Goal: Task Accomplishment & Management: Use online tool/utility

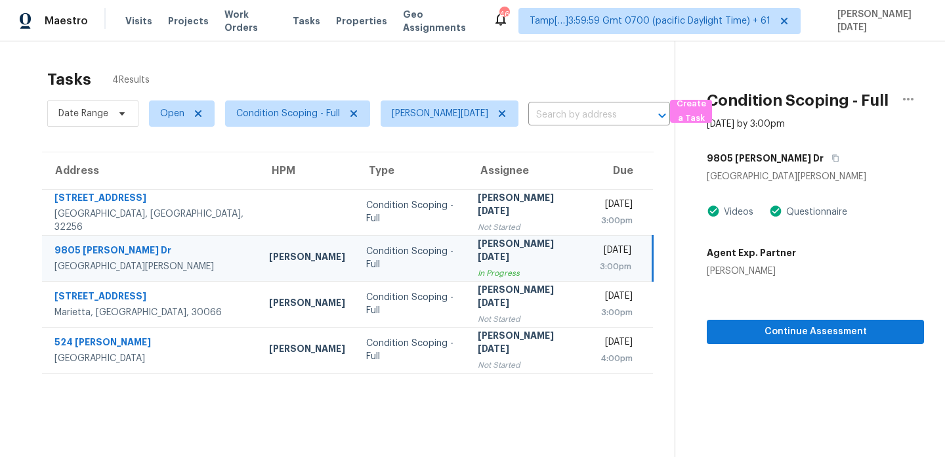
scroll to position [41, 0]
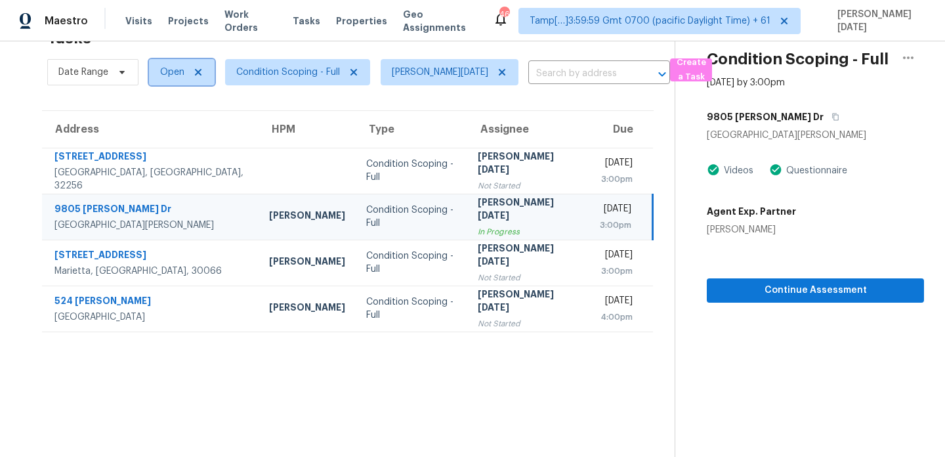
click at [165, 79] on span "Open" at bounding box center [182, 72] width 66 height 26
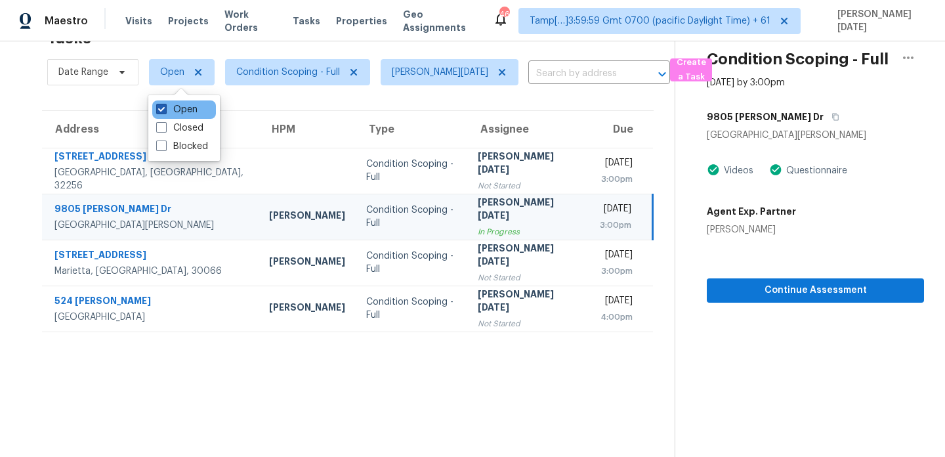
click at [167, 111] on label "Open" at bounding box center [176, 109] width 41 height 13
click at [165, 111] on input "Open" at bounding box center [160, 107] width 9 height 9
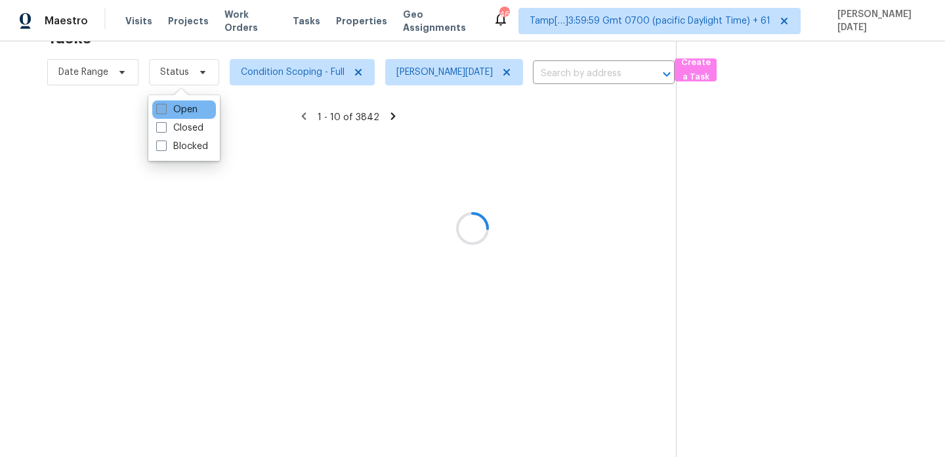
click at [167, 111] on label "Open" at bounding box center [176, 109] width 41 height 13
click at [165, 111] on input "Open" at bounding box center [160, 107] width 9 height 9
checkbox input "true"
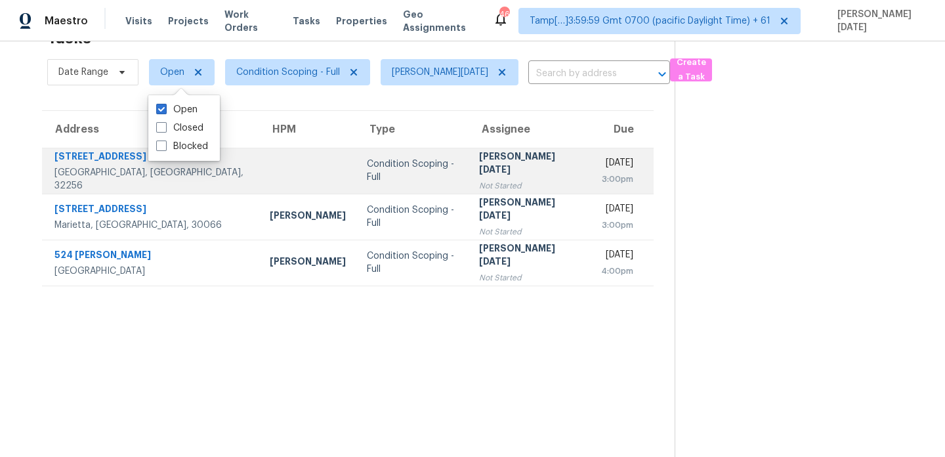
click at [469, 175] on td "Prabhu Raja Not Started" at bounding box center [530, 171] width 122 height 46
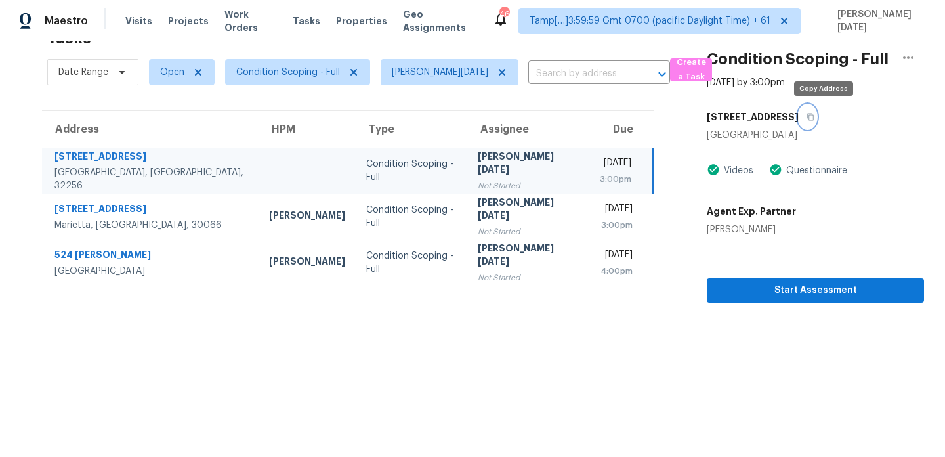
click at [814, 119] on icon "button" at bounding box center [811, 117] width 8 height 8
click at [170, 73] on span "Open" at bounding box center [172, 72] width 24 height 13
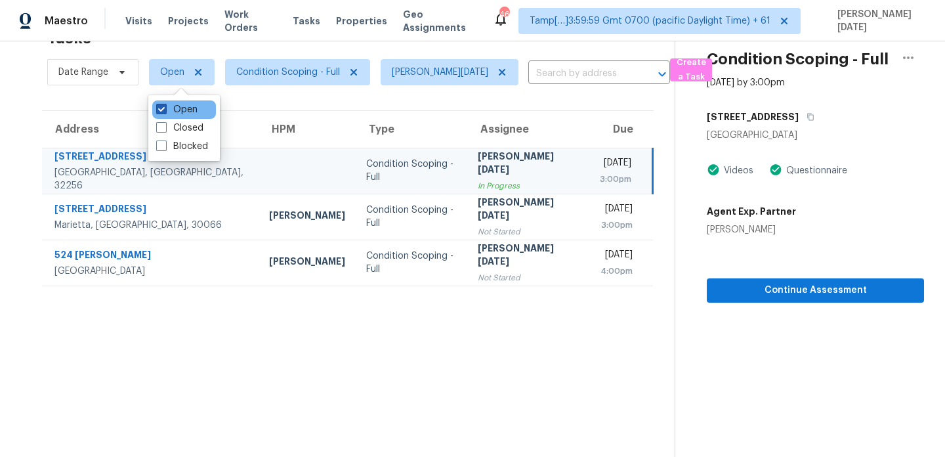
click at [168, 110] on label "Open" at bounding box center [176, 109] width 41 height 13
click at [165, 110] on input "Open" at bounding box center [160, 107] width 9 height 9
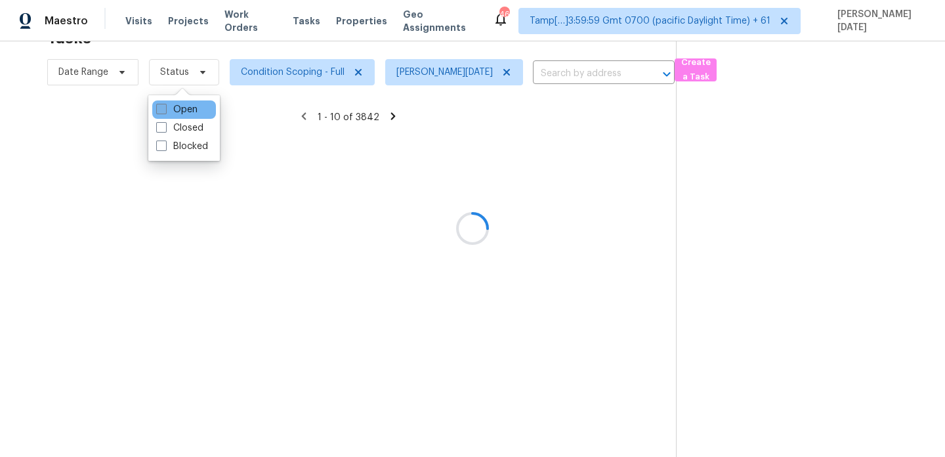
click at [168, 110] on label "Open" at bounding box center [176, 109] width 41 height 13
click at [165, 110] on input "Open" at bounding box center [160, 107] width 9 height 9
checkbox input "true"
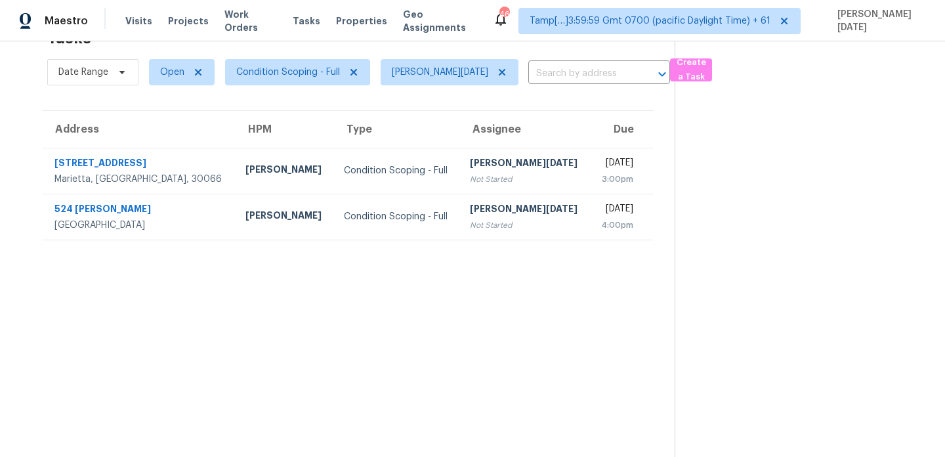
click at [470, 170] on div "[PERSON_NAME][DATE]" at bounding box center [525, 164] width 110 height 16
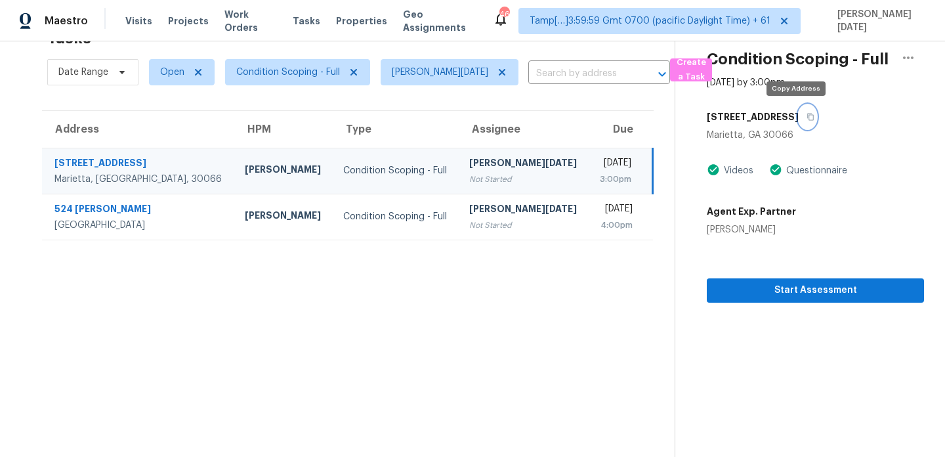
click at [807, 119] on icon "button" at bounding box center [811, 117] width 8 height 8
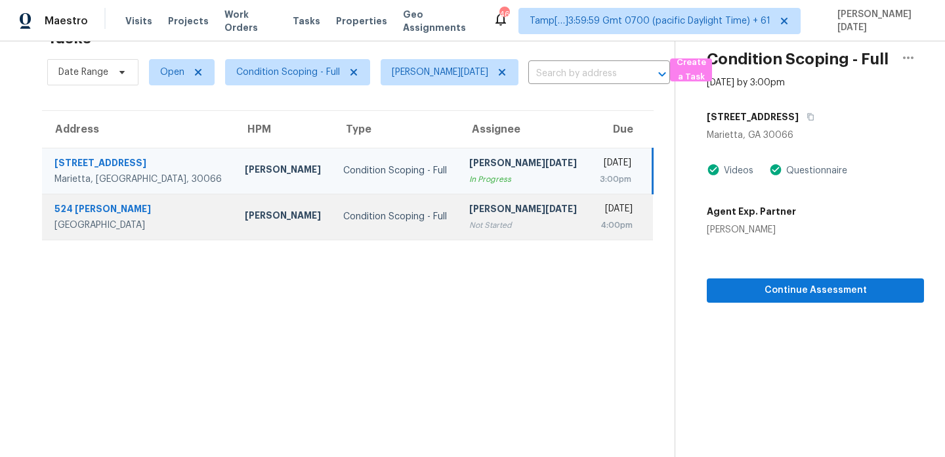
click at [599, 219] on div "4:00pm" at bounding box center [615, 225] width 33 height 13
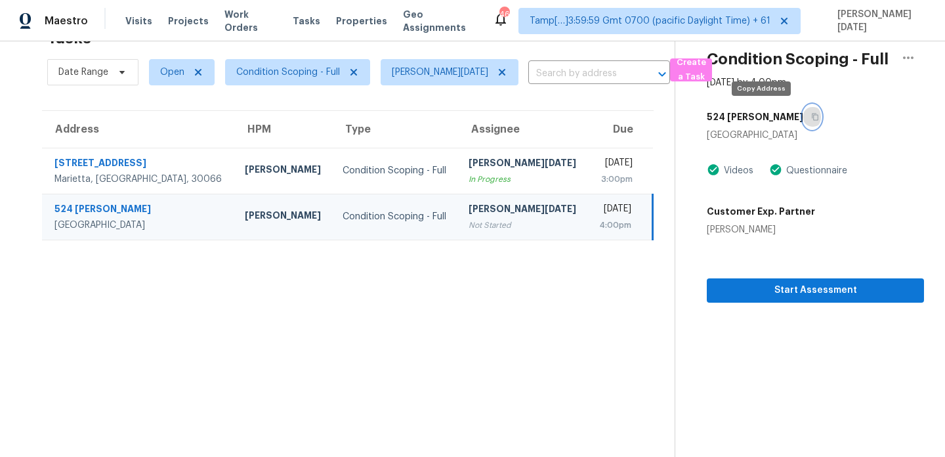
click at [803, 114] on button "button" at bounding box center [812, 117] width 18 height 24
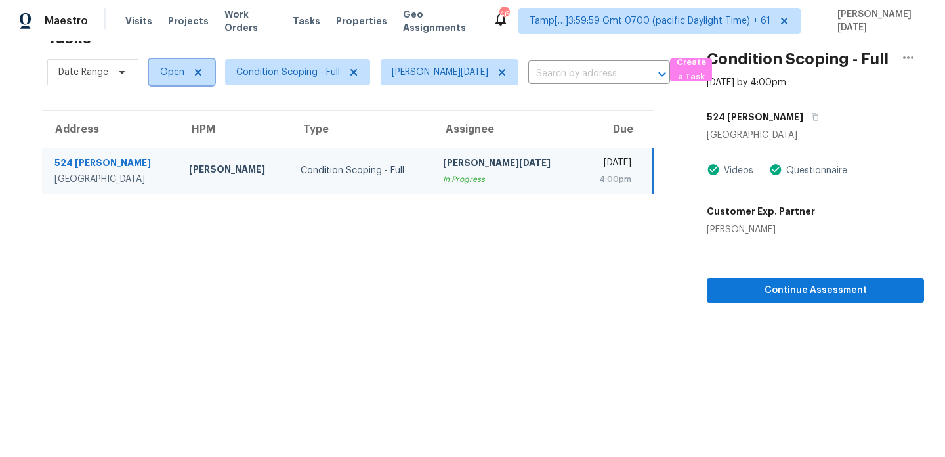
click at [172, 74] on span "Open" at bounding box center [172, 72] width 24 height 13
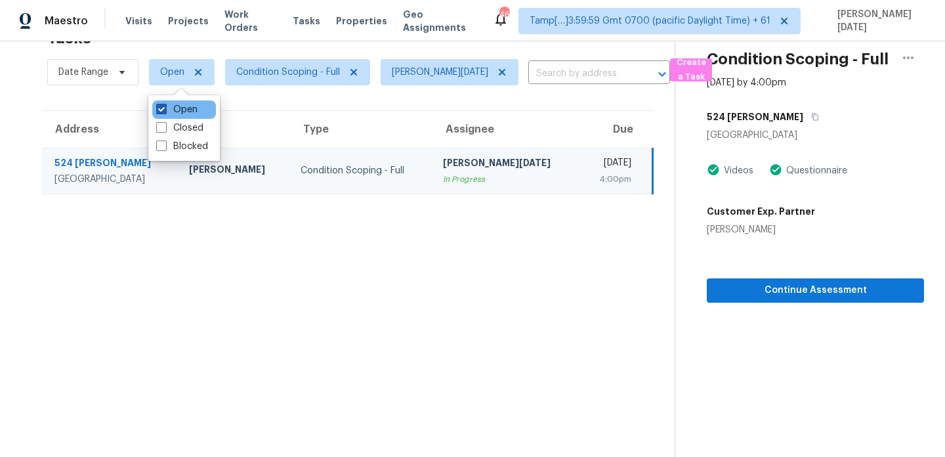
click at [176, 111] on label "Open" at bounding box center [176, 109] width 41 height 13
click at [165, 111] on input "Open" at bounding box center [160, 107] width 9 height 9
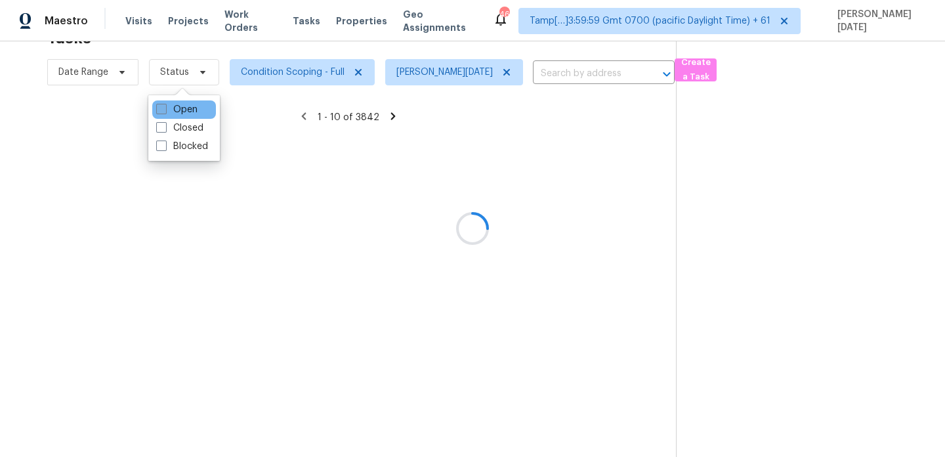
click at [176, 111] on label "Open" at bounding box center [176, 109] width 41 height 13
click at [165, 111] on input "Open" at bounding box center [160, 107] width 9 height 9
checkbox input "true"
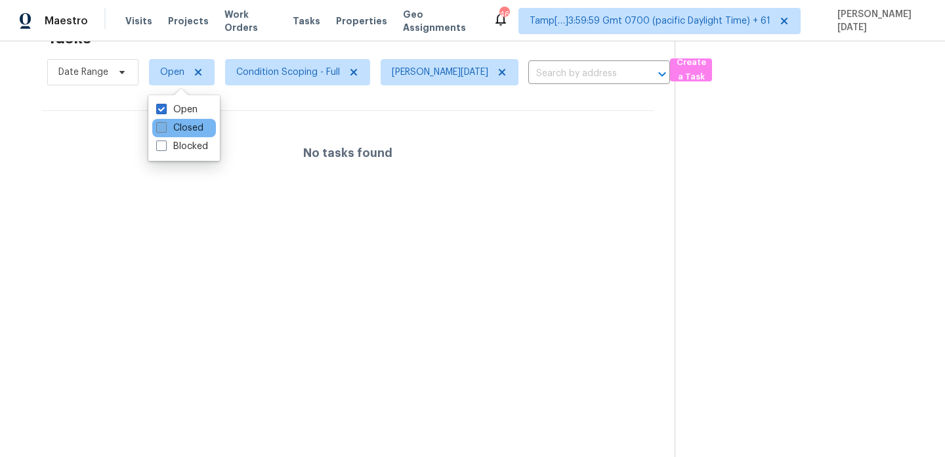
click at [192, 126] on label "Closed" at bounding box center [179, 127] width 47 height 13
click at [165, 126] on input "Closed" at bounding box center [160, 125] width 9 height 9
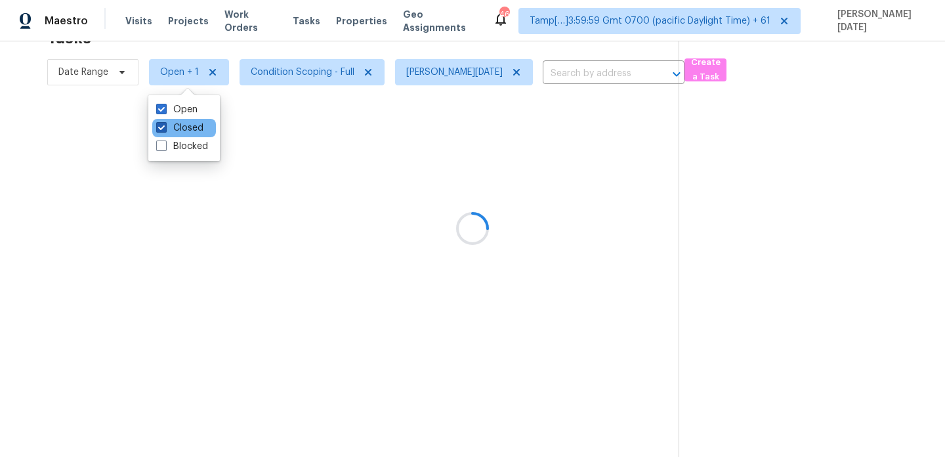
click at [192, 126] on label "Closed" at bounding box center [179, 127] width 47 height 13
click at [165, 126] on input "Closed" at bounding box center [160, 125] width 9 height 9
checkbox input "false"
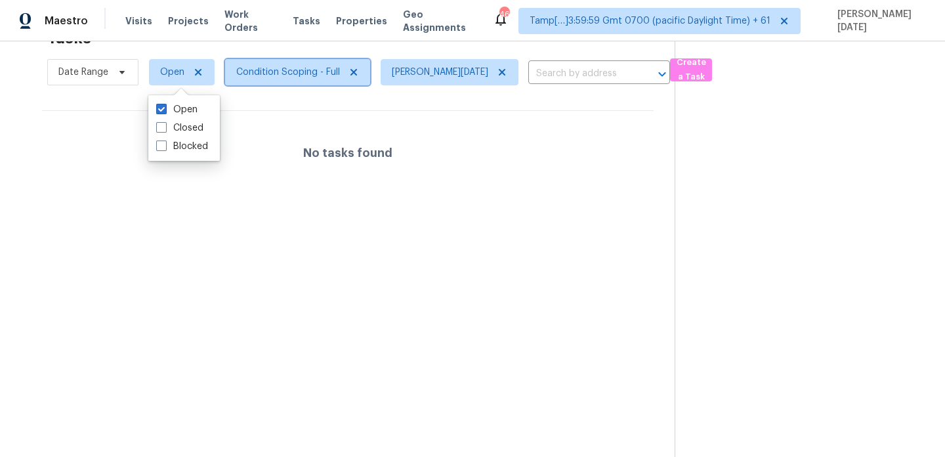
click at [301, 76] on span "Condition Scoping - Full" at bounding box center [288, 72] width 104 height 13
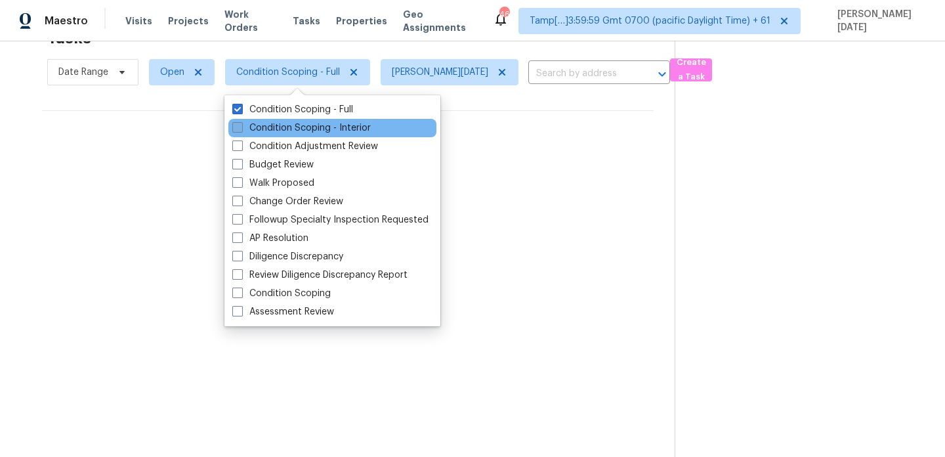
click at [297, 124] on label "Condition Scoping - Interior" at bounding box center [301, 127] width 138 height 13
click at [241, 124] on input "Condition Scoping - Interior" at bounding box center [236, 125] width 9 height 9
checkbox input "true"
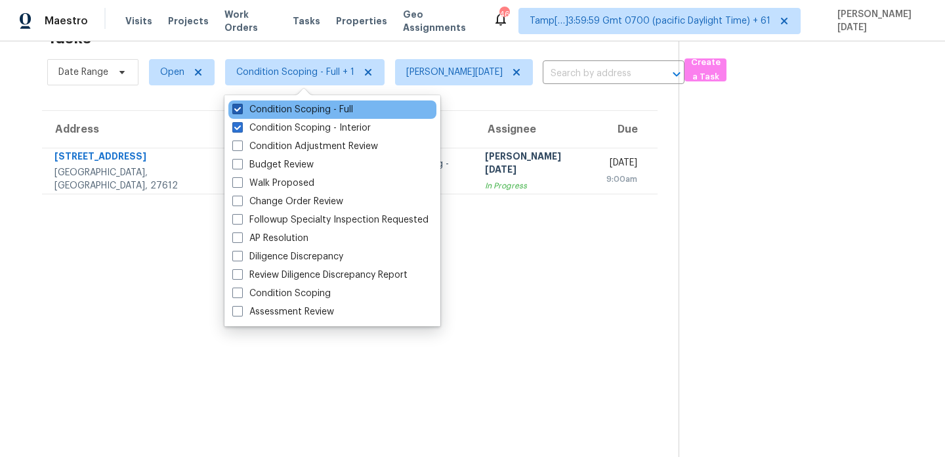
click at [238, 112] on span at bounding box center [237, 109] width 11 height 11
click at [238, 112] on input "Condition Scoping - Full" at bounding box center [236, 107] width 9 height 9
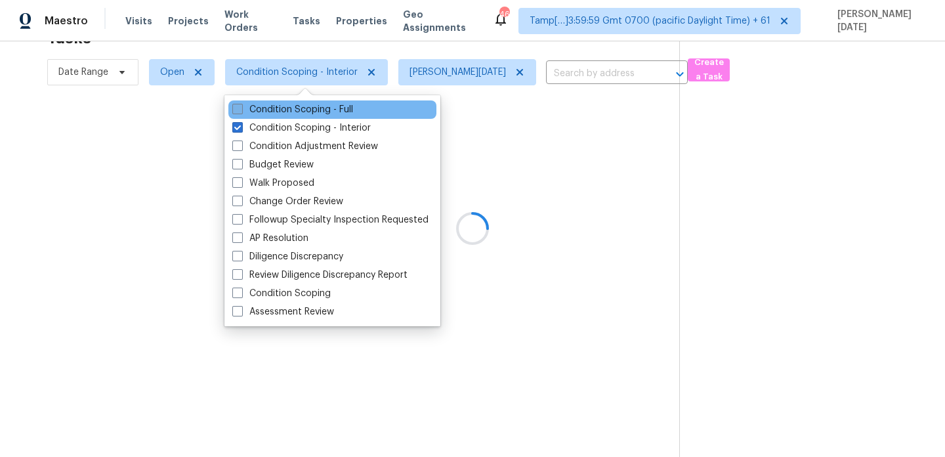
click at [238, 112] on span at bounding box center [237, 109] width 11 height 11
click at [238, 112] on input "Condition Scoping - Full" at bounding box center [236, 107] width 9 height 9
checkbox input "true"
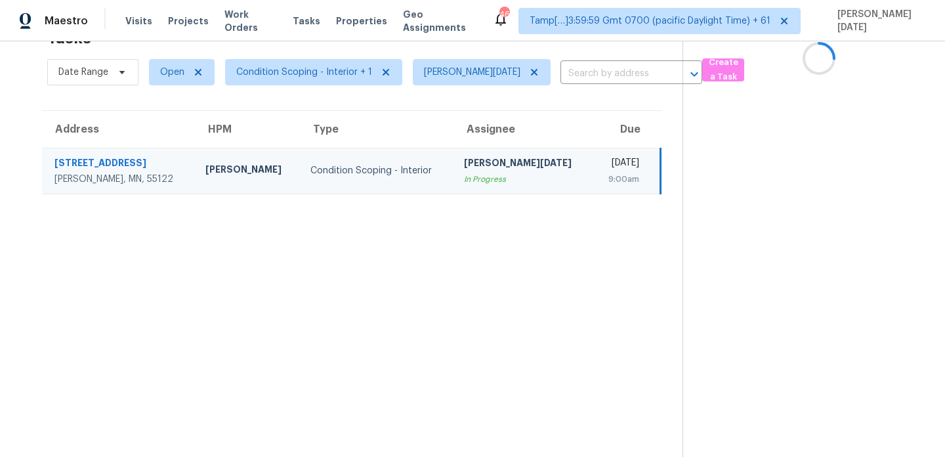
click at [603, 165] on div "Tue, Sep 23rd 2025" at bounding box center [621, 164] width 36 height 16
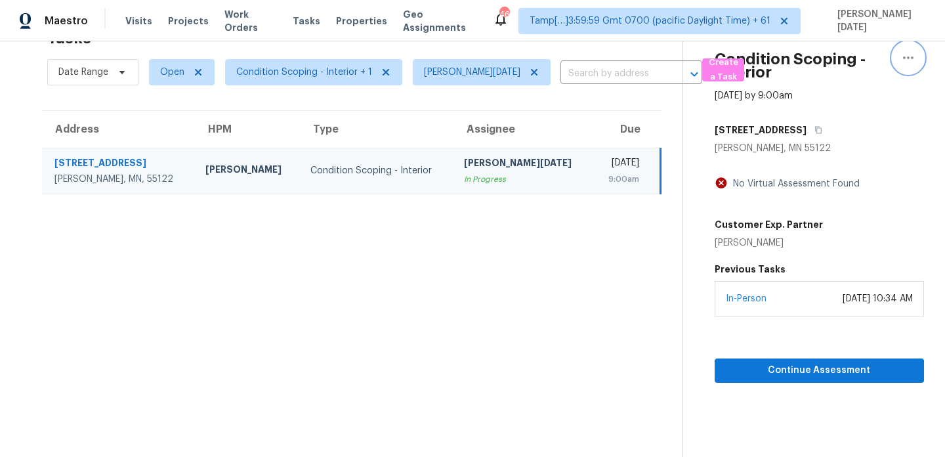
click at [907, 65] on icon "button" at bounding box center [908, 58] width 16 height 16
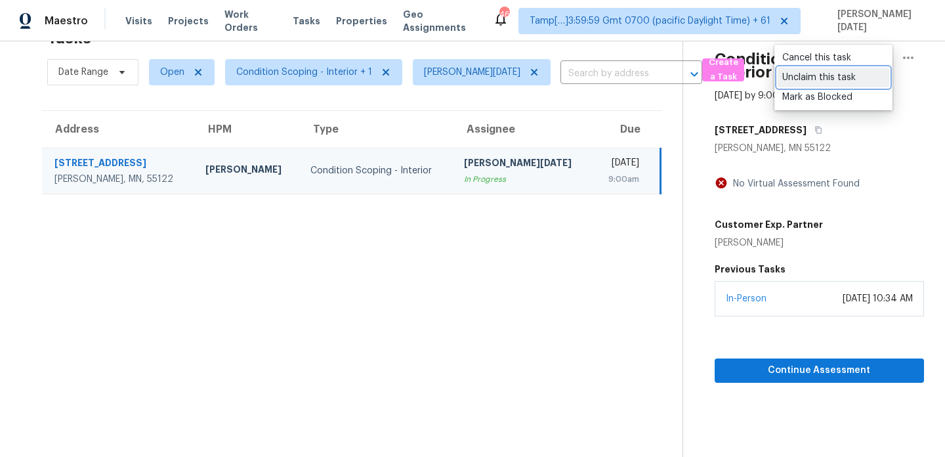
click at [837, 75] on div "Unclaim this task" at bounding box center [833, 77] width 102 height 13
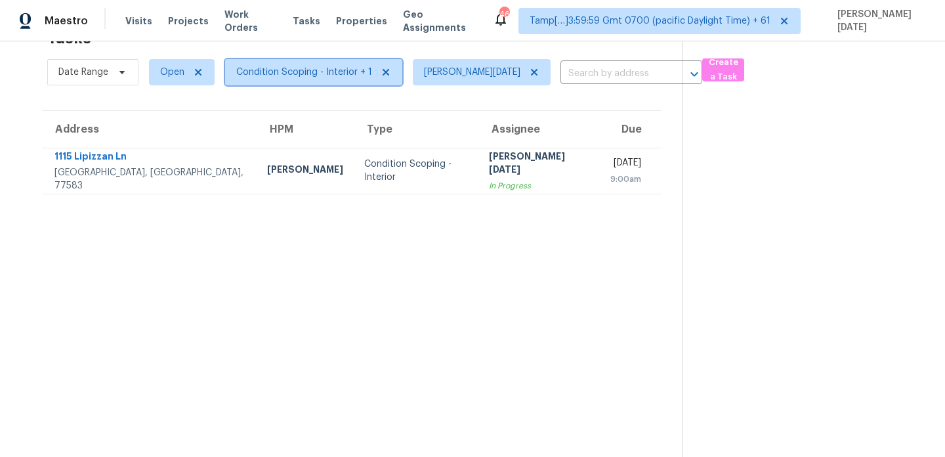
click at [252, 77] on span "Condition Scoping - Interior + 1" at bounding box center [304, 72] width 136 height 13
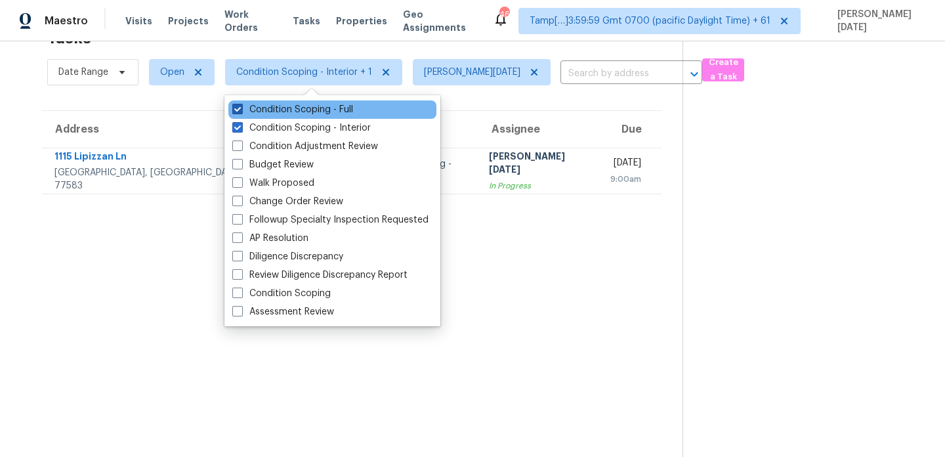
click at [257, 111] on label "Condition Scoping - Full" at bounding box center [292, 109] width 121 height 13
click at [241, 111] on input "Condition Scoping - Full" at bounding box center [236, 107] width 9 height 9
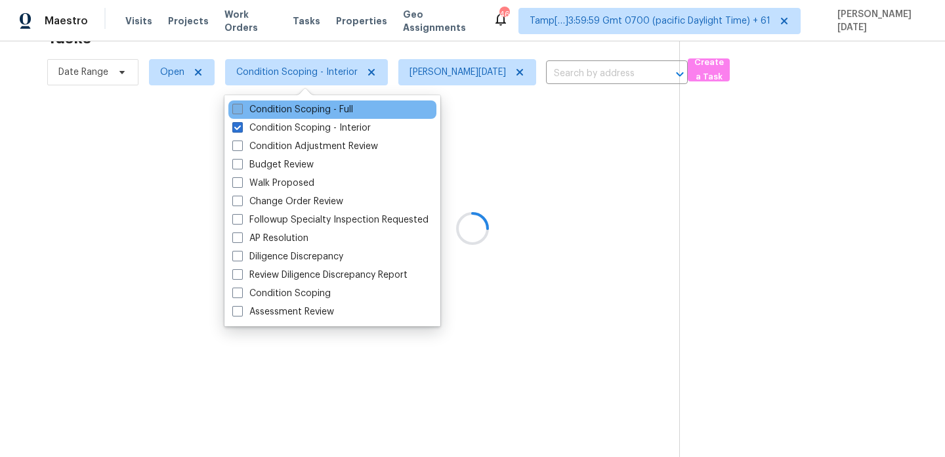
click at [257, 111] on label "Condition Scoping - Full" at bounding box center [292, 109] width 121 height 13
click at [241, 111] on input "Condition Scoping - Full" at bounding box center [236, 107] width 9 height 9
checkbox input "true"
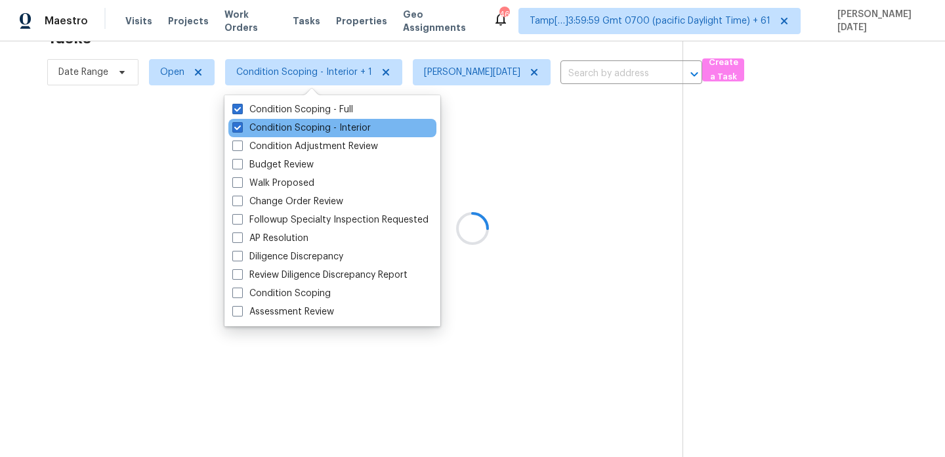
click at [260, 135] on div "Condition Scoping - Interior" at bounding box center [332, 128] width 208 height 18
click at [282, 126] on label "Condition Scoping - Interior" at bounding box center [301, 127] width 138 height 13
click at [241, 126] on input "Condition Scoping - Interior" at bounding box center [236, 125] width 9 height 9
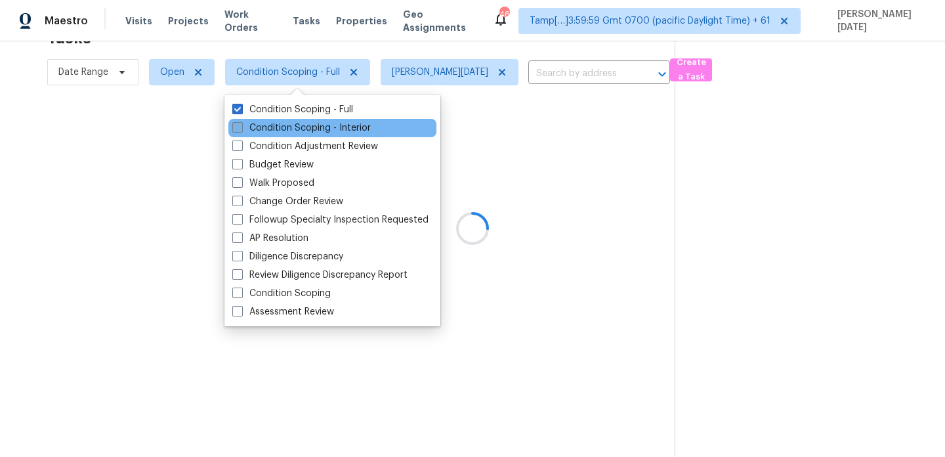
click at [282, 126] on label "Condition Scoping - Interior" at bounding box center [301, 127] width 138 height 13
click at [241, 126] on input "Condition Scoping - Interior" at bounding box center [236, 125] width 9 height 9
checkbox input "true"
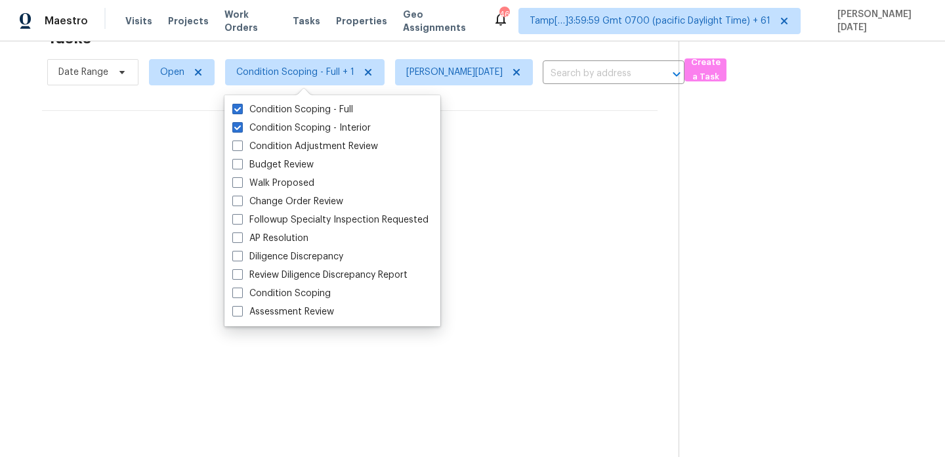
click at [501, 31] on div "Maestro Visits Projects Work Orders Tasks Properties Geo Assignments 462 Tamp[……" at bounding box center [472, 20] width 945 height 41
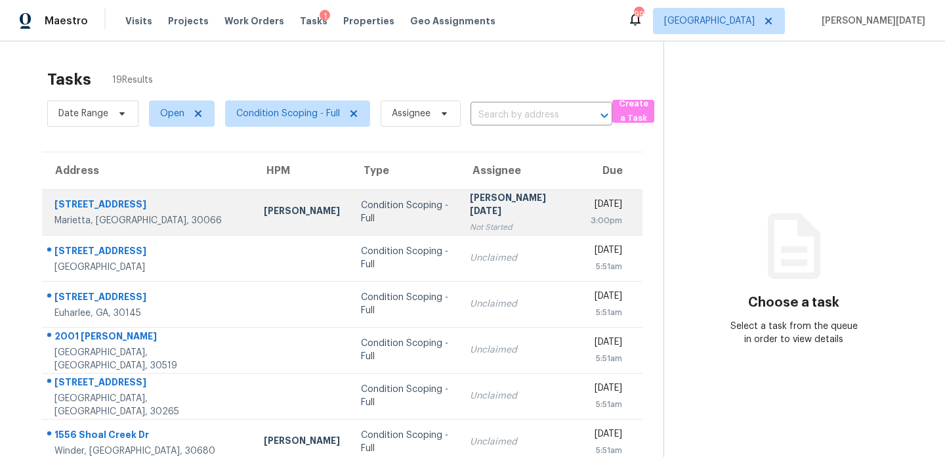
click at [471, 203] on div "[PERSON_NAME][DATE]" at bounding box center [520, 206] width 100 height 30
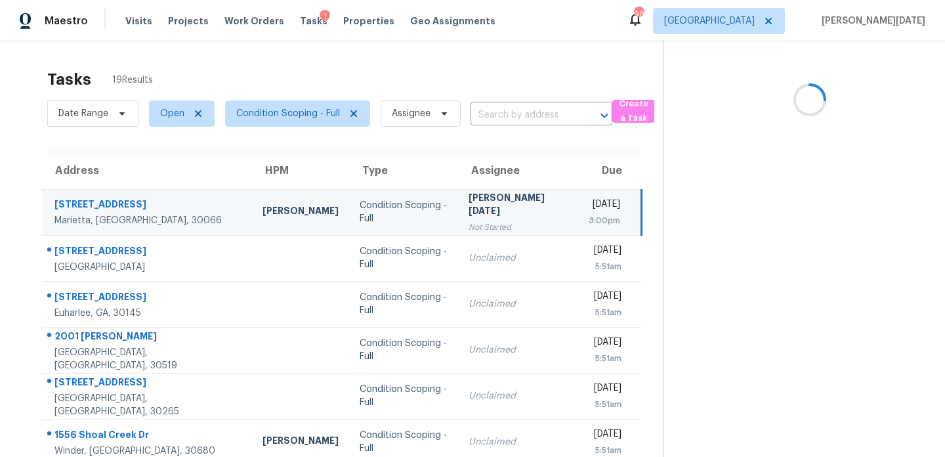
click at [471, 203] on div "[PERSON_NAME][DATE]" at bounding box center [518, 206] width 99 height 30
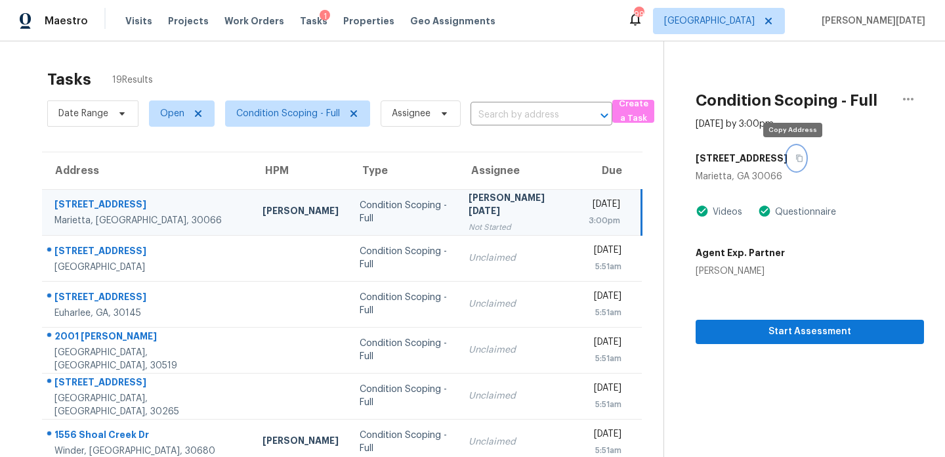
click at [798, 152] on button "button" at bounding box center [797, 158] width 18 height 24
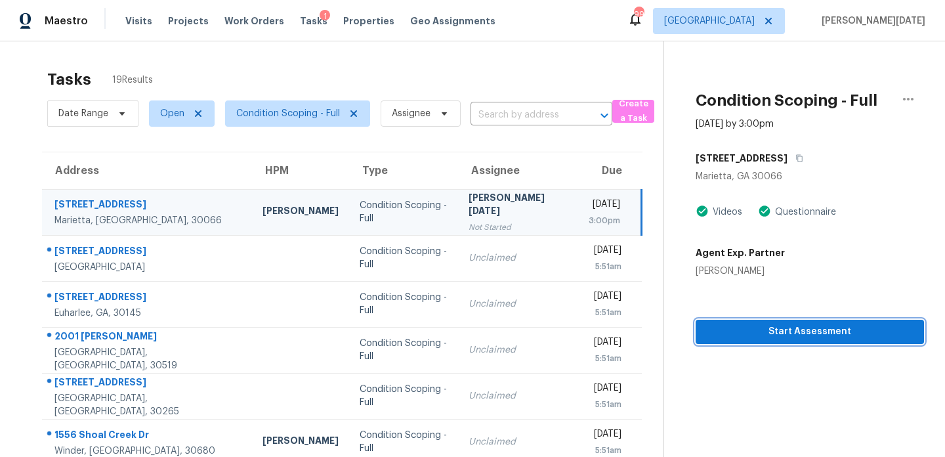
click at [748, 322] on button "Start Assessment" at bounding box center [810, 332] width 228 height 24
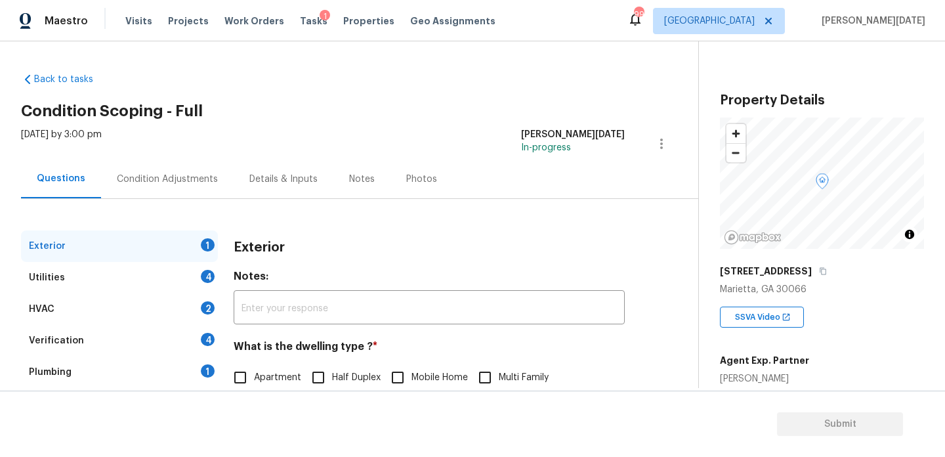
click at [196, 194] on div "Condition Adjustments" at bounding box center [167, 178] width 133 height 39
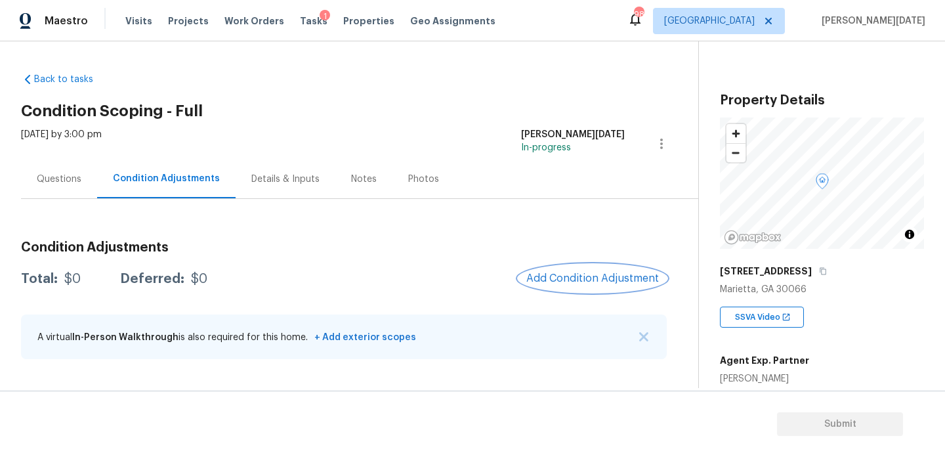
click at [561, 279] on span "Add Condition Adjustment" at bounding box center [592, 278] width 133 height 12
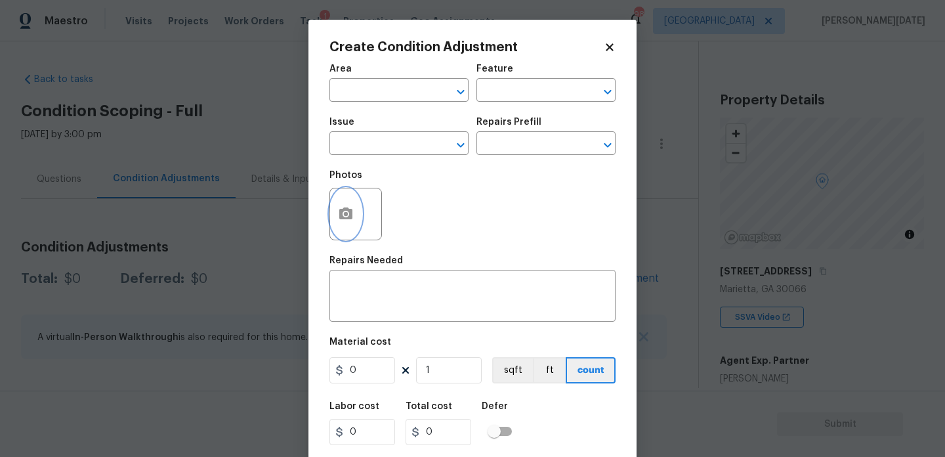
click at [338, 226] on button "button" at bounding box center [346, 213] width 32 height 51
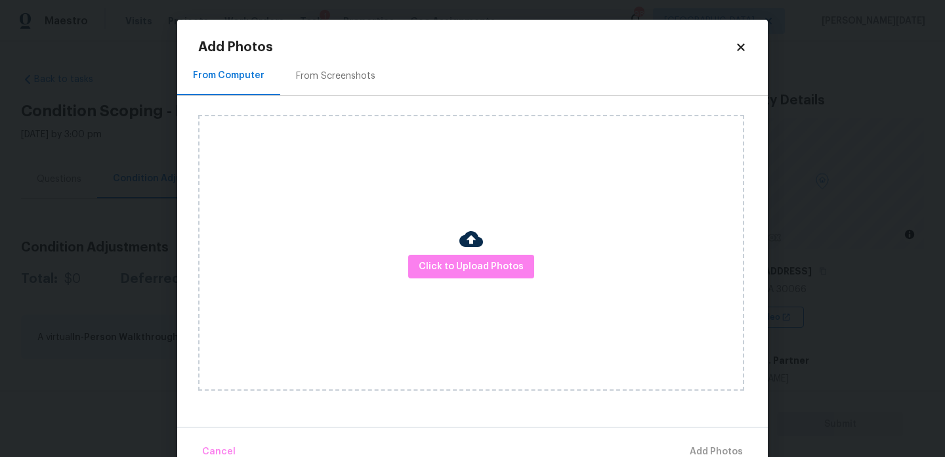
click at [490, 285] on div "Click to Upload Photos" at bounding box center [471, 253] width 546 height 276
click at [495, 278] on button "Click to Upload Photos" at bounding box center [471, 267] width 126 height 24
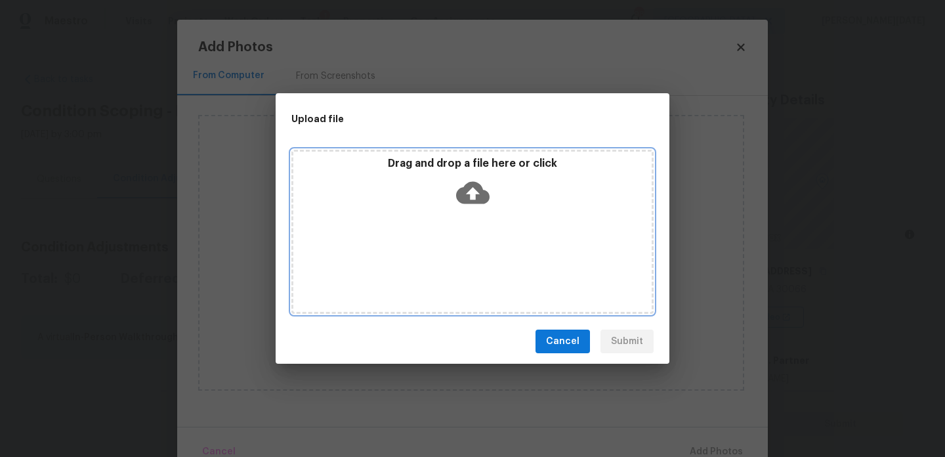
click at [495, 278] on div "Drag and drop a file here or click" at bounding box center [472, 232] width 362 height 164
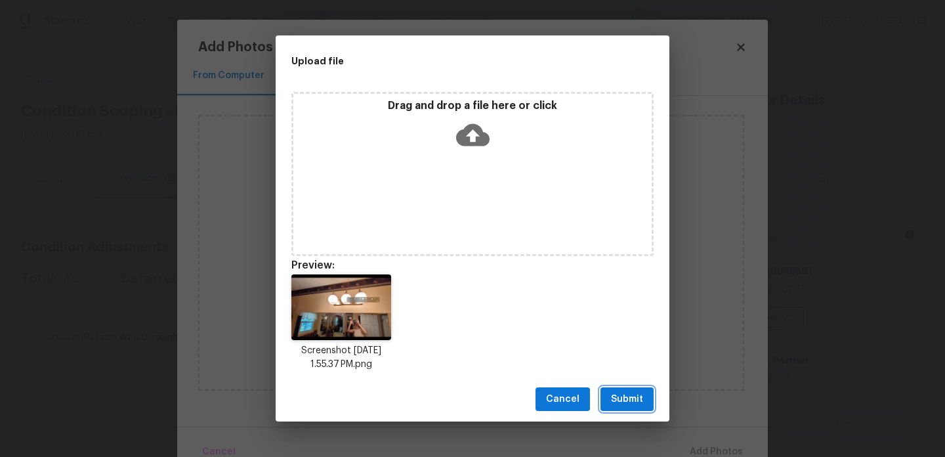
click at [628, 391] on span "Submit" at bounding box center [627, 399] width 32 height 16
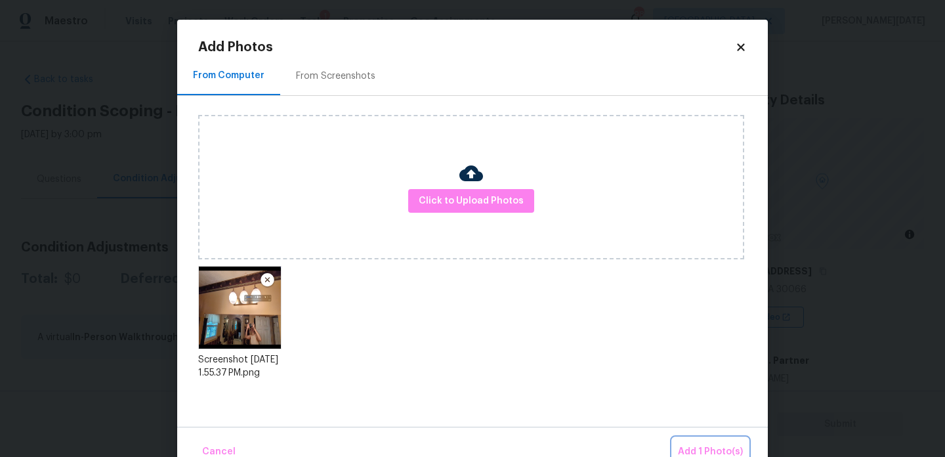
click at [694, 444] on span "Add 1 Photo(s)" at bounding box center [710, 452] width 65 height 16
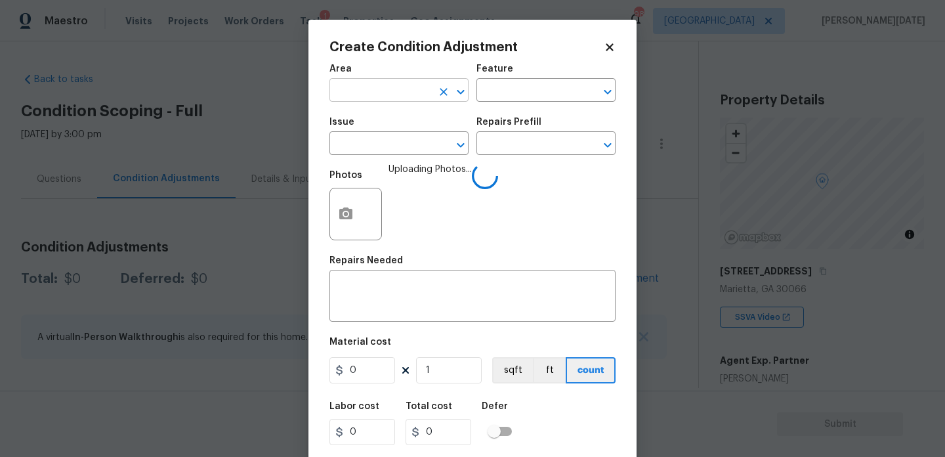
click at [341, 87] on input "text" at bounding box center [380, 91] width 102 height 20
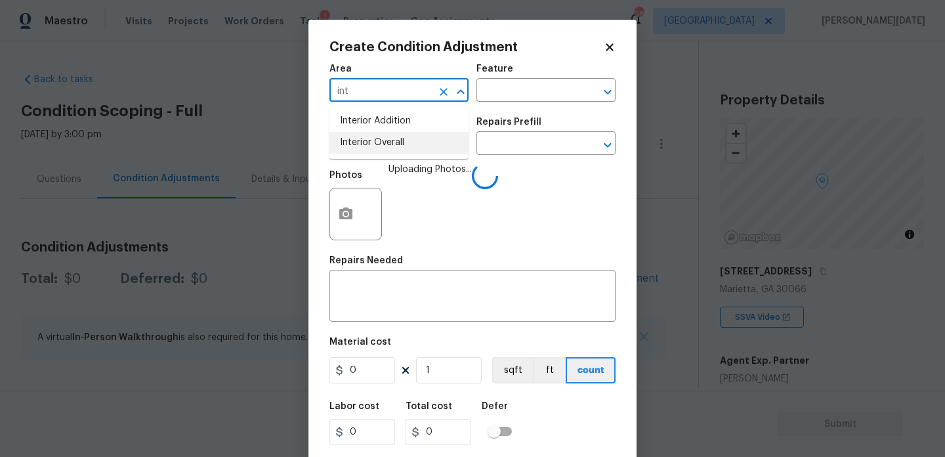
click at [367, 136] on li "Interior Overall" at bounding box center [398, 143] width 139 height 22
type input "Interior Overall"
click at [367, 136] on input "text" at bounding box center [380, 145] width 102 height 20
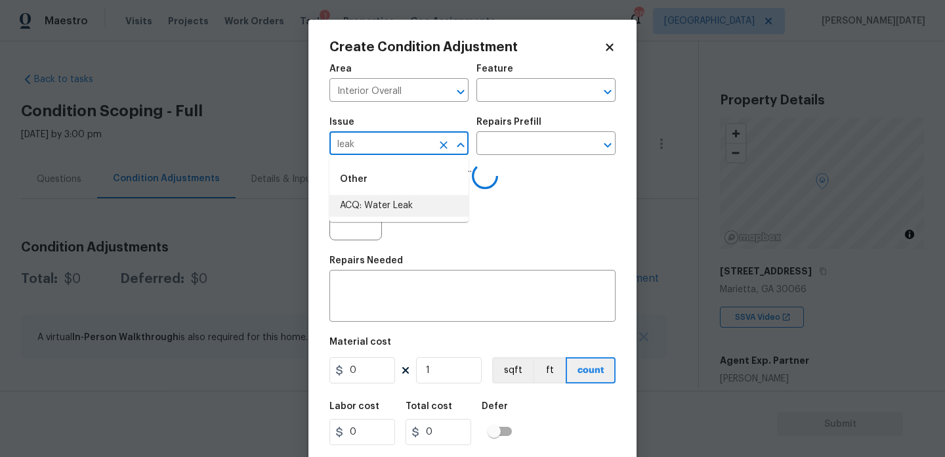
click at [389, 196] on li "ACQ: Water Leak" at bounding box center [398, 206] width 139 height 22
type input "ACQ: Water Leak"
click at [478, 158] on div "Issue ACQ: Water Leak ​ Repairs Prefill ​" at bounding box center [472, 136] width 286 height 53
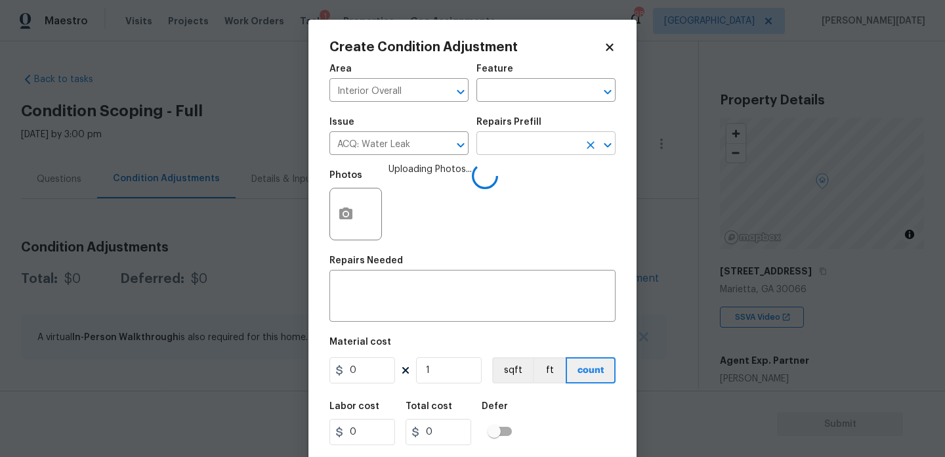
click at [511, 152] on input "text" at bounding box center [527, 145] width 102 height 20
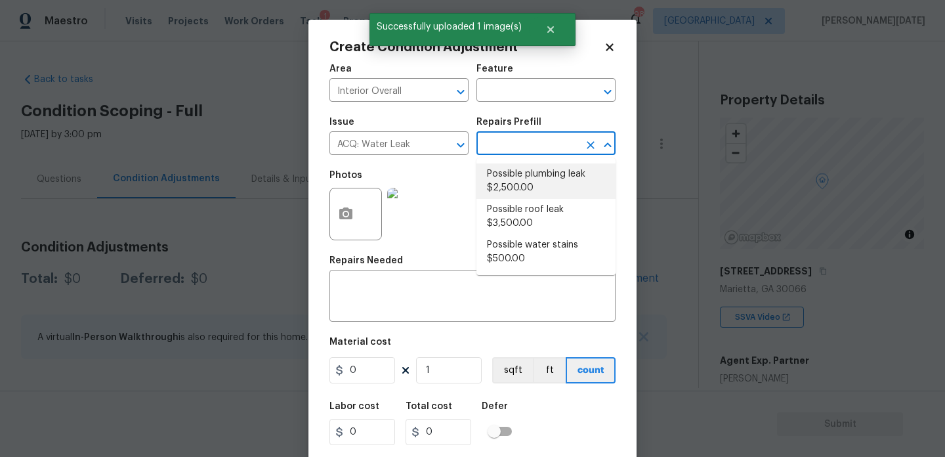
click at [525, 192] on li "Possible plumbing leak $2,500.00" at bounding box center [545, 180] width 139 height 35
type input "Acquisition"
type textarea "Acquisition Scope: Possible plumbing leak"
type input "2500"
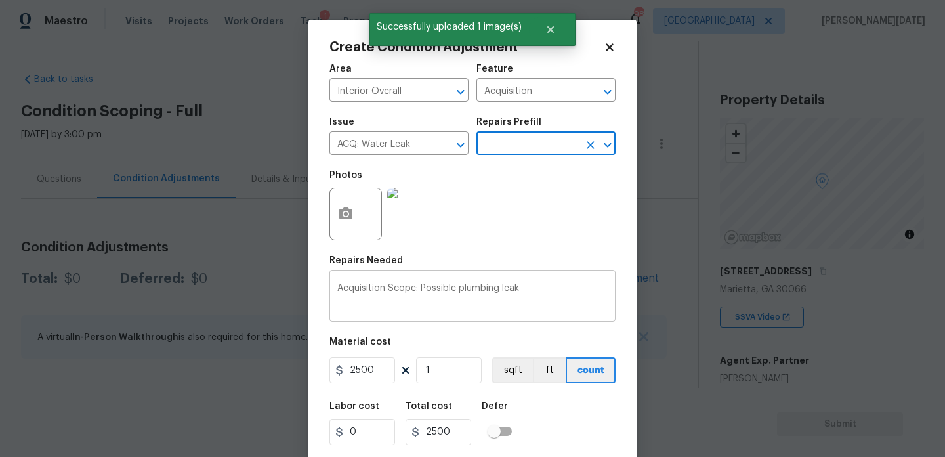
scroll to position [33, 0]
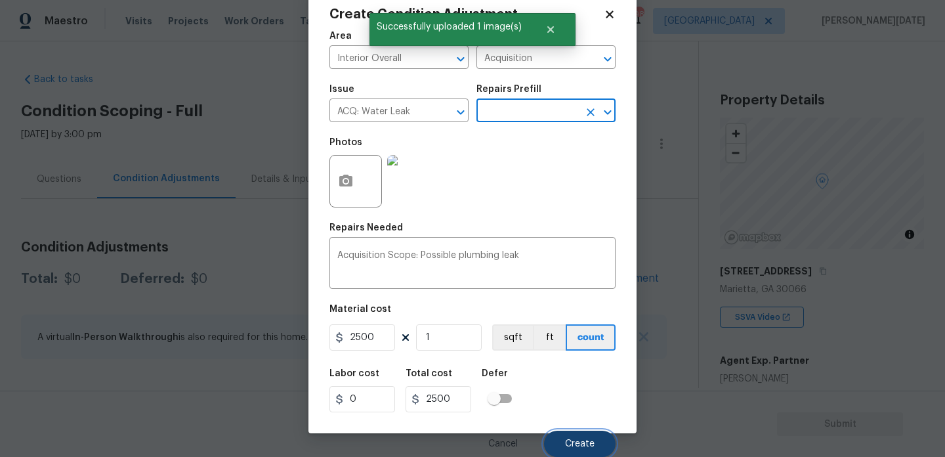
click at [580, 440] on span "Create" at bounding box center [580, 444] width 30 height 10
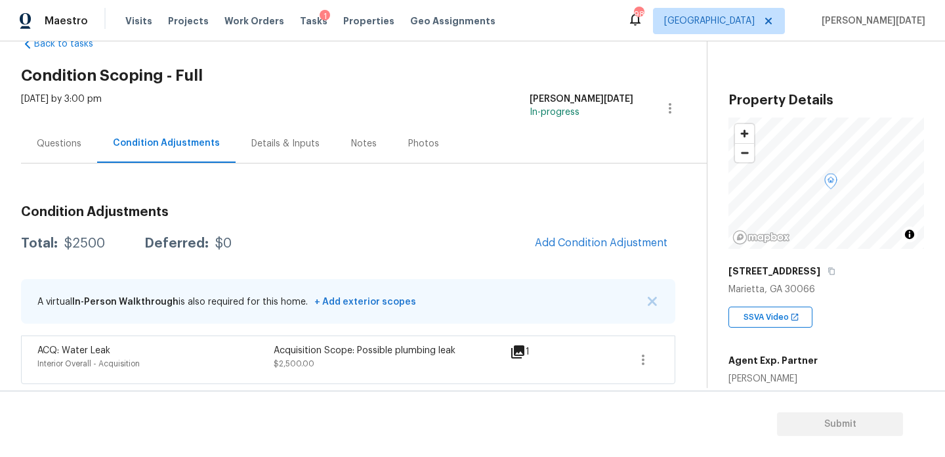
scroll to position [151, 0]
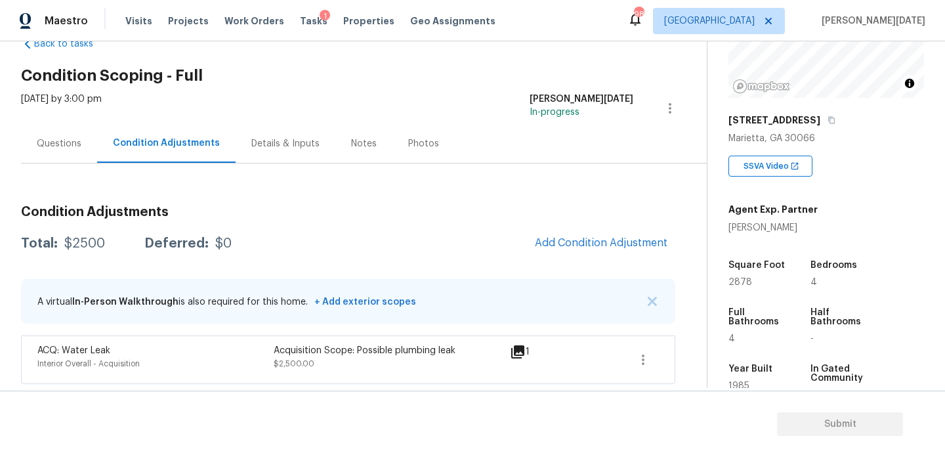
click at [738, 281] on span "2878" at bounding box center [740, 282] width 24 height 9
copy span "2878"
click at [602, 258] on div "Condition Adjustments Total: $2500 Deferred: $0 Add Condition Adjustment A virt…" at bounding box center [348, 289] width 654 height 189
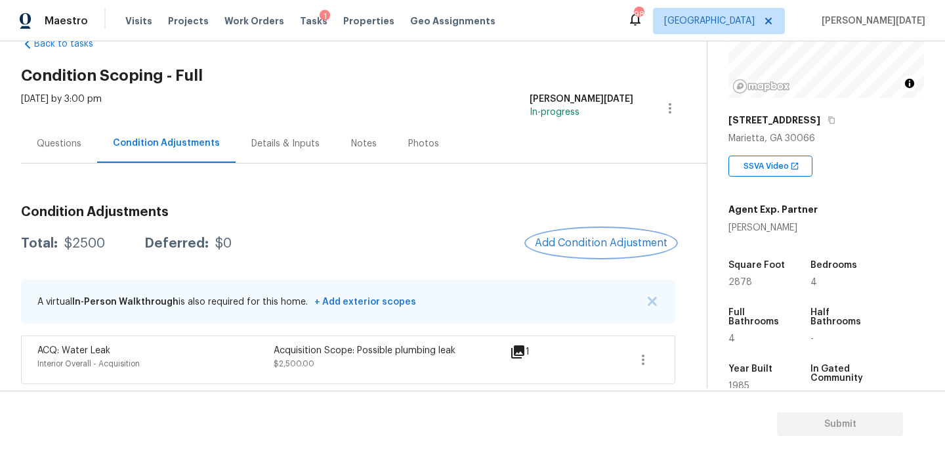
click at [578, 248] on span "Add Condition Adjustment" at bounding box center [601, 243] width 133 height 12
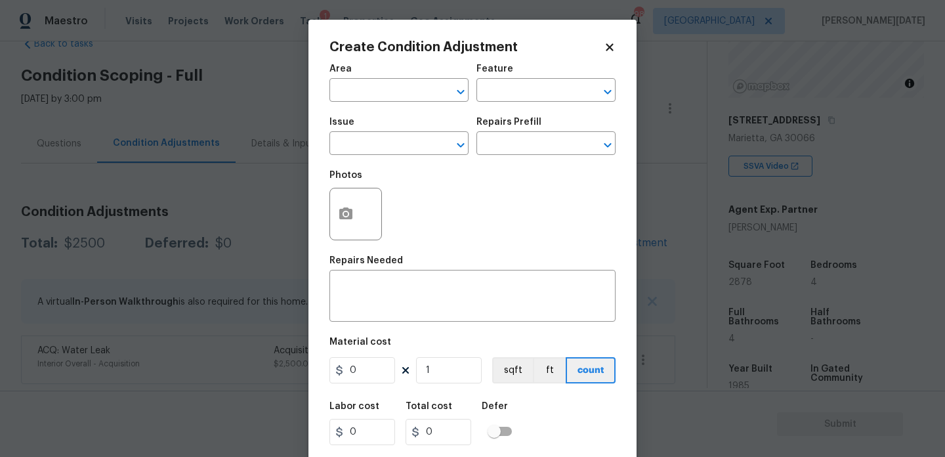
click at [329, 222] on div "Create Condition Adjustment Area ​ Feature ​ Issue ​ Repairs Prefill ​ Photos R…" at bounding box center [472, 243] width 328 height 446
click at [336, 222] on button "button" at bounding box center [346, 213] width 32 height 51
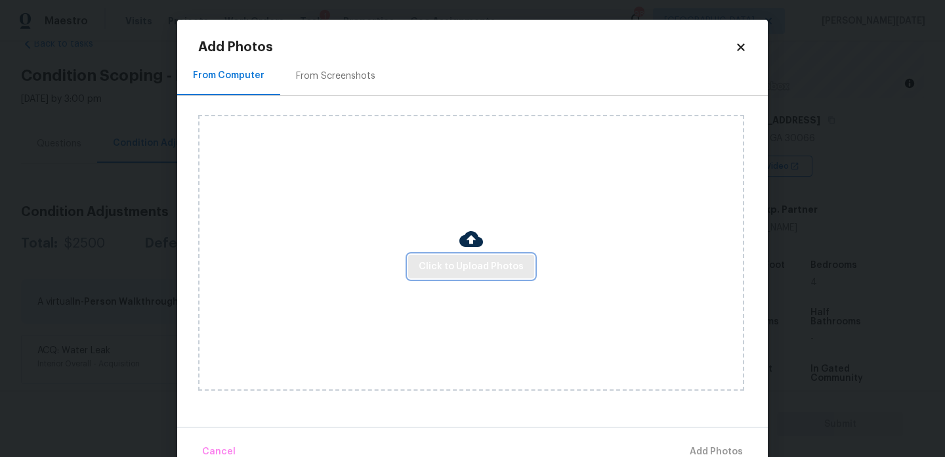
click at [434, 259] on span "Click to Upload Photos" at bounding box center [471, 267] width 105 height 16
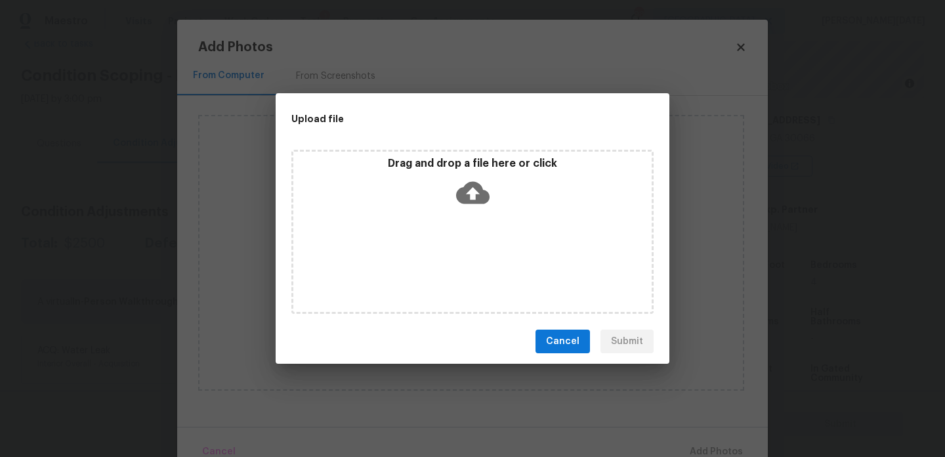
click at [434, 259] on div "Drag and drop a file here or click" at bounding box center [472, 232] width 362 height 164
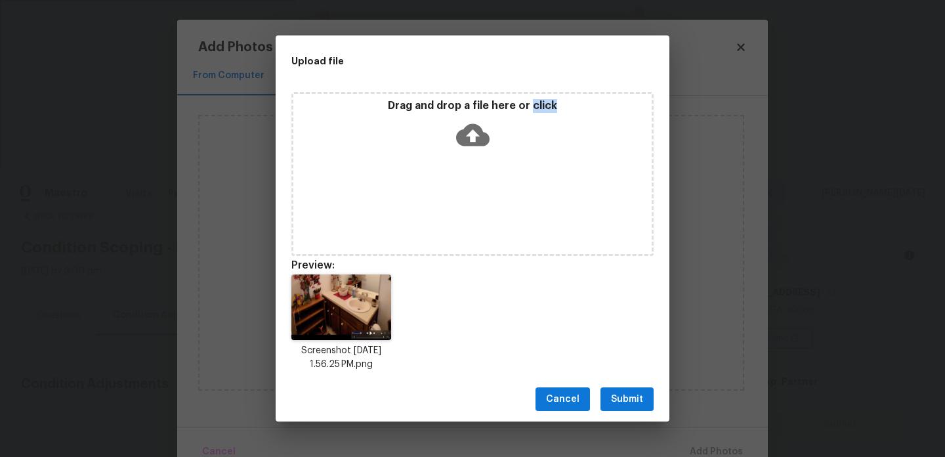
click at [484, 127] on icon at bounding box center [472, 134] width 33 height 33
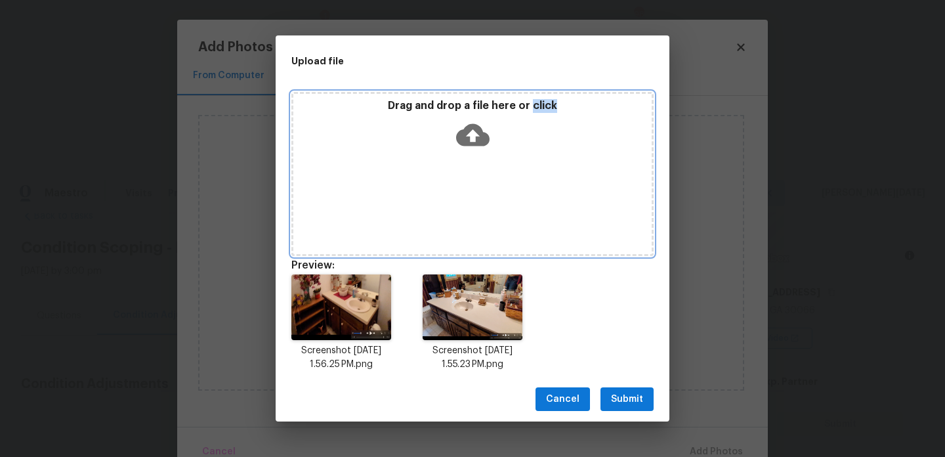
click at [476, 142] on icon at bounding box center [472, 135] width 33 height 22
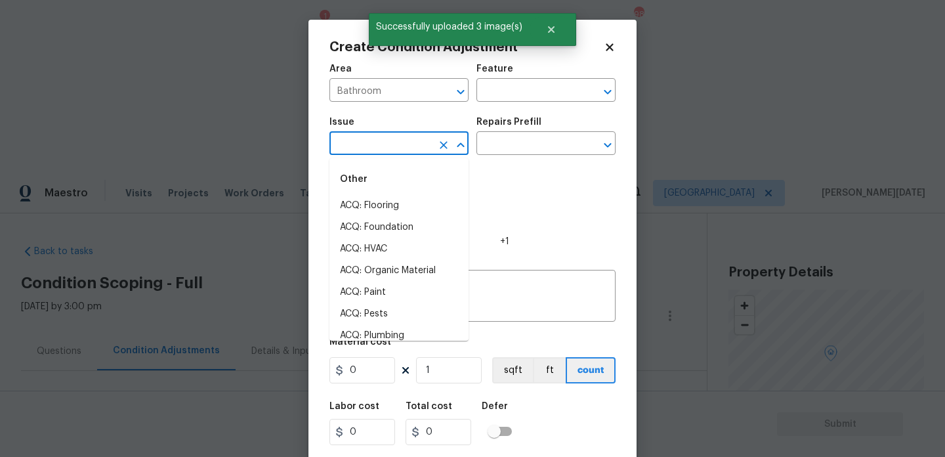
type input "b"
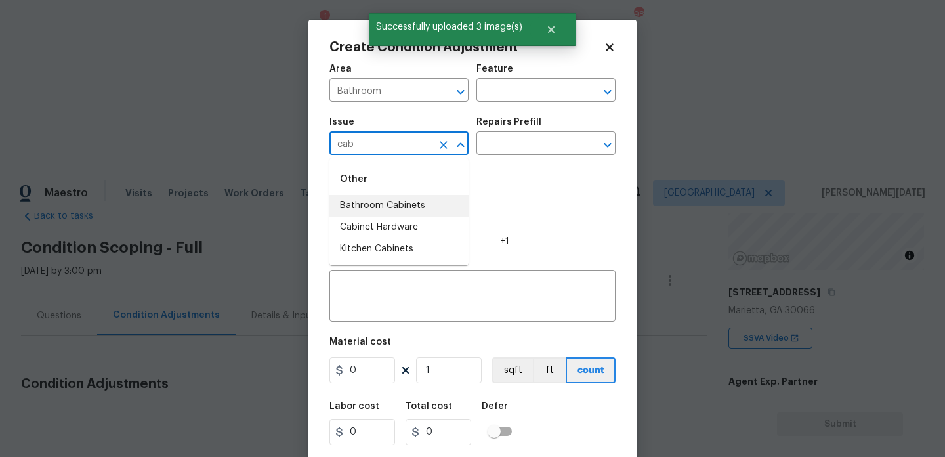
click at [414, 205] on li "Bathroom Cabinets" at bounding box center [398, 206] width 139 height 22
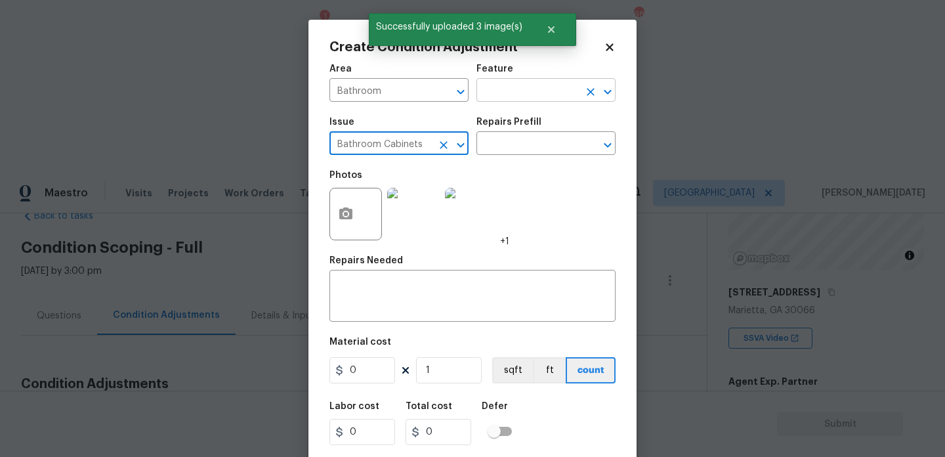
type input "Bathroom Cabinets"
click at [512, 92] on input "text" at bounding box center [527, 91] width 102 height 20
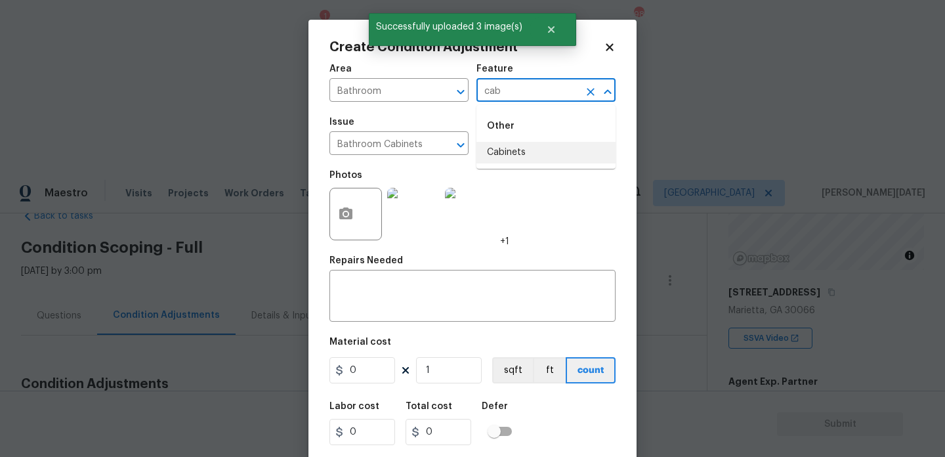
click at [516, 152] on li "Cabinets" at bounding box center [545, 153] width 139 height 22
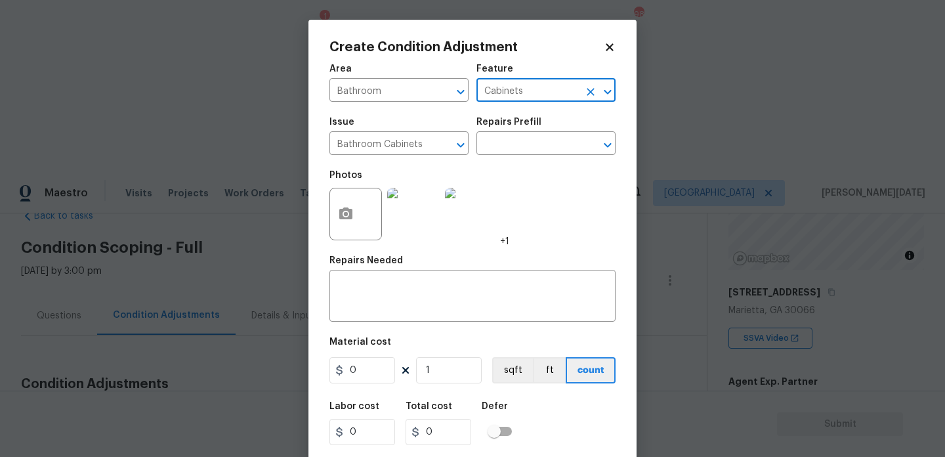
type input "Cabinets"
click at [368, 377] on input "0" at bounding box center [362, 370] width 66 height 26
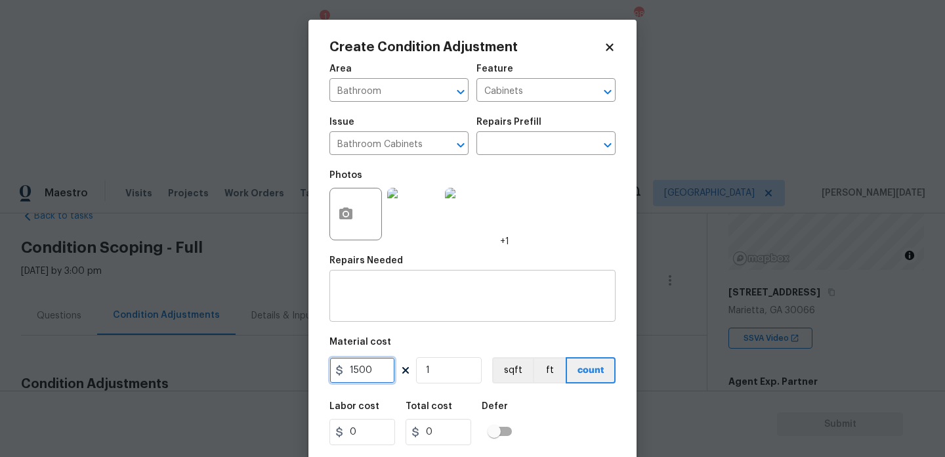
type input "1500"
click at [379, 293] on textarea at bounding box center [472, 298] width 270 height 28
type input "1500"
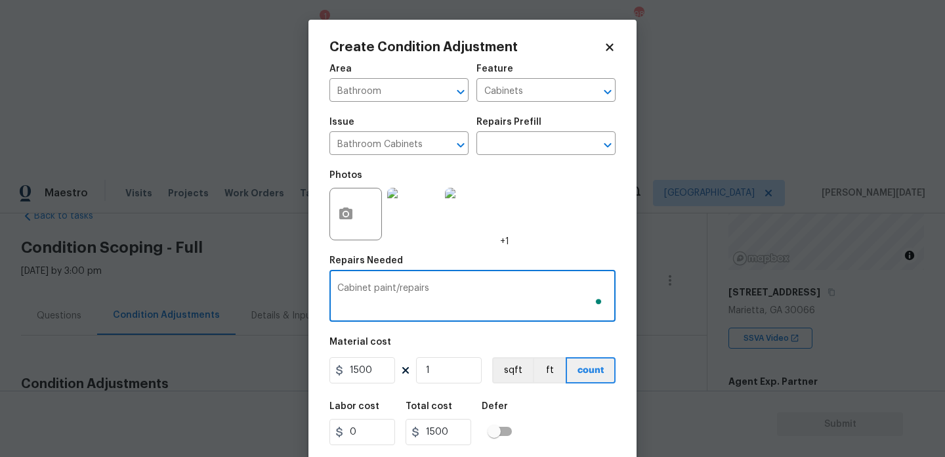
scroll to position [33, 0]
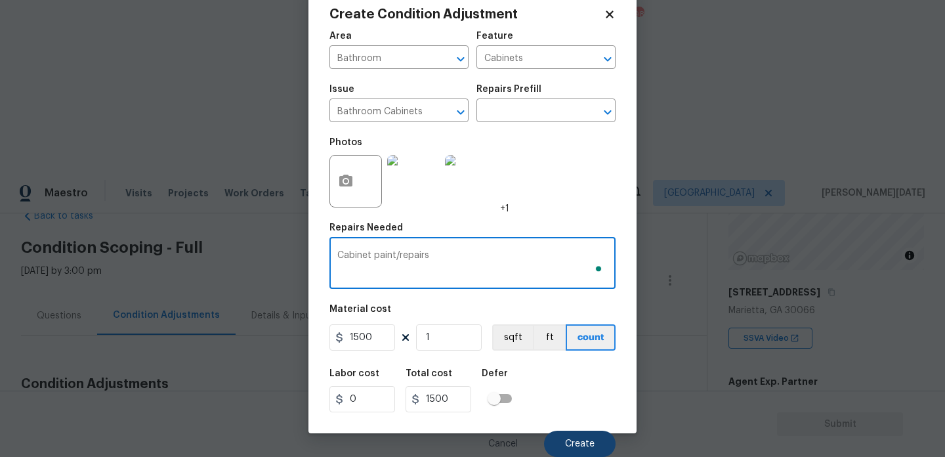
type textarea "Cabinet paint/repairs"
click at [564, 436] on button "Create" at bounding box center [580, 444] width 72 height 26
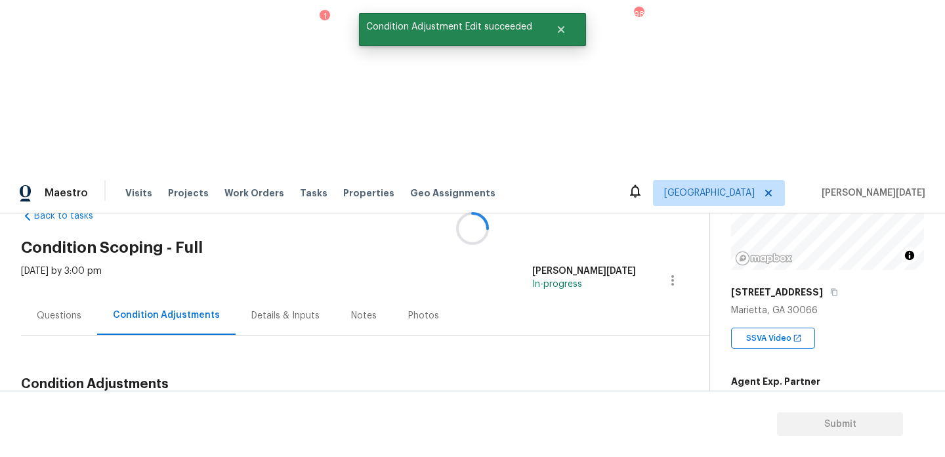
scroll to position [0, 0]
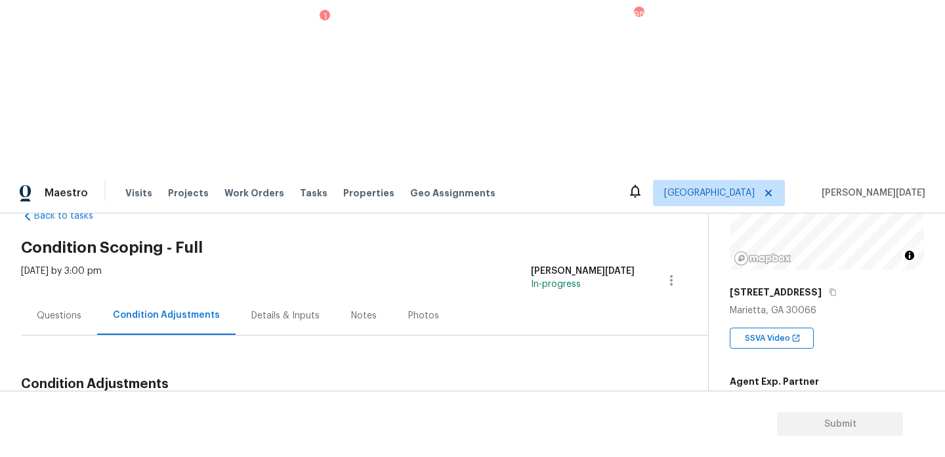
click at [60, 309] on div "Questions" at bounding box center [59, 315] width 45 height 13
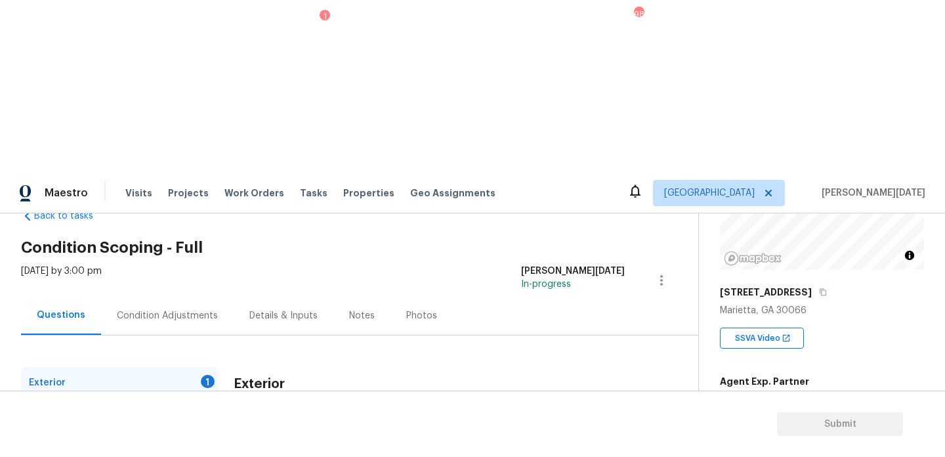
scroll to position [175, 0]
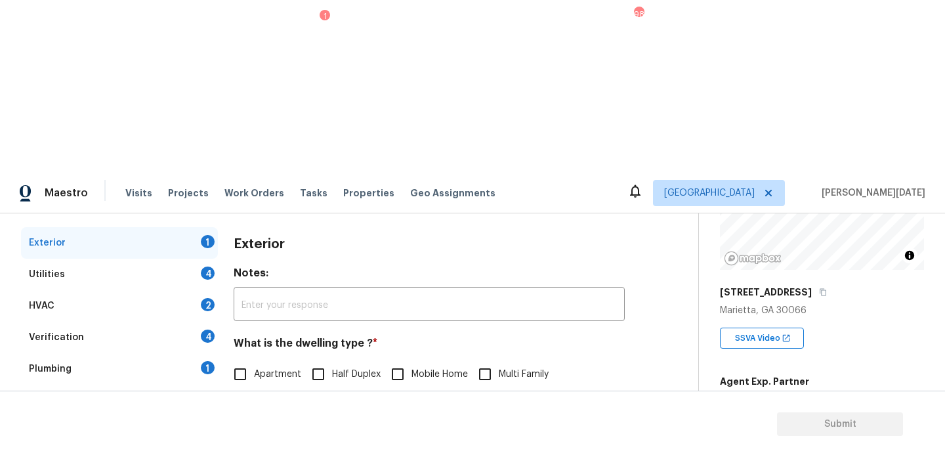
click at [203, 455] on div "5" at bounding box center [208, 461] width 14 height 13
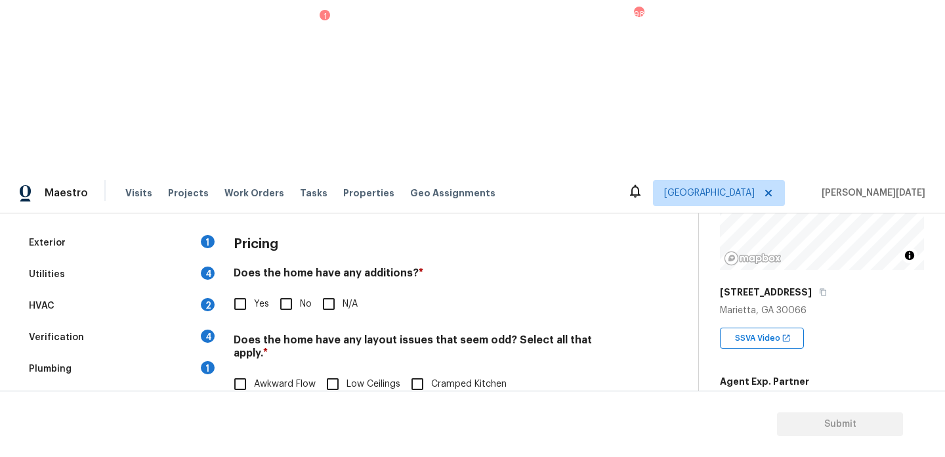
click at [492, 398] on label "Slope in Front Yard" at bounding box center [510, 412] width 156 height 28
click at [460, 398] on input "Slope in Front Yard" at bounding box center [446, 412] width 28 height 28
checkbox input "true"
click at [297, 290] on input "No" at bounding box center [286, 304] width 28 height 28
checkbox input "true"
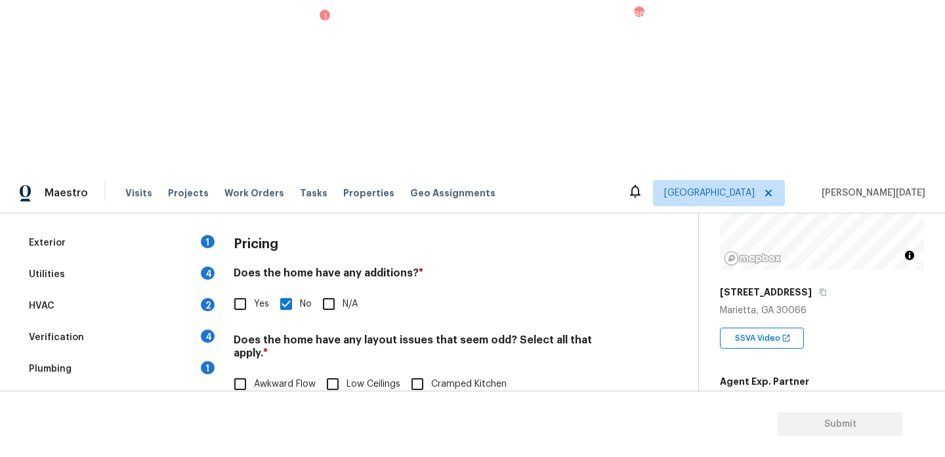
checkbox input "true"
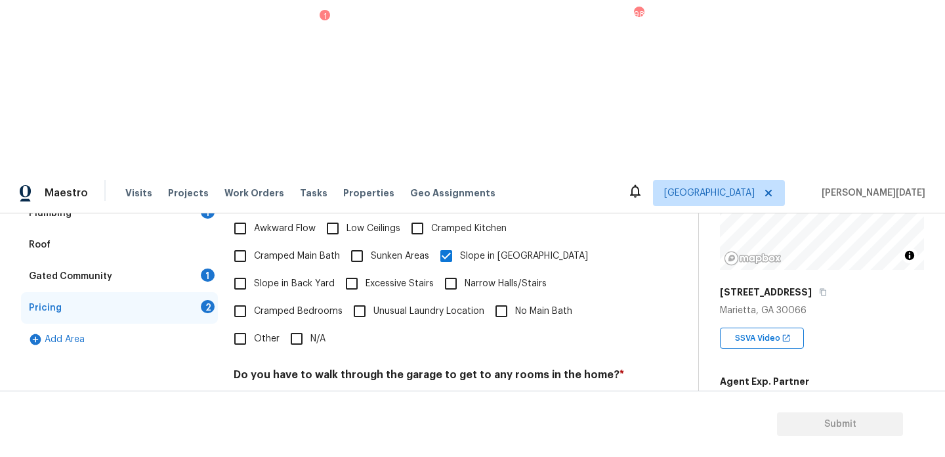
checkbox input "true"
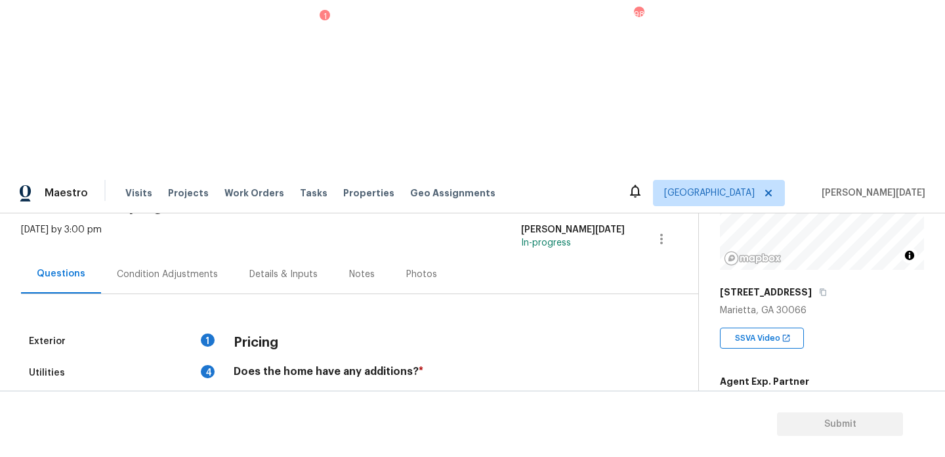
scroll to position [0, 0]
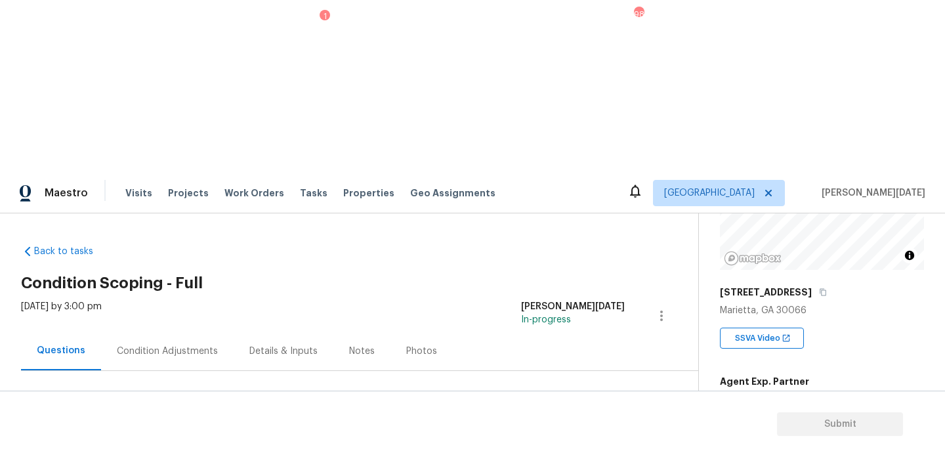
click at [102, 300] on div "[DATE] by 3:00 pm" at bounding box center [61, 316] width 81 height 32
click at [152, 345] on div "Condition Adjustments" at bounding box center [167, 351] width 101 height 13
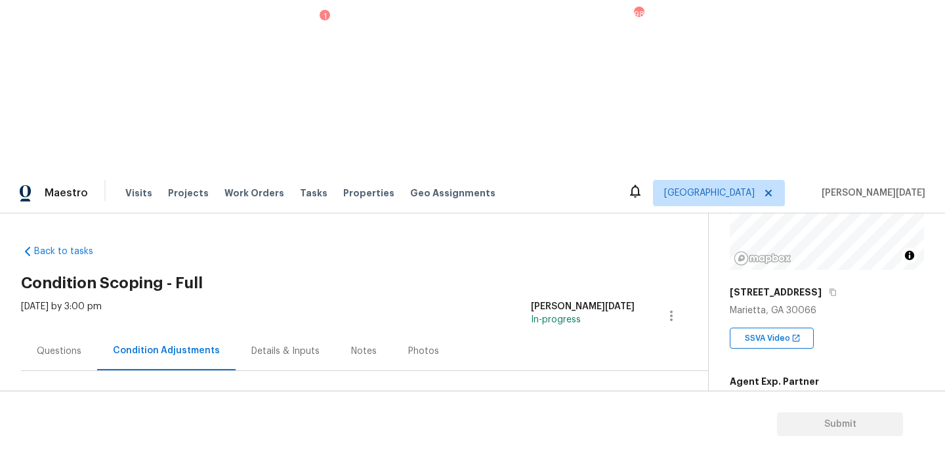
click at [738, 450] on span "2878" at bounding box center [742, 454] width 24 height 9
copy span "2878"
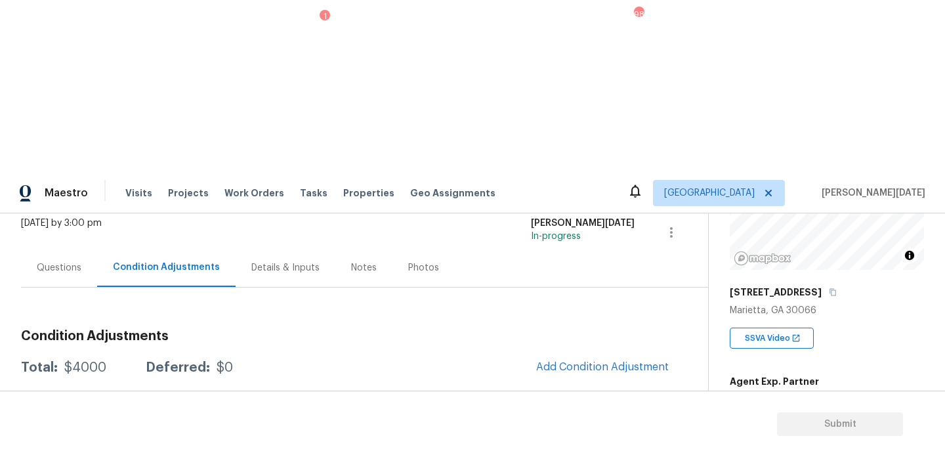
click at [571, 353] on span "Add Condition Adjustment" at bounding box center [602, 367] width 148 height 29
click at [595, 361] on span "Add Condition Adjustment" at bounding box center [602, 367] width 133 height 12
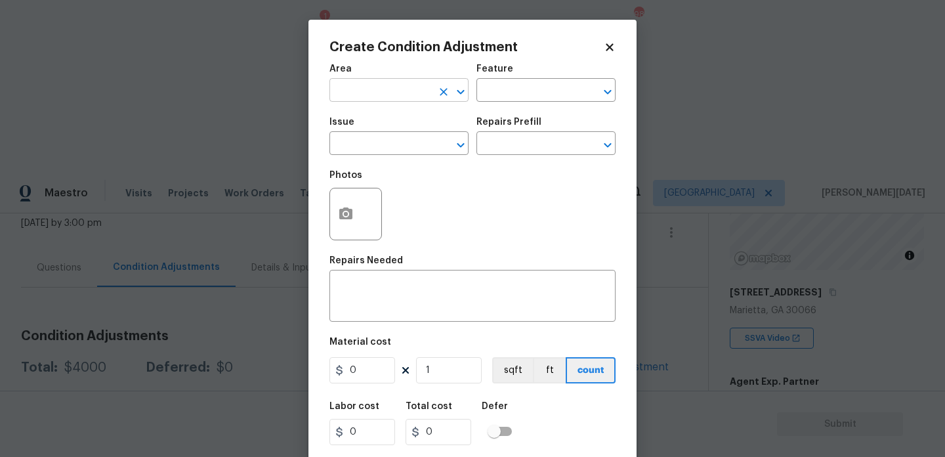
click at [382, 95] on input "text" at bounding box center [380, 91] width 102 height 20
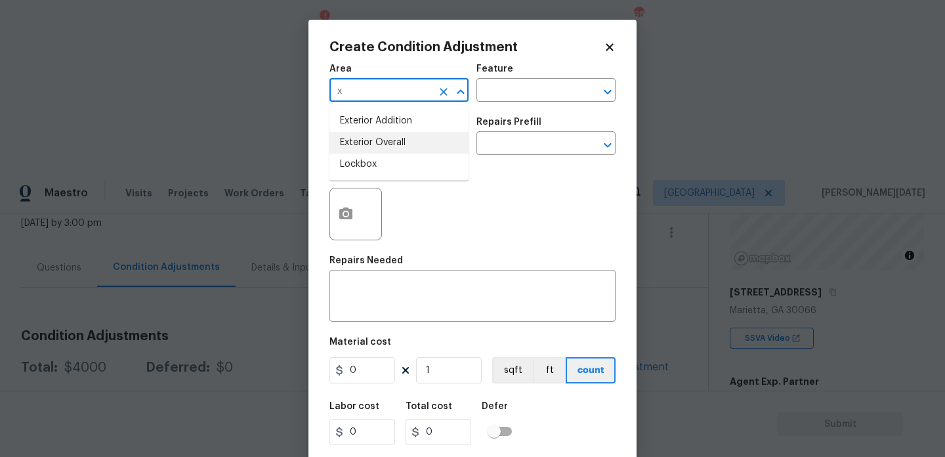
click at [384, 152] on li "Exterior Overall" at bounding box center [398, 143] width 139 height 22
type input "Exterior Overall"
click at [384, 152] on input "text" at bounding box center [380, 145] width 102 height 20
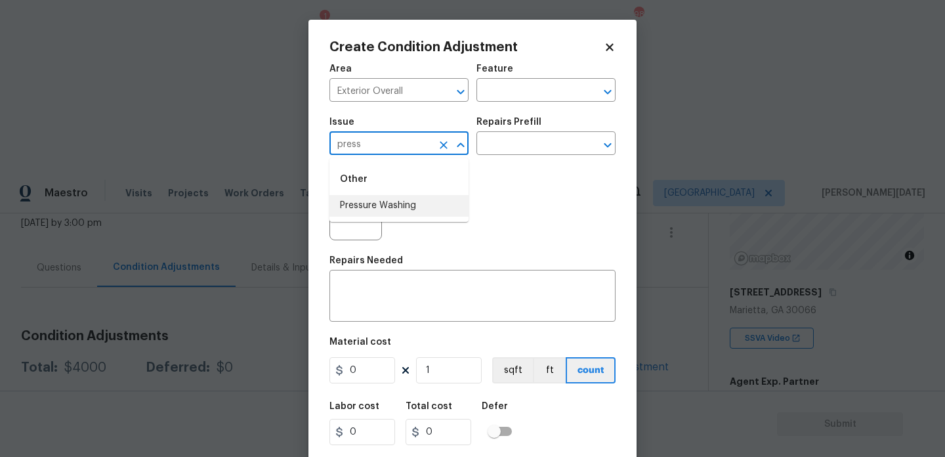
click at [394, 213] on li "Pressure Washing" at bounding box center [398, 206] width 139 height 22
type input "Pressure Washing"
click at [536, 146] on input "text" at bounding box center [527, 145] width 102 height 20
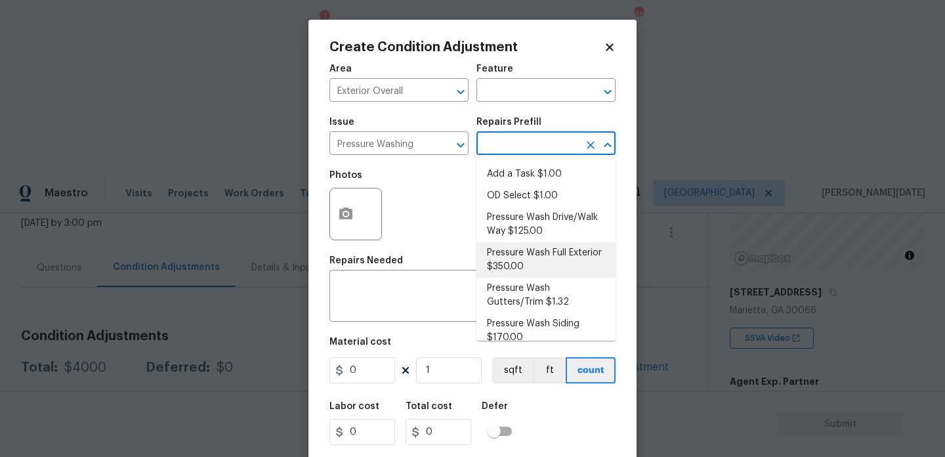
click at [538, 253] on li "Pressure Wash Full Exterior $350.00" at bounding box center [545, 259] width 139 height 35
type input "Siding"
type textarea "Pressure wash the House, Flatwork, Deck and Garage interior."
type input "350"
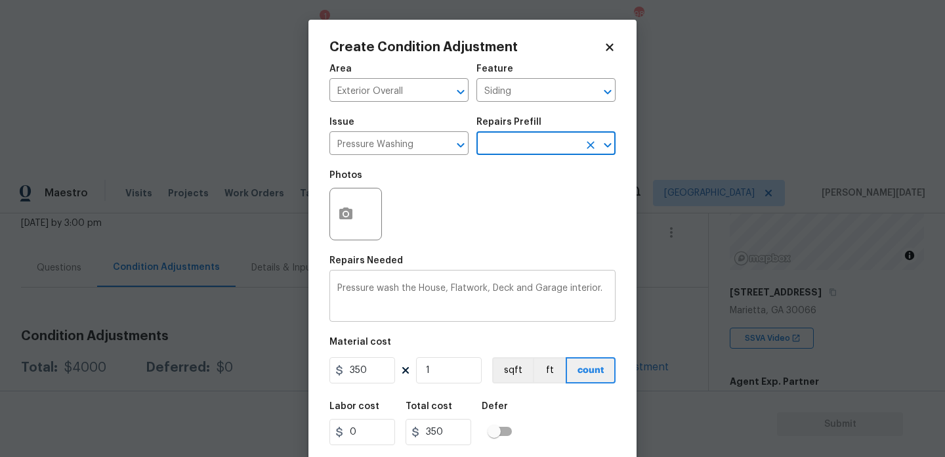
scroll to position [33, 0]
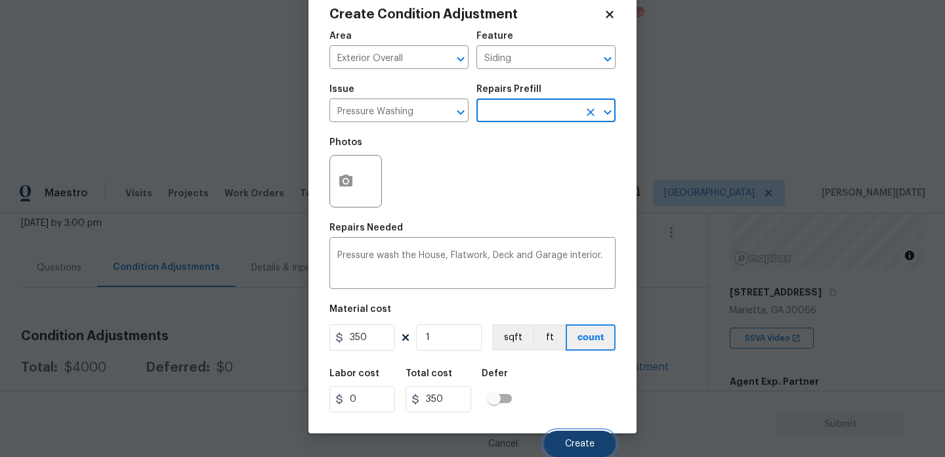
click at [557, 439] on button "Create" at bounding box center [580, 444] width 72 height 26
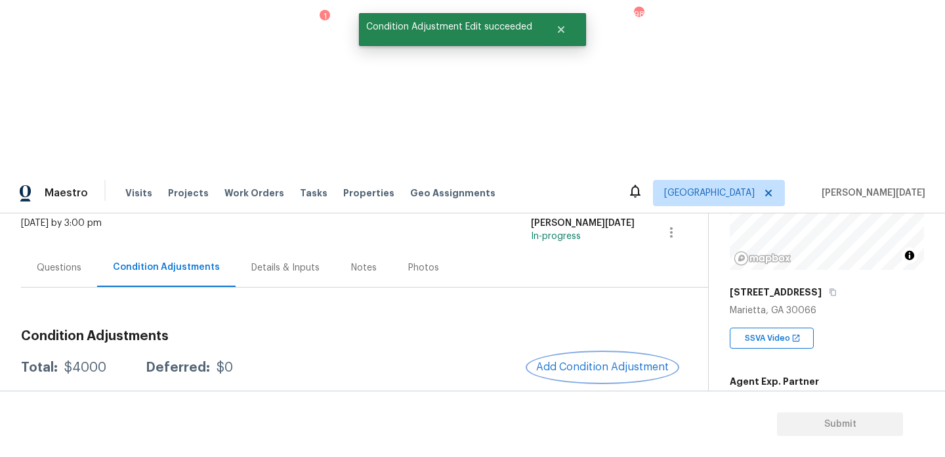
scroll to position [0, 0]
click at [549, 198] on div at bounding box center [472, 228] width 945 height 457
click at [549, 361] on span "Add Condition Adjustment" at bounding box center [603, 367] width 133 height 12
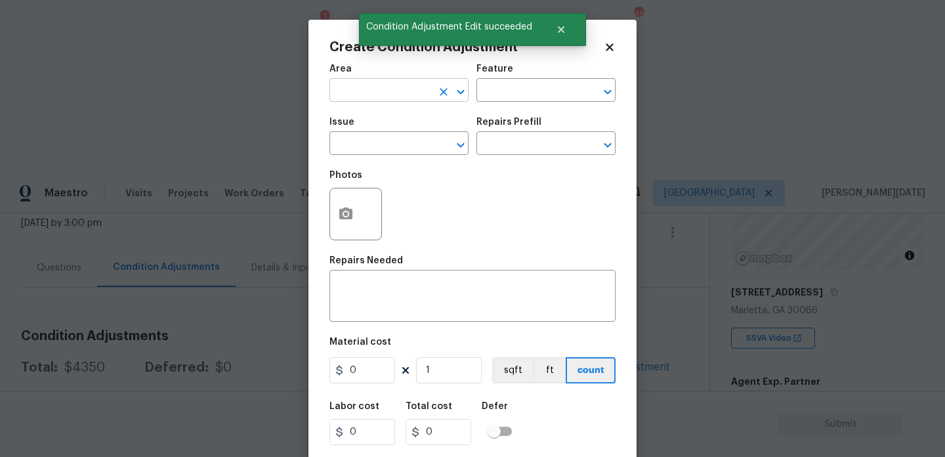
click at [353, 84] on input "text" at bounding box center [380, 91] width 102 height 20
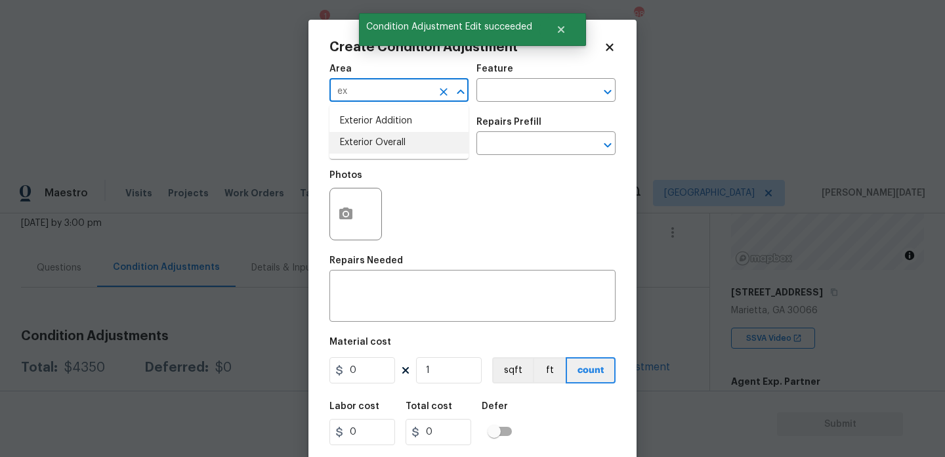
click at [373, 142] on li "Exterior Overall" at bounding box center [398, 143] width 139 height 22
type input "Exterior Overall"
click at [373, 142] on input "text" at bounding box center [380, 145] width 102 height 20
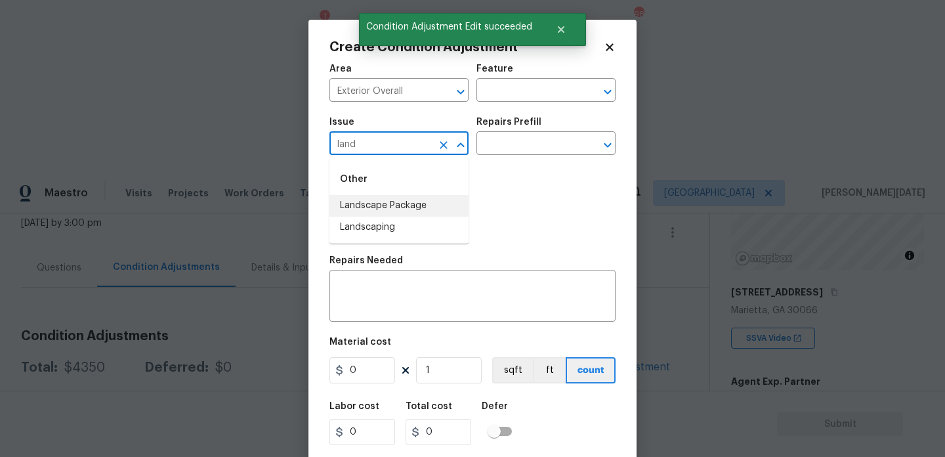
click at [419, 199] on li "Landscape Package" at bounding box center [398, 206] width 139 height 22
type input "Landscape Package"
click at [500, 157] on div "Issue Landscape Package ​ Repairs Prefill ​" at bounding box center [472, 136] width 286 height 53
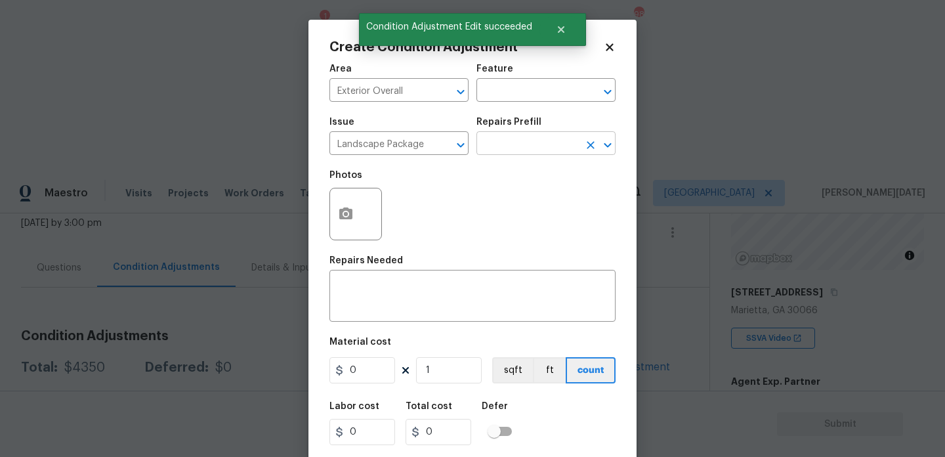
click at [526, 144] on input "text" at bounding box center [527, 145] width 102 height 20
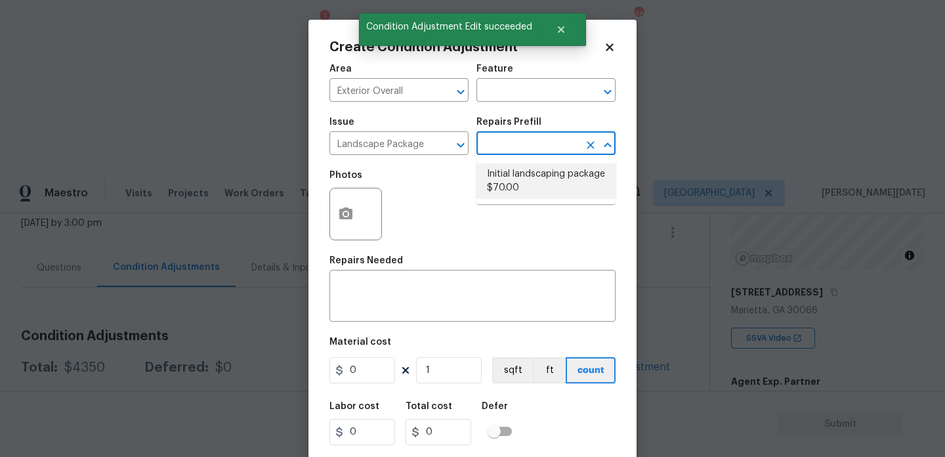
click at [526, 173] on li "Initial landscaping package $70.00" at bounding box center [545, 180] width 139 height 35
type input "Home Readiness Packages"
type textarea "Mowing of grass up to 6" in height. Mow, edge along driveways & sidewalks, trim…"
type input "70"
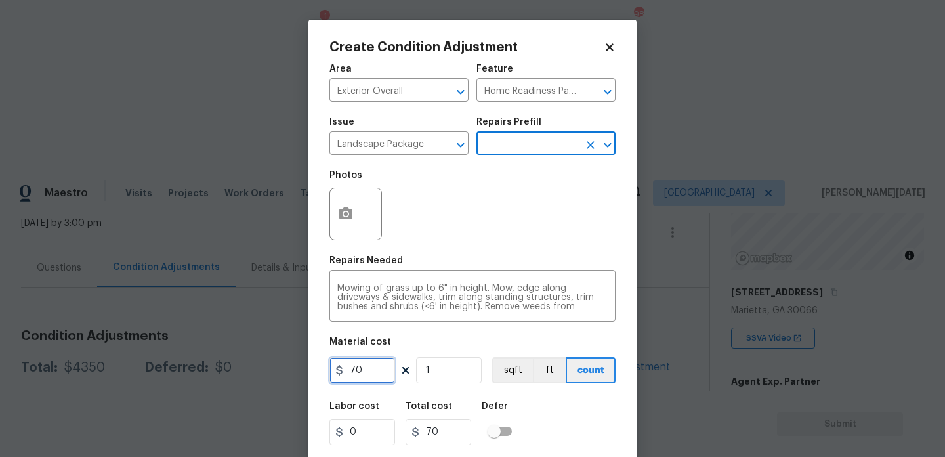
drag, startPoint x: 381, startPoint y: 373, endPoint x: 275, endPoint y: 374, distance: 106.3
click at [275, 374] on div "Create Condition Adjustment Area Exterior Overall ​ Feature Home Readiness Pack…" at bounding box center [472, 228] width 945 height 457
type input "300"
click at [334, 242] on div "Photos" at bounding box center [356, 205] width 55 height 85
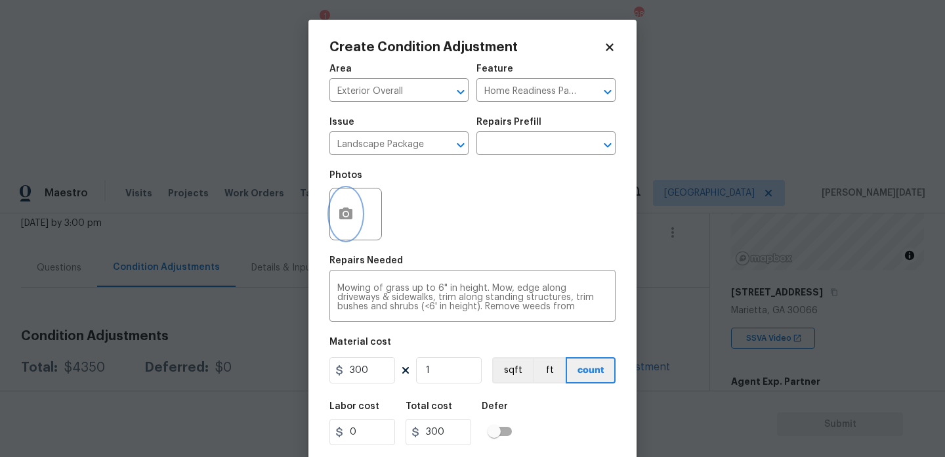
click at [347, 218] on icon "button" at bounding box center [345, 213] width 13 height 12
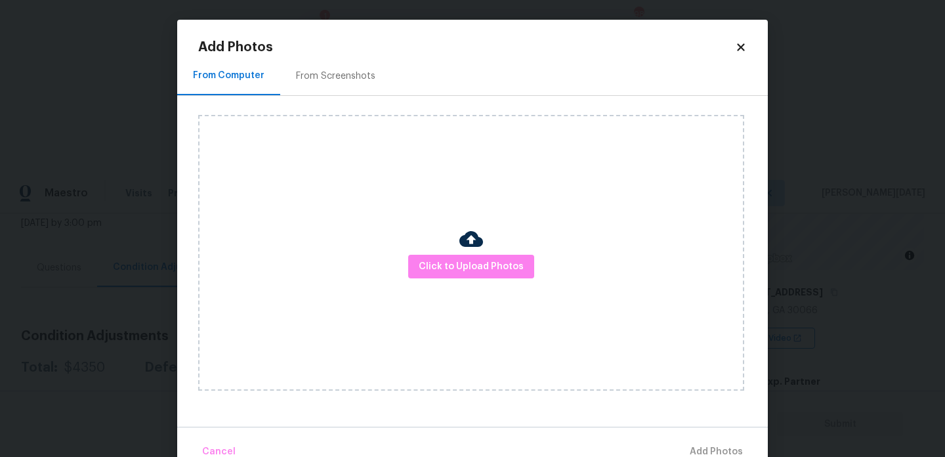
click at [329, 89] on div "From Screenshots" at bounding box center [335, 75] width 111 height 39
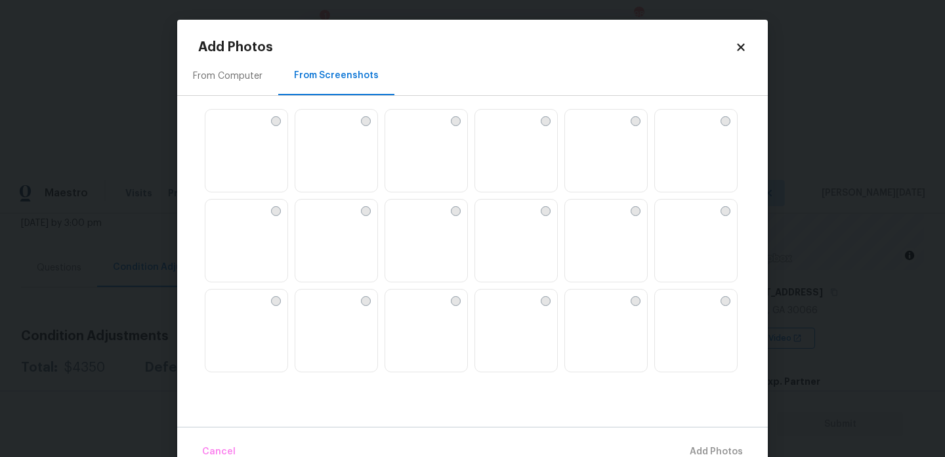
click at [256, 146] on img at bounding box center [246, 151] width 82 height 83
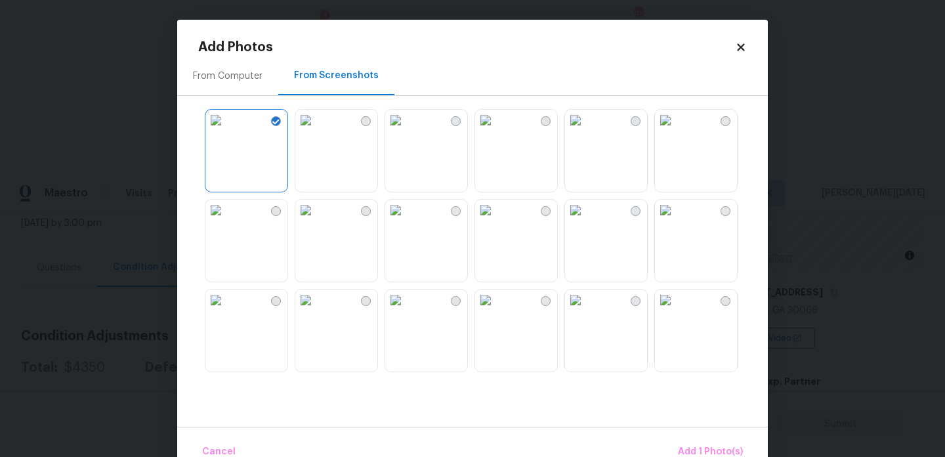
click at [586, 221] on img at bounding box center [575, 210] width 21 height 21
click at [676, 310] on img at bounding box center [665, 299] width 21 height 21
click at [687, 446] on span "Add 3 Photo(s)" at bounding box center [710, 452] width 66 height 16
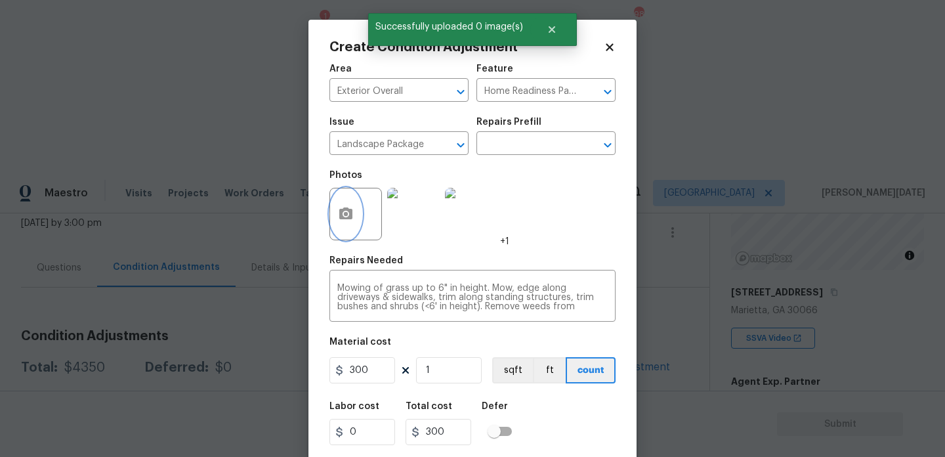
scroll to position [33, 0]
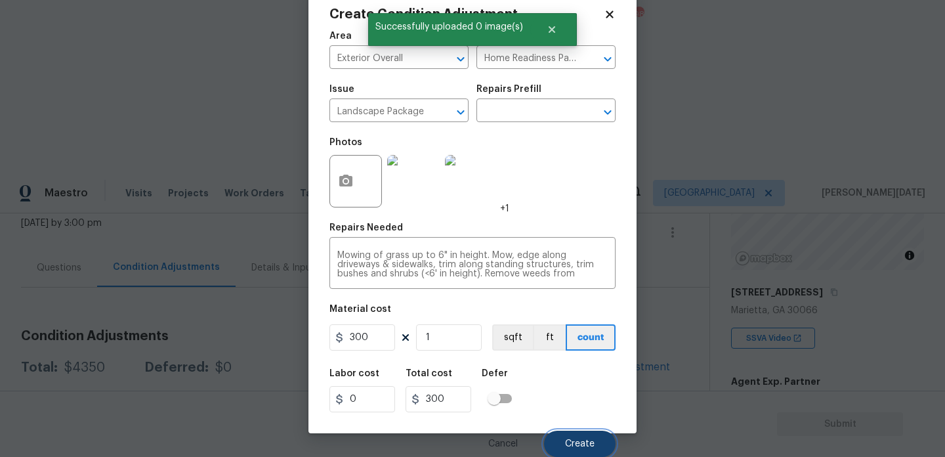
click at [563, 444] on button "Create" at bounding box center [580, 444] width 72 height 26
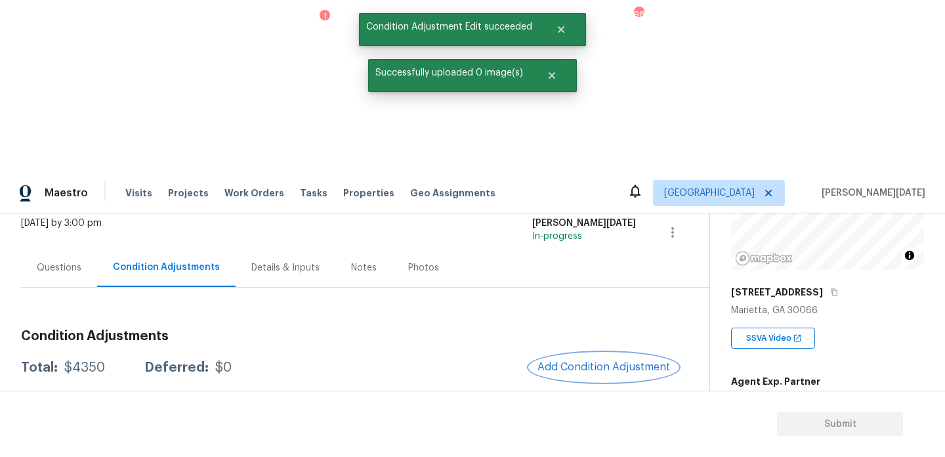
scroll to position [0, 0]
click at [600, 195] on div at bounding box center [472, 228] width 945 height 457
click at [572, 361] on span "Add Condition Adjustment" at bounding box center [603, 367] width 133 height 12
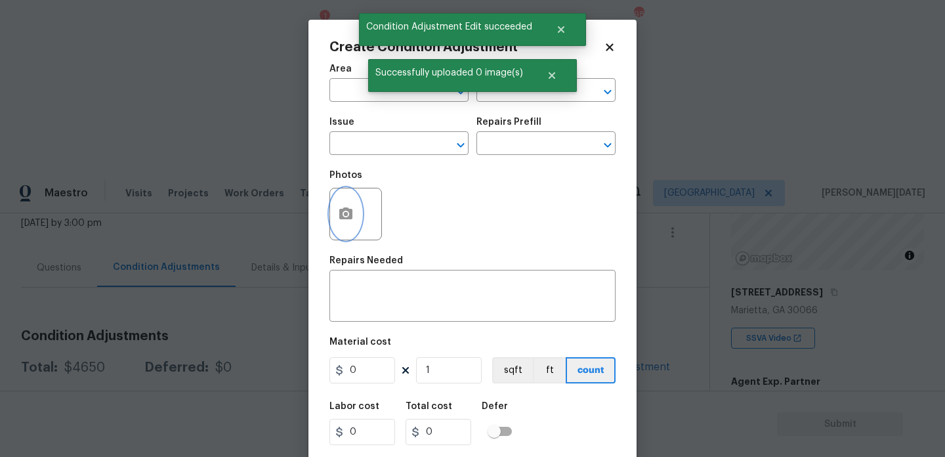
click at [340, 217] on icon "button" at bounding box center [345, 213] width 13 height 12
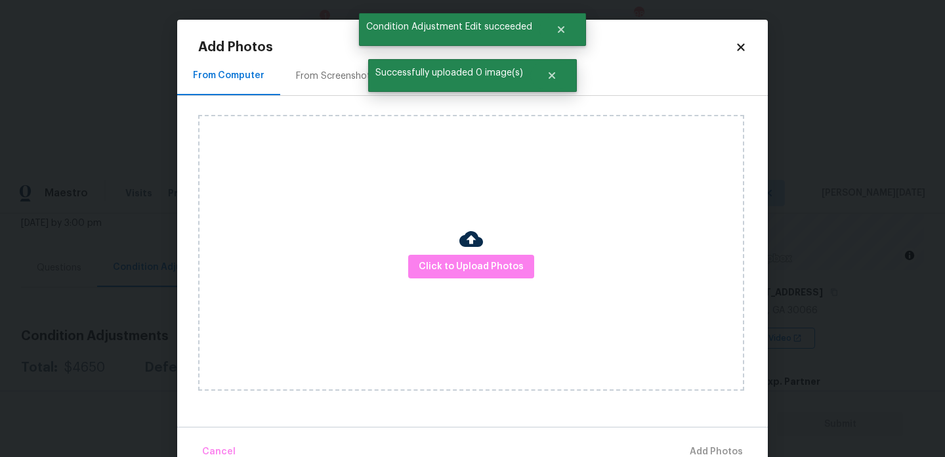
click at [453, 280] on div "Click to Upload Photos" at bounding box center [471, 253] width 546 height 276
click at [468, 269] on span "Click to Upload Photos" at bounding box center [471, 267] width 105 height 16
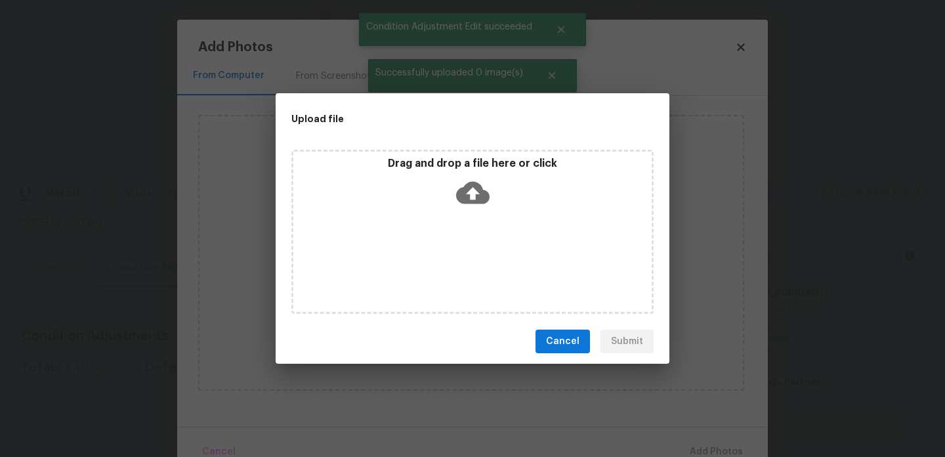
click at [468, 269] on div "Drag and drop a file here or click" at bounding box center [472, 232] width 362 height 164
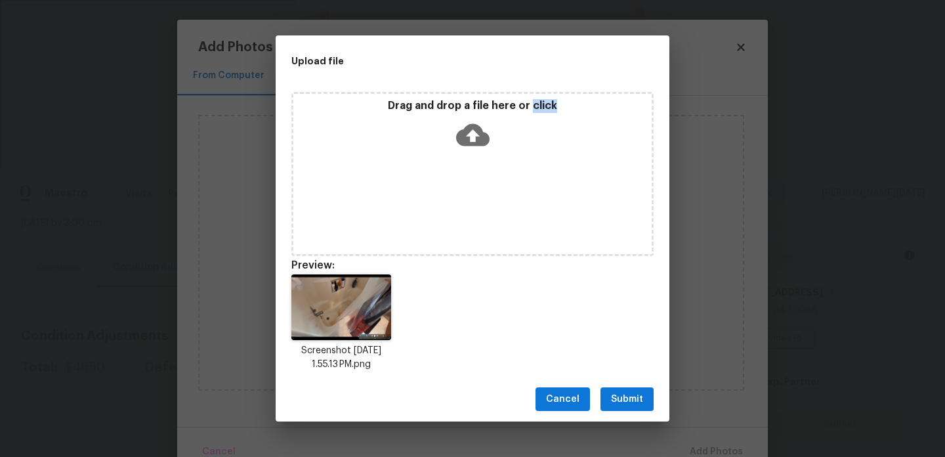
click at [617, 398] on span "Submit" at bounding box center [627, 399] width 32 height 16
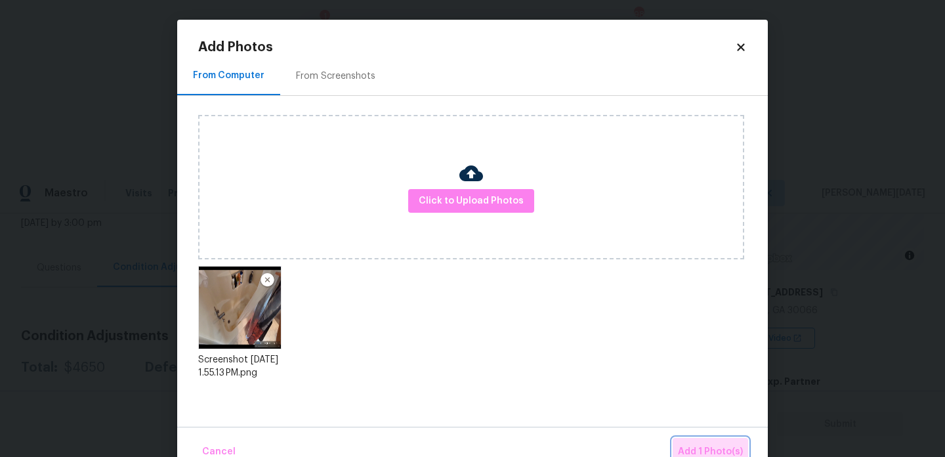
click at [695, 445] on span "Add 1 Photo(s)" at bounding box center [710, 452] width 65 height 16
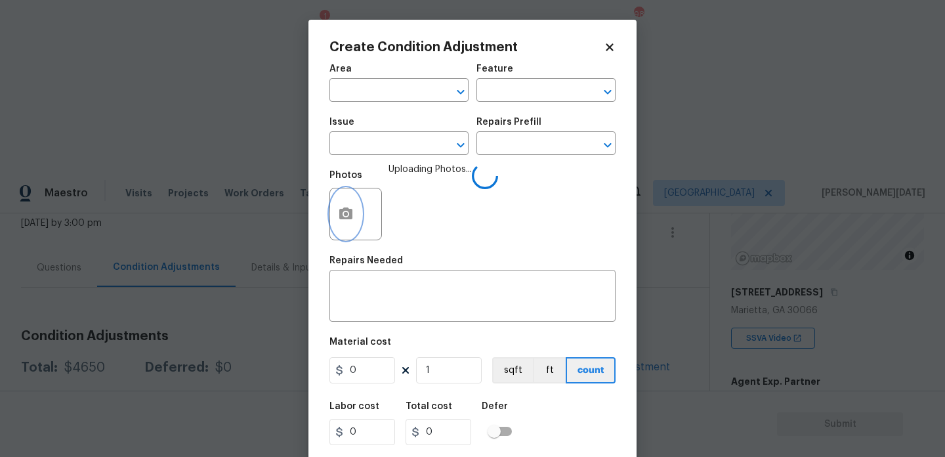
click at [360, 213] on button "button" at bounding box center [346, 213] width 32 height 51
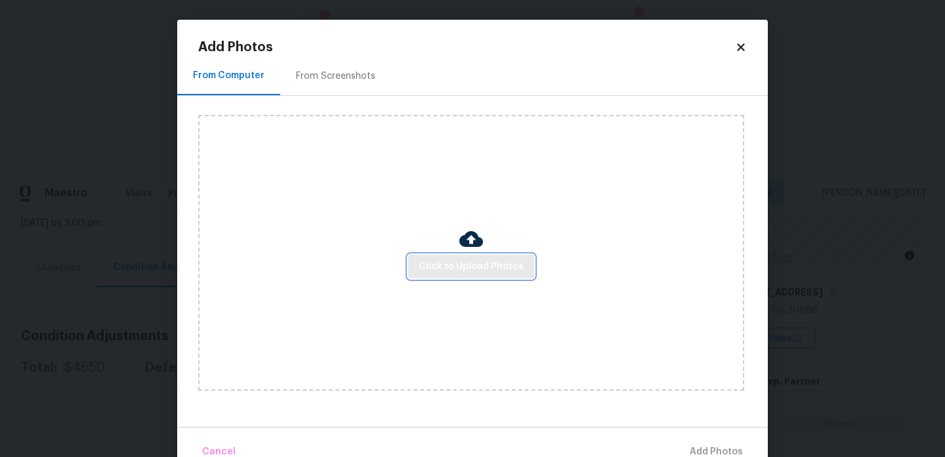
click at [452, 266] on span "Click to Upload Photos" at bounding box center [471, 267] width 105 height 16
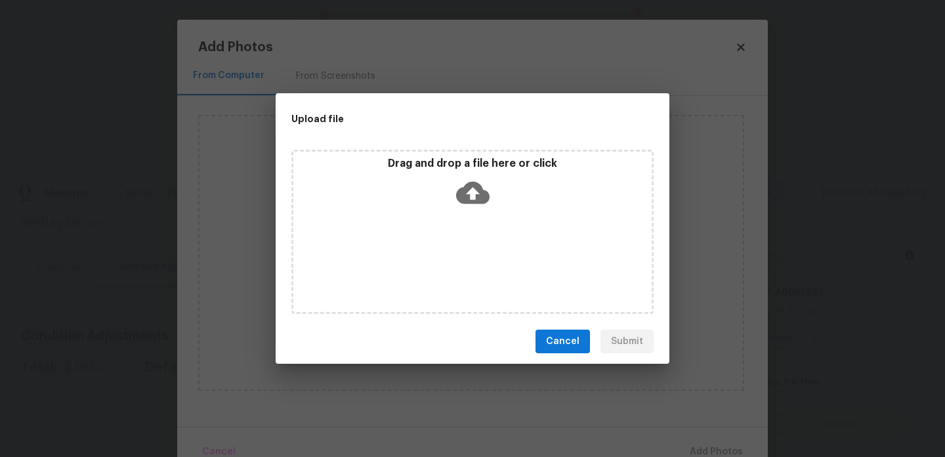
click at [452, 266] on div "Drag and drop a file here or click" at bounding box center [472, 232] width 362 height 164
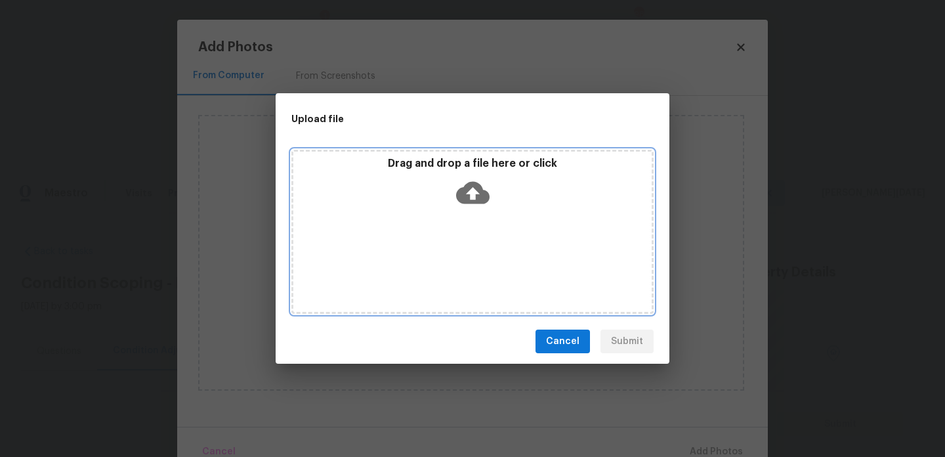
click at [456, 269] on div "Drag and drop a file here or click" at bounding box center [472, 232] width 362 height 164
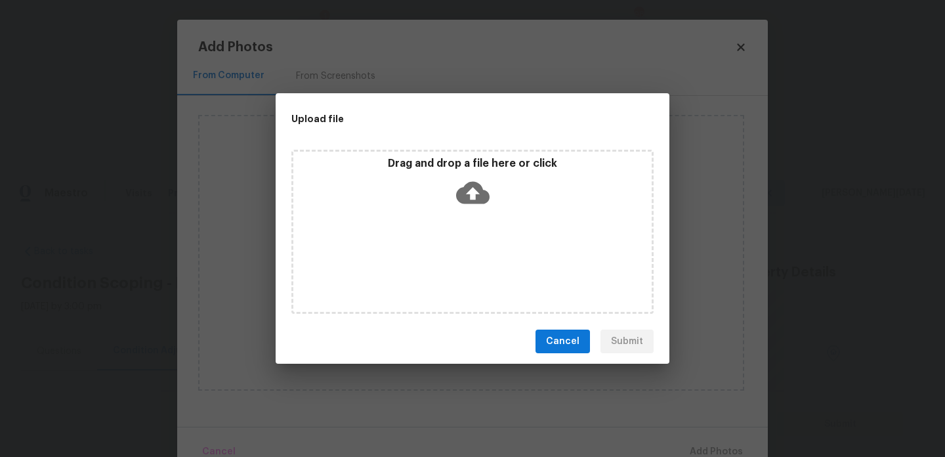
scroll to position [151, 0]
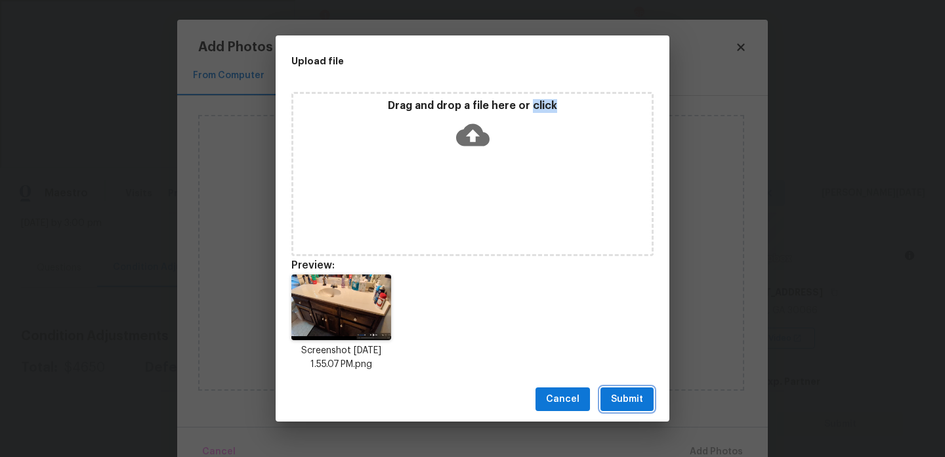
click at [641, 394] on span "Submit" at bounding box center [627, 399] width 32 height 16
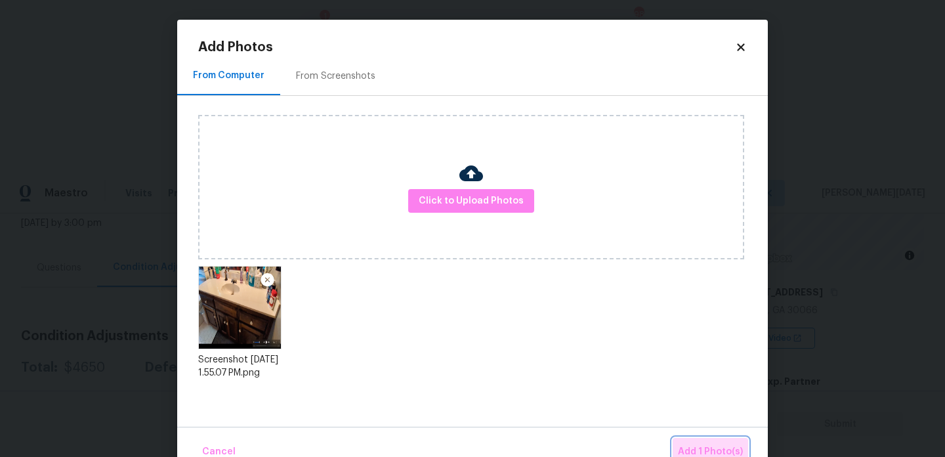
click at [696, 444] on span "Add 1 Photo(s)" at bounding box center [710, 452] width 65 height 16
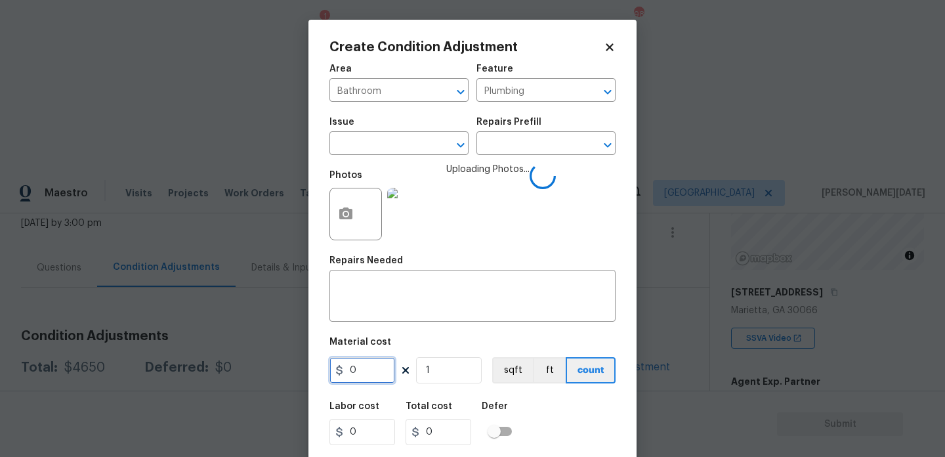
click at [368, 374] on input "0" at bounding box center [362, 370] width 66 height 26
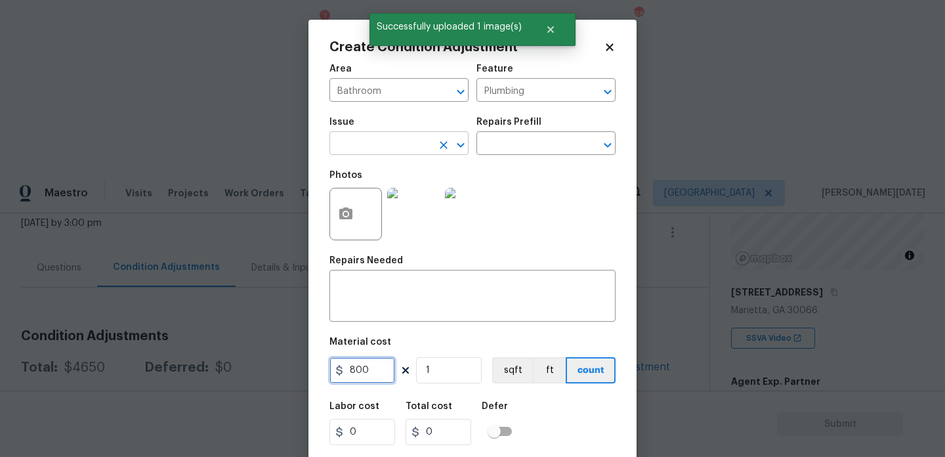
type input "800"
click at [381, 137] on input "text" at bounding box center [380, 145] width 102 height 20
type input "800"
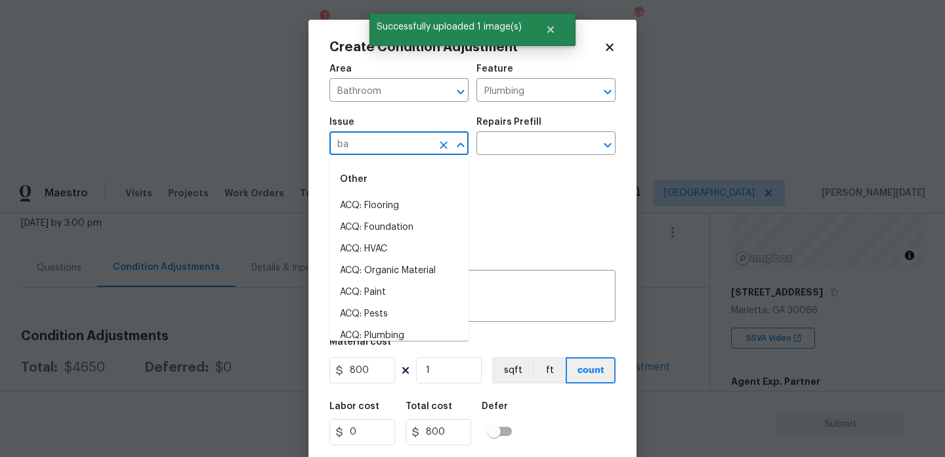
type input "baq"
type input "s"
click at [413, 223] on li "Bathroom Plumbing" at bounding box center [398, 228] width 139 height 22
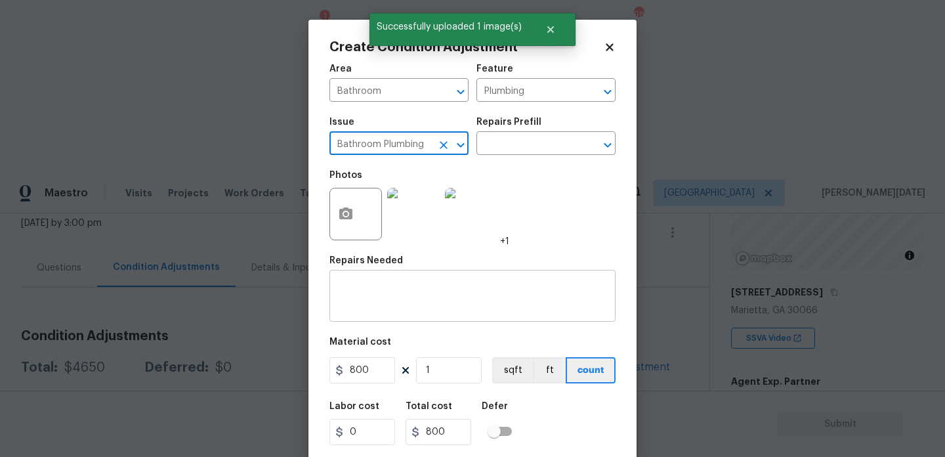
type input "Bathroom Plumbing"
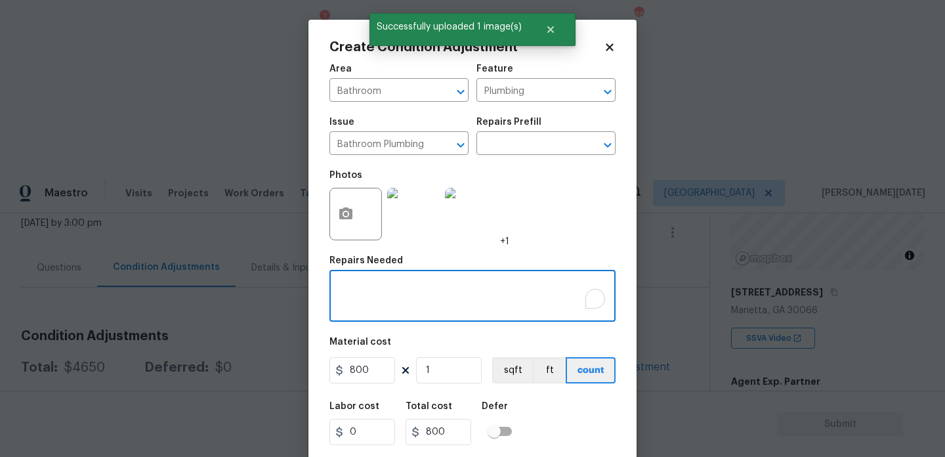
click at [402, 303] on textarea "To enrich screen reader interactions, please activate Accessibility in Grammarl…" at bounding box center [472, 298] width 270 height 28
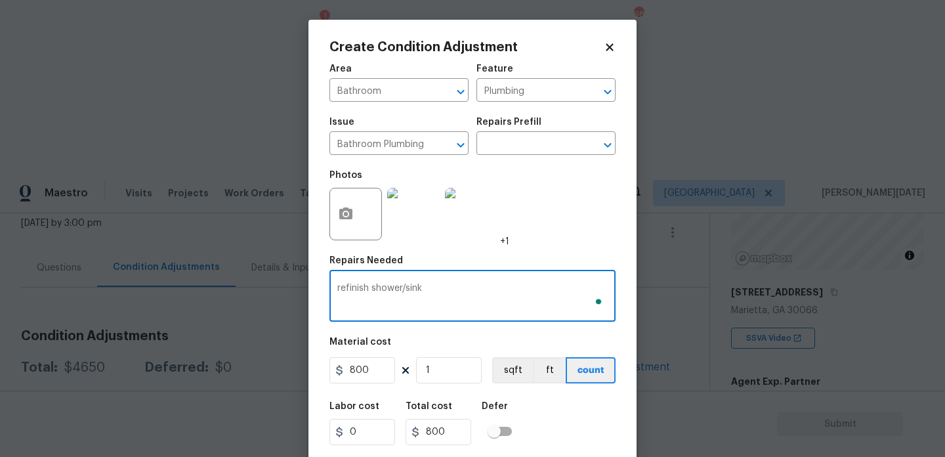
scroll to position [33, 0]
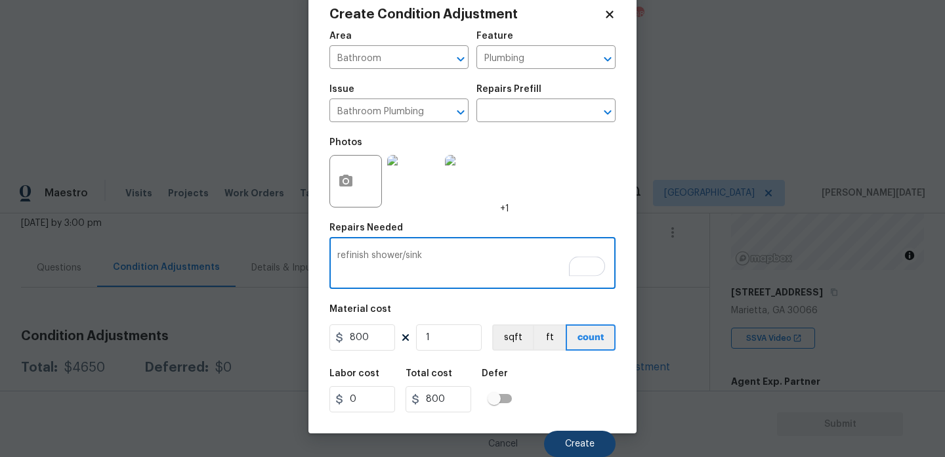
type textarea "refinish shower/sink"
click at [577, 444] on span "Create" at bounding box center [580, 444] width 30 height 10
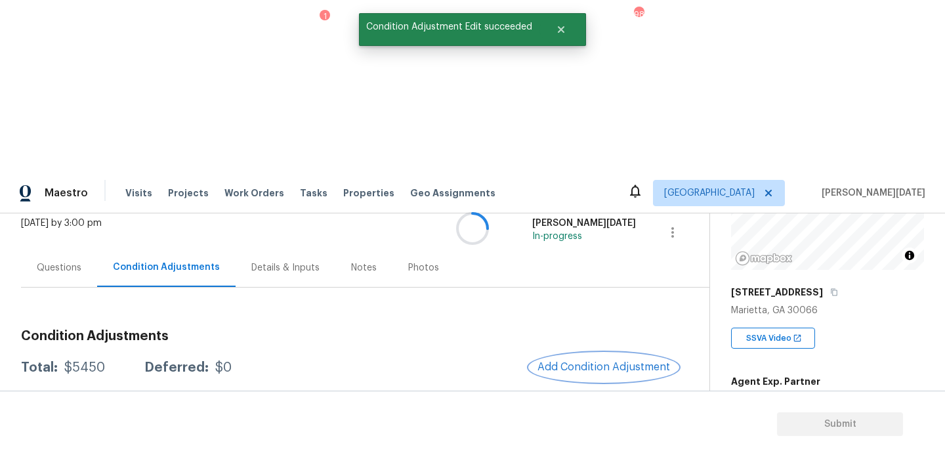
scroll to position [0, 0]
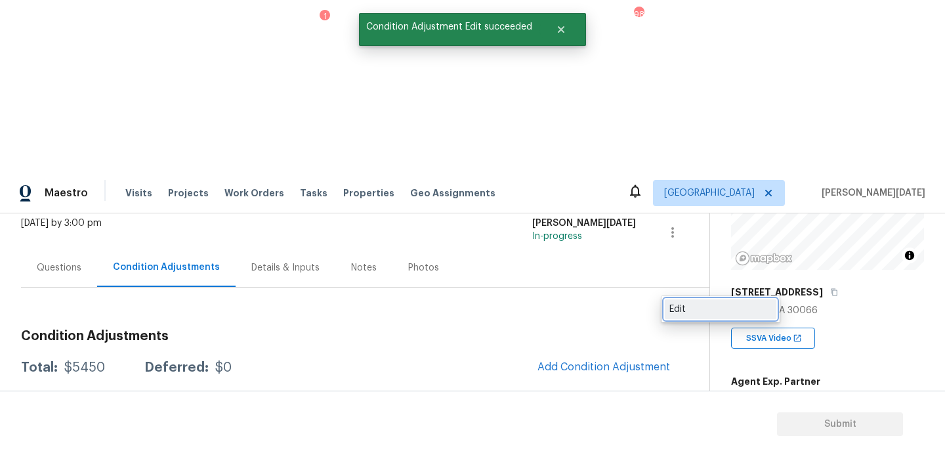
click at [686, 310] on div "Edit" at bounding box center [720, 309] width 102 height 13
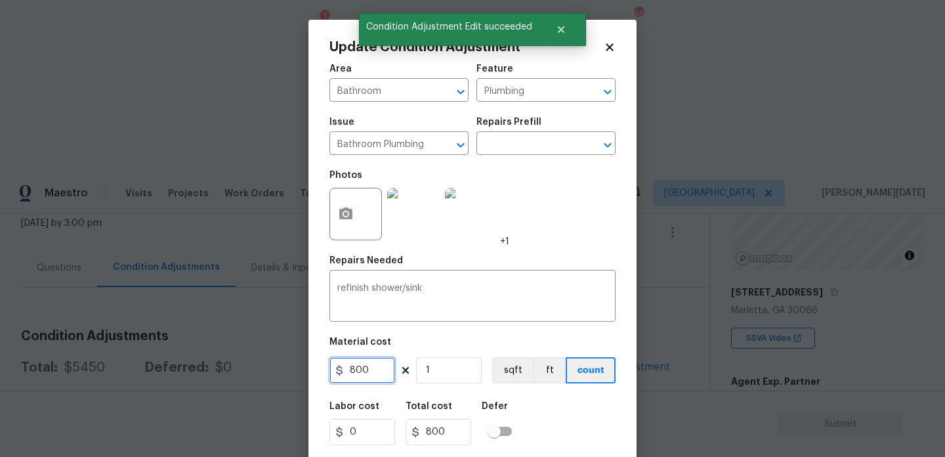
drag, startPoint x: 368, startPoint y: 370, endPoint x: 246, endPoint y: 370, distance: 122.1
click at [246, 370] on div "Update Condition Adjustment Area Bathroom ​ Feature Plumbing ​ Issue Bathroom P…" at bounding box center [472, 228] width 945 height 457
type input "900"
click at [591, 257] on div "Repairs Needed" at bounding box center [472, 264] width 286 height 17
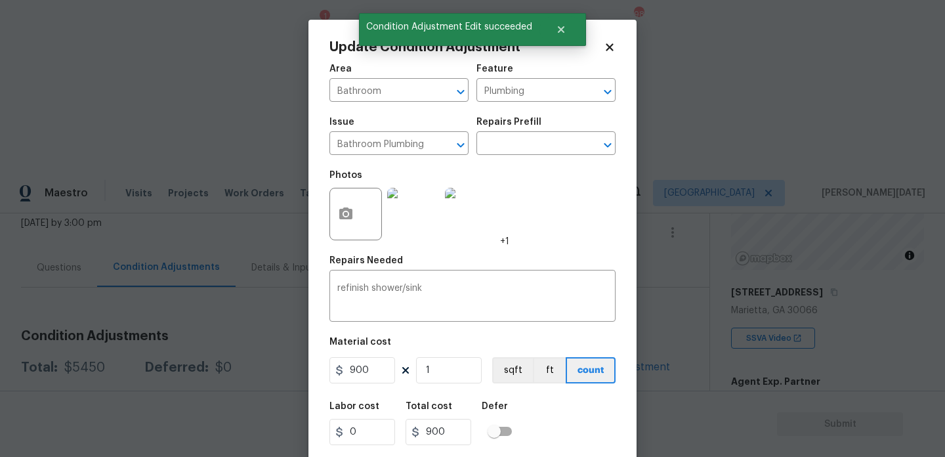
scroll to position [33, 0]
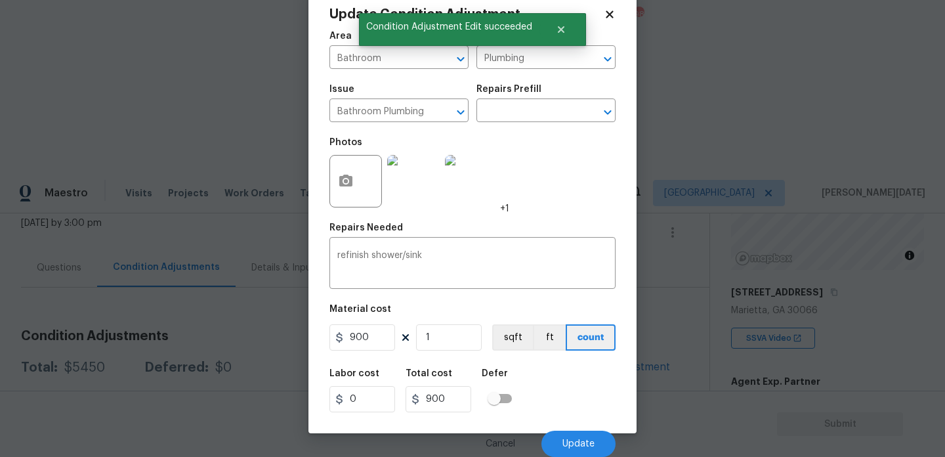
click at [578, 427] on div "Cancel Update" at bounding box center [472, 438] width 286 height 37
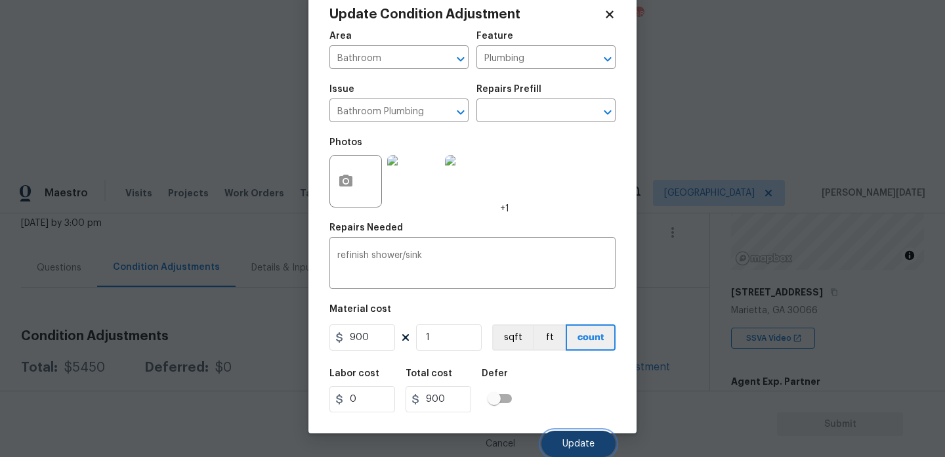
click at [577, 444] on span "Update" at bounding box center [578, 444] width 32 height 10
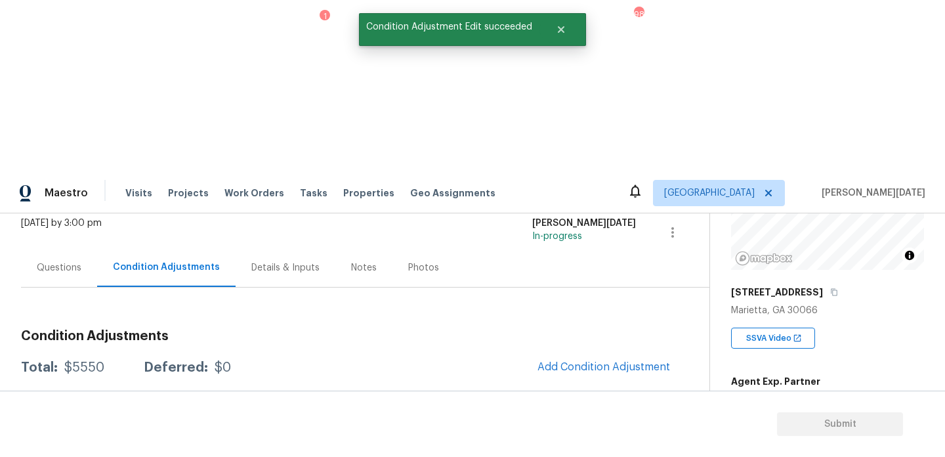
scroll to position [0, 0]
click at [608, 353] on button "Add Condition Adjustment" at bounding box center [604, 367] width 148 height 28
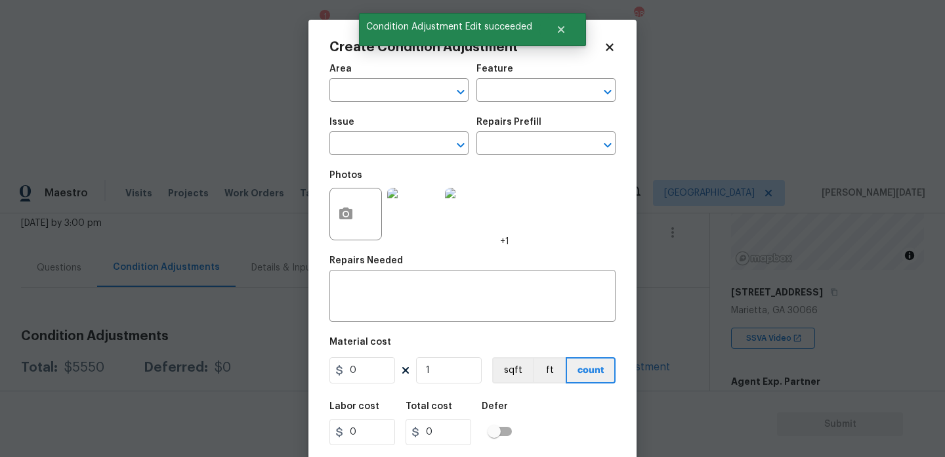
click at [608, 205] on div "Create Condition Adjustment Area ​ Feature ​ Issue ​ Repairs Prefill ​ Photos +…" at bounding box center [472, 243] width 328 height 446
click at [350, 216] on icon "button" at bounding box center [345, 213] width 13 height 12
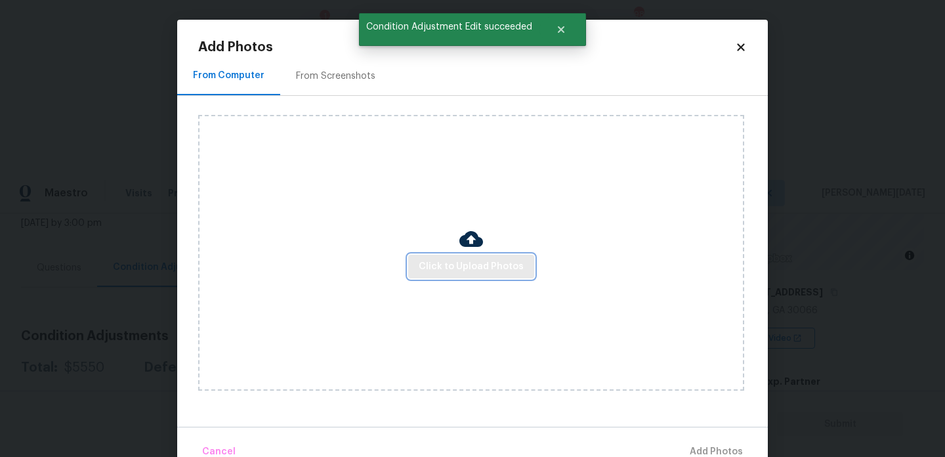
click at [485, 261] on span "Click to Upload Photos" at bounding box center [471, 267] width 105 height 16
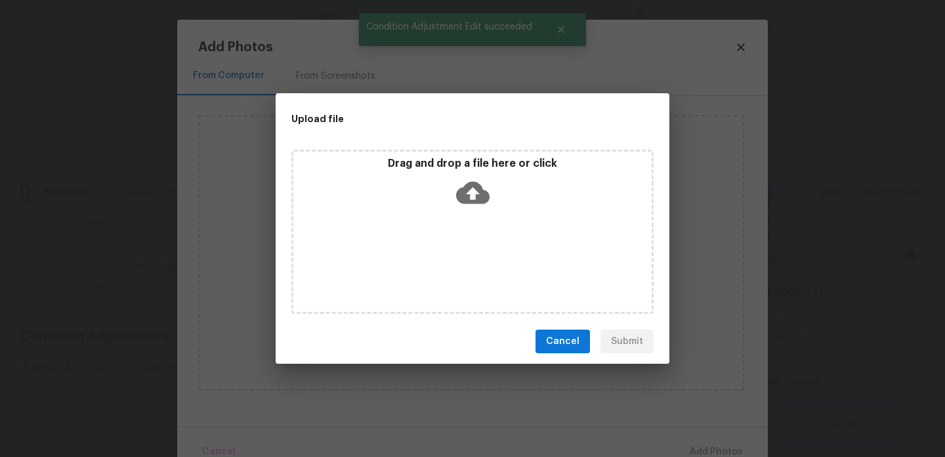
click at [485, 261] on div "Drag and drop a file here or click" at bounding box center [472, 232] width 362 height 164
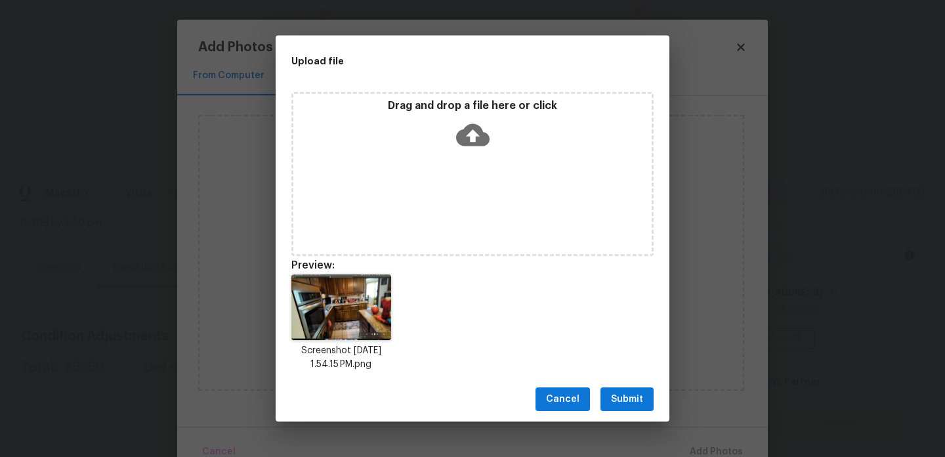
click at [639, 402] on span "Submit" at bounding box center [627, 399] width 32 height 16
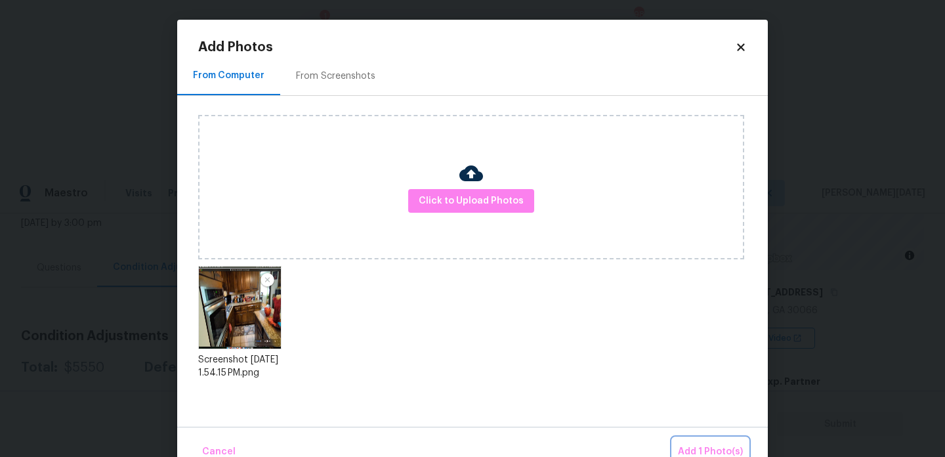
click at [713, 446] on span "Add 1 Photo(s)" at bounding box center [710, 452] width 65 height 16
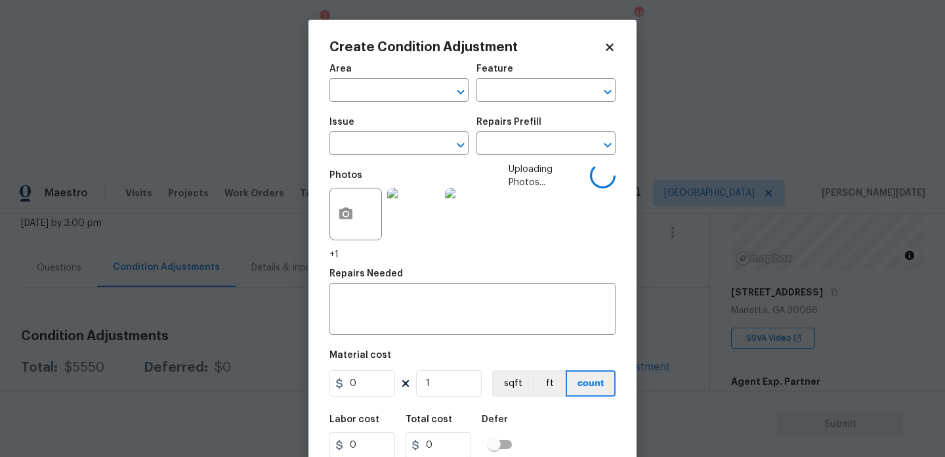
click at [396, 103] on span "Area ​" at bounding box center [398, 82] width 139 height 53
click at [363, 94] on input "text" at bounding box center [380, 91] width 102 height 20
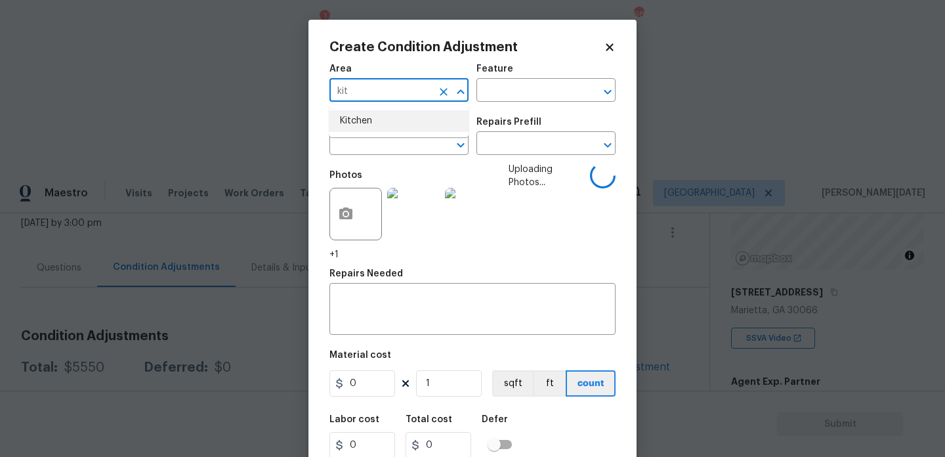
click at [369, 123] on li "Kitchen" at bounding box center [398, 121] width 139 height 22
type input "Kitchen"
click at [368, 144] on input "text" at bounding box center [380, 145] width 102 height 20
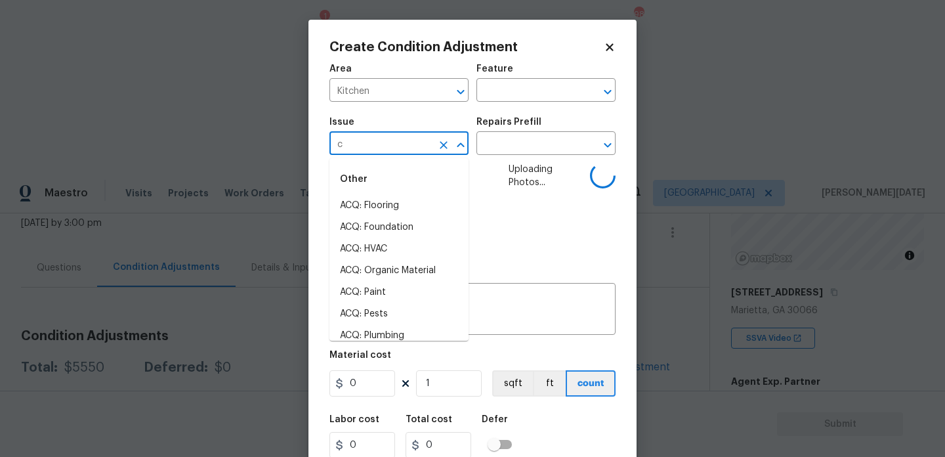
type input "ca"
type input "b"
click at [368, 144] on input "b" at bounding box center [380, 145] width 102 height 20
type input "c"
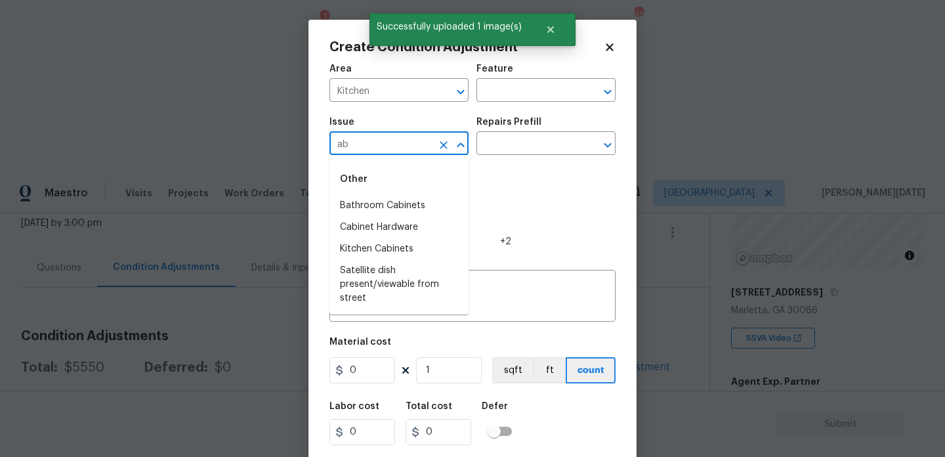
click at [368, 144] on input "ab" at bounding box center [380, 145] width 102 height 20
type input "a"
type input "ca"
type input "b"
click at [403, 245] on li "Kitchen Cabinets" at bounding box center [398, 249] width 139 height 22
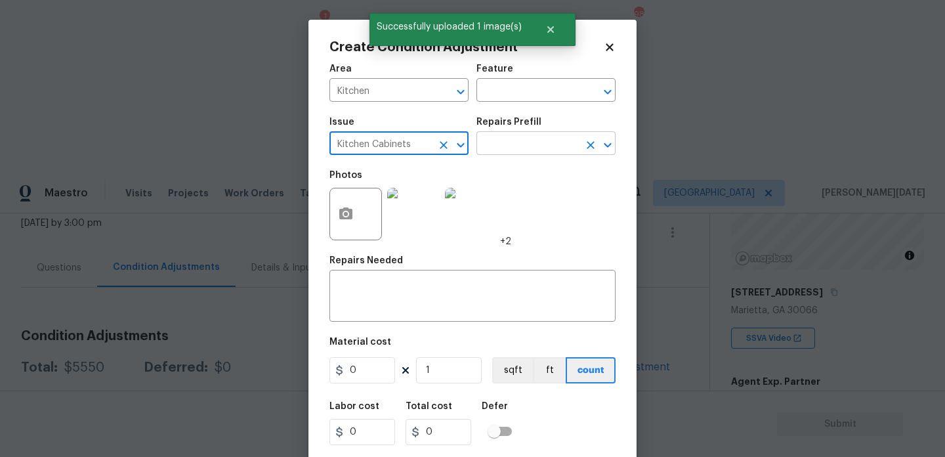
type input "Kitchen Cabinets"
click at [526, 139] on input "text" at bounding box center [527, 145] width 102 height 20
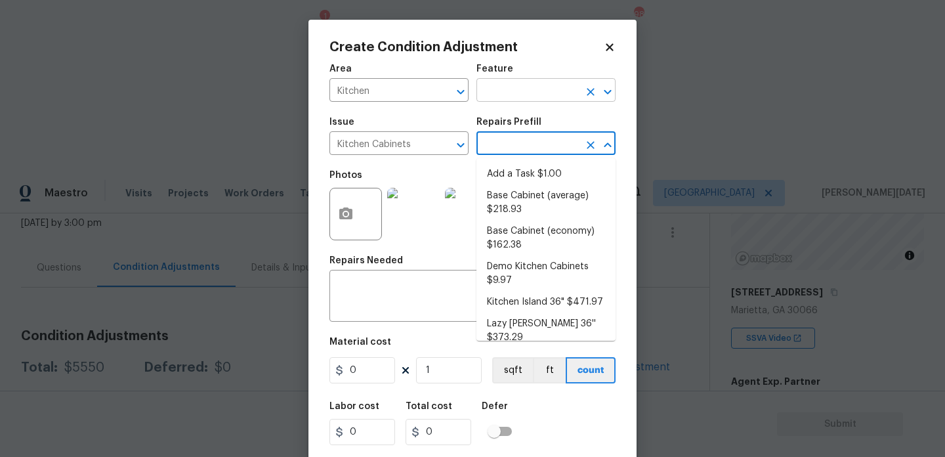
click at [535, 91] on input "text" at bounding box center [527, 91] width 102 height 20
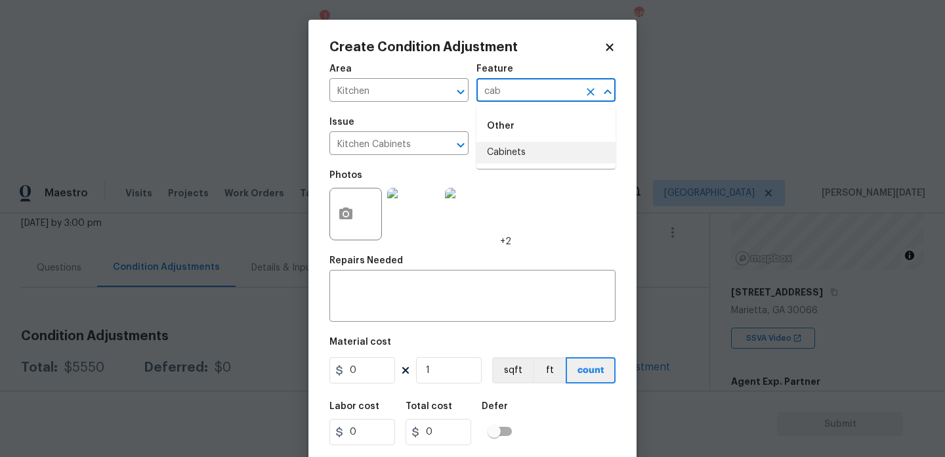
click at [530, 144] on li "Cabinets" at bounding box center [545, 153] width 139 height 22
type input "Cabinets"
click at [378, 356] on figure "Material cost 0 1 sqft ft count" at bounding box center [472, 361] width 286 height 49
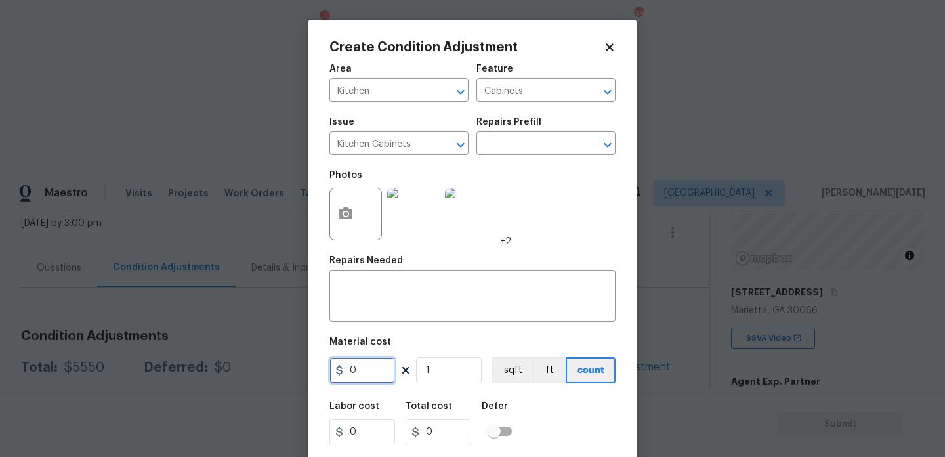
click at [371, 374] on input "0" at bounding box center [362, 370] width 66 height 26
type input "1500"
click at [402, 289] on textarea at bounding box center [472, 298] width 270 height 28
type input "1500"
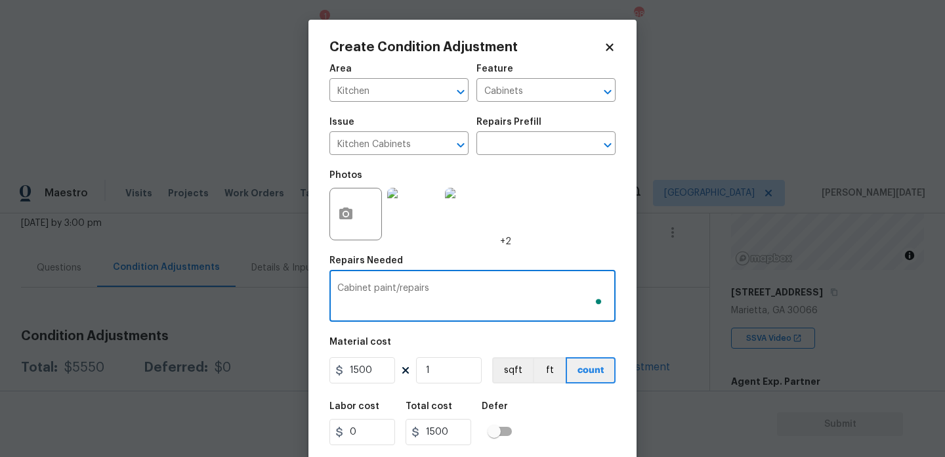
scroll to position [33, 0]
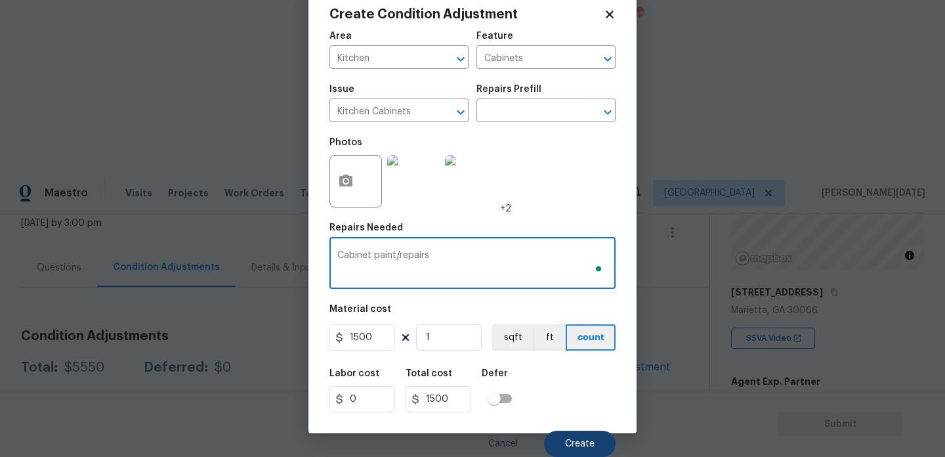
type textarea "Cabinet paint/repairs"
click at [568, 440] on span "Create" at bounding box center [580, 444] width 30 height 10
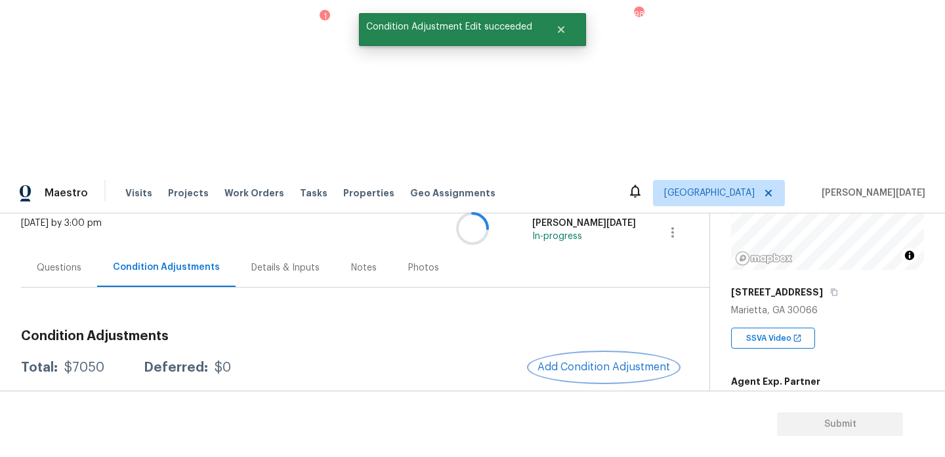
scroll to position [0, 0]
click at [738, 456] on span "2878" at bounding box center [743, 463] width 24 height 9
copy span "2878"
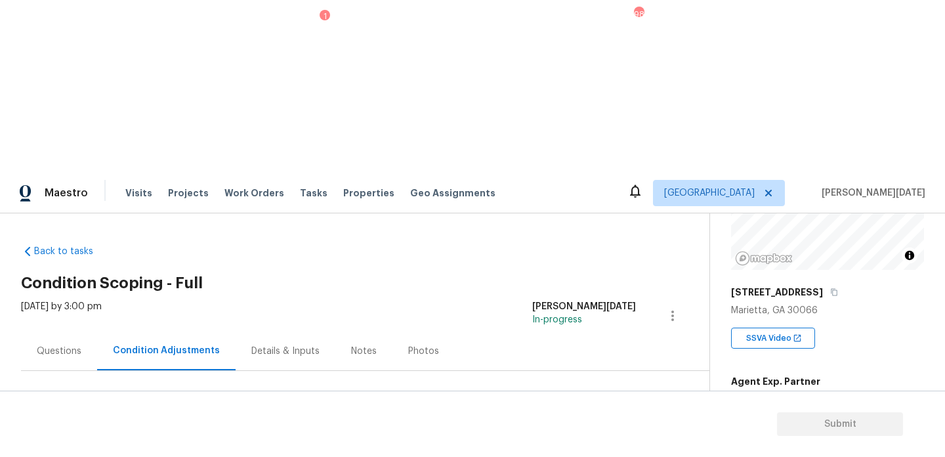
click at [582, 444] on span "Add Condition Adjustment" at bounding box center [603, 450] width 133 height 12
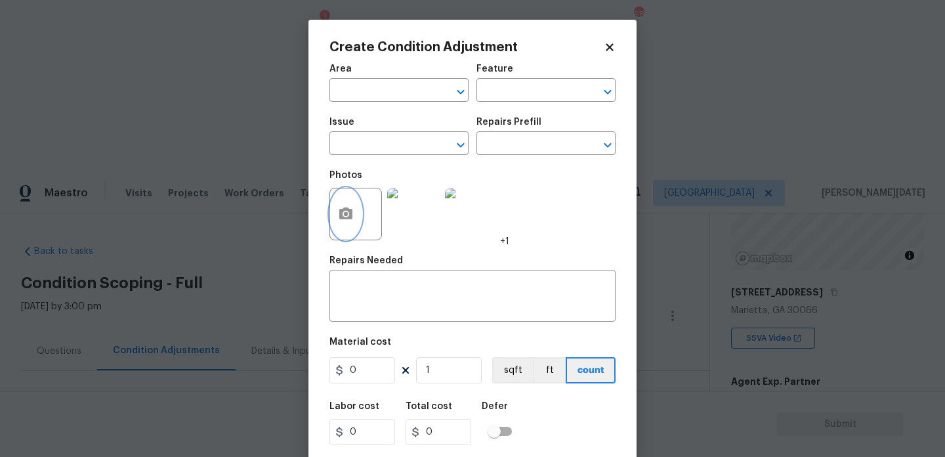
click at [349, 209] on icon "button" at bounding box center [345, 213] width 13 height 12
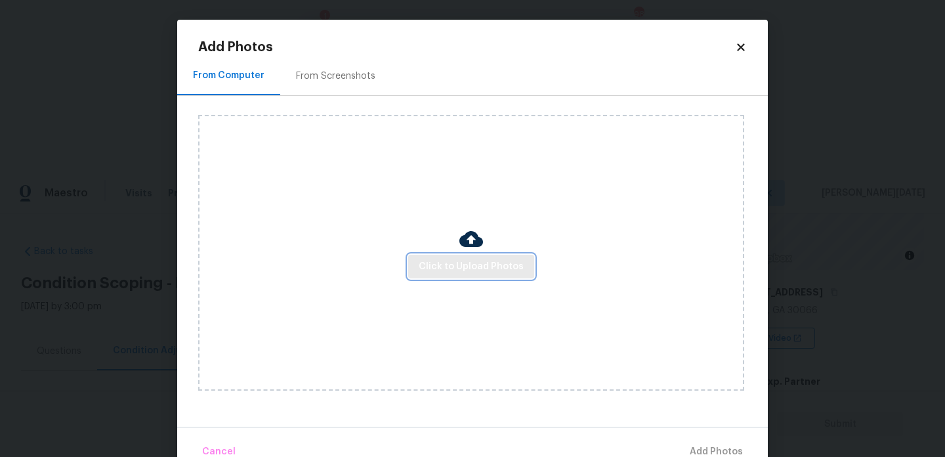
click at [495, 277] on button "Click to Upload Photos" at bounding box center [471, 267] width 126 height 24
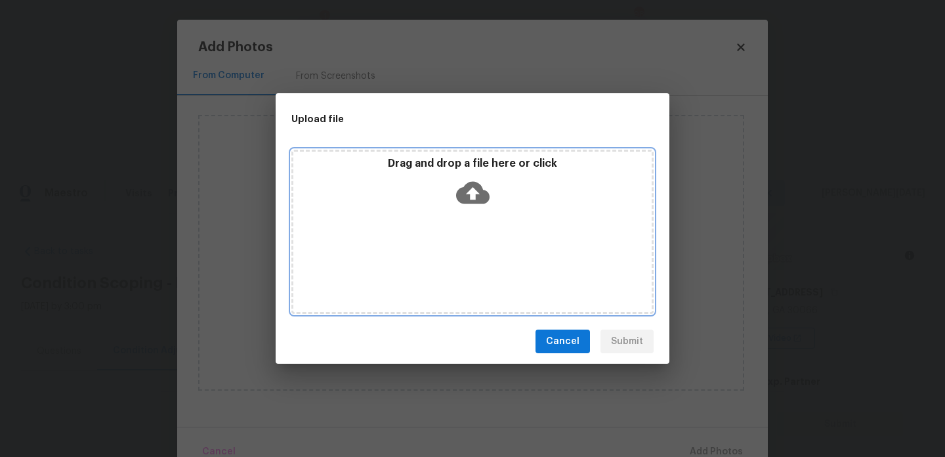
click at [495, 277] on div "Drag and drop a file here or click" at bounding box center [472, 232] width 362 height 164
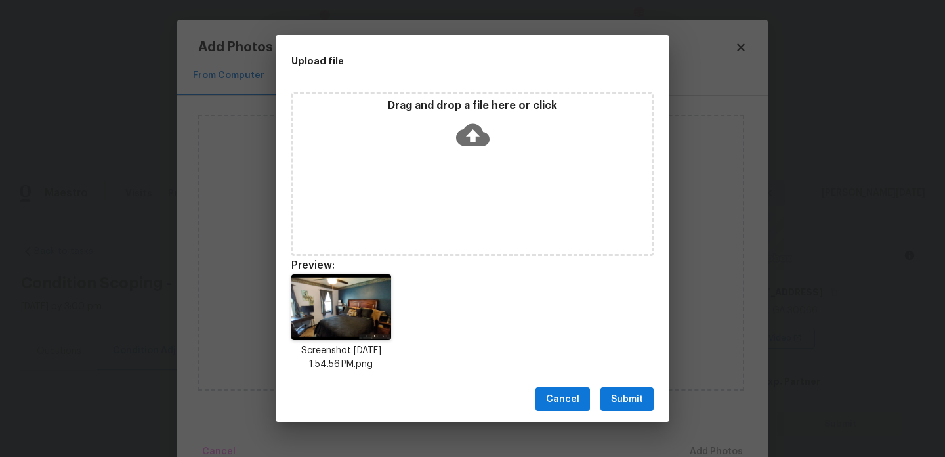
click at [519, 111] on p "Drag and drop a file here or click" at bounding box center [472, 106] width 358 height 14
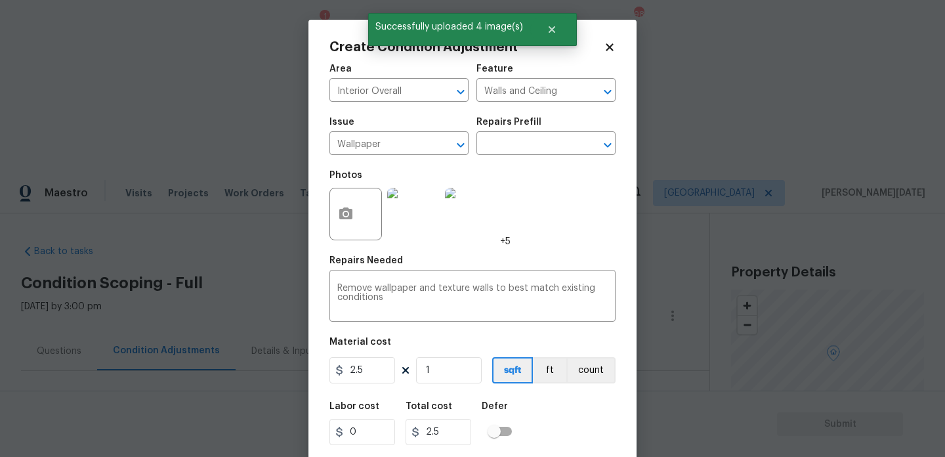
type input "0"
type input "2"
type input "5"
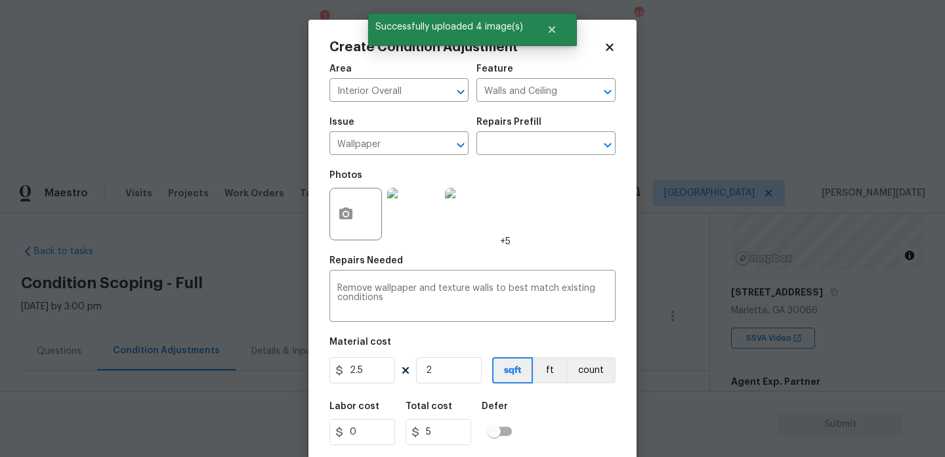
type input "25"
type input "62.5"
type input "250"
type input "625"
type input "25"
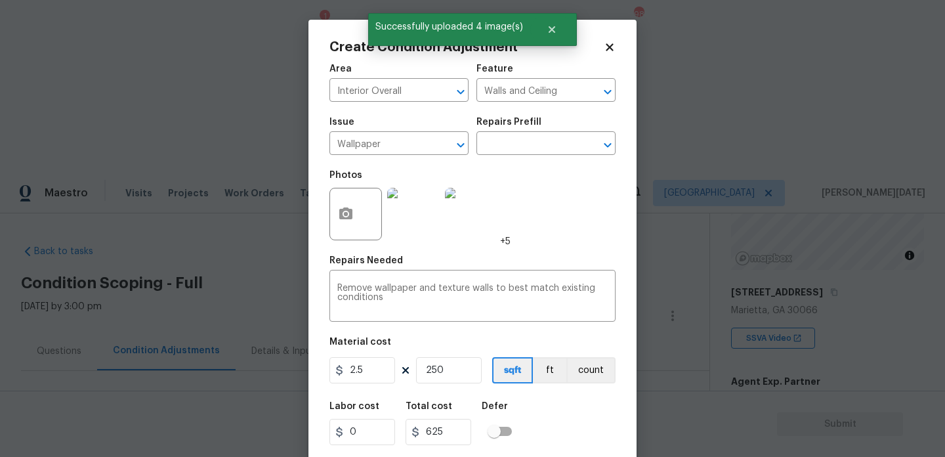
type input "62.5"
type input "2"
type input "5"
type input "0"
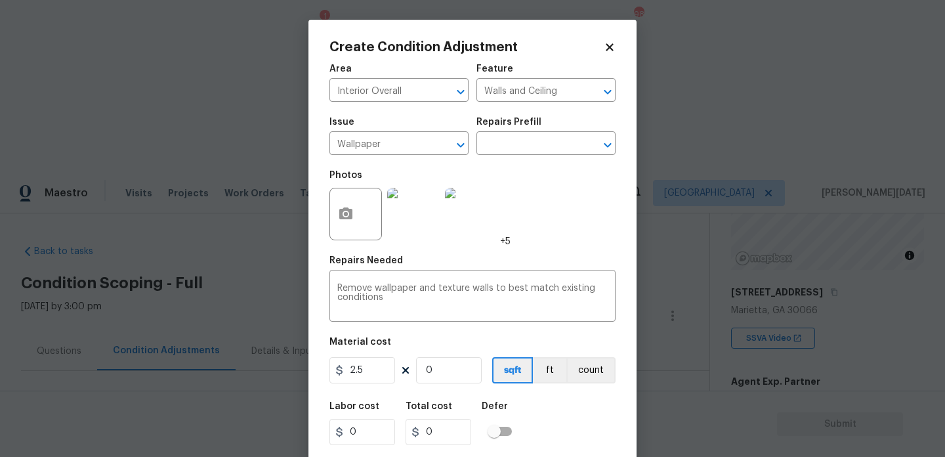
type input "3"
type input "7.5"
type input "30"
type input "75"
type input "300"
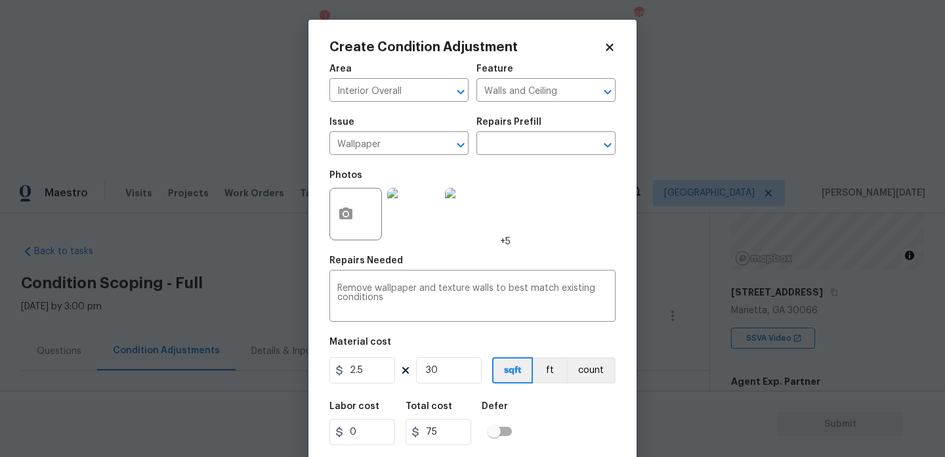
type input "750"
type input "300"
click at [571, 241] on div "Photos +5" at bounding box center [472, 205] width 286 height 85
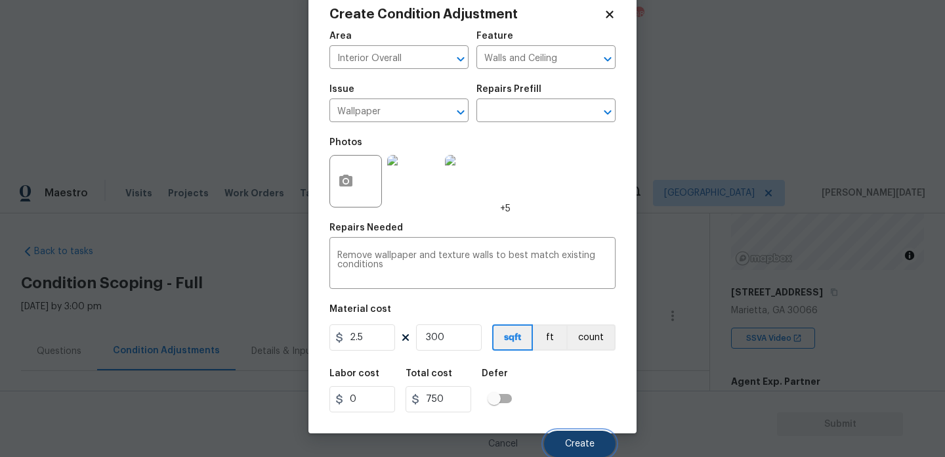
click at [572, 439] on span "Create" at bounding box center [580, 444] width 30 height 10
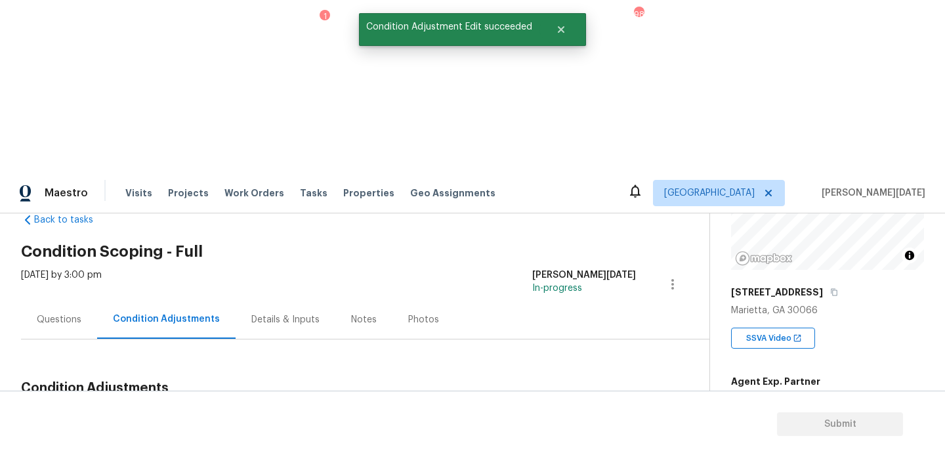
scroll to position [58, 0]
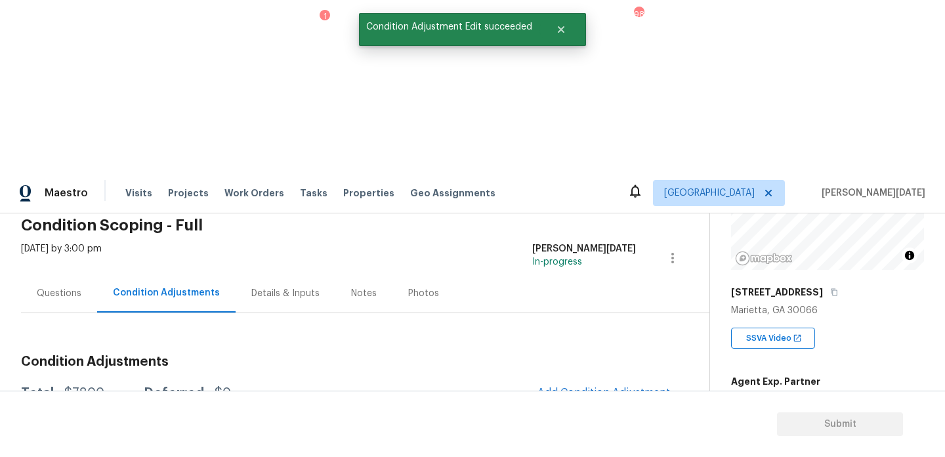
click at [579, 379] on button "Add Condition Adjustment" at bounding box center [604, 393] width 148 height 28
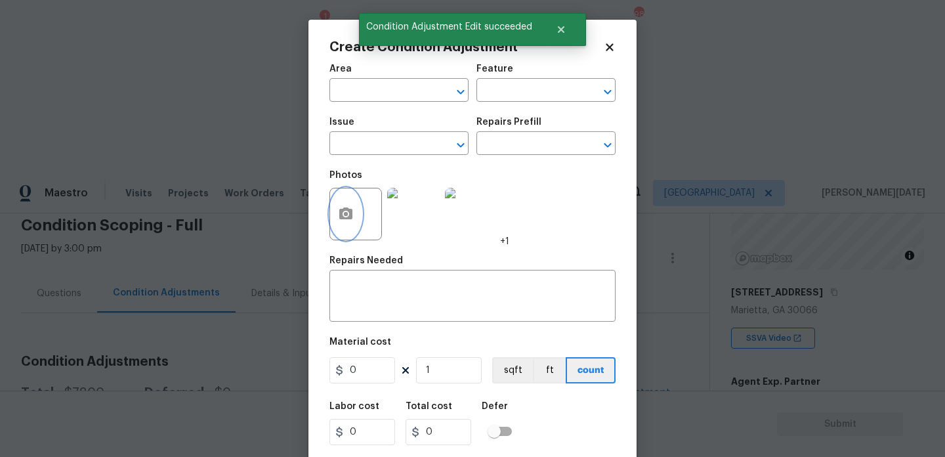
click at [344, 212] on icon "button" at bounding box center [346, 214] width 16 height 16
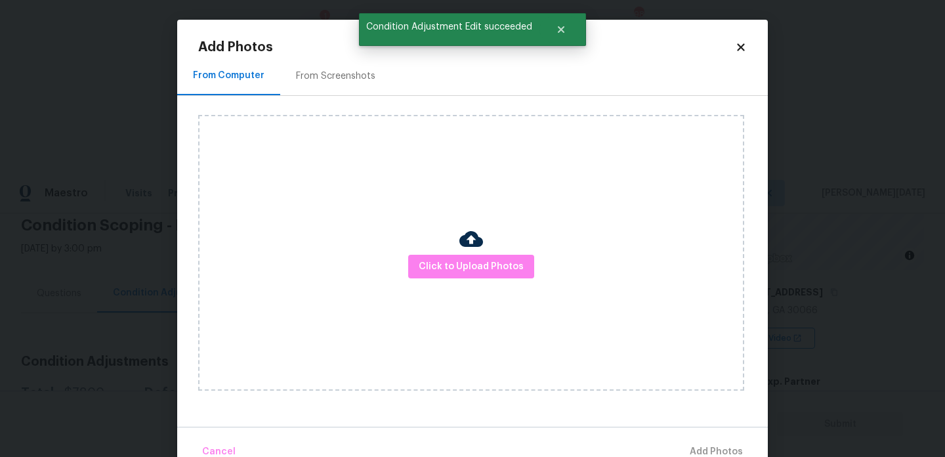
click at [474, 280] on div "Click to Upload Photos" at bounding box center [471, 253] width 546 height 276
click at [501, 263] on span "Click to Upload Photos" at bounding box center [471, 267] width 105 height 16
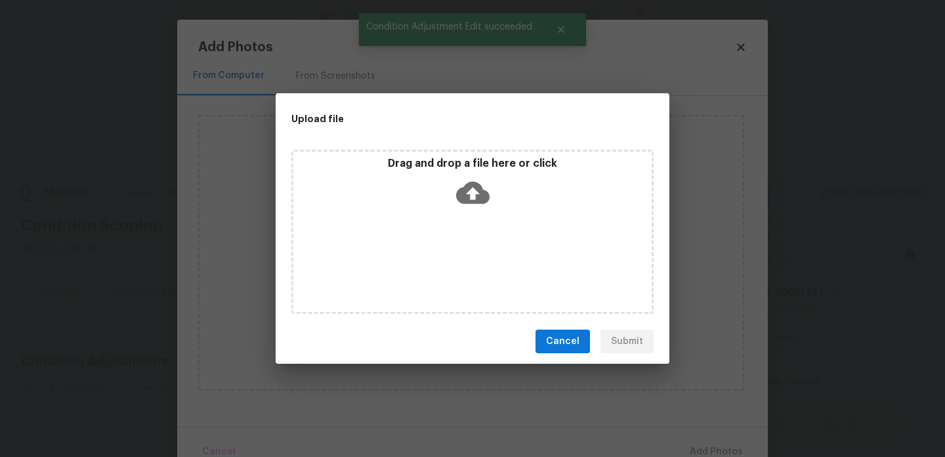
click at [501, 263] on div "Drag and drop a file here or click" at bounding box center [472, 232] width 362 height 164
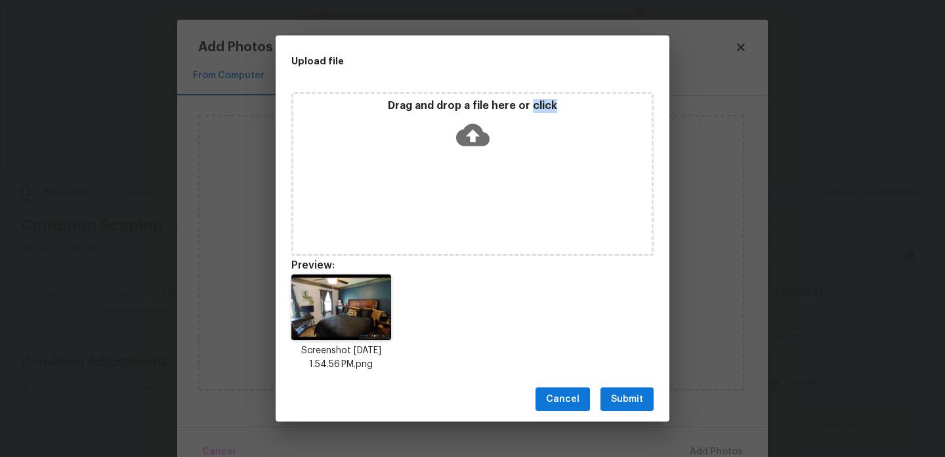
click at [469, 133] on icon at bounding box center [472, 134] width 33 height 33
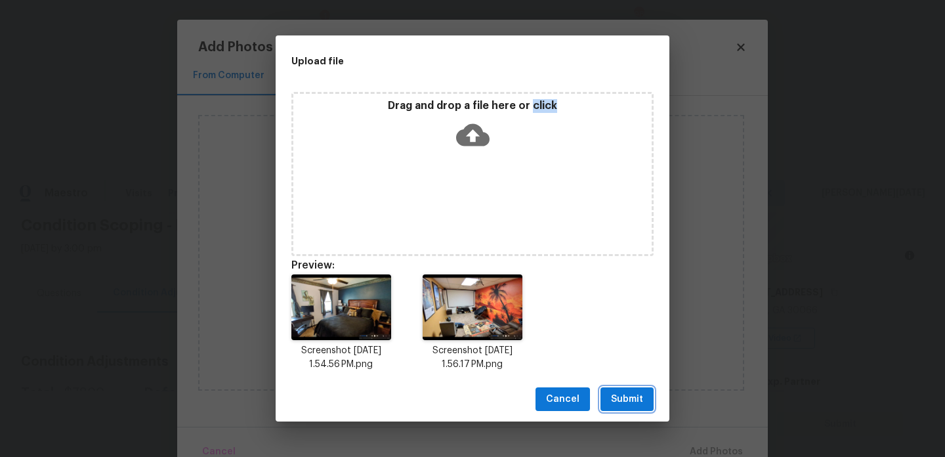
click at [616, 394] on span "Submit" at bounding box center [627, 399] width 32 height 16
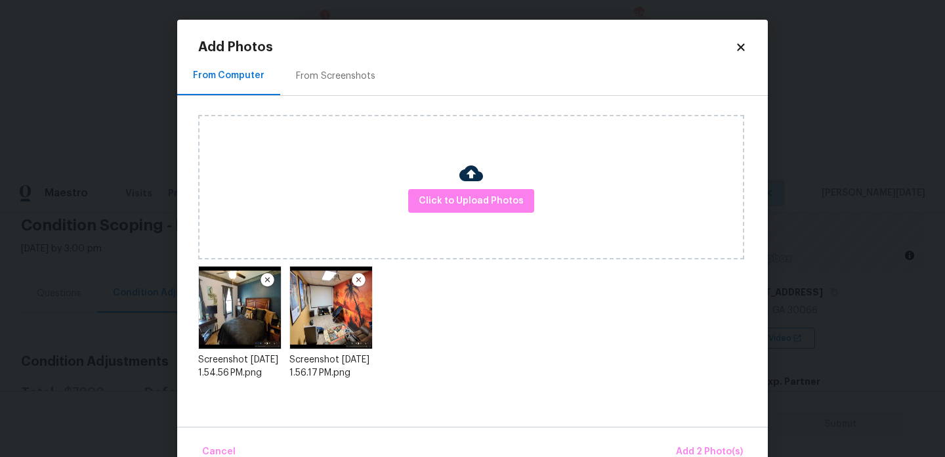
click at [695, 436] on div "Cancel Add 2 Photo(s)" at bounding box center [472, 446] width 591 height 39
click at [696, 440] on button "Add 2 Photo(s)" at bounding box center [709, 452] width 77 height 28
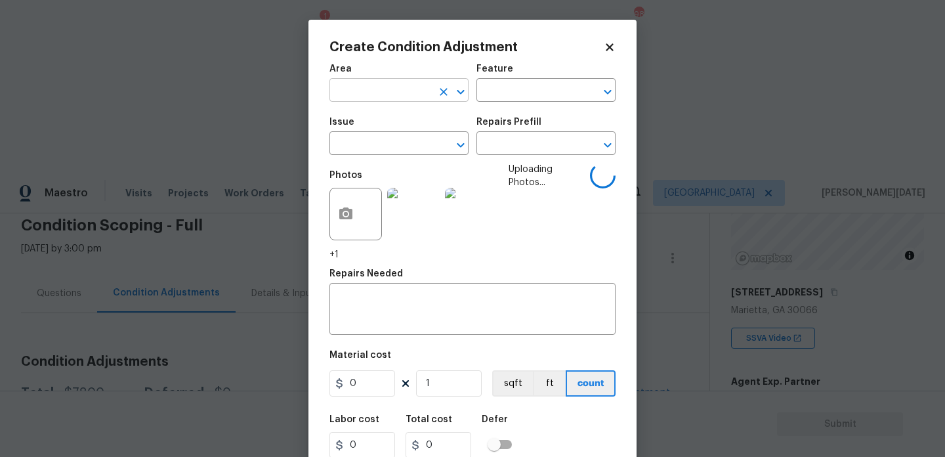
click at [364, 85] on input "text" at bounding box center [380, 91] width 102 height 20
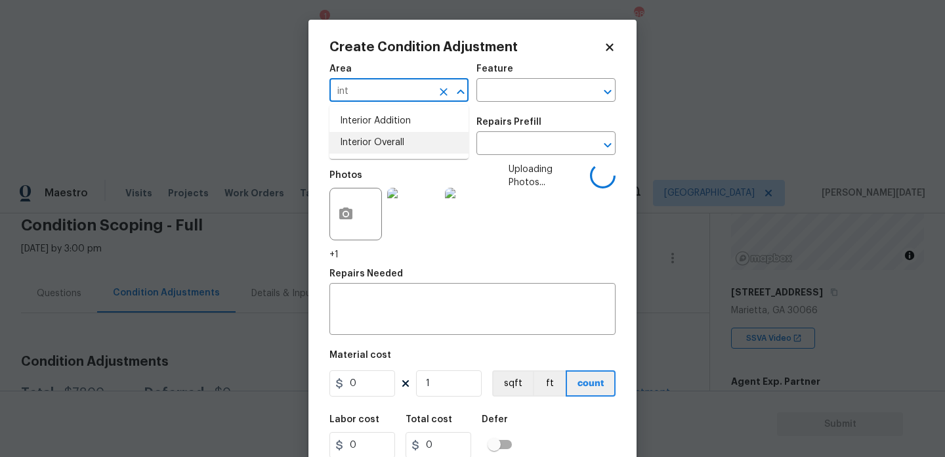
click at [385, 138] on li "Interior Overall" at bounding box center [398, 143] width 139 height 22
type input "Interior Overall"
click at [385, 138] on input "text" at bounding box center [380, 145] width 102 height 20
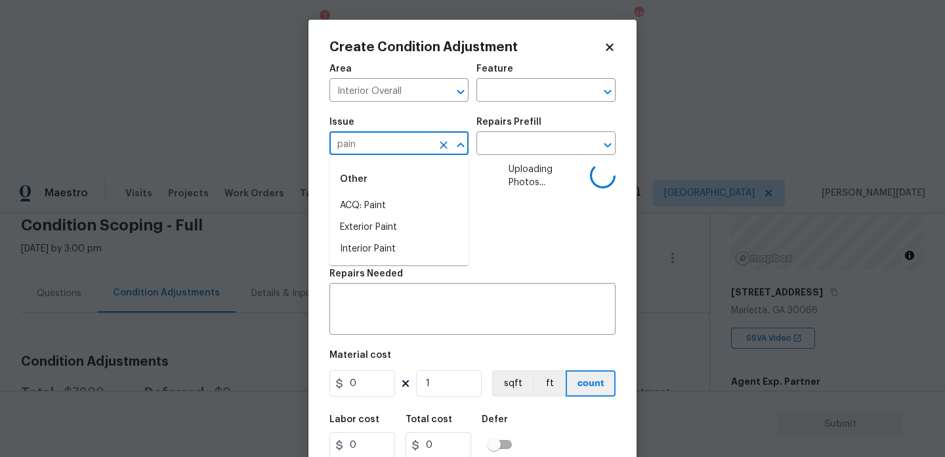
type input "paint"
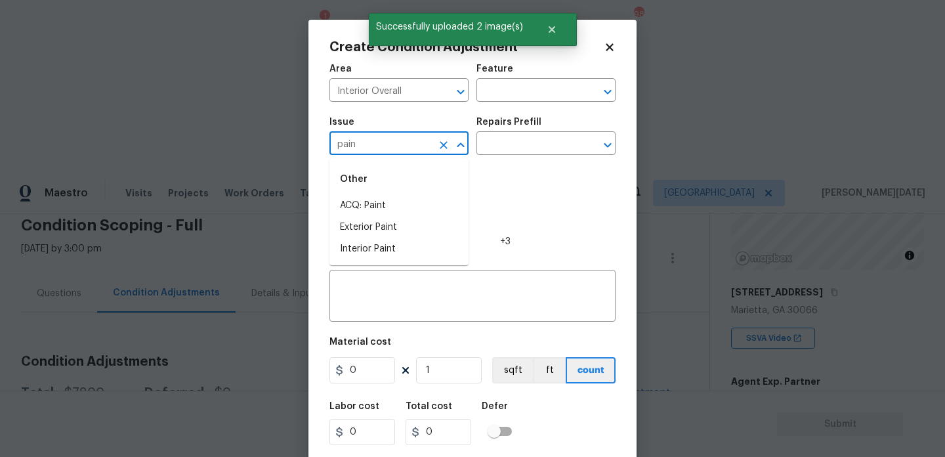
type input "paint"
click at [396, 249] on li "Interior Paint" at bounding box center [398, 249] width 139 height 22
type input "Interior Paint"
click at [510, 145] on input "text" at bounding box center [527, 145] width 102 height 20
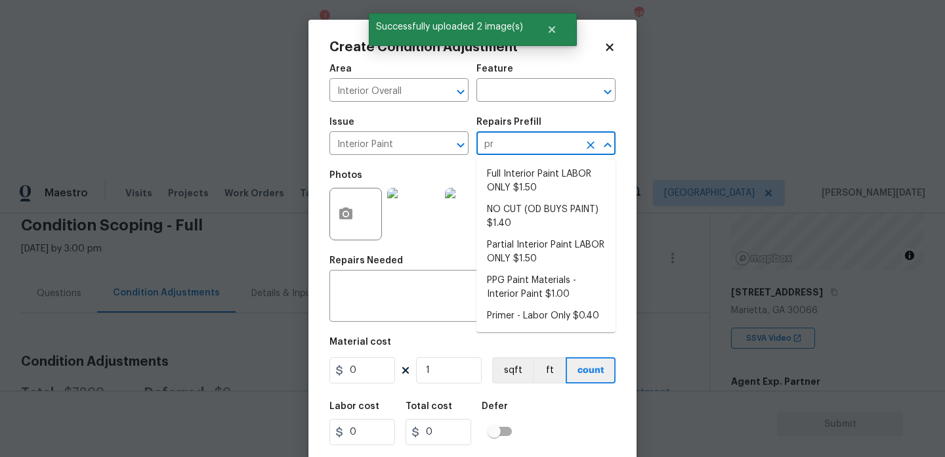
type input "pri"
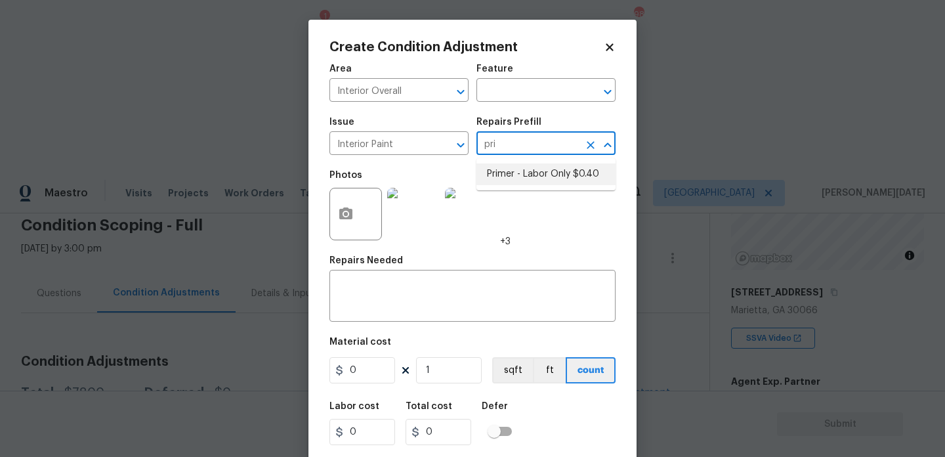
click at [528, 176] on li "Primer - Labor Only $0.40" at bounding box center [545, 174] width 139 height 22
type input "Overall Paint"
type textarea "Interior primer - PRIMER PROVIDED BY OPENDOOR - All nails, screws, drywall anch…"
type input "0.4"
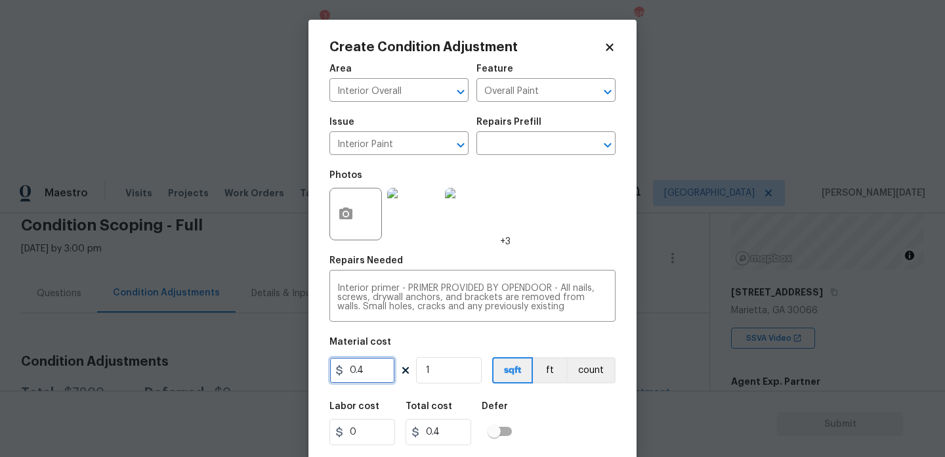
drag, startPoint x: 377, startPoint y: 371, endPoint x: 275, endPoint y: 371, distance: 101.7
click at [275, 371] on div "Create Condition Adjustment Area Interior Overall ​ Feature Overall Paint ​ Iss…" at bounding box center [472, 228] width 945 height 457
type input "500"
click at [560, 242] on div "Photos +3" at bounding box center [472, 205] width 286 height 85
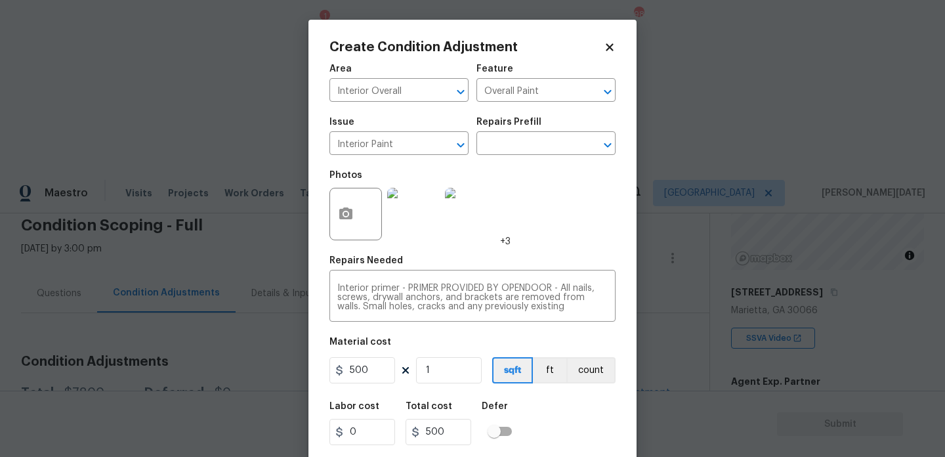
scroll to position [33, 0]
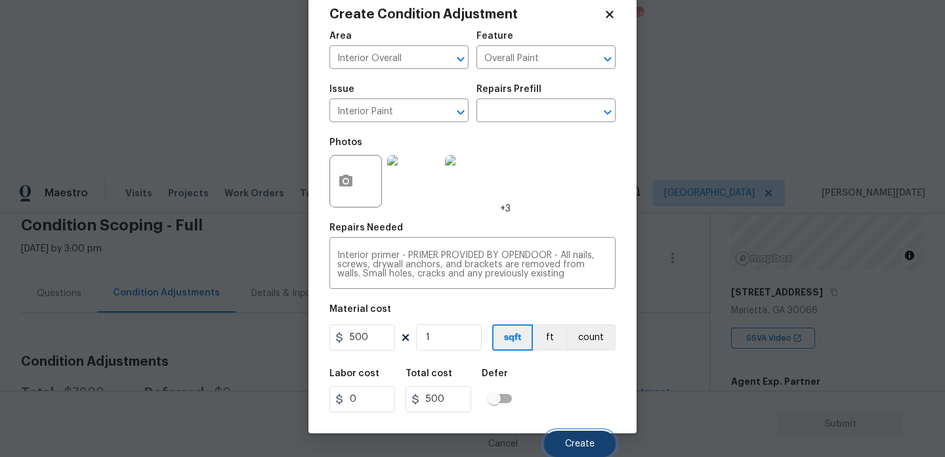
click at [572, 444] on span "Create" at bounding box center [580, 444] width 30 height 10
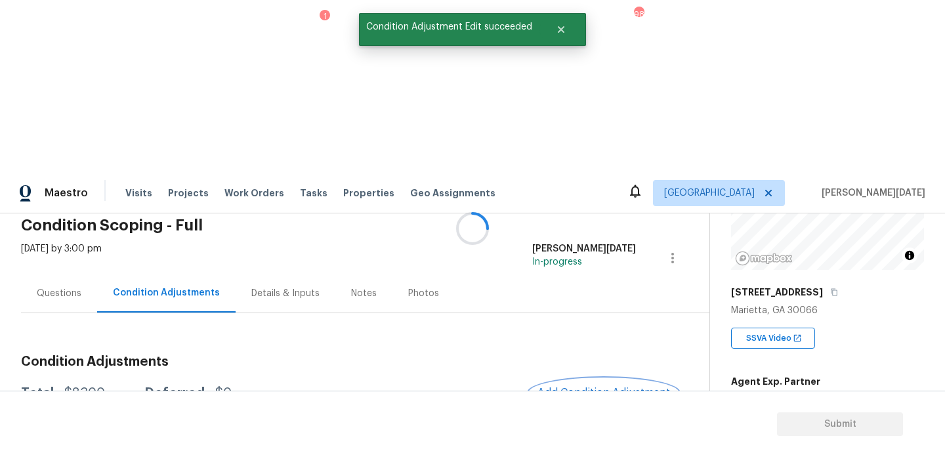
scroll to position [0, 0]
click at [746, 456] on span "2878" at bounding box center [743, 463] width 24 height 9
copy span "2878"
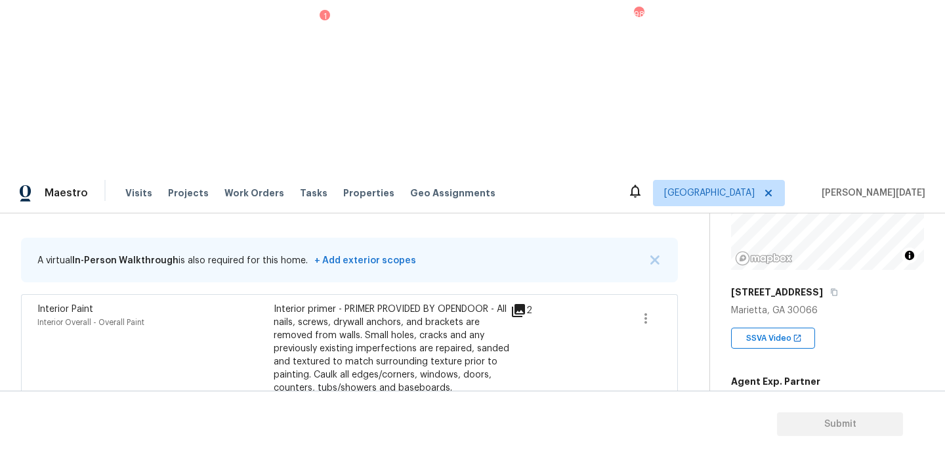
scroll to position [98, 0]
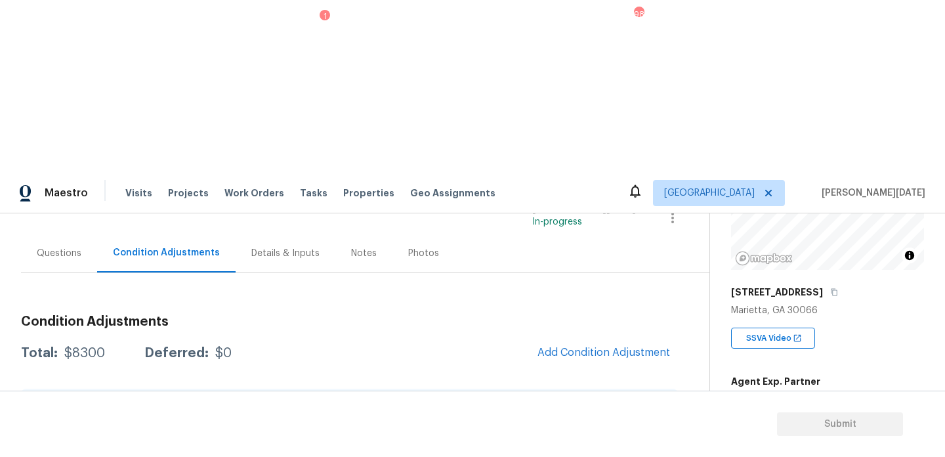
click at [581, 339] on span "Add Condition Adjustment" at bounding box center [604, 353] width 148 height 29
click at [580, 339] on button "Add Condition Adjustment" at bounding box center [604, 353] width 148 height 28
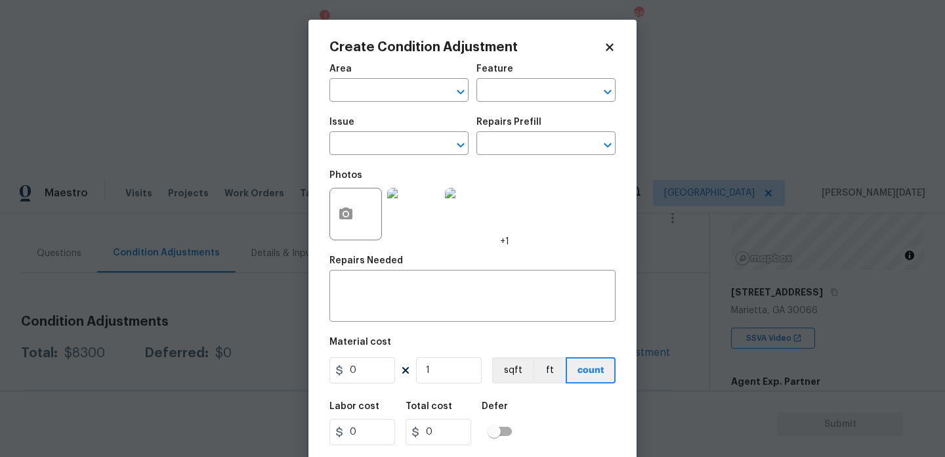
click at [355, 105] on span "Area ​" at bounding box center [398, 82] width 139 height 53
click at [355, 91] on input "text" at bounding box center [380, 91] width 102 height 20
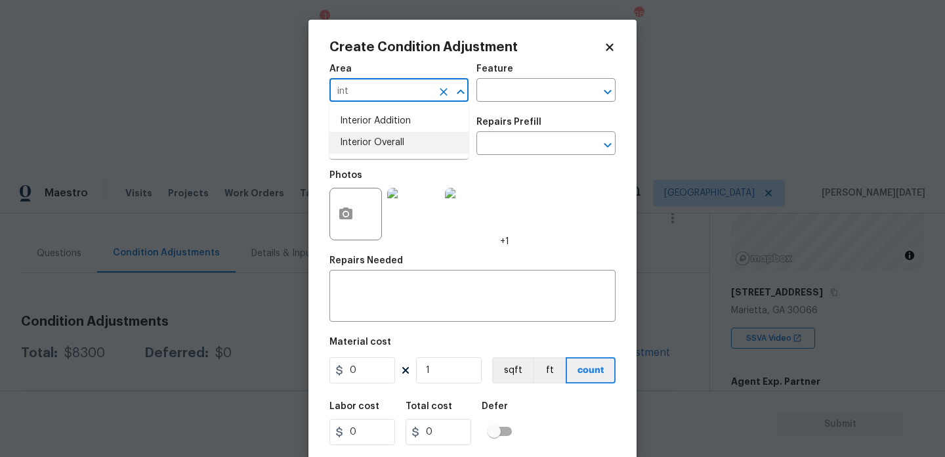
click at [369, 146] on li "Interior Overall" at bounding box center [398, 143] width 139 height 22
type input "Interior Overall"
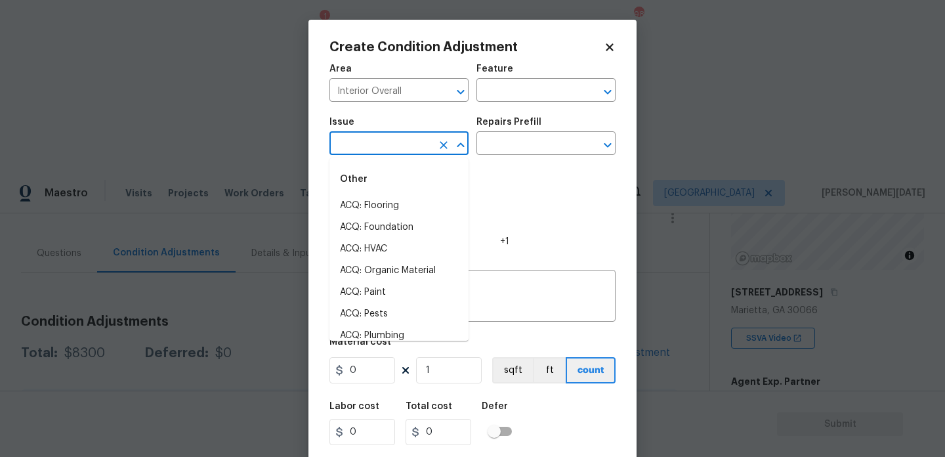
click at [369, 146] on input "text" at bounding box center [380, 145] width 102 height 20
click at [390, 252] on li "Flooring General" at bounding box center [398, 249] width 139 height 22
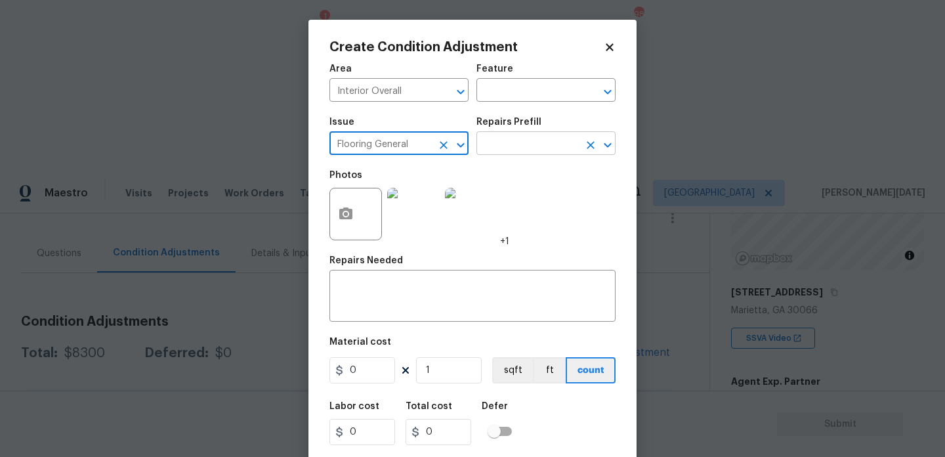
type input "Flooring General"
click at [529, 149] on input "text" at bounding box center [527, 145] width 102 height 20
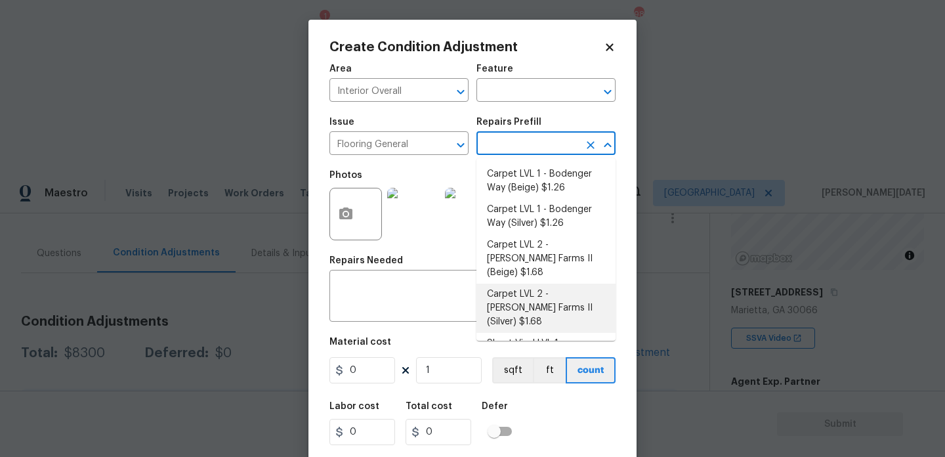
click at [551, 300] on li "Carpet LVL 2 - Abshire Farms II (Silver) $1.68" at bounding box center [545, 308] width 139 height 49
type input "Overall Flooring"
type textarea "Install new carpet (Abshire Farms II - 929 Thin Ice) at all previously carpeted…"
type input "1.68"
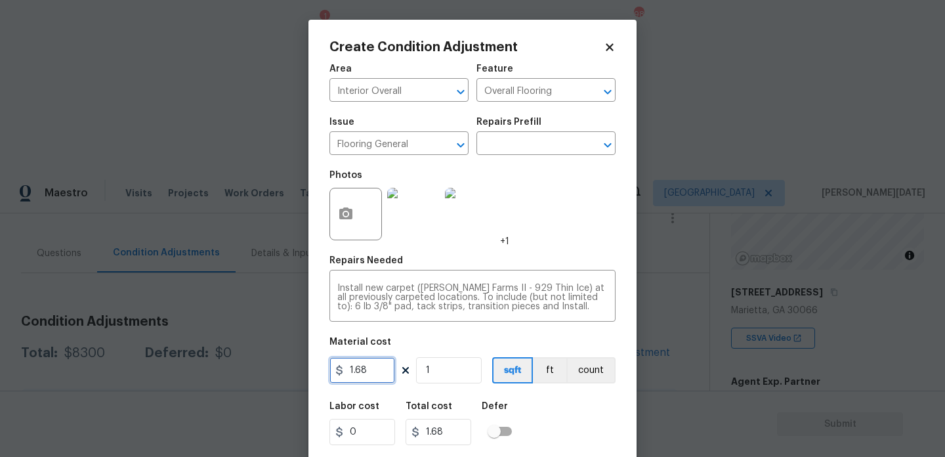
drag, startPoint x: 375, startPoint y: 377, endPoint x: 220, endPoint y: 376, distance: 155.5
click at [220, 376] on div "Create Condition Adjustment Area Interior Overall ​ Feature Overall Flooring ​ …" at bounding box center [472, 228] width 945 height 457
type input "1800"
click at [441, 371] on input "1" at bounding box center [449, 370] width 66 height 26
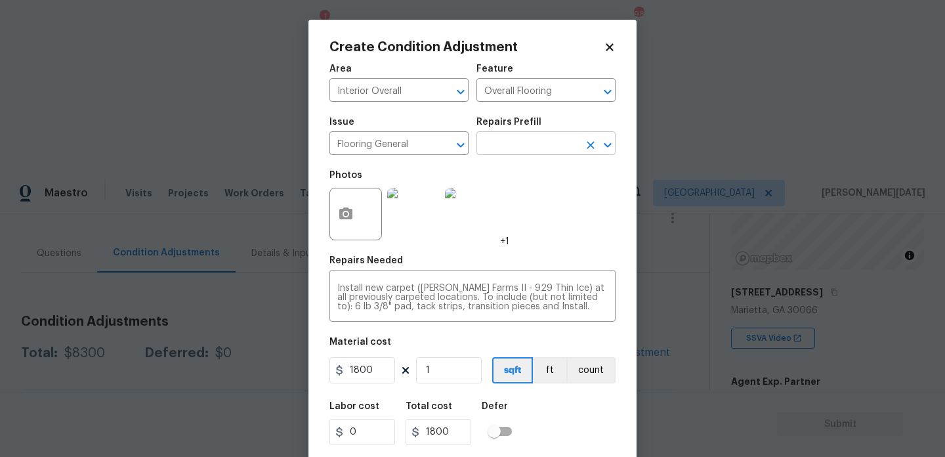
click at [542, 138] on input "text" at bounding box center [527, 145] width 102 height 20
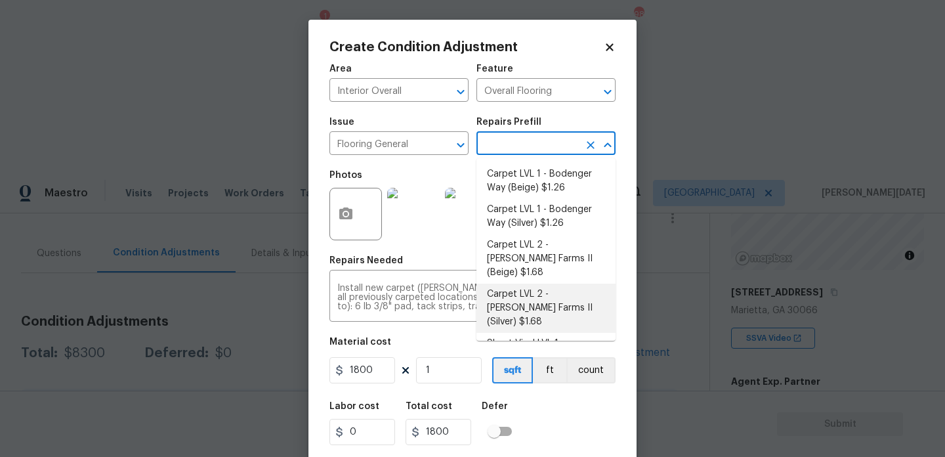
click at [539, 290] on li "Carpet LVL 2 - Abshire Farms II (Silver) $1.68" at bounding box center [545, 308] width 139 height 49
type input "1.68"
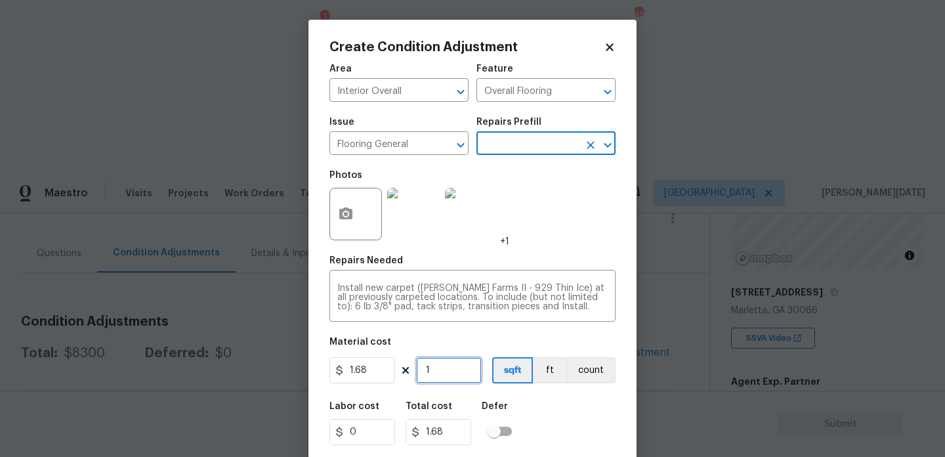
click at [459, 373] on input "1" at bounding box center [449, 370] width 66 height 26
type input "19"
type input "31.92"
type input "1"
type input "1.68"
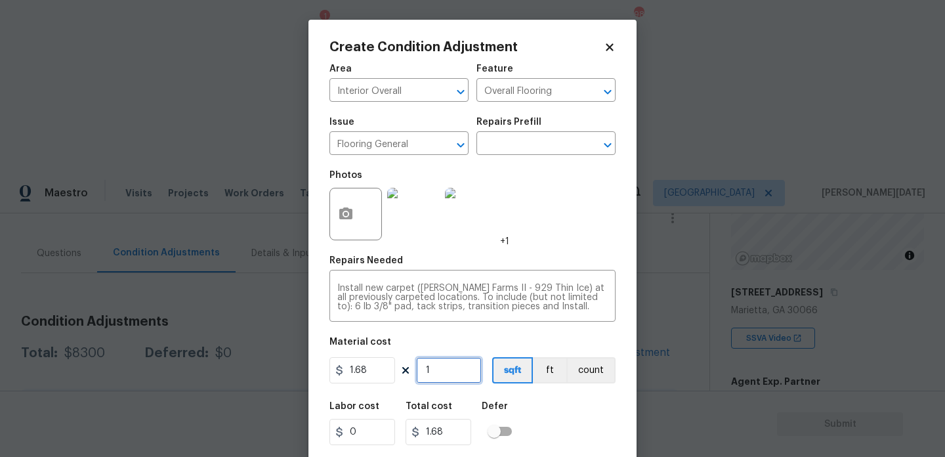
type input "18"
type input "30.24"
type input "180"
type input "302.4"
type input "1800"
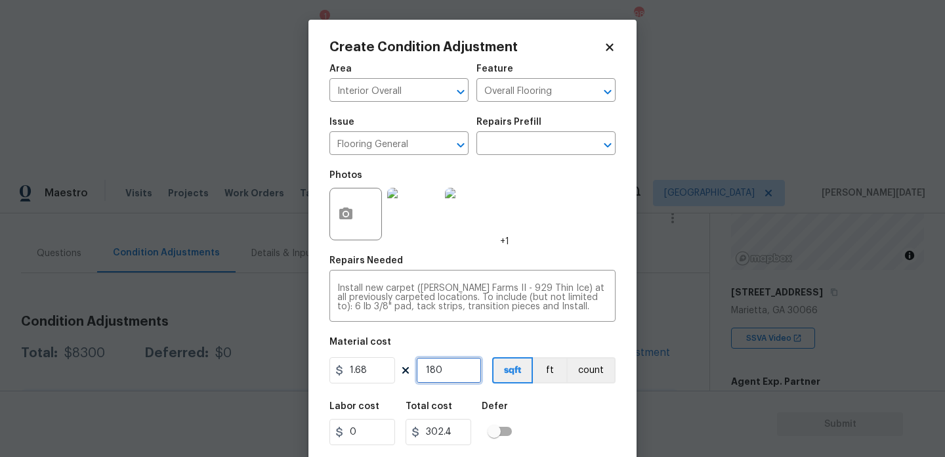
type input "3024"
type input "1800"
click at [351, 207] on icon "button" at bounding box center [346, 214] width 16 height 16
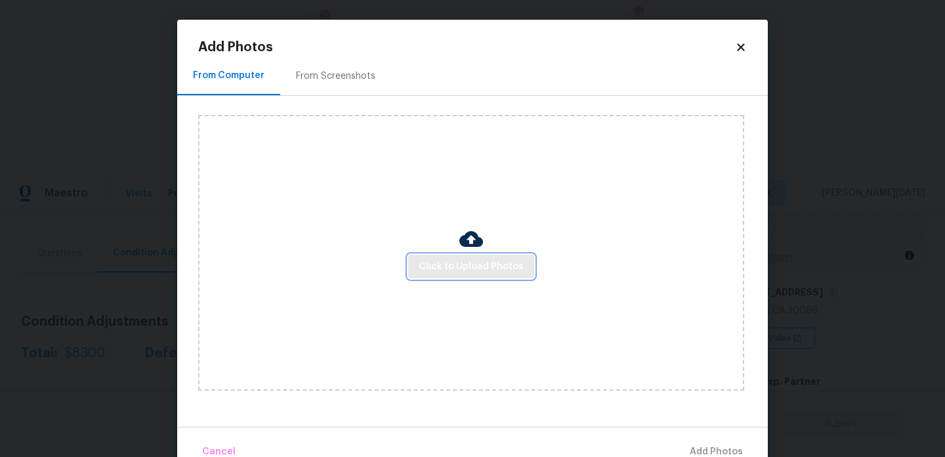
click at [518, 268] on span "Click to Upload Photos" at bounding box center [471, 267] width 105 height 16
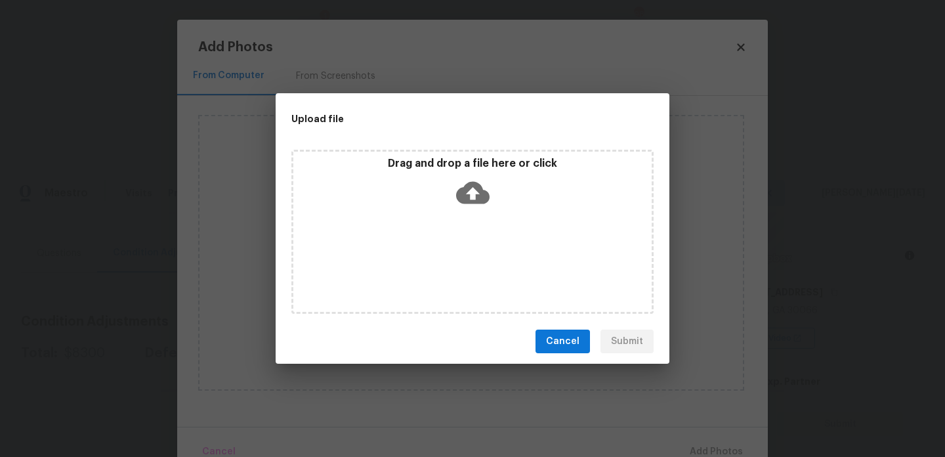
click at [518, 268] on div "Drag and drop a file here or click" at bounding box center [472, 232] width 362 height 164
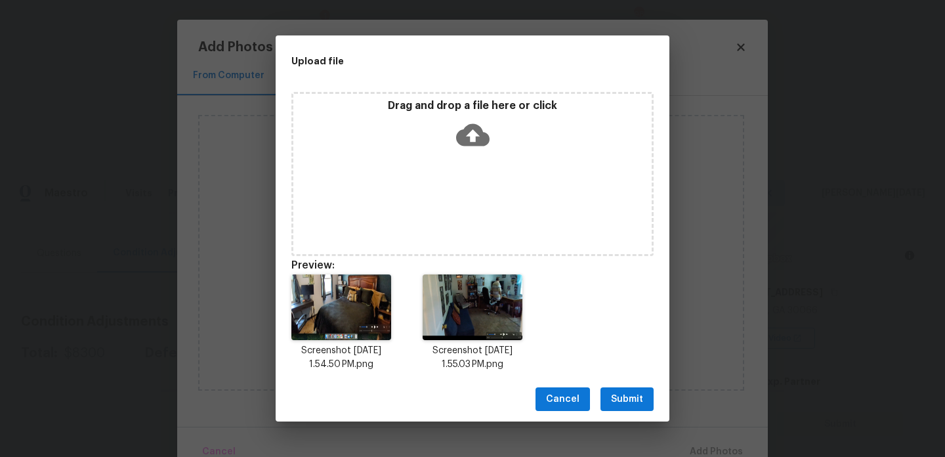
click at [480, 171] on div "Drag and drop a file here or click" at bounding box center [472, 174] width 362 height 164
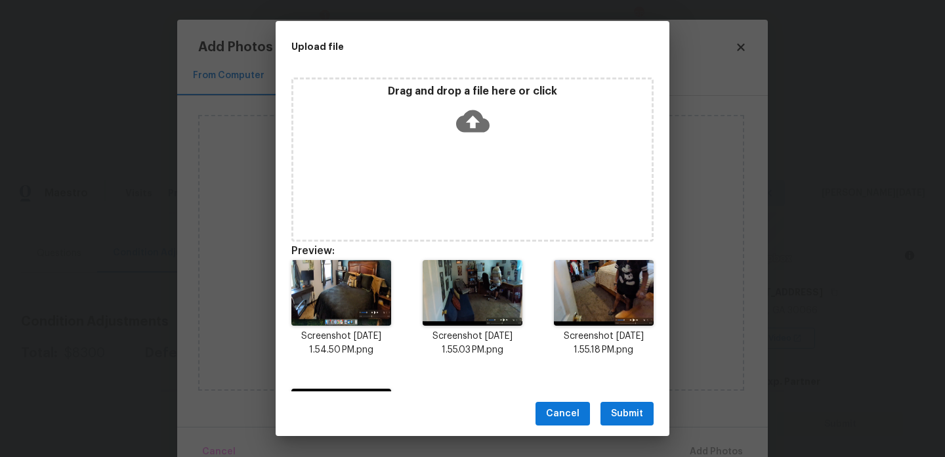
click at [635, 427] on div "Cancel Submit" at bounding box center [473, 413] width 394 height 45
click at [641, 411] on span "Submit" at bounding box center [627, 414] width 32 height 16
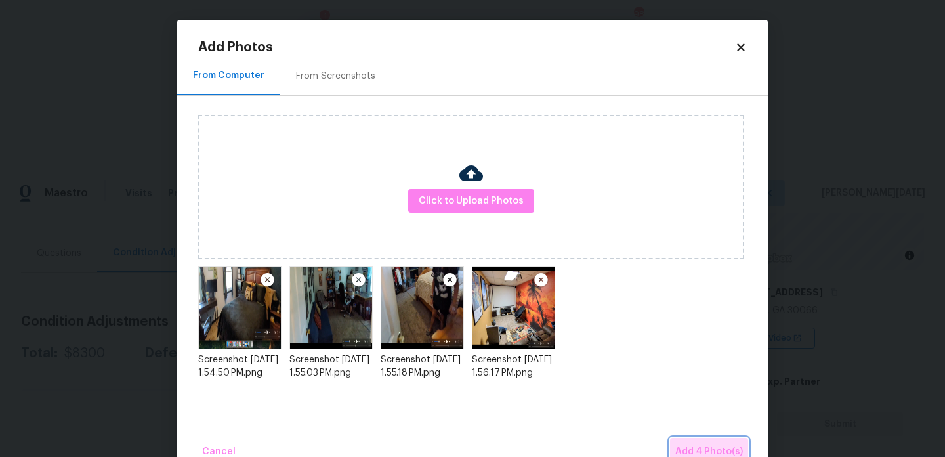
click at [691, 439] on button "Add 4 Photo(s)" at bounding box center [709, 452] width 78 height 28
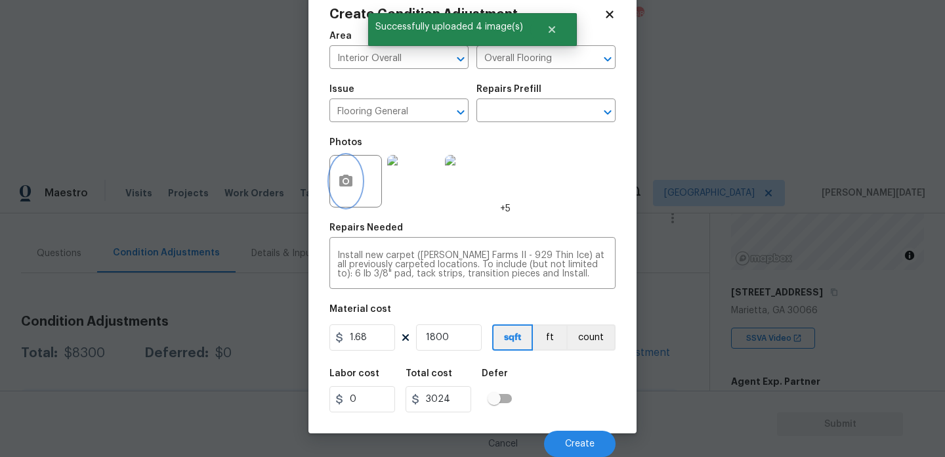
scroll to position [33, 0]
click at [569, 442] on span "Create" at bounding box center [580, 444] width 30 height 10
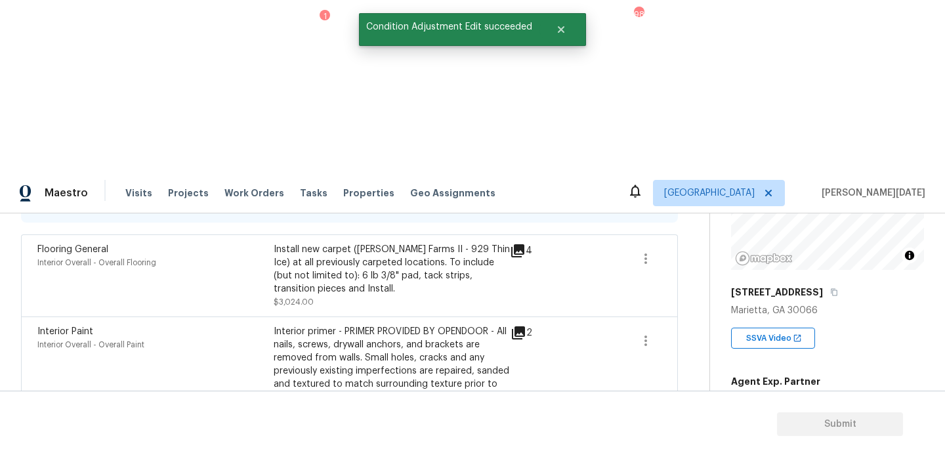
scroll to position [617, 0]
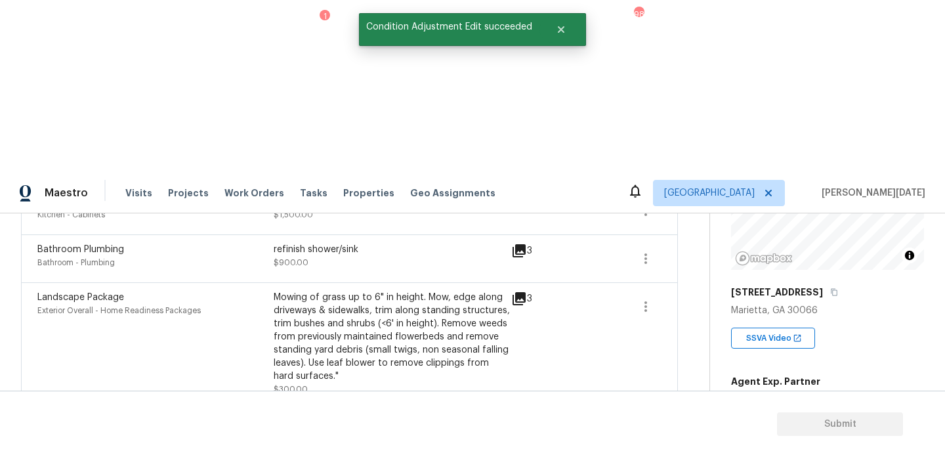
click at [467, 412] on div "Pressure wash the House, Flatwork, Deck and Garage interior." at bounding box center [392, 425] width 236 height 26
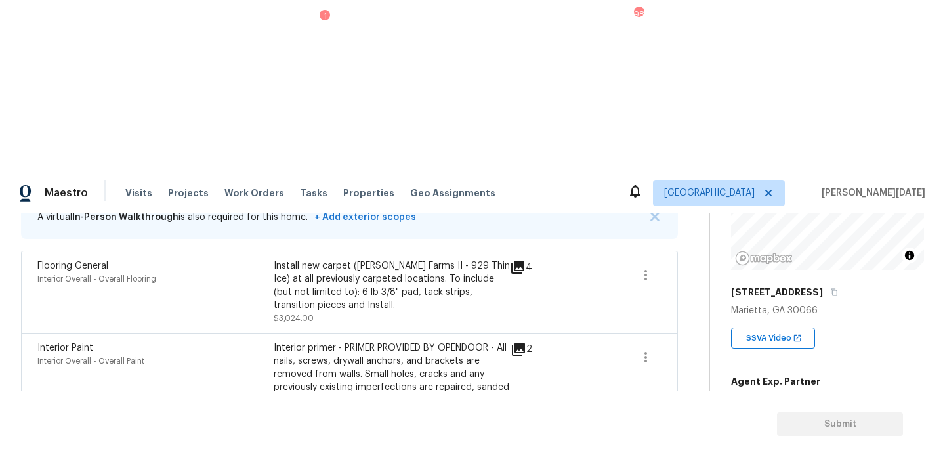
scroll to position [20, 0]
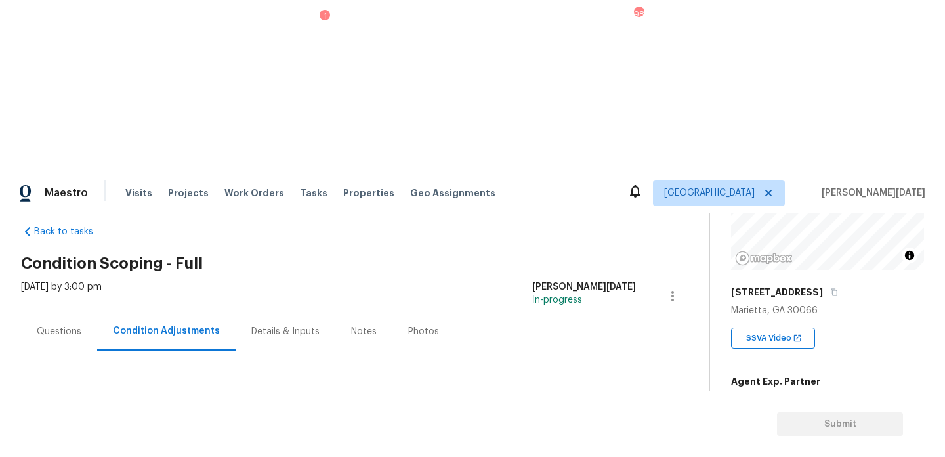
drag, startPoint x: 60, startPoint y: 258, endPoint x: 102, endPoint y: 259, distance: 42.0
click at [102, 425] on div "Total: $11324 Deferred: $0" at bounding box center [127, 431] width 212 height 13
copy div "$11324"
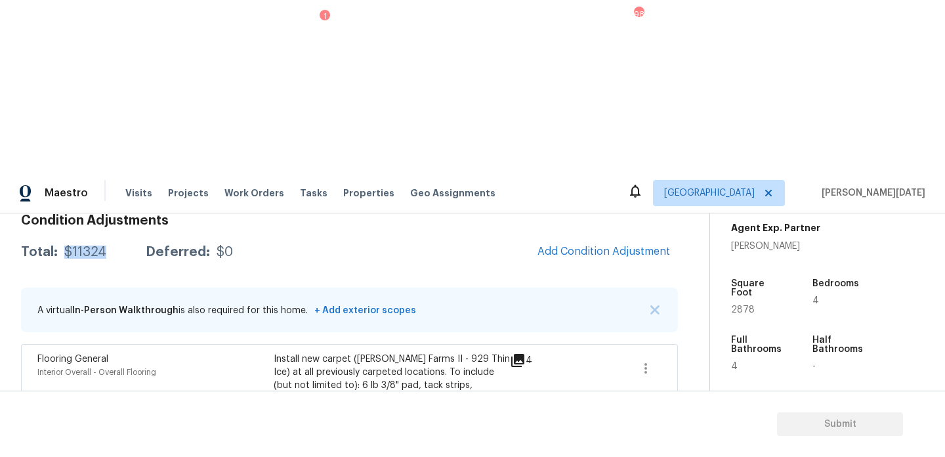
scroll to position [0, 0]
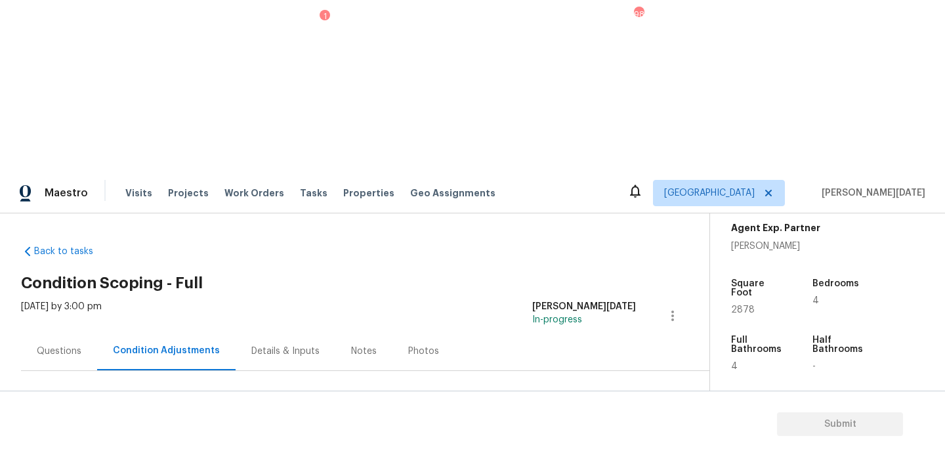
click at [52, 331] on div "Questions" at bounding box center [59, 350] width 76 height 39
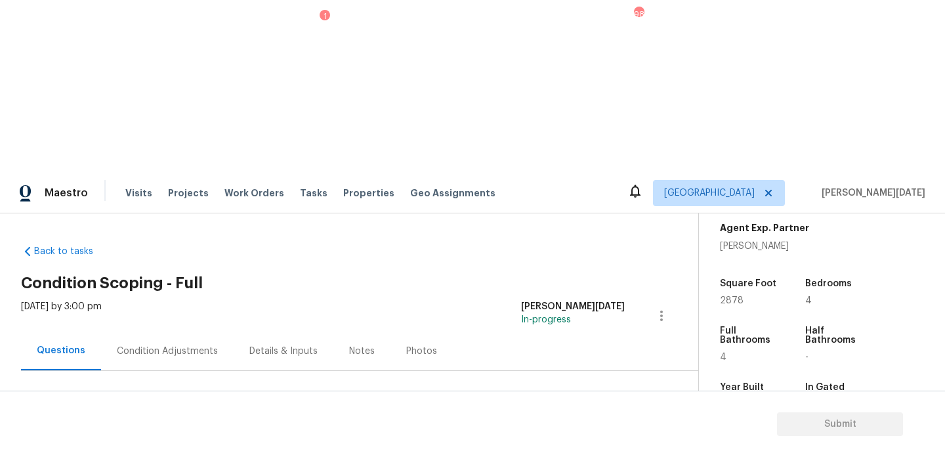
scroll to position [175, 0]
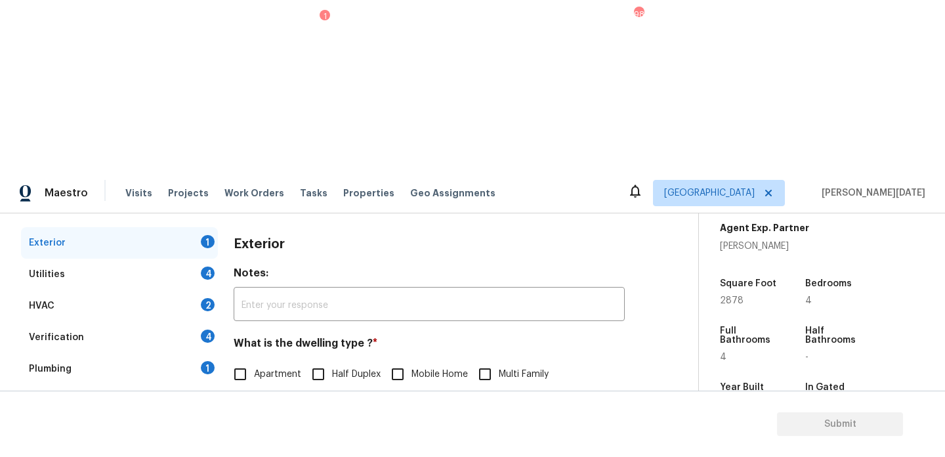
click at [239, 388] on input "Single Family" at bounding box center [240, 402] width 28 height 28
checkbox input "true"
click at [191, 259] on div "Utilities 4" at bounding box center [119, 275] width 197 height 32
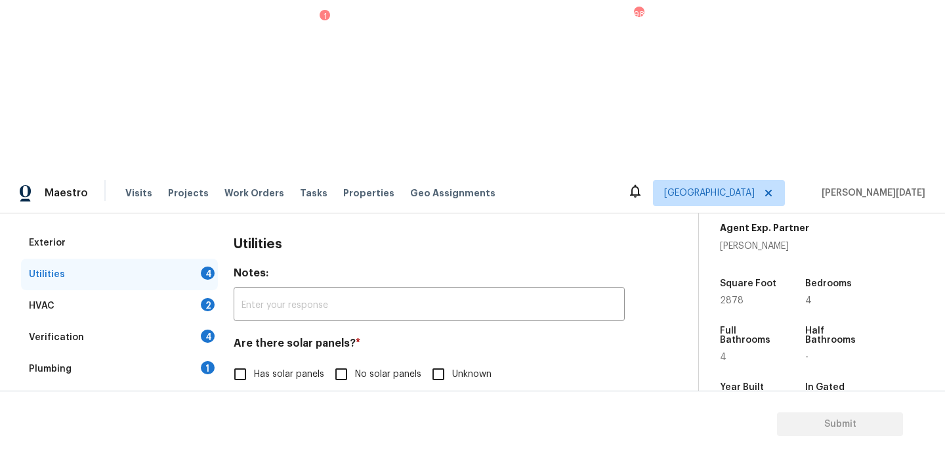
click at [341, 360] on input "No solar panels" at bounding box center [341, 374] width 28 height 28
checkbox input "true"
click at [240, 427] on input "Natural Gas Lines" at bounding box center [240, 441] width 28 height 28
checkbox input "true"
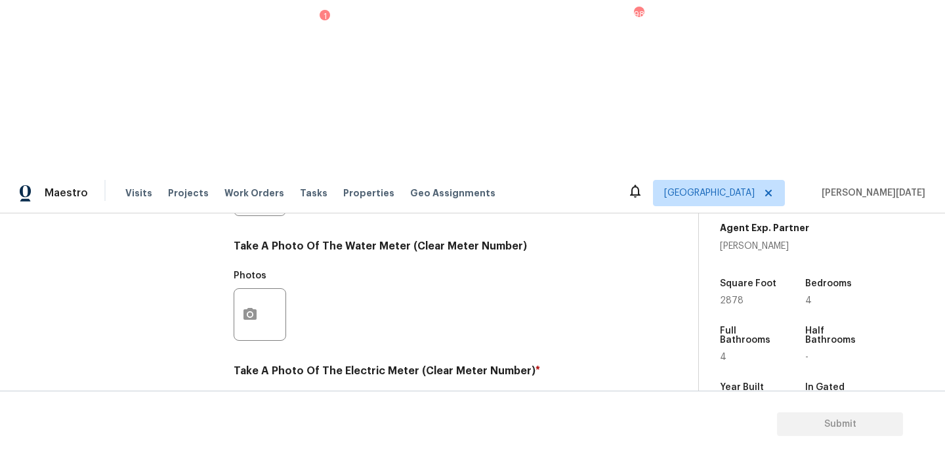
click at [247, 413] on button "button" at bounding box center [250, 438] width 32 height 51
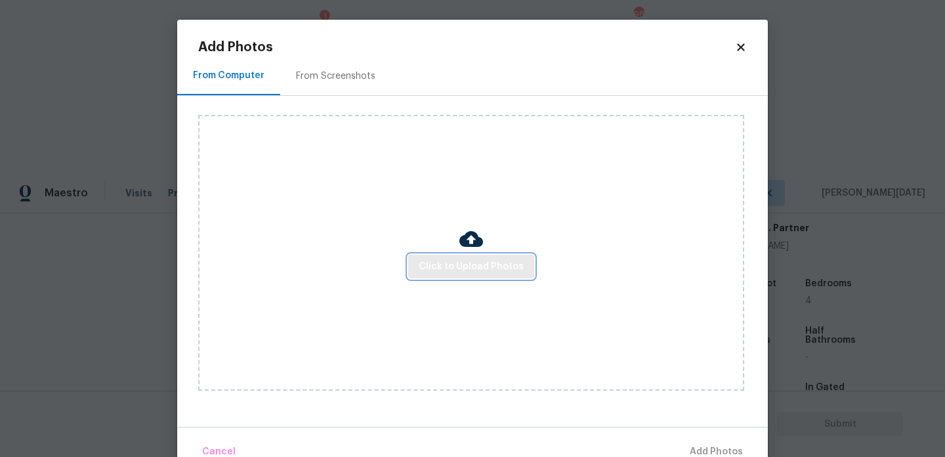
click at [456, 271] on span "Click to Upload Photos" at bounding box center [471, 267] width 105 height 16
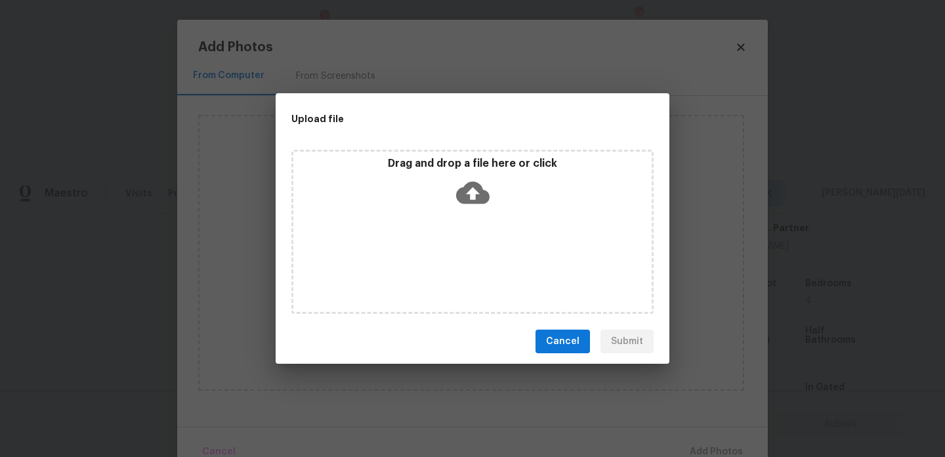
click at [456, 271] on div "Drag and drop a file here or click" at bounding box center [472, 232] width 362 height 164
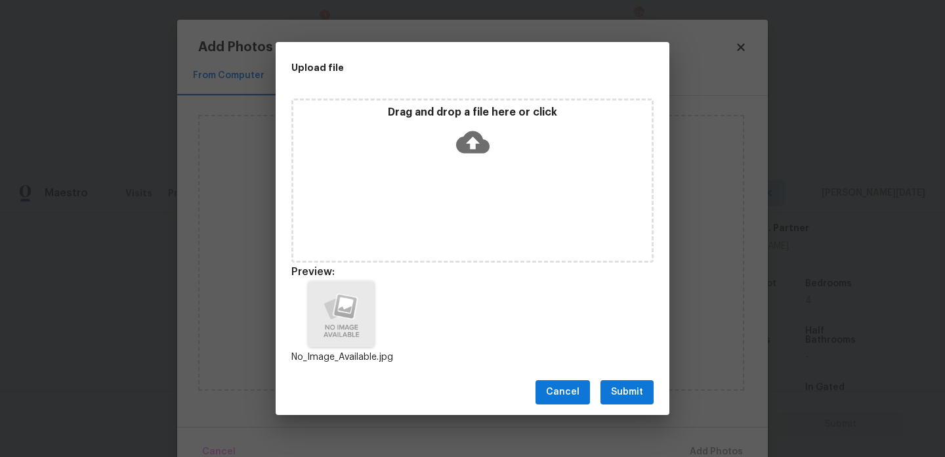
click at [611, 374] on div "Cancel Submit" at bounding box center [473, 391] width 394 height 45
click at [628, 387] on span "Submit" at bounding box center [627, 392] width 32 height 16
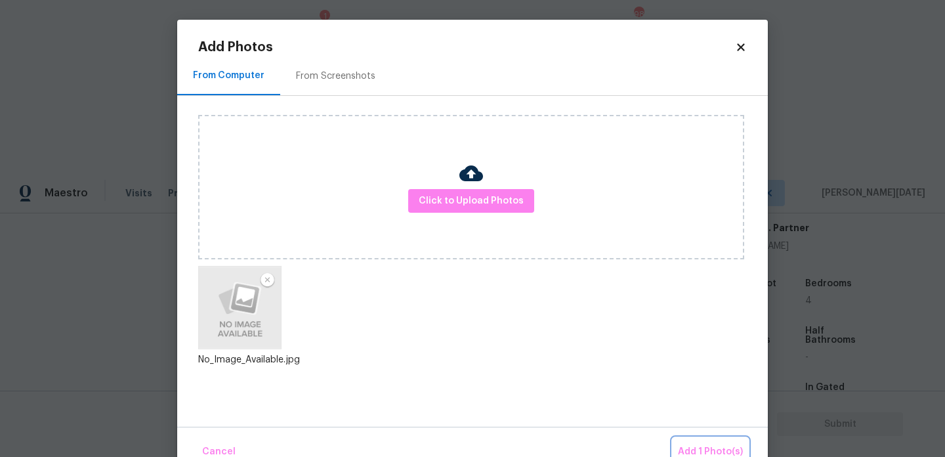
click at [710, 449] on span "Add 1 Photo(s)" at bounding box center [710, 452] width 65 height 16
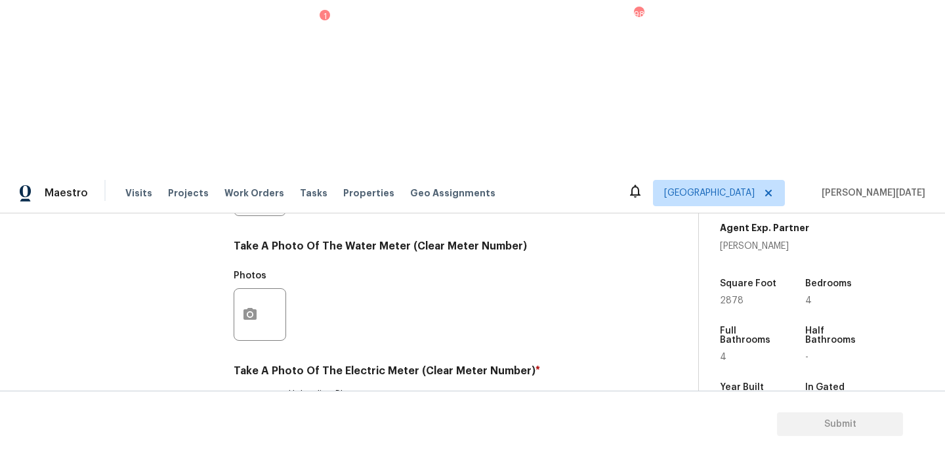
checkbox input "true"
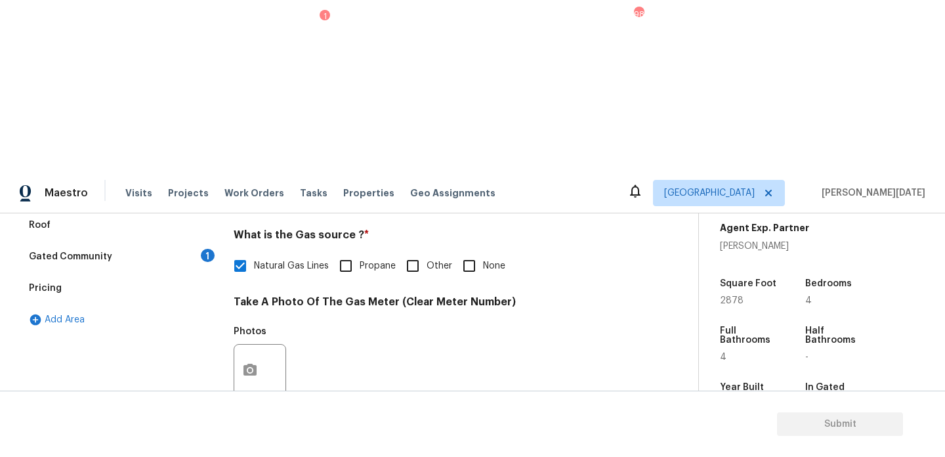
scroll to position [0, 0]
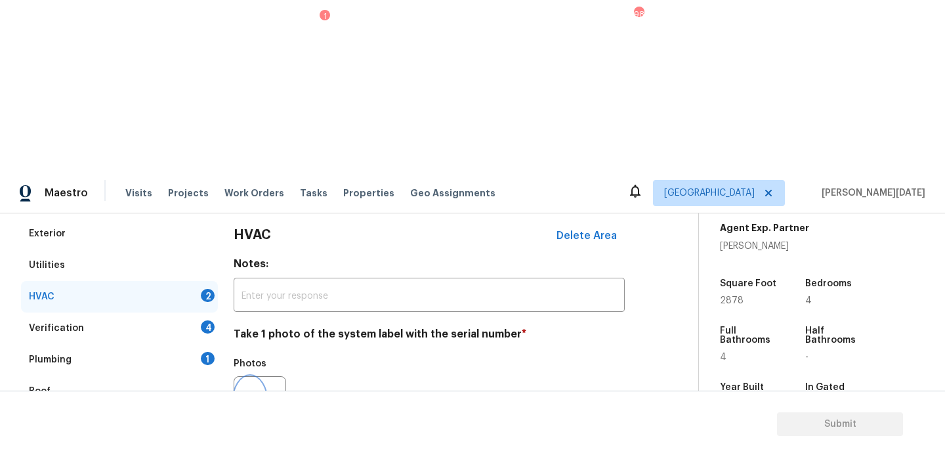
click at [250, 394] on icon "button" at bounding box center [250, 402] width 16 height 16
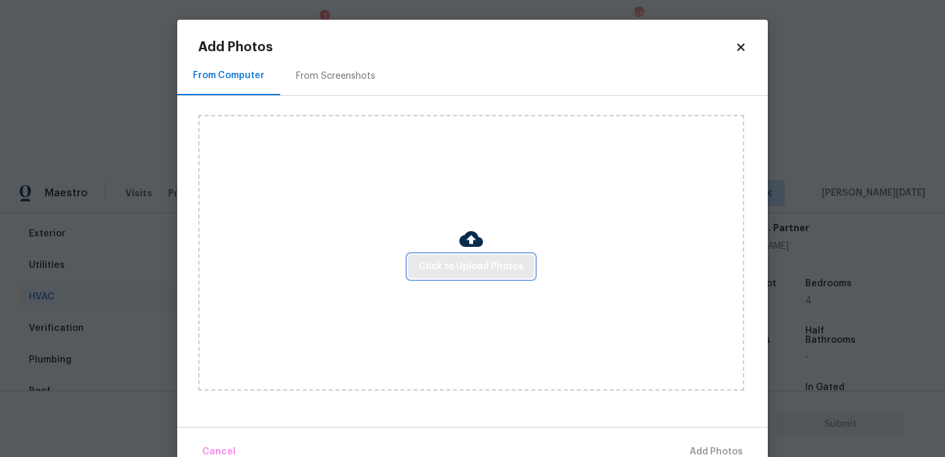
click at [435, 271] on span "Click to Upload Photos" at bounding box center [471, 267] width 105 height 16
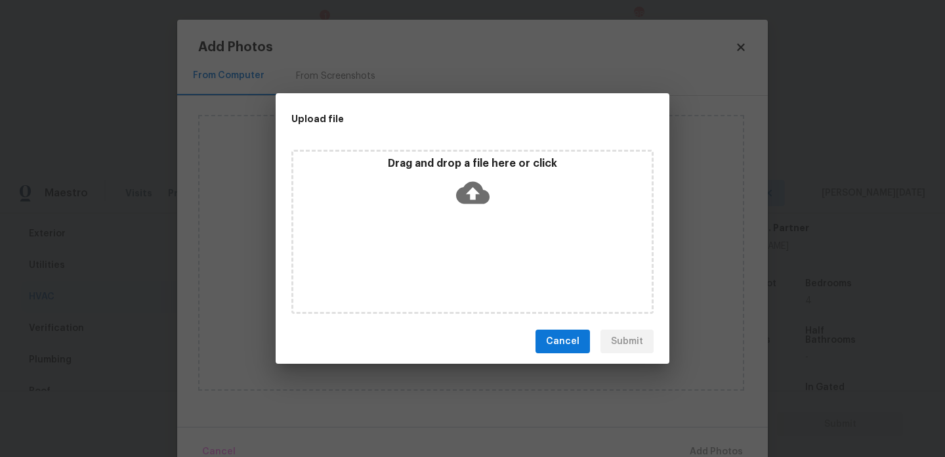
click at [435, 271] on div "Drag and drop a file here or click" at bounding box center [472, 232] width 362 height 164
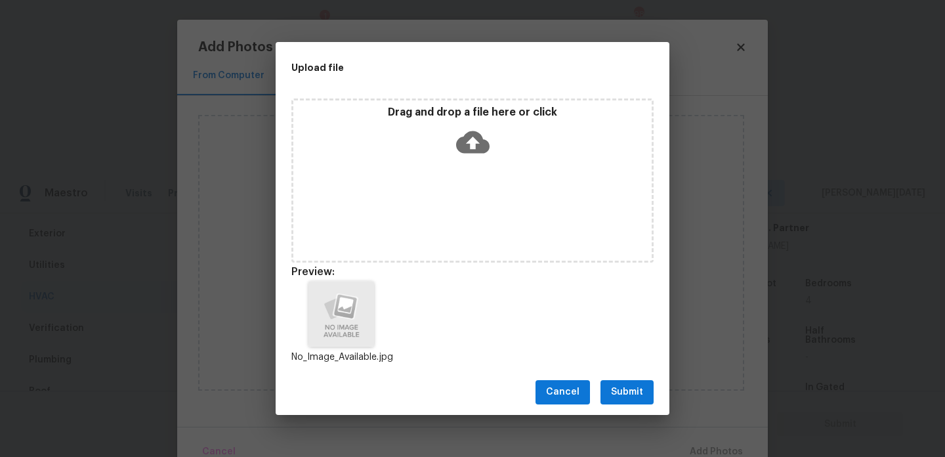
click at [609, 383] on button "Submit" at bounding box center [626, 392] width 53 height 24
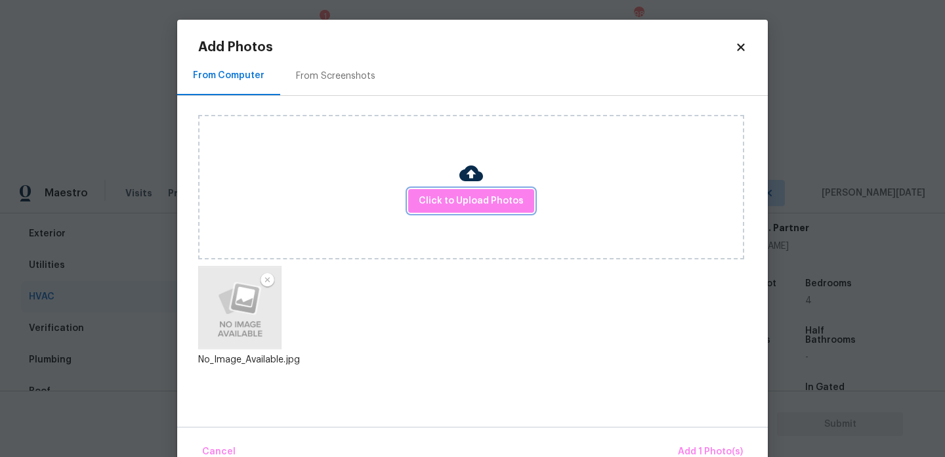
scroll to position [29, 0]
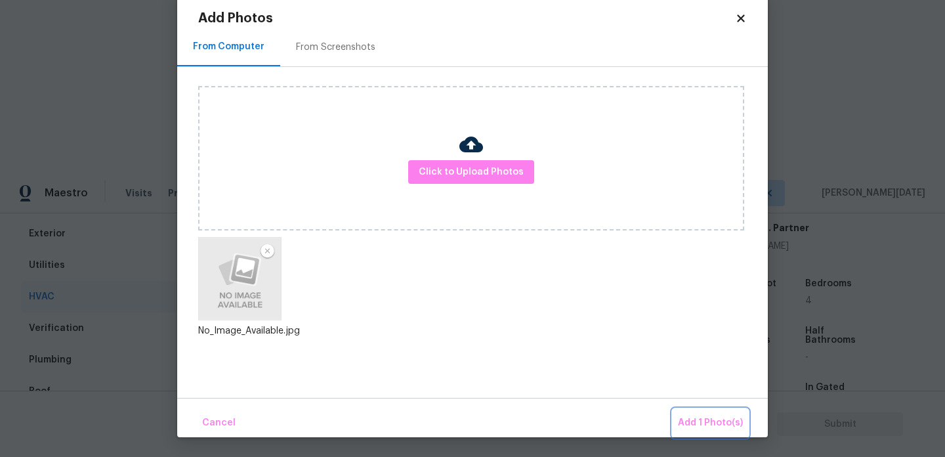
click at [696, 415] on span "Add 1 Photo(s)" at bounding box center [710, 423] width 65 height 16
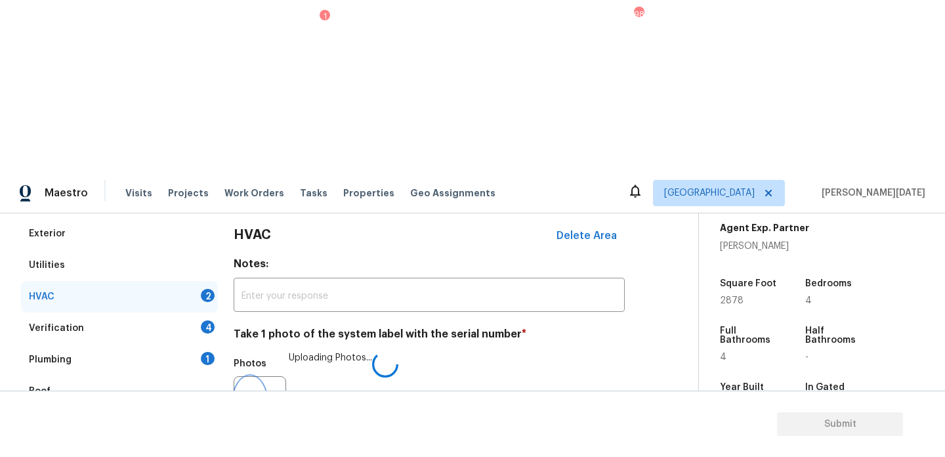
scroll to position [219, 0]
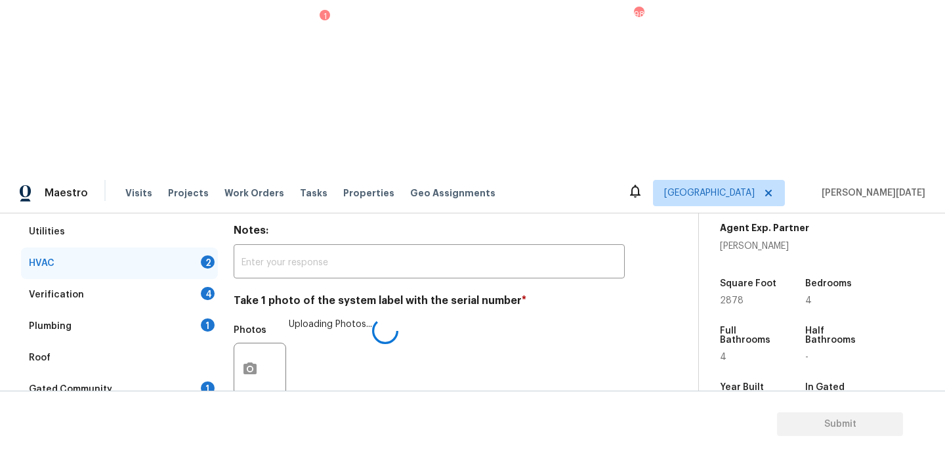
checkbox input "true"
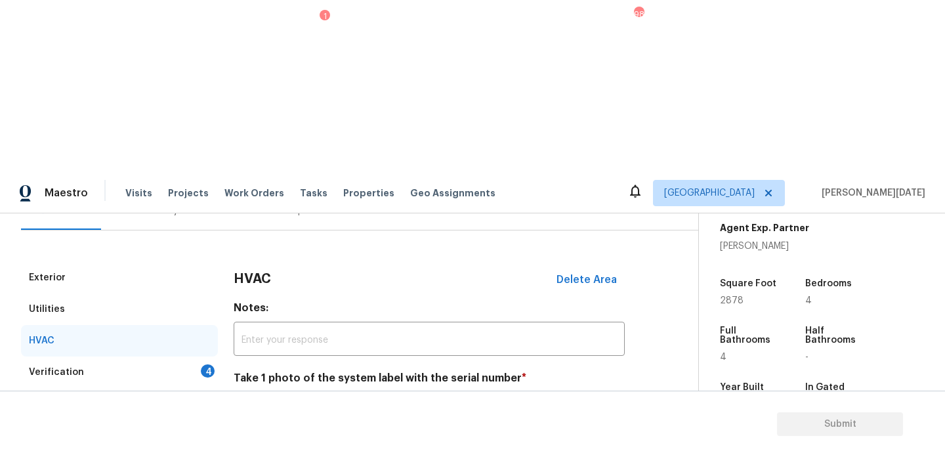
scroll to position [125, 0]
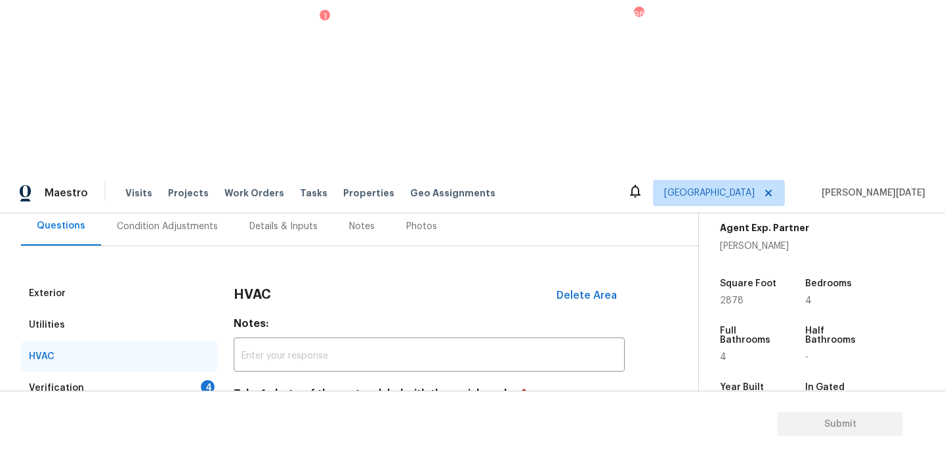
click at [183, 372] on div "Verification 4" at bounding box center [119, 388] width 197 height 32
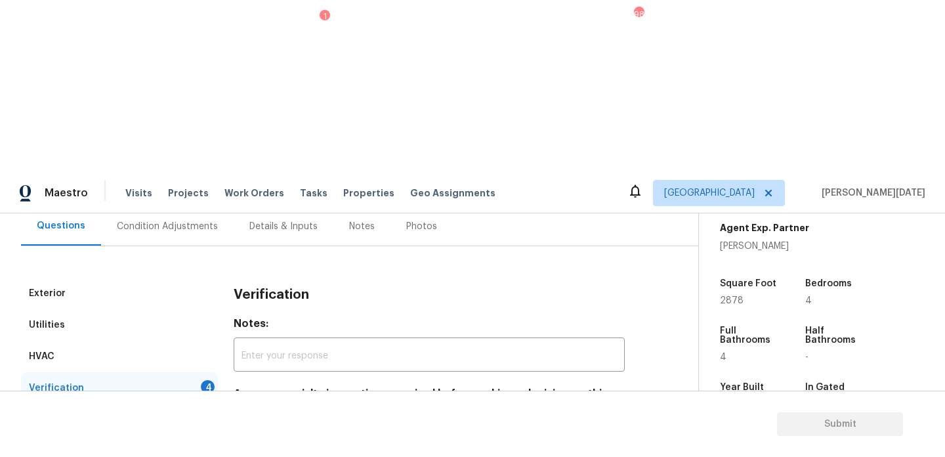
click at [256, 431] on span "No specialty inspection required" at bounding box center [324, 438] width 140 height 14
click at [254, 424] on input "No specialty inspection required" at bounding box center [240, 438] width 28 height 28
checkbox input "true"
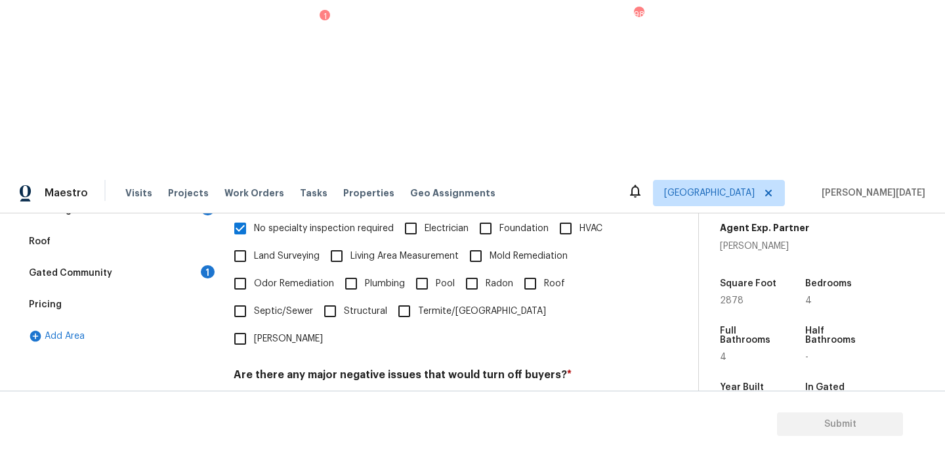
scroll to position [333, 0]
click at [293, 393] on input "No" at bounding box center [286, 407] width 28 height 28
checkbox input "true"
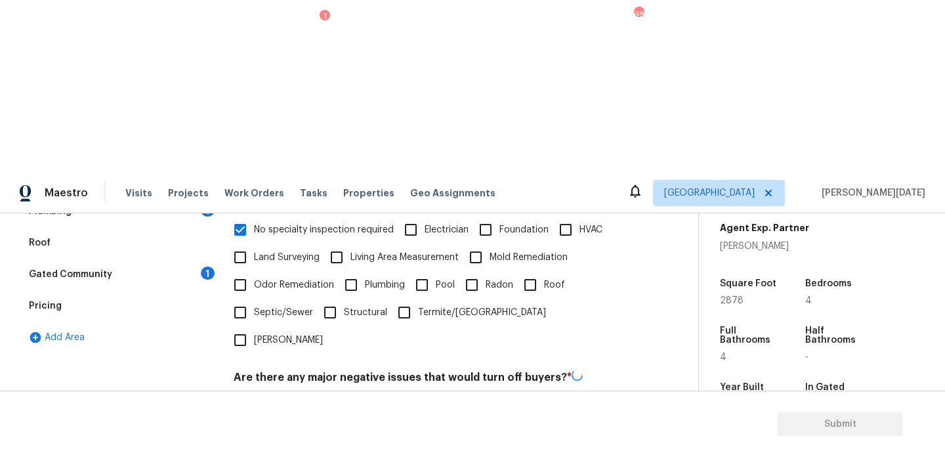
click at [290, 438] on div "Should this home be escalated to your manager? * Yes No" at bounding box center [429, 463] width 391 height 51
checkbox input "true"
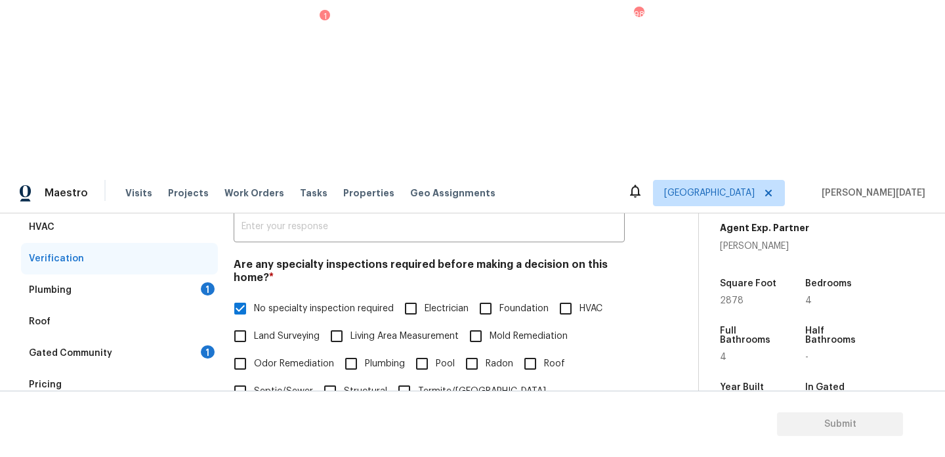
click at [194, 274] on div "Plumbing 1" at bounding box center [119, 290] width 197 height 32
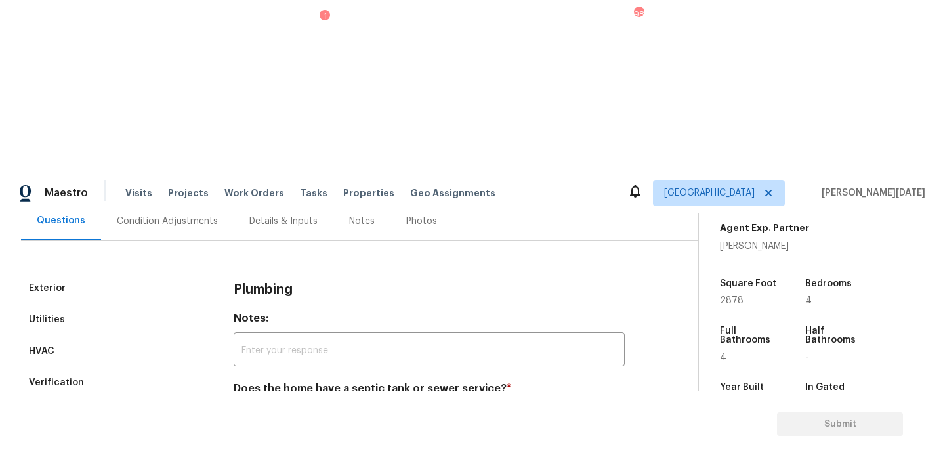
scroll to position [130, 0]
click at [242, 406] on input "Sewer" at bounding box center [240, 420] width 28 height 28
checkbox input "true"
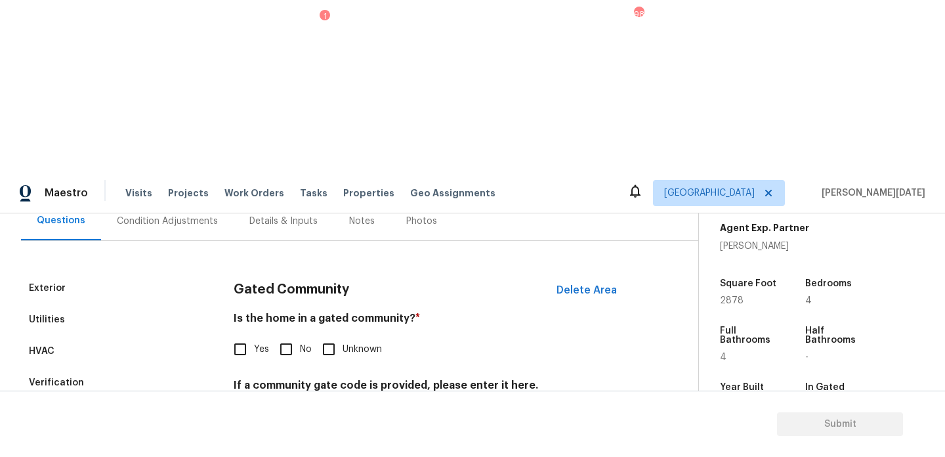
click at [283, 272] on div "Gated Community Delete Area Is the home in a gated community? * Yes No Unknown …" at bounding box center [429, 360] width 391 height 177
click at [292, 335] on input "No" at bounding box center [286, 349] width 28 height 28
checkbox input "true"
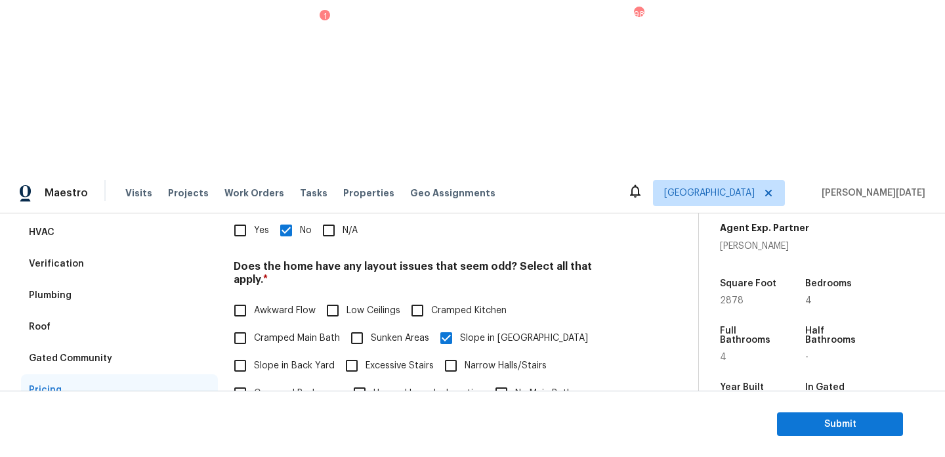
scroll to position [0, 0]
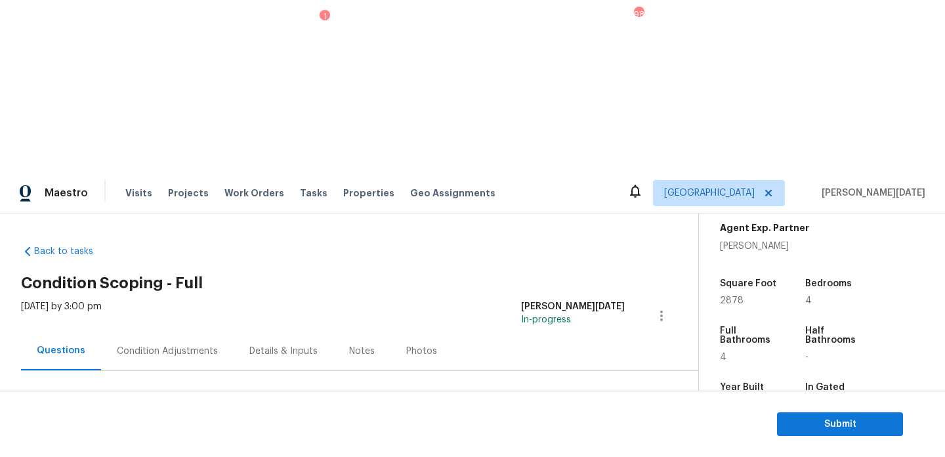
click at [167, 331] on div "Condition Adjustments" at bounding box center [167, 350] width 133 height 39
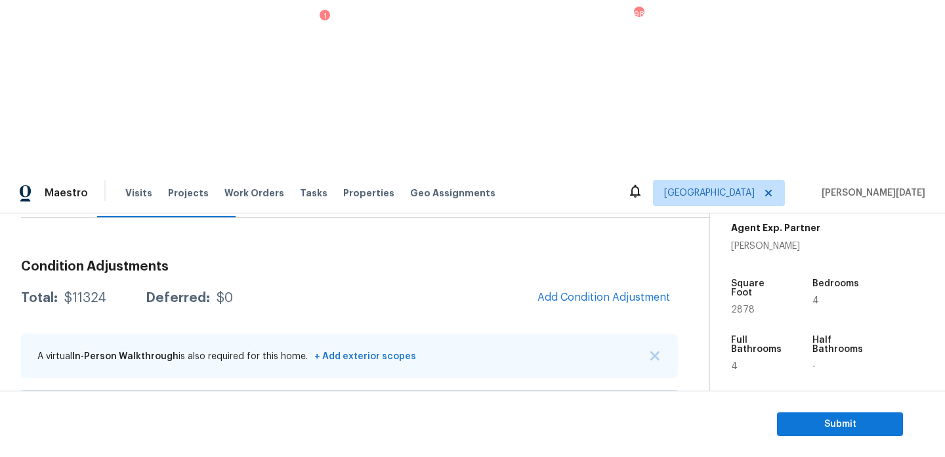
scroll to position [196, 0]
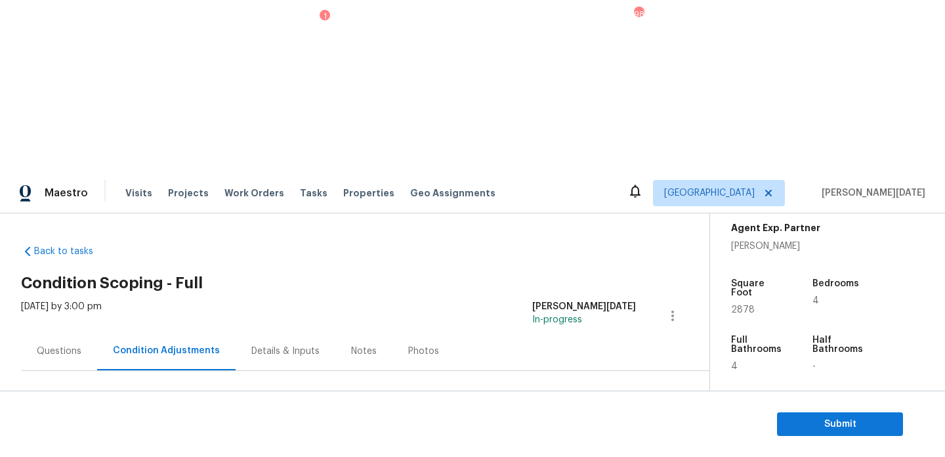
click at [579, 444] on span "Add Condition Adjustment" at bounding box center [603, 450] width 133 height 12
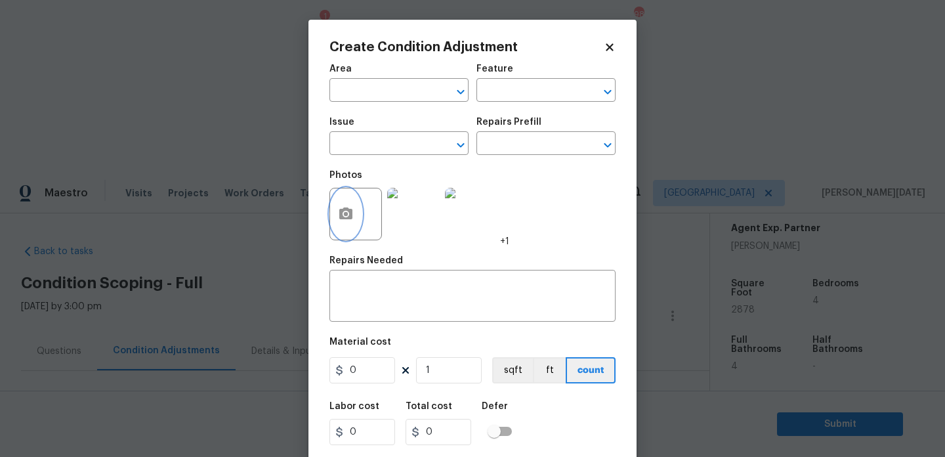
click at [351, 211] on icon "button" at bounding box center [345, 213] width 13 height 12
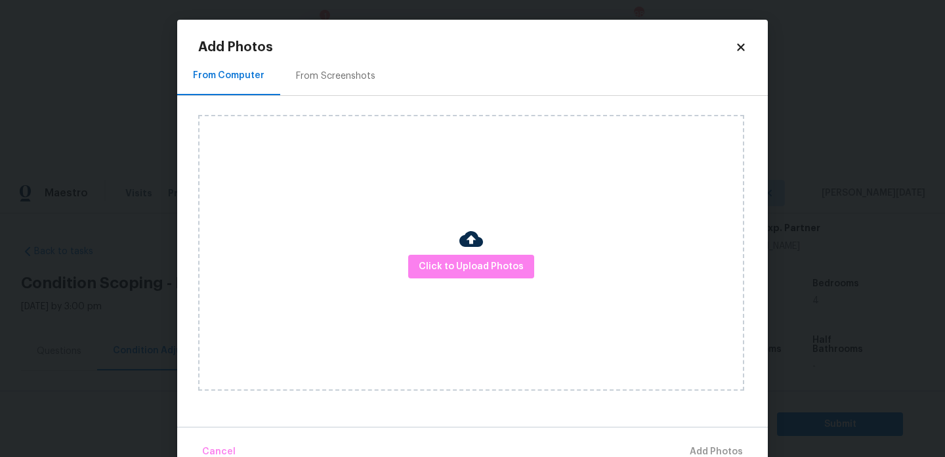
click at [344, 73] on div "From Screenshots" at bounding box center [335, 76] width 79 height 13
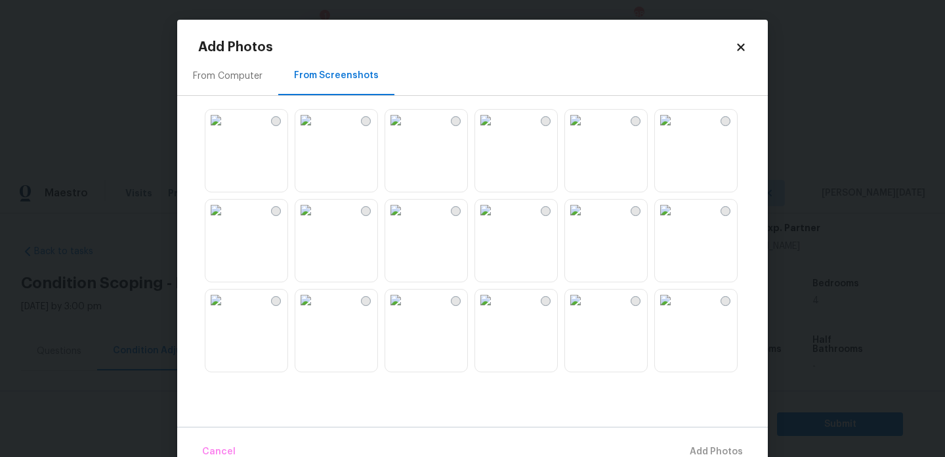
click at [316, 131] on img at bounding box center [305, 120] width 21 height 21
click at [406, 221] on img at bounding box center [395, 210] width 21 height 21
click at [316, 221] on img at bounding box center [305, 210] width 21 height 21
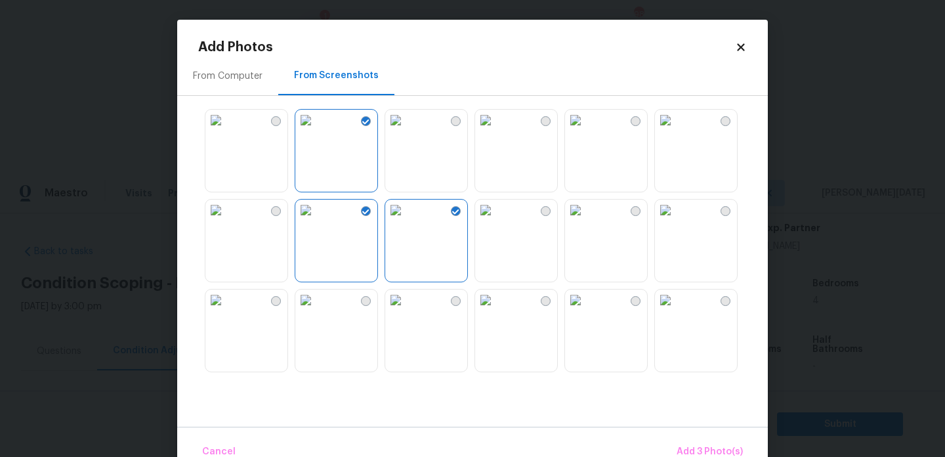
click at [226, 221] on img at bounding box center [215, 210] width 21 height 21
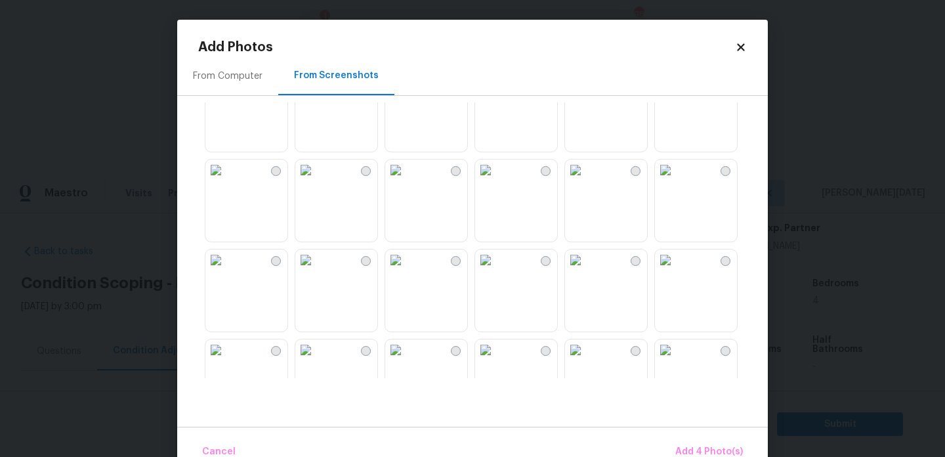
scroll to position [269, 0]
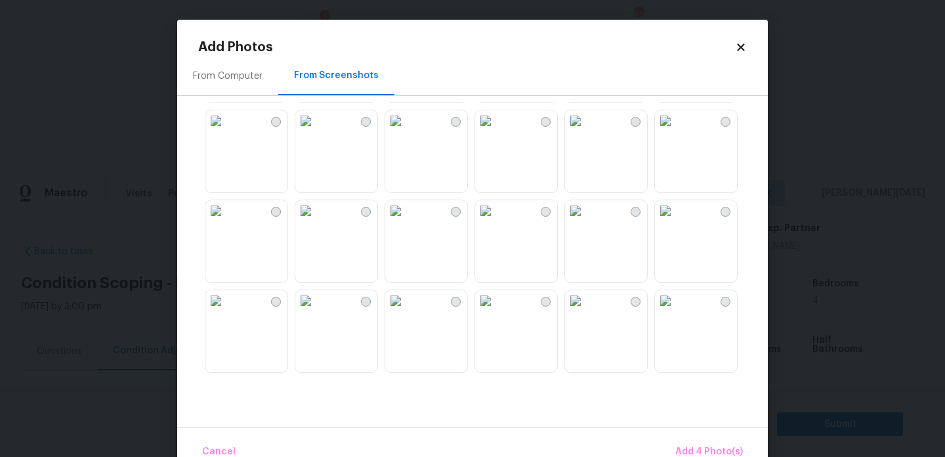
click at [496, 131] on img at bounding box center [485, 120] width 21 height 21
click at [406, 131] on img at bounding box center [395, 120] width 21 height 21
click at [316, 131] on img at bounding box center [305, 120] width 21 height 21
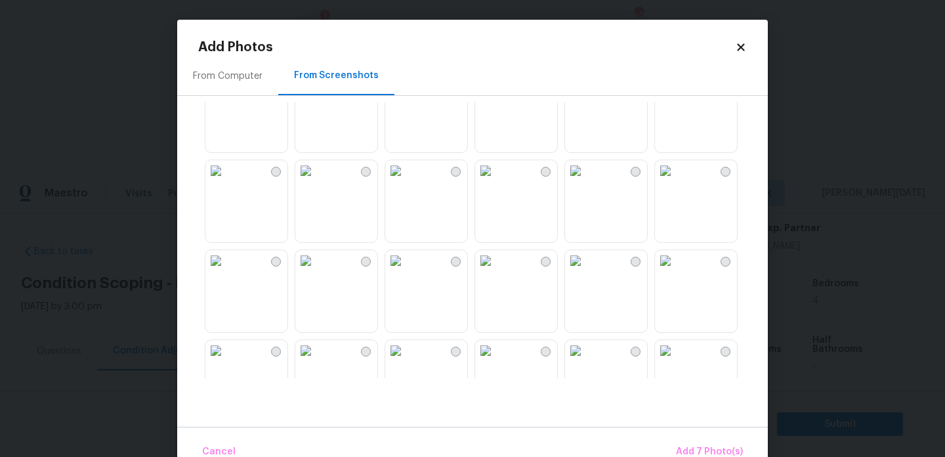
scroll to position [1253, 0]
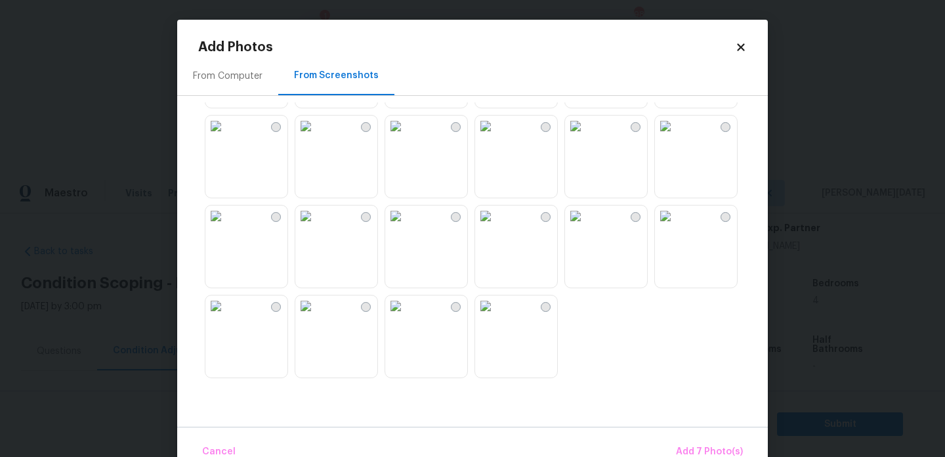
click at [316, 137] on img at bounding box center [305, 126] width 21 height 21
click at [316, 226] on img at bounding box center [305, 215] width 21 height 21
click at [406, 226] on img at bounding box center [395, 215] width 21 height 21
click at [399, 316] on img at bounding box center [395, 305] width 21 height 21
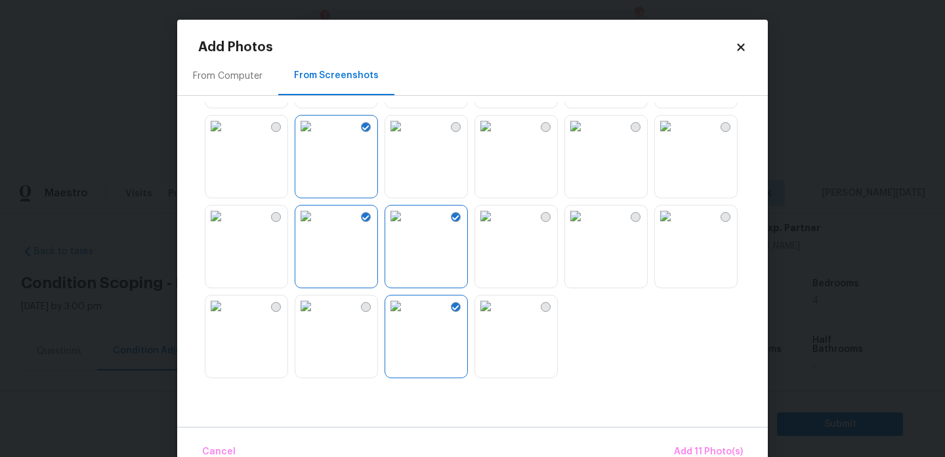
click at [316, 316] on img at bounding box center [305, 305] width 21 height 21
click at [689, 450] on span "Add 12 Photo(s)" at bounding box center [707, 452] width 71 height 16
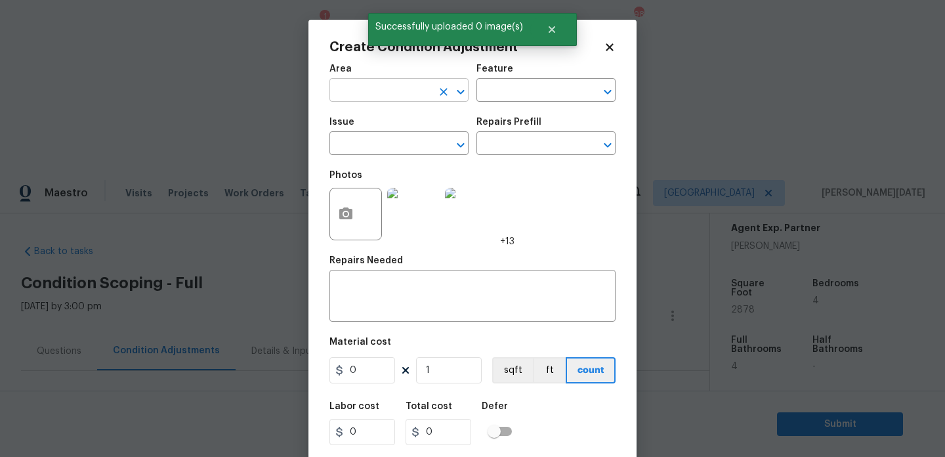
click at [381, 97] on input "text" at bounding box center [380, 91] width 102 height 20
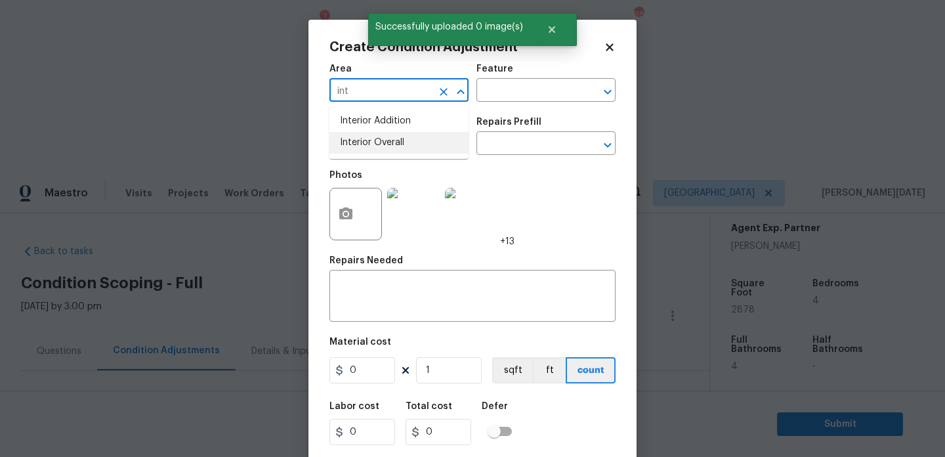
click at [383, 154] on ul "Interior Addition Interior Overall" at bounding box center [398, 132] width 139 height 54
click at [406, 144] on li "Interior Overall" at bounding box center [398, 143] width 139 height 22
click at [402, 153] on input "text" at bounding box center [380, 145] width 102 height 20
type input "Interior Overall"
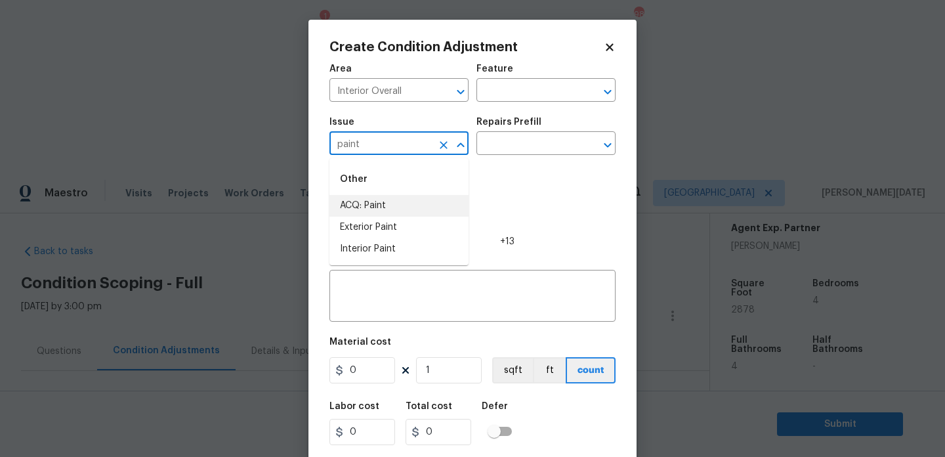
click at [401, 206] on li "ACQ: Paint" at bounding box center [398, 206] width 139 height 22
type input "ACQ: Paint"
click at [532, 150] on input "text" at bounding box center [527, 145] width 102 height 20
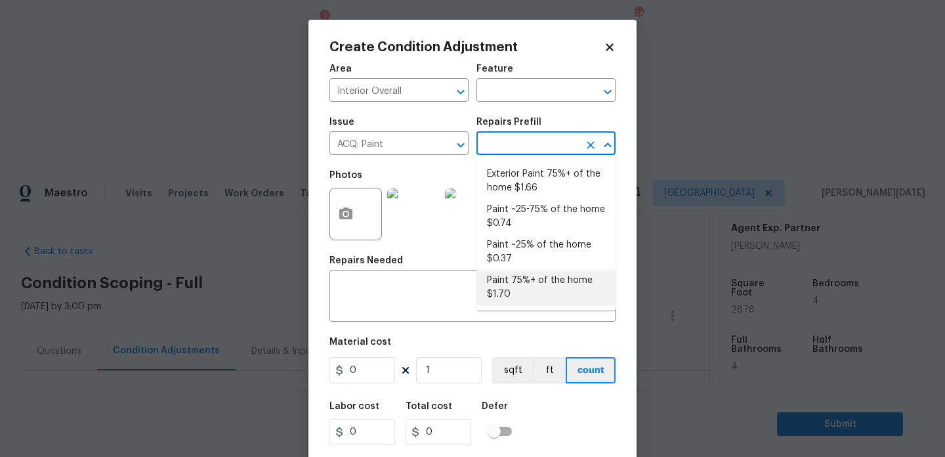
click at [532, 294] on li "Paint 75%+ of the home $1.70" at bounding box center [545, 287] width 139 height 35
type input "Acquisition"
type textarea "Acquisition Scope: 75%+ of the home will likely require interior paint"
type input "1.7"
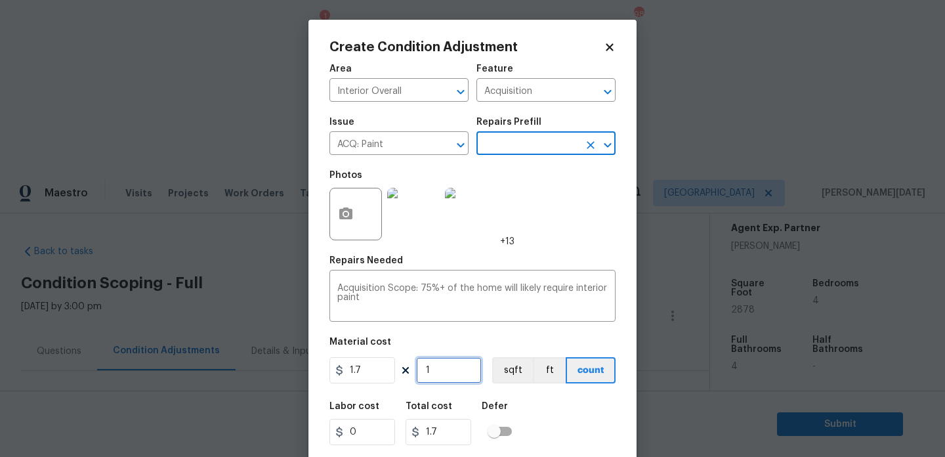
click at [452, 379] on input "1" at bounding box center [449, 370] width 66 height 26
type input "0"
paste input "11324"
type input "11324"
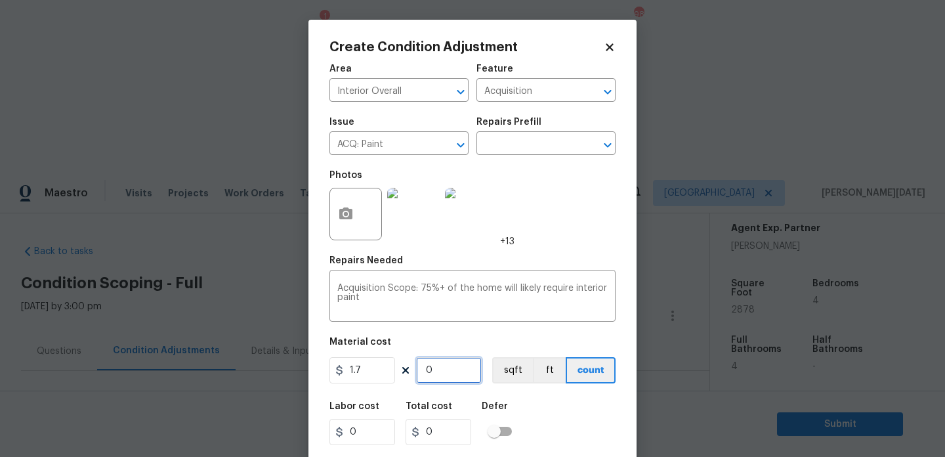
type input "19250.8"
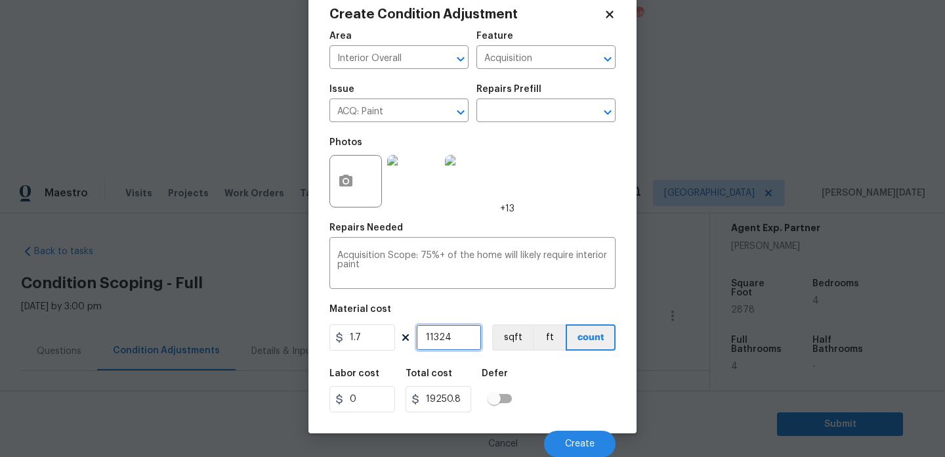
drag, startPoint x: 364, startPoint y: 332, endPoint x: 241, endPoint y: 332, distance: 123.4
click at [241, 332] on div "Create Condition Adjustment Area Interior Overall ​ Feature Acquisition ​ Issue…" at bounding box center [472, 228] width 945 height 457
paste input "text"
drag, startPoint x: 465, startPoint y: 341, endPoint x: 238, endPoint y: 338, distance: 227.1
click at [238, 338] on div "Create Condition Adjustment Area Interior Overall ​ Feature Acquisition ​ Issue…" at bounding box center [472, 228] width 945 height 457
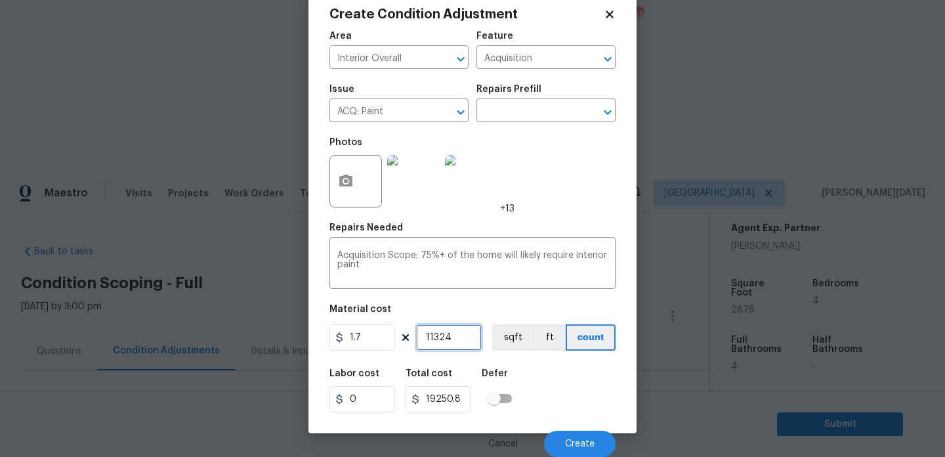
type input "0"
type input "2"
type input "3.4"
type input "28"
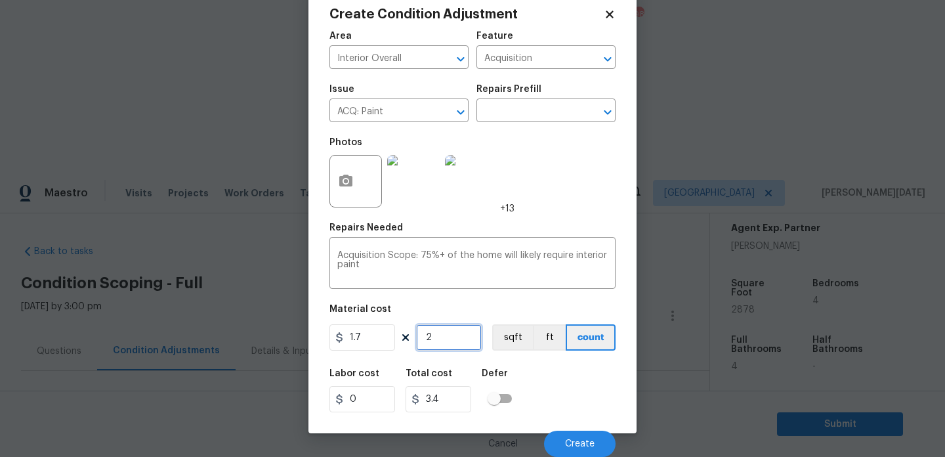
type input "47.6"
type input "289"
type input "491.3"
type input "2897"
type input "4924.9"
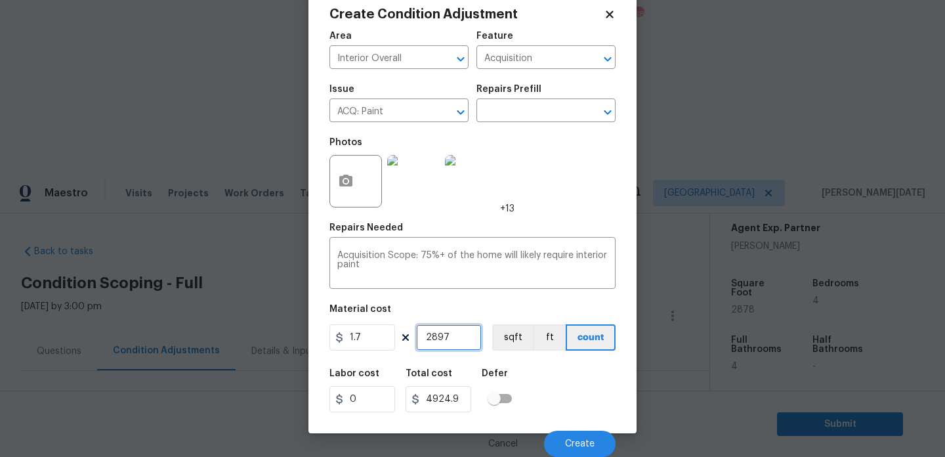
type input "289"
type input "491.3"
type input "28"
type input "47.6"
type input "287"
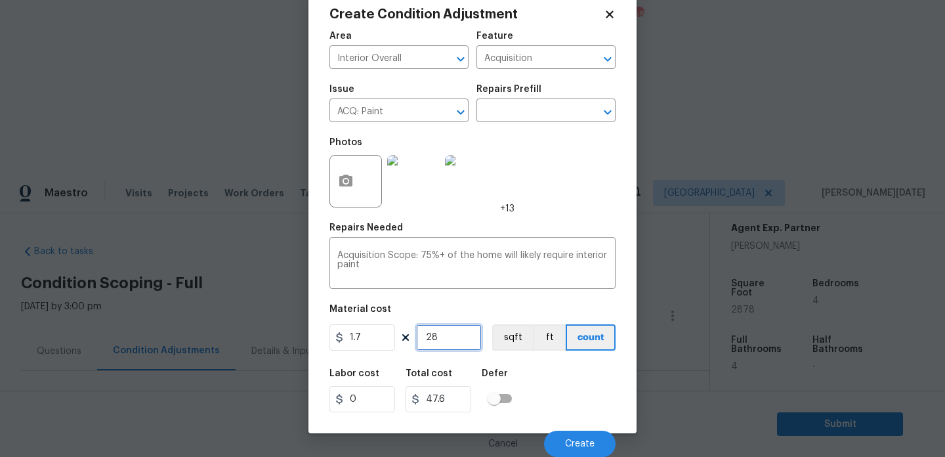
type input "487.9"
type input "2878"
type input "4892.6"
type input "2878"
click at [581, 432] on button "Create" at bounding box center [580, 444] width 72 height 26
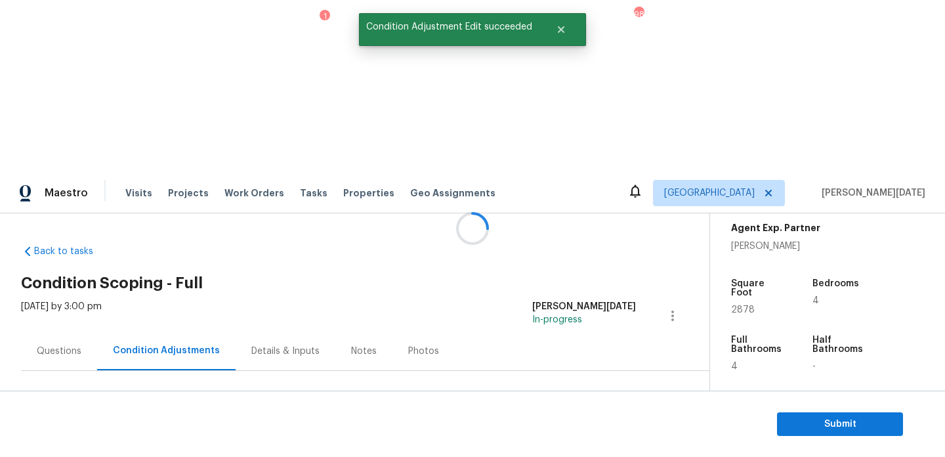
scroll to position [0, 0]
drag, startPoint x: 62, startPoint y: 278, endPoint x: 114, endPoint y: 280, distance: 51.9
click at [114, 444] on div "Total: $16216.6 Deferred: $0" at bounding box center [132, 450] width 223 height 13
copy div "$16216.6"
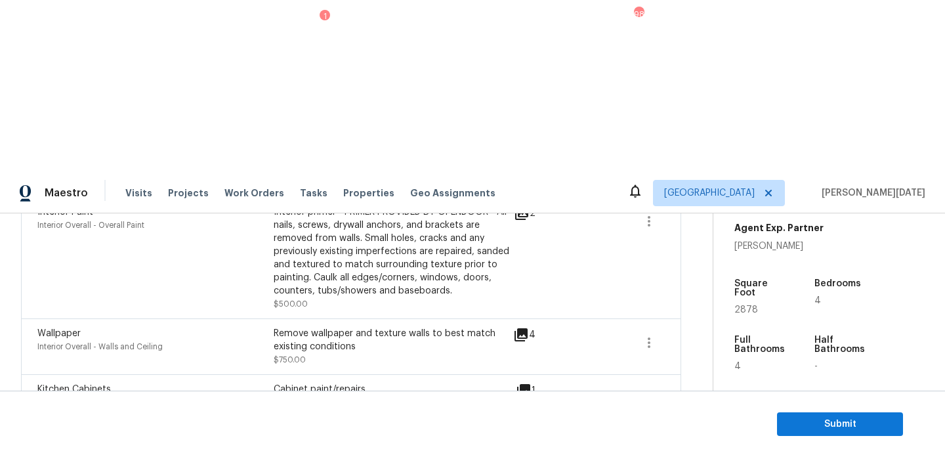
scroll to position [474, 0]
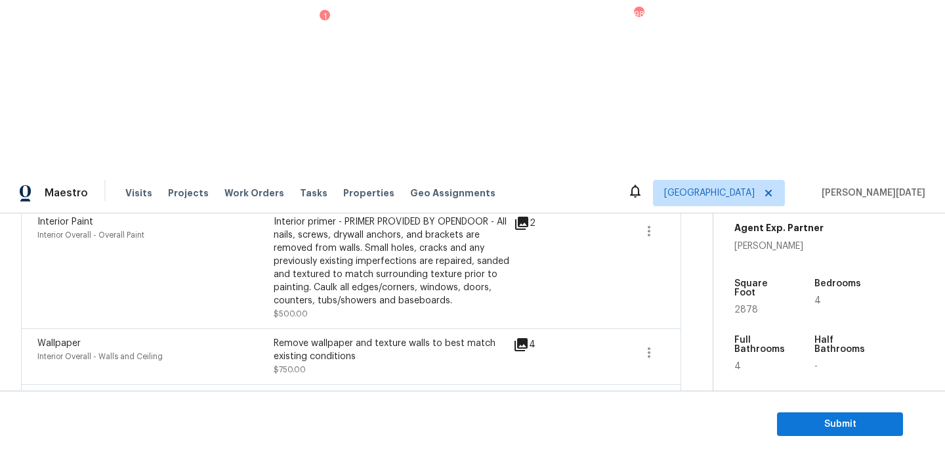
click at [797, 411] on section "Submit" at bounding box center [472, 423] width 945 height 67
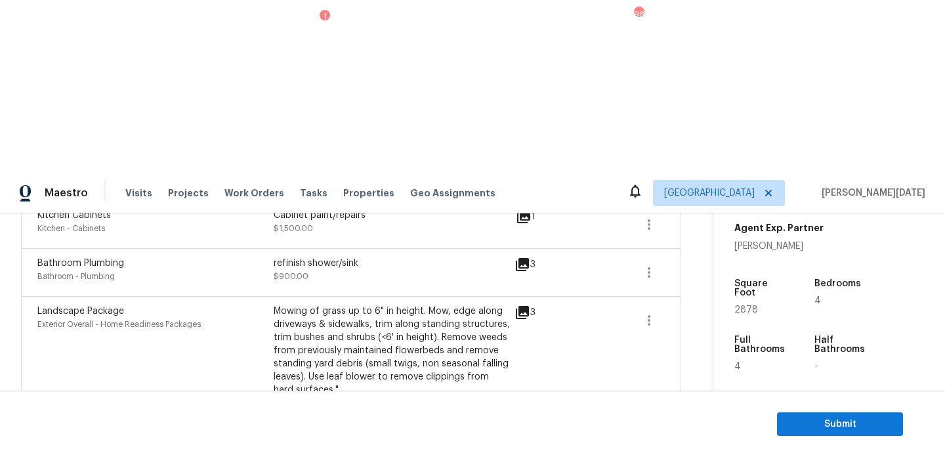
scroll to position [673, 0]
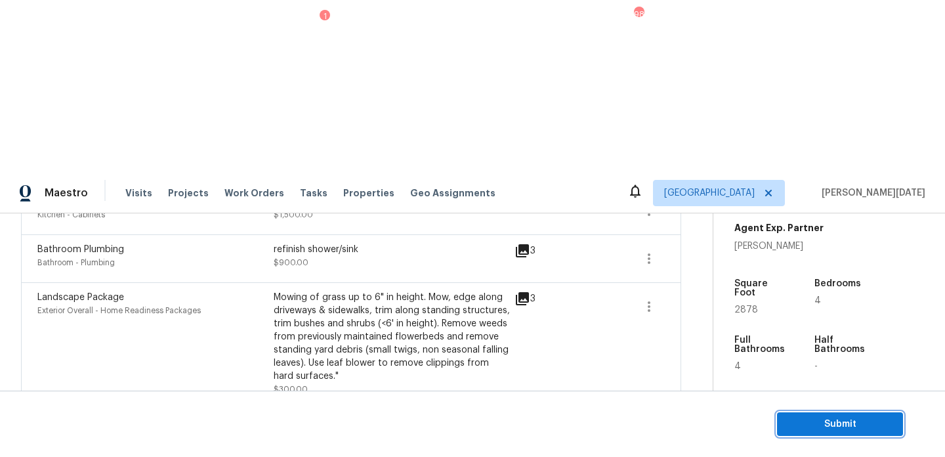
click at [799, 419] on span "Submit" at bounding box center [840, 424] width 105 height 16
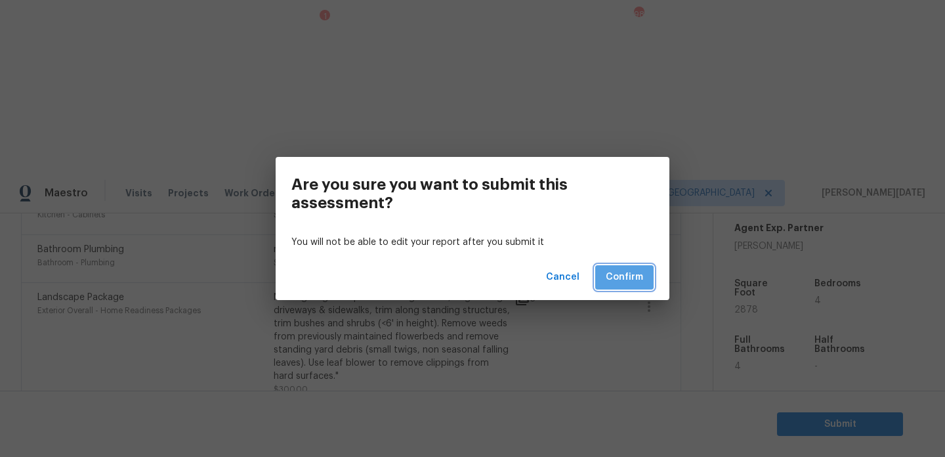
click at [623, 274] on span "Confirm" at bounding box center [624, 277] width 37 height 16
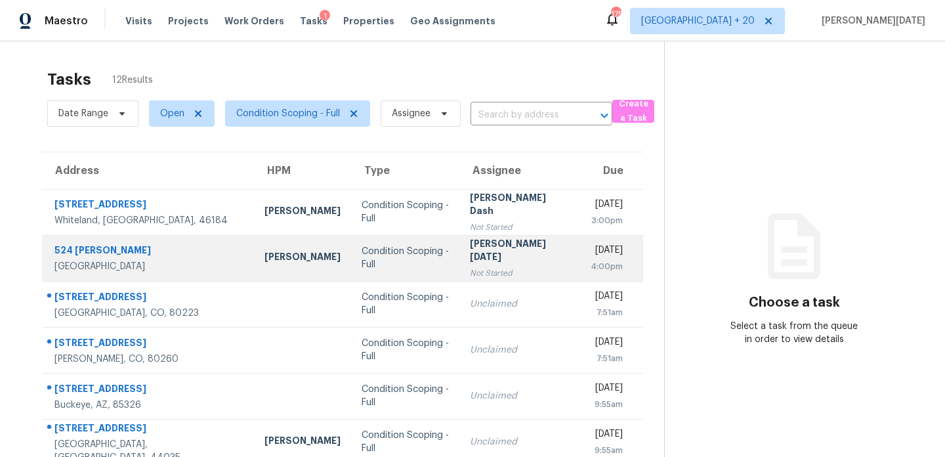
click at [470, 255] on div "[PERSON_NAME][DATE]" at bounding box center [519, 252] width 99 height 30
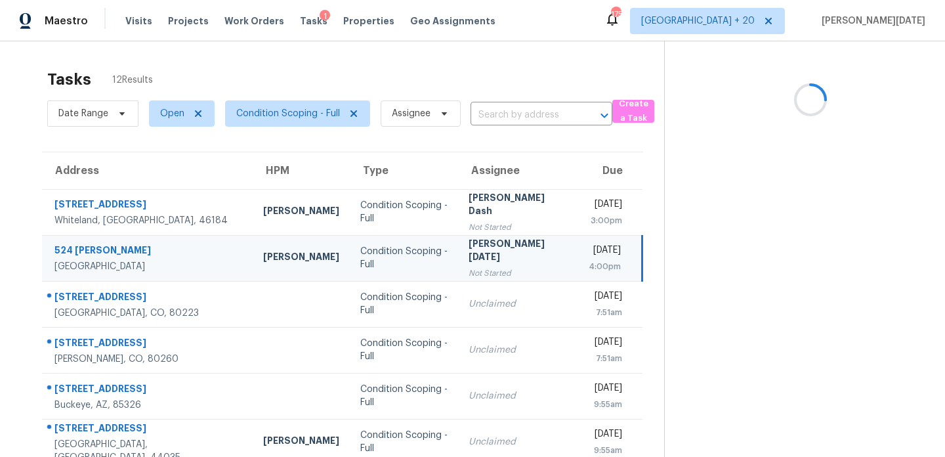
click at [469, 255] on div "[PERSON_NAME][DATE]" at bounding box center [518, 252] width 99 height 30
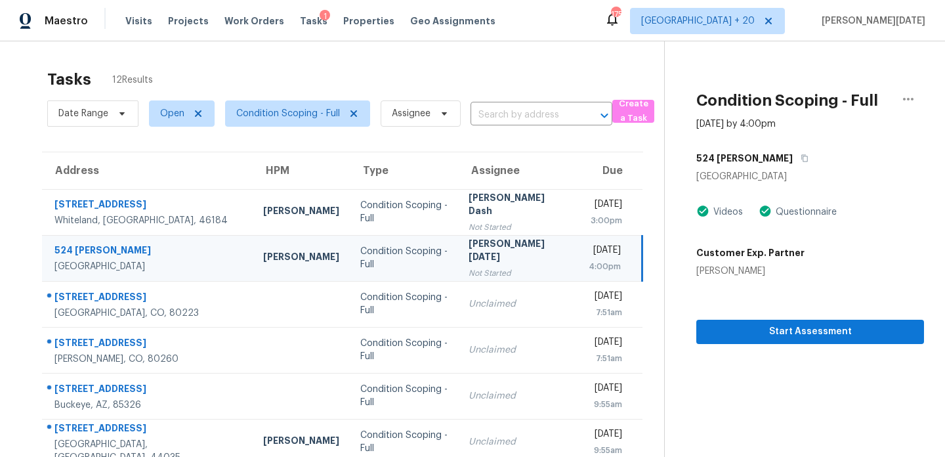
click at [589, 251] on div "[DATE]" at bounding box center [605, 251] width 32 height 16
click at [760, 328] on span "Start Assessment" at bounding box center [810, 332] width 207 height 16
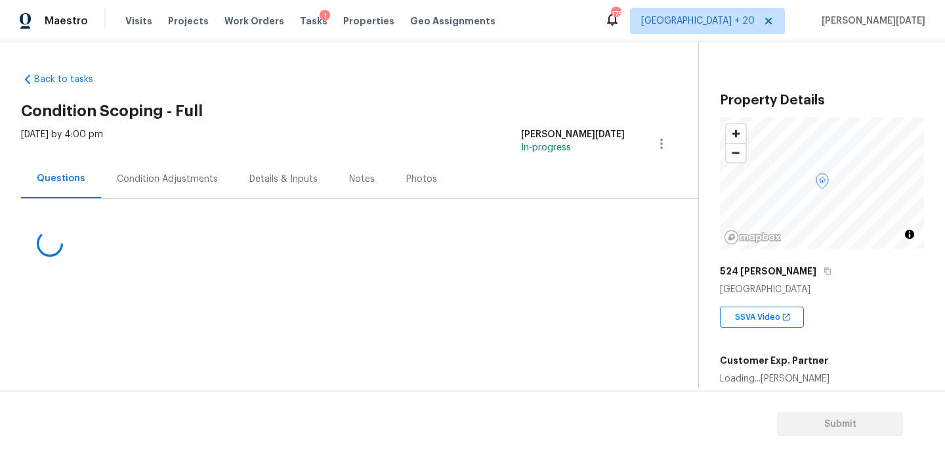
click at [172, 161] on div "Condition Adjustments" at bounding box center [167, 178] width 133 height 39
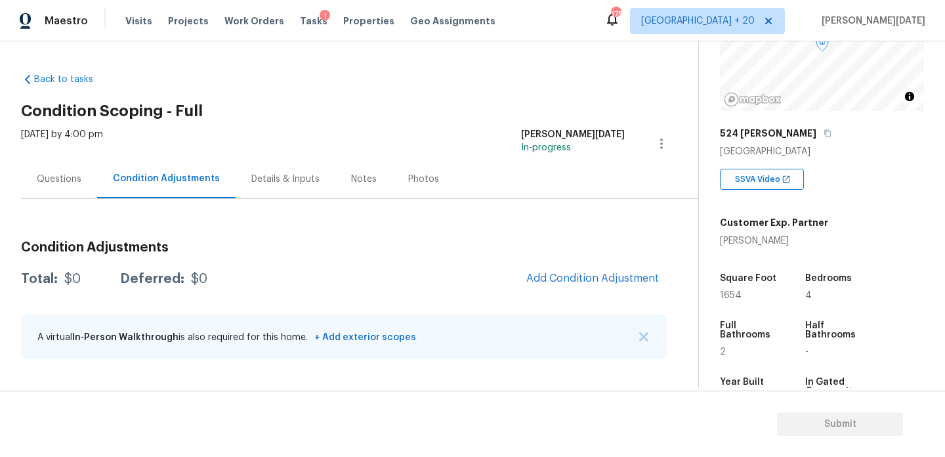
scroll to position [148, 0]
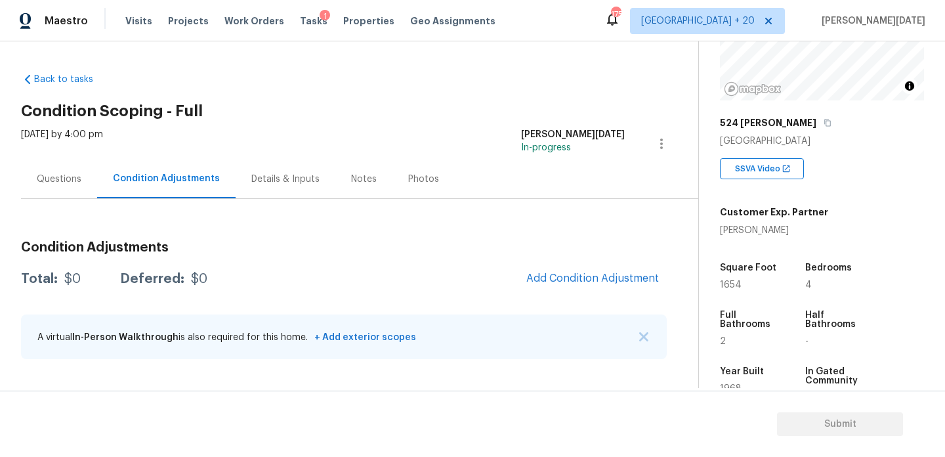
click at [728, 287] on span "1654" at bounding box center [731, 284] width 22 height 9
copy span "1654"
click at [55, 180] on div "Questions" at bounding box center [59, 179] width 45 height 13
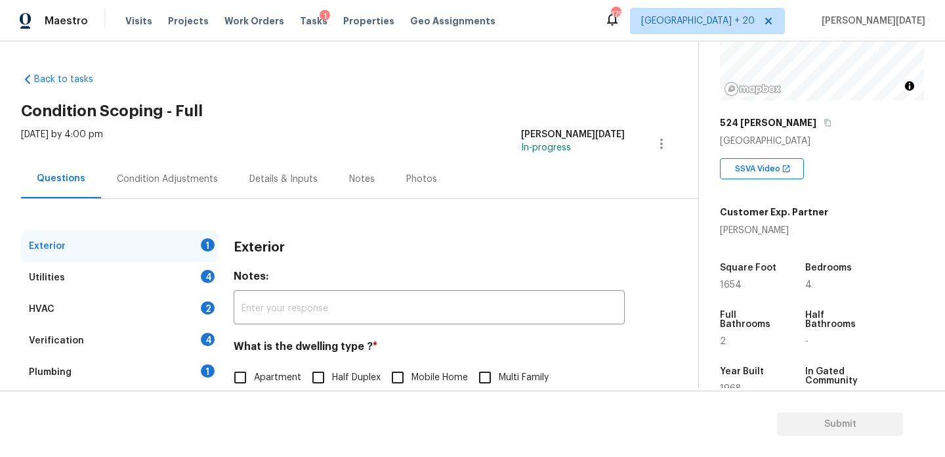
scroll to position [175, 0]
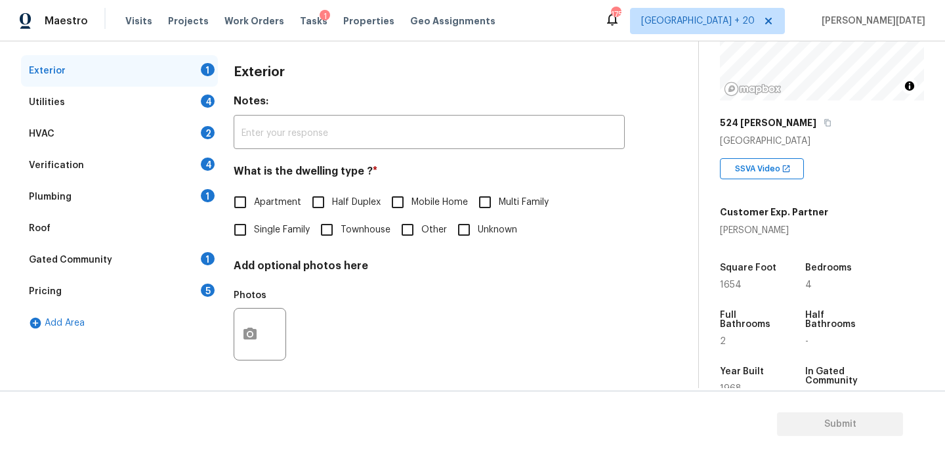
click at [120, 299] on div "Pricing 5" at bounding box center [119, 292] width 197 height 32
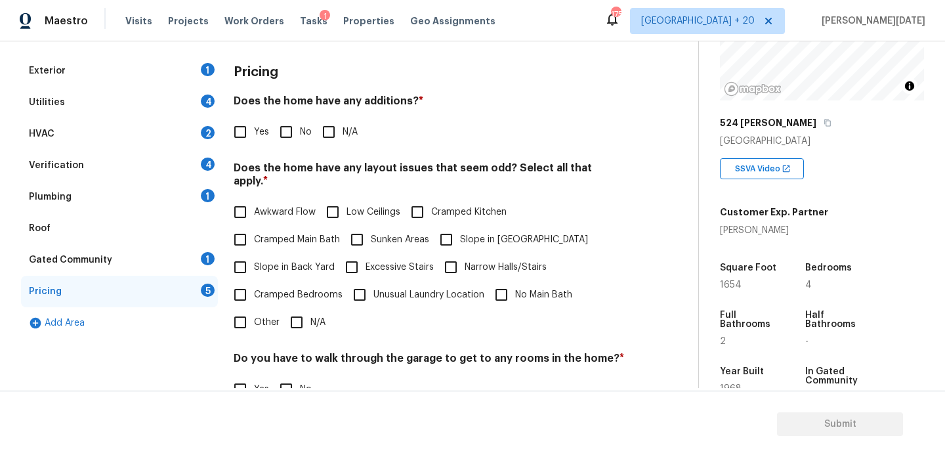
click at [247, 311] on input "Other" at bounding box center [240, 322] width 28 height 28
checkbox input "true"
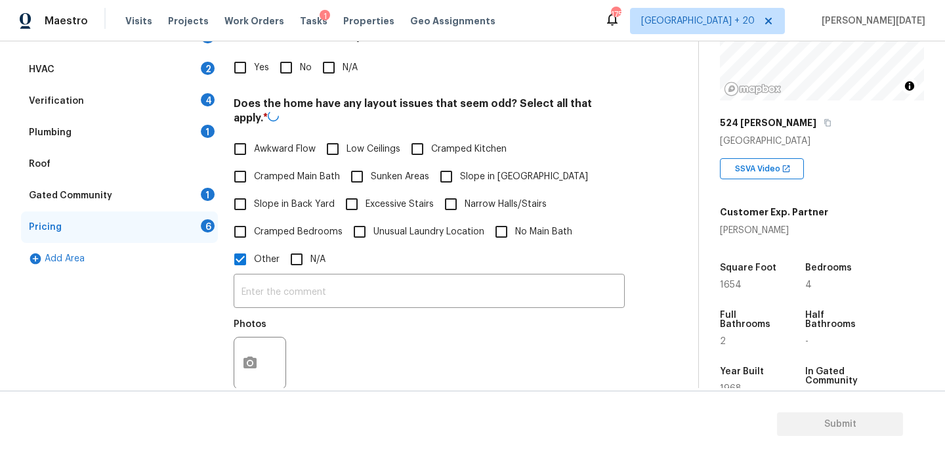
scroll to position [253, 0]
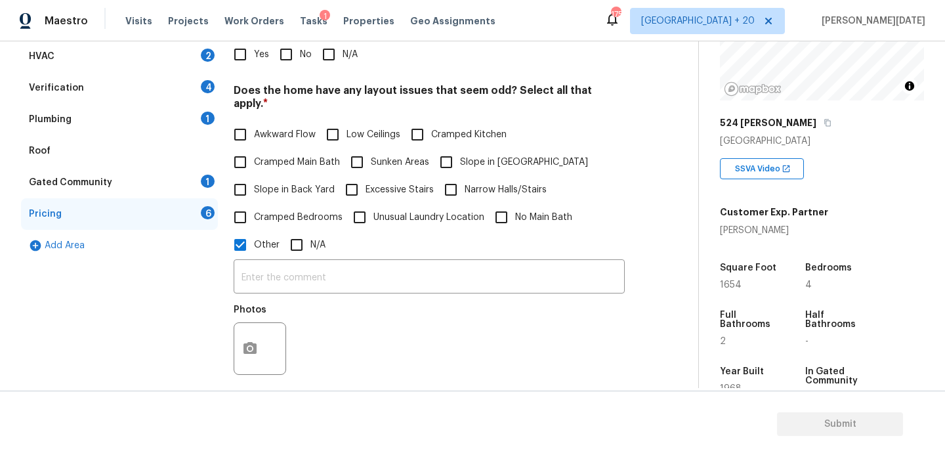
click at [283, 280] on div "​ Photos" at bounding box center [429, 321] width 391 height 124
click at [295, 268] on input "text" at bounding box center [429, 278] width 391 height 31
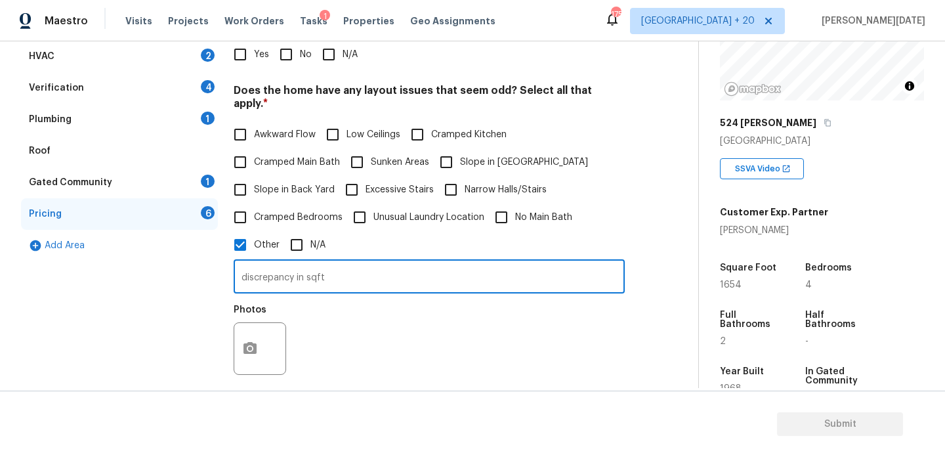
type input "discrepancy in sqft"
click at [486, 331] on div "Photos" at bounding box center [429, 339] width 391 height 85
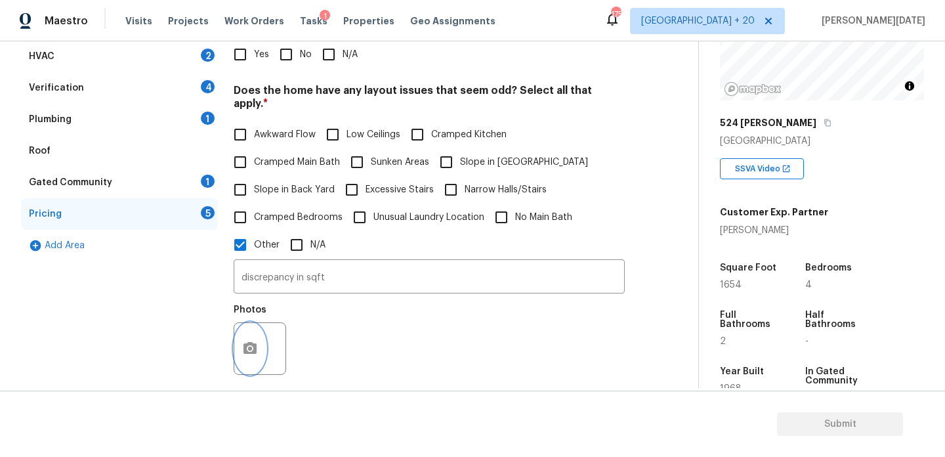
click at [256, 341] on icon "button" at bounding box center [250, 349] width 16 height 16
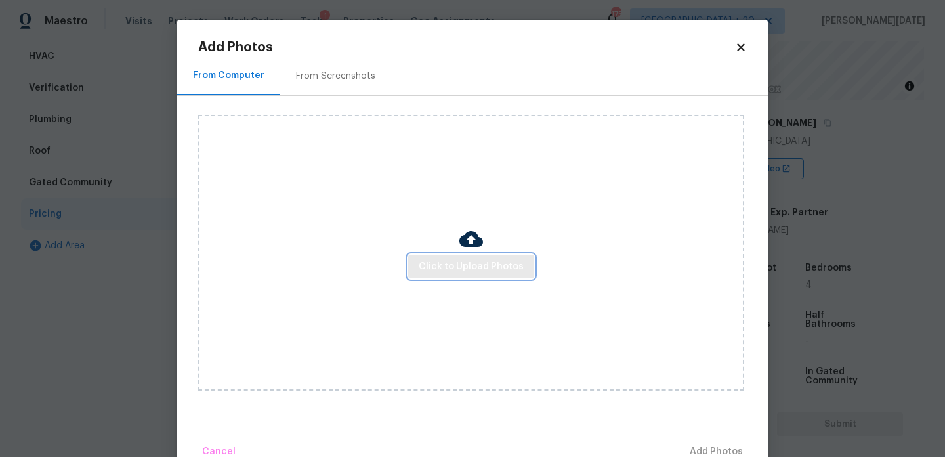
click at [445, 265] on span "Click to Upload Photos" at bounding box center [471, 267] width 105 height 16
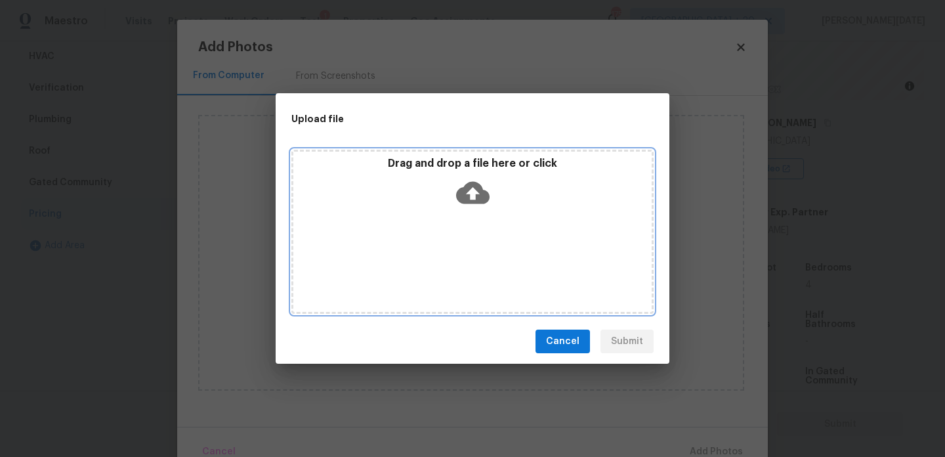
click at [445, 265] on div "Drag and drop a file here or click" at bounding box center [472, 232] width 362 height 164
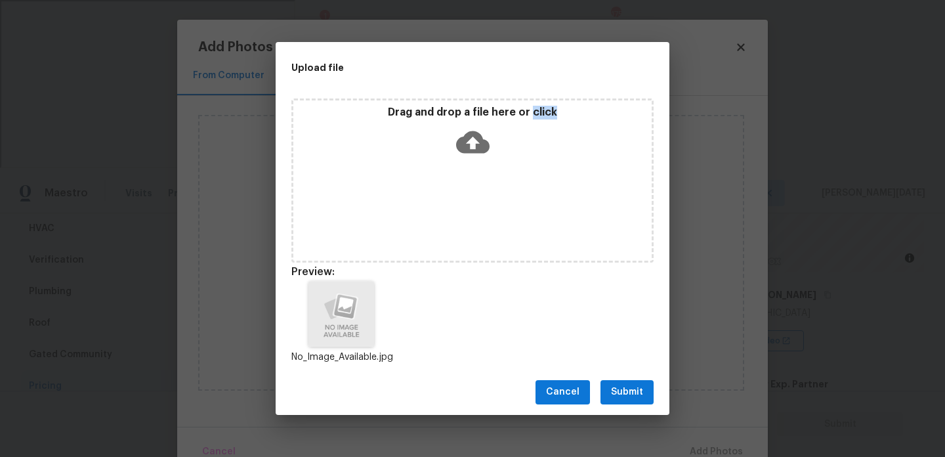
click at [612, 380] on button "Submit" at bounding box center [626, 392] width 53 height 24
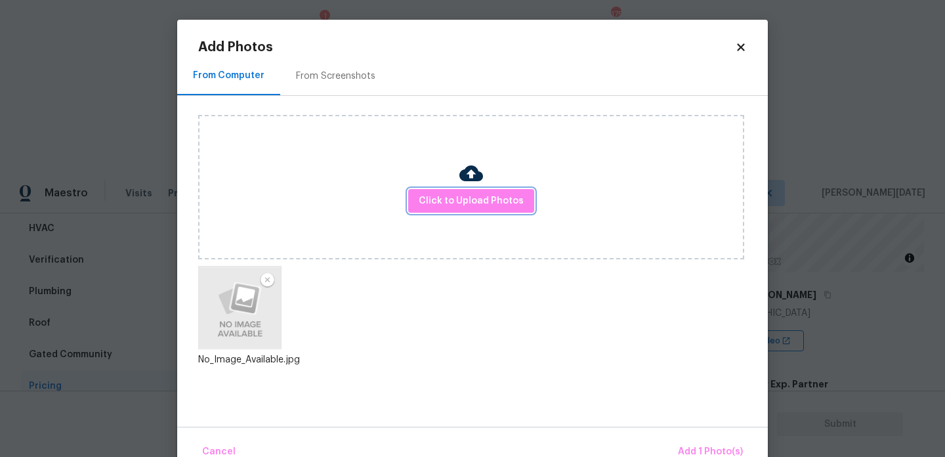
scroll to position [29, 0]
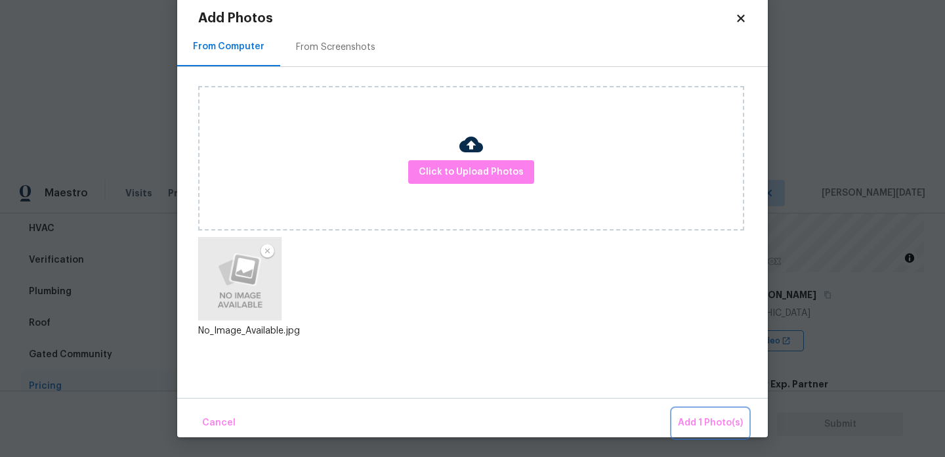
click at [688, 413] on button "Add 1 Photo(s)" at bounding box center [710, 423] width 75 height 28
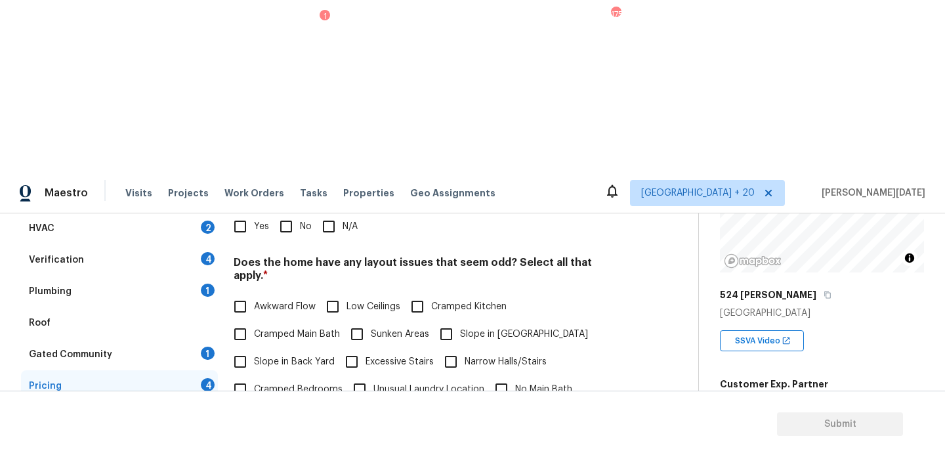
scroll to position [0, 0]
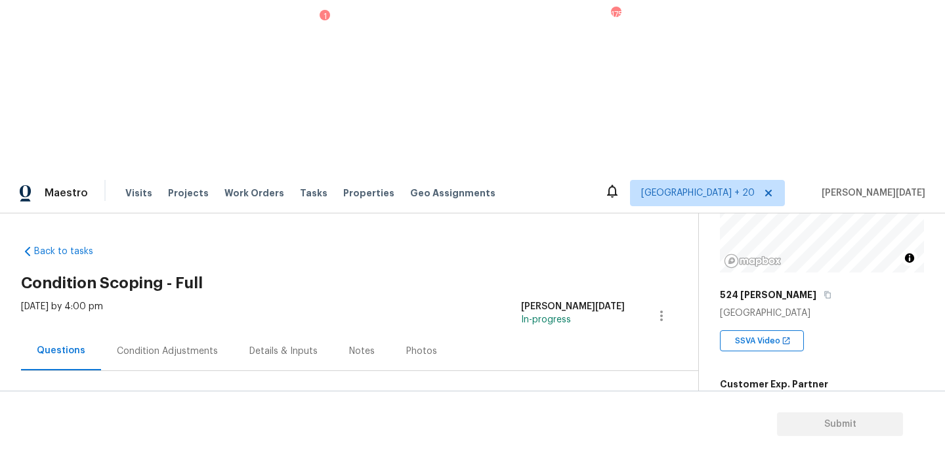
click at [160, 345] on div "Condition Adjustments" at bounding box center [167, 351] width 101 height 13
click at [580, 444] on span "Add Condition Adjustment" at bounding box center [592, 450] width 133 height 12
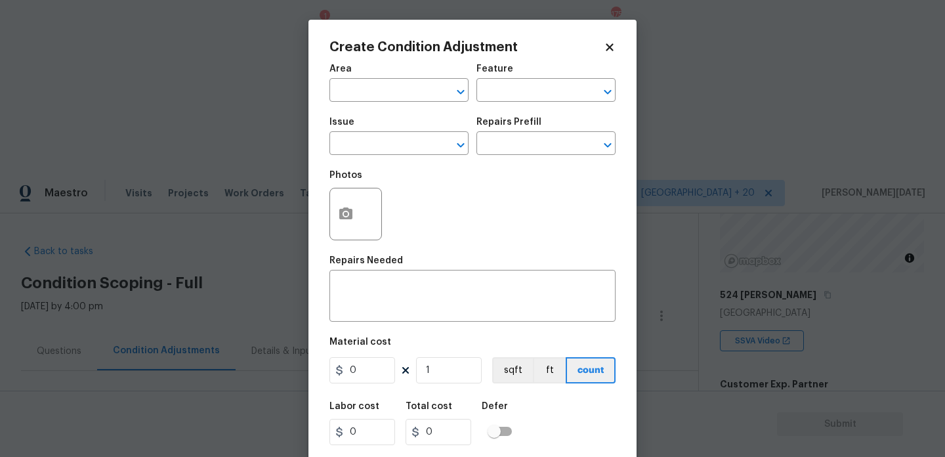
click at [358, 103] on span "Area ​" at bounding box center [398, 82] width 139 height 53
click at [340, 93] on input "text" at bounding box center [380, 91] width 102 height 20
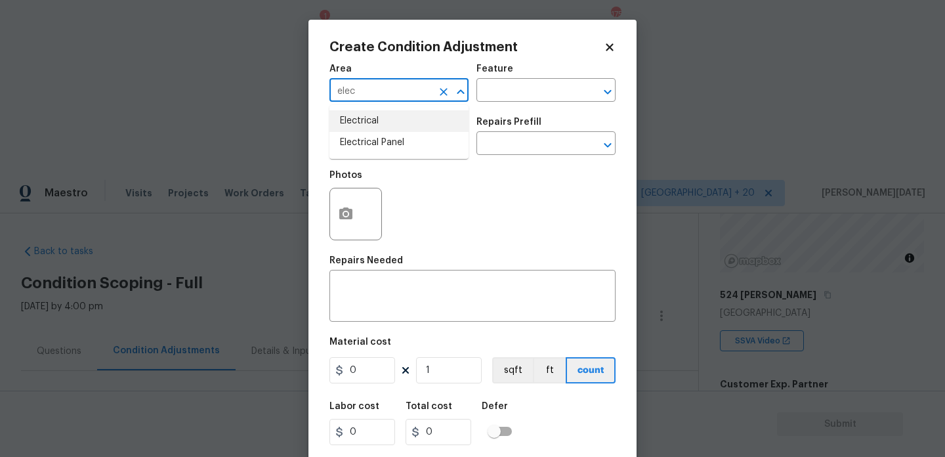
click at [353, 117] on li "Electrical" at bounding box center [398, 121] width 139 height 22
type input "Electrical"
click at [350, 134] on div "Issue" at bounding box center [398, 125] width 139 height 17
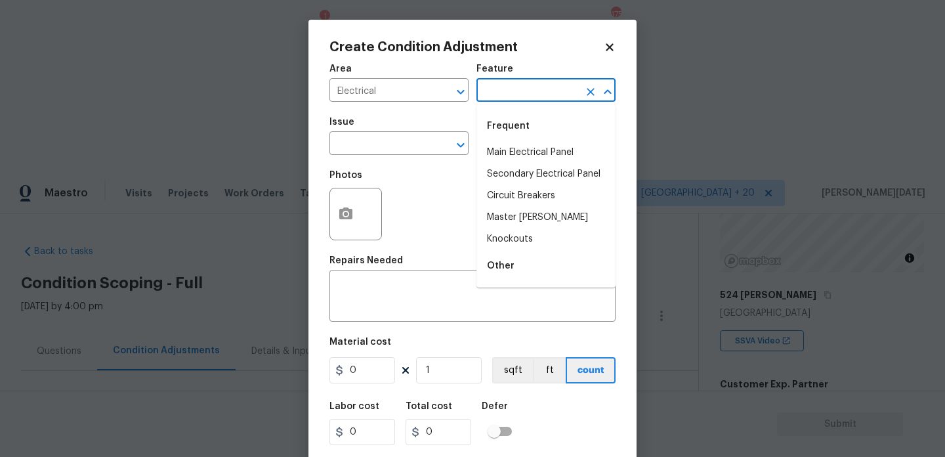
click at [494, 90] on input "text" at bounding box center [527, 91] width 102 height 20
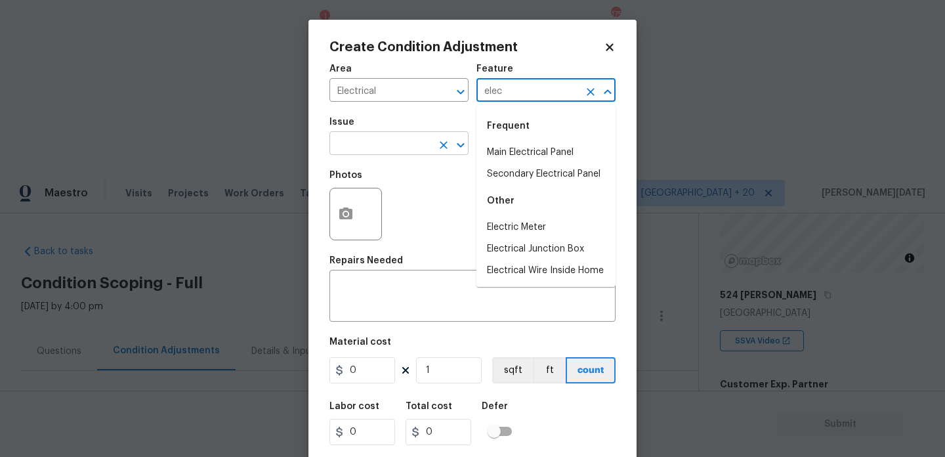
type input "elec"
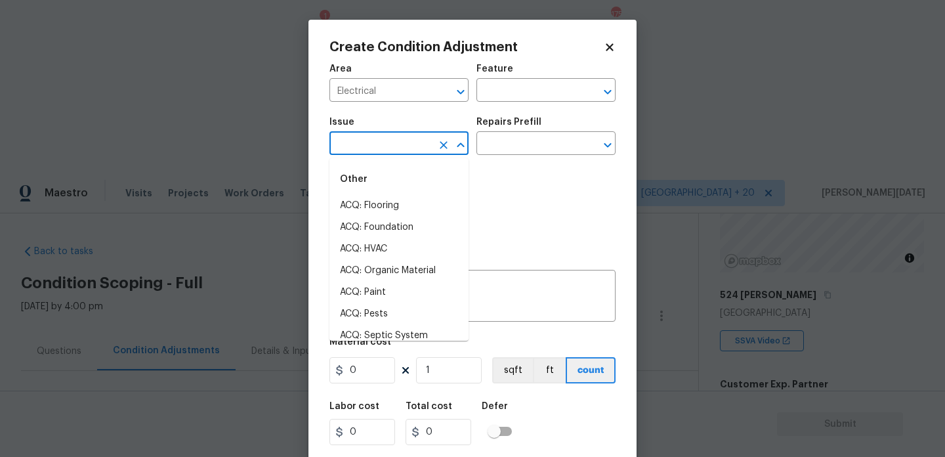
click at [348, 138] on input "text" at bounding box center [380, 145] width 102 height 20
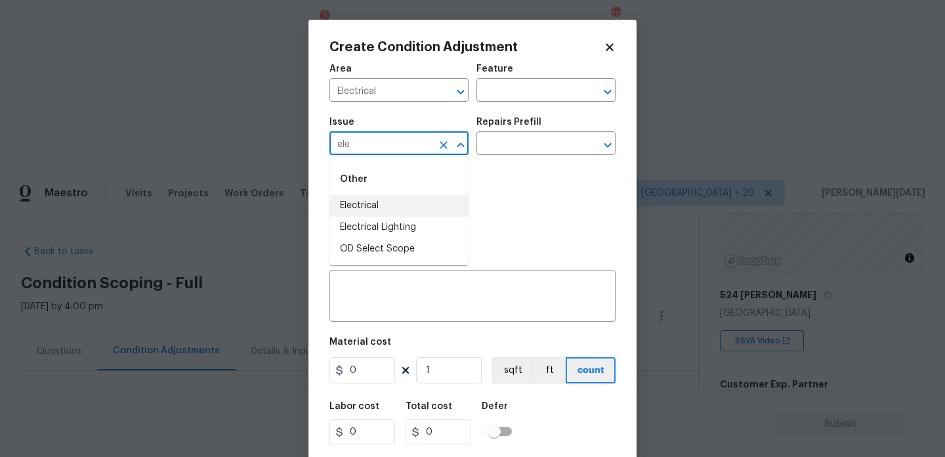
click at [362, 200] on li "Electrical" at bounding box center [398, 206] width 139 height 22
type input "Electrical"
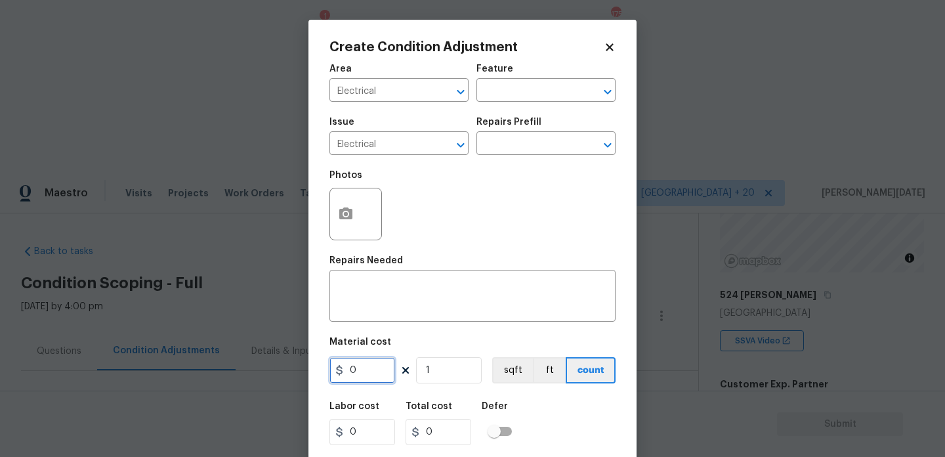
click at [371, 377] on input "0" at bounding box center [362, 370] width 66 height 26
type input "1500"
click at [392, 299] on textarea at bounding box center [472, 298] width 270 height 28
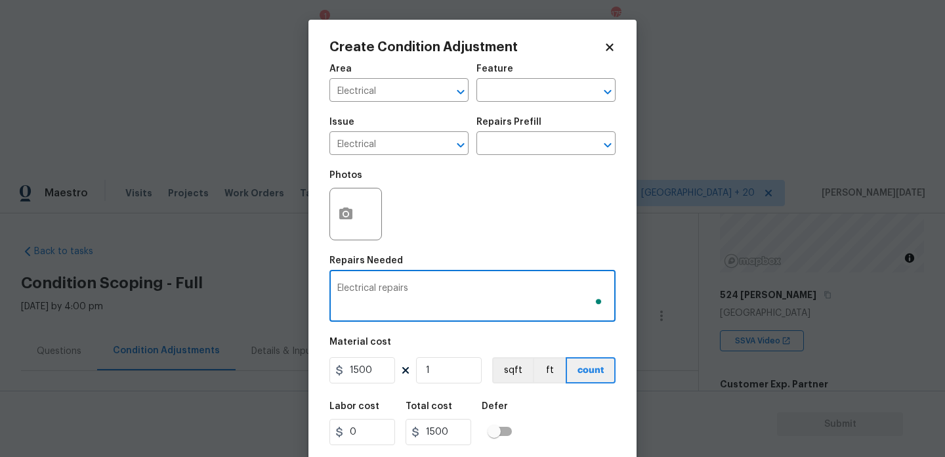
type textarea "Electrical repairs"
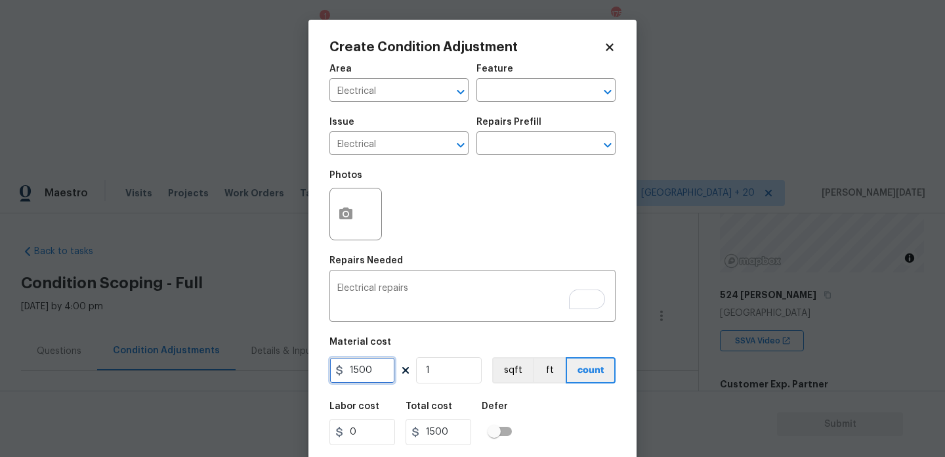
drag, startPoint x: 378, startPoint y: 374, endPoint x: 237, endPoint y: 374, distance: 141.1
click at [237, 374] on div "Create Condition Adjustment Area Electrical ​ Feature ​ Issue Electrical ​ Repa…" at bounding box center [472, 228] width 945 height 457
type input "1000"
click at [549, 228] on div "Photos" at bounding box center [472, 205] width 286 height 85
type input "1000"
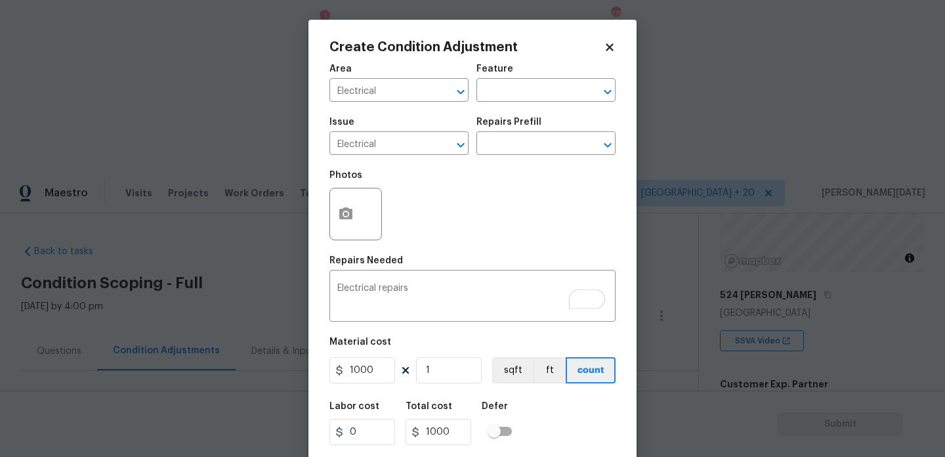
scroll to position [33, 0]
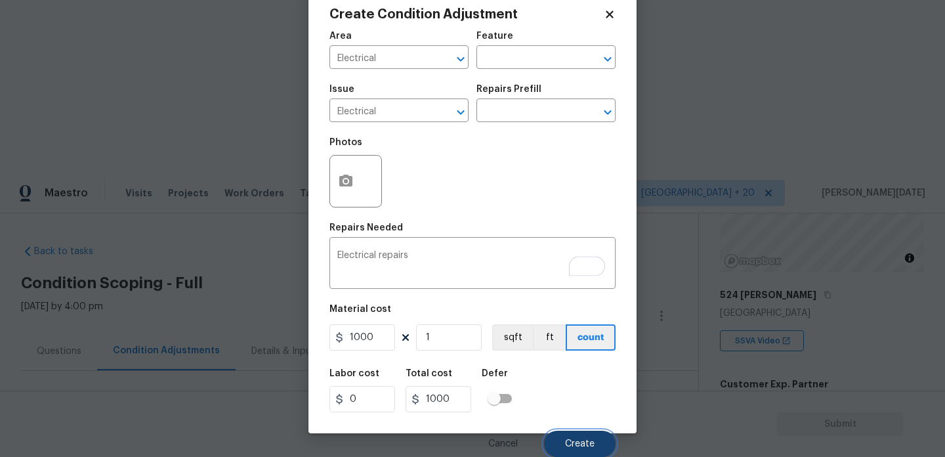
click at [574, 442] on span "Create" at bounding box center [580, 444] width 30 height 10
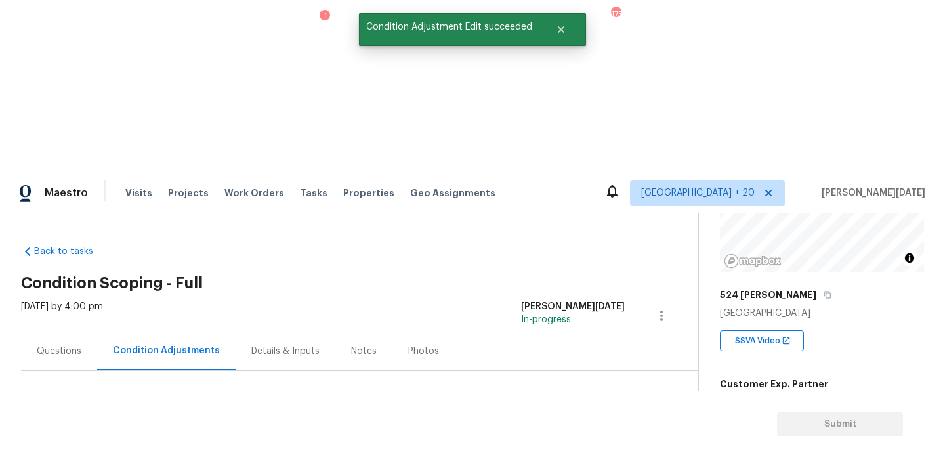
scroll to position [0, 0]
click at [599, 261] on div at bounding box center [472, 228] width 945 height 457
click at [596, 444] on span "Add Condition Adjustment" at bounding box center [603, 450] width 133 height 12
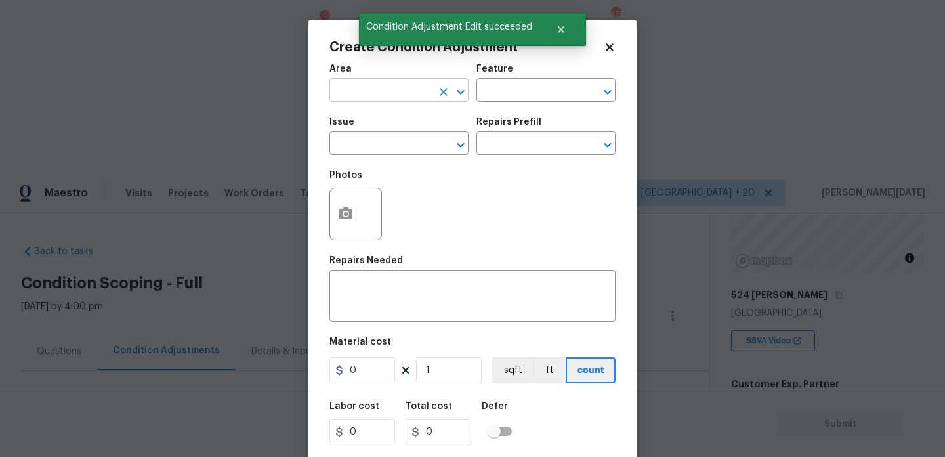
click at [354, 85] on input "text" at bounding box center [380, 91] width 102 height 20
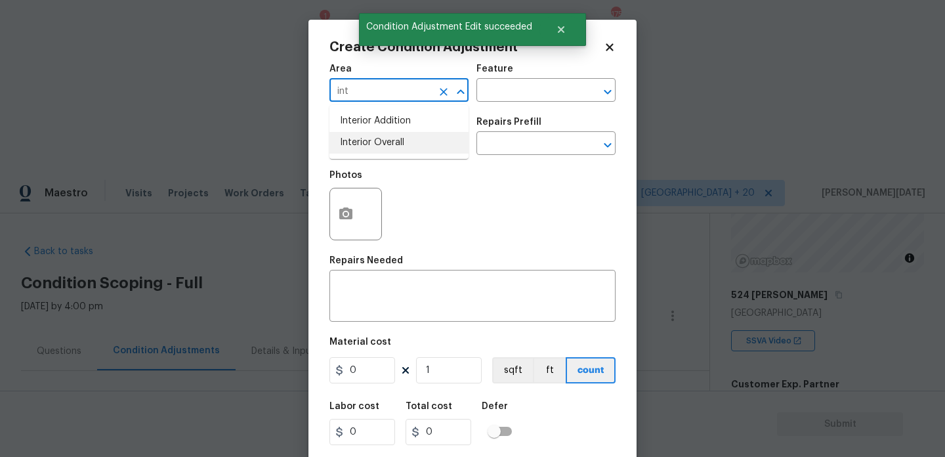
click at [369, 139] on li "Interior Overall" at bounding box center [398, 143] width 139 height 22
type input "Interior Overall"
click at [369, 139] on input "text" at bounding box center [380, 145] width 102 height 20
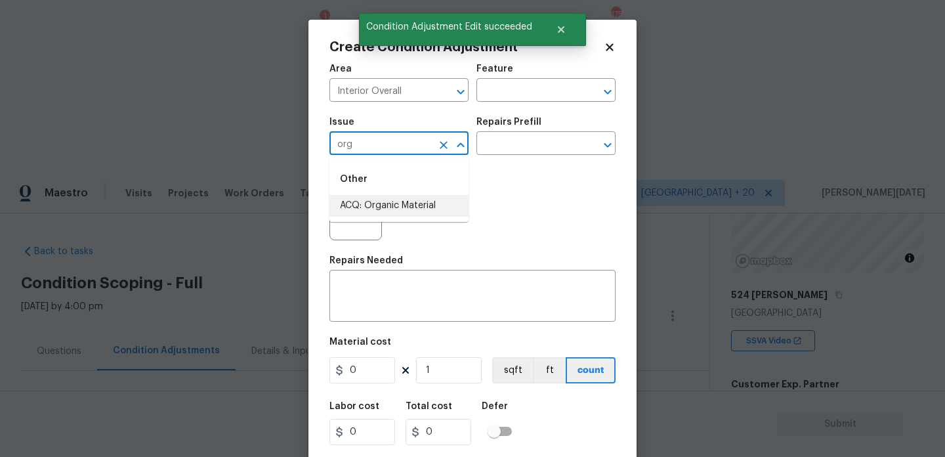
click at [388, 206] on li "ACQ: Organic Material" at bounding box center [398, 206] width 139 height 22
type input "ACQ: Organic Material"
click at [527, 153] on input "text" at bounding box center [527, 145] width 102 height 20
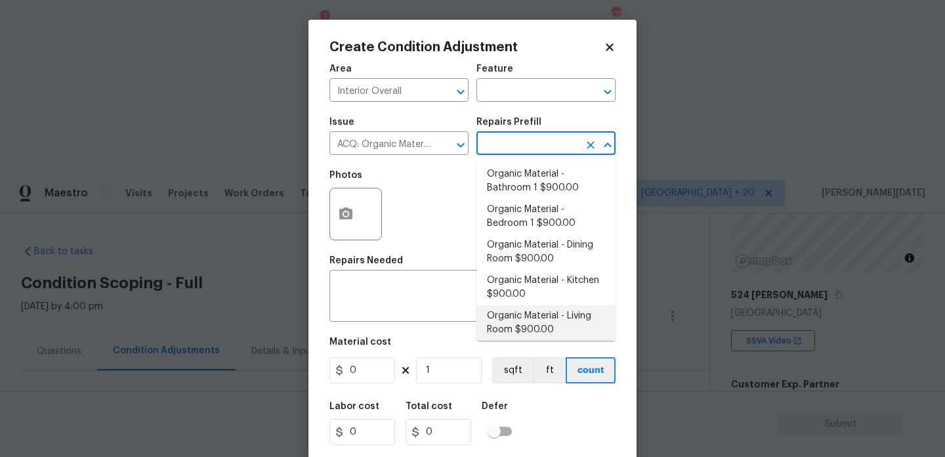
click at [533, 318] on li "Organic Material - Living Room $900.00" at bounding box center [545, 322] width 139 height 35
type input "Acquisition"
type textarea "Acquisition Scope: Conditions Conducive to Organic Material - Living Room Discl…"
type input "900"
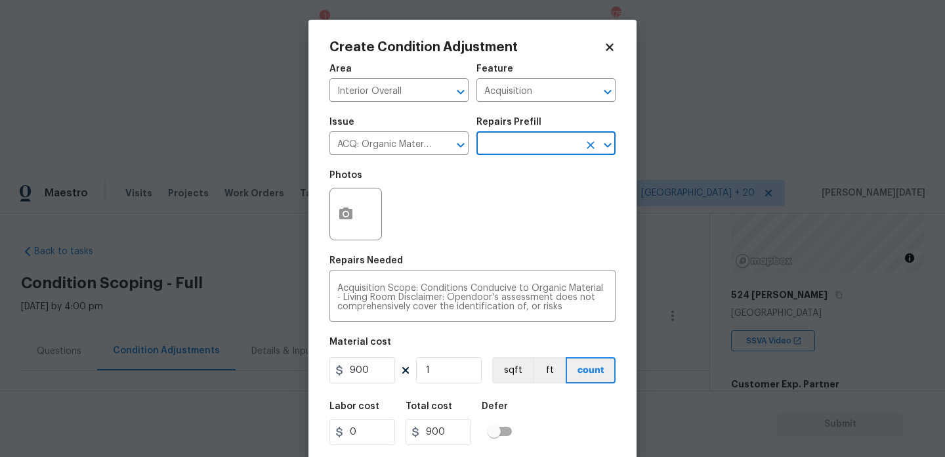
scroll to position [33, 0]
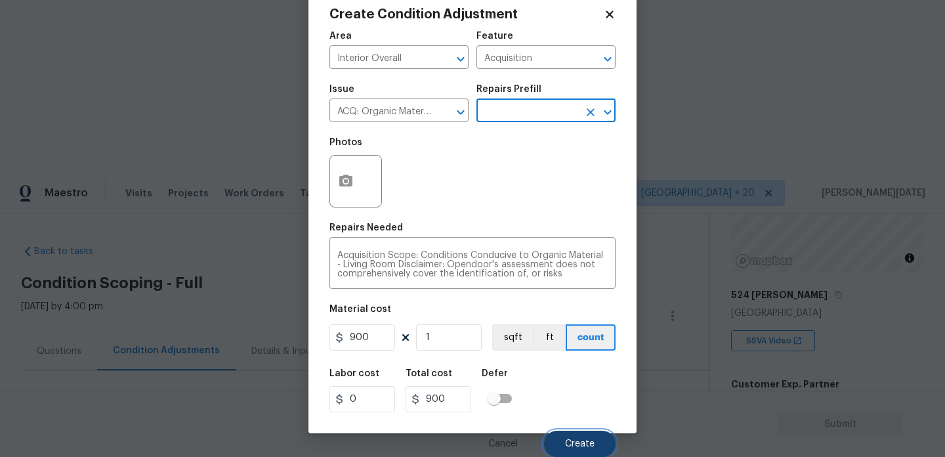
click at [581, 444] on span "Create" at bounding box center [580, 444] width 30 height 10
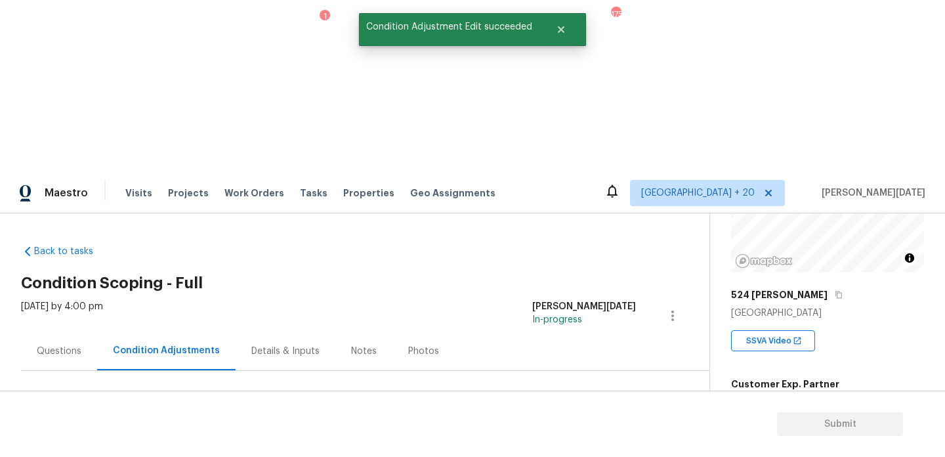
scroll to position [0, 0]
click at [603, 444] on span "Add Condition Adjustment" at bounding box center [603, 450] width 133 height 12
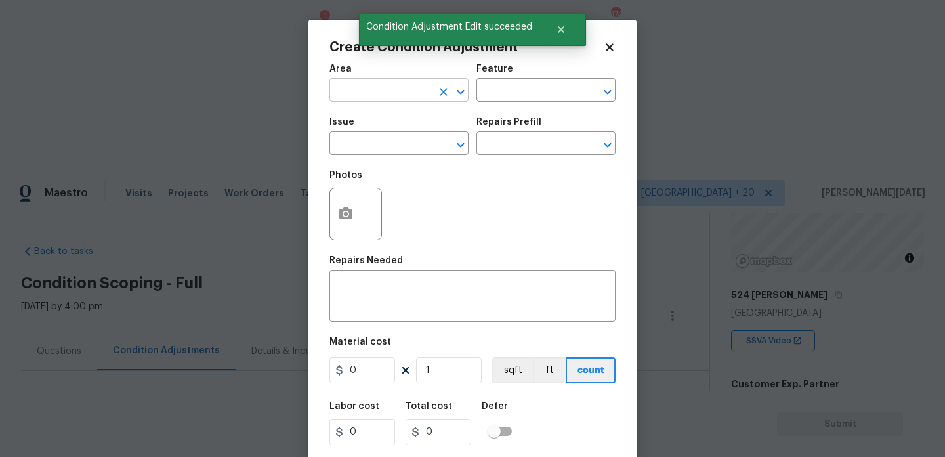
click at [347, 93] on input "text" at bounding box center [380, 91] width 102 height 20
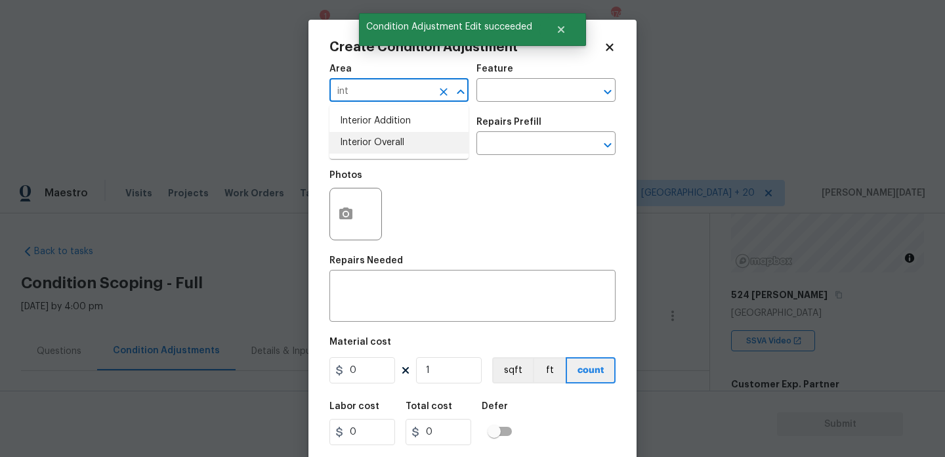
click at [366, 148] on li "Interior Overall" at bounding box center [398, 143] width 139 height 22
type input "Interior Overall"
click at [366, 148] on input "text" at bounding box center [380, 145] width 102 height 20
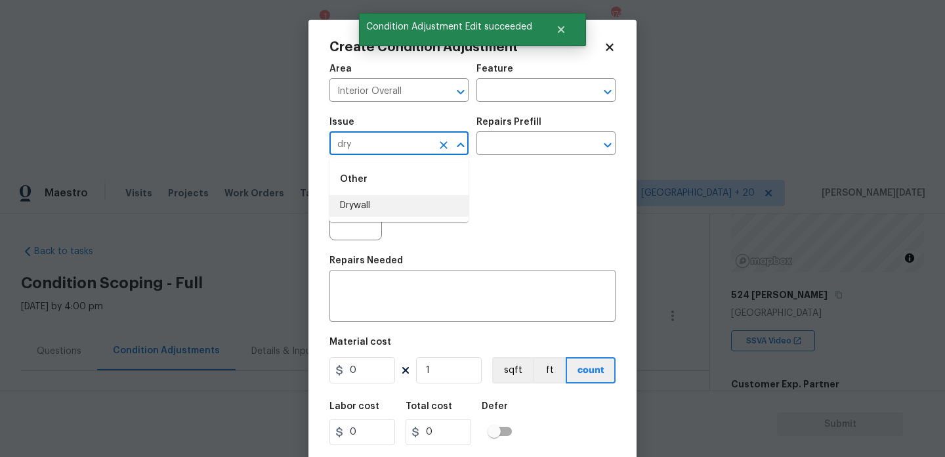
click at [388, 207] on li "Drywall" at bounding box center [398, 206] width 139 height 22
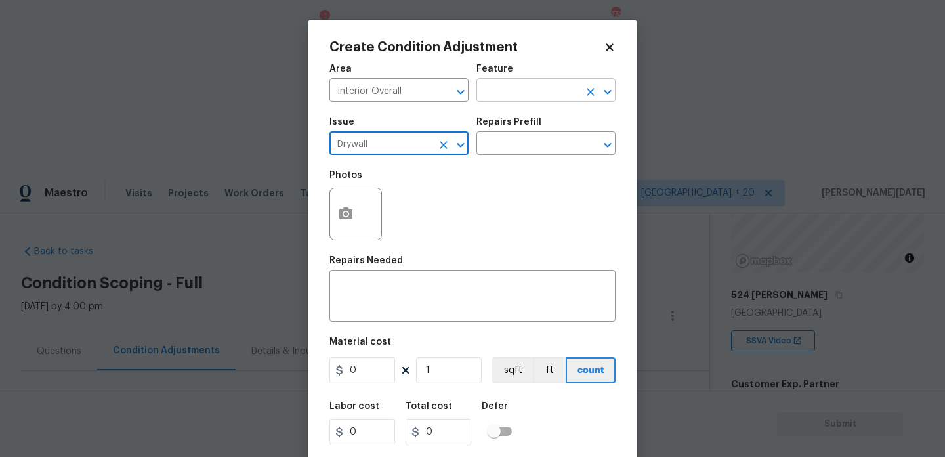
type input "Drywall"
click at [518, 88] on input "text" at bounding box center [527, 91] width 102 height 20
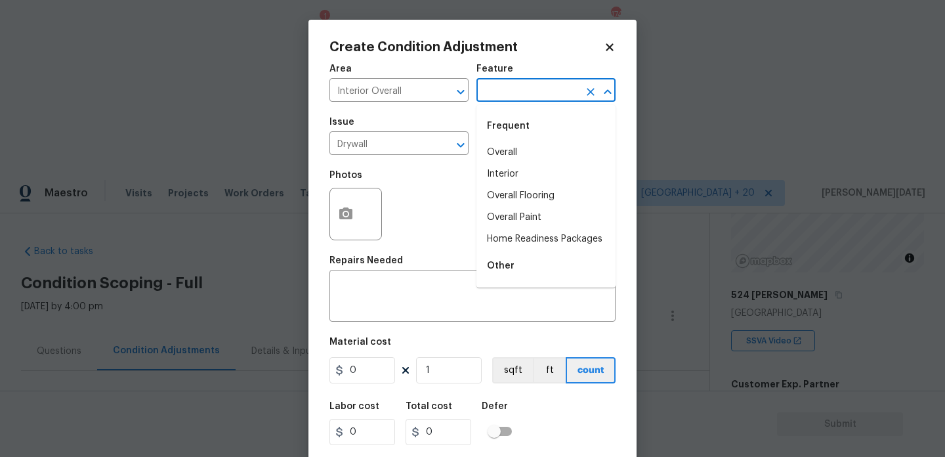
type input "w"
type input "a"
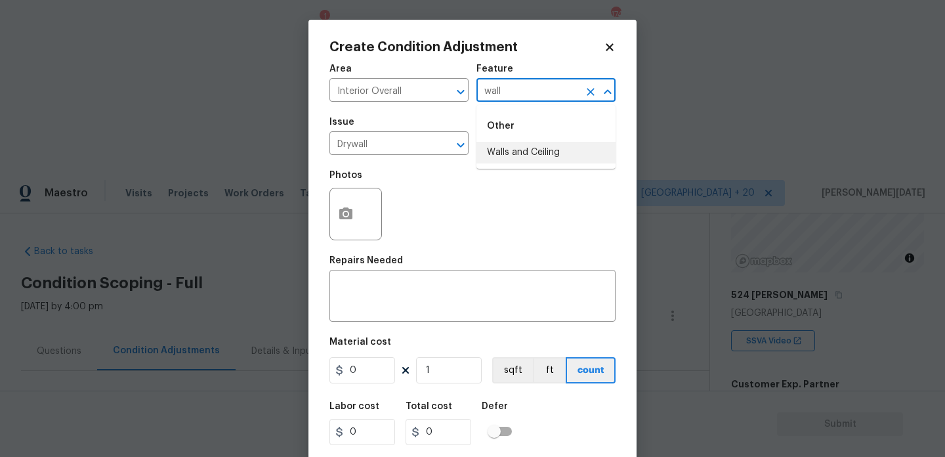
click at [528, 152] on li "Walls and Ceiling" at bounding box center [545, 153] width 139 height 22
type input "Walls and Ceiling"
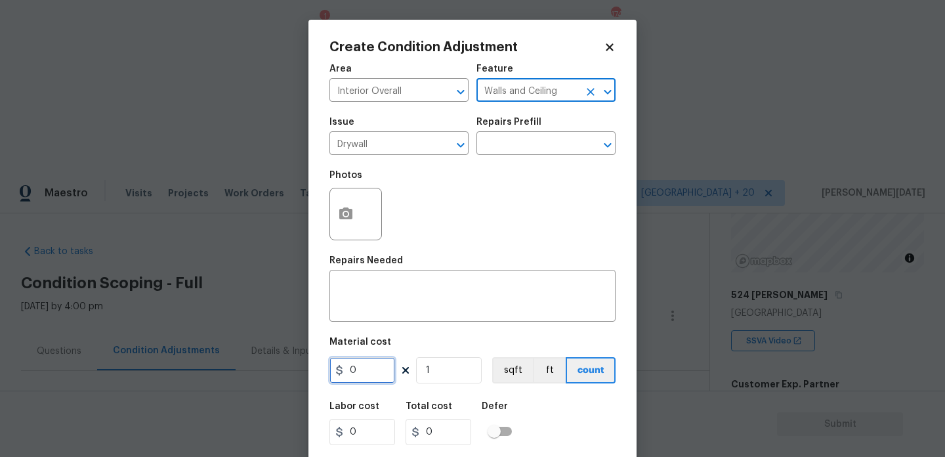
click at [376, 372] on input "0" at bounding box center [362, 370] width 66 height 26
type input "800"
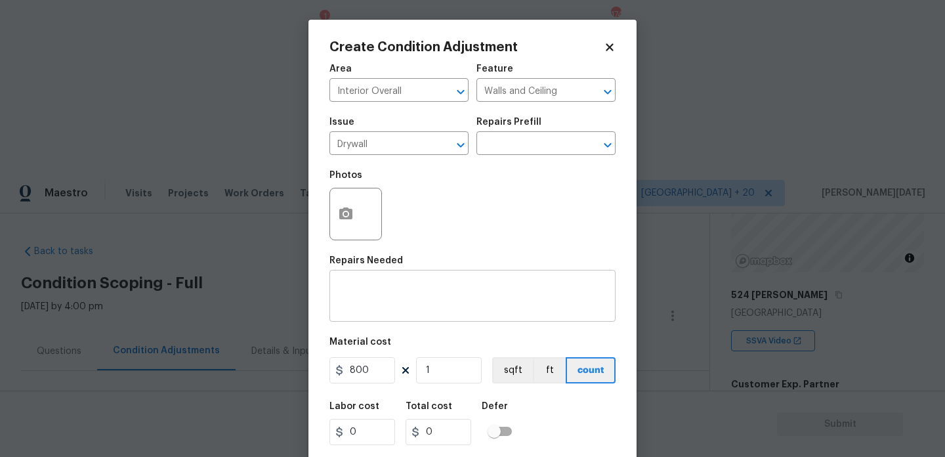
click at [436, 306] on textarea at bounding box center [472, 298] width 270 height 28
type input "800"
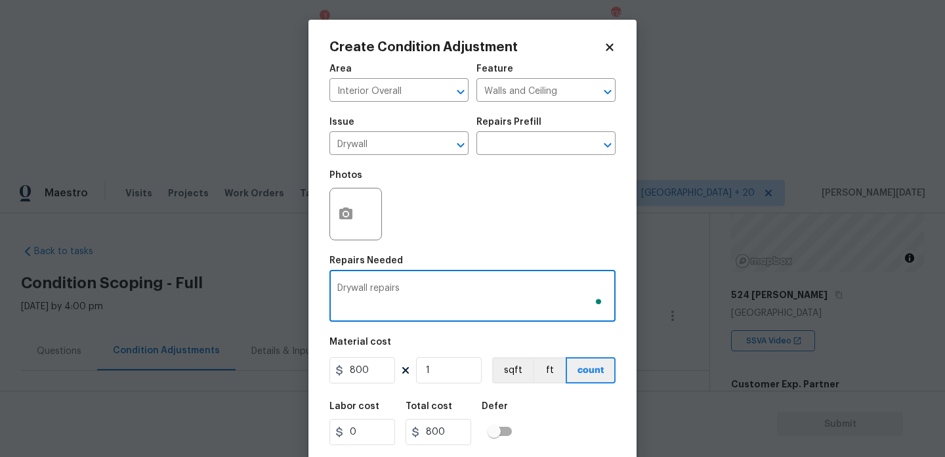
scroll to position [33, 0]
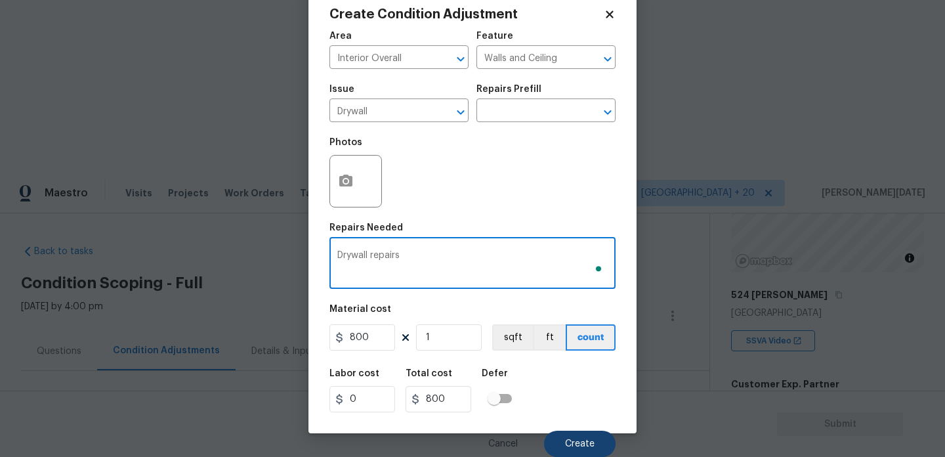
type textarea "Drywall repairs"
click at [606, 445] on button "Create" at bounding box center [580, 444] width 72 height 26
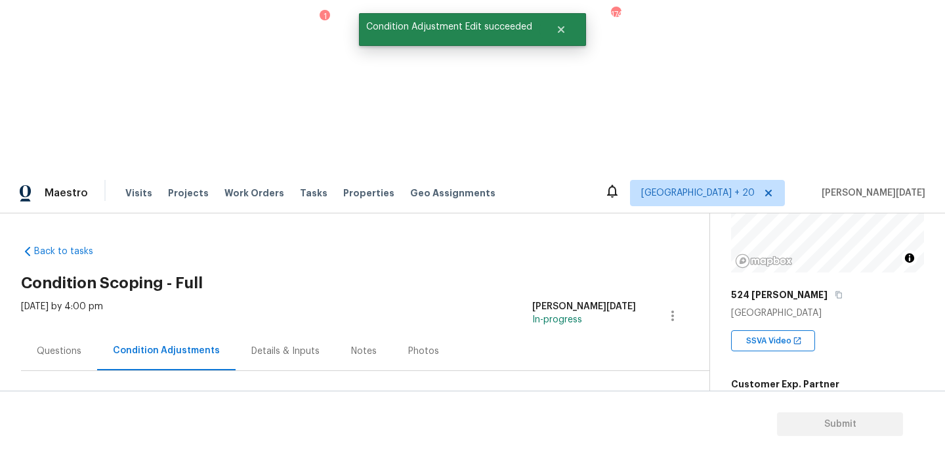
scroll to position [0, 0]
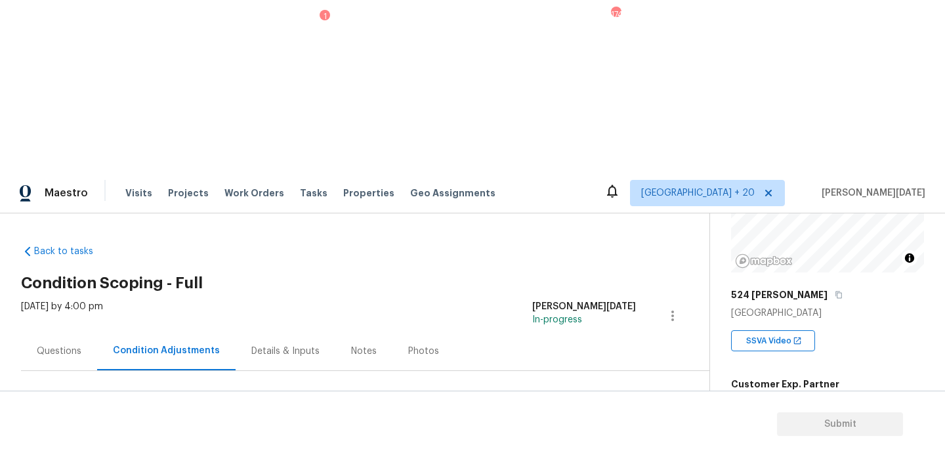
click at [67, 300] on div "[DATE] by 4:00 pm" at bounding box center [62, 316] width 82 height 32
click at [67, 345] on div "Questions" at bounding box center [59, 351] width 45 height 13
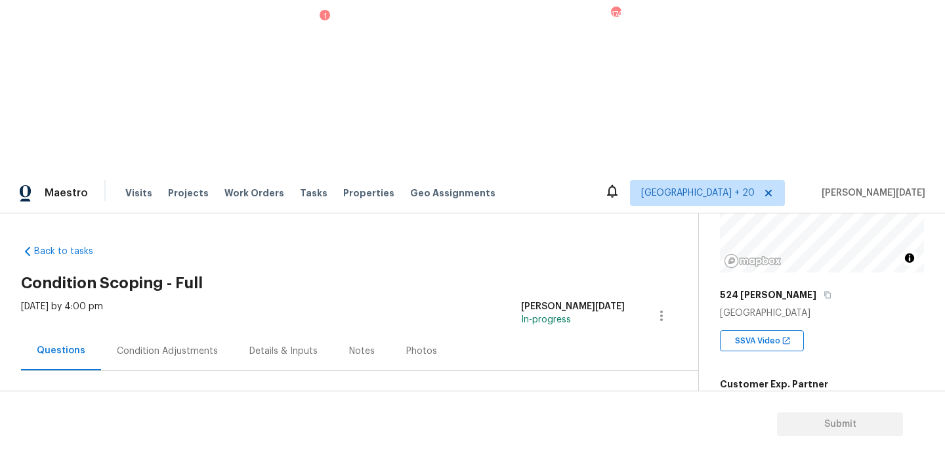
scroll to position [175, 0]
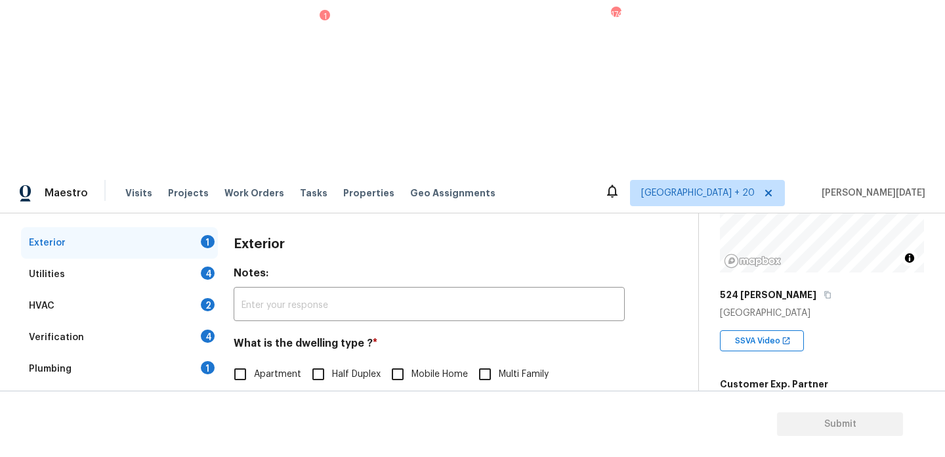
click at [154, 448] on div "Pricing 4" at bounding box center [119, 464] width 197 height 32
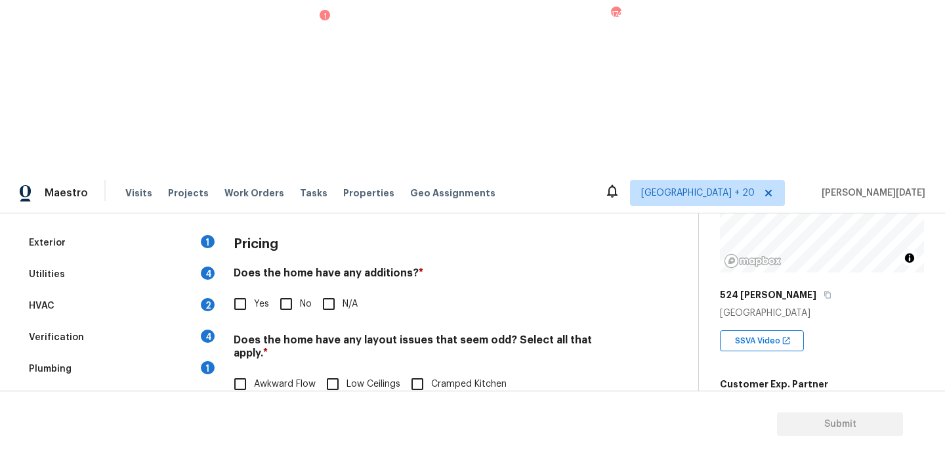
click at [248, 290] on input "Yes" at bounding box center [240, 304] width 28 height 28
checkbox input "true"
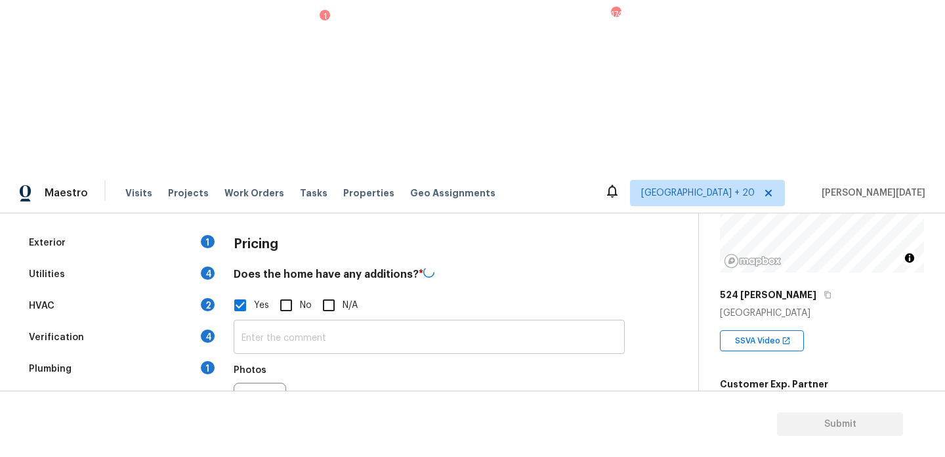
click at [250, 323] on input "text" at bounding box center [429, 338] width 391 height 31
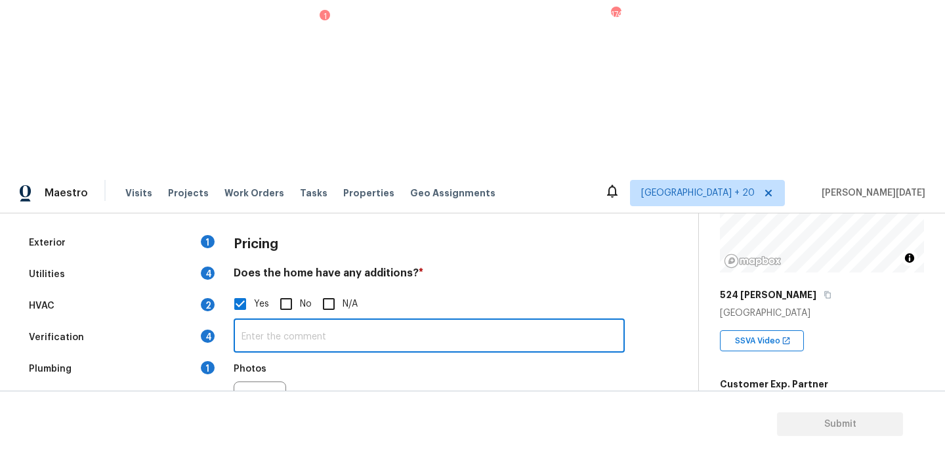
paste input "hey added a mud room and a bedroom off the back of the house"
click at [241, 322] on input "hey added a mud room and a bedroom off the back of the house" at bounding box center [429, 337] width 391 height 31
type input "They added a mud room and a bedroom off the back of the house"
click at [420, 356] on div "Photos" at bounding box center [429, 398] width 391 height 85
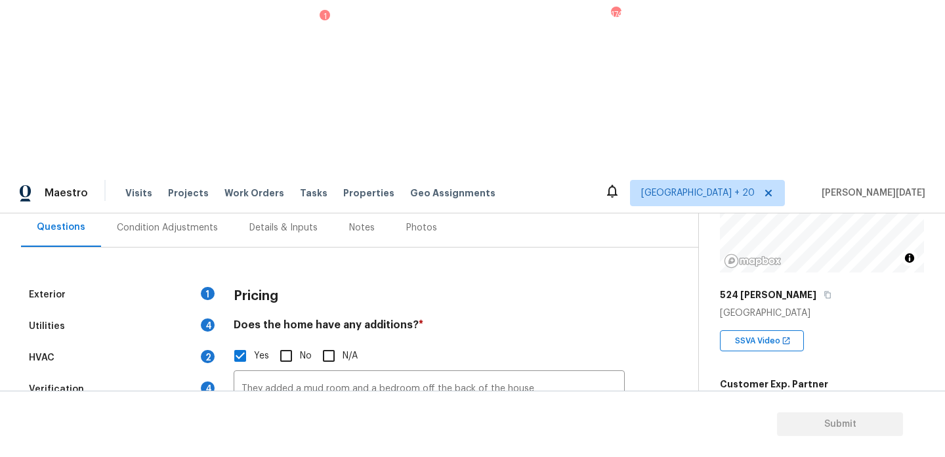
scroll to position [57, 0]
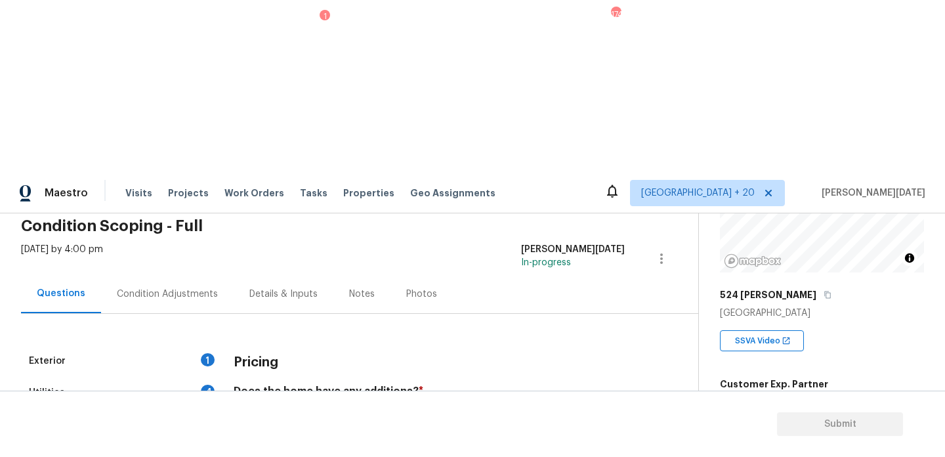
click at [158, 287] on div "Condition Adjustments" at bounding box center [167, 293] width 101 height 13
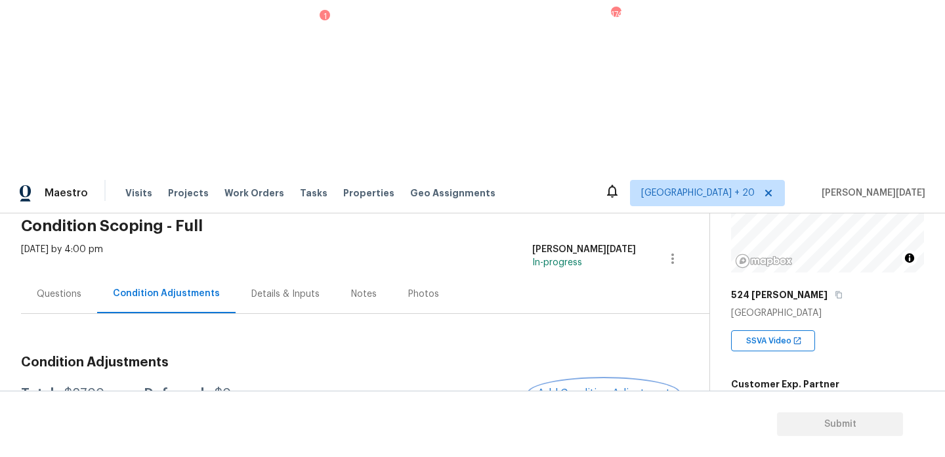
click at [606, 387] on span "Add Condition Adjustment" at bounding box center [603, 393] width 133 height 12
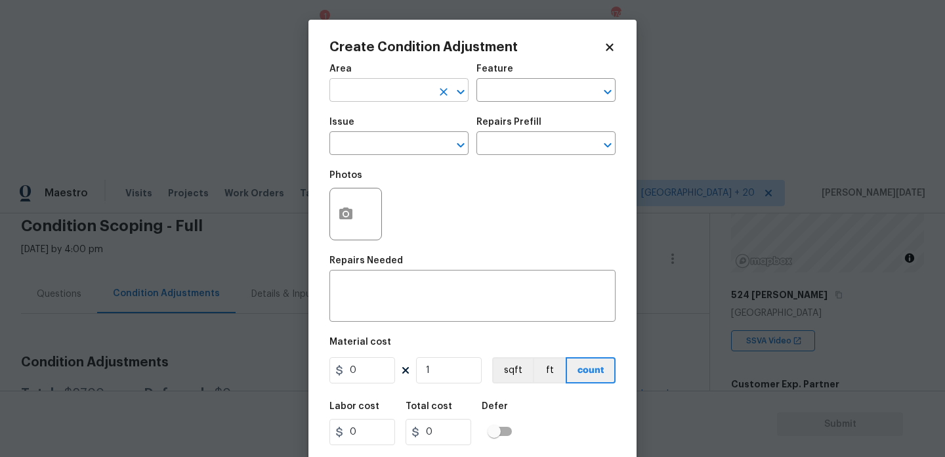
click at [354, 85] on input "text" at bounding box center [380, 91] width 102 height 20
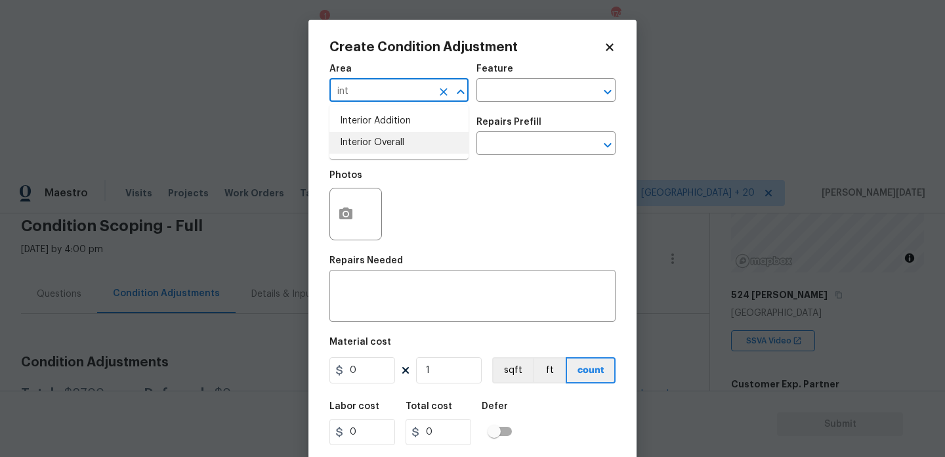
click at [368, 135] on li "Interior Overall" at bounding box center [398, 143] width 139 height 22
type input "Interior Overall"
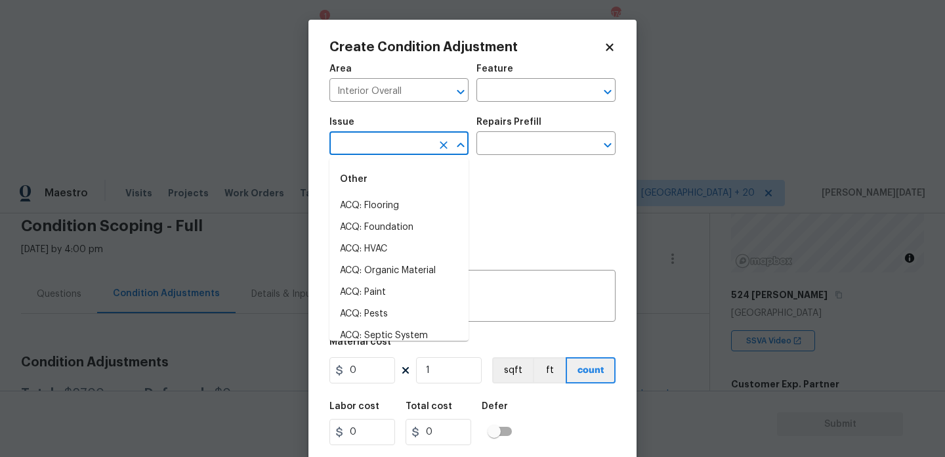
click at [368, 135] on input "text" at bounding box center [380, 145] width 102 height 20
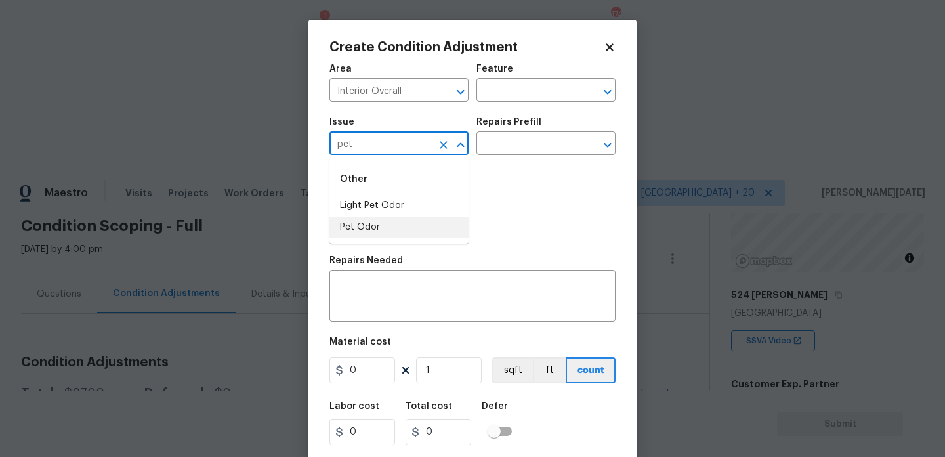
click at [383, 229] on li "Pet Odor" at bounding box center [398, 228] width 139 height 22
type input "Pet Odor"
click at [522, 139] on input "text" at bounding box center [527, 145] width 102 height 20
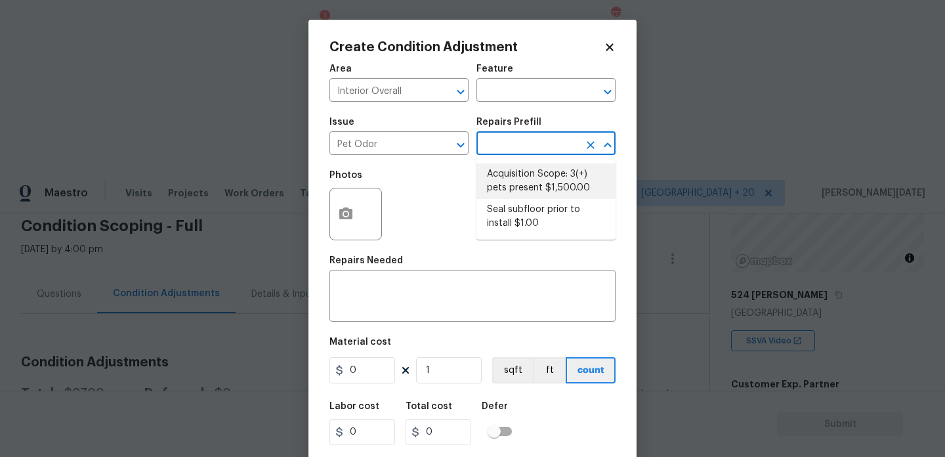
click at [526, 178] on li "Acquisition Scope: 3(+) pets present $1,500.00" at bounding box center [545, 180] width 139 height 35
type textarea "Acquisition Scope: 3(+) pets present"
type input "1500"
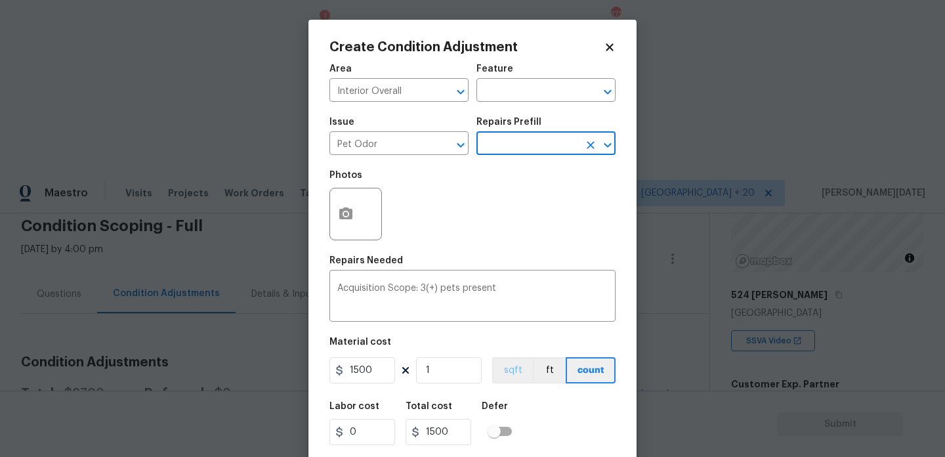
scroll to position [33, 0]
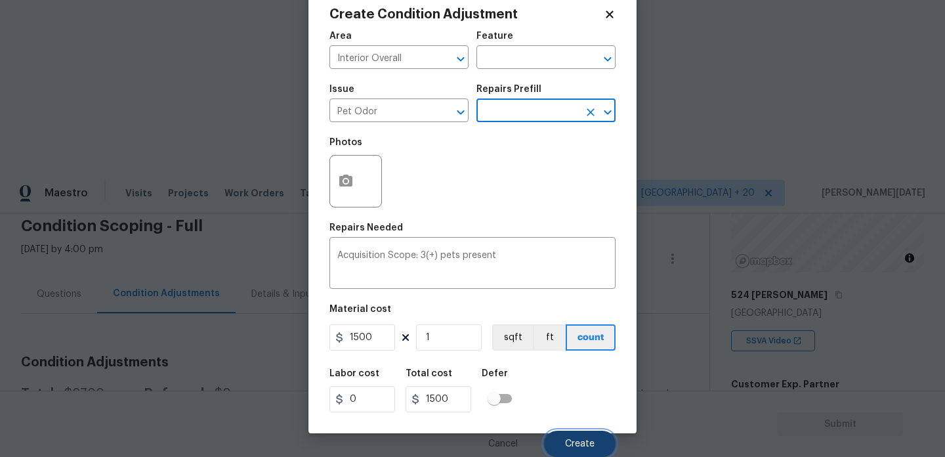
click at [571, 436] on button "Create" at bounding box center [580, 444] width 72 height 26
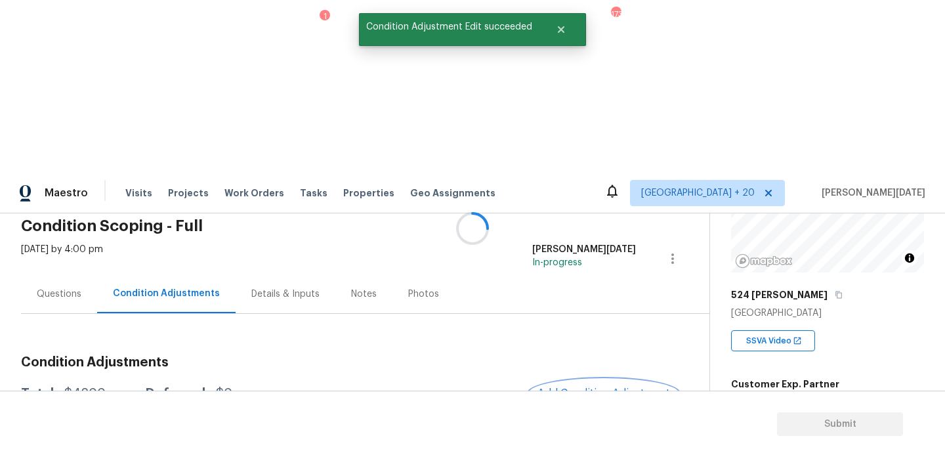
scroll to position [0, 0]
click at [591, 379] on button "Add Condition Adjustment" at bounding box center [604, 393] width 148 height 28
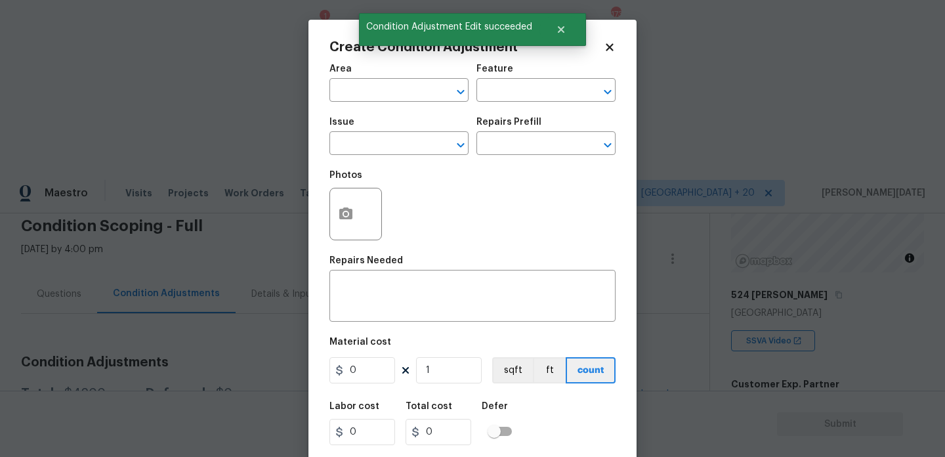
click at [591, 209] on div "Photos" at bounding box center [472, 205] width 286 height 85
click at [364, 99] on input "text" at bounding box center [380, 91] width 102 height 20
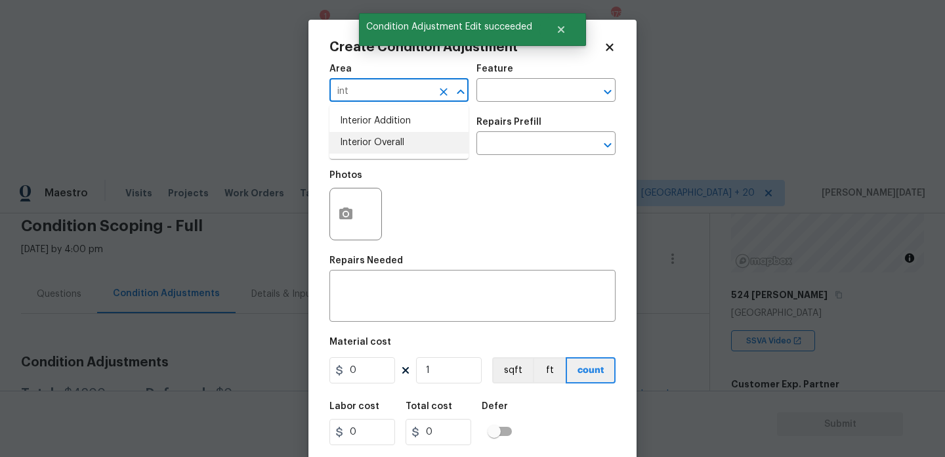
click at [375, 140] on li "Interior Overall" at bounding box center [398, 143] width 139 height 22
type input "Interior Overall"
click at [375, 140] on input "text" at bounding box center [380, 145] width 102 height 20
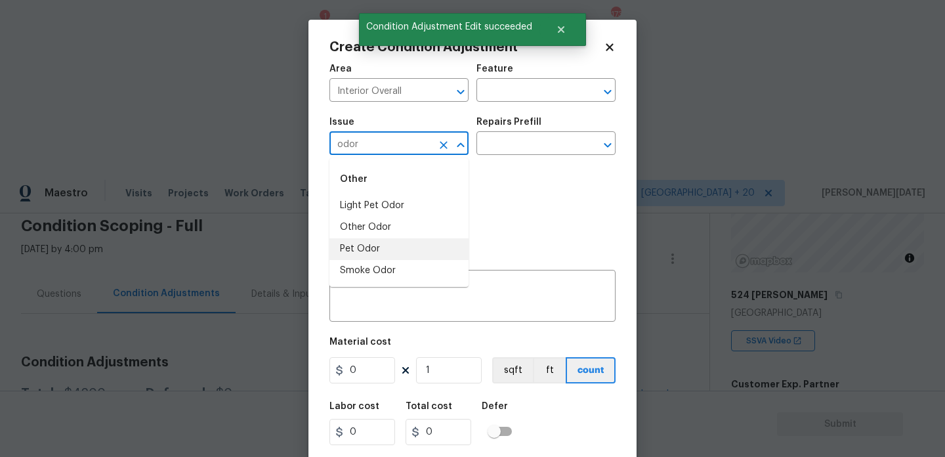
click at [382, 243] on li "Pet Odor" at bounding box center [398, 249] width 139 height 22
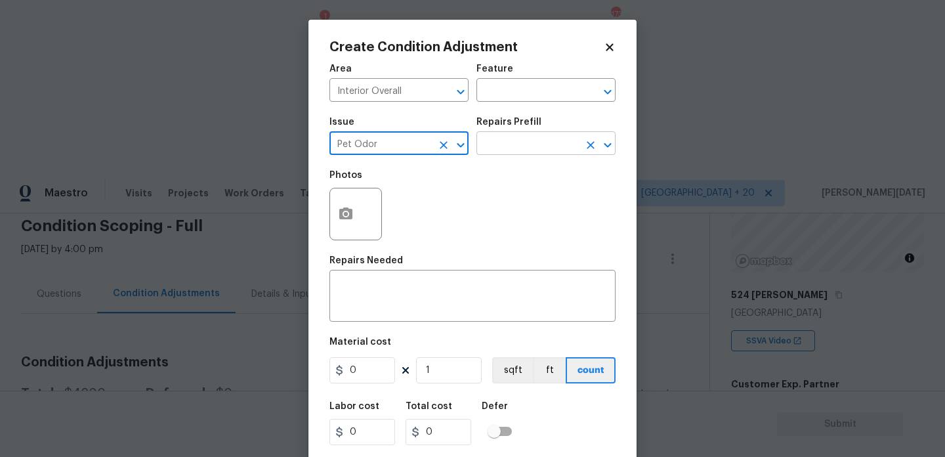
click at [482, 146] on input "text" at bounding box center [527, 145] width 102 height 20
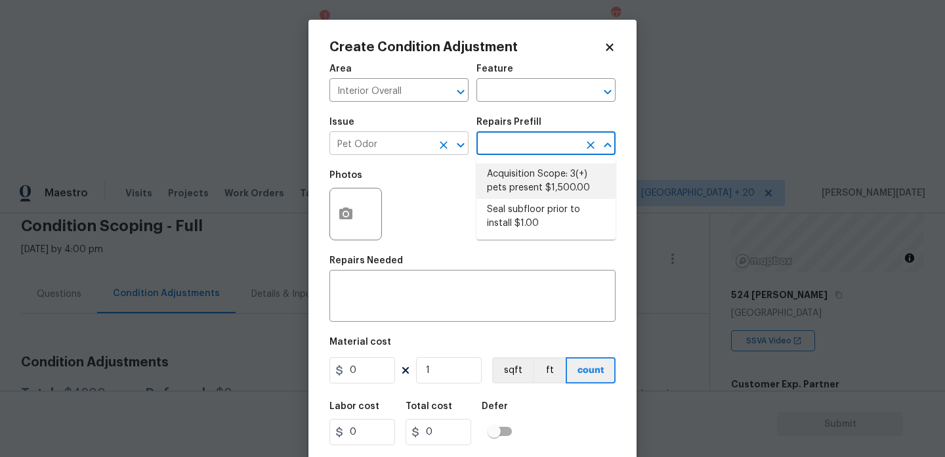
click at [427, 143] on input "Pet Odor" at bounding box center [380, 145] width 102 height 20
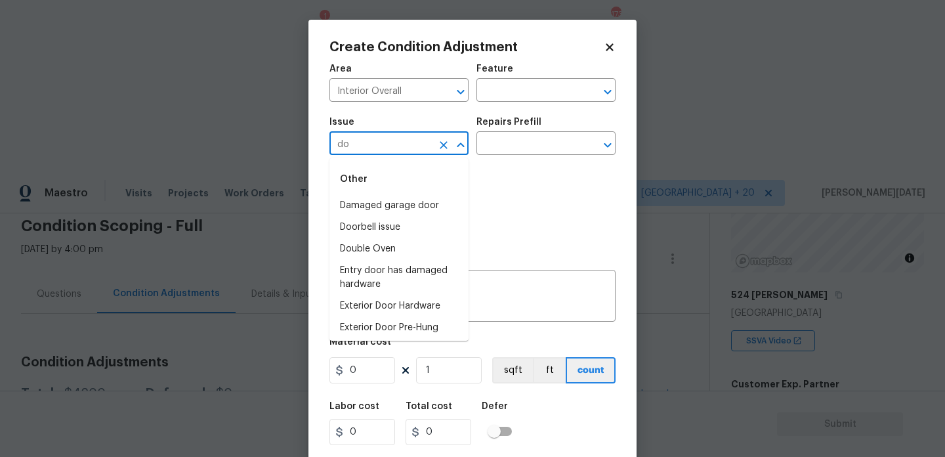
type input "d"
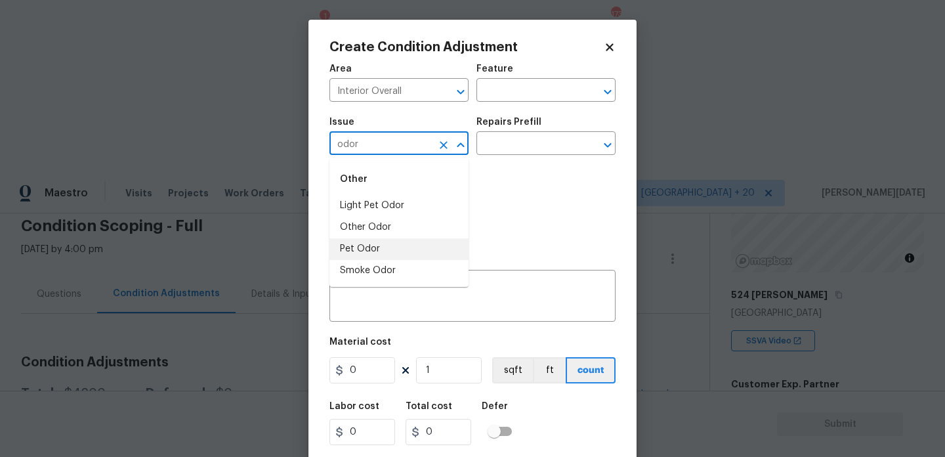
click at [402, 224] on li "Other Odor" at bounding box center [398, 228] width 139 height 22
type input "Other Odor"
click at [522, 148] on input "text" at bounding box center [527, 145] width 102 height 20
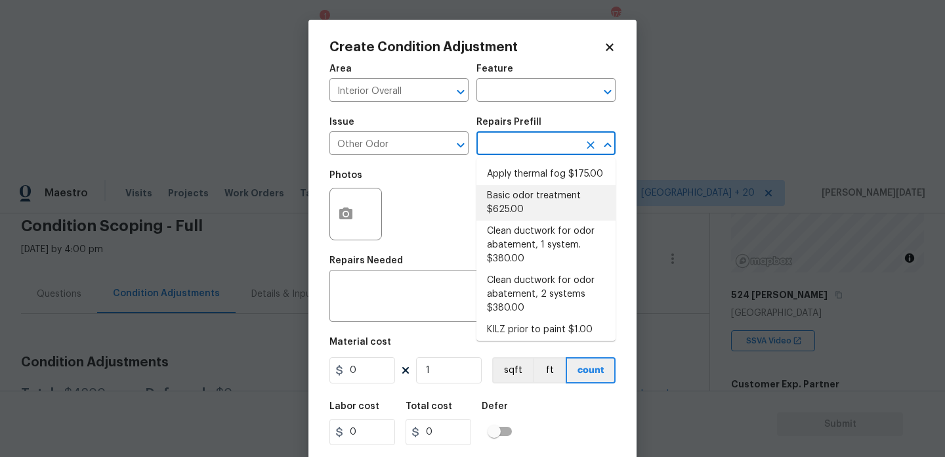
click at [536, 213] on li "Basic odor treatment $625.00" at bounding box center [545, 202] width 139 height 35
type textarea "OD Odor Protocol: Heavy Odor present. Remediate home odor. Including but not li…"
type input "625"
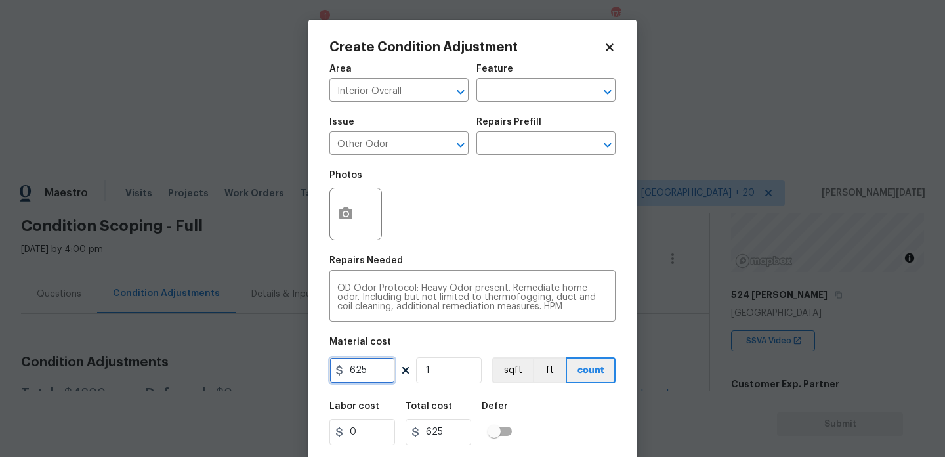
drag, startPoint x: 376, startPoint y: 373, endPoint x: 242, endPoint y: 372, distance: 133.9
click at [242, 372] on div "Create Condition Adjustment Area Interior Overall ​ Feature ​ Issue Other Odor …" at bounding box center [472, 228] width 945 height 457
type input "575"
click at [495, 179] on div "Photos" at bounding box center [472, 205] width 286 height 85
type input "575"
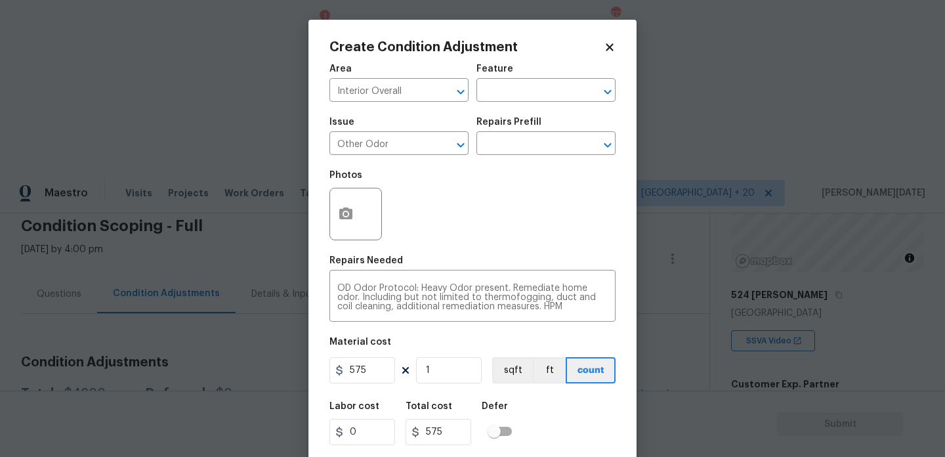
scroll to position [33, 0]
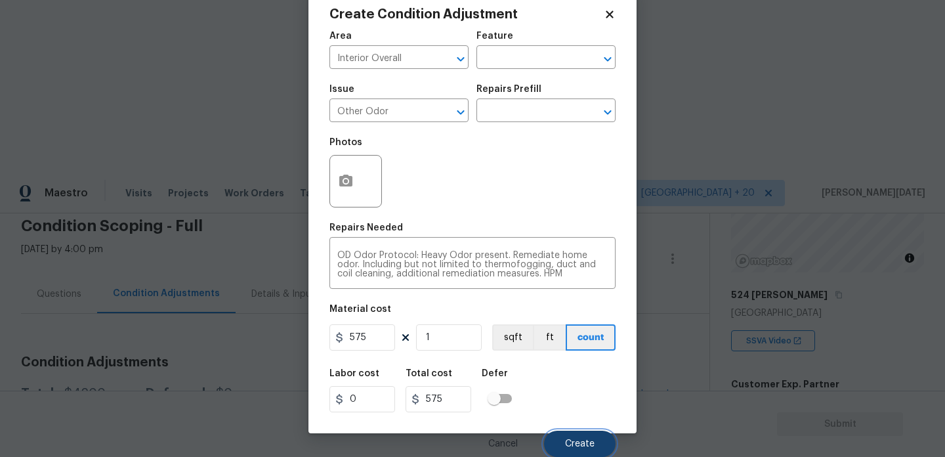
click at [557, 441] on button "Create" at bounding box center [580, 444] width 72 height 26
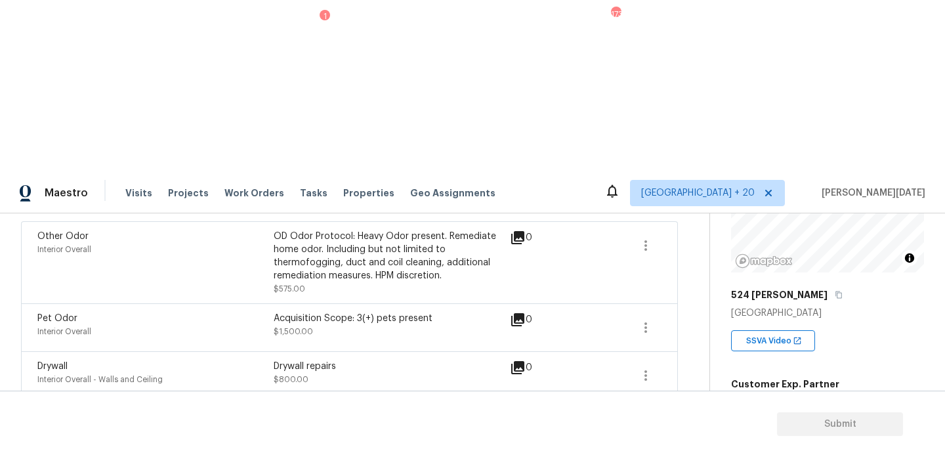
scroll to position [57, 0]
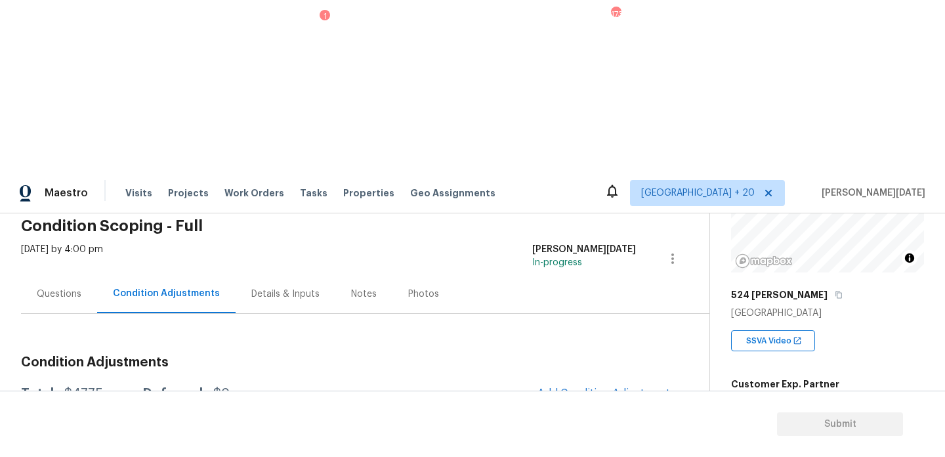
click at [75, 274] on div "Questions" at bounding box center [59, 293] width 76 height 39
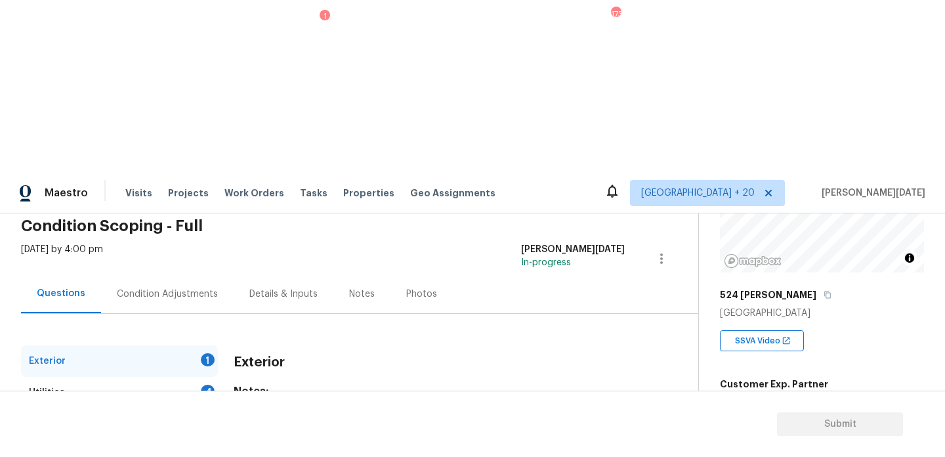
click at [107, 377] on div "Utilities 4" at bounding box center [119, 393] width 197 height 32
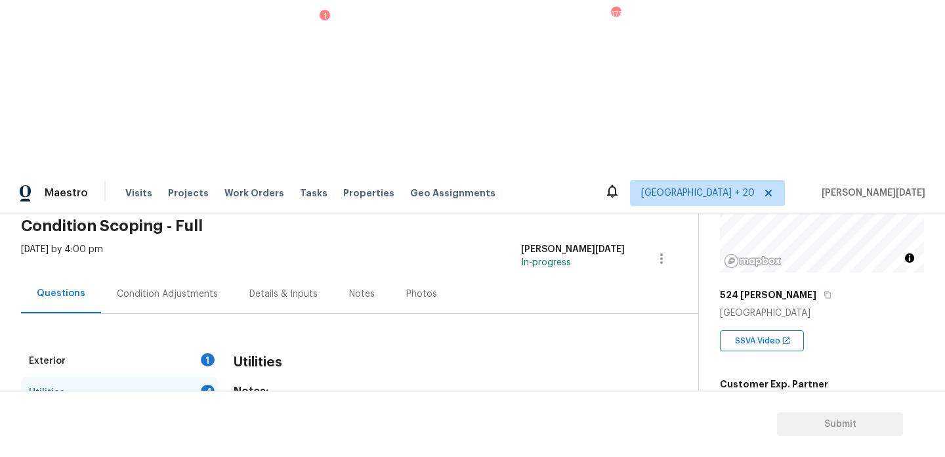
scroll to position [531, 0]
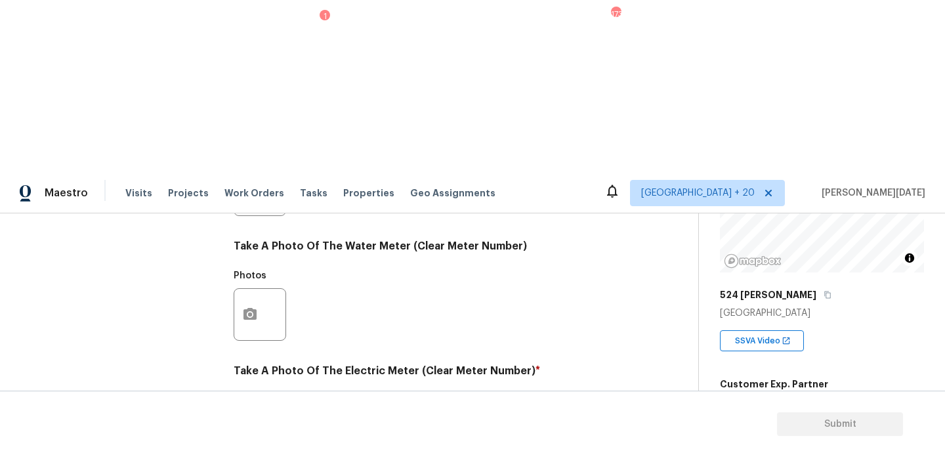
checkbox input "true"
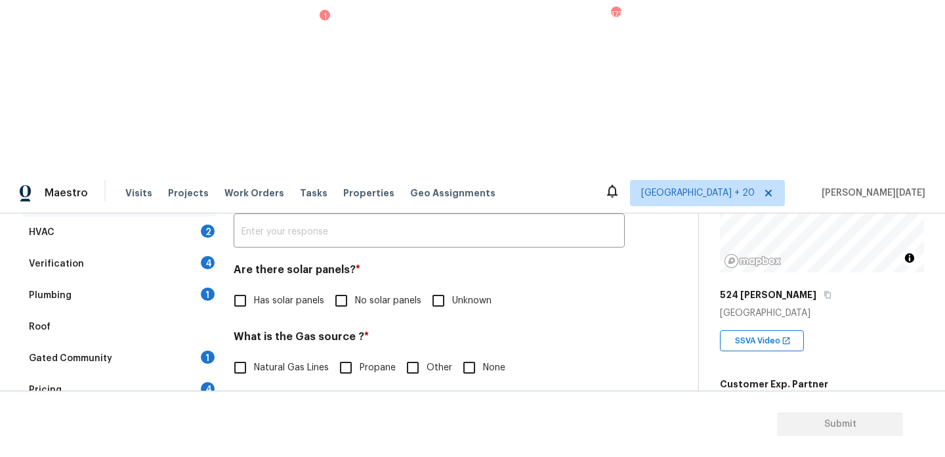
click at [203, 287] on div "1" at bounding box center [208, 293] width 14 height 13
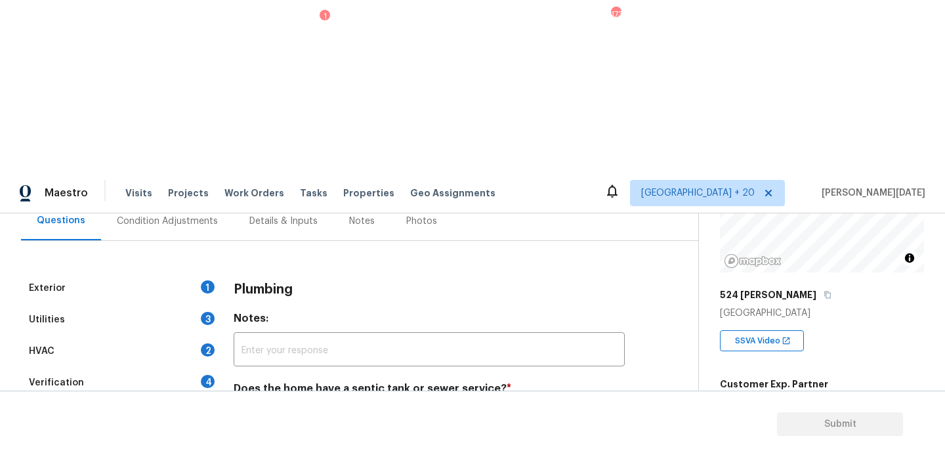
click at [308, 406] on input "Septic" at bounding box center [298, 420] width 28 height 28
checkbox input "true"
click at [732, 425] on div "Square Foot 1654" at bounding box center [760, 448] width 81 height 47
click at [736, 452] on span "1654" at bounding box center [731, 456] width 22 height 9
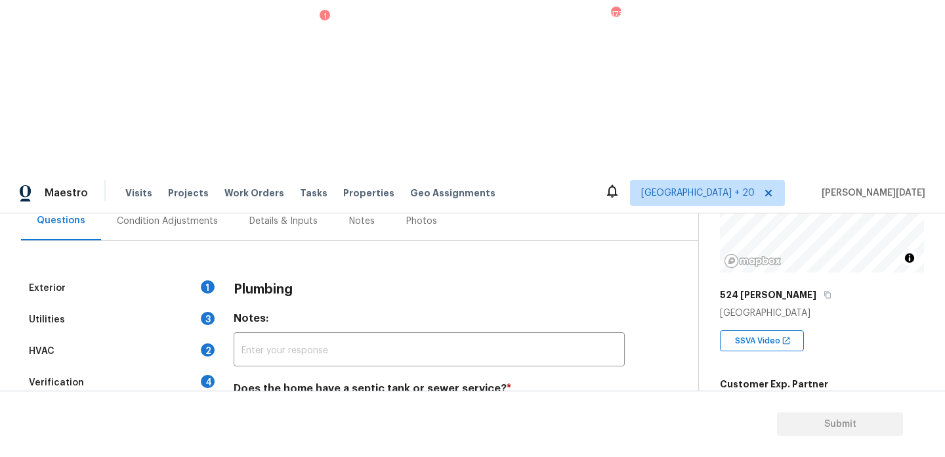
copy span "1654"
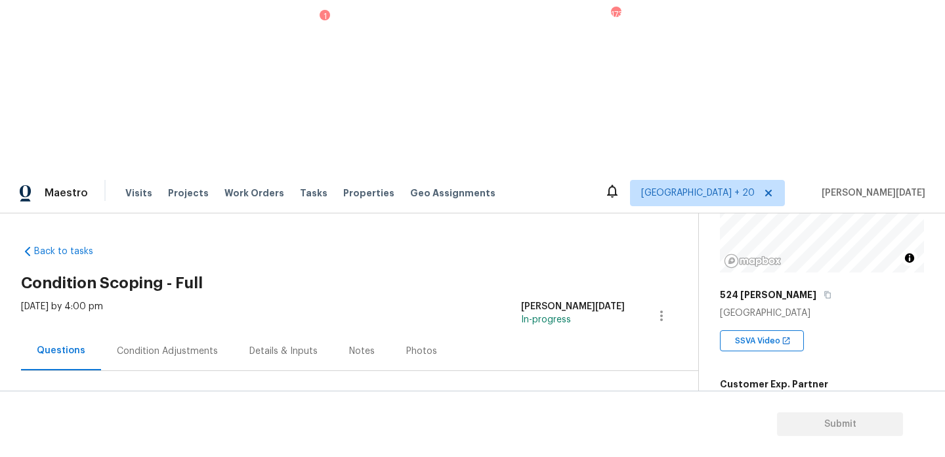
click at [148, 331] on div "Condition Adjustments" at bounding box center [167, 350] width 133 height 39
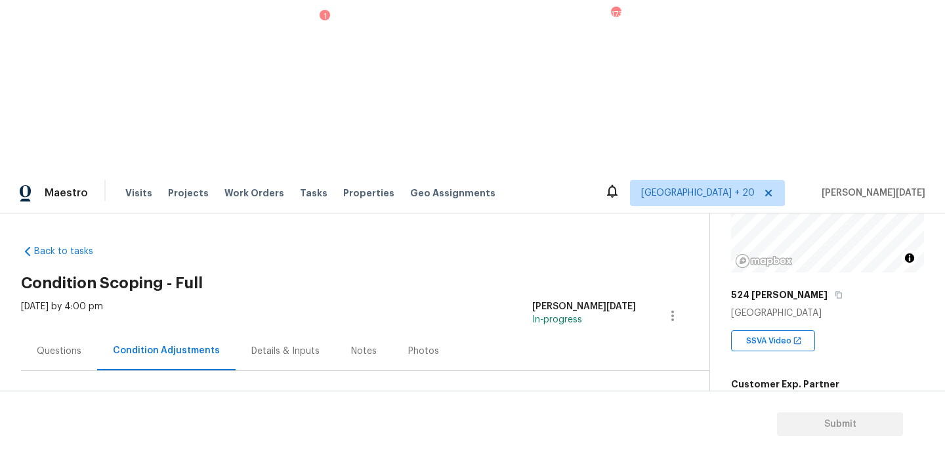
click at [593, 444] on span "Add Condition Adjustment" at bounding box center [603, 450] width 133 height 12
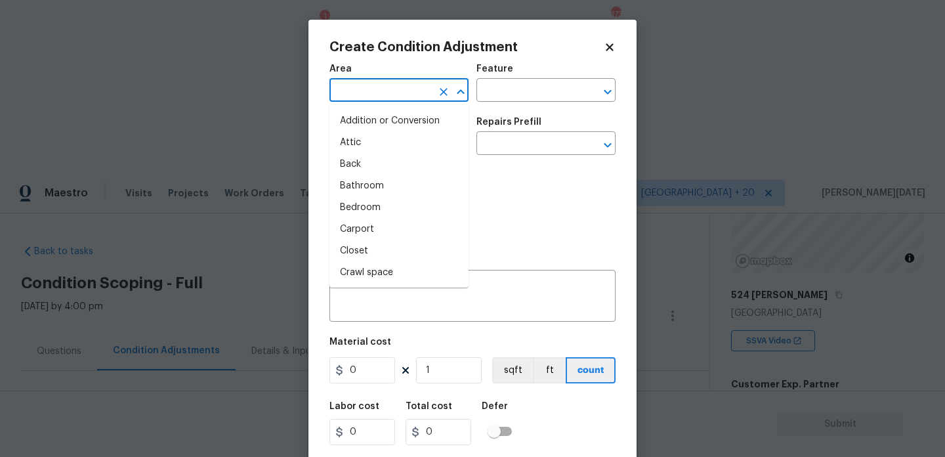
click at [368, 101] on input "text" at bounding box center [380, 91] width 102 height 20
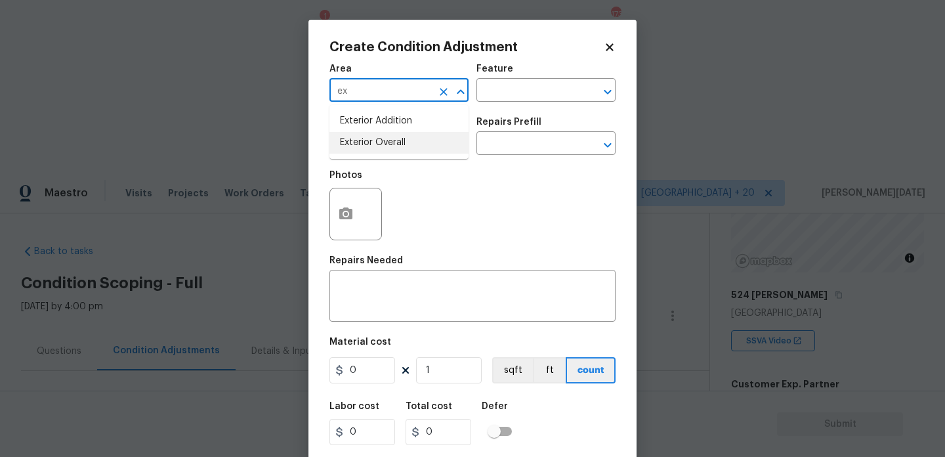
click at [379, 154] on ul "Exterior Addition Exterior Overall" at bounding box center [398, 132] width 139 height 54
click at [400, 138] on li "Exterior Overall" at bounding box center [398, 143] width 139 height 22
type input "Exterior Overall"
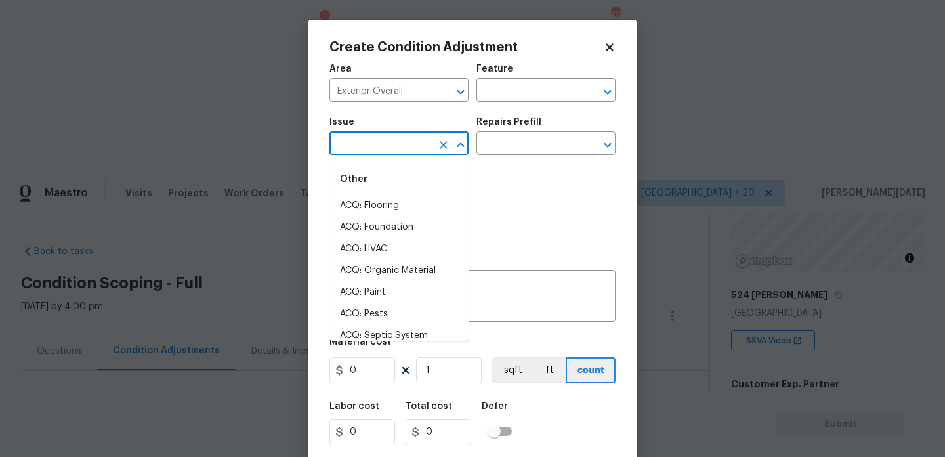
click at [400, 138] on input "text" at bounding box center [380, 145] width 102 height 20
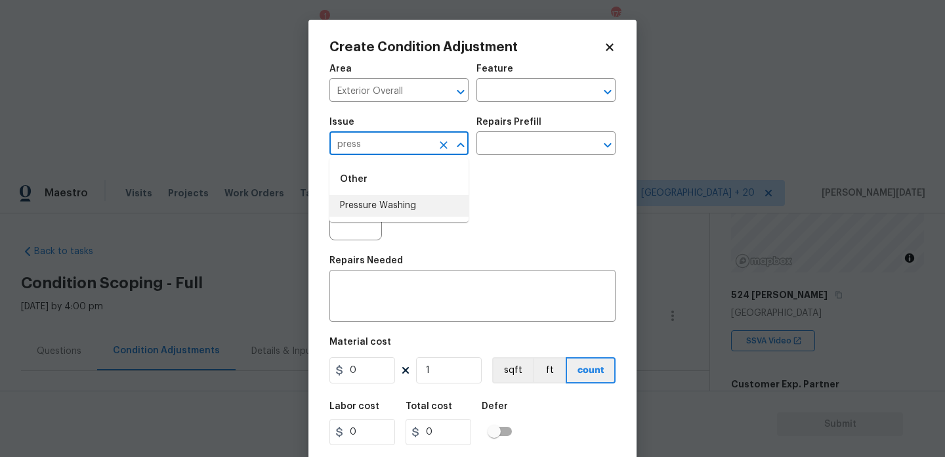
click at [406, 211] on li "Pressure Washing" at bounding box center [398, 206] width 139 height 22
type input "Pressure Washing"
click at [492, 159] on div "Issue Pressure Washing ​ Repairs Prefill ​" at bounding box center [472, 136] width 286 height 53
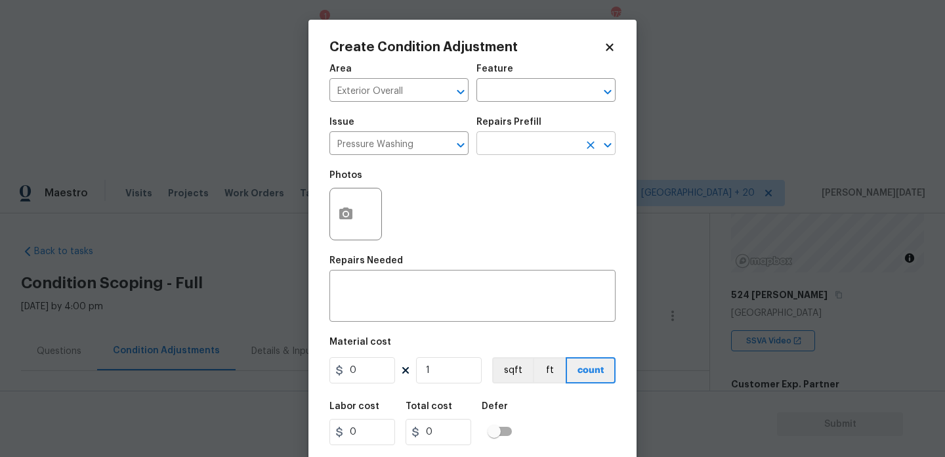
click at [513, 151] on input "text" at bounding box center [527, 145] width 102 height 20
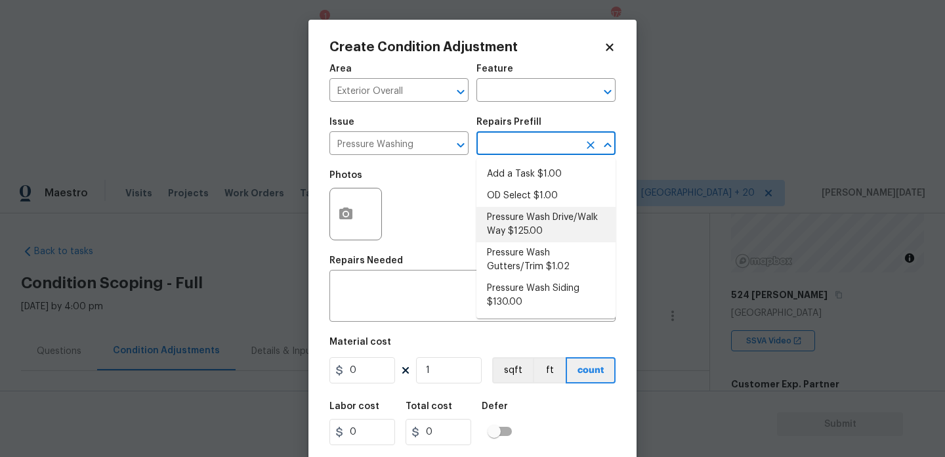
click at [528, 220] on li "Pressure Wash Drive/Walk Way $125.00" at bounding box center [545, 224] width 139 height 35
type input "Siding"
type textarea "Pressure wash the driveways/walkways as directed by the PM. Ensure that all deb…"
type input "125"
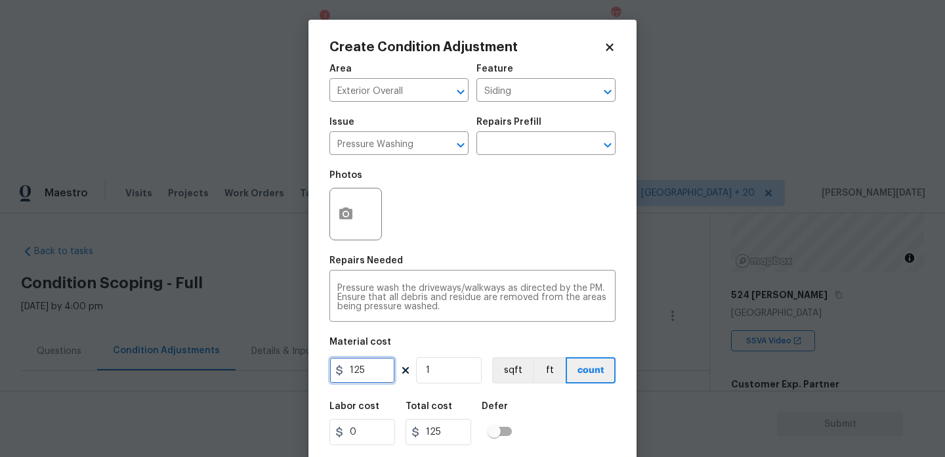
drag, startPoint x: 368, startPoint y: 371, endPoint x: 284, endPoint y: 371, distance: 84.7
click at [284, 371] on div "Create Condition Adjustment Area Exterior Overall ​ Feature Siding ​ Issue Pres…" at bounding box center [472, 228] width 945 height 457
type input "200"
click at [442, 257] on div "Repairs Needed" at bounding box center [472, 264] width 286 height 17
type input "200"
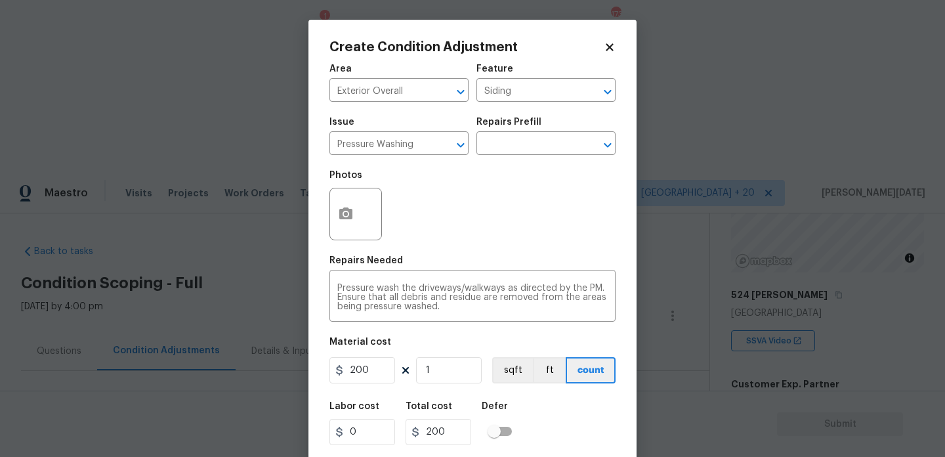
scroll to position [33, 0]
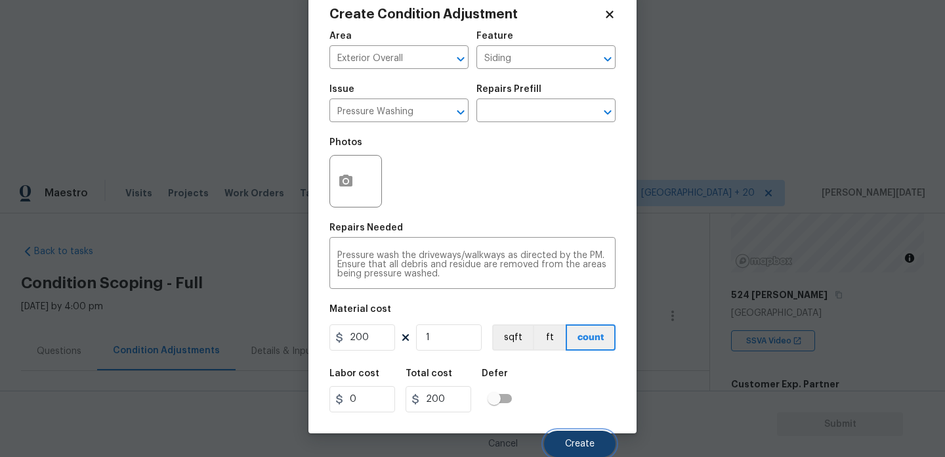
click at [595, 446] on button "Create" at bounding box center [580, 444] width 72 height 26
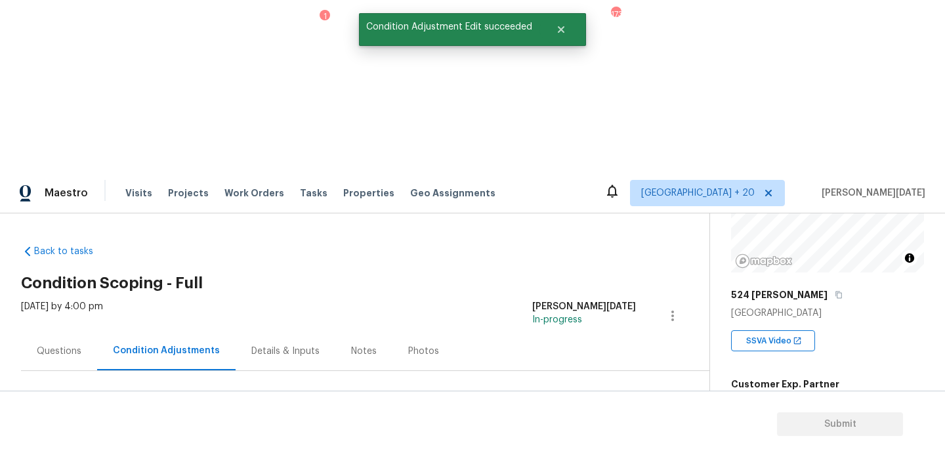
scroll to position [0, 0]
click at [588, 270] on div at bounding box center [472, 228] width 945 height 457
click at [588, 436] on button "Add Condition Adjustment" at bounding box center [604, 450] width 148 height 28
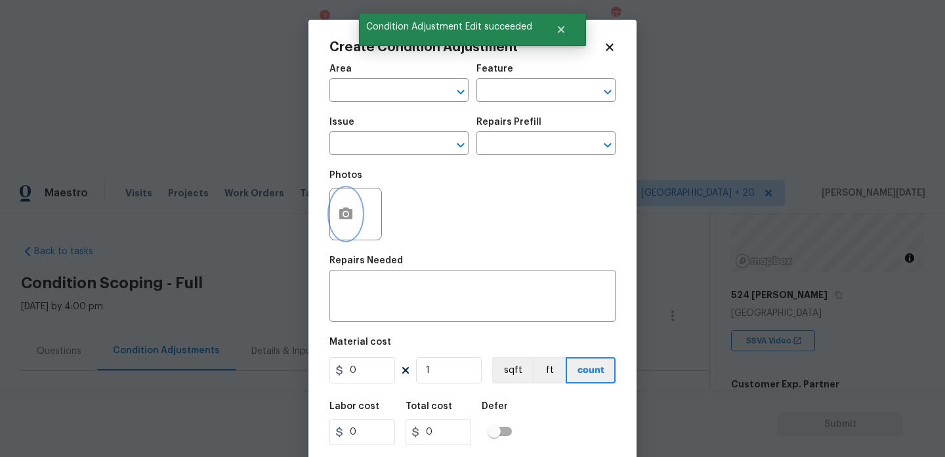
click at [350, 221] on icon "button" at bounding box center [346, 214] width 16 height 16
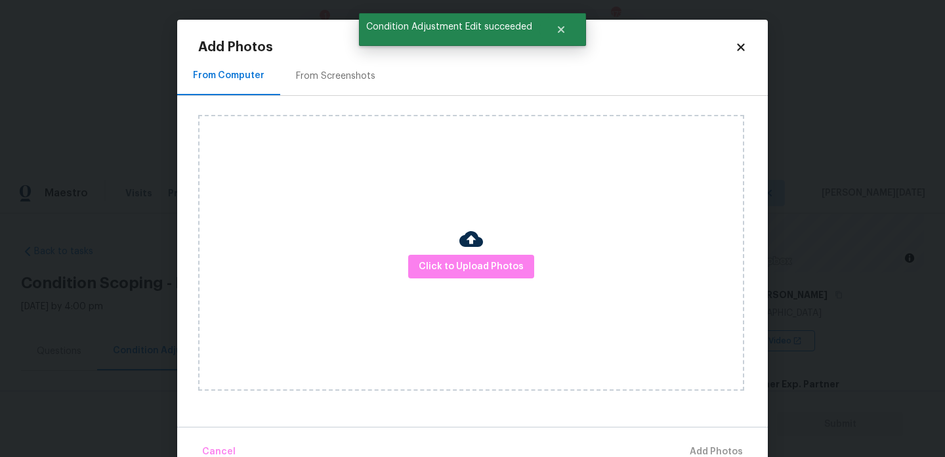
click at [328, 77] on div "From Screenshots" at bounding box center [335, 76] width 79 height 13
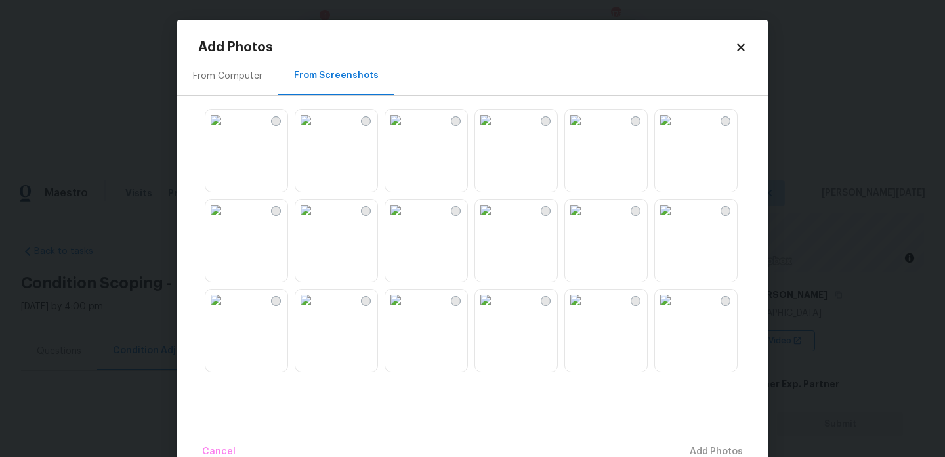
click at [586, 131] on img at bounding box center [575, 120] width 21 height 21
click at [676, 131] on img at bounding box center [665, 120] width 21 height 21
click at [676, 221] on img at bounding box center [665, 210] width 21 height 21
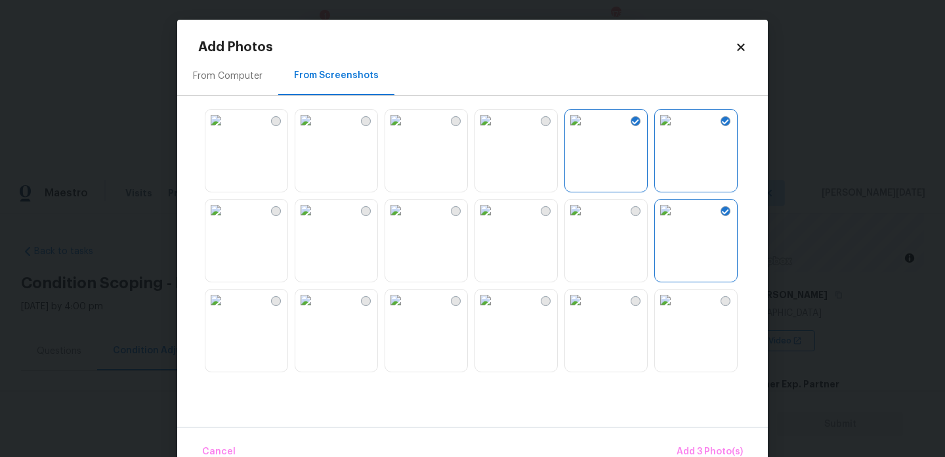
click at [496, 310] on img at bounding box center [485, 299] width 21 height 21
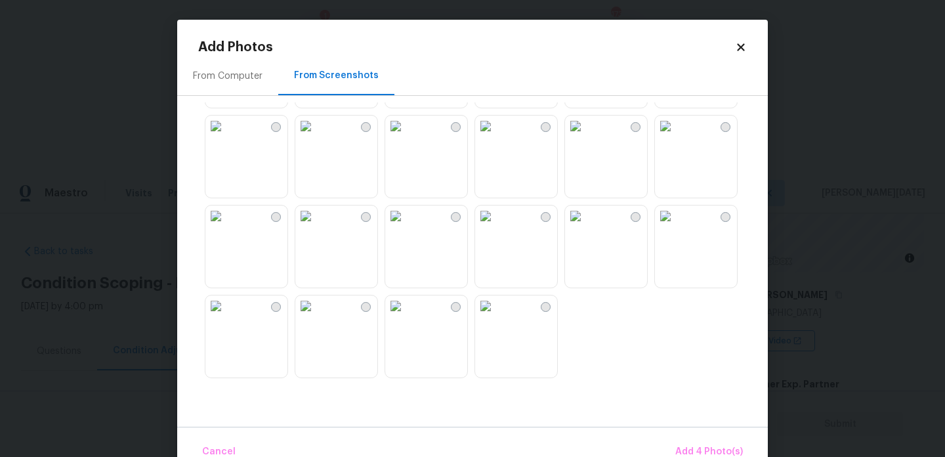
click at [406, 226] on img at bounding box center [395, 215] width 21 height 21
click at [713, 449] on span "Add 5 Photo(s)" at bounding box center [710, 452] width 66 height 16
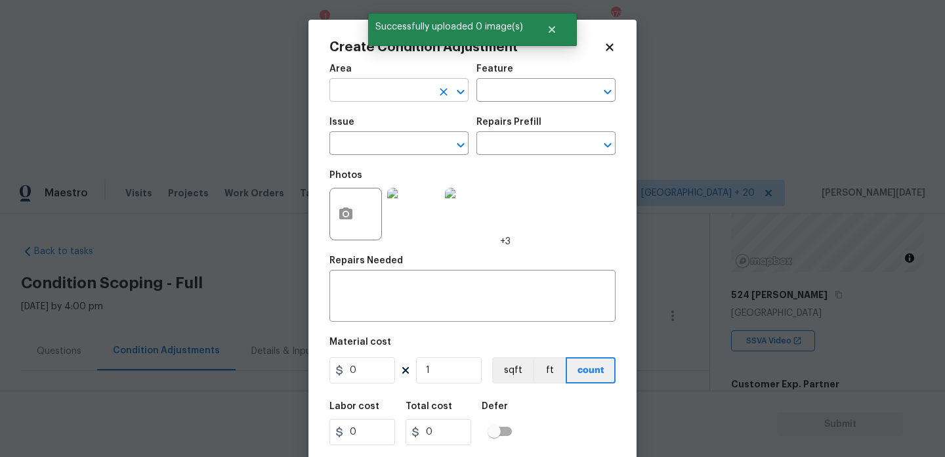
click at [339, 85] on input "text" at bounding box center [380, 91] width 102 height 20
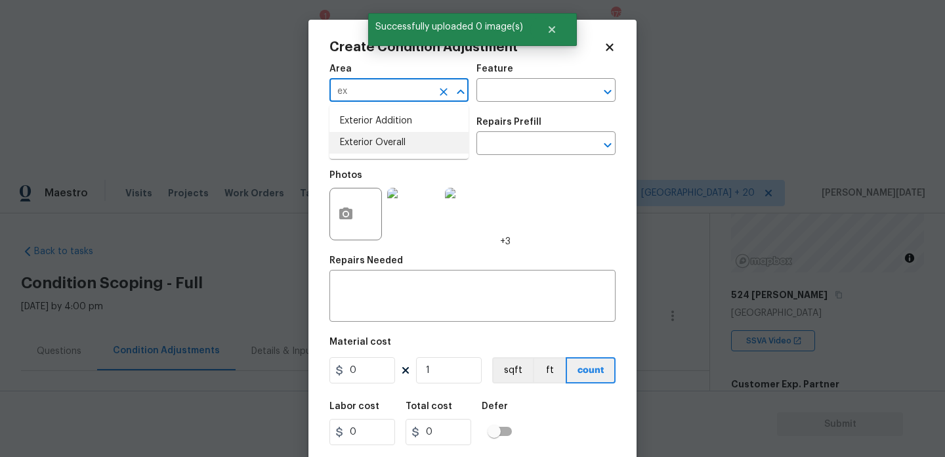
click at [368, 142] on li "Exterior Overall" at bounding box center [398, 143] width 139 height 22
type input "Exterior Overall"
click at [368, 142] on input "text" at bounding box center [380, 145] width 102 height 20
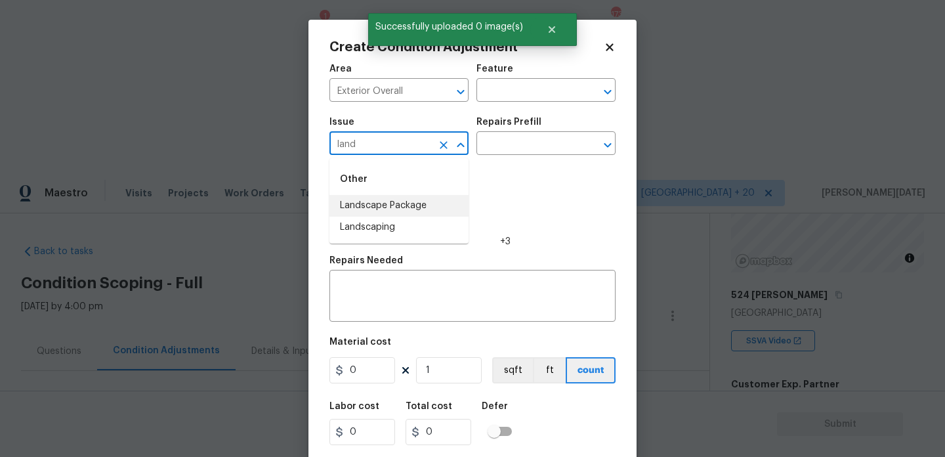
click at [394, 203] on li "Landscape Package" at bounding box center [398, 206] width 139 height 22
type input "Landscape Package"
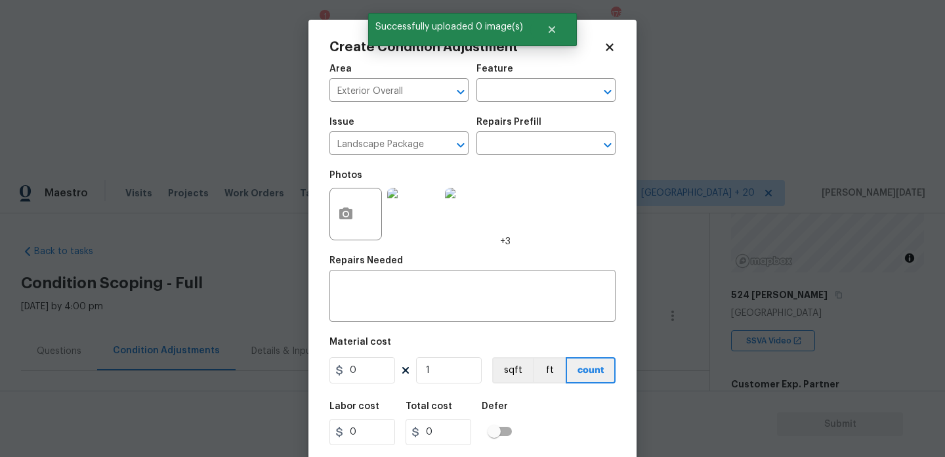
click at [498, 158] on div "Issue Landscape Package ​ Repairs Prefill ​" at bounding box center [472, 136] width 286 height 53
click at [520, 146] on input "text" at bounding box center [527, 145] width 102 height 20
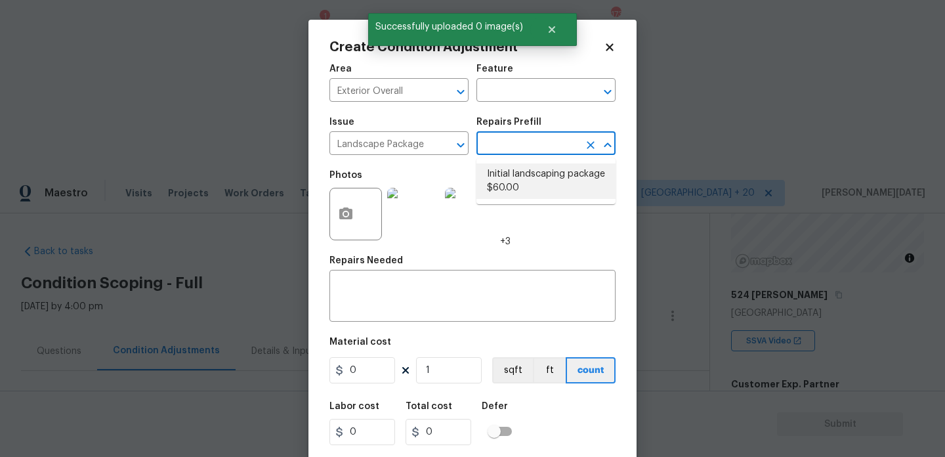
click at [521, 182] on li "Initial landscaping package $60.00" at bounding box center [545, 180] width 139 height 35
type input "Home Readiness Packages"
type textarea "Mowing of grass up to 6" in height. Mow, edge along driveways & sidewalks, trim…"
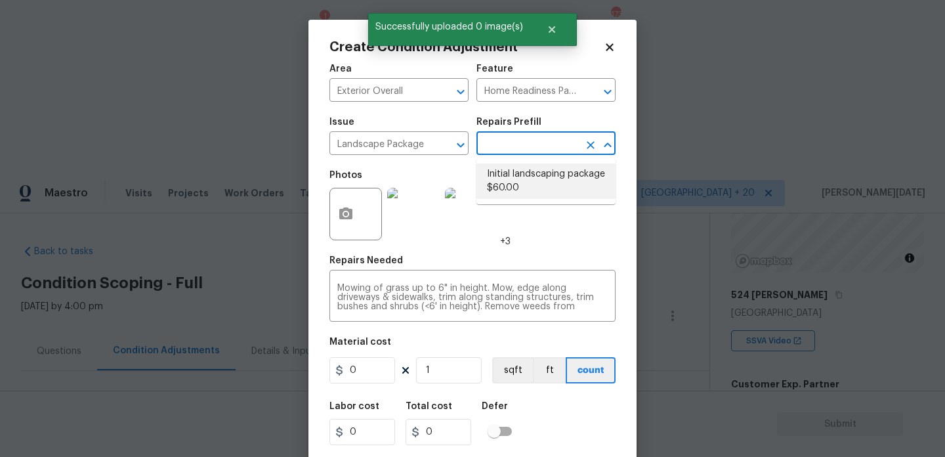
type input "60"
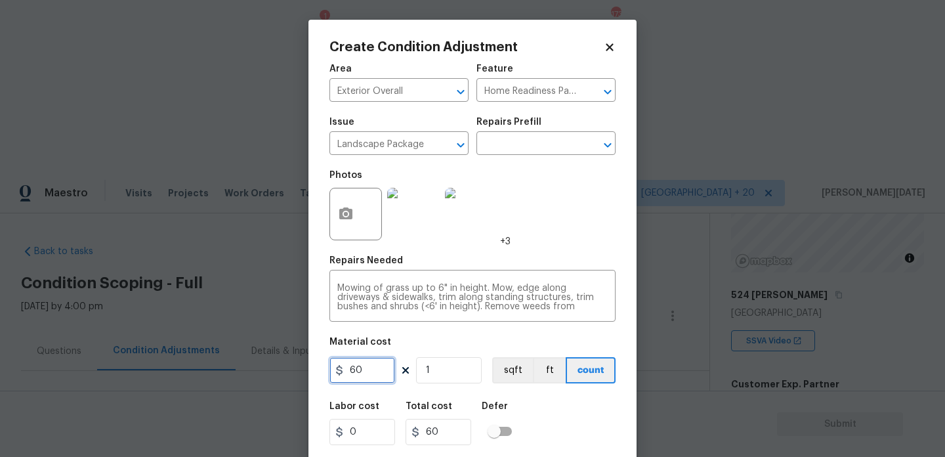
drag, startPoint x: 373, startPoint y: 377, endPoint x: 284, endPoint y: 374, distance: 89.3
click at [284, 374] on div "Create Condition Adjustment Area Exterior Overall ​ Feature Home Readiness Pack…" at bounding box center [472, 228] width 945 height 457
type input "750"
click at [554, 226] on div "Photos +3" at bounding box center [472, 205] width 286 height 85
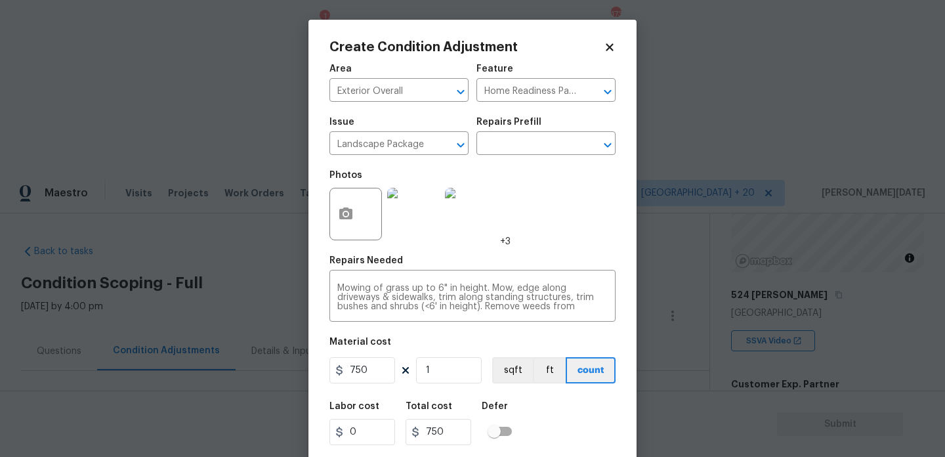
scroll to position [33, 0]
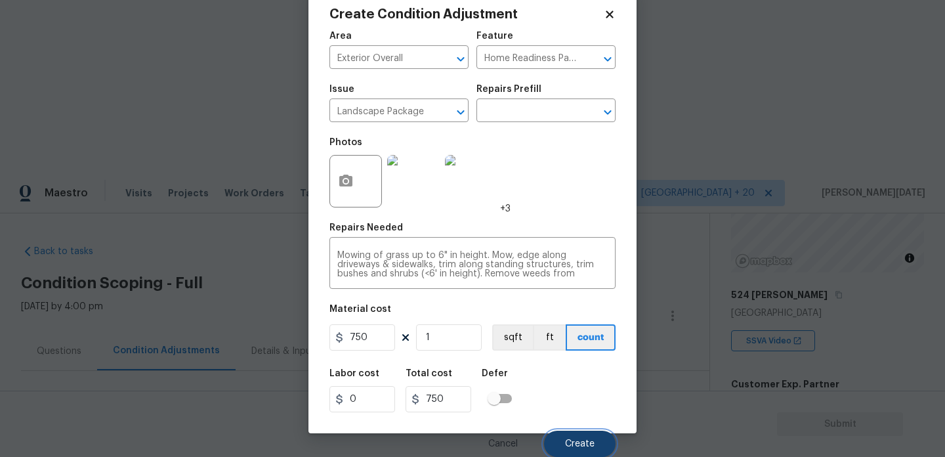
click at [575, 436] on button "Create" at bounding box center [580, 444] width 72 height 26
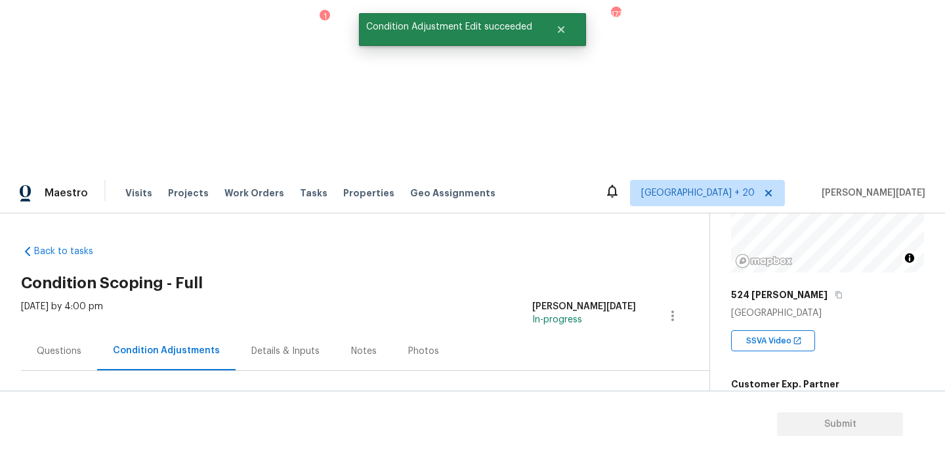
scroll to position [0, 0]
click at [588, 436] on span "Add Condition Adjustment" at bounding box center [604, 450] width 148 height 29
click at [588, 444] on span "Add Condition Adjustment" at bounding box center [603, 450] width 133 height 12
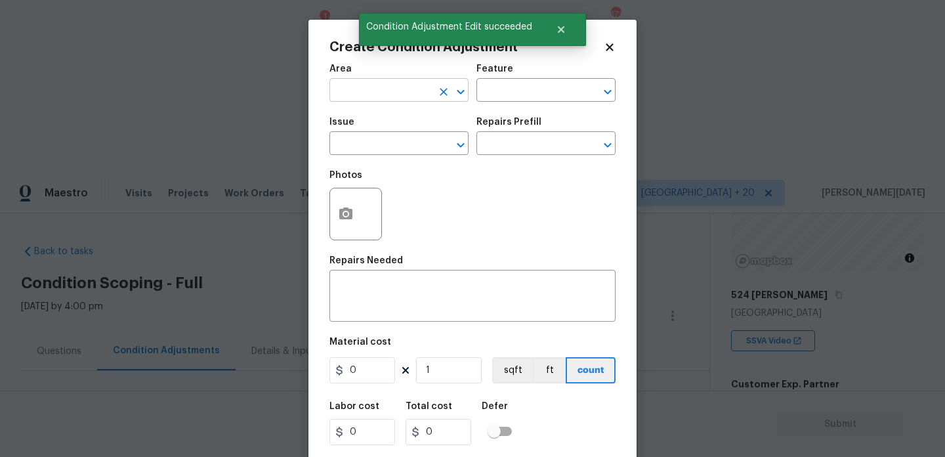
click at [371, 97] on input "text" at bounding box center [380, 91] width 102 height 20
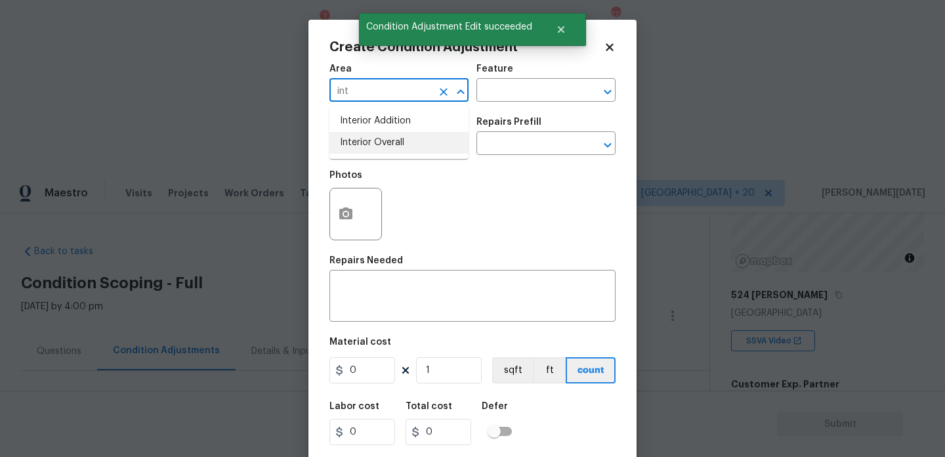
click at [382, 147] on li "Interior Overall" at bounding box center [398, 143] width 139 height 22
type input "Interior Overall"
click at [382, 147] on input "text" at bounding box center [380, 145] width 102 height 20
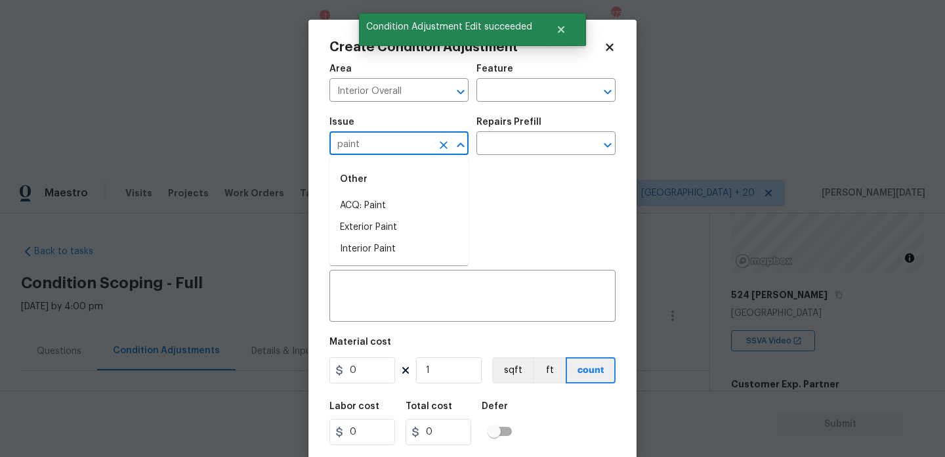
click at [385, 194] on div "Other" at bounding box center [398, 179] width 139 height 32
click at [391, 203] on li "ACQ: Paint" at bounding box center [398, 206] width 139 height 22
type input "ACQ: Paint"
click at [492, 150] on input "text" at bounding box center [527, 145] width 102 height 20
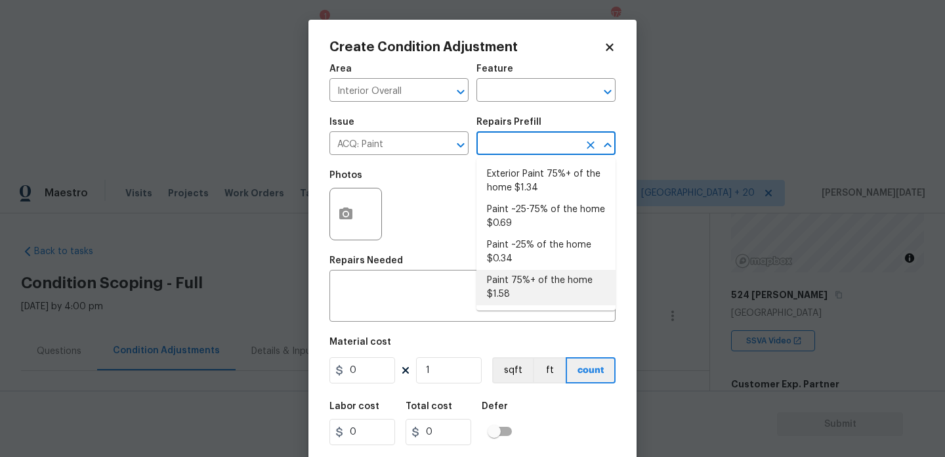
click at [526, 291] on li "Paint 75%+ of the home $1.58" at bounding box center [545, 287] width 139 height 35
type input "Acquisition"
type textarea "Acquisition Scope: 75%+ of the home will likely require interior paint"
type input "1.58"
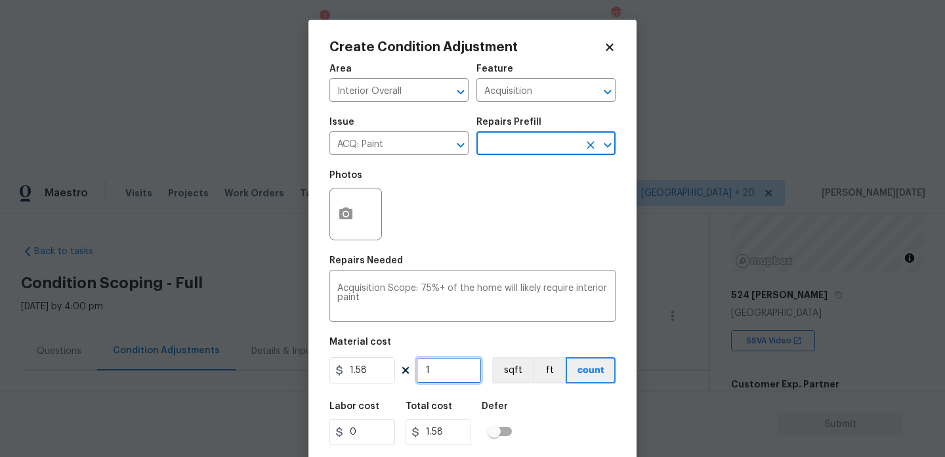
click at [445, 369] on input "1" at bounding box center [449, 370] width 66 height 26
type input "0"
paste input "1654"
type input "1654"
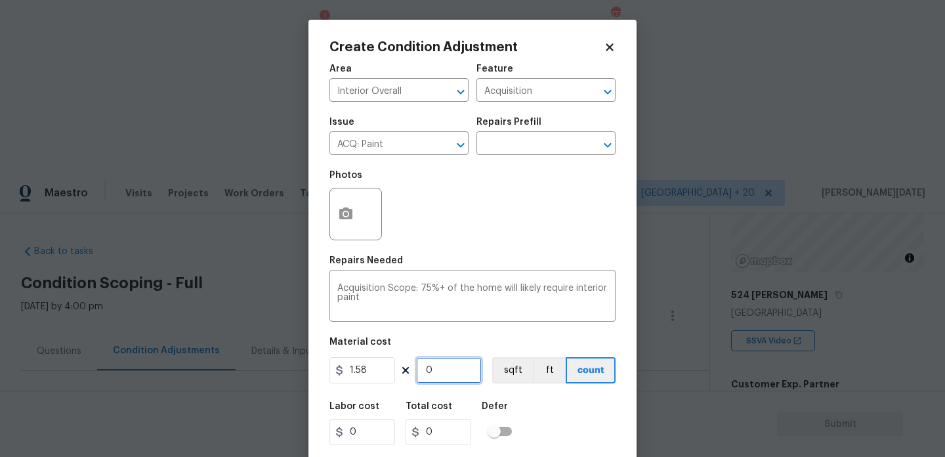
type input "2613.32"
type input "1654"
click at [348, 221] on icon "button" at bounding box center [346, 214] width 16 height 16
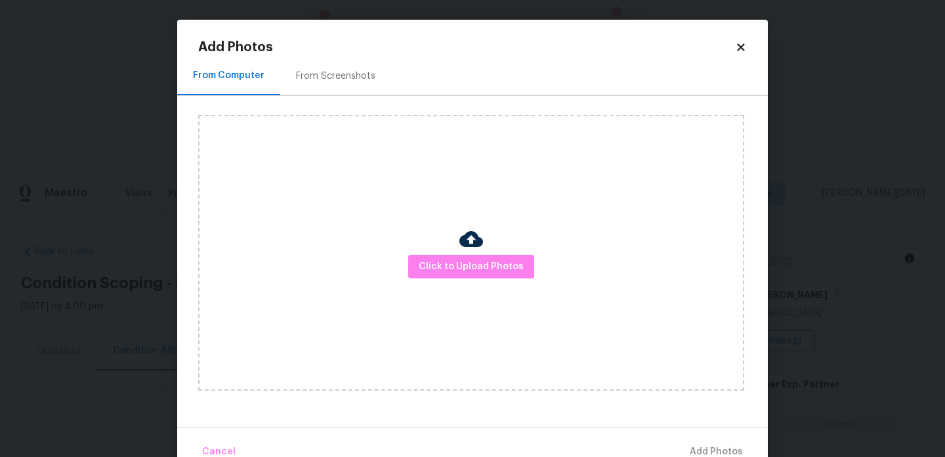
click at [345, 74] on div "From Screenshots" at bounding box center [335, 76] width 79 height 13
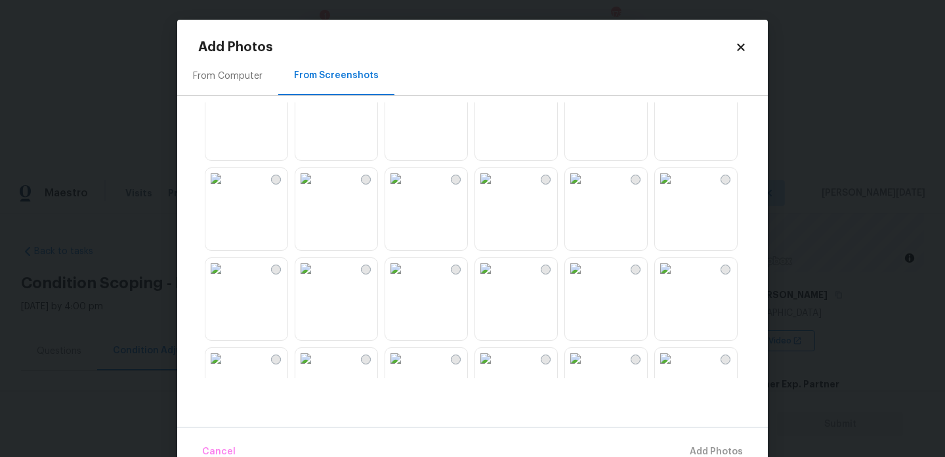
scroll to position [32, 0]
click at [226, 188] on img at bounding box center [215, 177] width 21 height 21
click at [316, 278] on img at bounding box center [305, 267] width 21 height 21
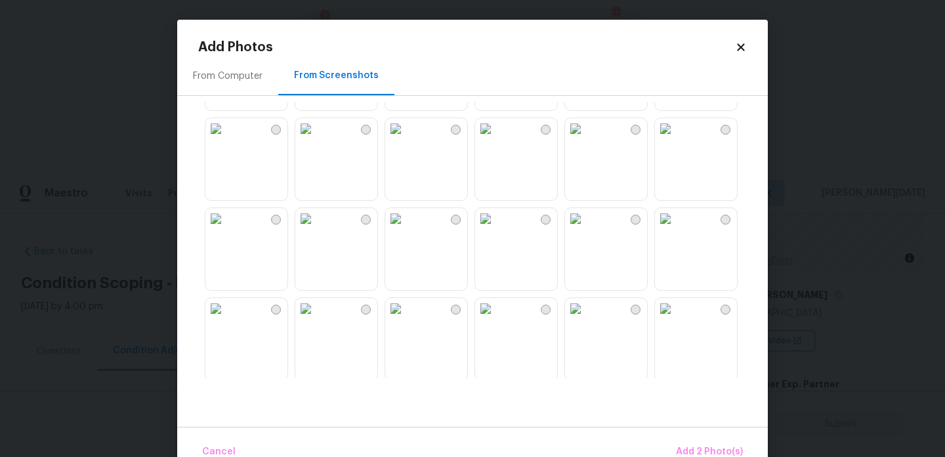
click at [316, 139] on img at bounding box center [305, 128] width 21 height 21
click at [406, 229] on img at bounding box center [395, 218] width 21 height 21
click at [496, 139] on img at bounding box center [485, 128] width 21 height 21
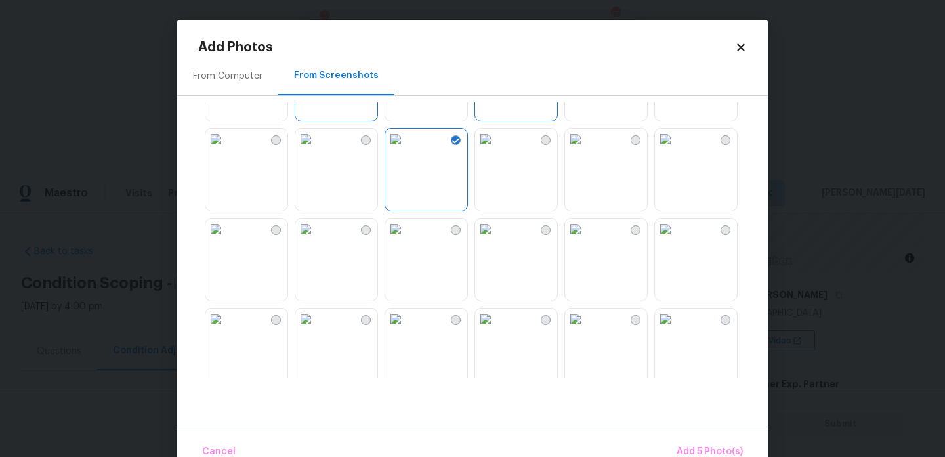
scroll to position [433, 0]
click at [496, 147] on img at bounding box center [485, 136] width 21 height 21
click at [496, 237] on img at bounding box center [485, 226] width 21 height 21
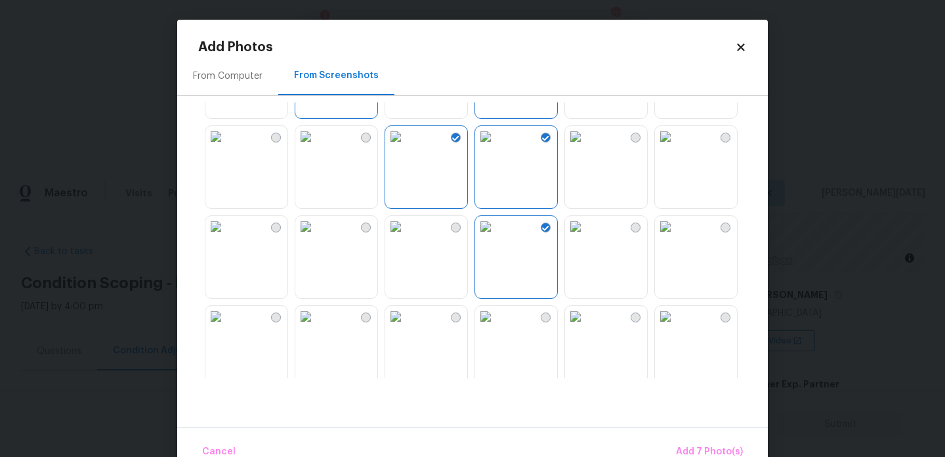
click at [406, 237] on img at bounding box center [395, 226] width 21 height 21
click at [316, 237] on img at bounding box center [305, 226] width 21 height 21
click at [406, 237] on img at bounding box center [395, 226] width 21 height 21
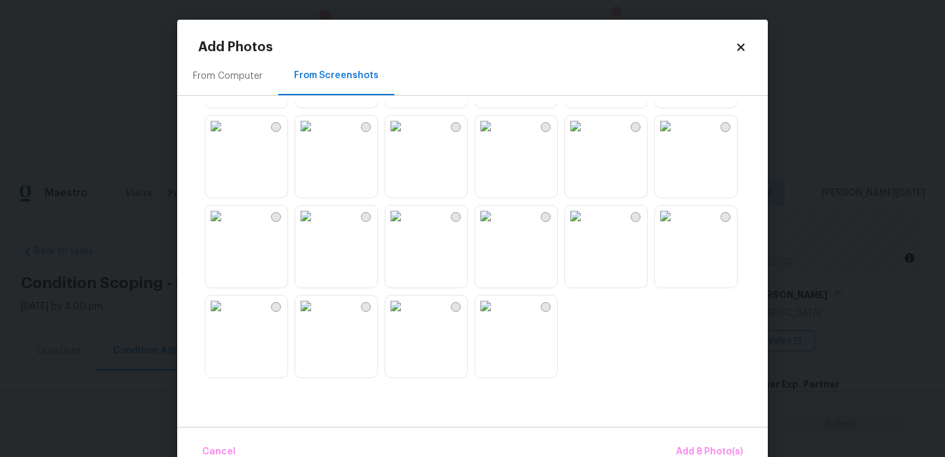
click at [309, 116] on img at bounding box center [305, 126] width 21 height 21
click at [406, 137] on img at bounding box center [395, 126] width 21 height 21
click at [496, 137] on img at bounding box center [485, 126] width 21 height 21
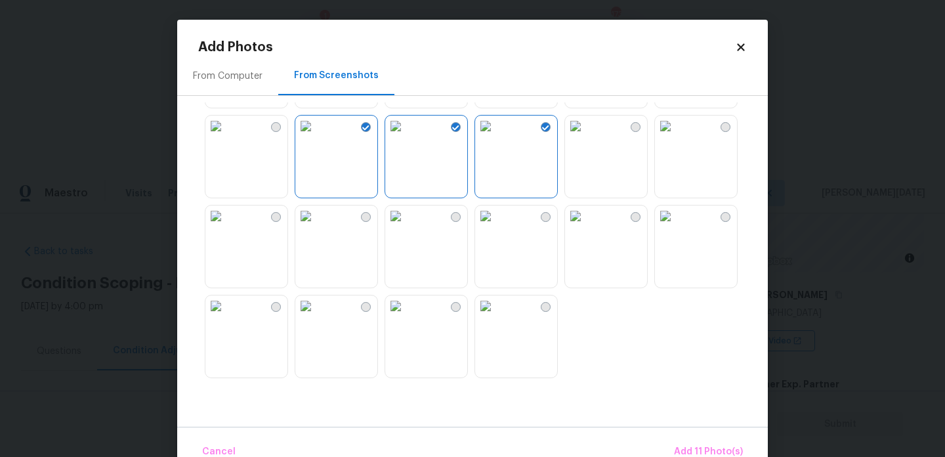
click at [496, 226] on img at bounding box center [485, 215] width 21 height 21
click at [586, 226] on img at bounding box center [575, 215] width 21 height 21
click at [676, 137] on img at bounding box center [665, 126] width 21 height 21
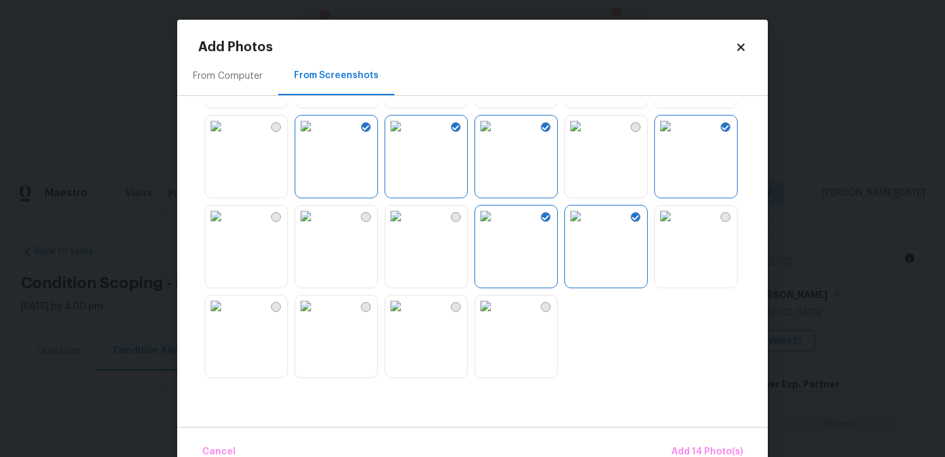
click at [316, 226] on img at bounding box center [305, 215] width 21 height 21
click at [692, 441] on button "Add 15 Photo(s)" at bounding box center [707, 452] width 81 height 28
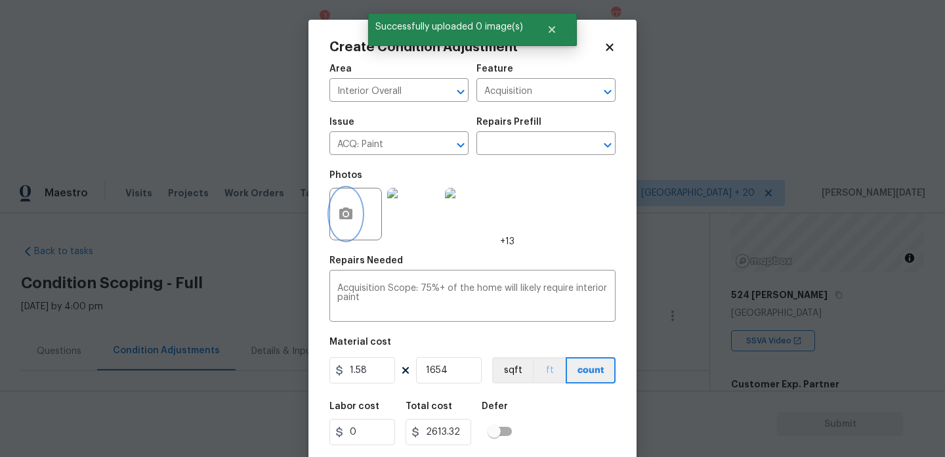
scroll to position [33, 0]
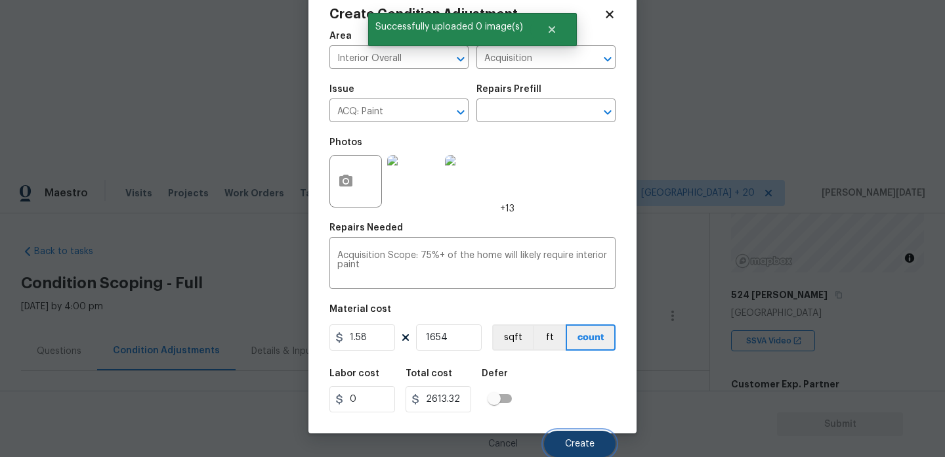
click at [570, 441] on span "Create" at bounding box center [580, 444] width 30 height 10
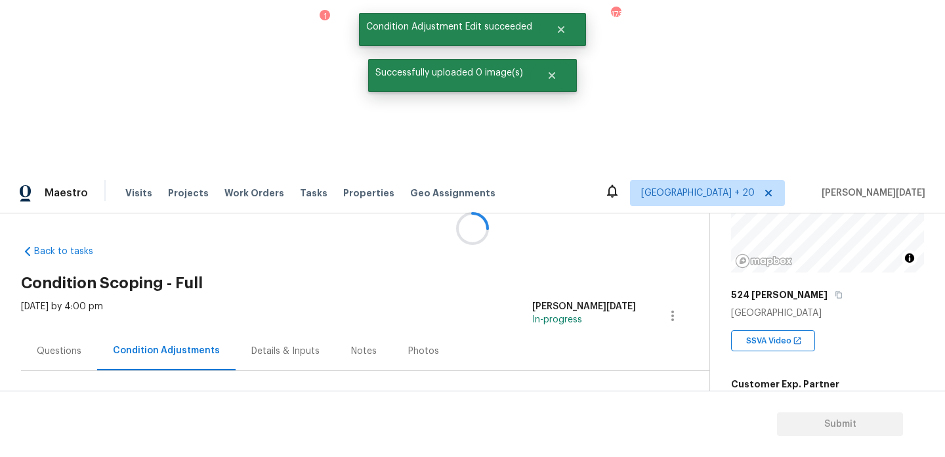
scroll to position [0, 0]
click at [575, 436] on button "Add Condition Adjustment" at bounding box center [604, 450] width 148 height 28
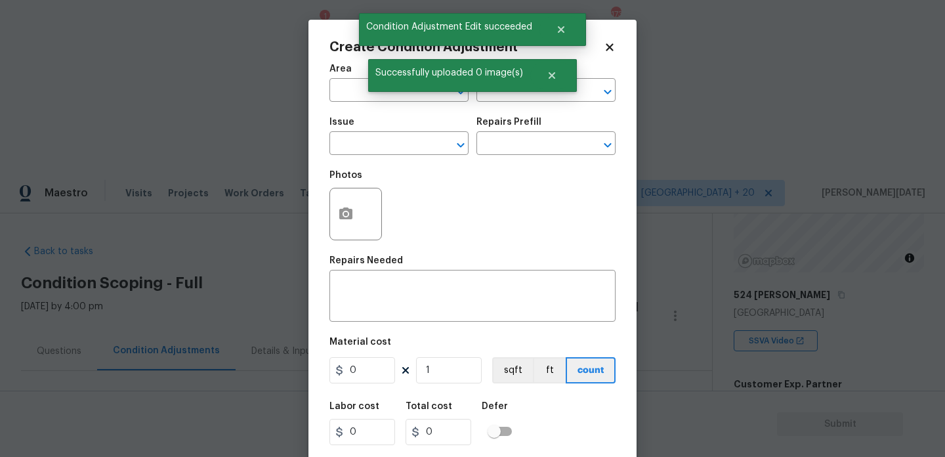
click at [318, 78] on div "Create Condition Adjustment Area ​ Feature ​ Issue ​ Repairs Prefill ​ Photos R…" at bounding box center [472, 243] width 328 height 446
click at [337, 84] on input "text" at bounding box center [380, 91] width 102 height 20
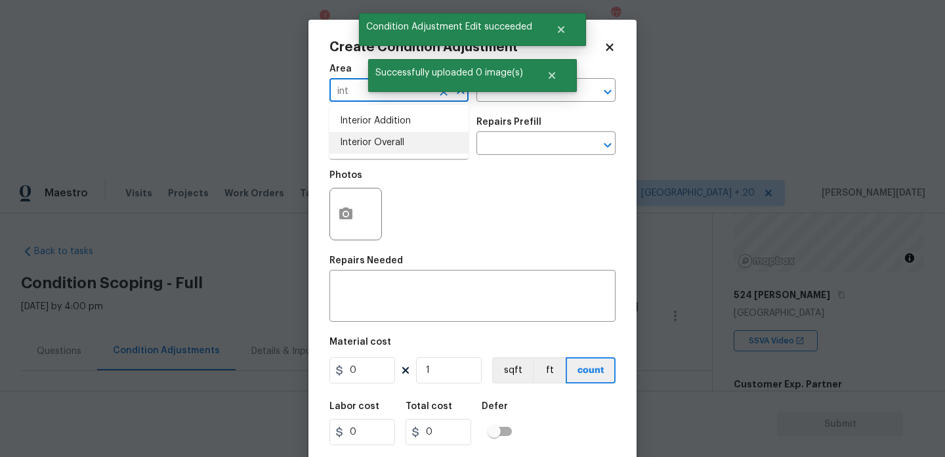
click at [377, 150] on li "Interior Overall" at bounding box center [398, 143] width 139 height 22
type input "Interior Overall"
click at [377, 150] on input "text" at bounding box center [380, 145] width 102 height 20
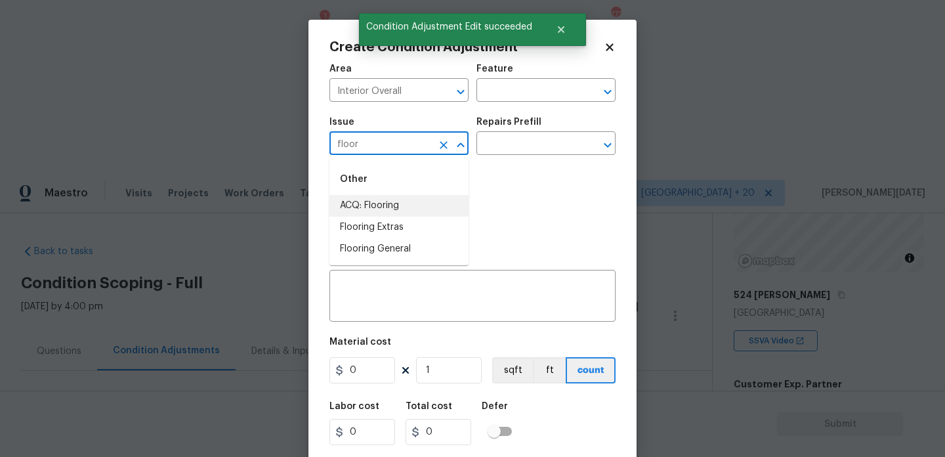
click at [417, 209] on li "ACQ: Flooring" at bounding box center [398, 206] width 139 height 22
type input "ACQ: Flooring"
click at [550, 118] on div "Repairs Prefill" at bounding box center [545, 125] width 139 height 17
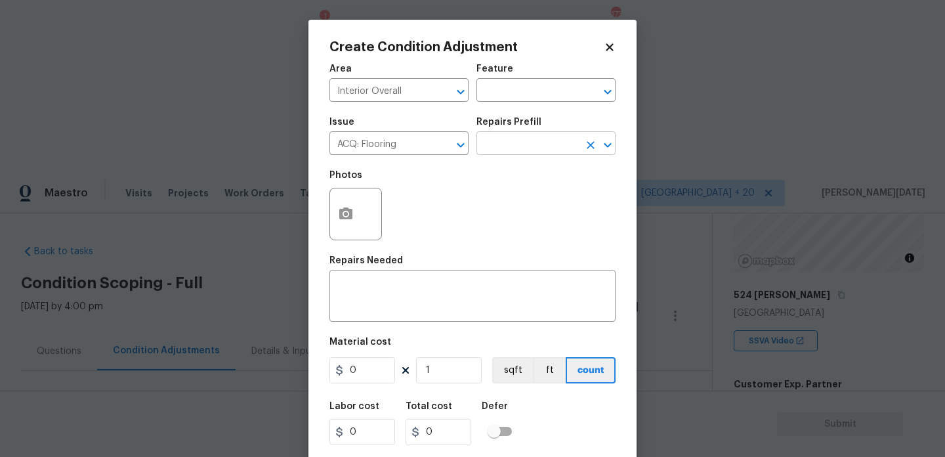
click at [541, 135] on input "text" at bounding box center [527, 145] width 102 height 20
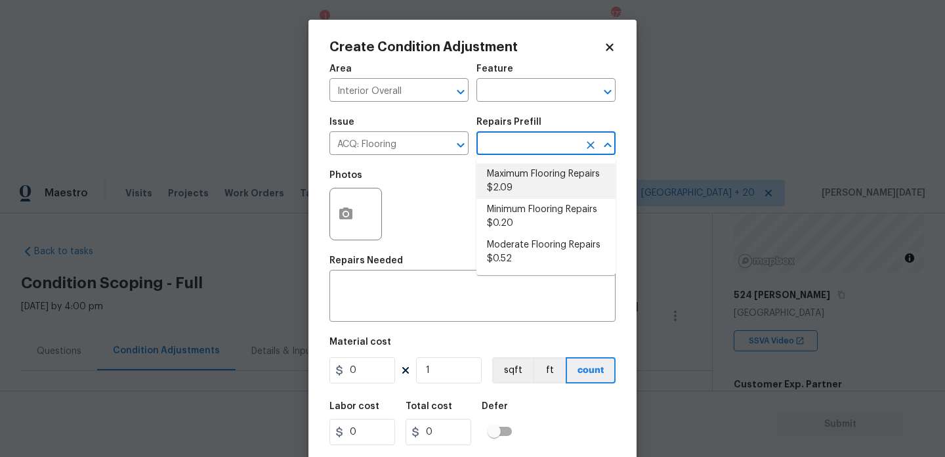
click at [537, 175] on li "Maximum Flooring Repairs $2.09" at bounding box center [545, 180] width 139 height 35
type input "Acquisition"
type textarea "Acquisition Scope: Maximum flooring repairs"
type input "2.09"
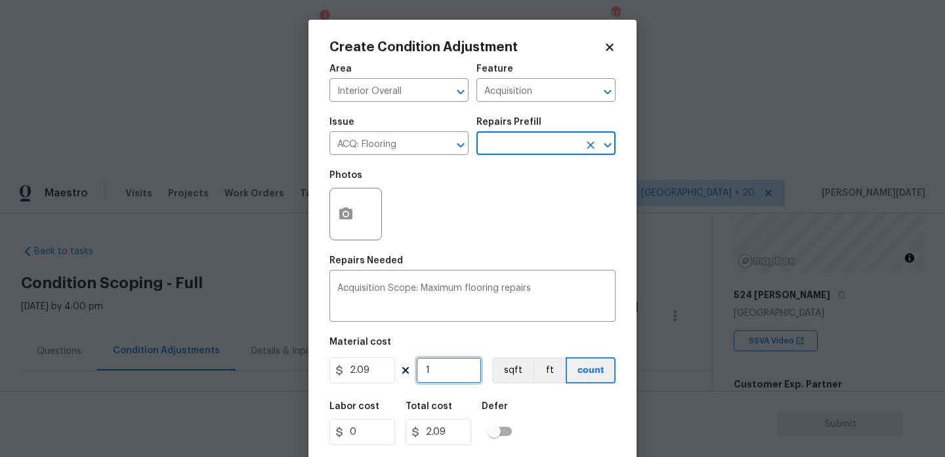
click at [465, 374] on input "1" at bounding box center [449, 370] width 66 height 26
type input "0"
paste input "1654"
type input "1654"
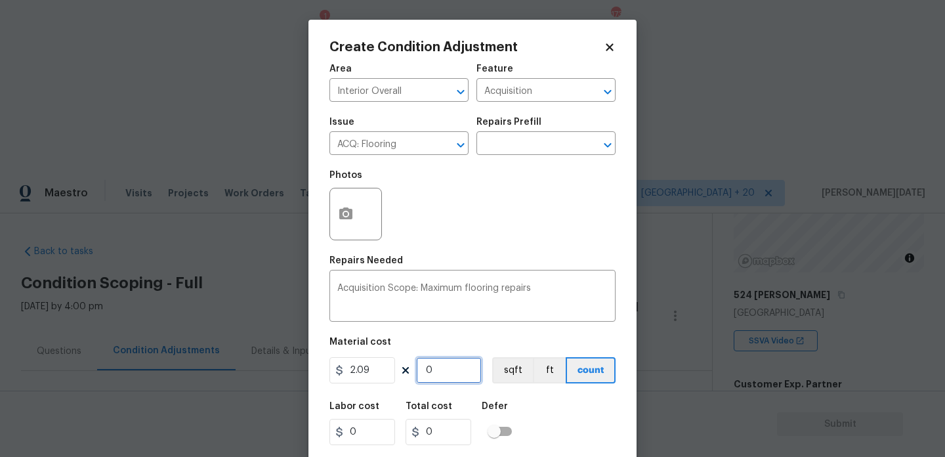
type input "3456.86"
type input "1654"
click at [344, 219] on icon "button" at bounding box center [345, 213] width 13 height 12
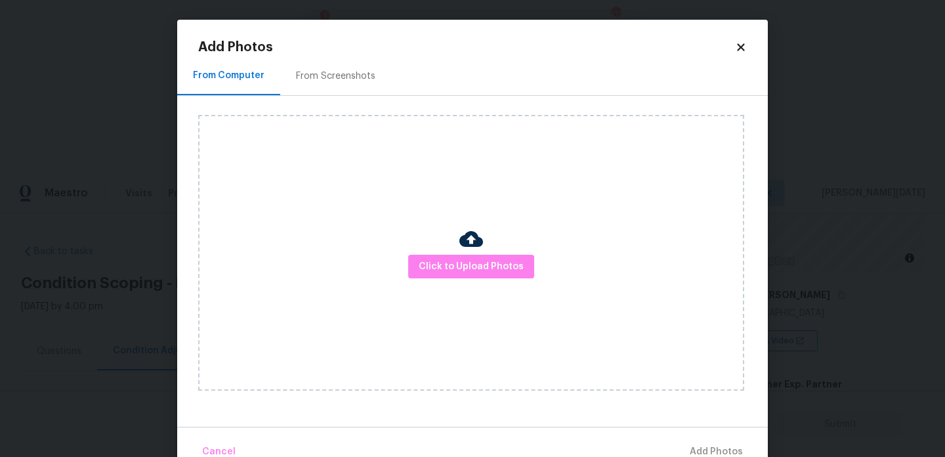
click at [331, 89] on div "From Screenshots" at bounding box center [335, 75] width 111 height 39
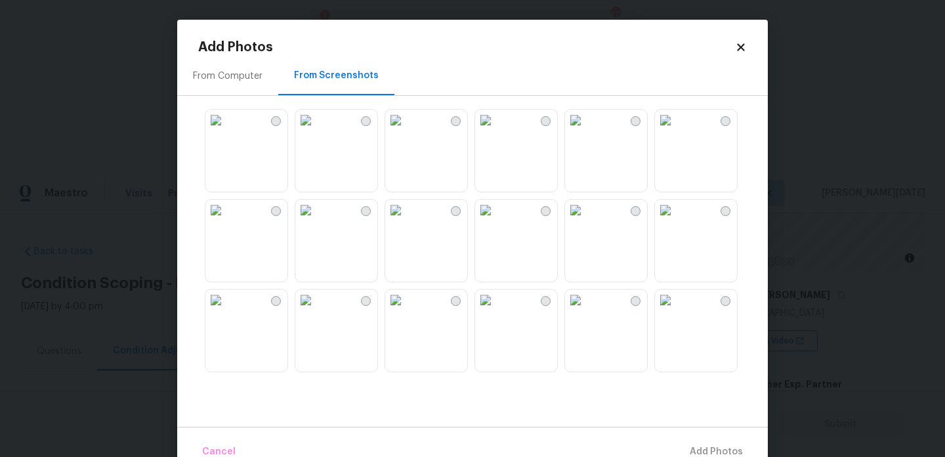
click at [496, 221] on img at bounding box center [485, 210] width 21 height 21
click at [586, 221] on img at bounding box center [575, 210] width 21 height 21
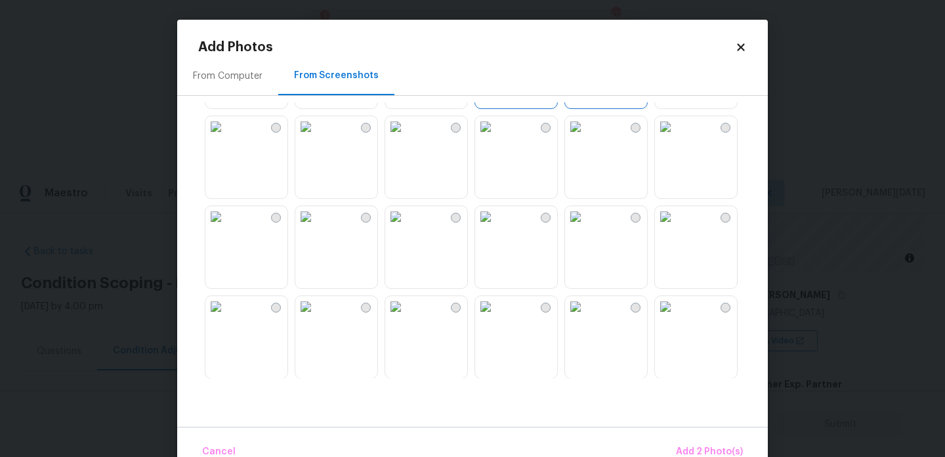
scroll to position [178, 0]
click at [316, 133] on img at bounding box center [305, 122] width 21 height 21
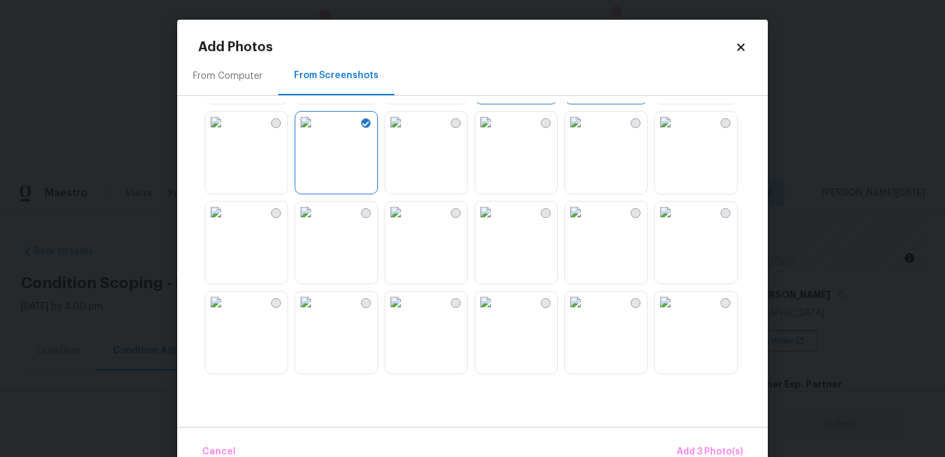
click at [316, 222] on img at bounding box center [305, 211] width 21 height 21
click at [406, 222] on img at bounding box center [395, 211] width 21 height 21
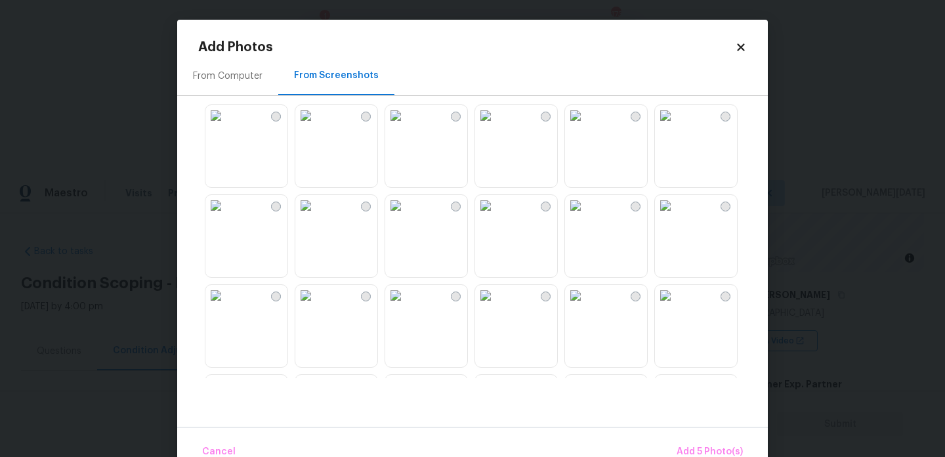
scroll to position [370, 0]
click at [406, 210] on img at bounding box center [395, 199] width 21 height 21
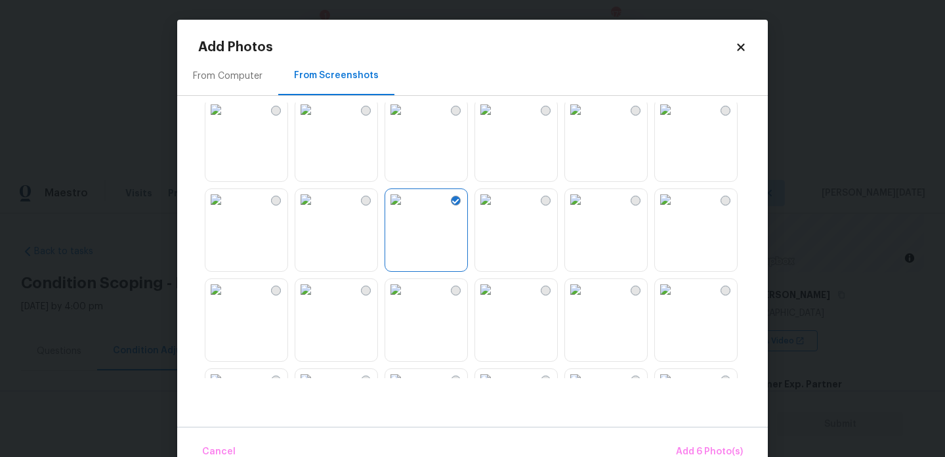
click at [676, 210] on img at bounding box center [665, 199] width 21 height 21
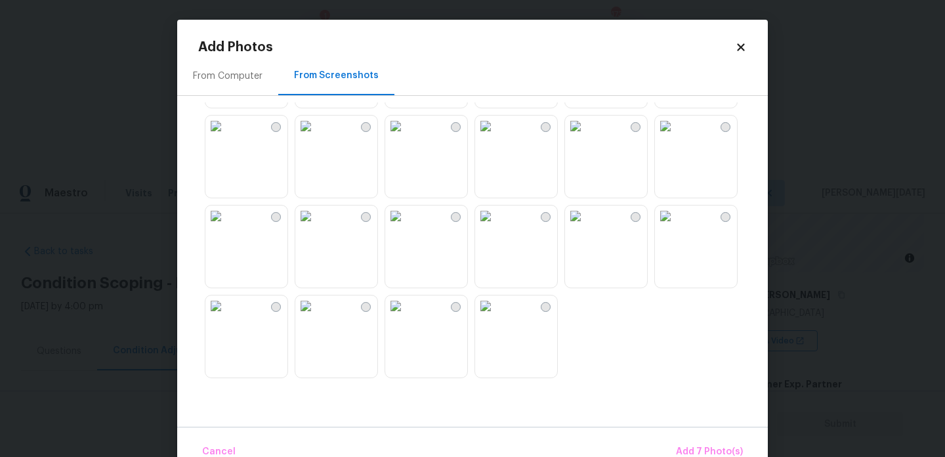
click at [316, 226] on img at bounding box center [305, 215] width 21 height 21
click at [226, 226] on img at bounding box center [215, 215] width 21 height 21
click at [676, 137] on img at bounding box center [665, 126] width 21 height 21
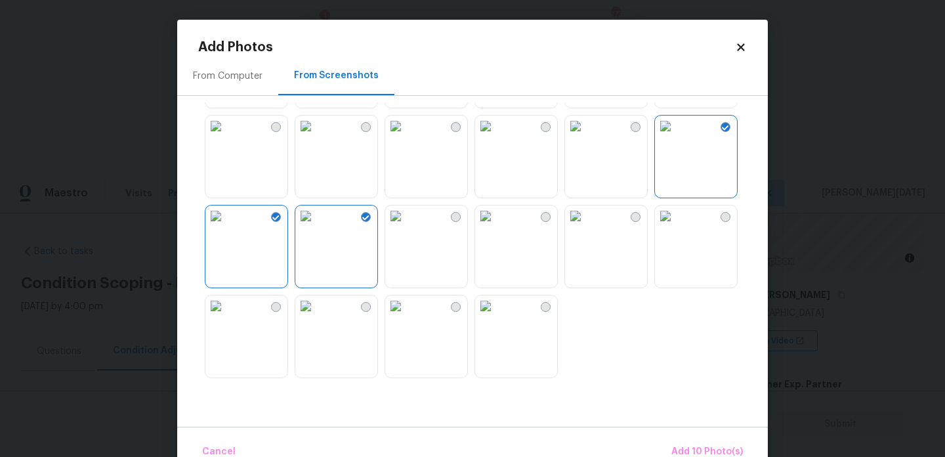
click at [676, 226] on img at bounding box center [665, 215] width 21 height 21
click at [586, 226] on img at bounding box center [575, 215] width 21 height 21
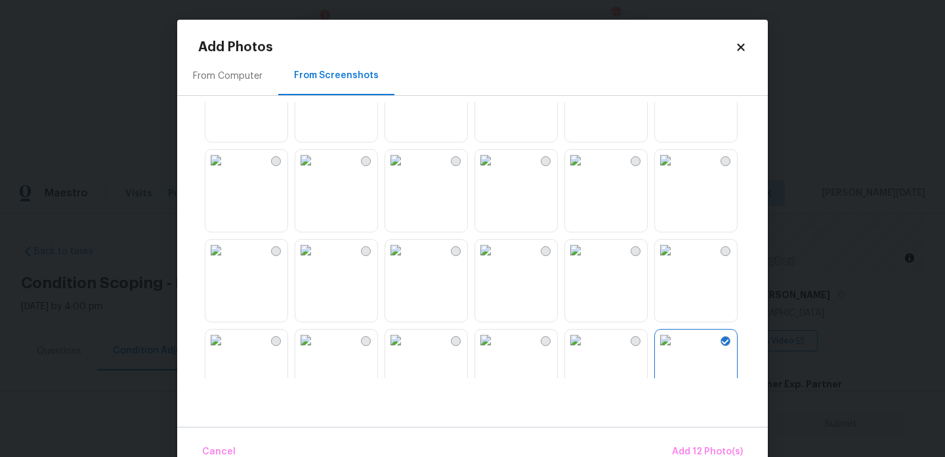
scroll to position [1037, 0]
click at [406, 173] on img at bounding box center [395, 162] width 21 height 21
click at [686, 444] on span "Add 13 Photo(s)" at bounding box center [708, 452] width 70 height 16
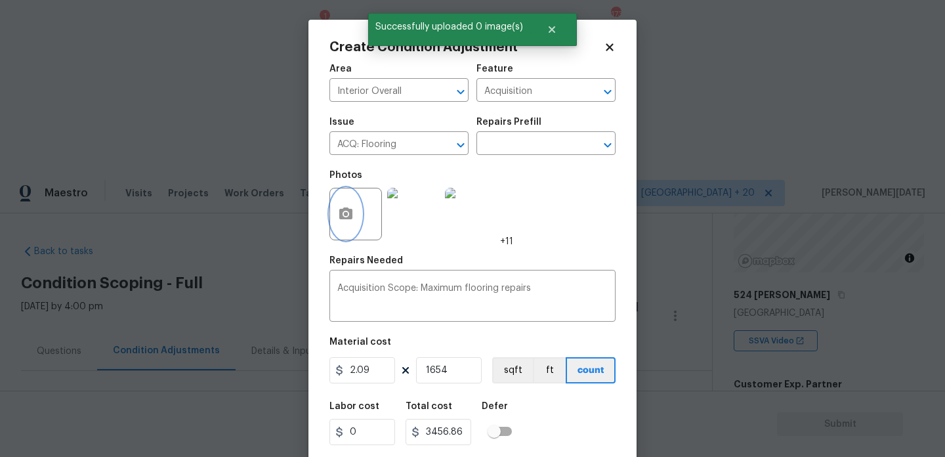
scroll to position [33, 0]
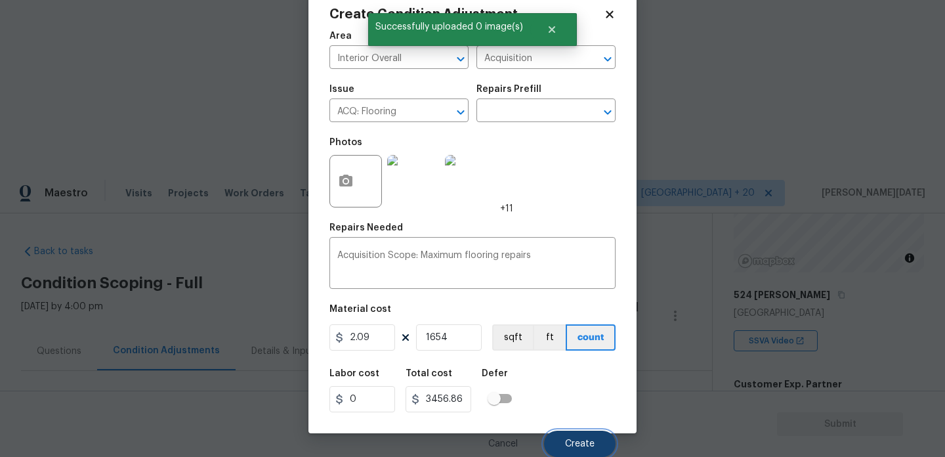
click at [571, 438] on button "Create" at bounding box center [580, 444] width 72 height 26
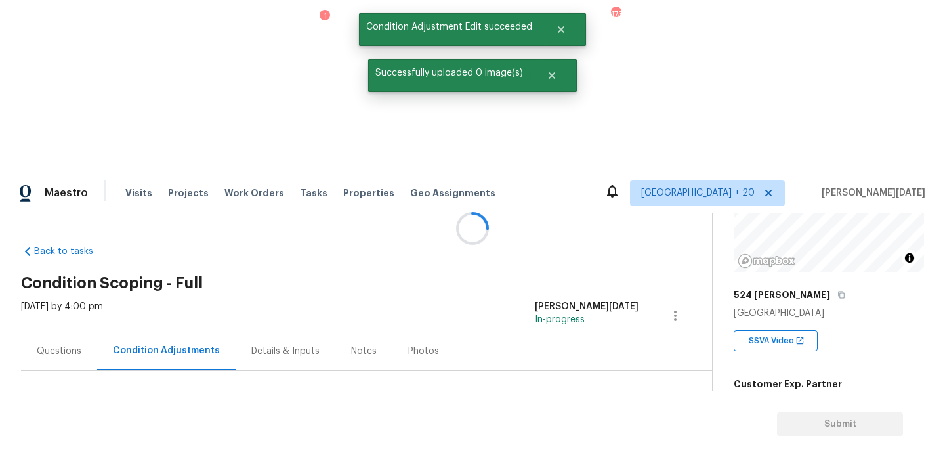
scroll to position [0, 0]
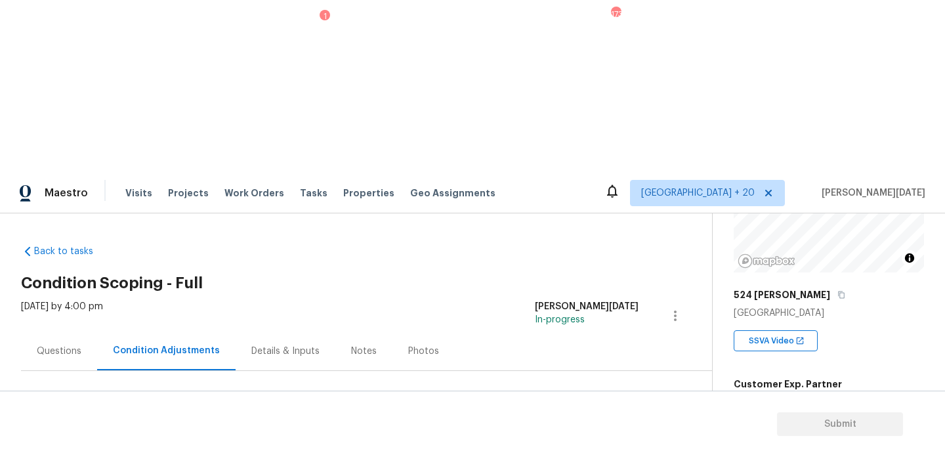
click at [106, 331] on div "Condition Adjustments" at bounding box center [166, 350] width 138 height 39
click at [66, 331] on div "Questions" at bounding box center [59, 350] width 76 height 39
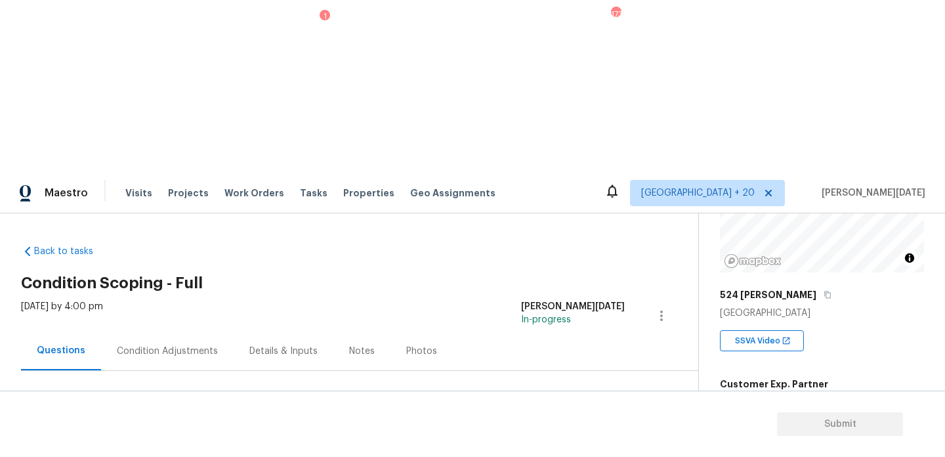
scroll to position [175, 0]
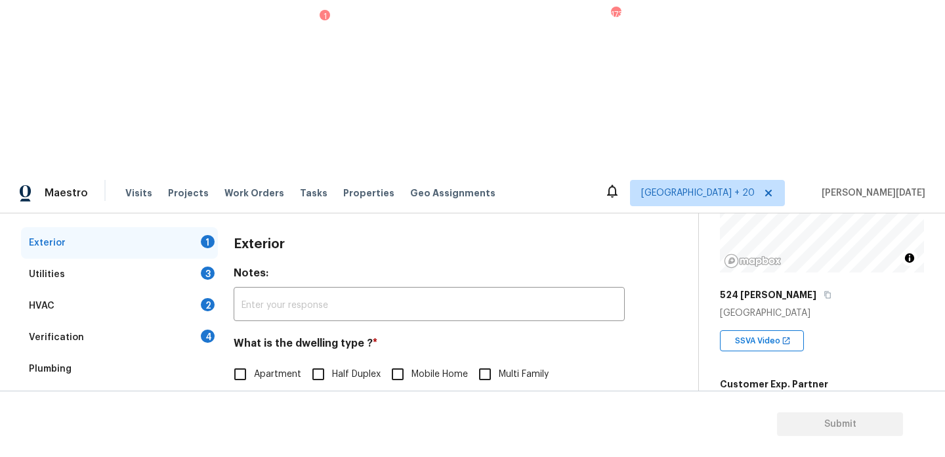
click at [158, 448] on div "Pricing 4" at bounding box center [119, 464] width 197 height 32
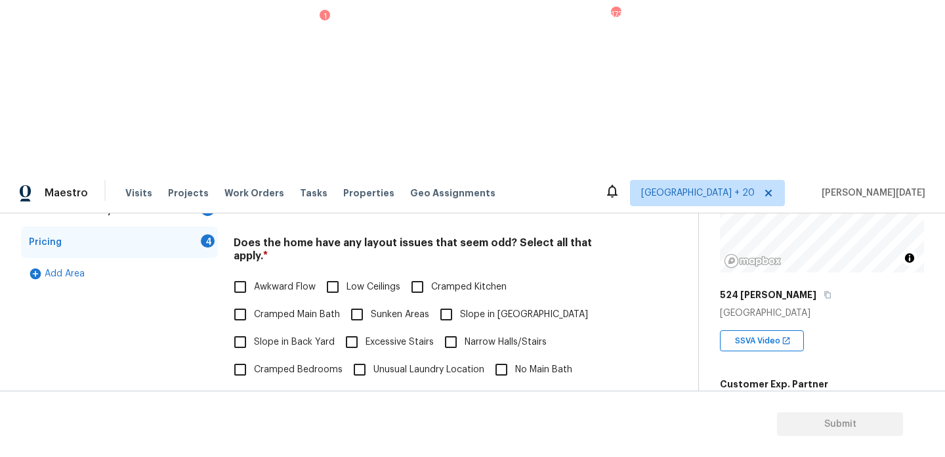
scroll to position [579, 0]
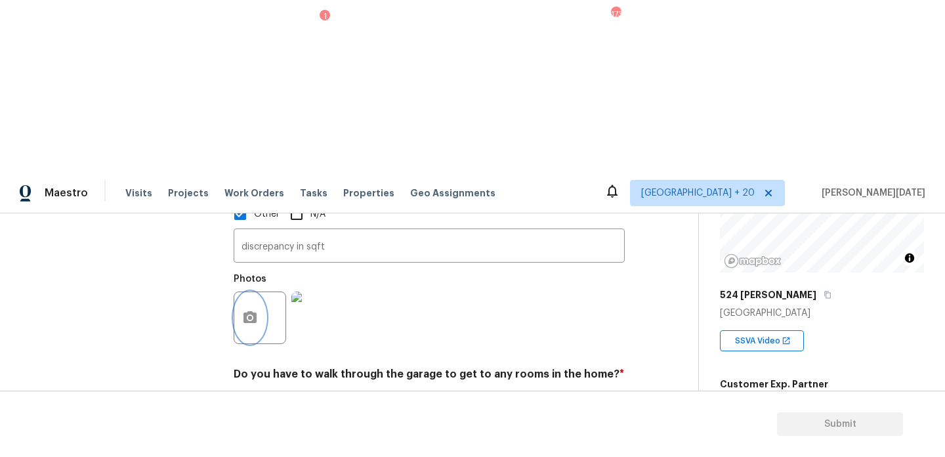
click at [264, 292] on button "button" at bounding box center [250, 317] width 32 height 51
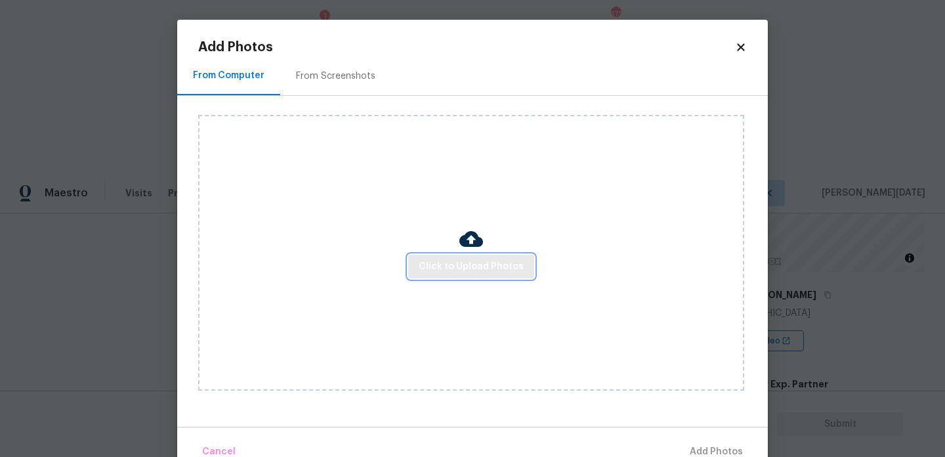
click at [467, 268] on span "Click to Upload Photos" at bounding box center [471, 267] width 105 height 16
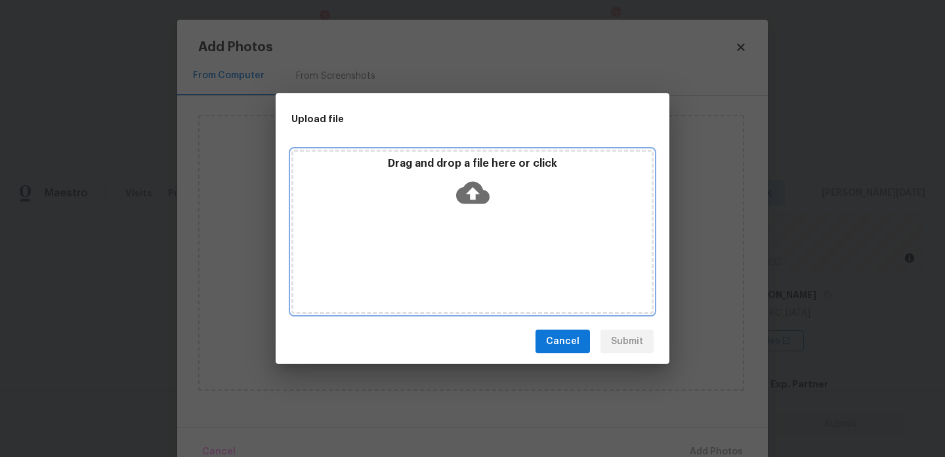
click at [467, 268] on div "Drag and drop a file here or click" at bounding box center [472, 232] width 362 height 164
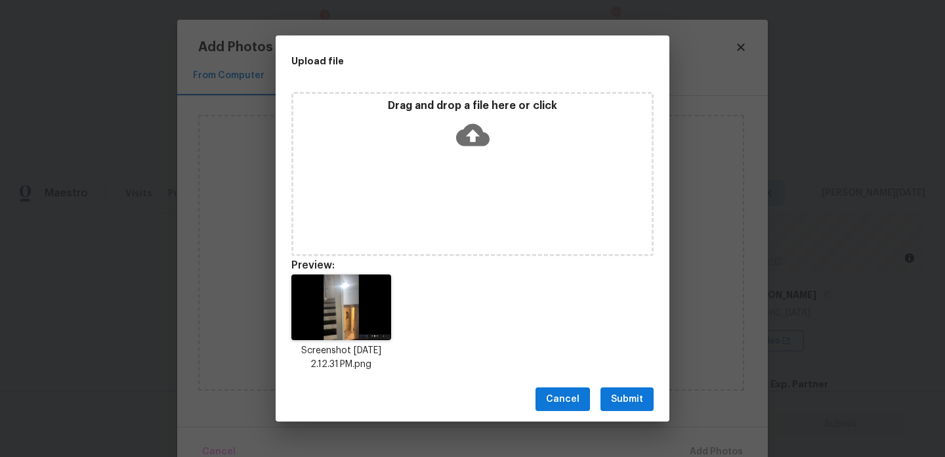
click at [627, 401] on span "Submit" at bounding box center [627, 399] width 32 height 16
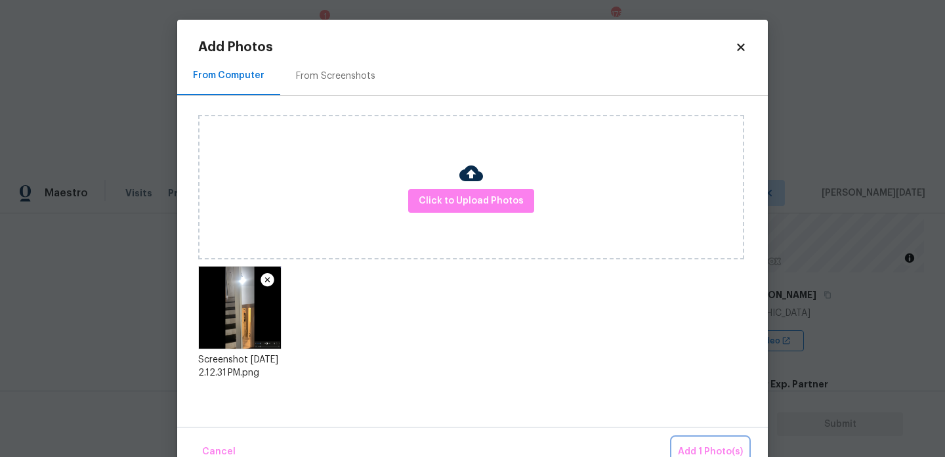
click at [697, 438] on button "Add 1 Photo(s)" at bounding box center [710, 452] width 75 height 28
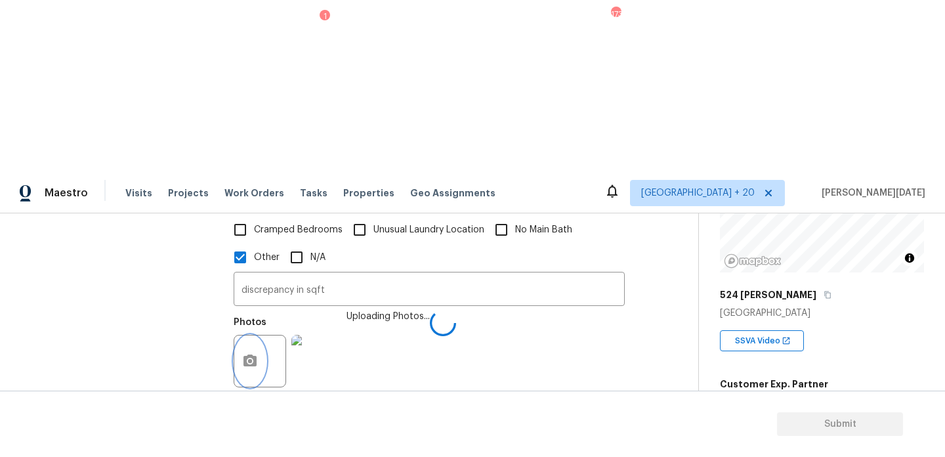
scroll to position [508, 0]
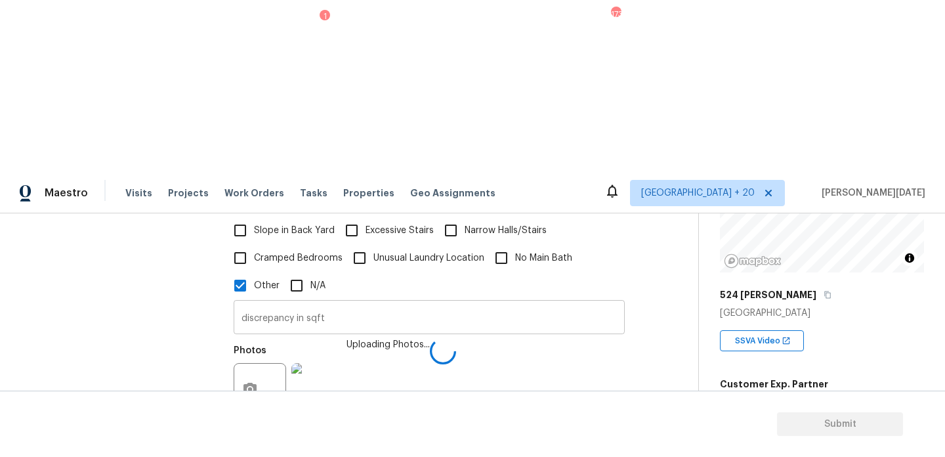
click at [343, 303] on input "discrepancy in sqft" at bounding box center [429, 318] width 391 height 31
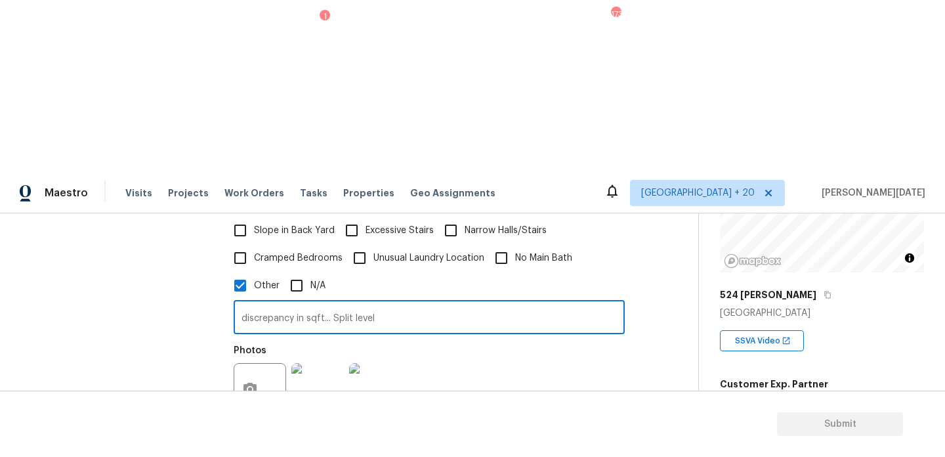
type input "discrepancy in sqft... Split level"
click at [371, 363] on img at bounding box center [375, 389] width 53 height 53
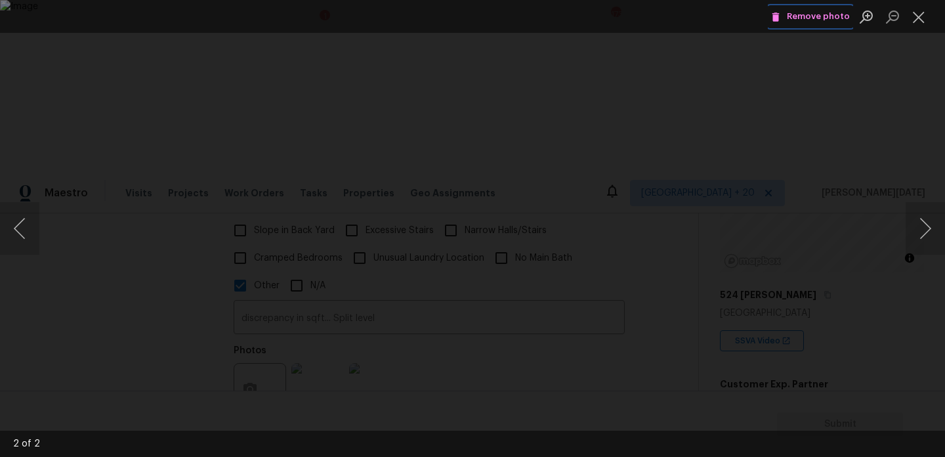
click at [825, 20] on span "Remove photo" at bounding box center [810, 16] width 79 height 15
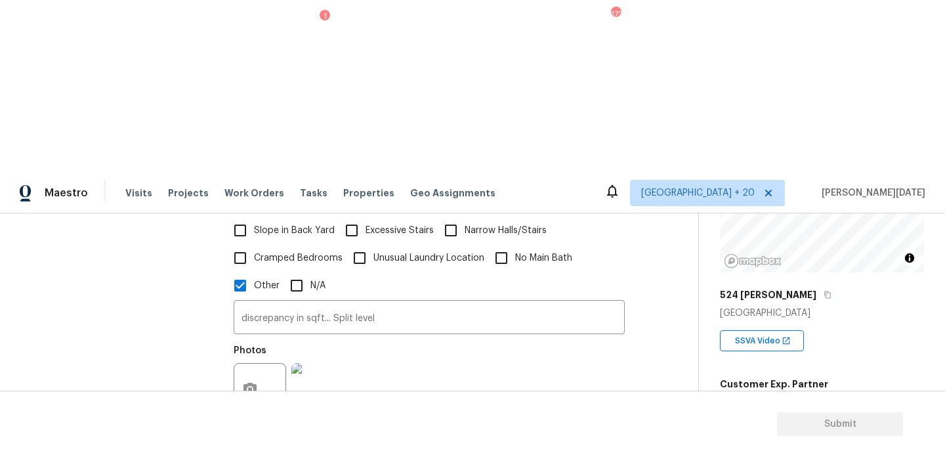
checkbox input "false"
checkbox input "true"
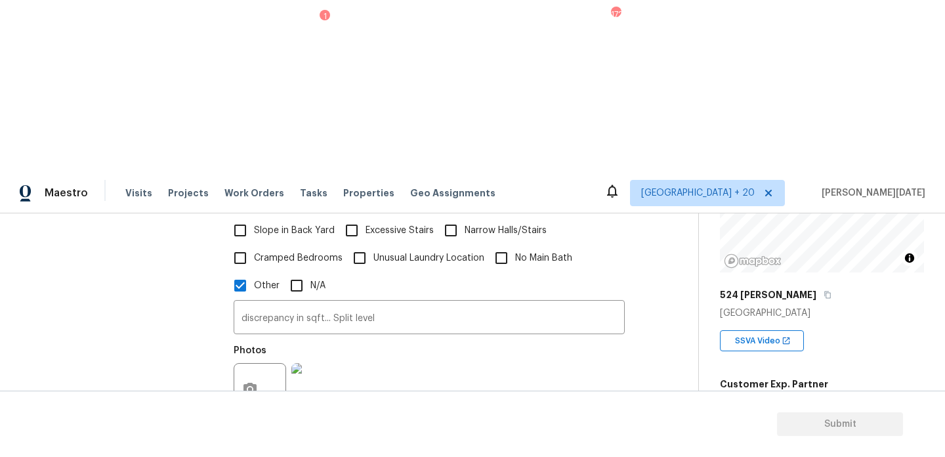
checkbox input "true"
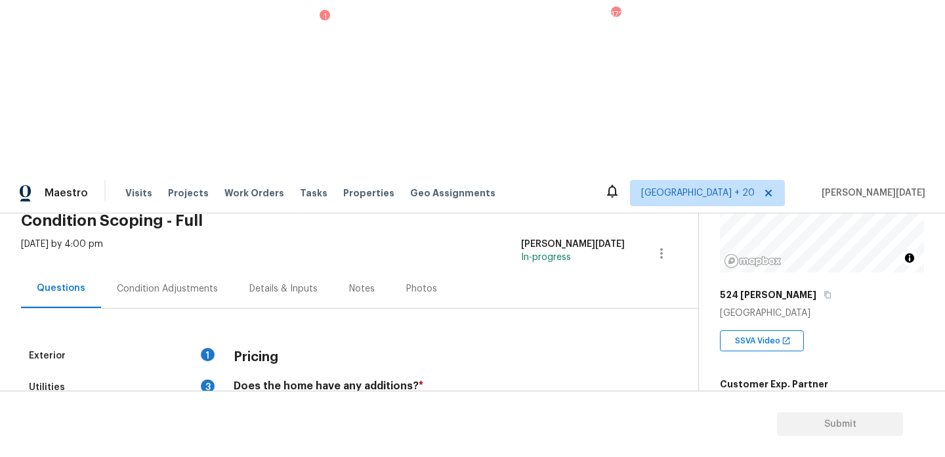
scroll to position [0, 0]
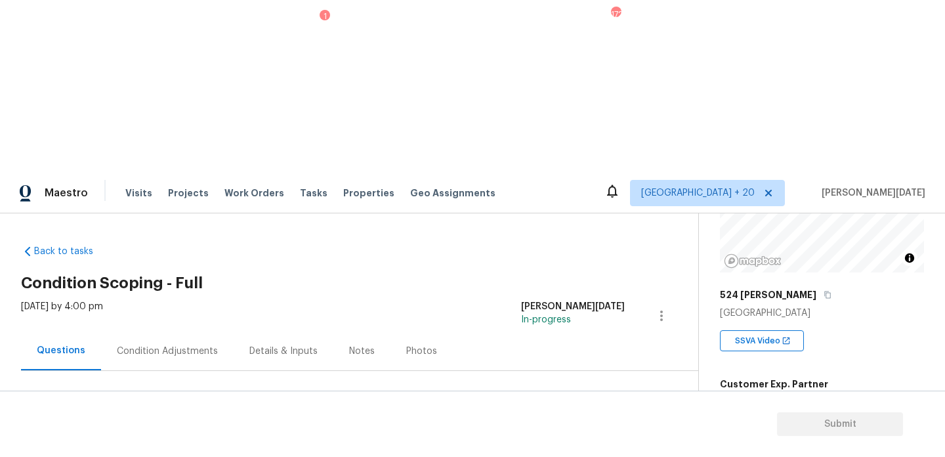
click at [150, 331] on div "Condition Adjustments" at bounding box center [167, 350] width 133 height 39
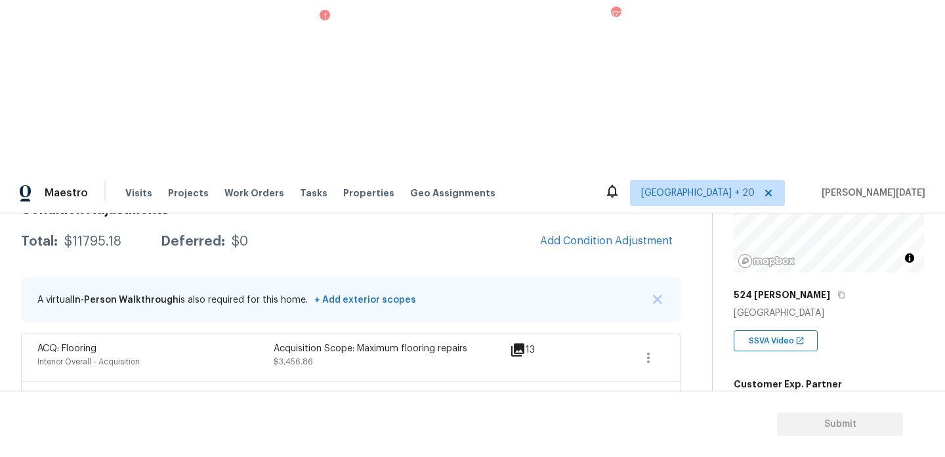
scroll to position [203, 0]
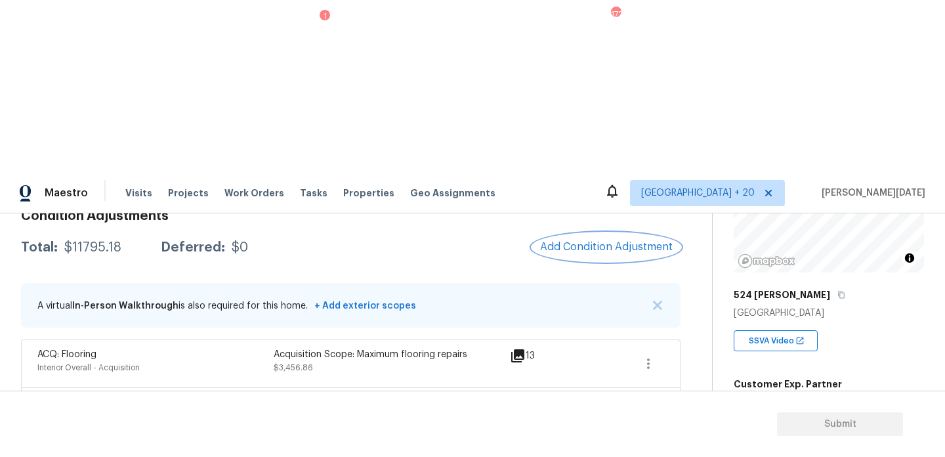
click at [631, 233] on button "Add Condition Adjustment" at bounding box center [606, 247] width 148 height 28
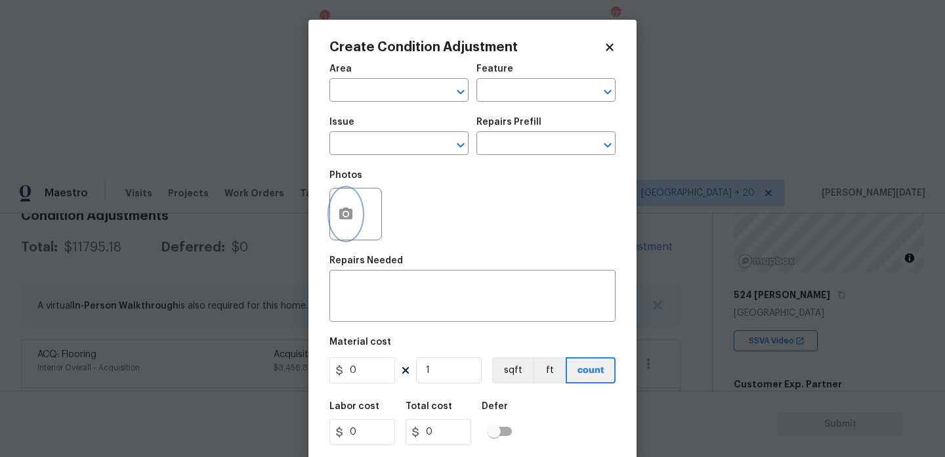
click at [344, 219] on icon "button" at bounding box center [345, 213] width 13 height 12
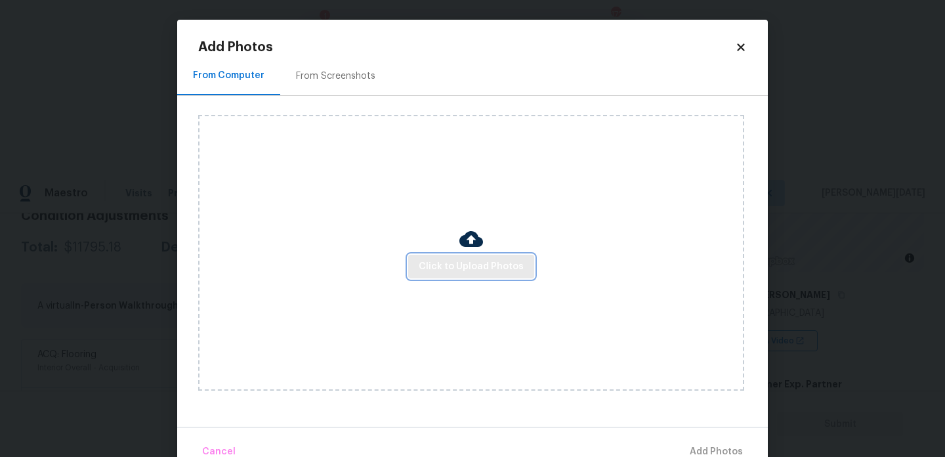
click at [431, 255] on button "Click to Upload Photos" at bounding box center [471, 267] width 126 height 24
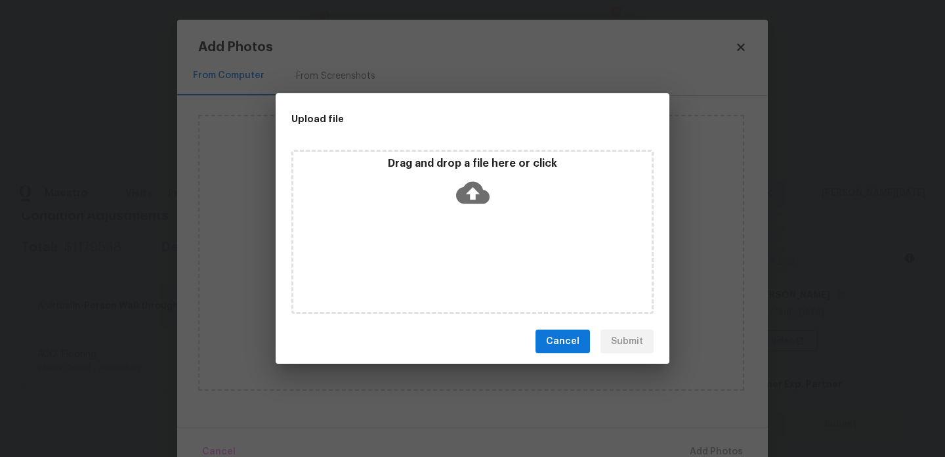
click at [446, 263] on div "Drag and drop a file here or click" at bounding box center [472, 232] width 362 height 164
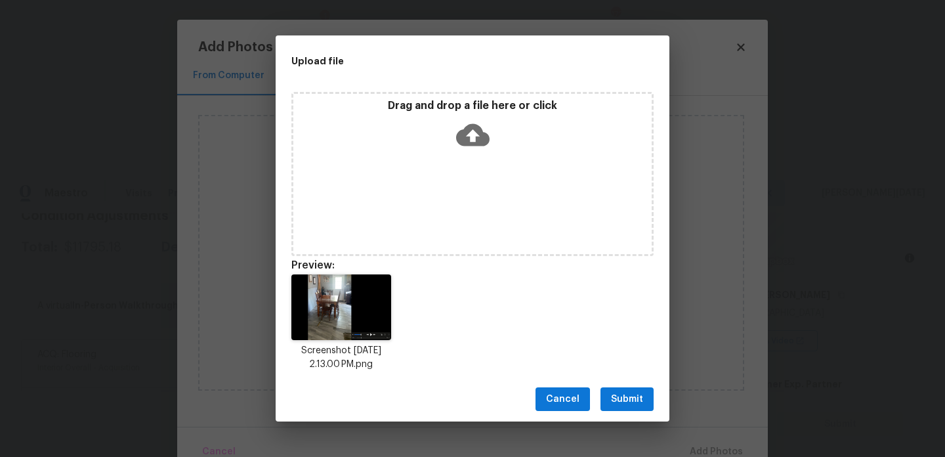
click at [629, 399] on span "Submit" at bounding box center [627, 399] width 32 height 16
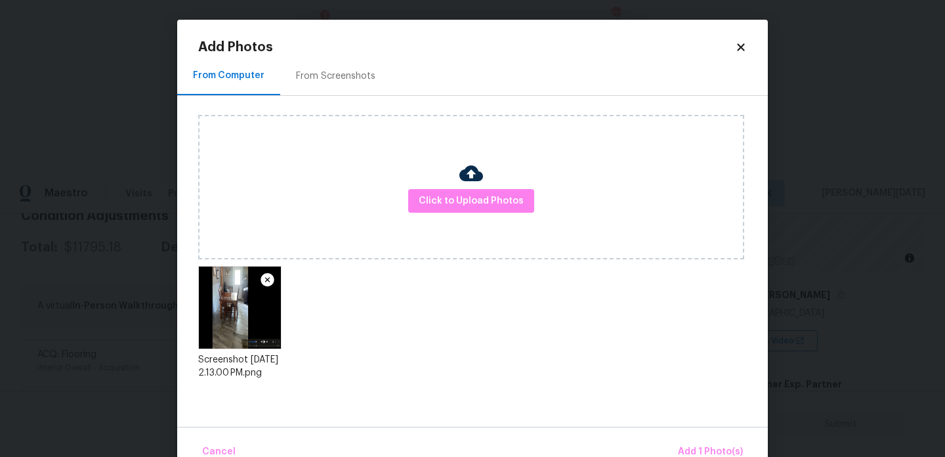
click at [629, 399] on div "Upload file Drag and drop a file here or click Cancel Submit" at bounding box center [472, 228] width 945 height 457
click at [704, 440] on button "Add 1 Photo(s)" at bounding box center [710, 452] width 75 height 28
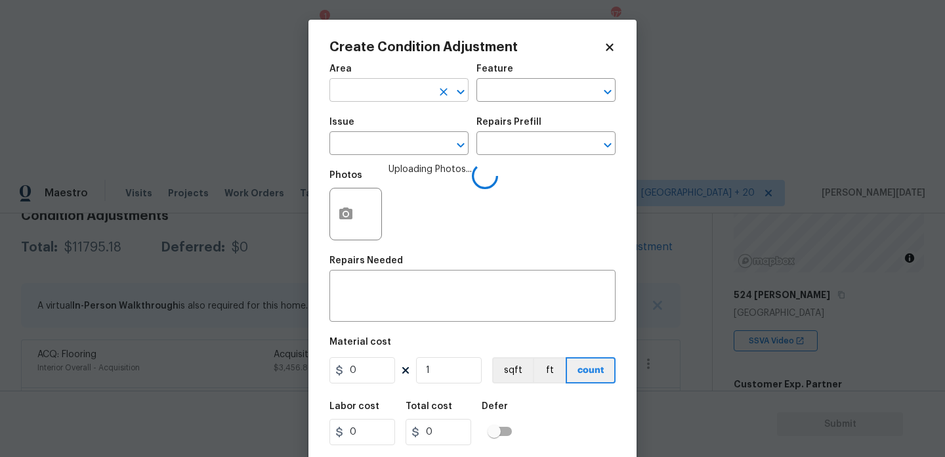
click at [358, 99] on input "text" at bounding box center [380, 91] width 102 height 20
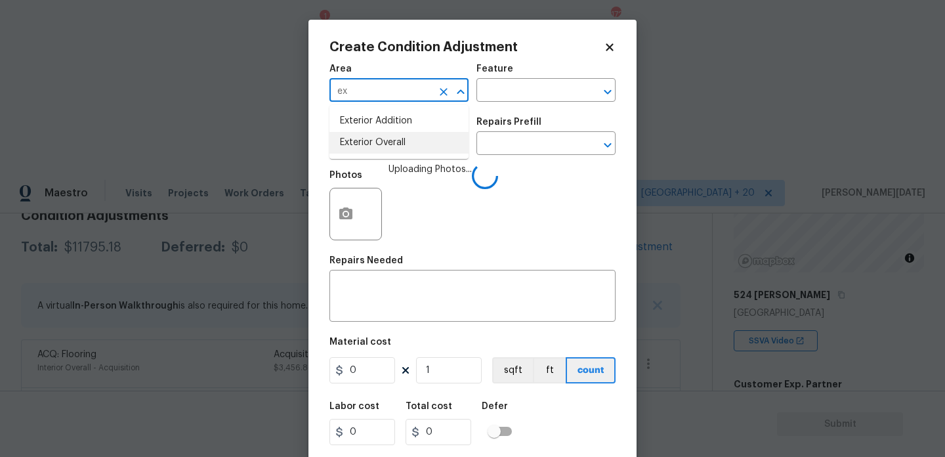
click at [374, 143] on li "Exterior Overall" at bounding box center [398, 143] width 139 height 22
type input "Exterior Overall"
click at [374, 143] on input "text" at bounding box center [380, 145] width 102 height 20
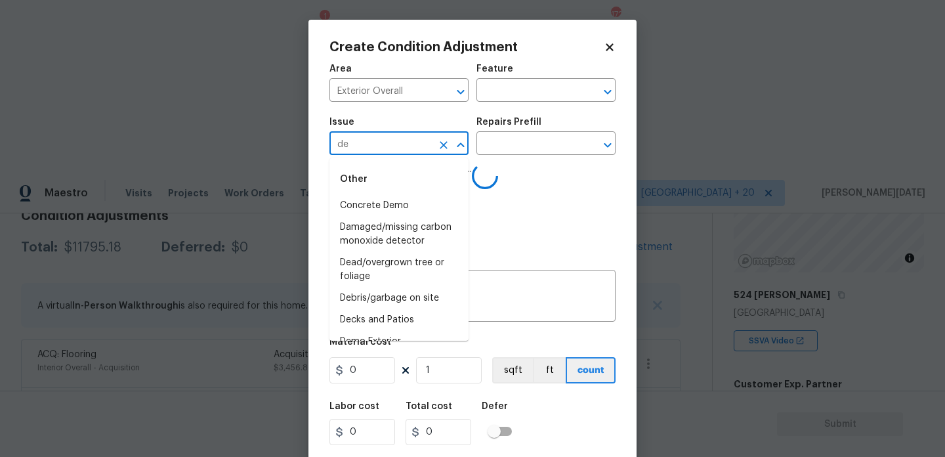
type input "dee"
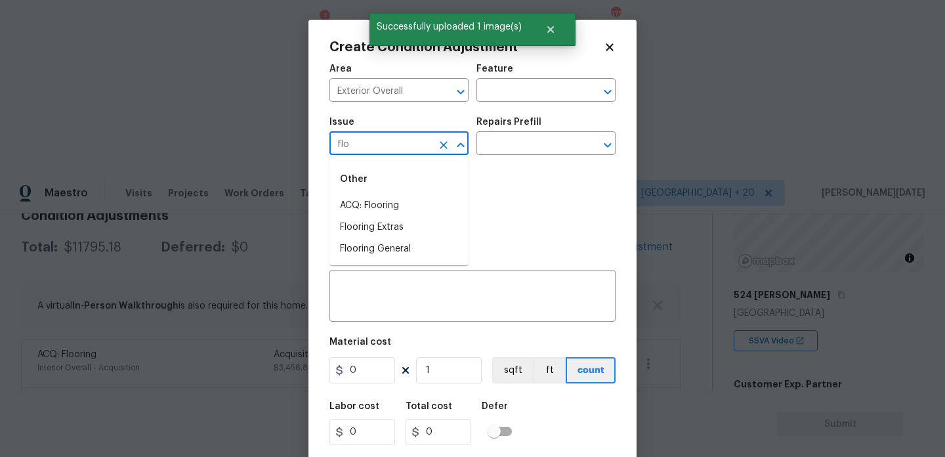
type input "floo"
click at [385, 223] on li "Flooring Extras" at bounding box center [398, 228] width 139 height 22
type input "Flooring Extras"
click at [510, 153] on input "text" at bounding box center [527, 145] width 102 height 20
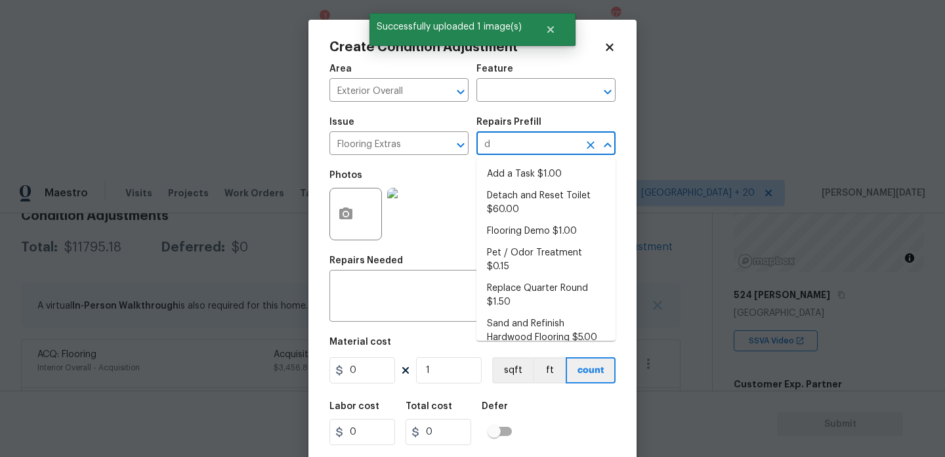
type input "de"
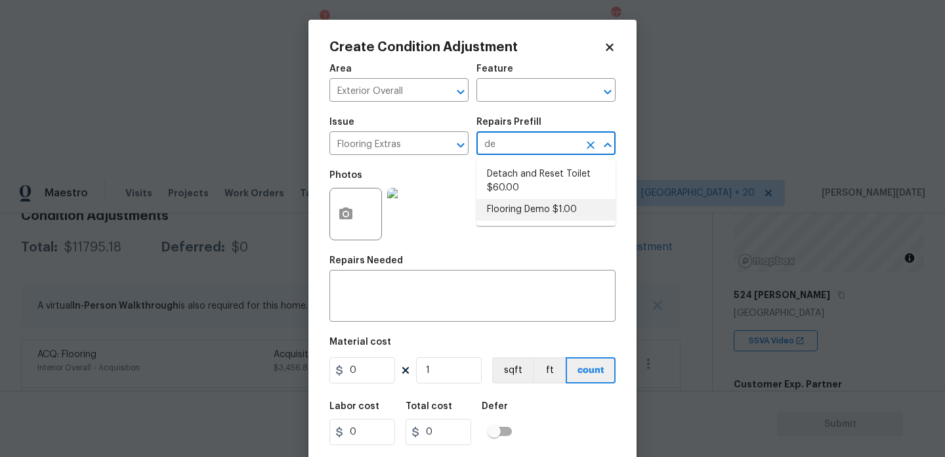
click at [565, 211] on li "Flooring Demo $1.00" at bounding box center [545, 210] width 139 height 22
type input "Overall Flooring"
type textarea "Demo existing flooring."
type input "1"
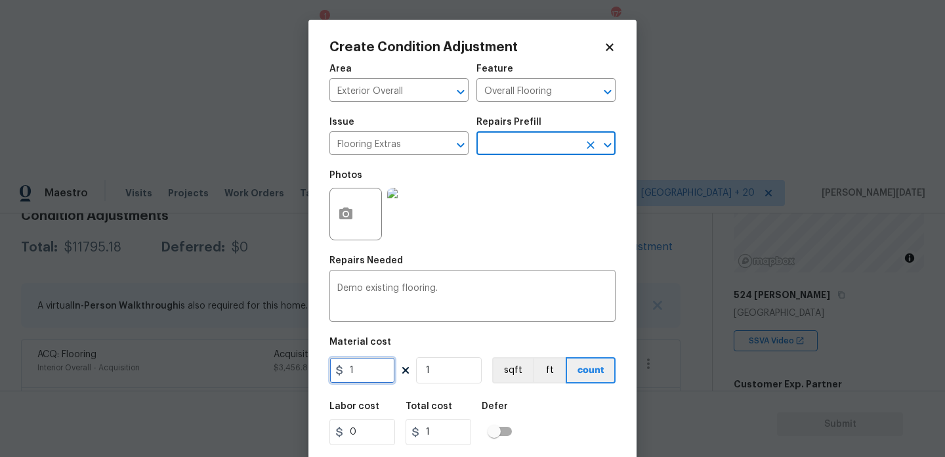
click at [359, 373] on input "1" at bounding box center [362, 370] width 66 height 26
type input "2"
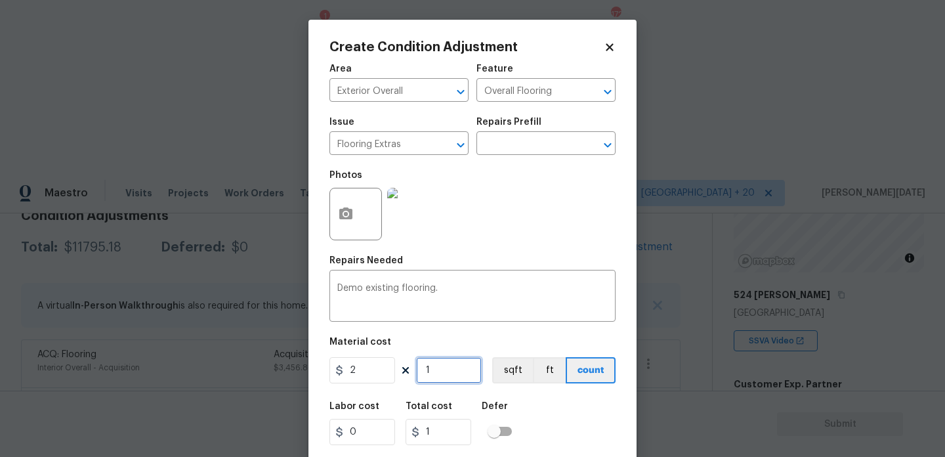
click at [445, 371] on input "1" at bounding box center [449, 370] width 66 height 26
type input "2"
type input "0"
type input "8"
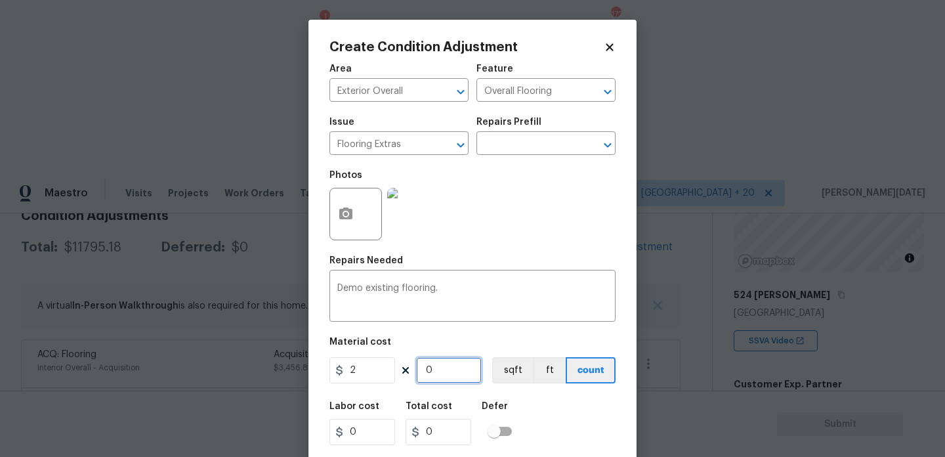
type input "16"
type input "80"
type input "160"
type input "800"
type input "1600"
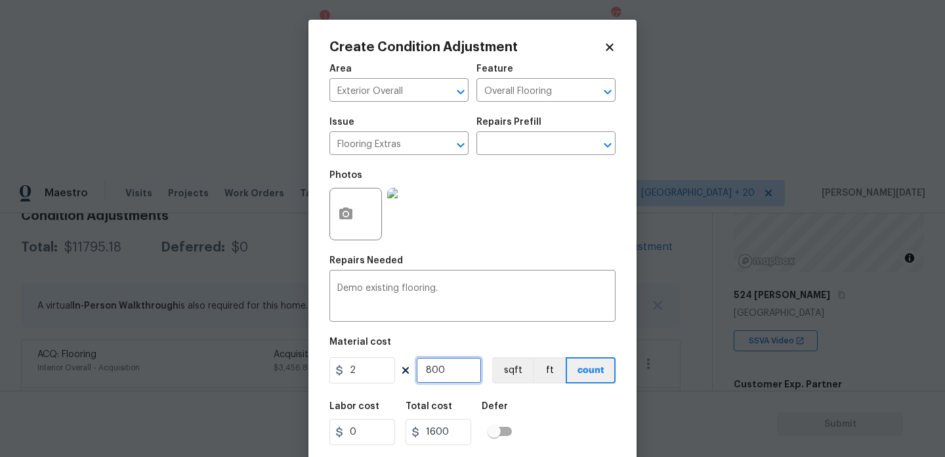
type input "800"
click at [515, 225] on div "Photos" at bounding box center [472, 205] width 286 height 85
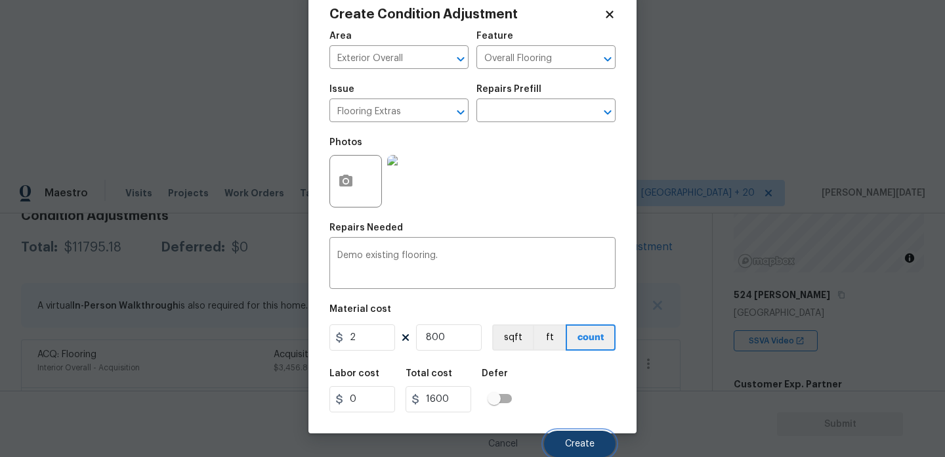
click at [576, 440] on span "Create" at bounding box center [580, 444] width 30 height 10
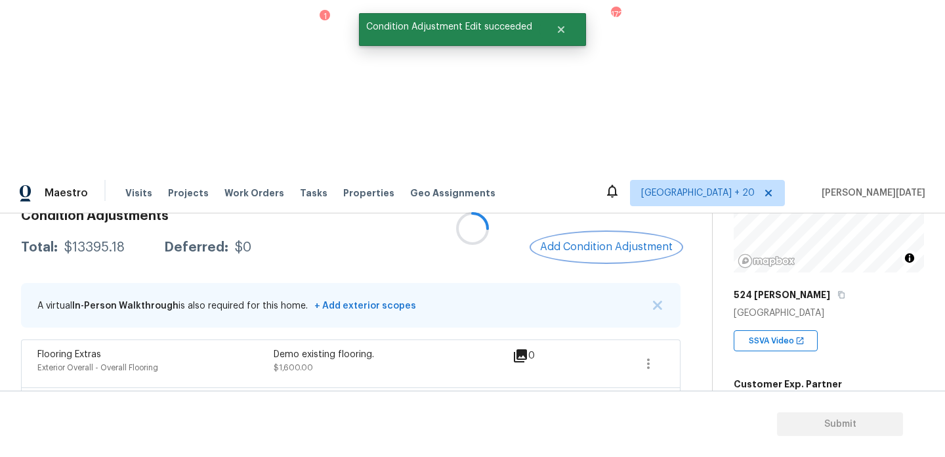
scroll to position [0, 0]
click at [751, 425] on div "Square Foot 1654" at bounding box center [772, 453] width 76 height 56
click at [747, 456] on span "1654" at bounding box center [745, 465] width 22 height 9
copy span "1654"
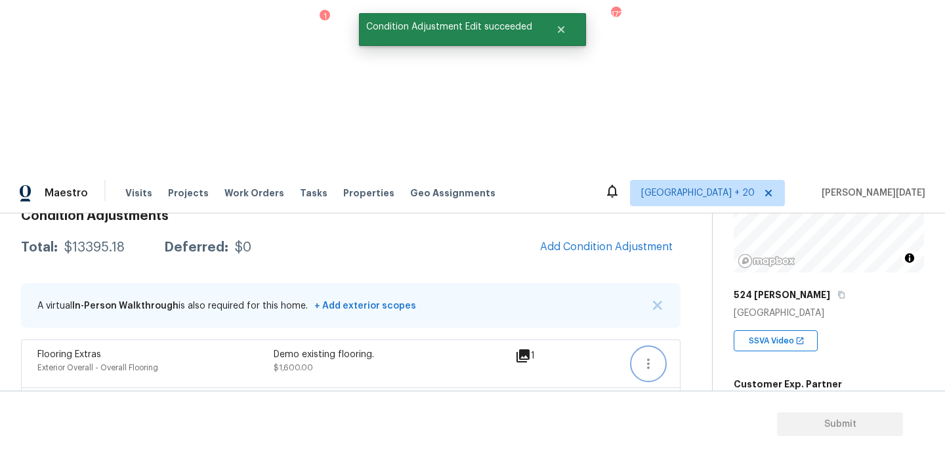
click at [641, 348] on button "button" at bounding box center [649, 364] width 32 height 32
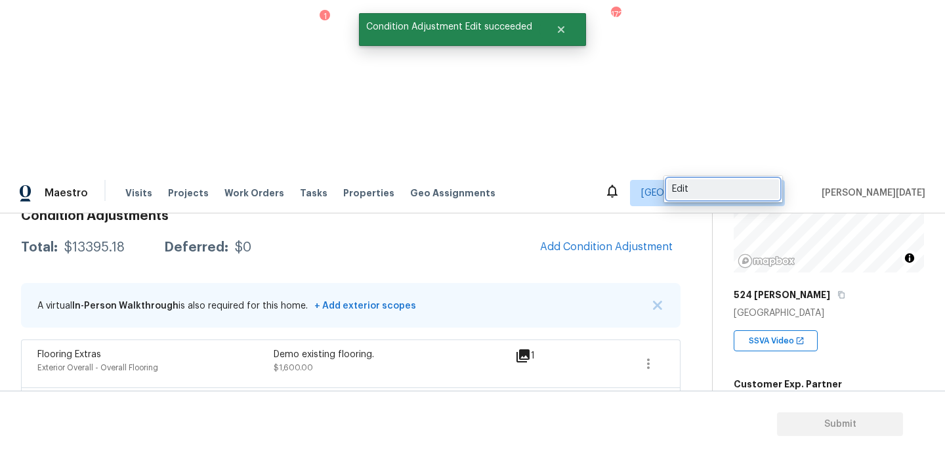
click at [713, 190] on div "Edit" at bounding box center [723, 188] width 102 height 13
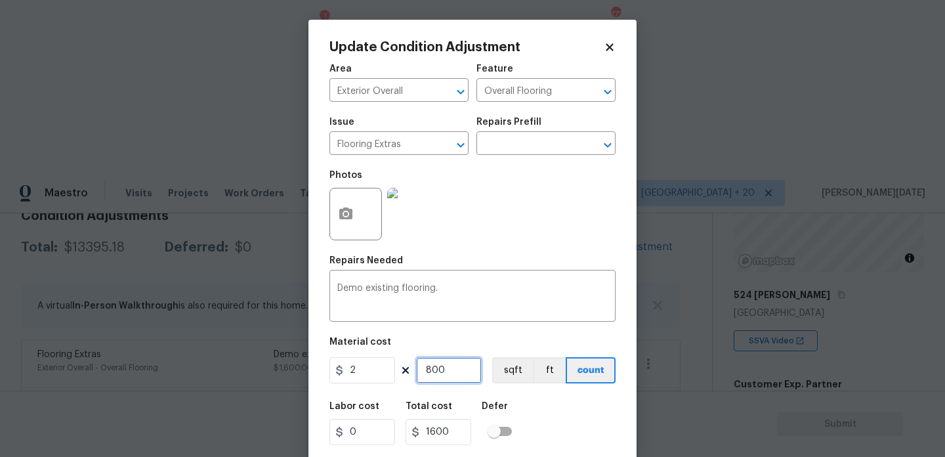
drag, startPoint x: 442, startPoint y: 370, endPoint x: 341, endPoint y: 368, distance: 101.1
click at [341, 368] on div "2 800 sqft ft count" at bounding box center [472, 370] width 286 height 26
type input "0"
type input "6"
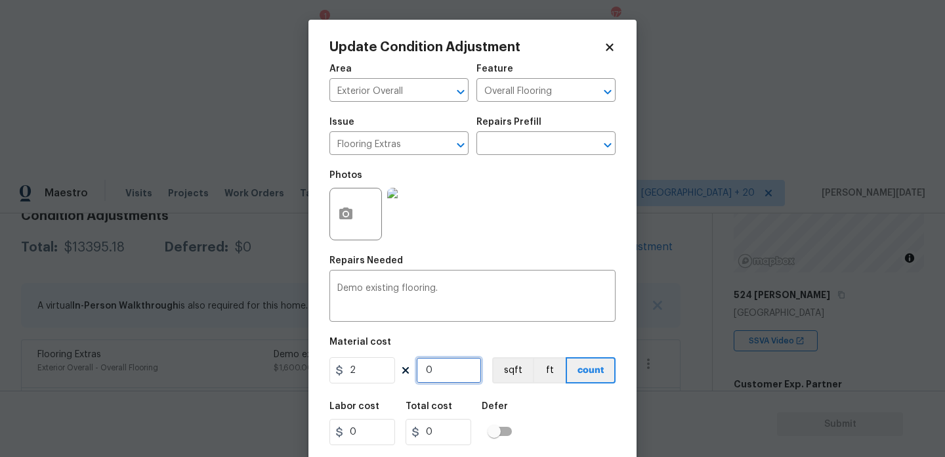
type input "12"
type input "60"
type input "120"
type input "600"
type input "1200"
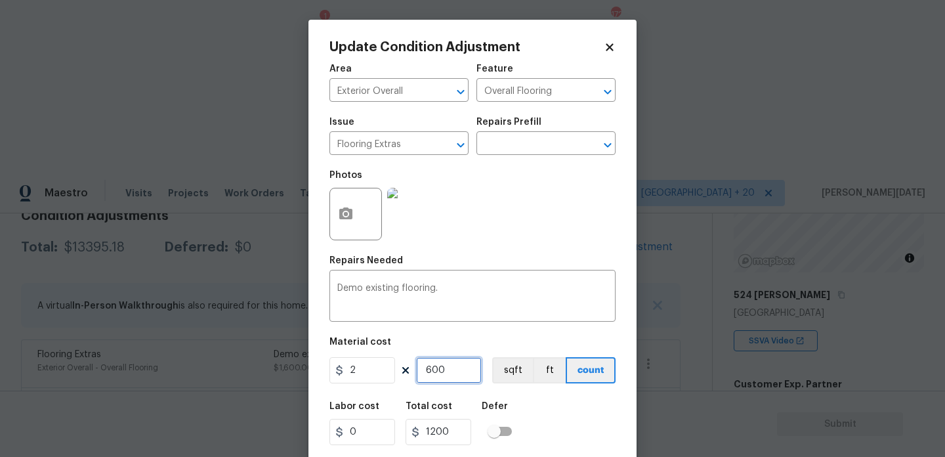
type input "600"
click at [520, 243] on div "Photos" at bounding box center [472, 205] width 286 height 85
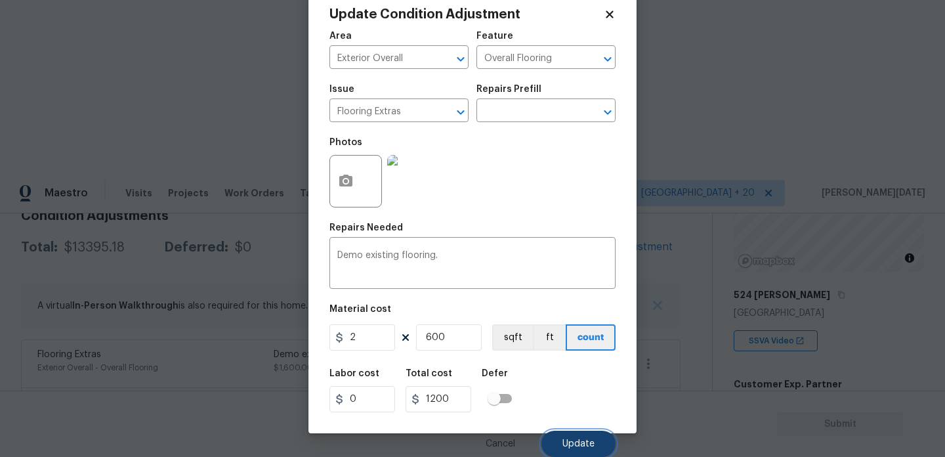
click at [562, 446] on button "Update" at bounding box center [578, 444] width 74 height 26
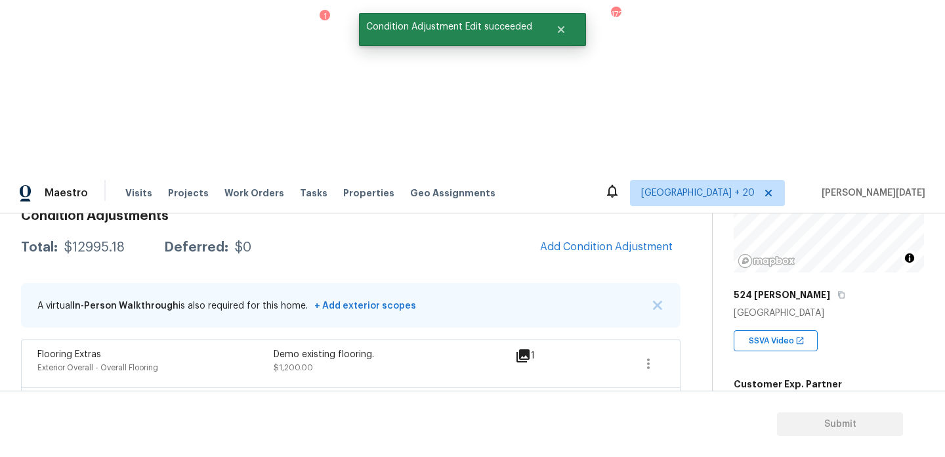
scroll to position [0, 0]
click at [744, 456] on span "1654" at bounding box center [745, 465] width 22 height 9
copy span "1654"
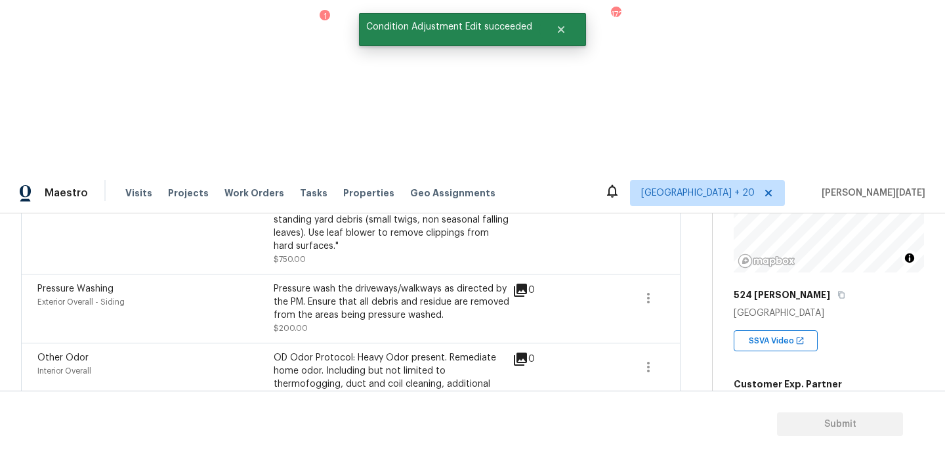
scroll to position [665, 0]
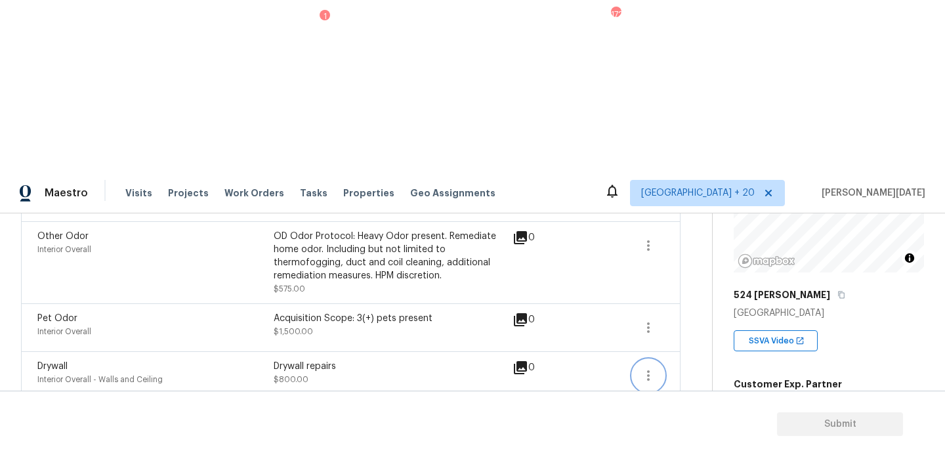
click at [650, 368] on icon "button" at bounding box center [649, 376] width 16 height 16
click at [707, 201] on div "Edit" at bounding box center [723, 200] width 102 height 13
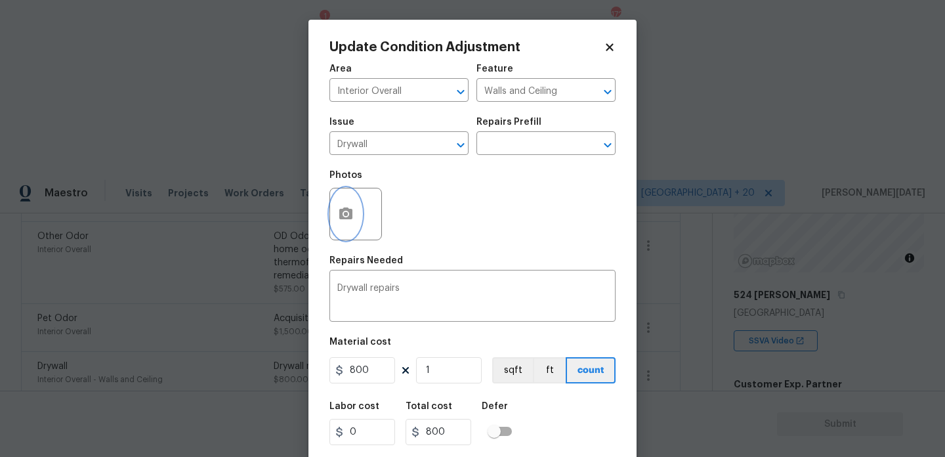
click at [341, 228] on button "button" at bounding box center [346, 213] width 32 height 51
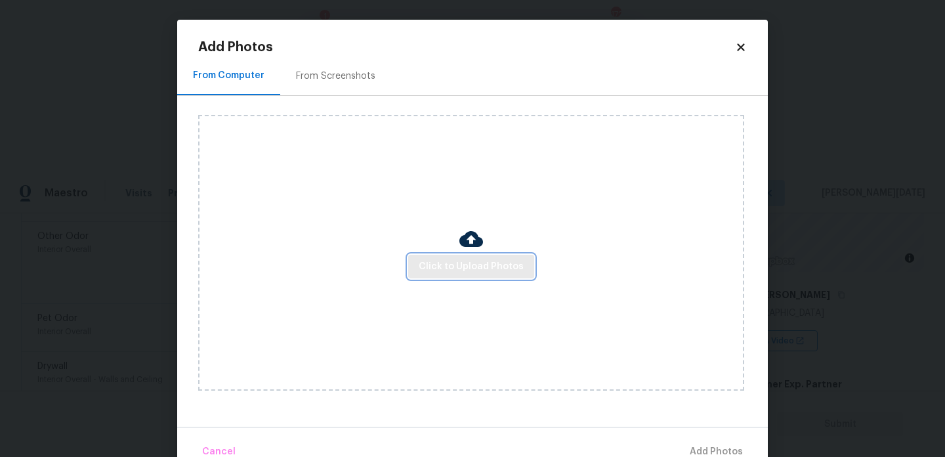
click at [448, 262] on span "Click to Upload Photos" at bounding box center [471, 267] width 105 height 16
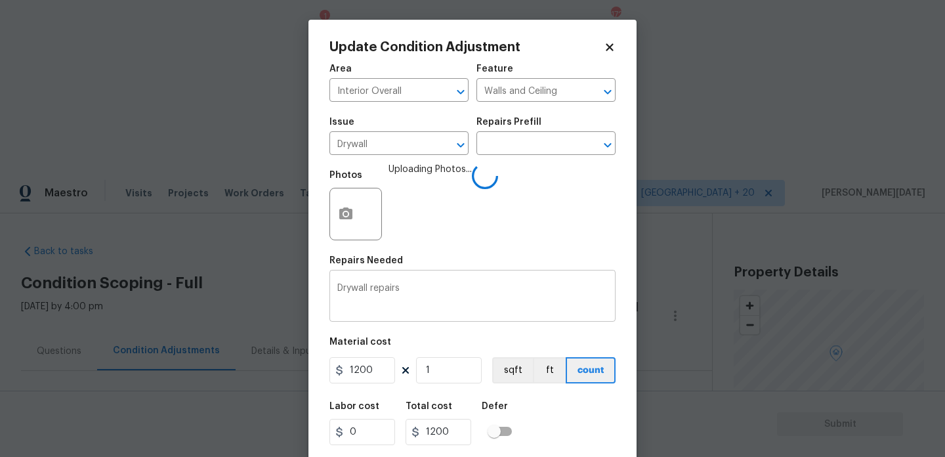
scroll to position [33, 0]
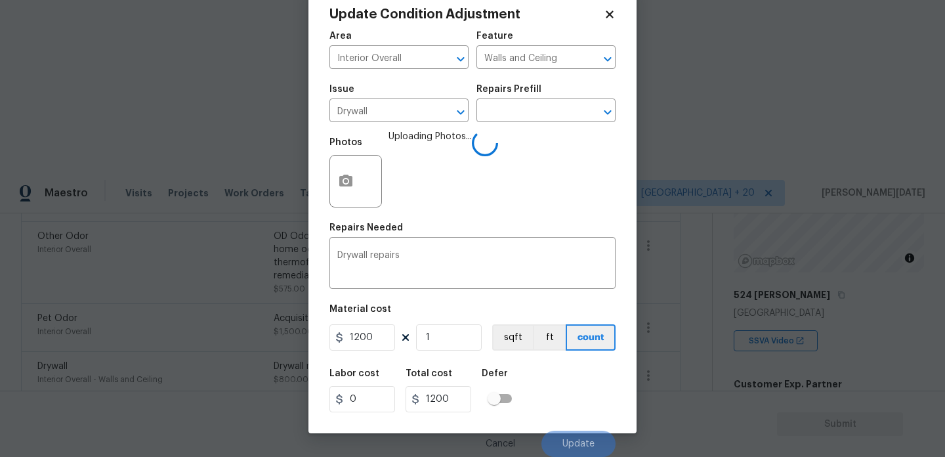
click at [516, 243] on div "Drywall repairs x ​" at bounding box center [472, 264] width 286 height 49
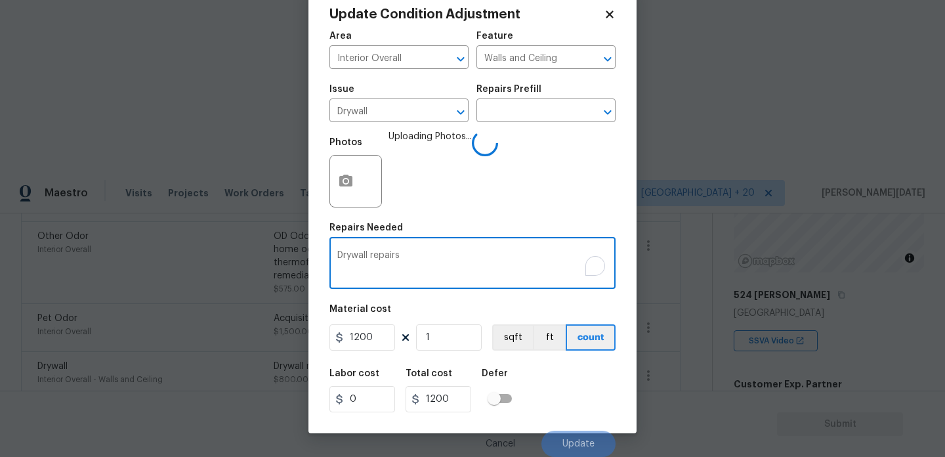
click at [560, 387] on div "Labor cost 0 Total cost 1200 Defer" at bounding box center [472, 390] width 286 height 59
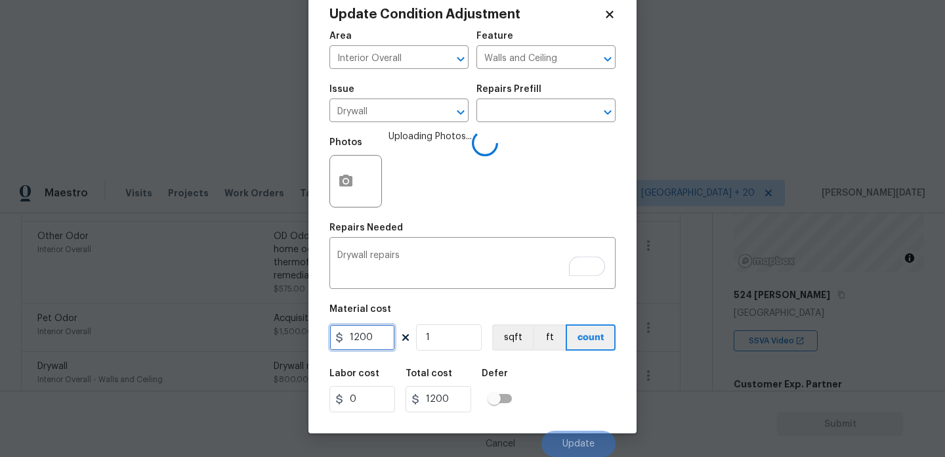
click at [381, 333] on input "1200" at bounding box center [362, 337] width 66 height 26
type input "1500"
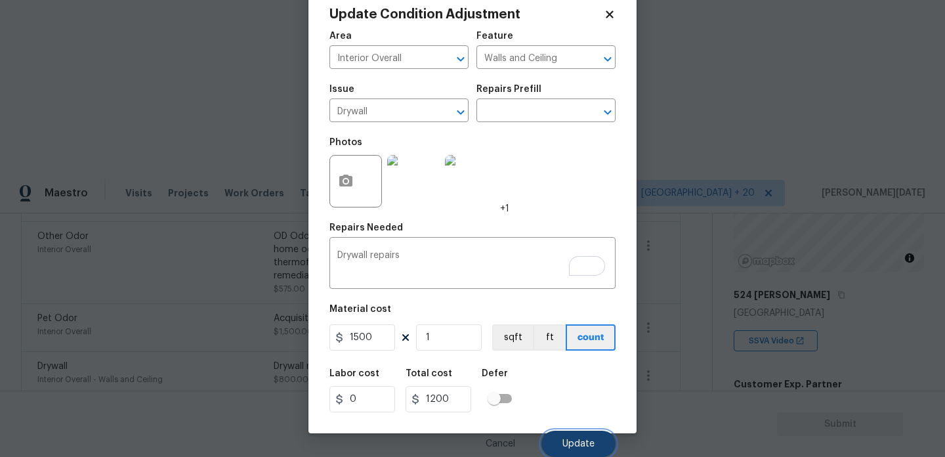
type input "1500"
click at [583, 439] on span "Update" at bounding box center [578, 444] width 32 height 10
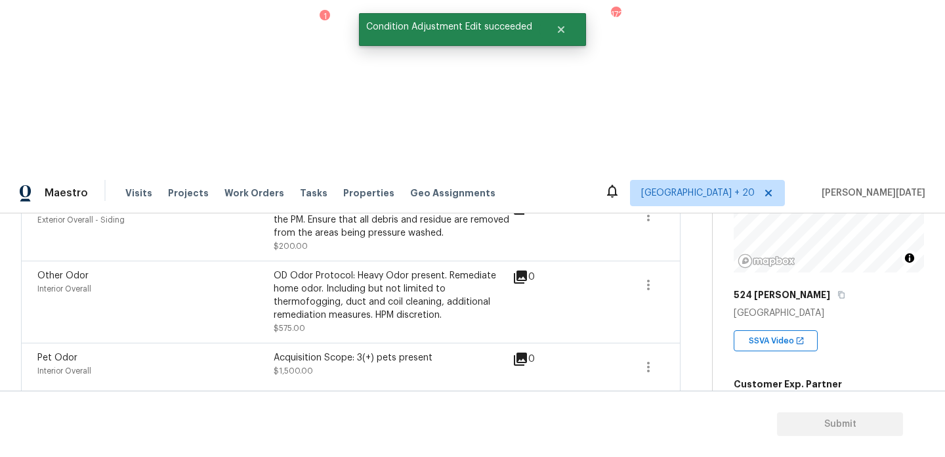
scroll to position [665, 0]
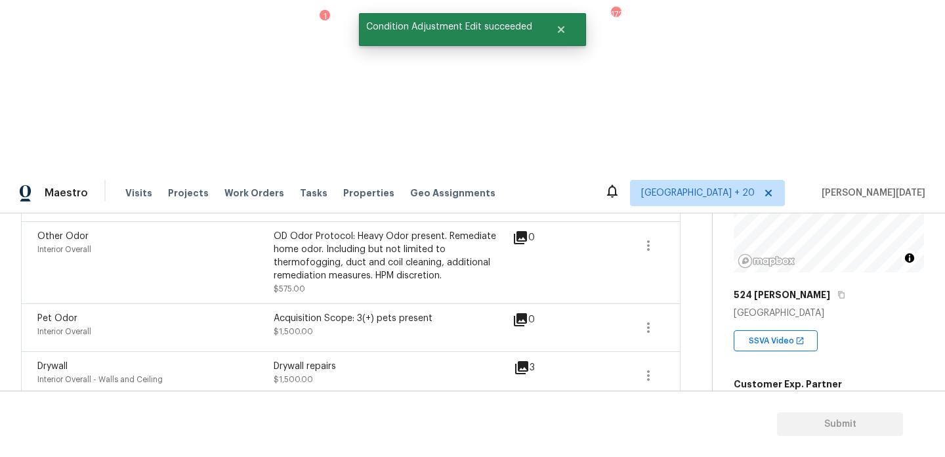
click at [642, 415] on icon "button" at bounding box center [649, 423] width 16 height 16
click at [698, 247] on div "Edit" at bounding box center [723, 248] width 102 height 13
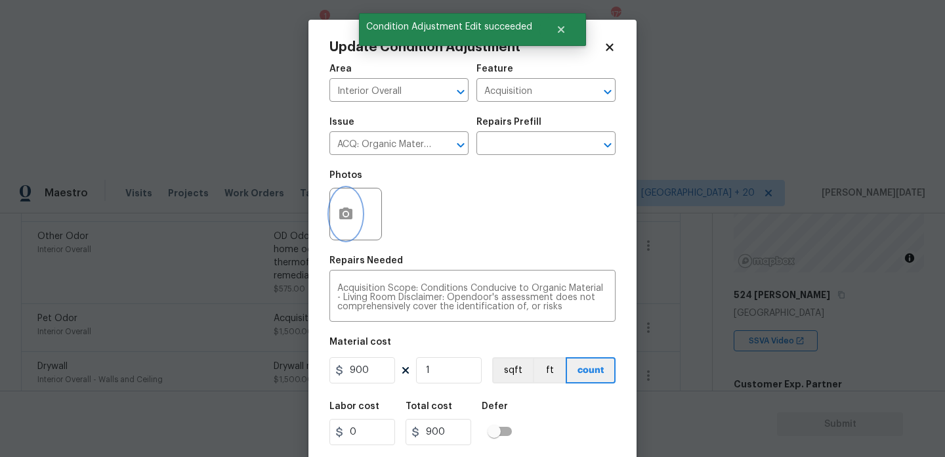
click at [358, 213] on button "button" at bounding box center [346, 213] width 32 height 51
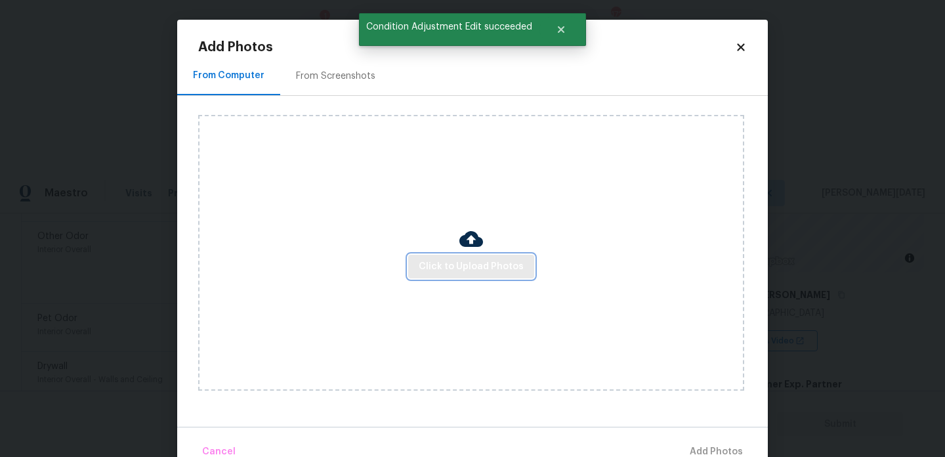
click at [443, 266] on span "Click to Upload Photos" at bounding box center [471, 267] width 105 height 16
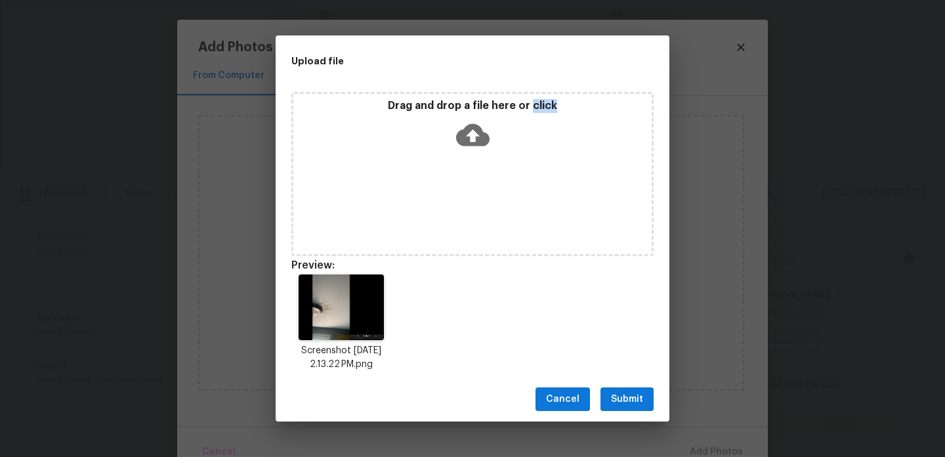
click at [622, 392] on span "Submit" at bounding box center [627, 399] width 32 height 16
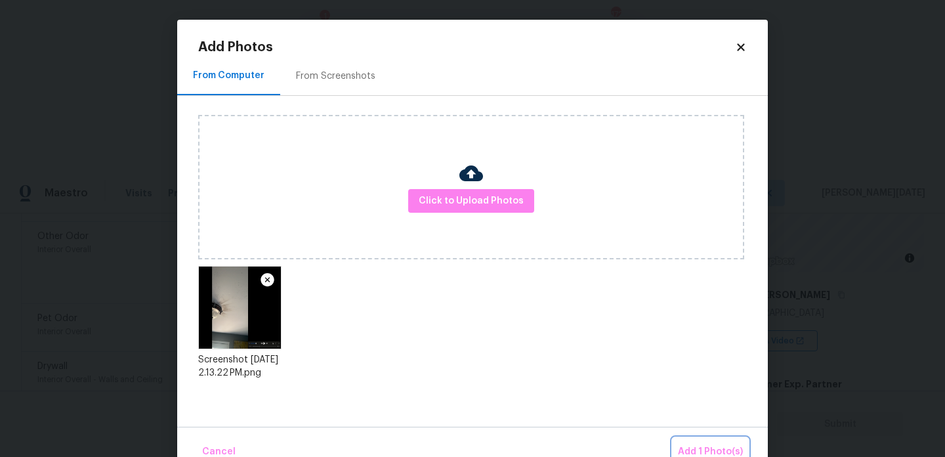
click at [703, 450] on span "Add 1 Photo(s)" at bounding box center [710, 452] width 65 height 16
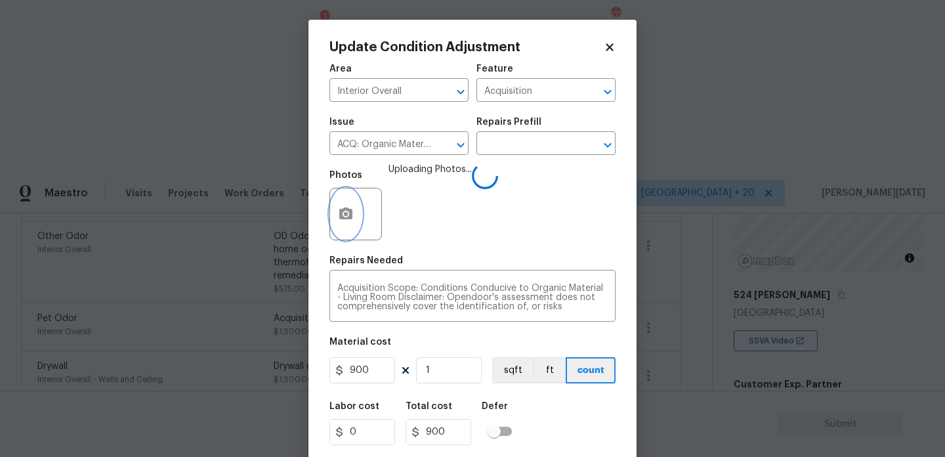
scroll to position [33, 0]
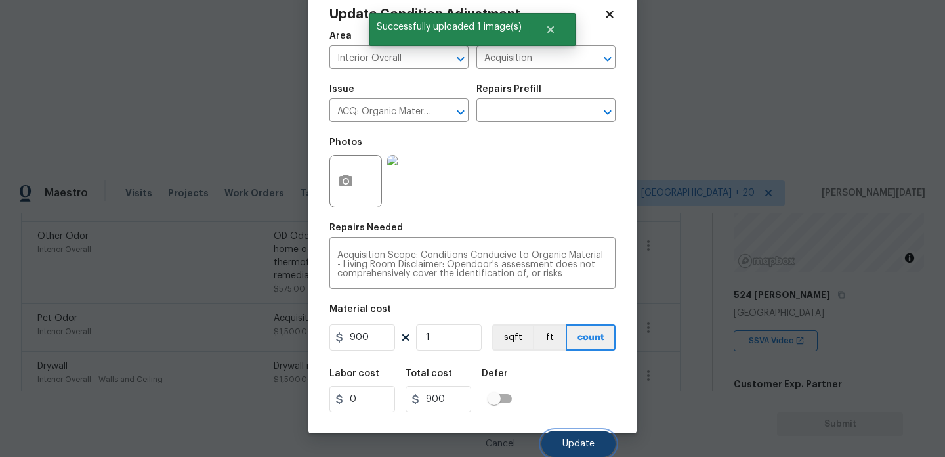
click at [587, 449] on button "Update" at bounding box center [578, 444] width 74 height 26
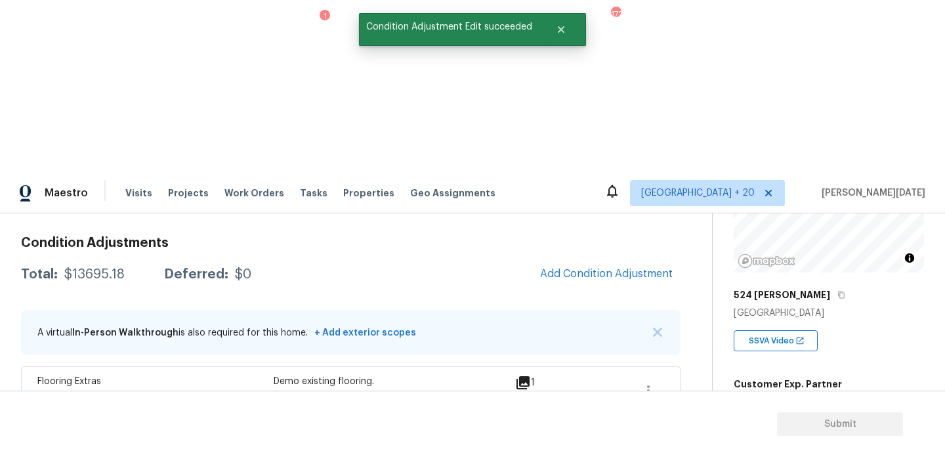
scroll to position [102, 0]
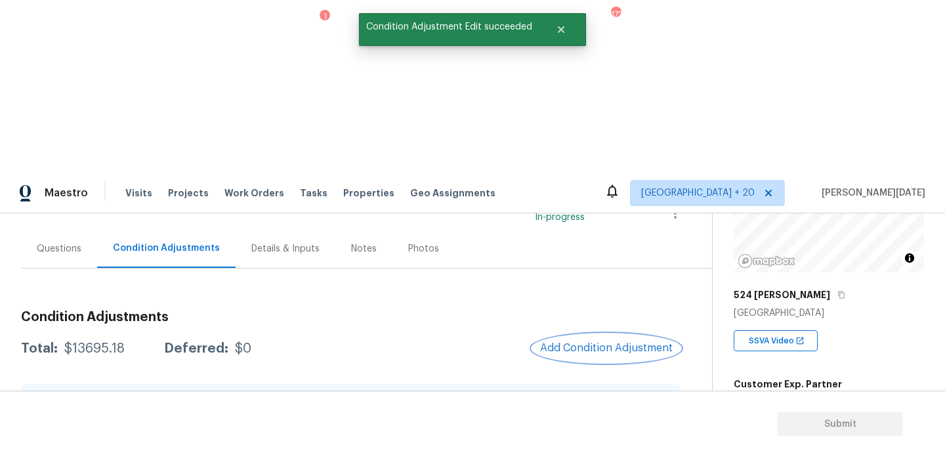
click at [594, 342] on span "Add Condition Adjustment" at bounding box center [606, 348] width 133 height 12
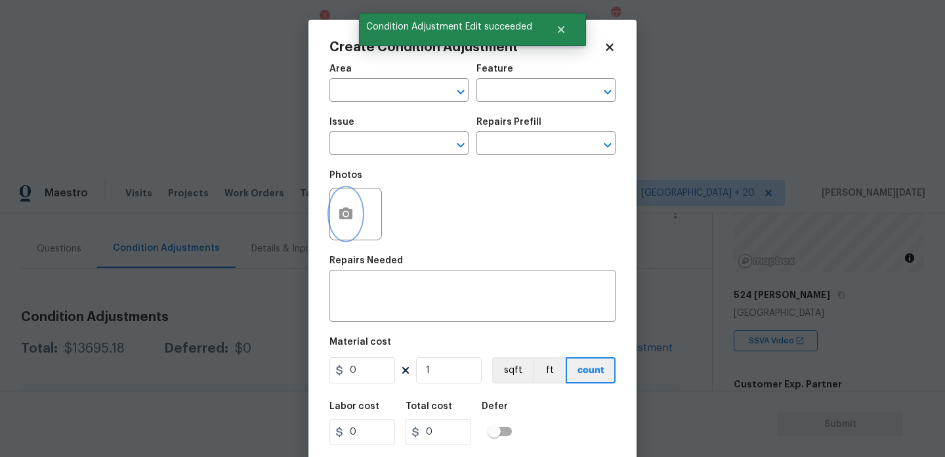
click at [350, 213] on icon "button" at bounding box center [345, 213] width 13 height 12
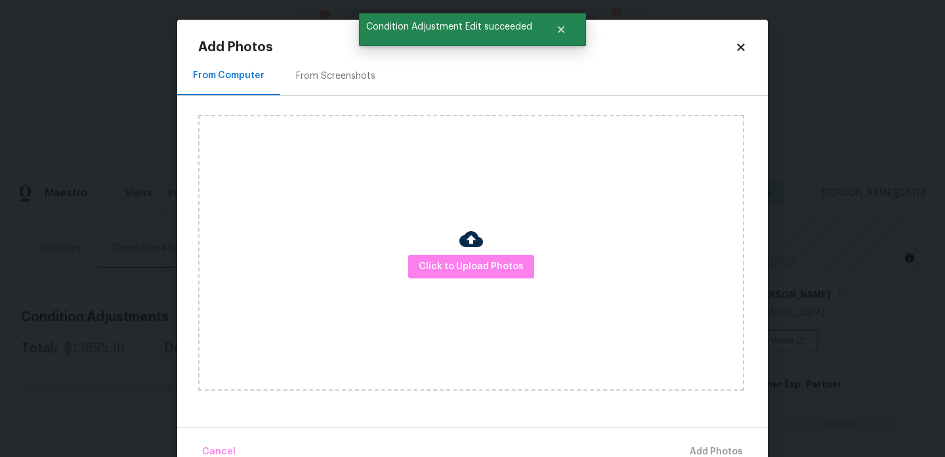
click at [484, 293] on div "Click to Upload Photos" at bounding box center [471, 253] width 546 height 276
click at [493, 274] on span "Click to Upload Photos" at bounding box center [471, 267] width 105 height 16
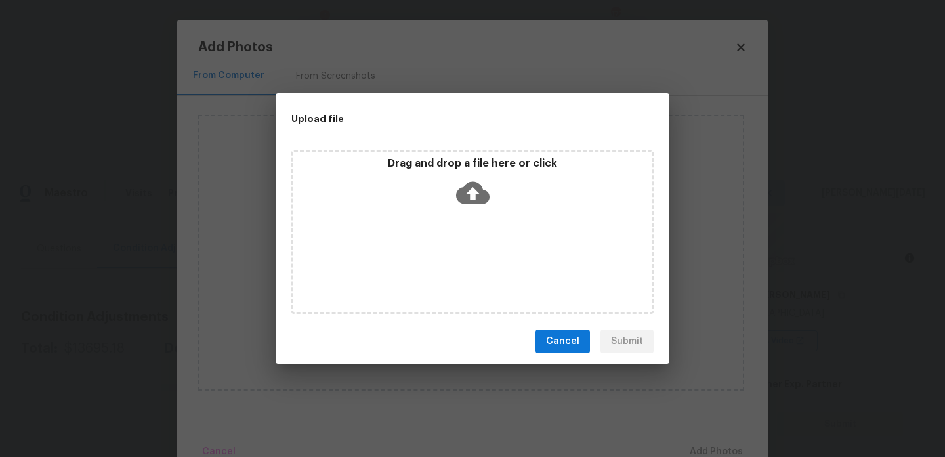
click at [493, 274] on div "Drag and drop a file here or click" at bounding box center [472, 232] width 362 height 164
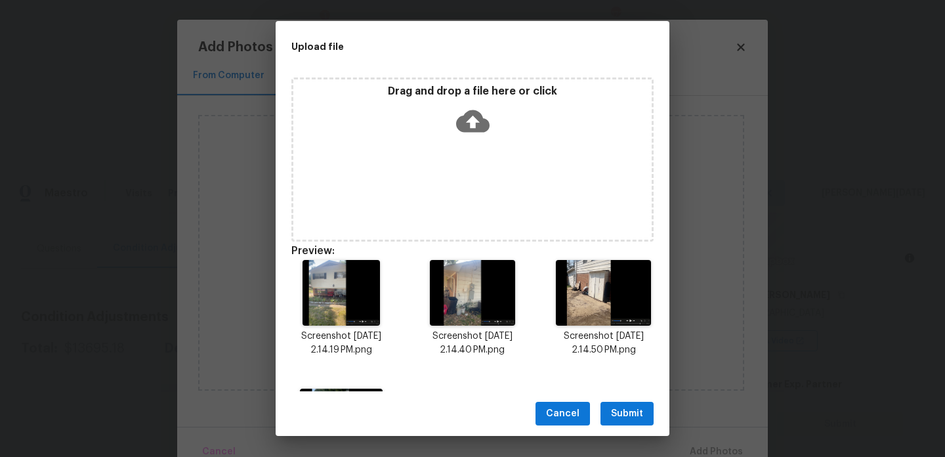
click at [639, 412] on span "Submit" at bounding box center [627, 414] width 32 height 16
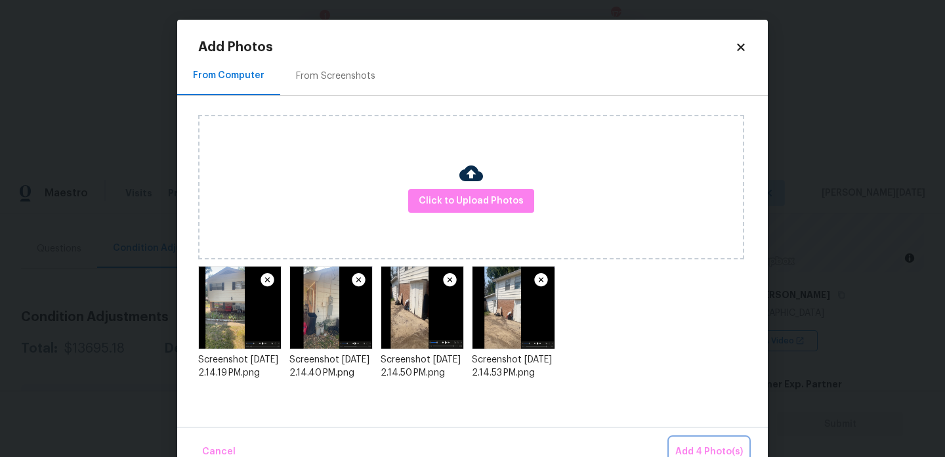
click at [692, 440] on button "Add 4 Photo(s)" at bounding box center [709, 452] width 78 height 28
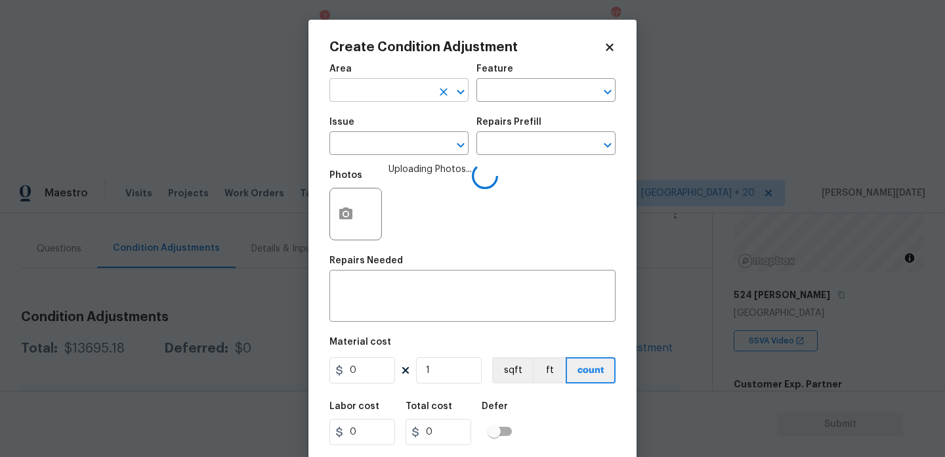
click at [363, 93] on input "text" at bounding box center [380, 91] width 102 height 20
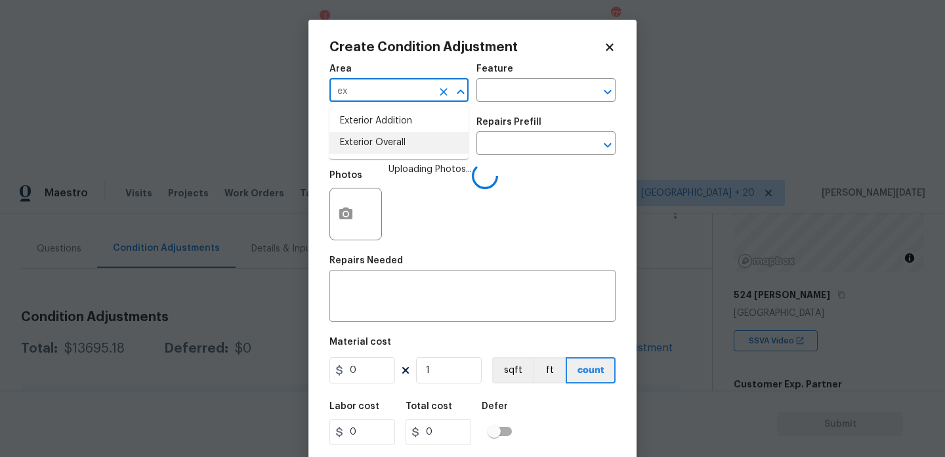
click at [371, 141] on li "Exterior Overall" at bounding box center [398, 143] width 139 height 22
type input "Exterior Overall"
click at [371, 141] on input "text" at bounding box center [380, 145] width 102 height 20
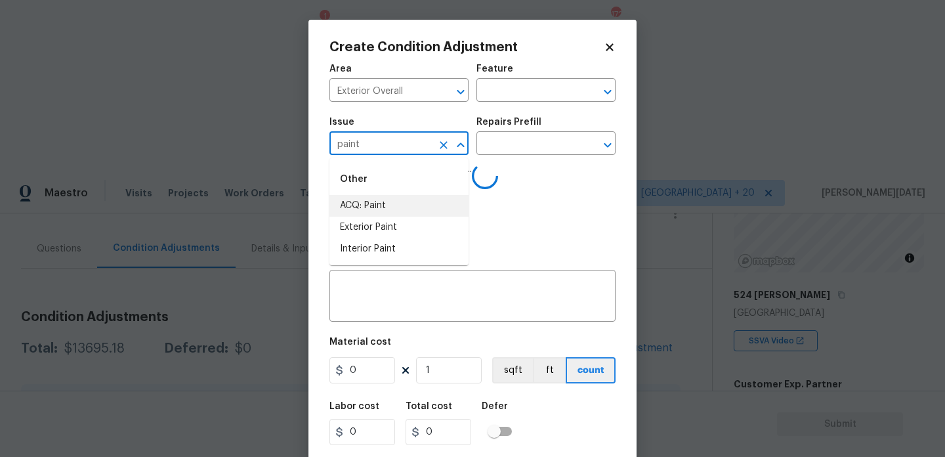
click at [389, 205] on li "ACQ: Paint" at bounding box center [398, 206] width 139 height 22
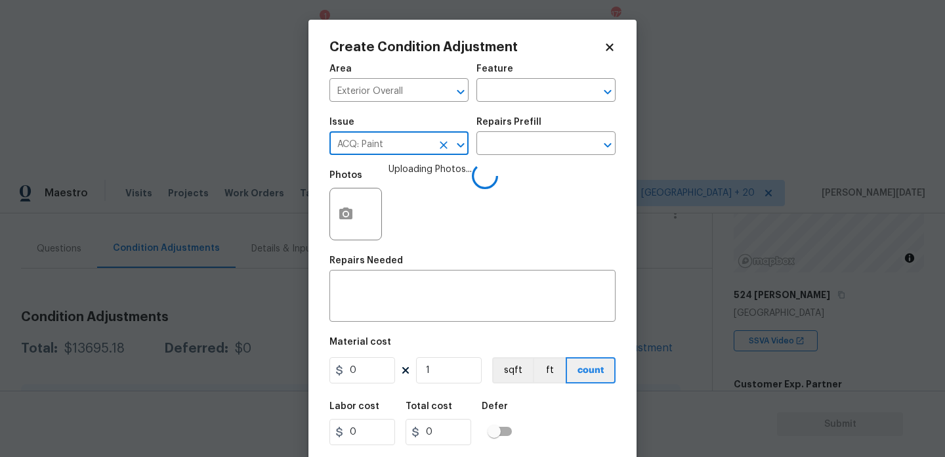
type input "ACQ: Paint"
click at [479, 169] on circle at bounding box center [485, 176] width 28 height 28
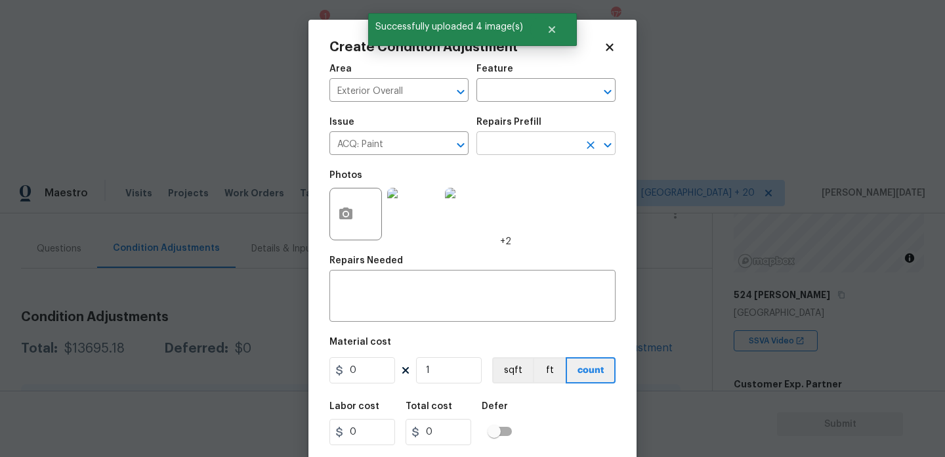
click at [519, 148] on input "text" at bounding box center [527, 145] width 102 height 20
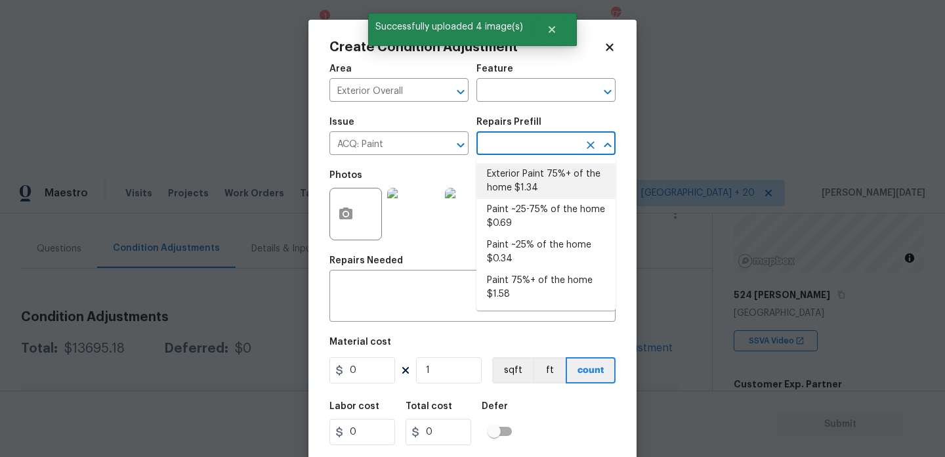
click at [544, 186] on li "Exterior Paint 75%+ of the home $1.34" at bounding box center [545, 180] width 139 height 35
type input "Acquisition"
type textarea "Acquisition Scope: 75%+ of the home exterior will likely require paint"
type input "1.34"
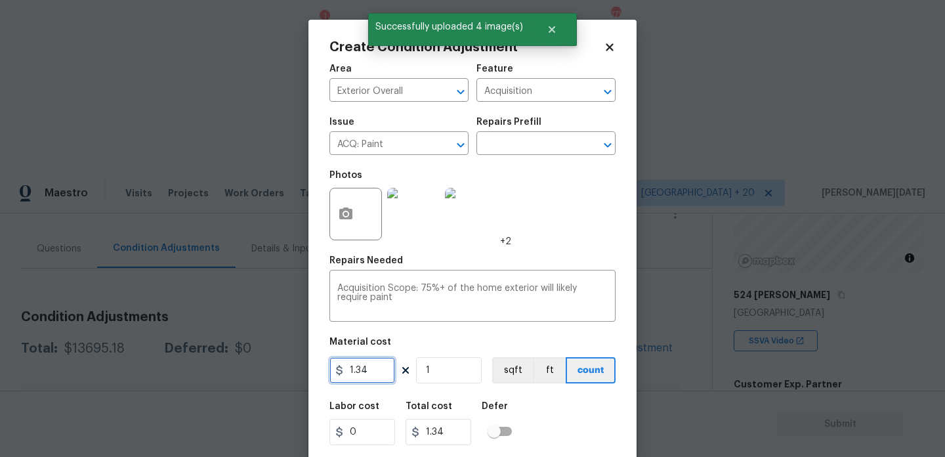
click at [385, 383] on input "1.34" at bounding box center [362, 370] width 66 height 26
type input "1.5"
click at [463, 373] on input "1" at bounding box center [449, 370] width 66 height 26
type input "16"
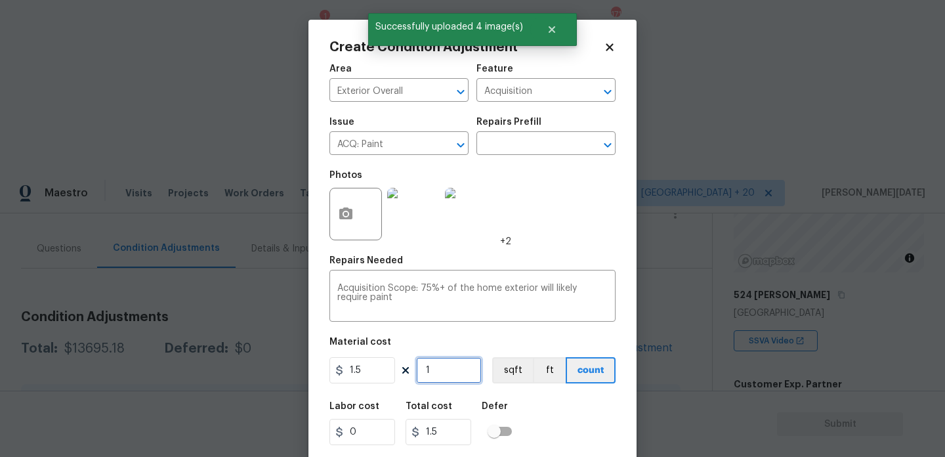
type input "24"
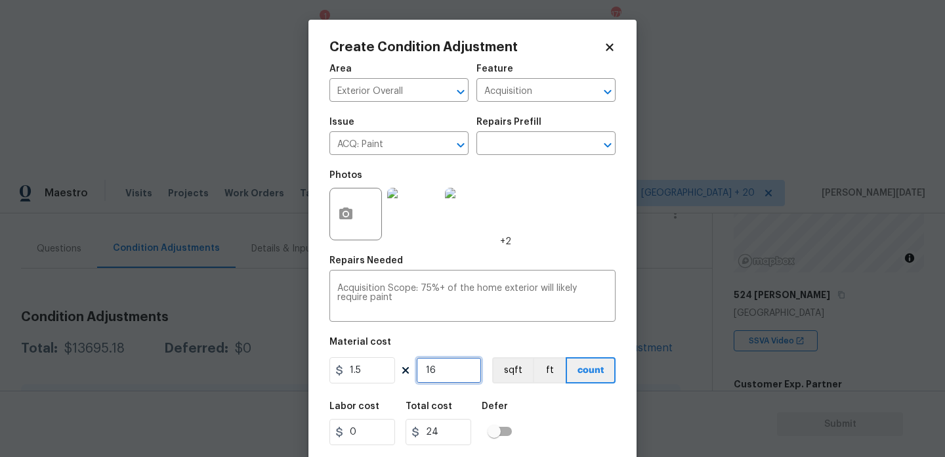
type input "165"
type input "247.5"
type input "1654"
type input "2481"
type input "1654"
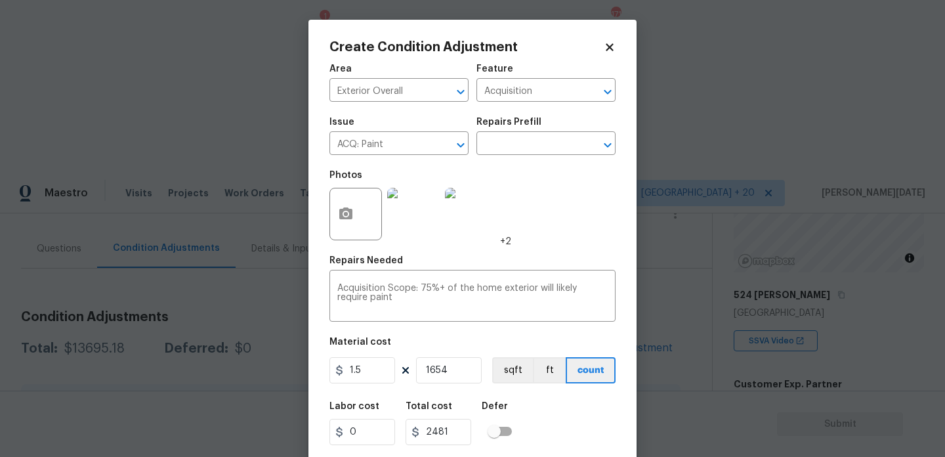
click at [566, 217] on div "Photos +2" at bounding box center [472, 205] width 286 height 85
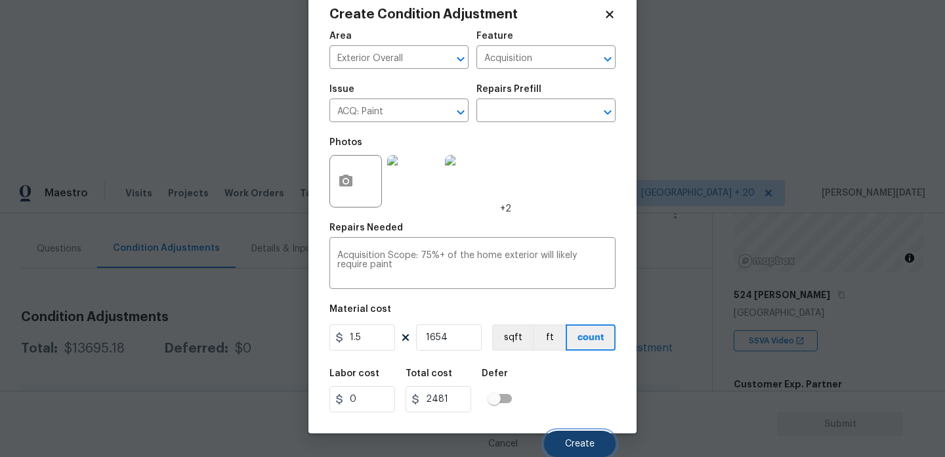
click at [566, 441] on span "Create" at bounding box center [580, 444] width 30 height 10
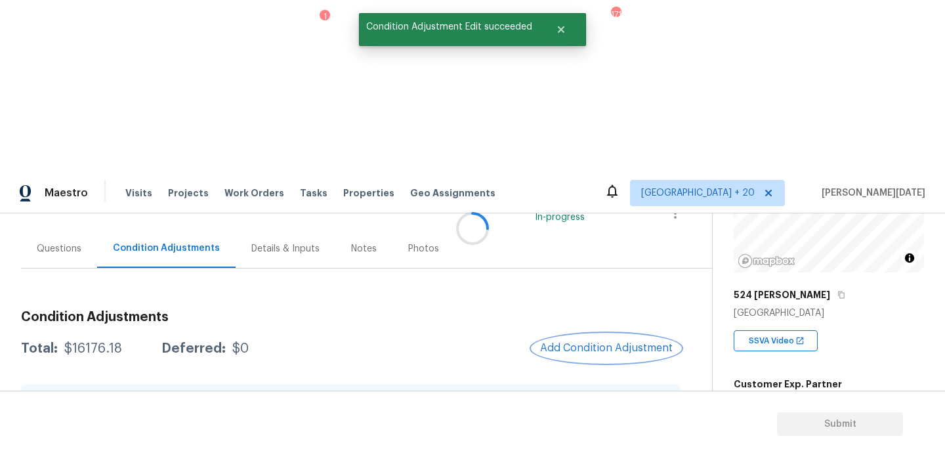
scroll to position [0, 0]
click at [585, 342] on span "Add Condition Adjustment" at bounding box center [606, 348] width 133 height 12
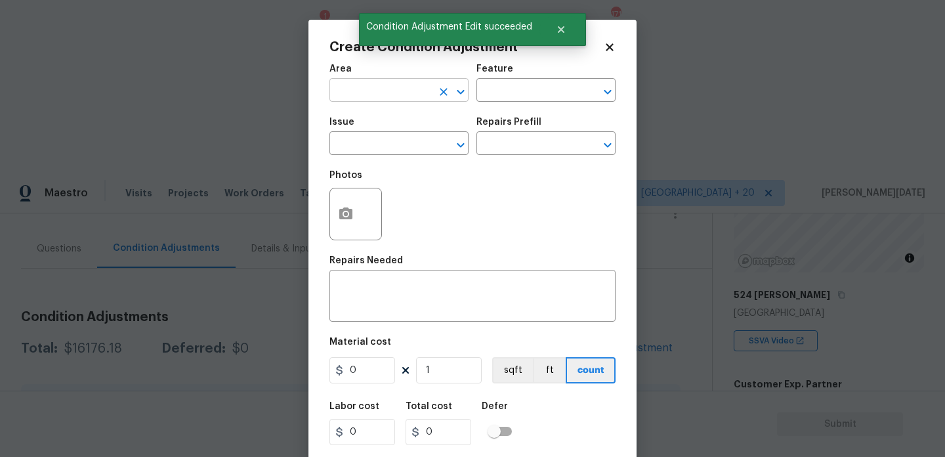
click at [360, 98] on input "text" at bounding box center [380, 91] width 102 height 20
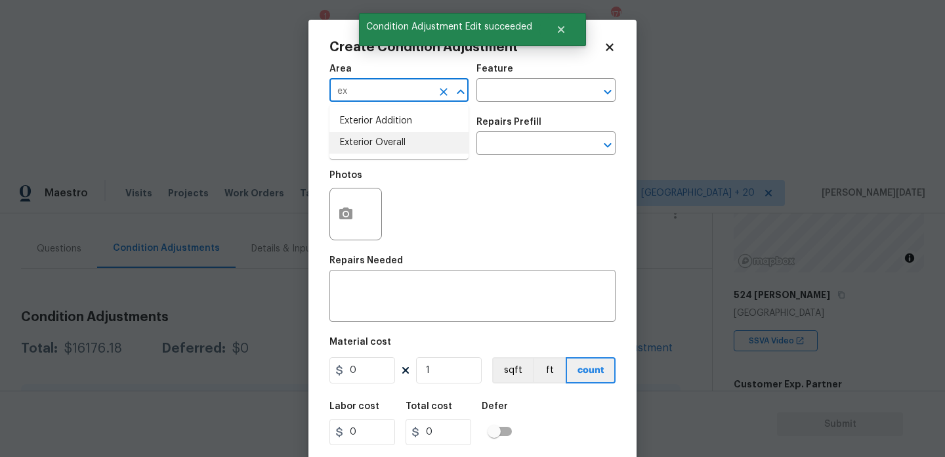
click at [373, 137] on li "Exterior Overall" at bounding box center [398, 143] width 139 height 22
type input "Exterior Overall"
click at [503, 92] on input "text" at bounding box center [527, 91] width 102 height 20
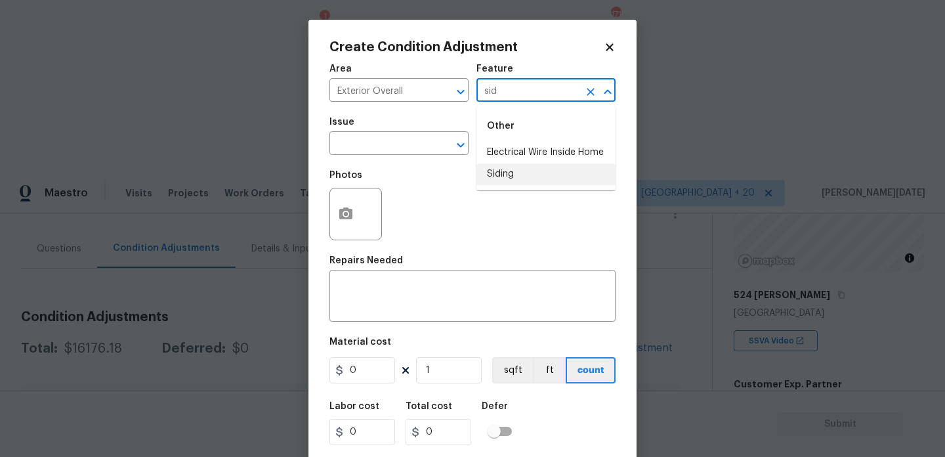
click at [513, 173] on li "Siding" at bounding box center [545, 174] width 139 height 22
type input "Siding"
click at [379, 133] on div "Issue" at bounding box center [398, 125] width 139 height 17
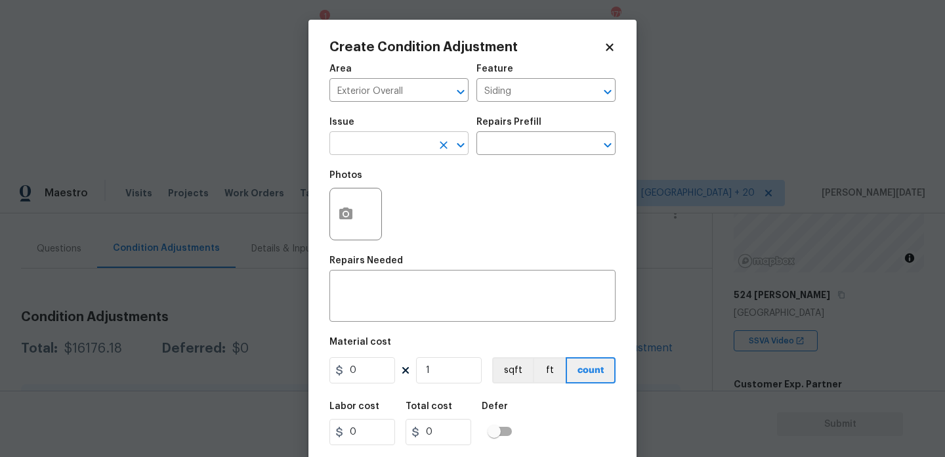
click at [354, 142] on input "text" at bounding box center [380, 145] width 102 height 20
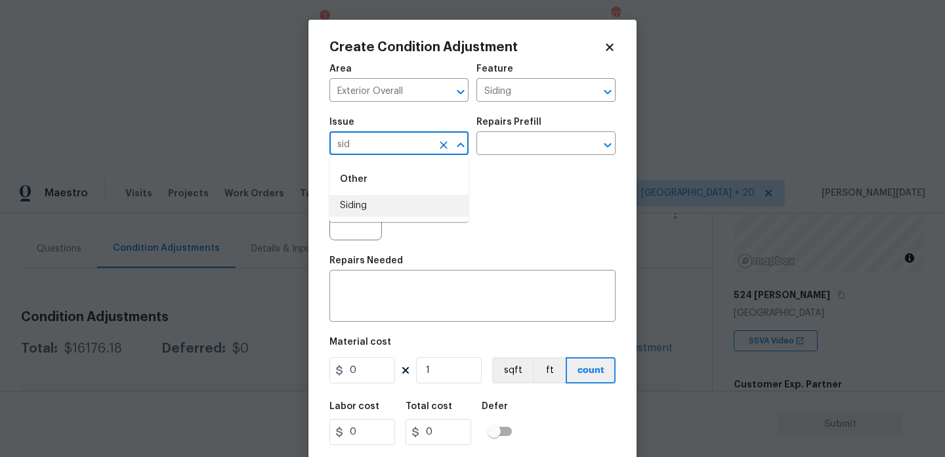
click at [359, 203] on li "Siding" at bounding box center [398, 206] width 139 height 22
type input "Siding"
click at [362, 364] on input "0" at bounding box center [362, 370] width 66 height 26
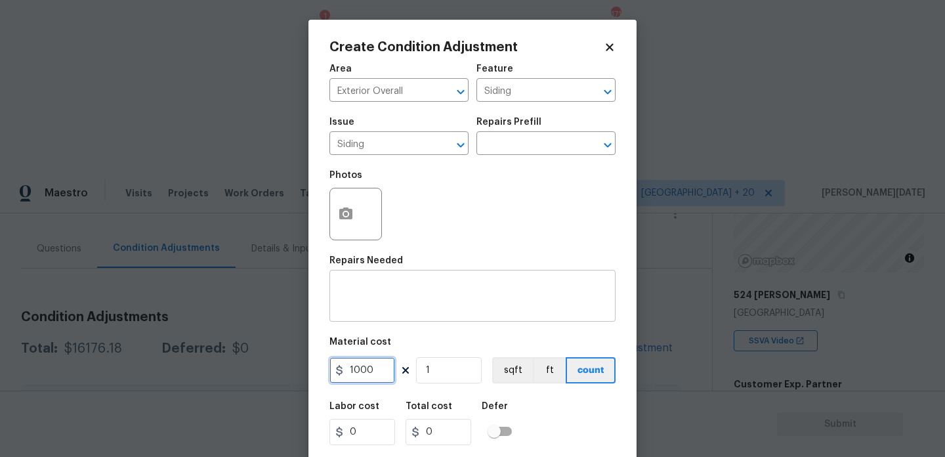
type input "1000"
click at [387, 295] on textarea at bounding box center [472, 298] width 270 height 28
type input "1000"
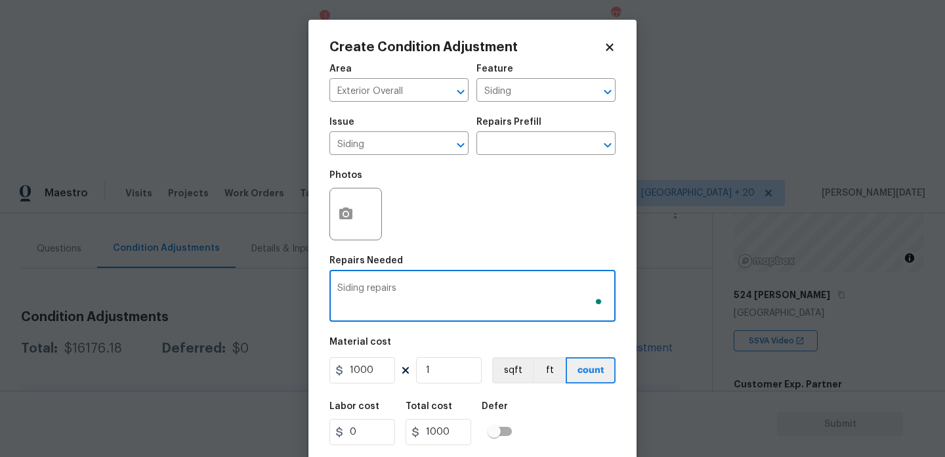
type textarea "Siding repairs"
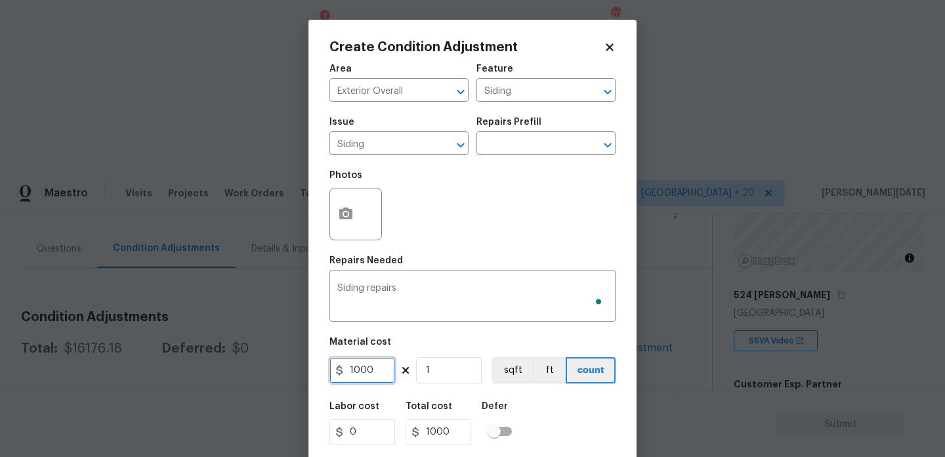
drag, startPoint x: 389, startPoint y: 374, endPoint x: 289, endPoint y: 373, distance: 99.8
click at [289, 373] on div "Create Condition Adjustment Area Exterior Overall ​ Feature Siding ​ Issue Sidi…" at bounding box center [472, 228] width 945 height 457
type input "800"
click at [539, 247] on div "Photos" at bounding box center [472, 205] width 286 height 85
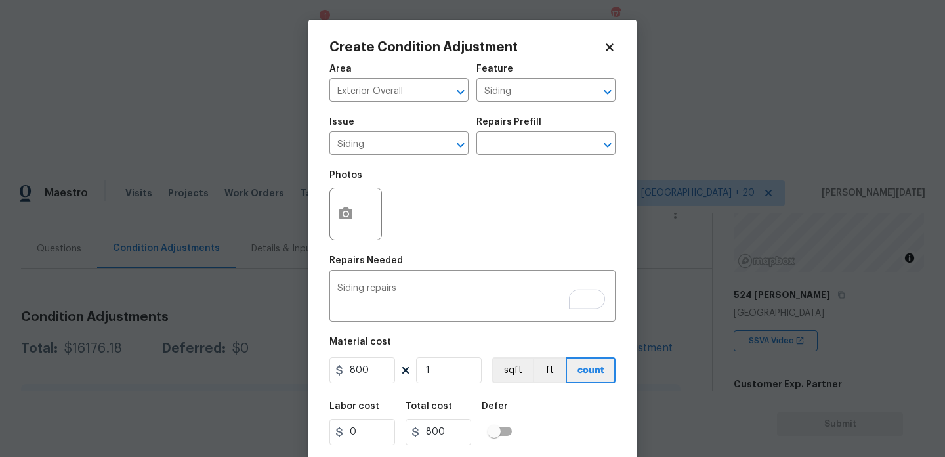
scroll to position [33, 0]
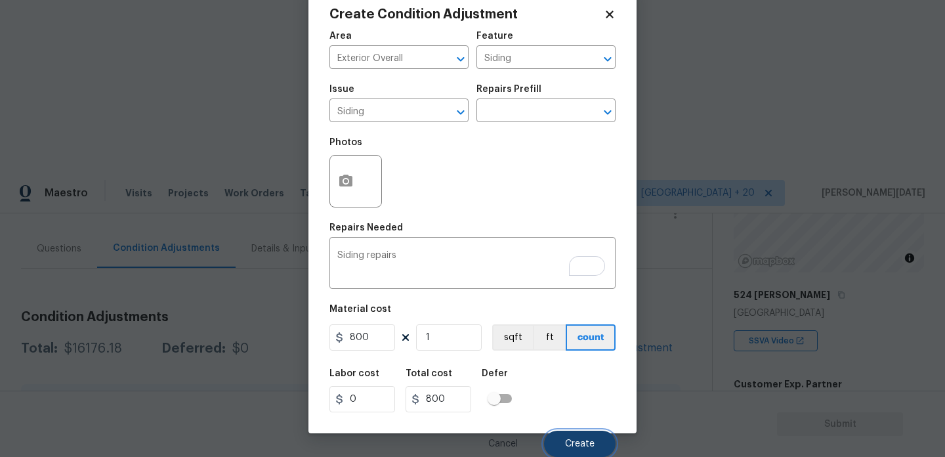
click at [575, 444] on span "Create" at bounding box center [580, 444] width 30 height 10
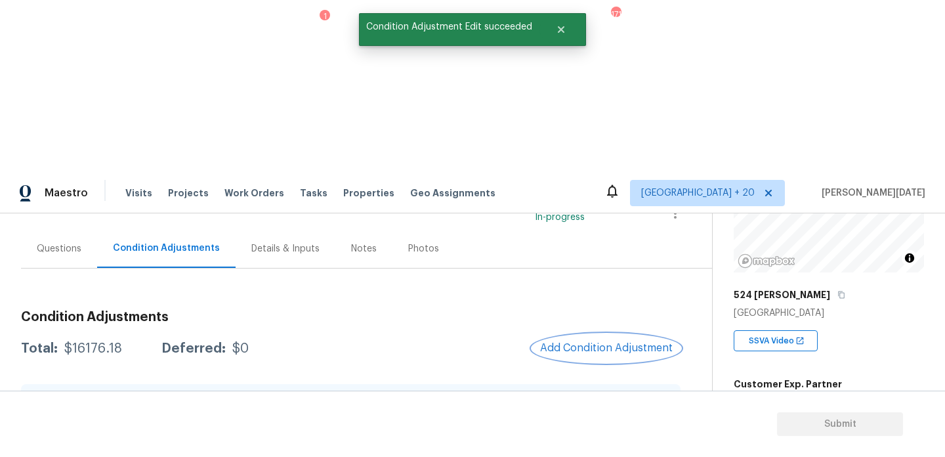
scroll to position [0, 0]
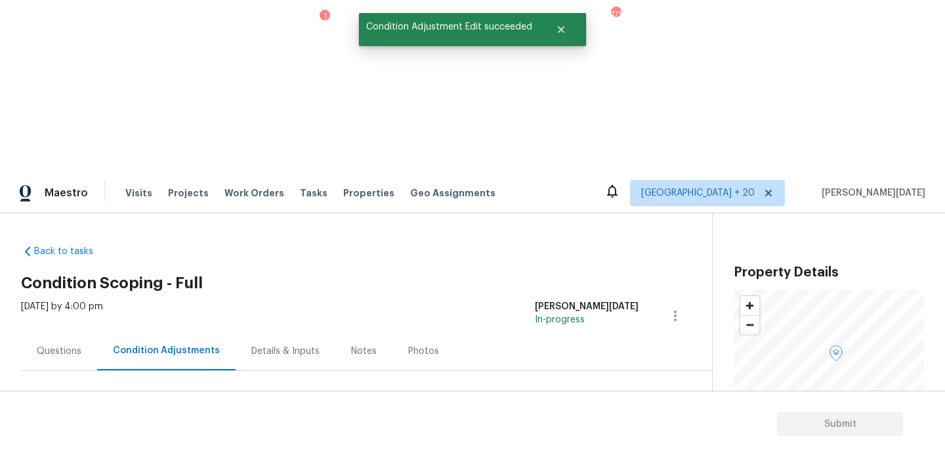
scroll to position [148, 0]
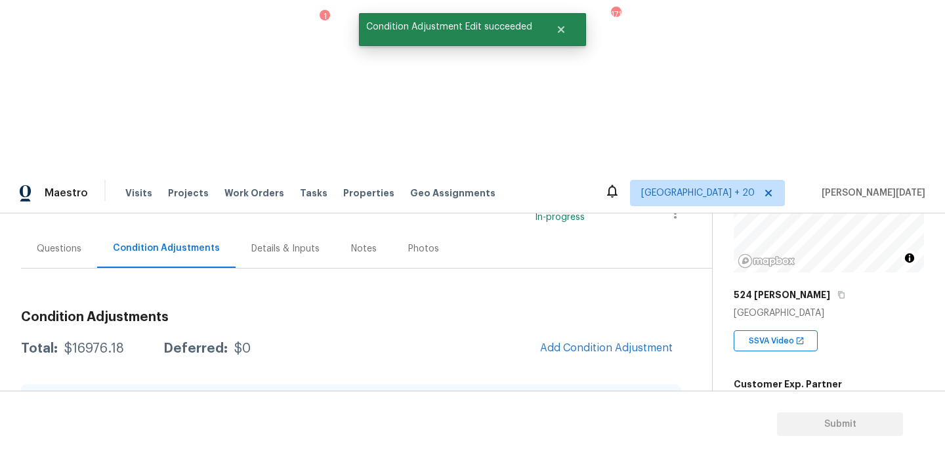
click at [630, 449] on div "Siding Exterior Overall - Siding Siding repairs $800.00 0" at bounding box center [350, 465] width 627 height 32
click at [643, 456] on icon "button" at bounding box center [649, 465] width 16 height 16
click at [698, 286] on div "Edit" at bounding box center [723, 290] width 102 height 13
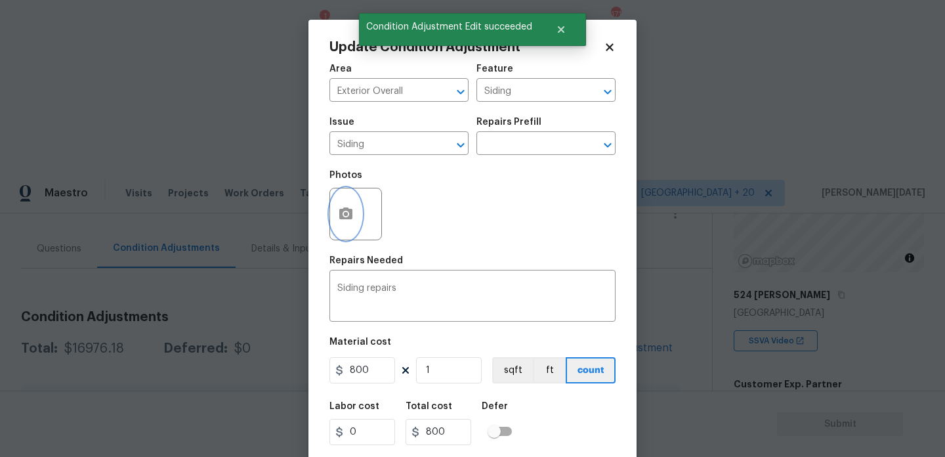
click at [333, 222] on button "button" at bounding box center [346, 213] width 32 height 51
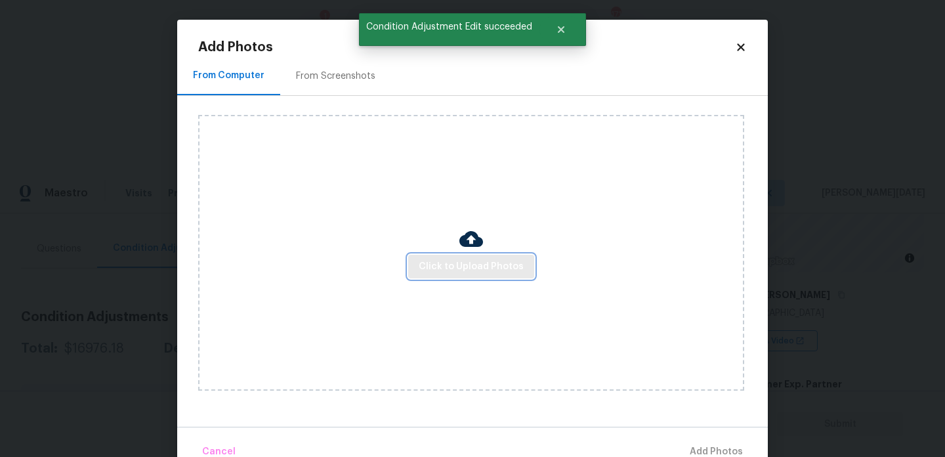
click at [473, 264] on span "Click to Upload Photos" at bounding box center [471, 267] width 105 height 16
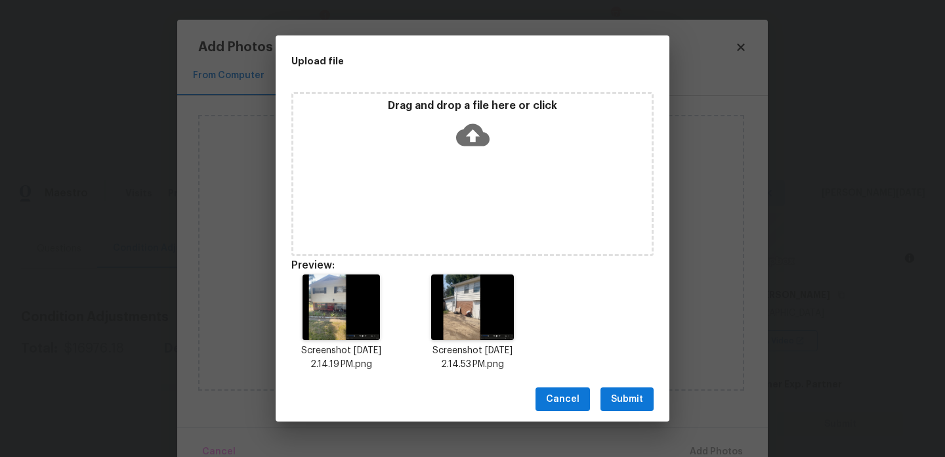
click at [627, 405] on span "Submit" at bounding box center [627, 399] width 32 height 16
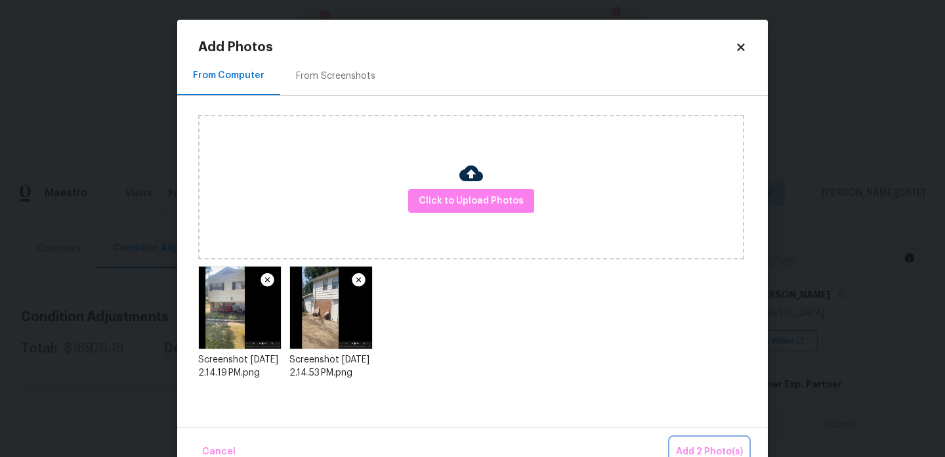
click at [686, 438] on button "Add 2 Photo(s)" at bounding box center [709, 452] width 77 height 28
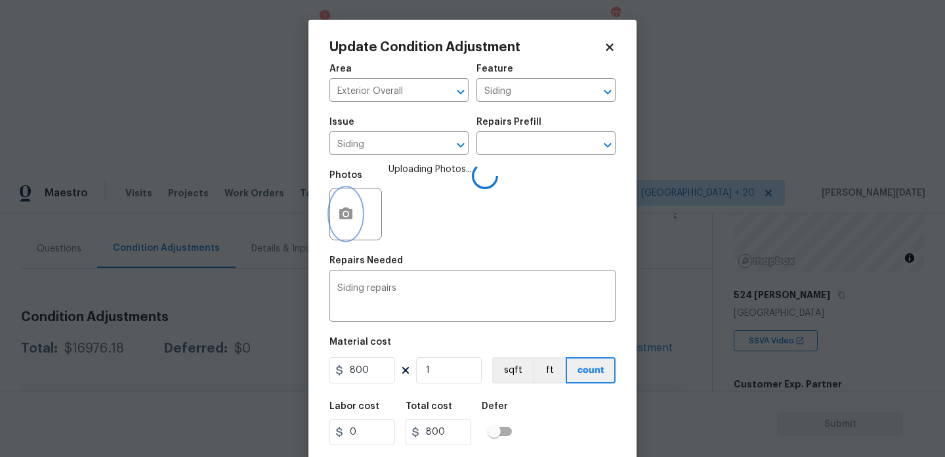
scroll to position [33, 0]
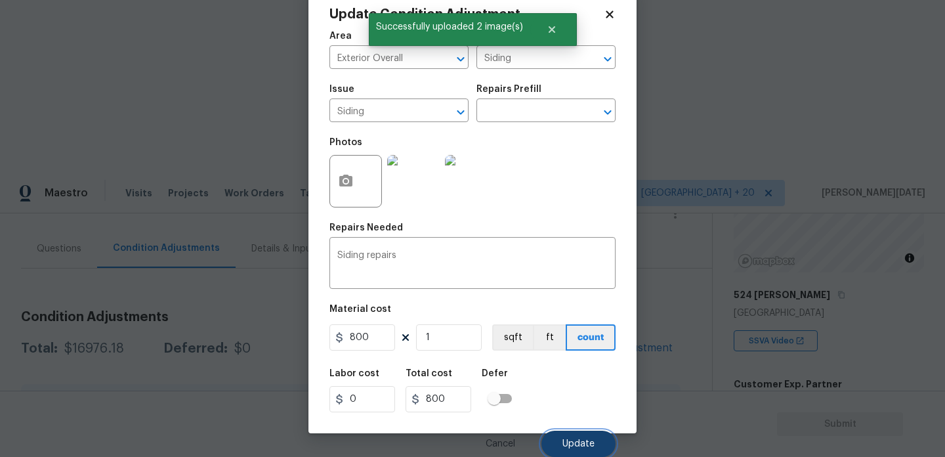
click at [570, 434] on button "Update" at bounding box center [578, 444] width 74 height 26
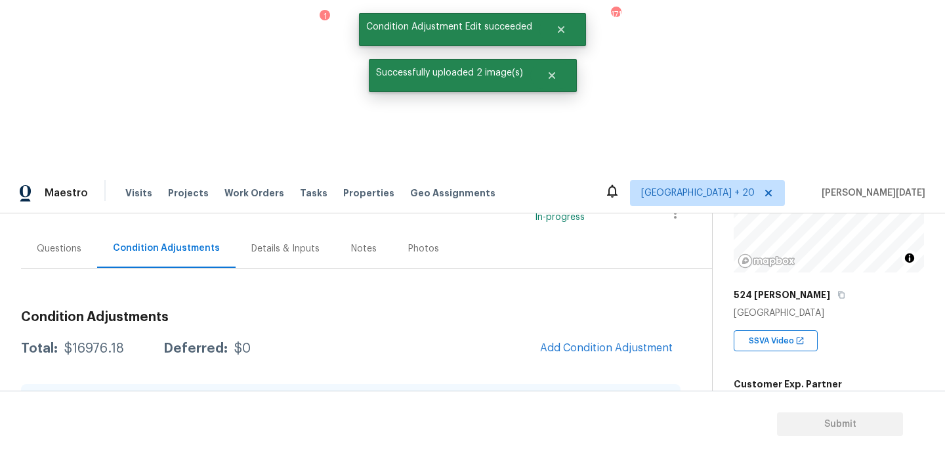
scroll to position [0, 0]
click at [591, 334] on button "Add Condition Adjustment" at bounding box center [606, 348] width 148 height 28
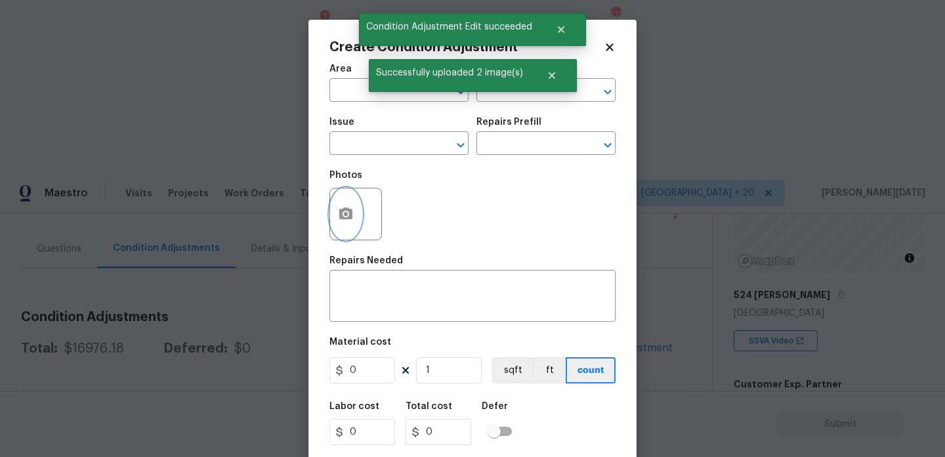
click at [339, 215] on icon "button" at bounding box center [345, 213] width 13 height 12
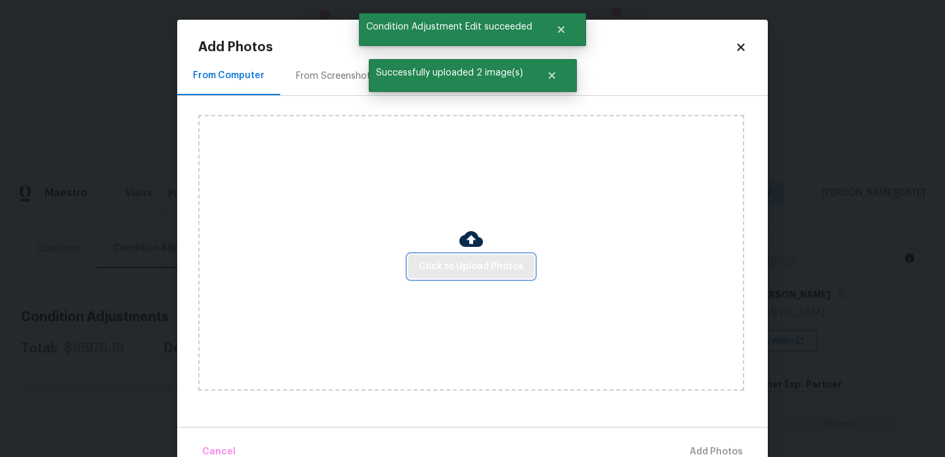
click at [461, 259] on span "Click to Upload Photos" at bounding box center [471, 267] width 105 height 16
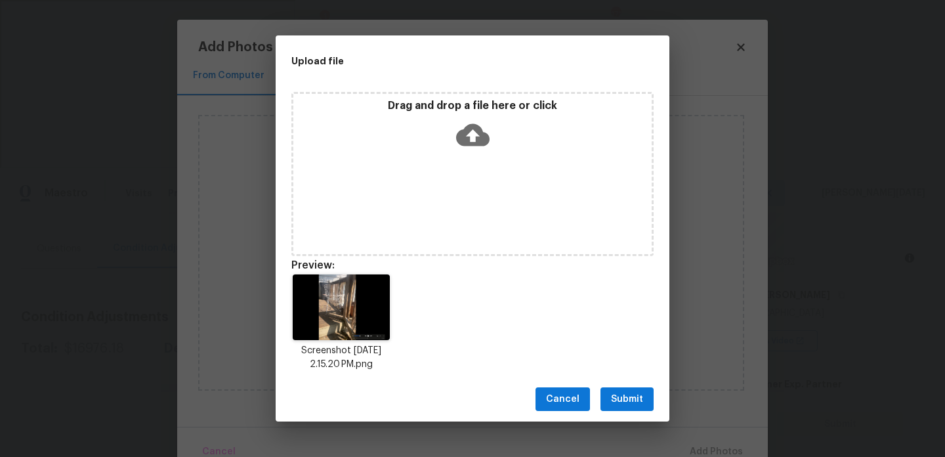
click at [633, 396] on span "Submit" at bounding box center [627, 399] width 32 height 16
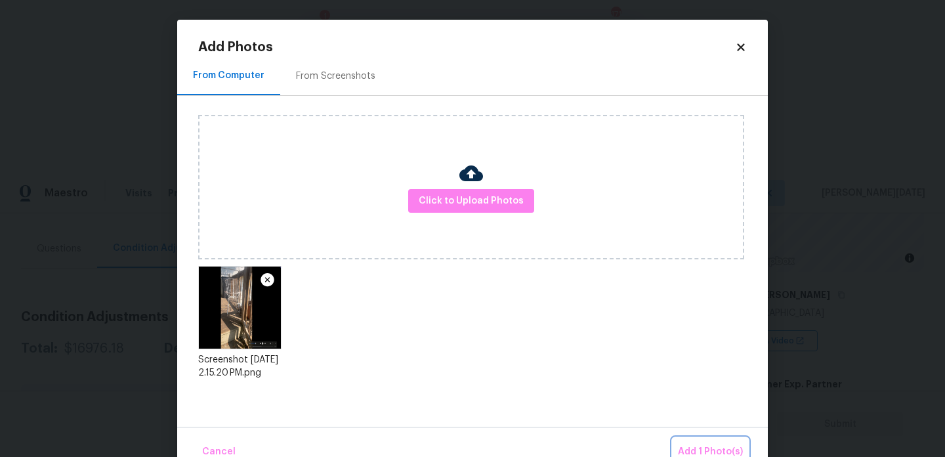
click at [695, 440] on button "Add 1 Photo(s)" at bounding box center [710, 452] width 75 height 28
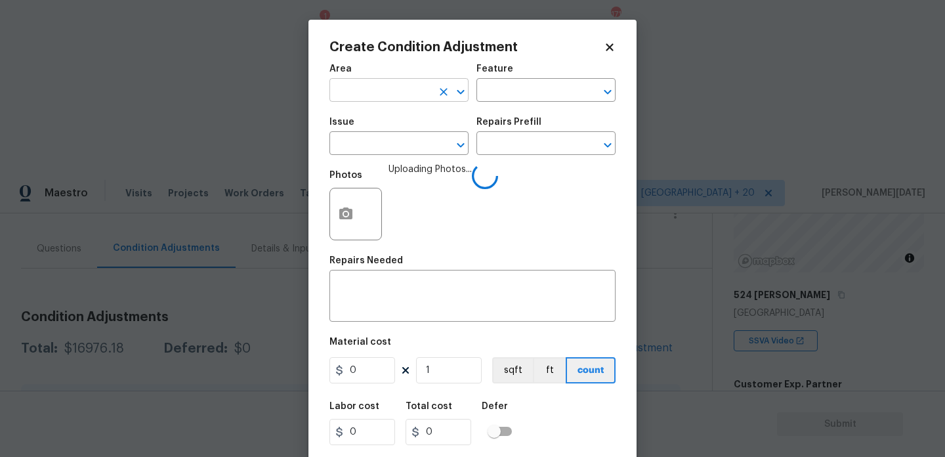
click at [378, 96] on input "text" at bounding box center [380, 91] width 102 height 20
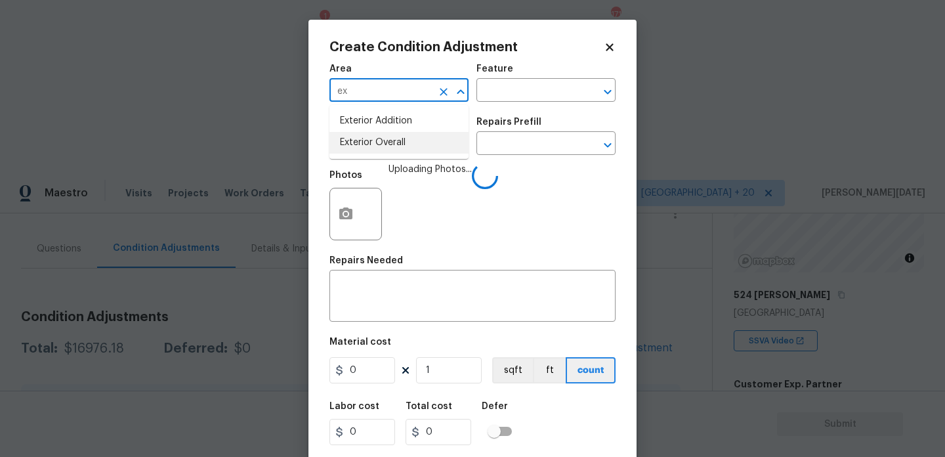
click at [381, 154] on ul "Exterior Addition Exterior Overall" at bounding box center [398, 132] width 139 height 54
click at [394, 151] on li "Exterior Overall" at bounding box center [398, 143] width 139 height 22
type input "Exterior Overall"
click at [394, 151] on input "text" at bounding box center [380, 145] width 102 height 20
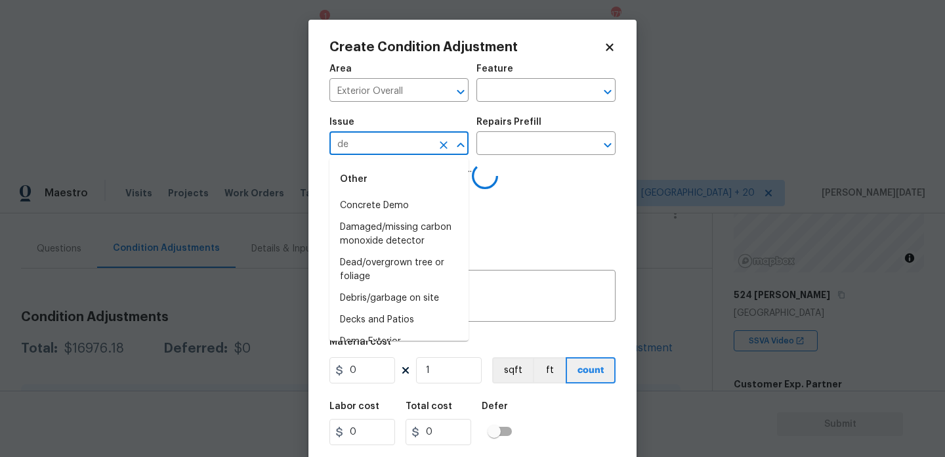
type input "dec"
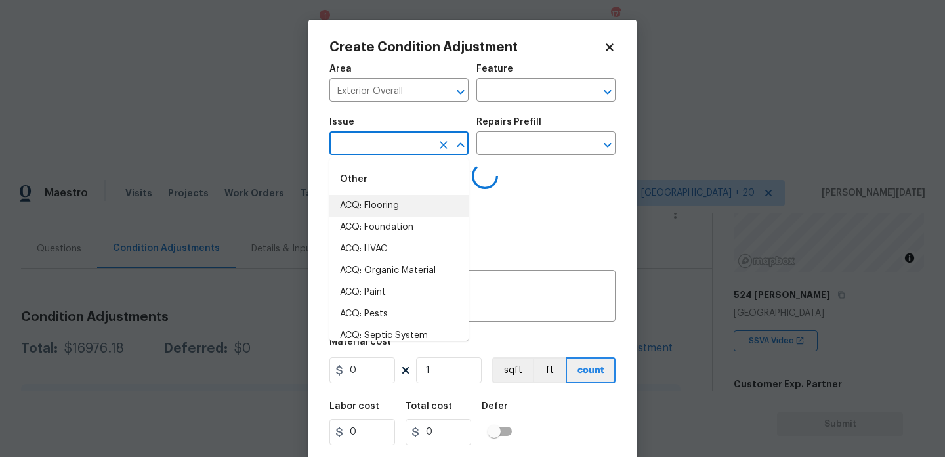
click at [394, 204] on li "ACQ: Flooring" at bounding box center [398, 206] width 139 height 22
type input "ACQ: Flooring"
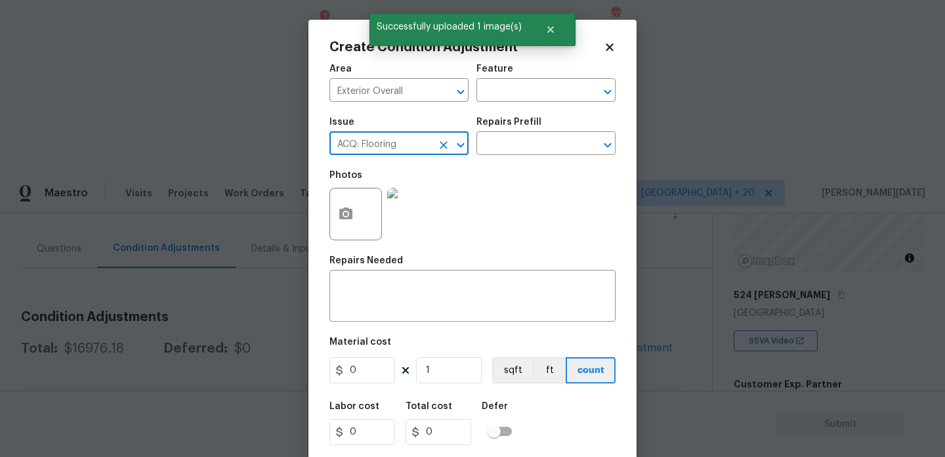
click at [444, 140] on icon "Clear" at bounding box center [443, 144] width 13 height 13
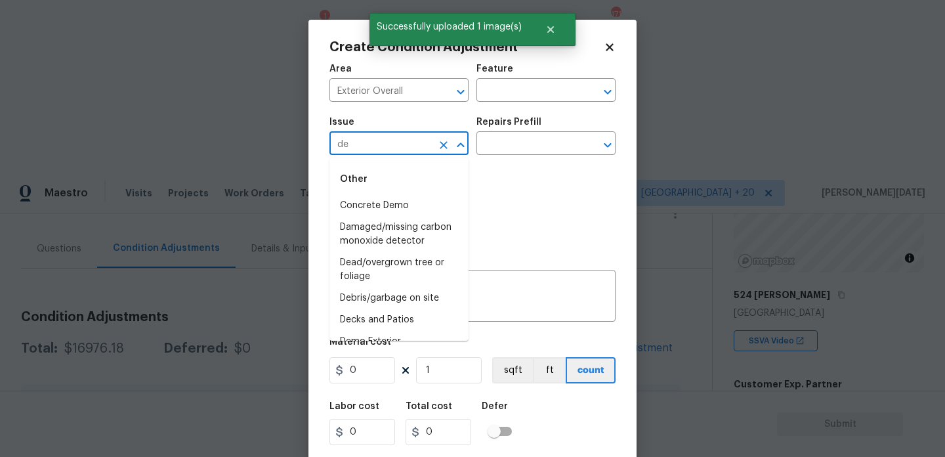
type input "dec"
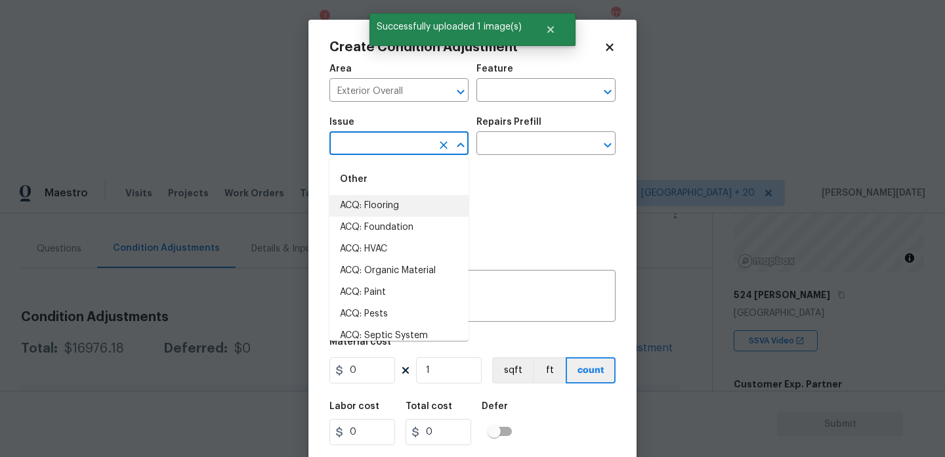
type input "e"
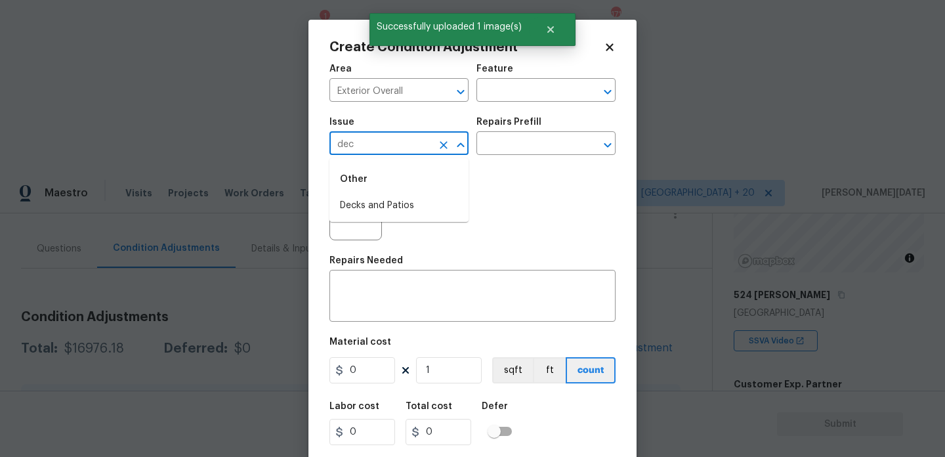
click at [400, 202] on li "Decks and Patios" at bounding box center [398, 206] width 139 height 22
type input "Decks and Patios"
click at [507, 86] on input "text" at bounding box center [527, 91] width 102 height 20
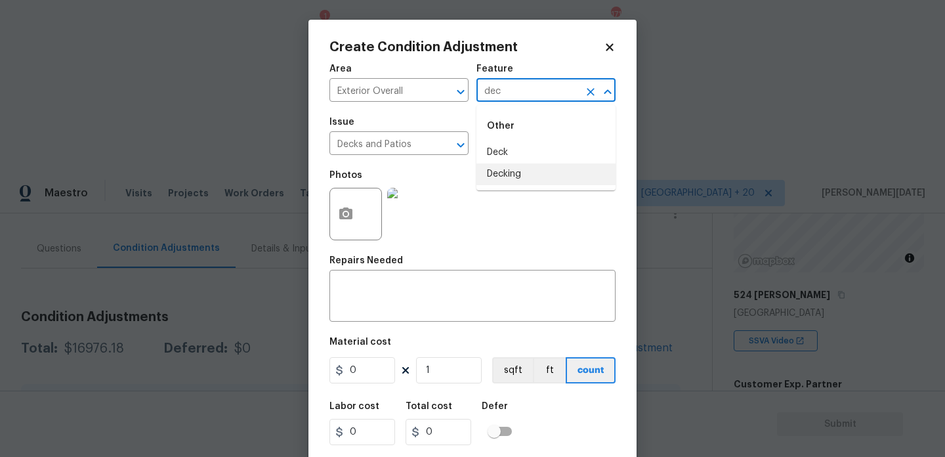
click at [511, 171] on li "Decking" at bounding box center [545, 174] width 139 height 22
type input "Decking"
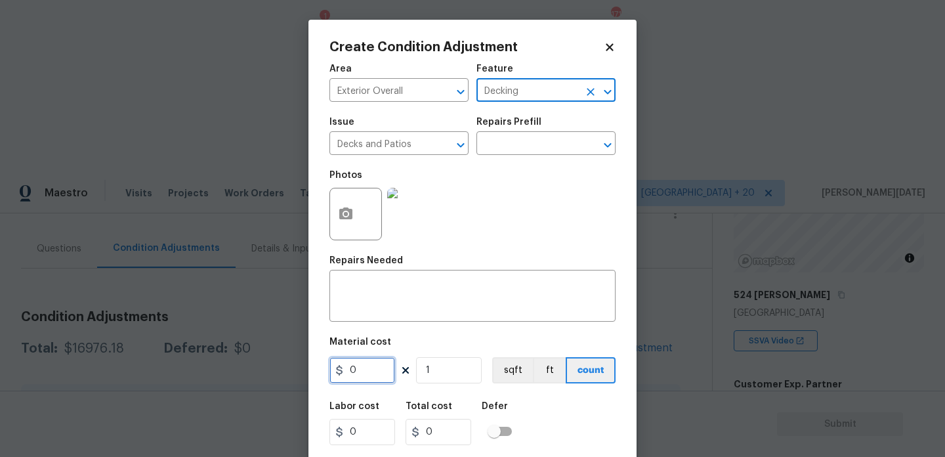
click at [368, 369] on input "0" at bounding box center [362, 370] width 66 height 26
type input "1200"
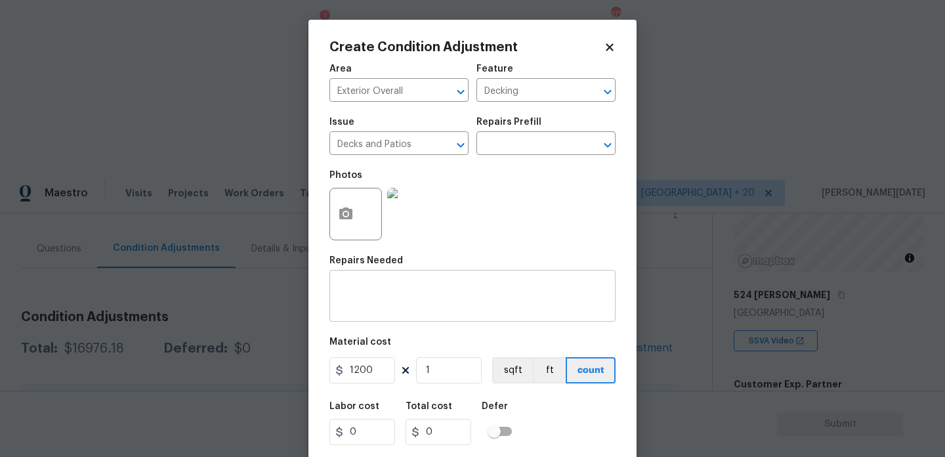
type input "1200"
click at [392, 291] on textarea at bounding box center [472, 298] width 270 height 28
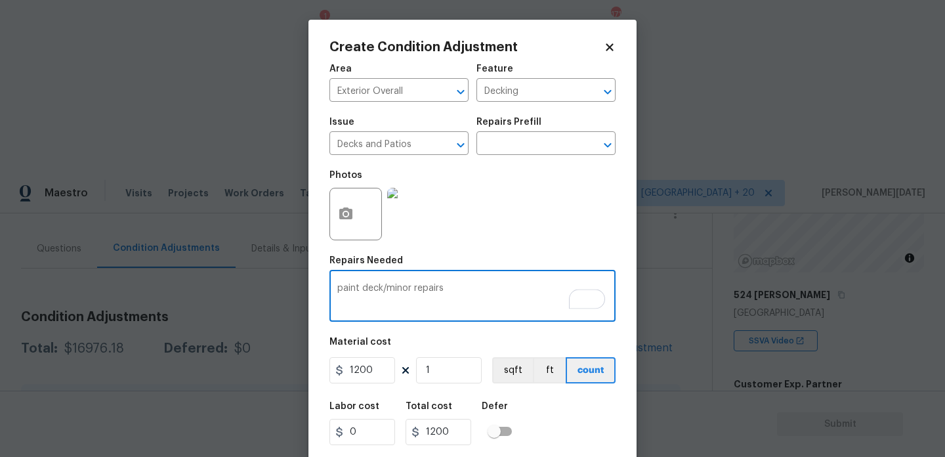
scroll to position [33, 0]
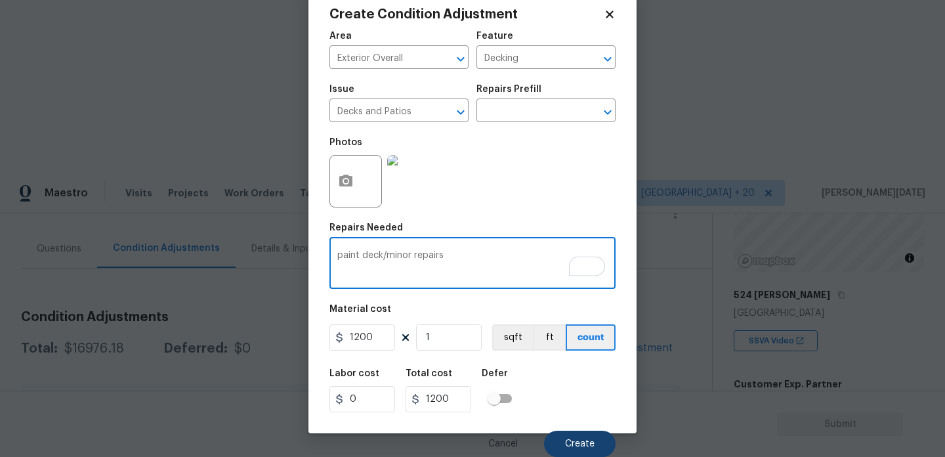
type textarea "paint deck/minor repairs"
click at [575, 450] on button "Create" at bounding box center [580, 444] width 72 height 26
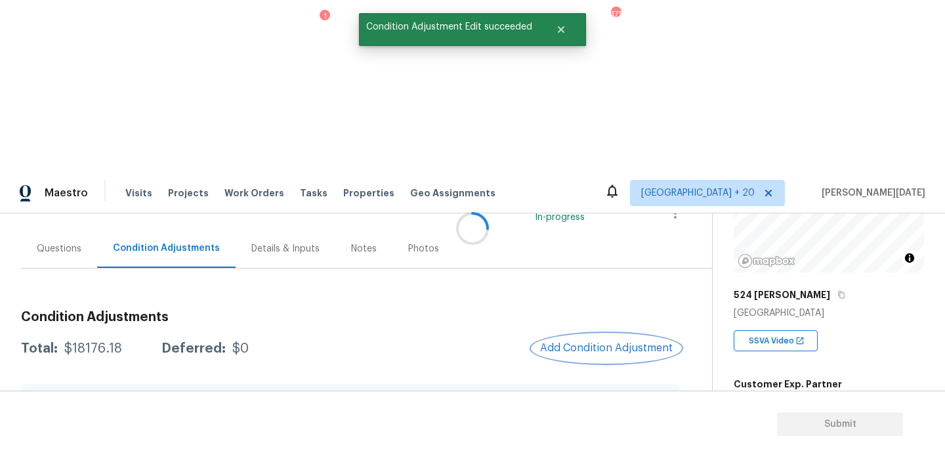
scroll to position [0, 0]
click at [581, 342] on span "Add Condition Adjustment" at bounding box center [606, 348] width 133 height 12
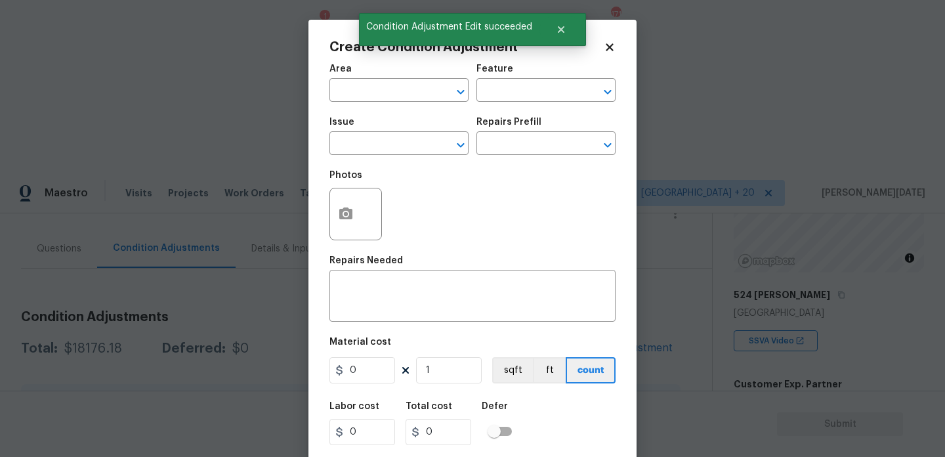
click at [327, 232] on div "Create Condition Adjustment Area ​ Feature ​ Issue ​ Repairs Prefill ​ Photos R…" at bounding box center [472, 243] width 328 height 446
click at [350, 215] on icon "button" at bounding box center [345, 213] width 13 height 12
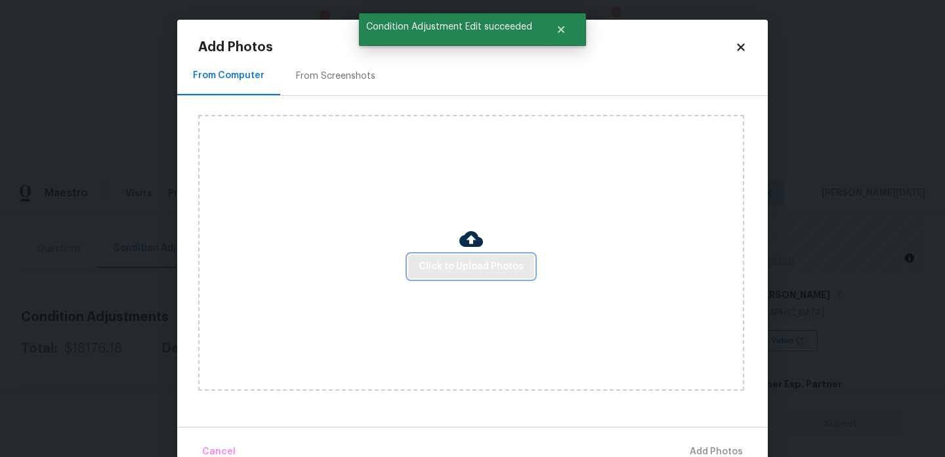
click at [450, 263] on span "Click to Upload Photos" at bounding box center [471, 267] width 105 height 16
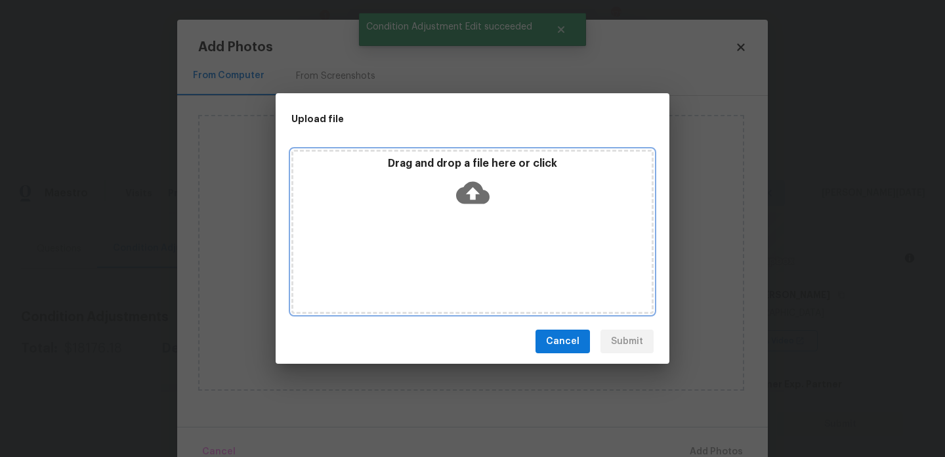
click at [450, 263] on div "Drag and drop a file here or click" at bounding box center [472, 232] width 362 height 164
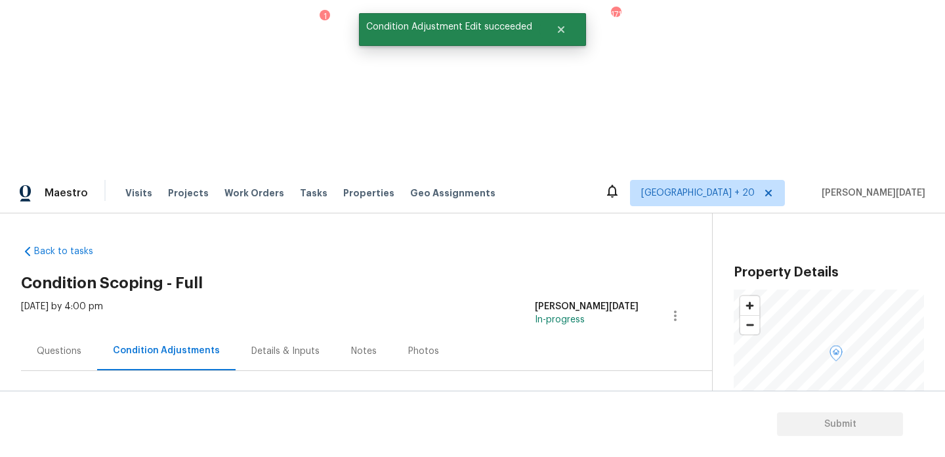
scroll to position [148, 0]
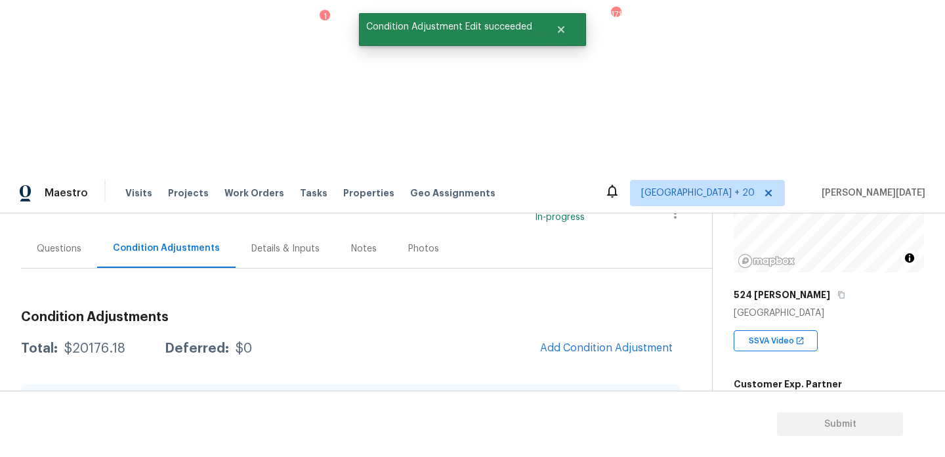
click at [576, 342] on span "Add Condition Adjustment" at bounding box center [606, 348] width 133 height 12
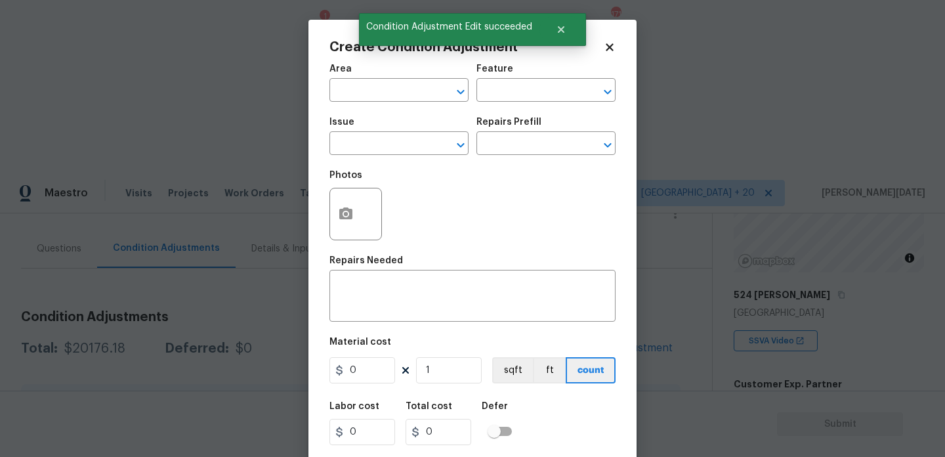
click at [328, 216] on div "Create Condition Adjustment Area ​ Feature ​ Issue ​ Repairs Prefill ​ Photos R…" at bounding box center [472, 243] width 328 height 446
click at [338, 217] on icon "button" at bounding box center [346, 214] width 16 height 16
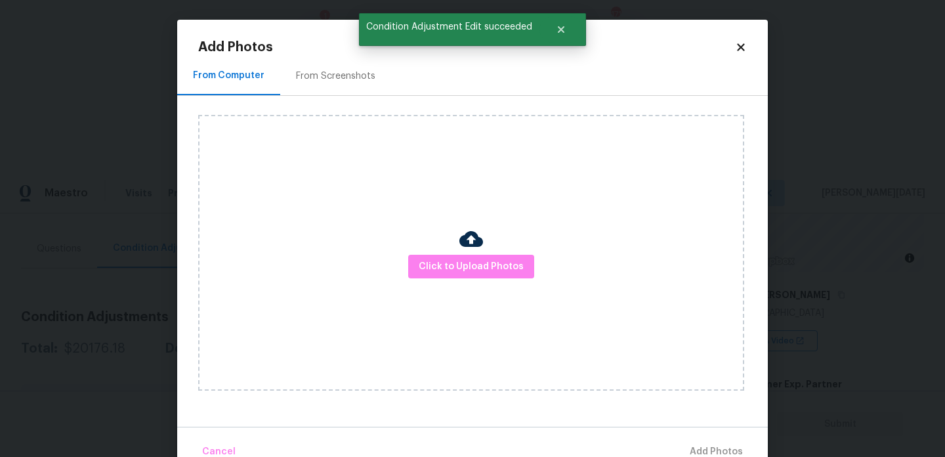
click at [428, 247] on div "Click to Upload Photos" at bounding box center [471, 253] width 546 height 276
click at [452, 262] on span "Click to Upload Photos" at bounding box center [471, 267] width 105 height 16
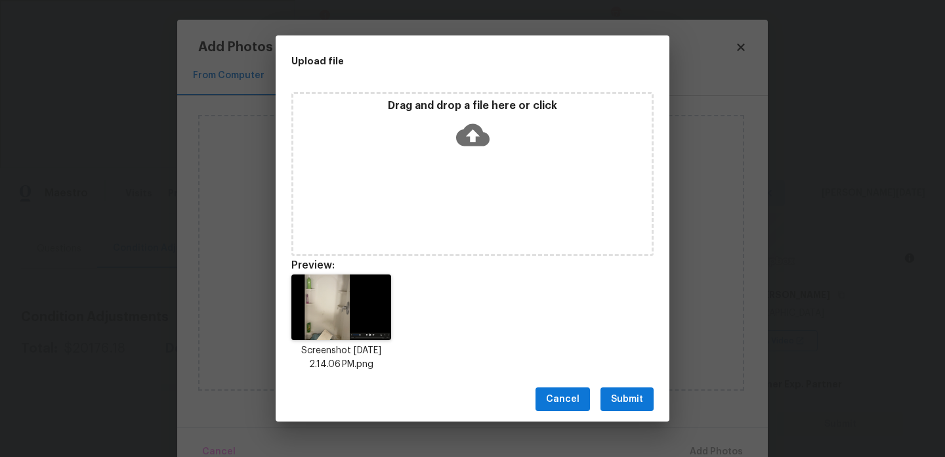
click at [646, 402] on button "Submit" at bounding box center [626, 399] width 53 height 24
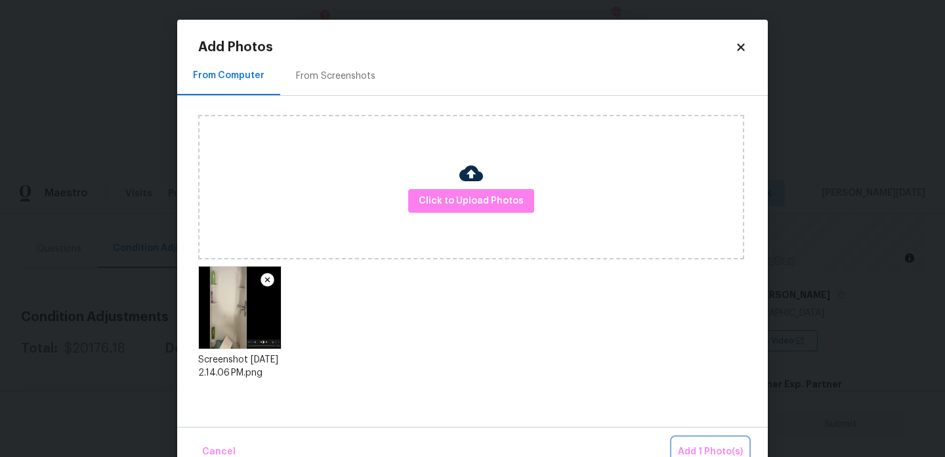
click at [707, 445] on span "Add 1 Photo(s)" at bounding box center [710, 452] width 65 height 16
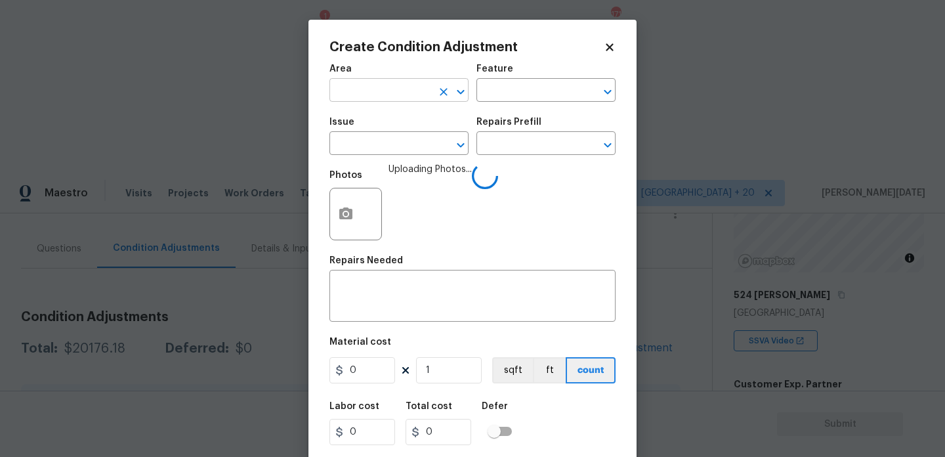
click at [373, 95] on input "text" at bounding box center [380, 91] width 102 height 20
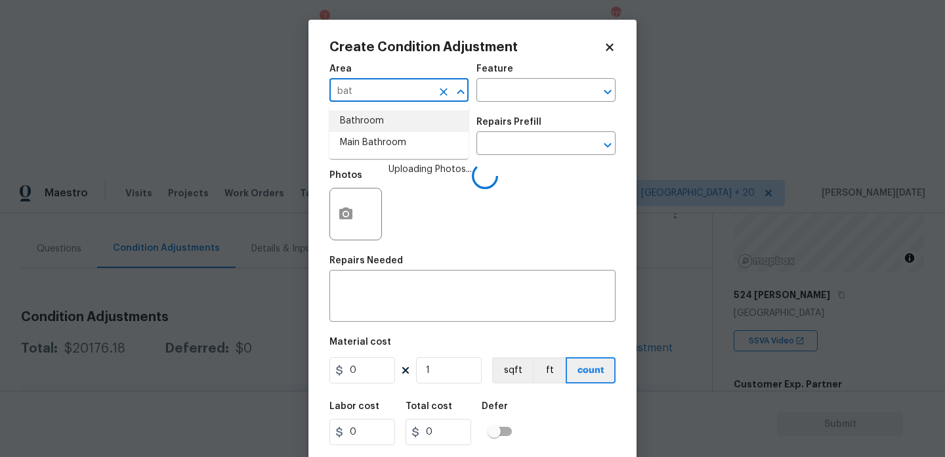
click at [373, 122] on li "Bathroom" at bounding box center [398, 121] width 139 height 22
type input "Bathroom"
click at [366, 150] on input "text" at bounding box center [380, 145] width 102 height 20
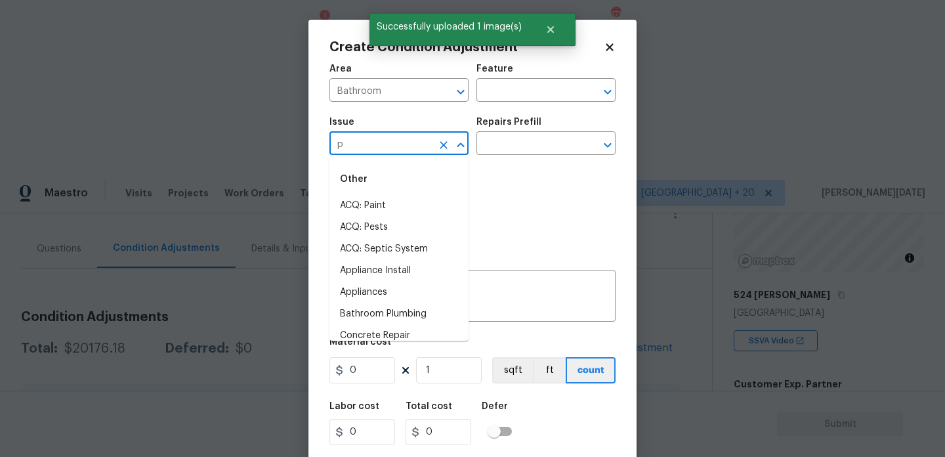
type input "pl"
click at [375, 217] on li "Bathroom Plumbing" at bounding box center [398, 228] width 139 height 22
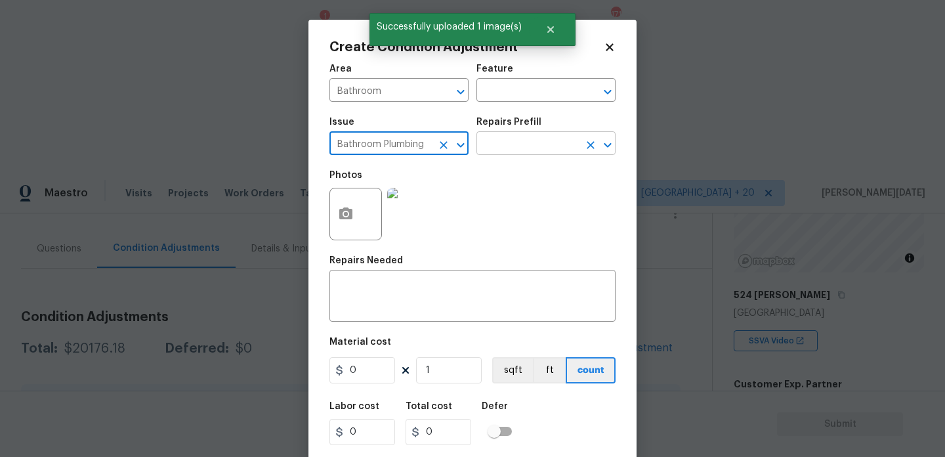
type input "Bathroom Plumbing"
click at [501, 140] on input "text" at bounding box center [527, 145] width 102 height 20
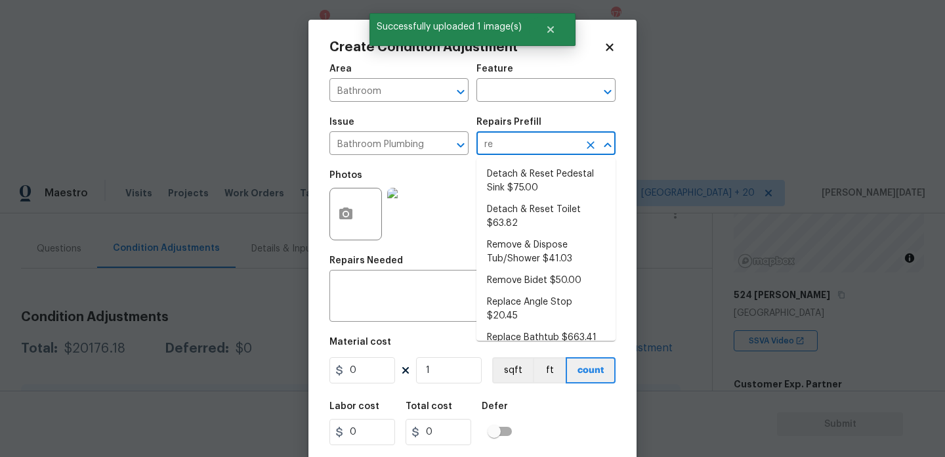
type input "ref"
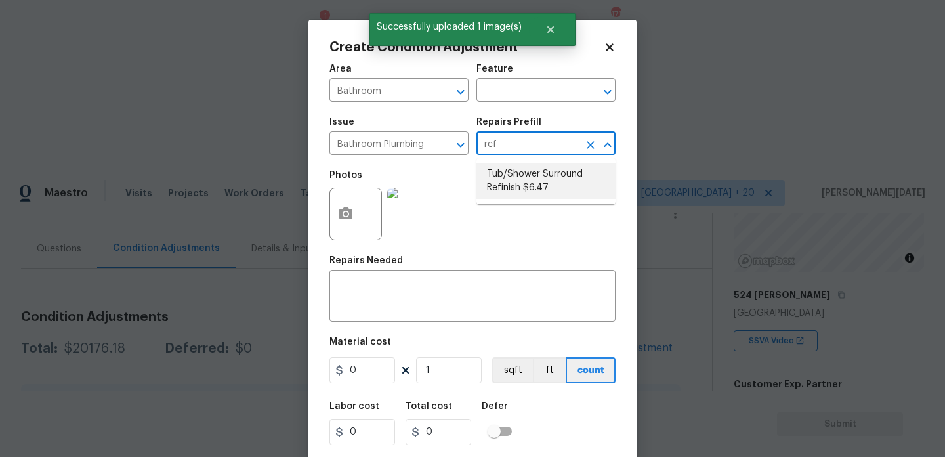
click at [528, 182] on li "Tub/Shower Surround Refinish $6.47" at bounding box center [545, 180] width 139 height 35
type input "Plumbing"
type textarea "Prep, mask, clean and refinish the tub/shower tile surround both all sides ensu…"
type input "6.47"
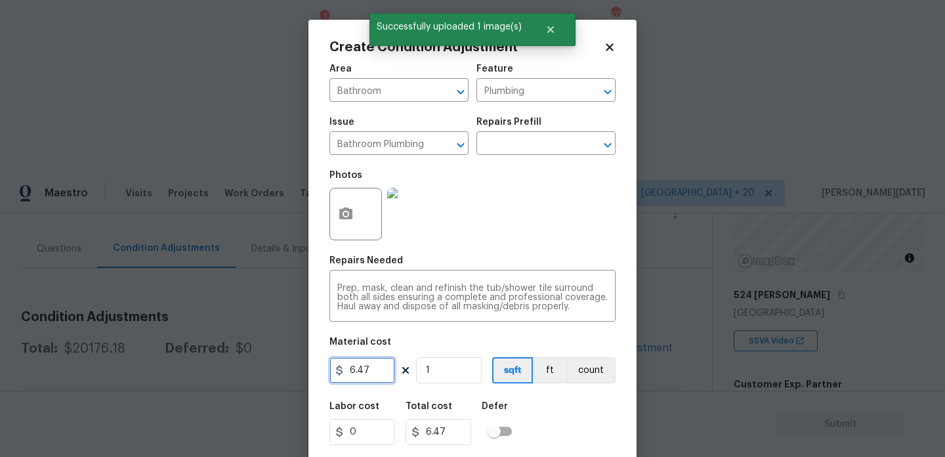
drag, startPoint x: 369, startPoint y: 368, endPoint x: 255, endPoint y: 366, distance: 113.6
click at [255, 366] on div "Create Condition Adjustment Area Bathroom ​ Feature Plumbing ​ Issue Bathroom P…" at bounding box center [472, 228] width 945 height 457
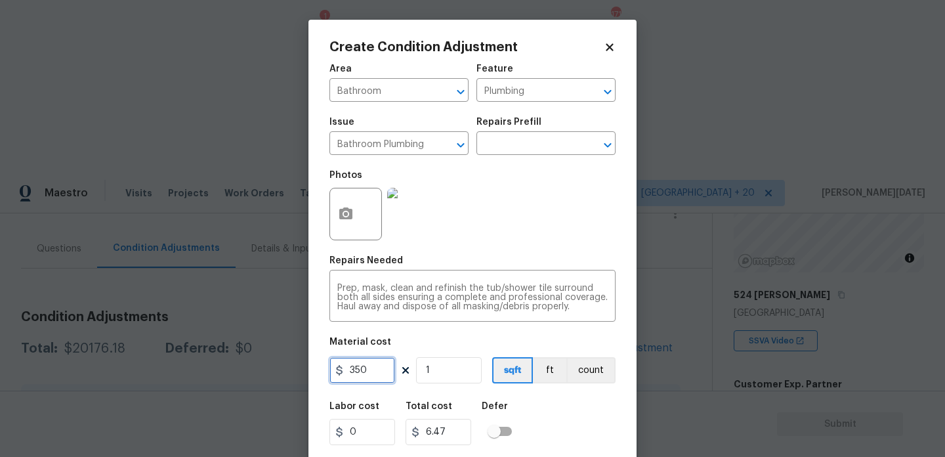
type input "350"
click at [572, 234] on div "Photos" at bounding box center [472, 205] width 286 height 85
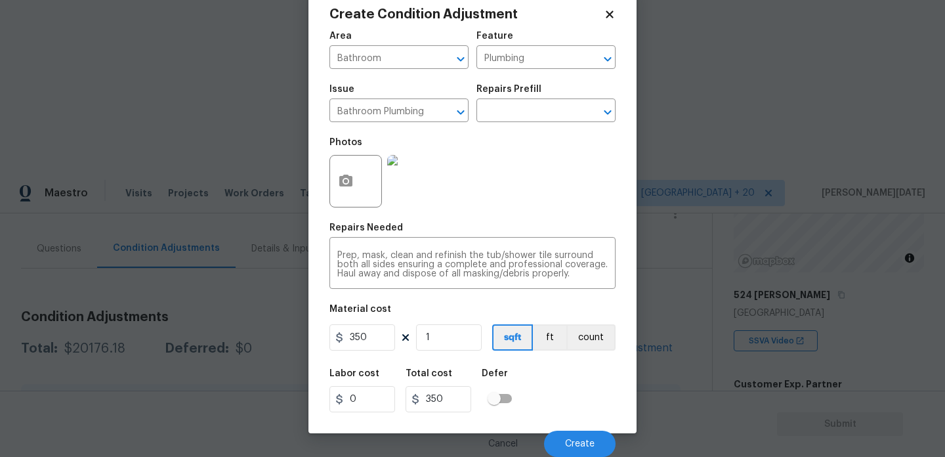
click at [574, 427] on div "Cancel Create" at bounding box center [472, 438] width 286 height 37
click at [574, 431] on button "Create" at bounding box center [580, 444] width 72 height 26
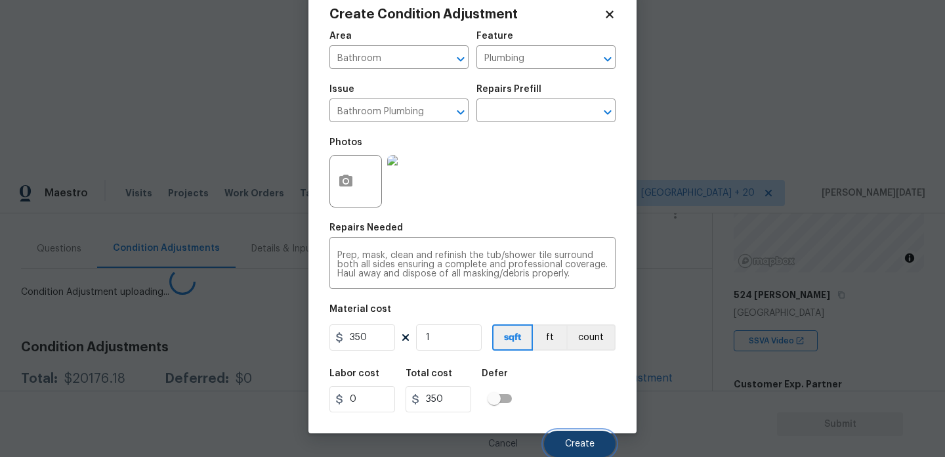
click at [574, 431] on button "Create" at bounding box center [580, 444] width 72 height 26
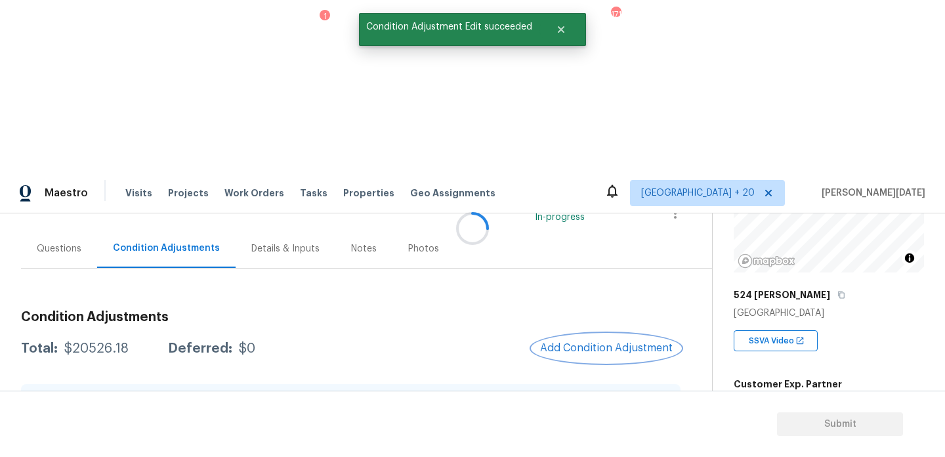
scroll to position [0, 0]
click at [578, 171] on div at bounding box center [472, 228] width 945 height 457
click at [578, 342] on span "Add Condition Adjustment" at bounding box center [606, 348] width 133 height 12
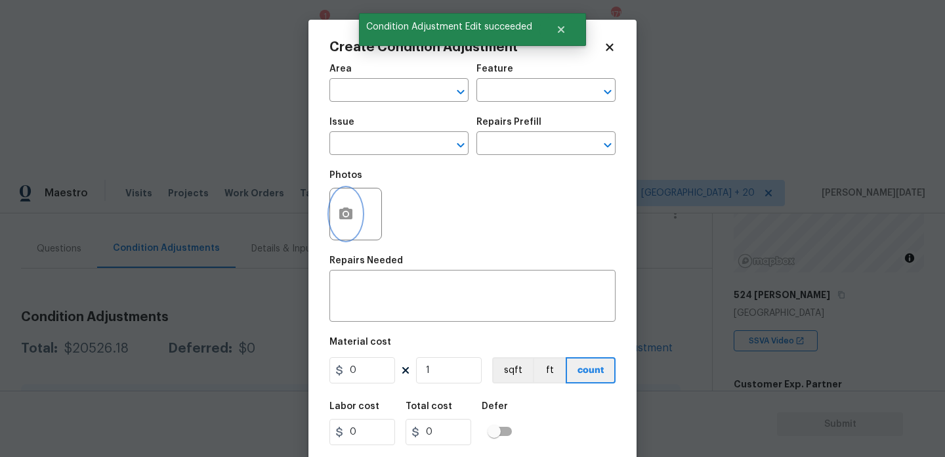
click at [345, 213] on circle "button" at bounding box center [346, 214] width 4 height 4
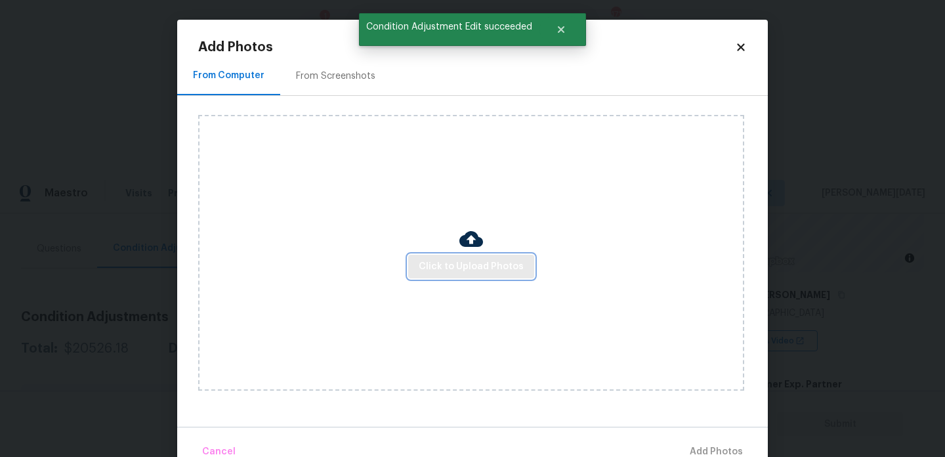
click at [452, 259] on span "Click to Upload Photos" at bounding box center [471, 267] width 105 height 16
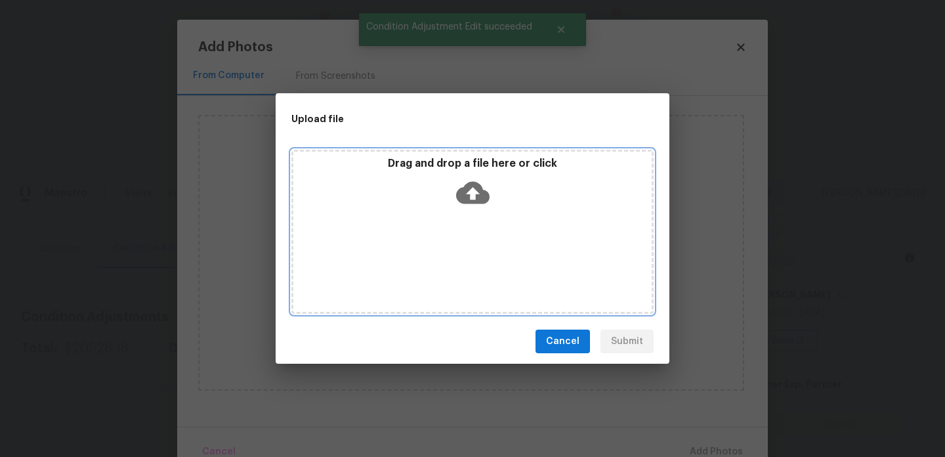
click at [452, 259] on div "Drag and drop a file here or click" at bounding box center [472, 232] width 362 height 164
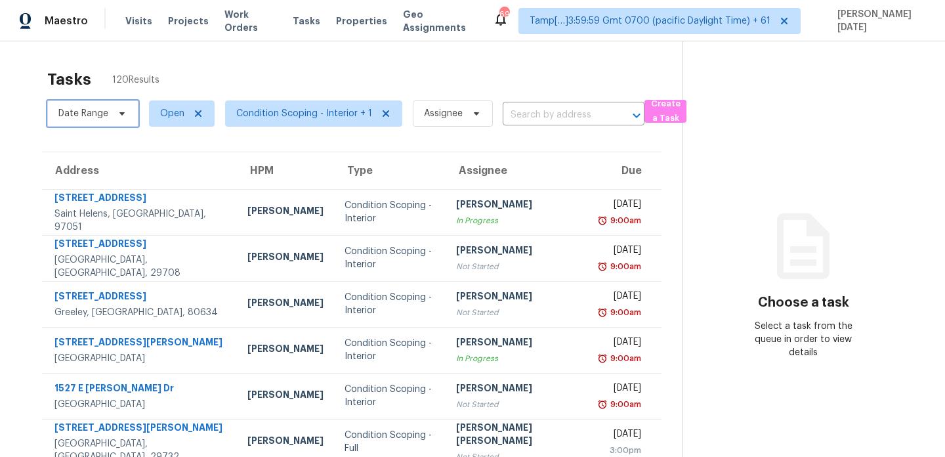
click at [109, 112] on span "Date Range" at bounding box center [92, 113] width 91 height 26
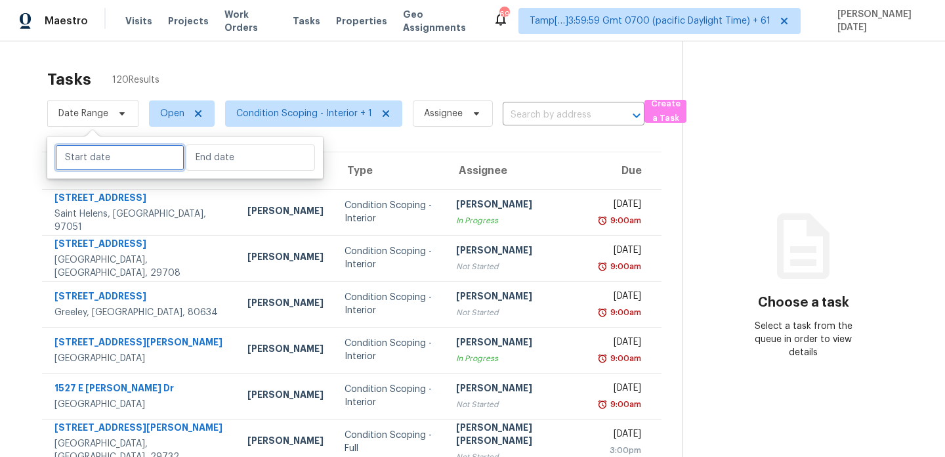
click at [112, 154] on input "text" at bounding box center [119, 157] width 129 height 26
select select "8"
select select "2025"
select select "9"
select select "2025"
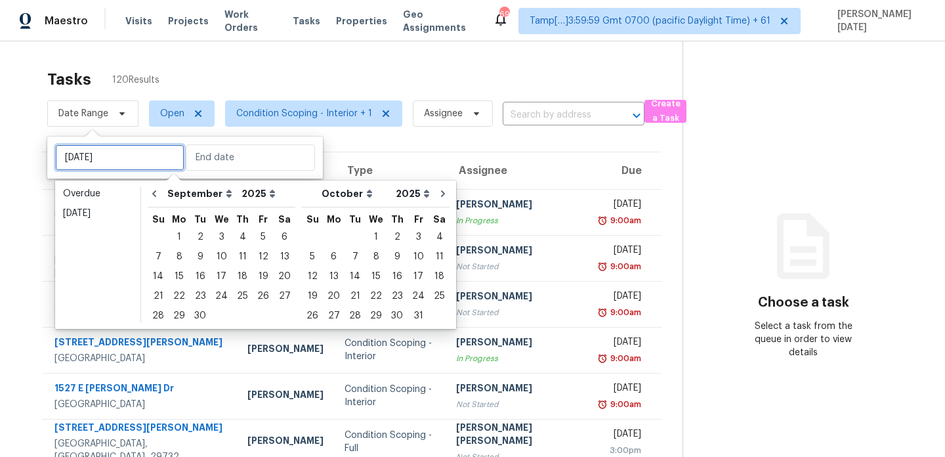
type input "Sat, Sep 13"
click at [199, 295] on div "23" at bounding box center [200, 296] width 21 height 18
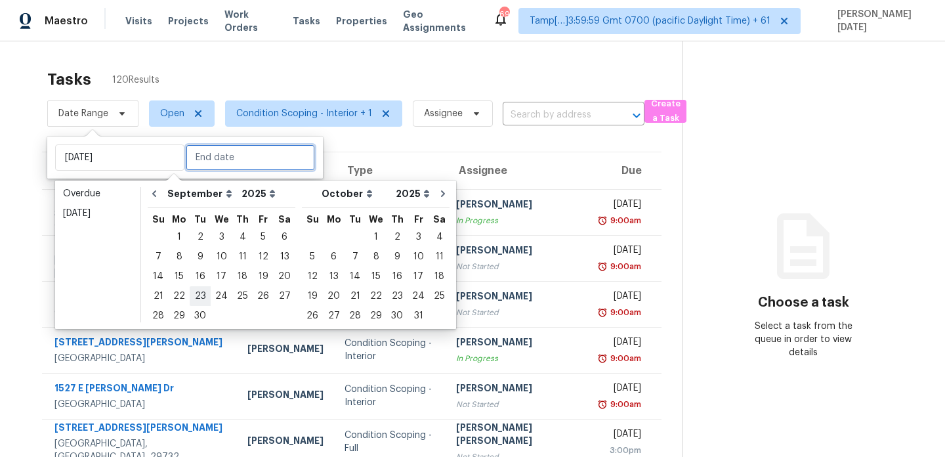
type input "Tue, Sep 23"
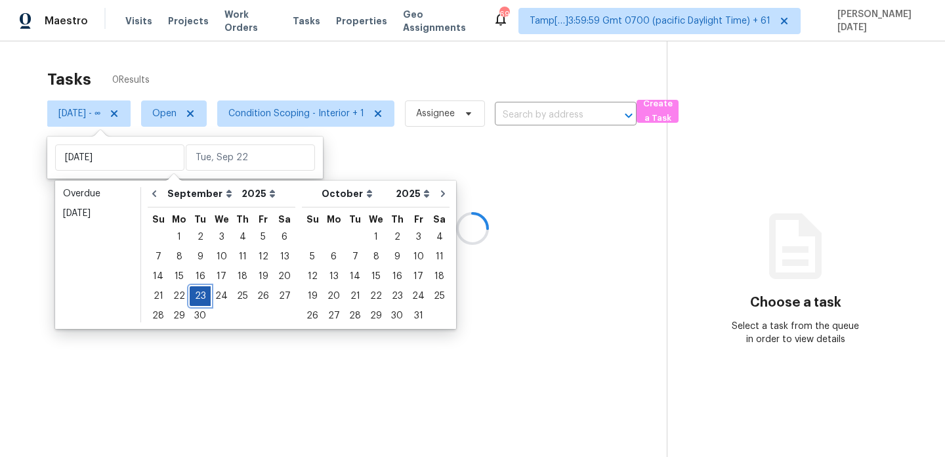
click at [199, 295] on div "23" at bounding box center [200, 296] width 21 height 18
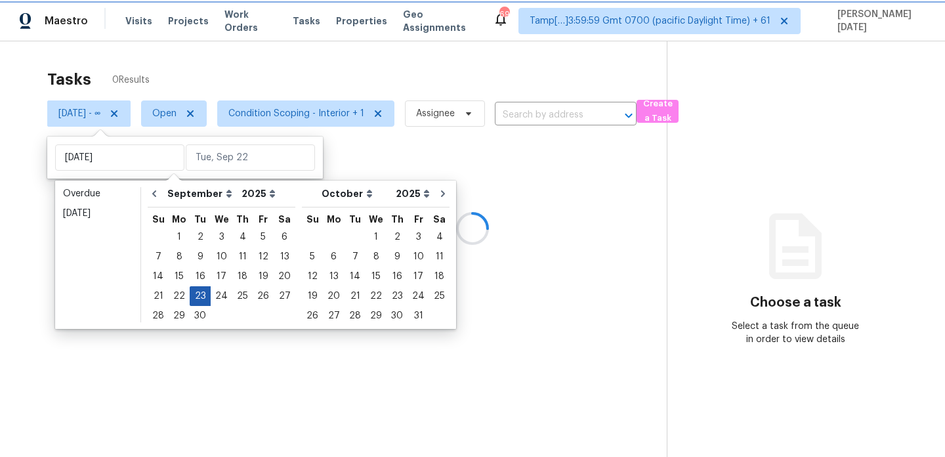
type input "Tue, Sep 23"
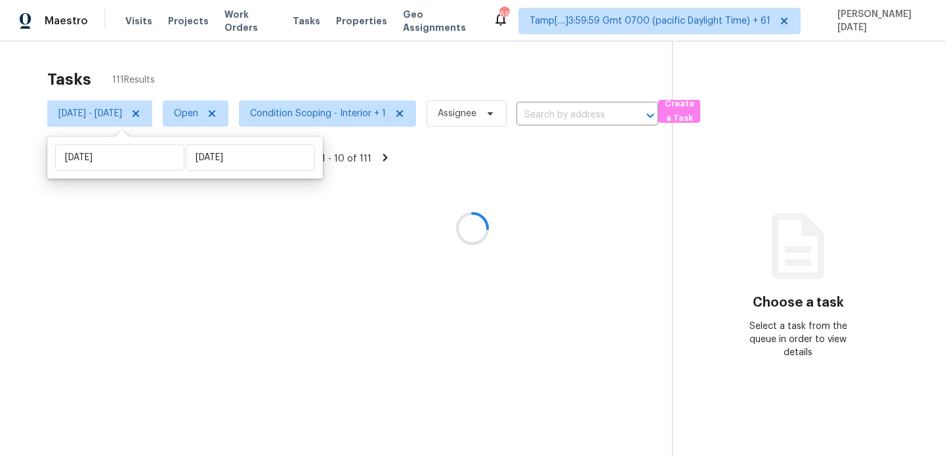
click at [377, 75] on div "Tasks 111 Results" at bounding box center [359, 79] width 625 height 34
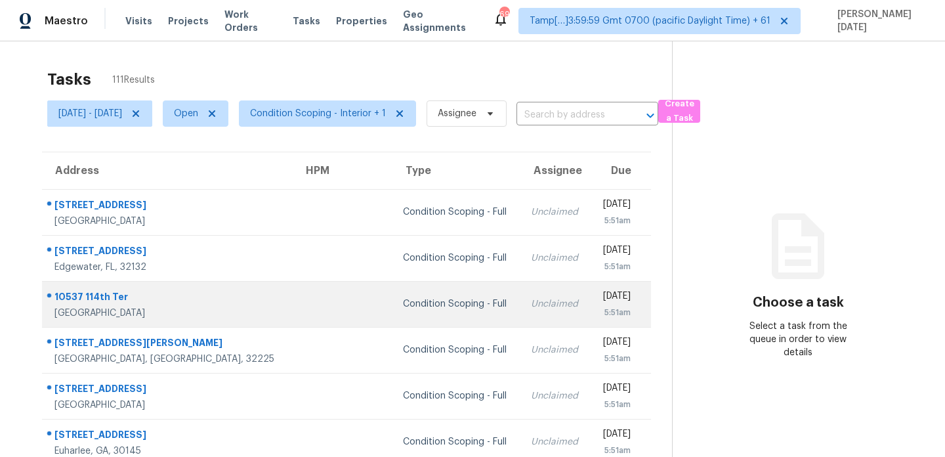
scroll to position [226, 0]
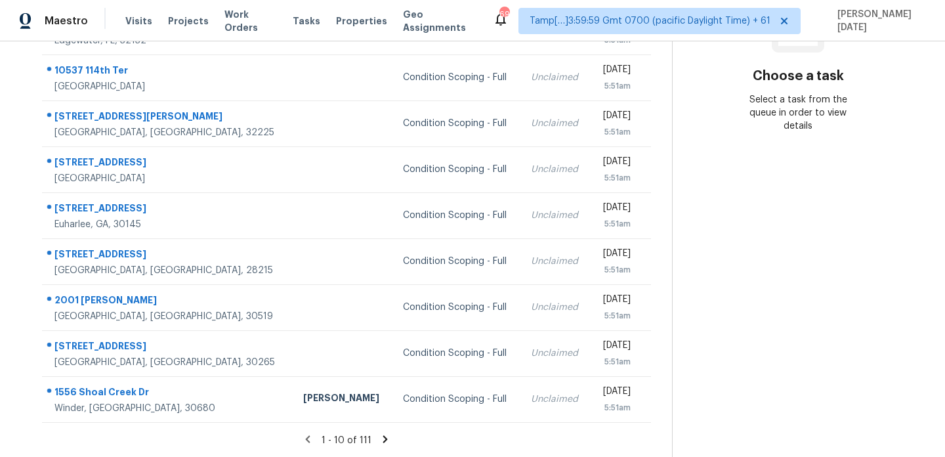
click at [389, 434] on icon at bounding box center [385, 439] width 12 height 12
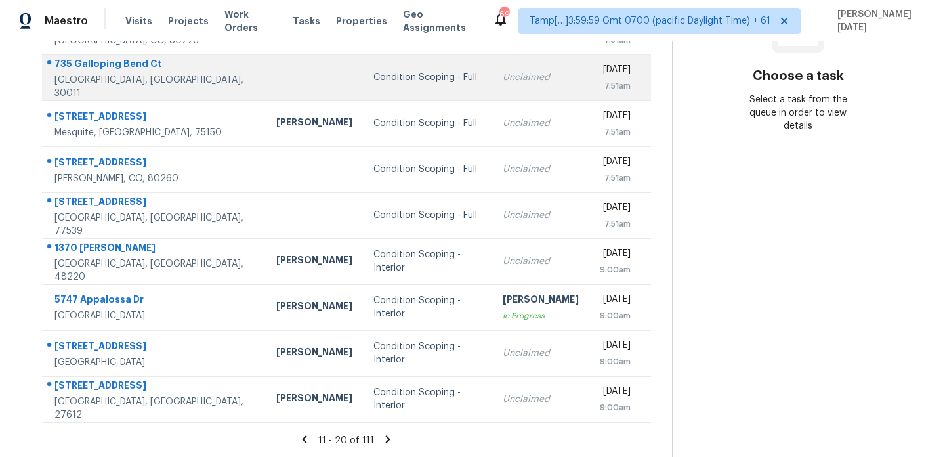
scroll to position [0, 0]
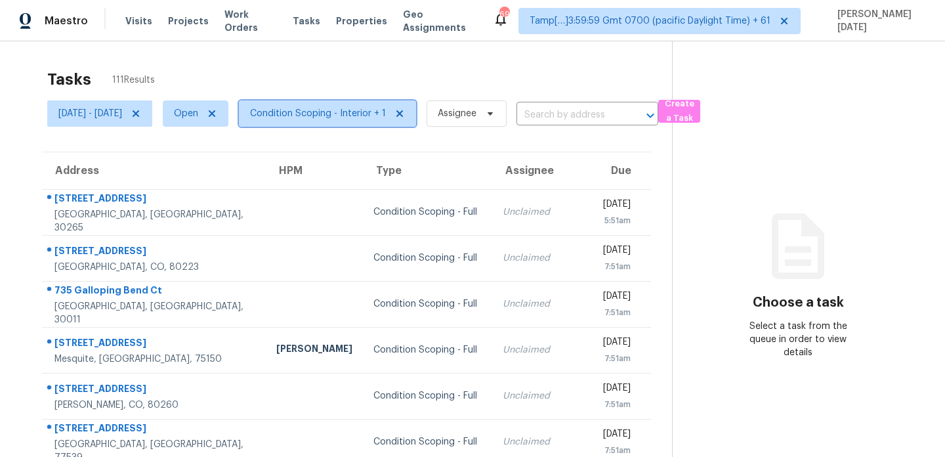
click at [378, 114] on span "Condition Scoping - Interior + 1" at bounding box center [318, 113] width 136 height 13
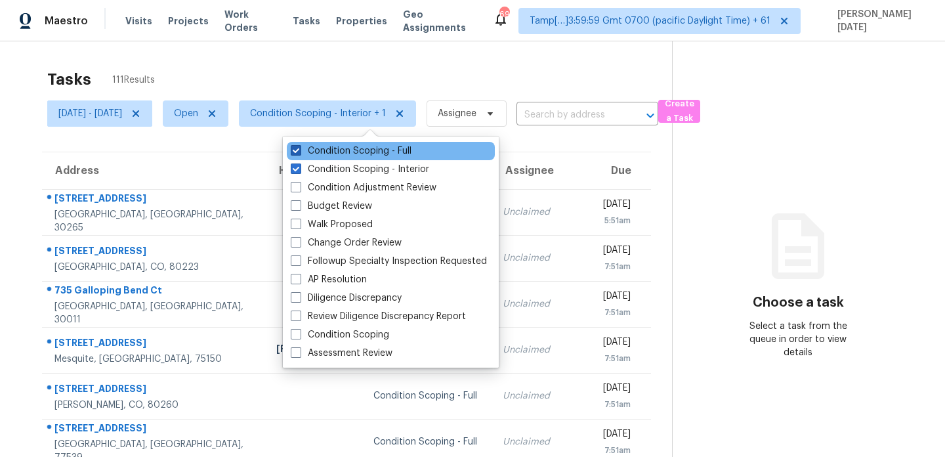
click at [371, 154] on label "Condition Scoping - Full" at bounding box center [351, 150] width 121 height 13
click at [299, 153] on input "Condition Scoping - Full" at bounding box center [295, 148] width 9 height 9
checkbox input "false"
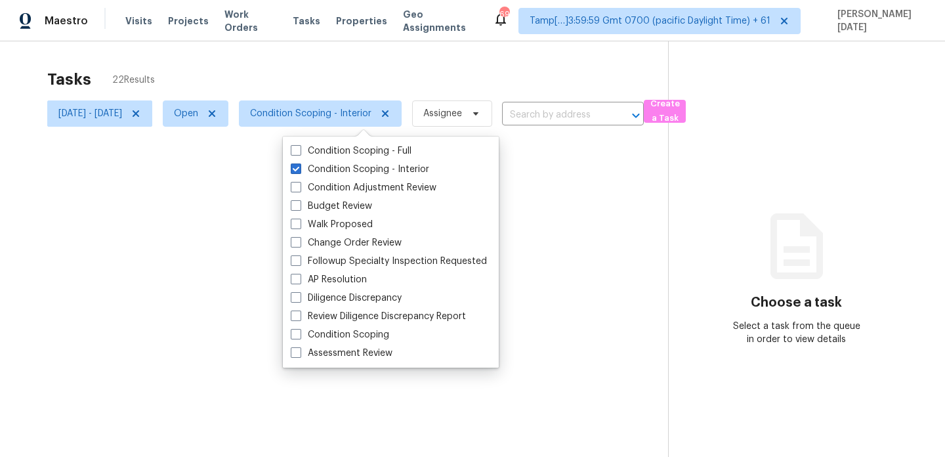
click at [461, 62] on div at bounding box center [472, 228] width 945 height 457
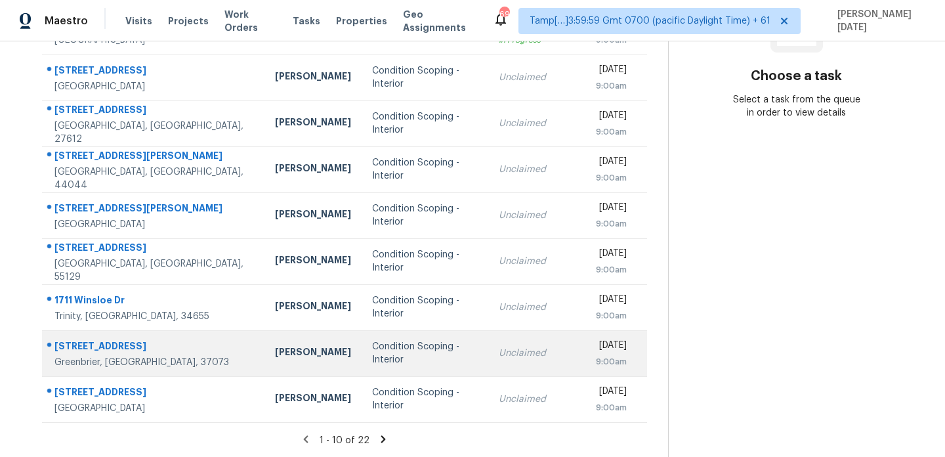
scroll to position [221, 0]
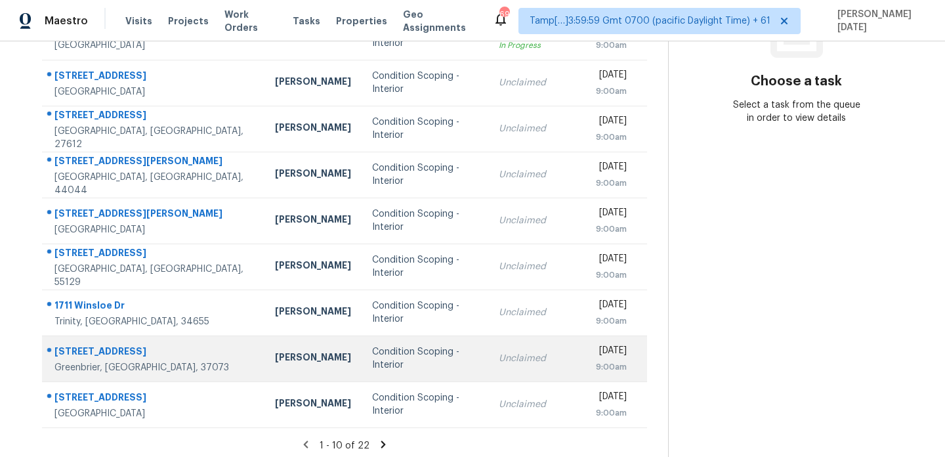
click at [363, 365] on td "Condition Scoping - Interior" at bounding box center [425, 358] width 127 height 46
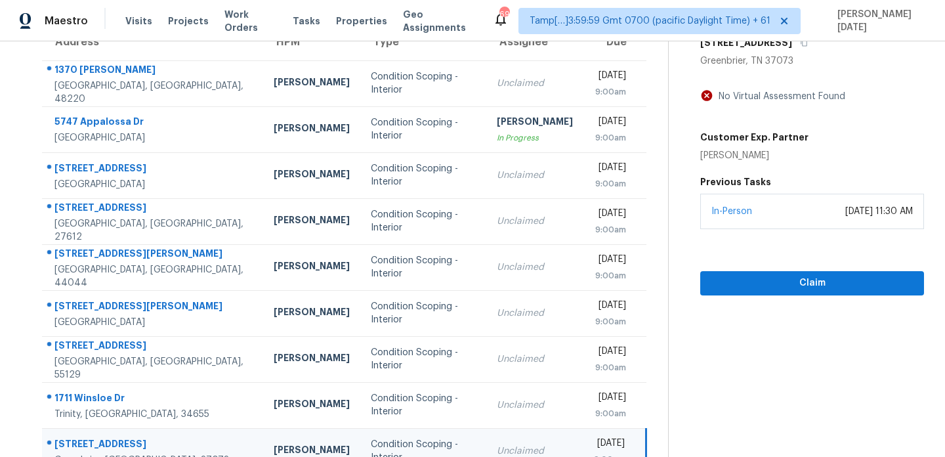
scroll to position [56, 0]
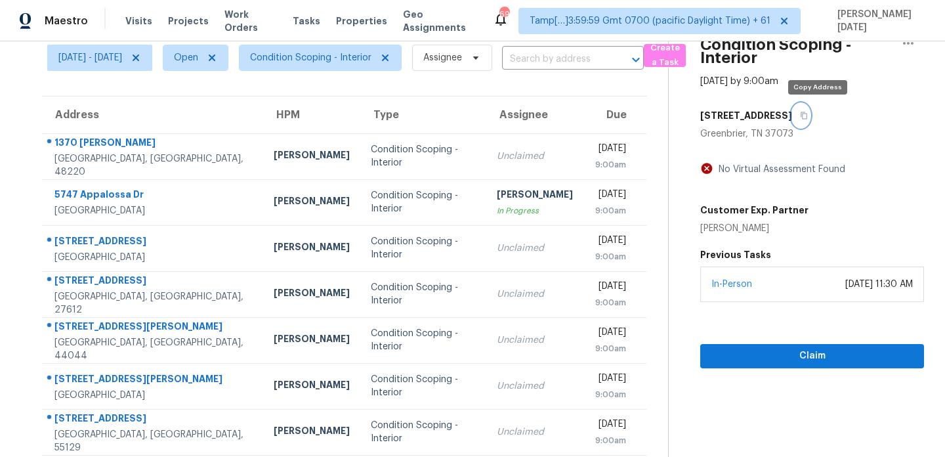
click at [808, 116] on icon "button" at bounding box center [804, 116] width 8 height 8
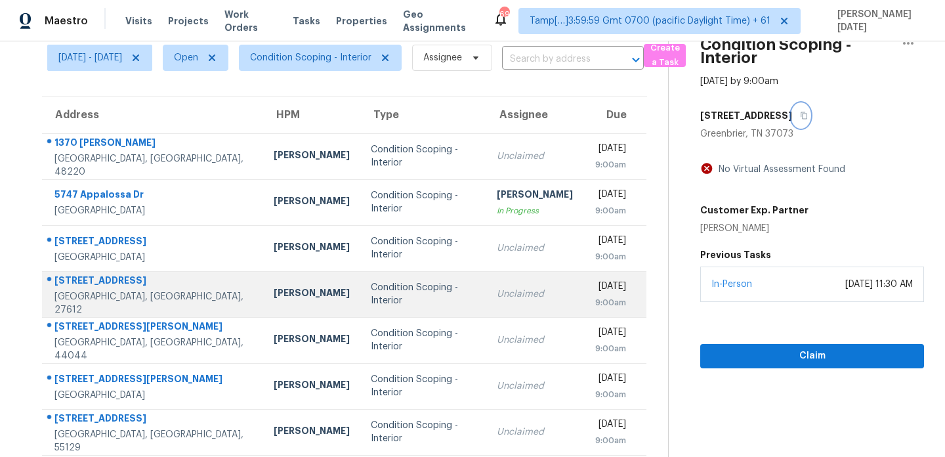
scroll to position [226, 0]
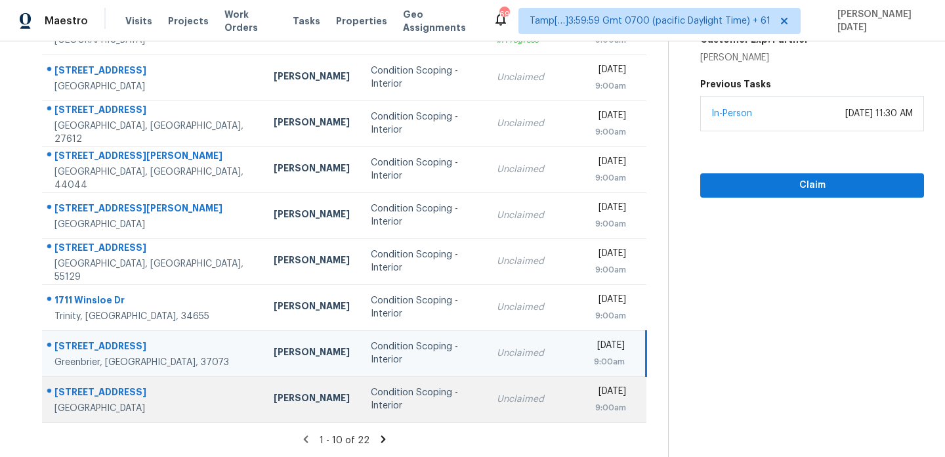
click at [371, 396] on div "Condition Scoping - Interior" at bounding box center [424, 399] width 106 height 26
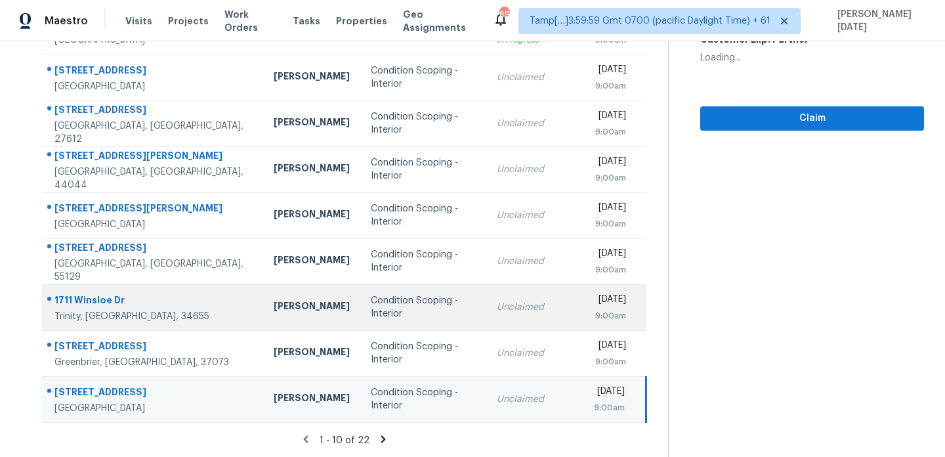
scroll to position [0, 0]
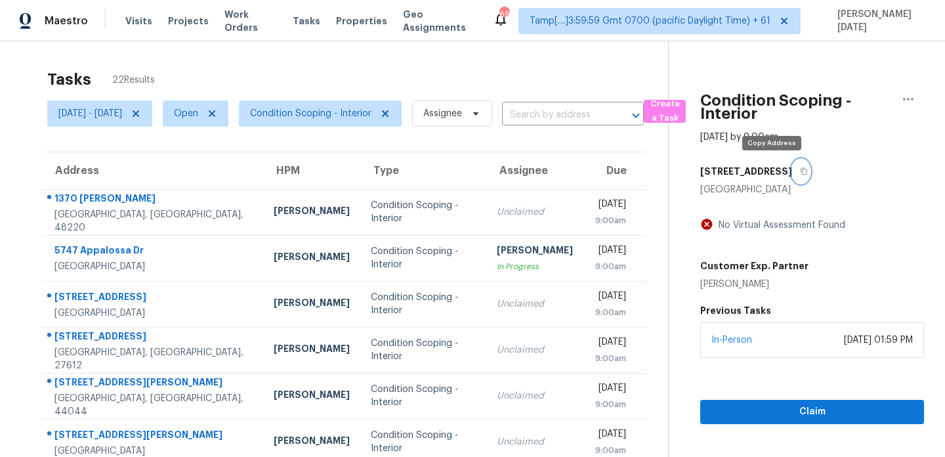
click at [800, 173] on icon "button" at bounding box center [804, 171] width 8 height 8
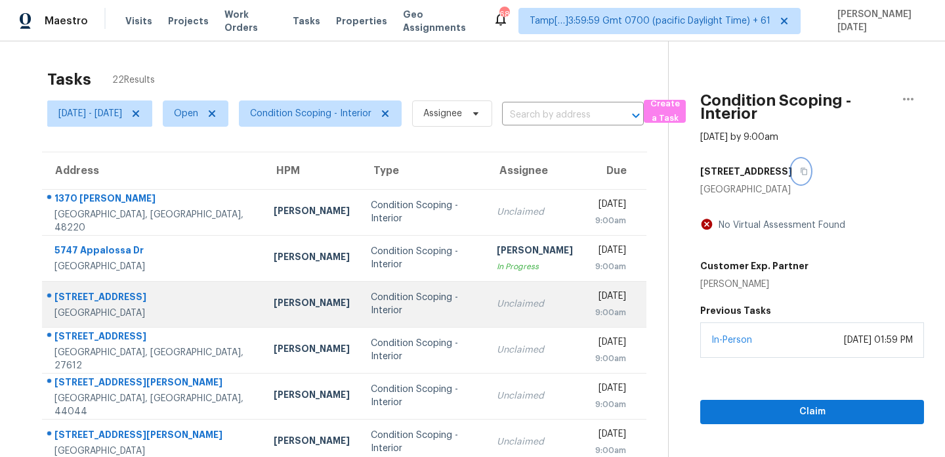
scroll to position [226, 0]
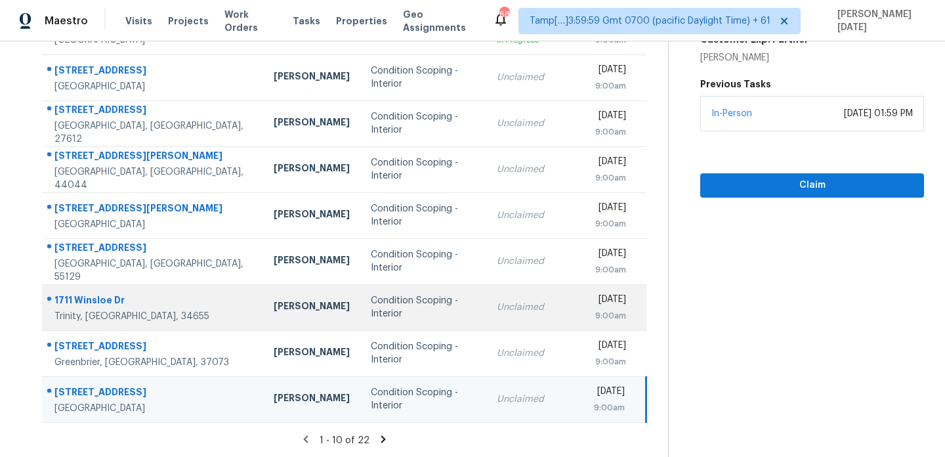
click at [404, 296] on td "Condition Scoping - Interior" at bounding box center [423, 307] width 127 height 46
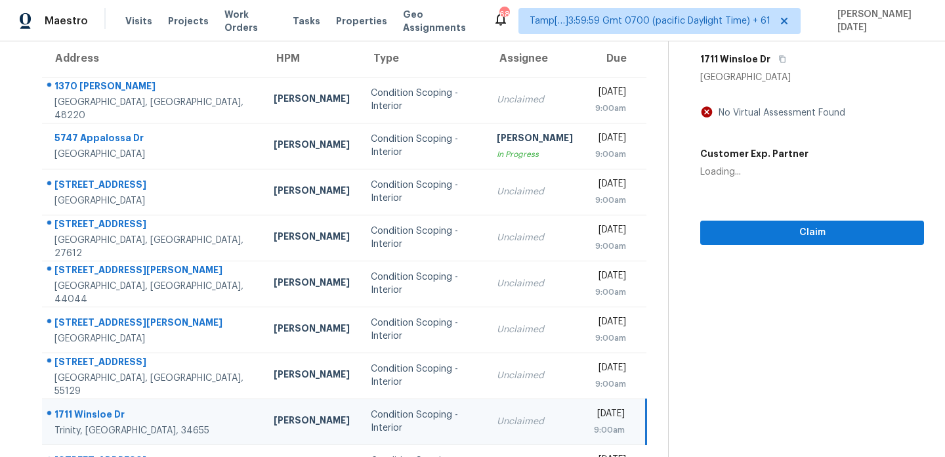
scroll to position [57, 0]
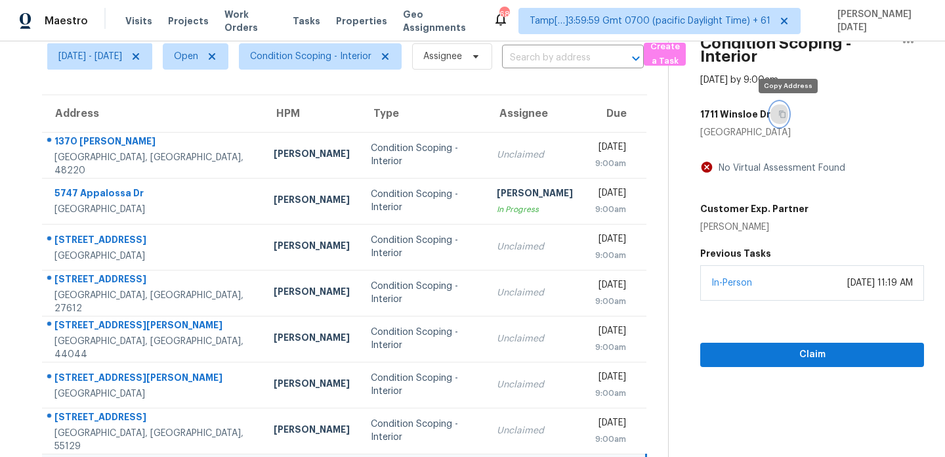
click at [786, 115] on icon "button" at bounding box center [783, 114] width 7 height 7
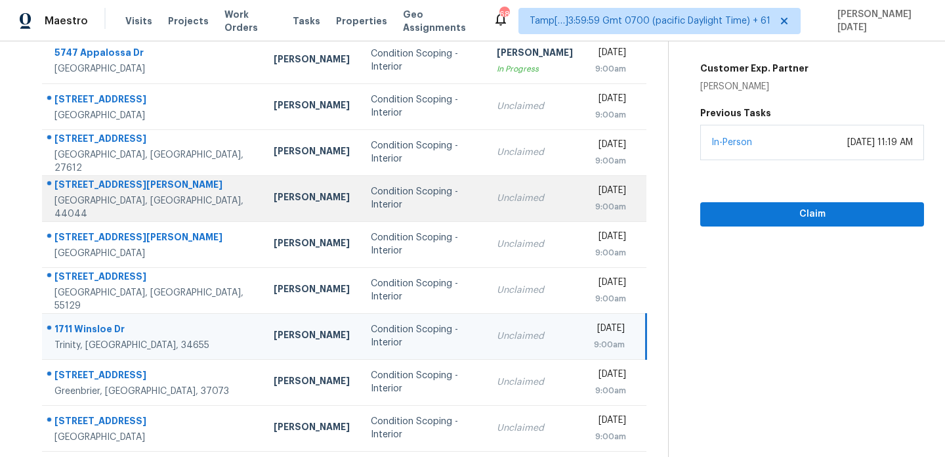
scroll to position [198, 0]
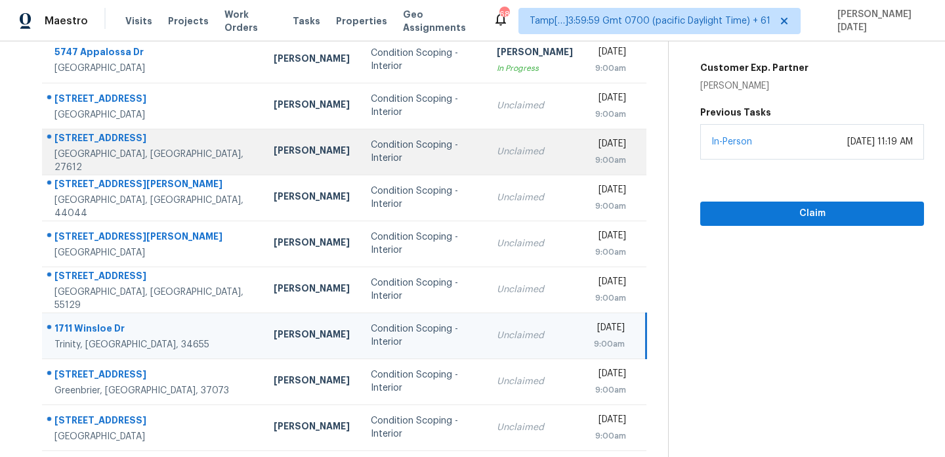
click at [442, 146] on td "Condition Scoping - Interior" at bounding box center [423, 152] width 127 height 46
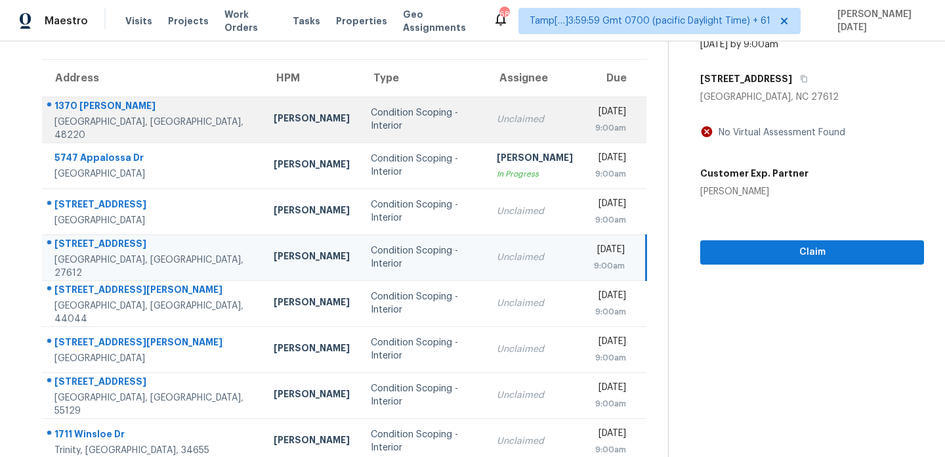
scroll to position [52, 0]
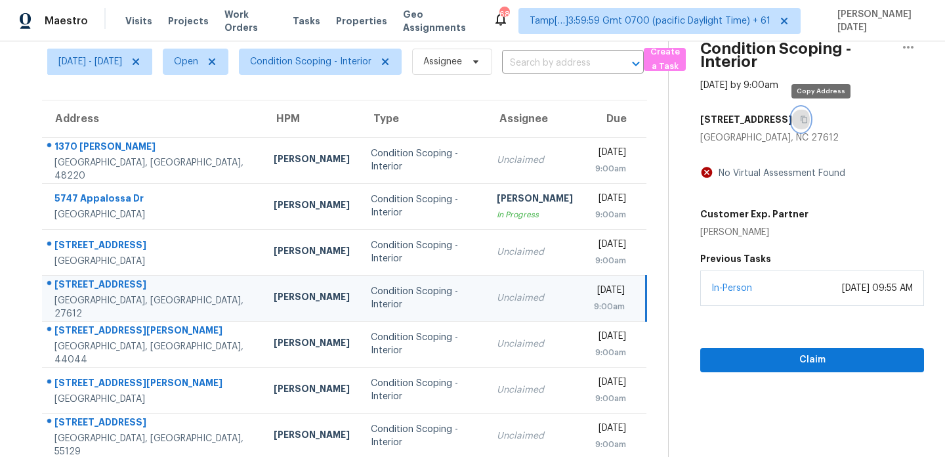
click at [808, 117] on icon "button" at bounding box center [804, 119] width 7 height 7
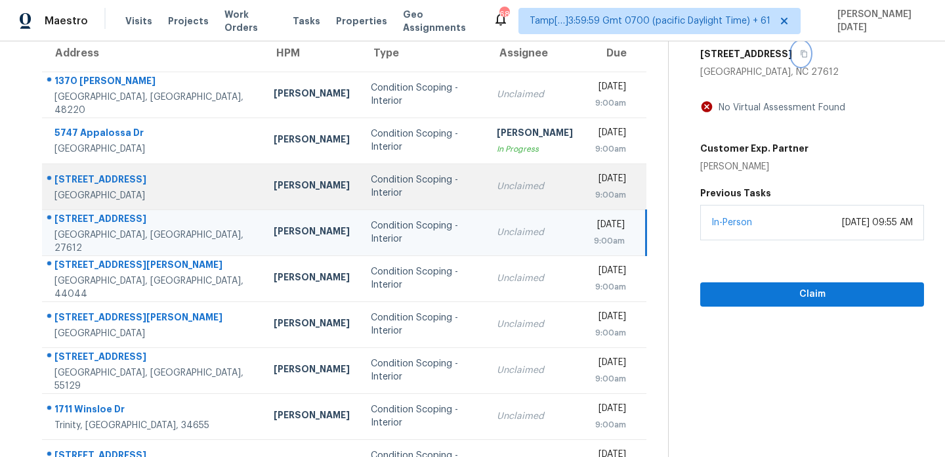
scroll to position [119, 0]
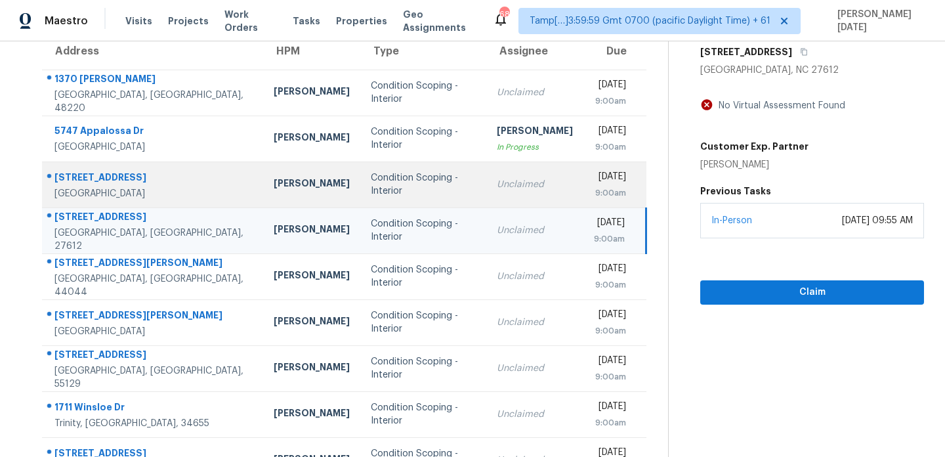
click at [497, 184] on div "Unclaimed" at bounding box center [535, 184] width 76 height 13
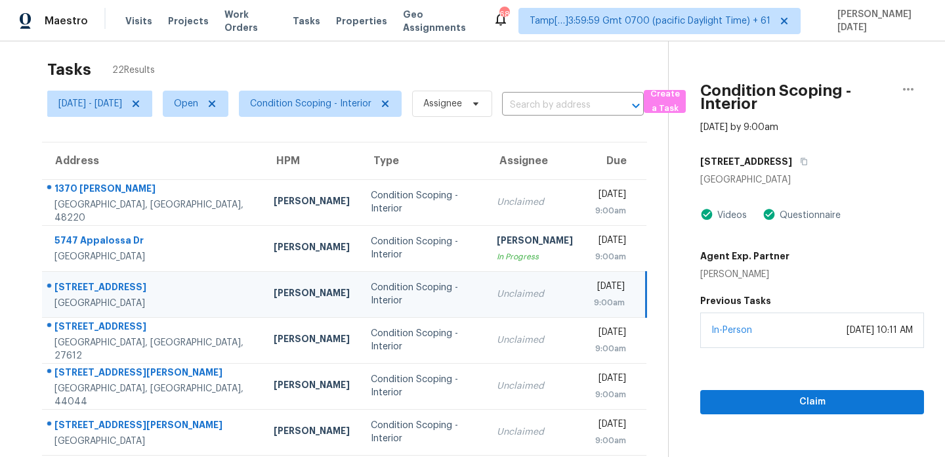
scroll to position [0, 0]
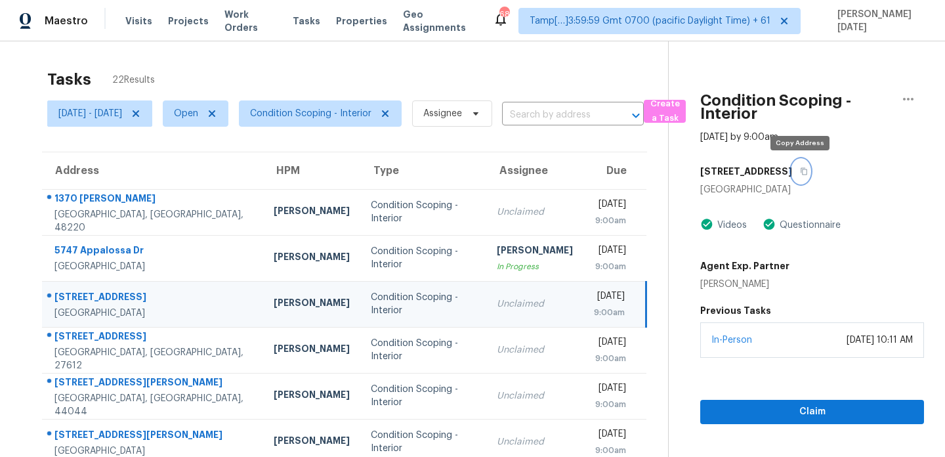
click at [801, 169] on icon "button" at bounding box center [804, 171] width 7 height 7
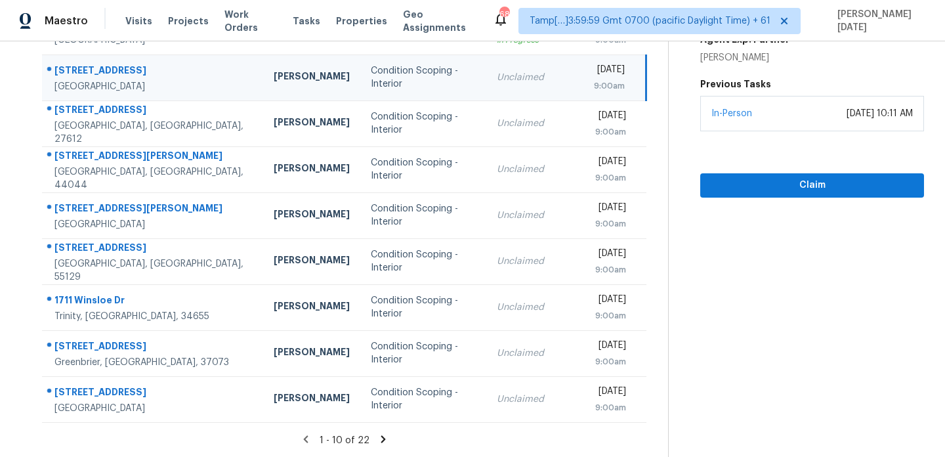
click at [389, 433] on icon at bounding box center [383, 439] width 12 height 12
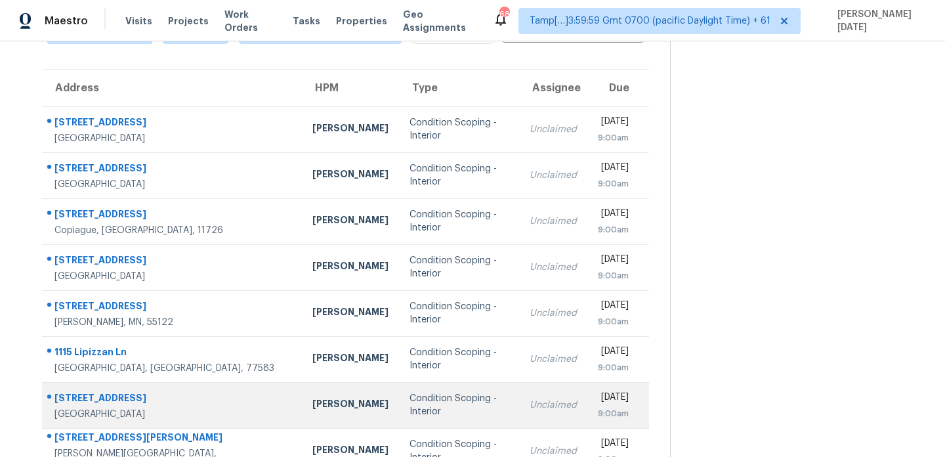
scroll to position [82, 0]
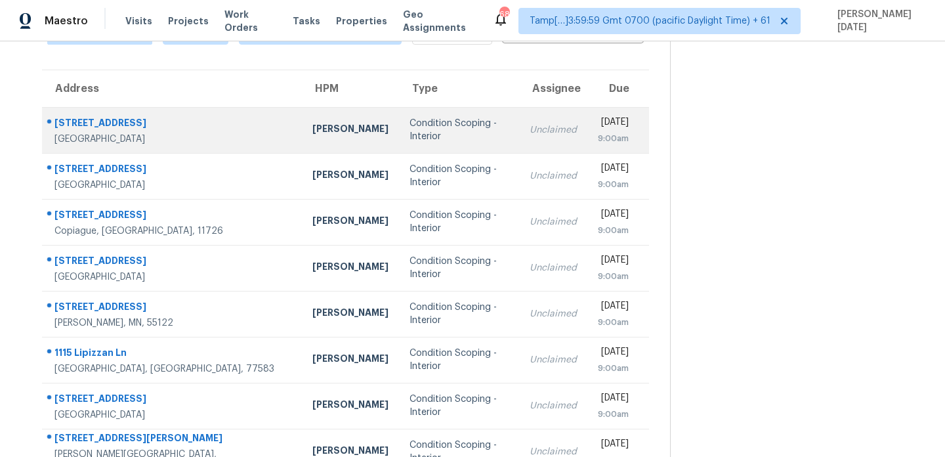
click at [438, 140] on td "Condition Scoping - Interior" at bounding box center [459, 130] width 120 height 46
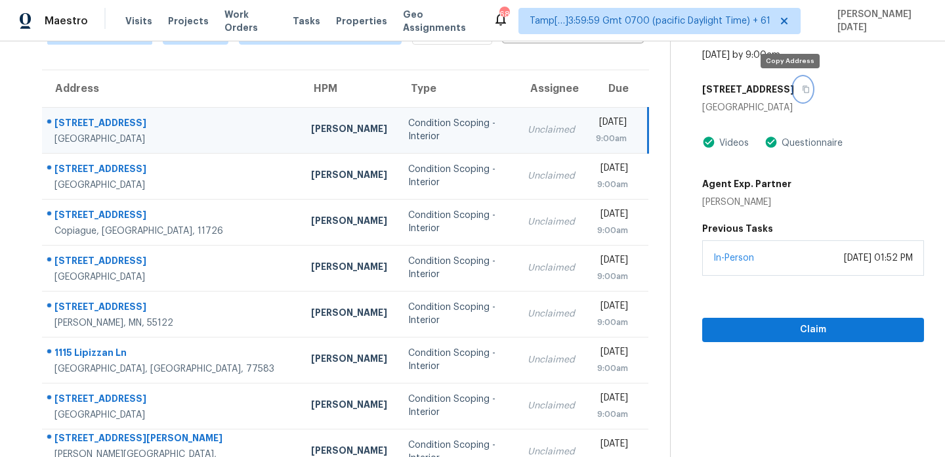
click at [802, 90] on icon "button" at bounding box center [806, 89] width 8 height 8
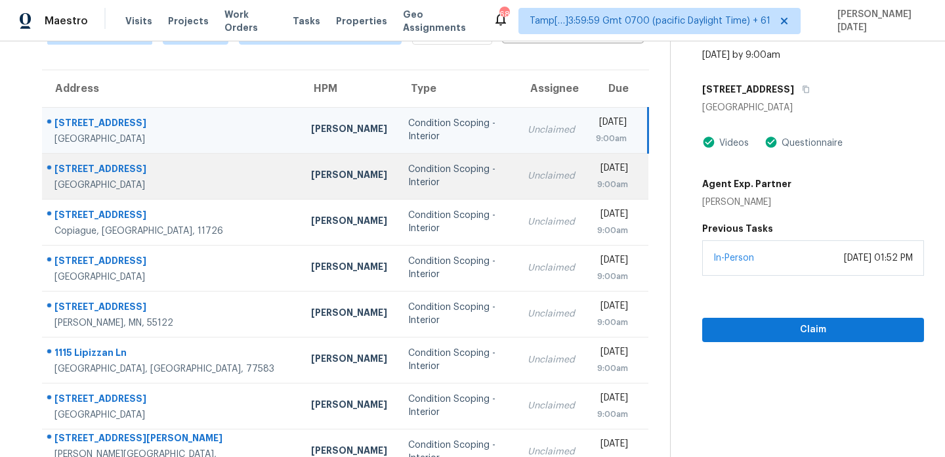
click at [408, 171] on div "Condition Scoping - Interior" at bounding box center [457, 176] width 98 height 26
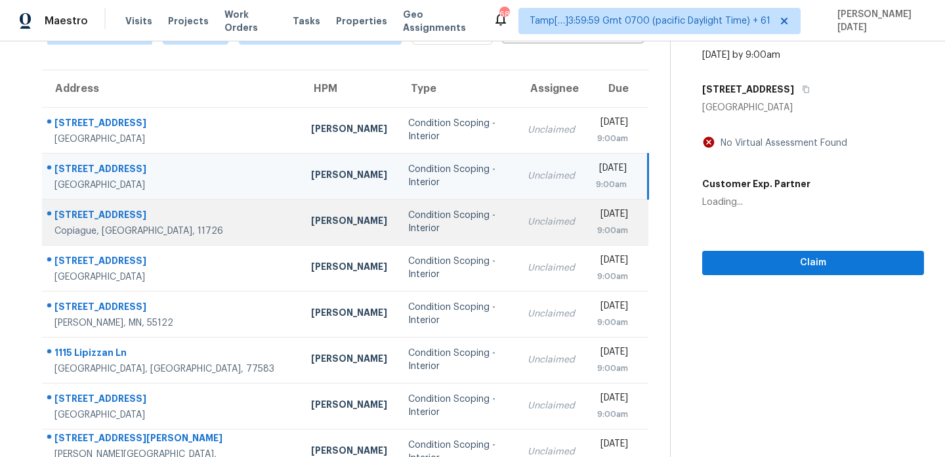
click at [398, 228] on td "Condition Scoping - Interior" at bounding box center [457, 222] width 119 height 46
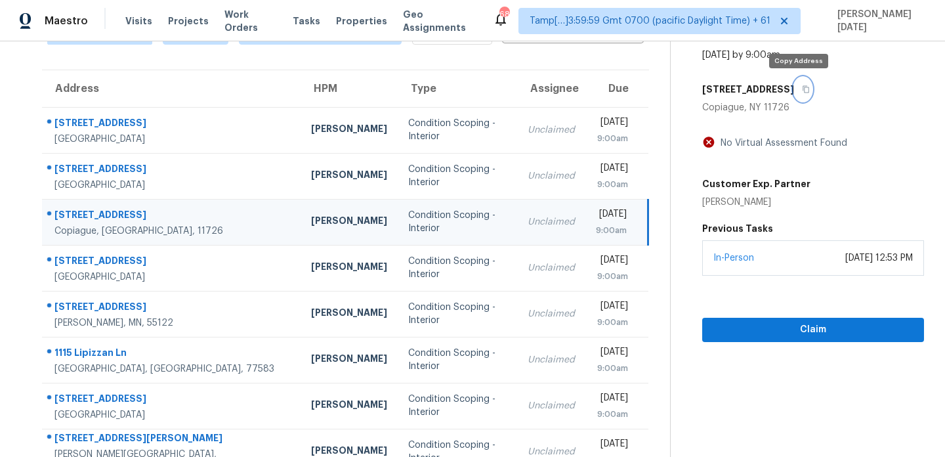
click at [802, 91] on icon "button" at bounding box center [806, 89] width 8 height 8
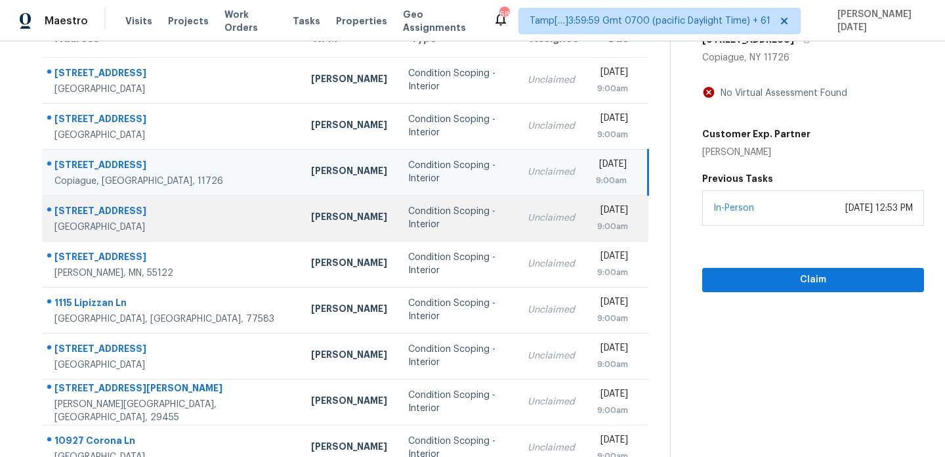
click at [452, 220] on td "Condition Scoping - Interior" at bounding box center [457, 218] width 119 height 46
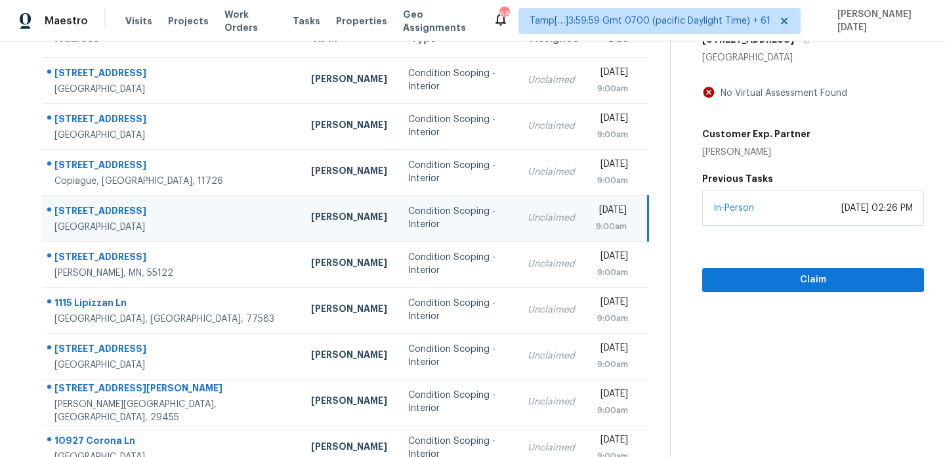
scroll to position [12, 0]
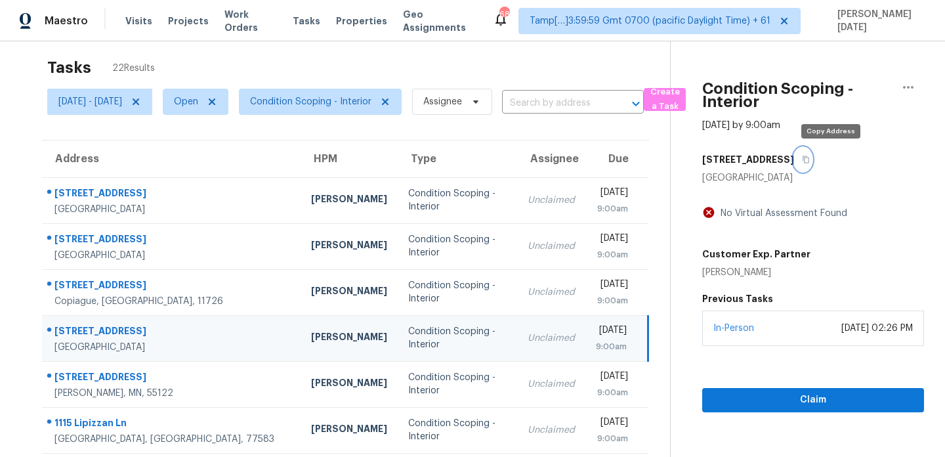
click at [810, 158] on icon "button" at bounding box center [806, 160] width 8 height 8
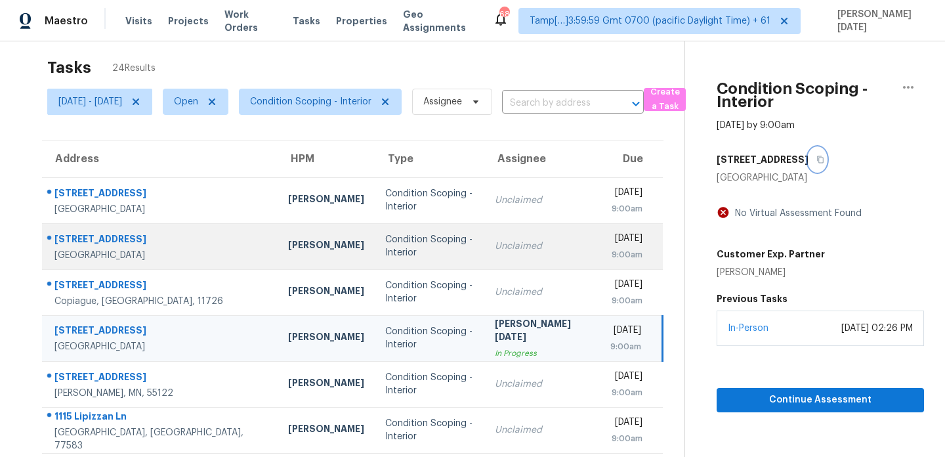
scroll to position [70, 0]
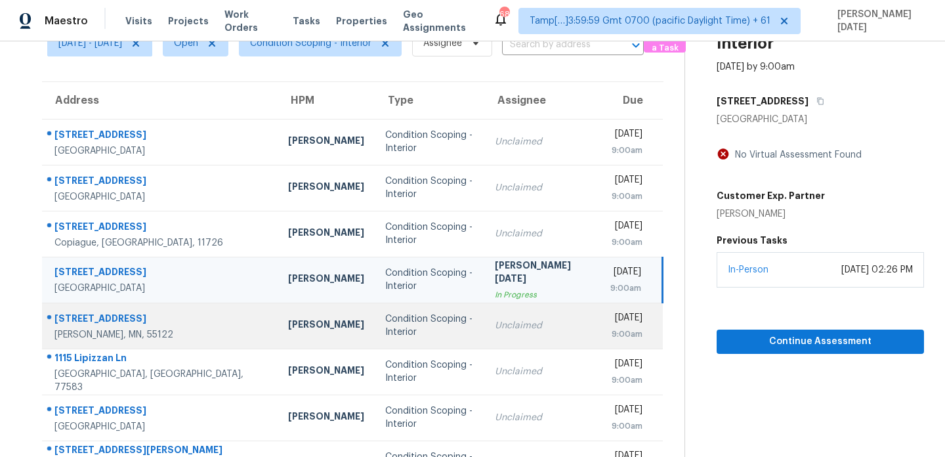
click at [393, 312] on td "Condition Scoping - Interior" at bounding box center [430, 326] width 110 height 46
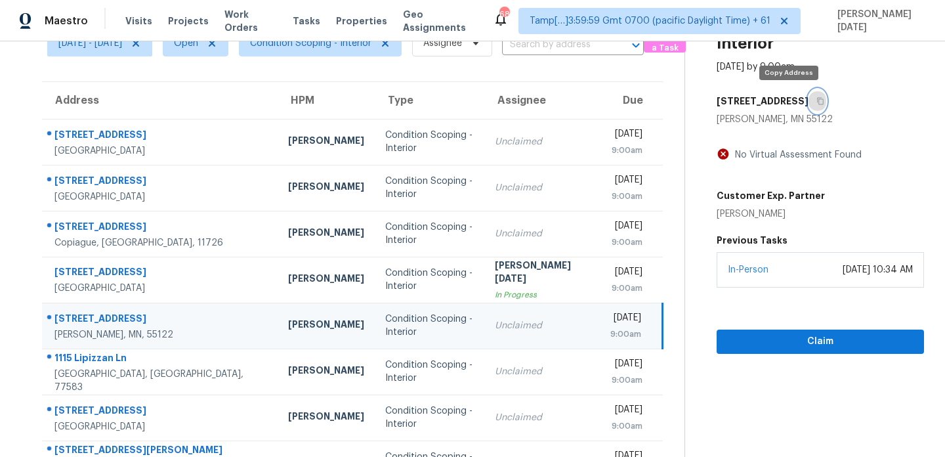
click at [809, 100] on button "button" at bounding box center [818, 101] width 18 height 24
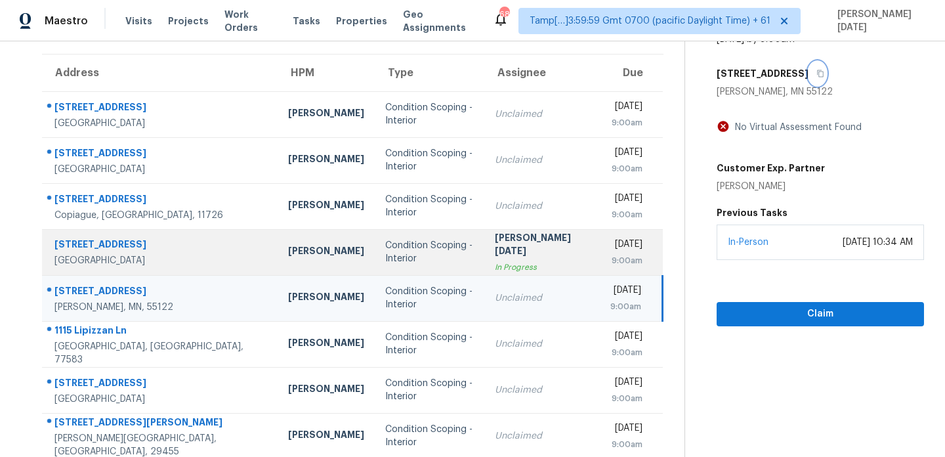
scroll to position [114, 0]
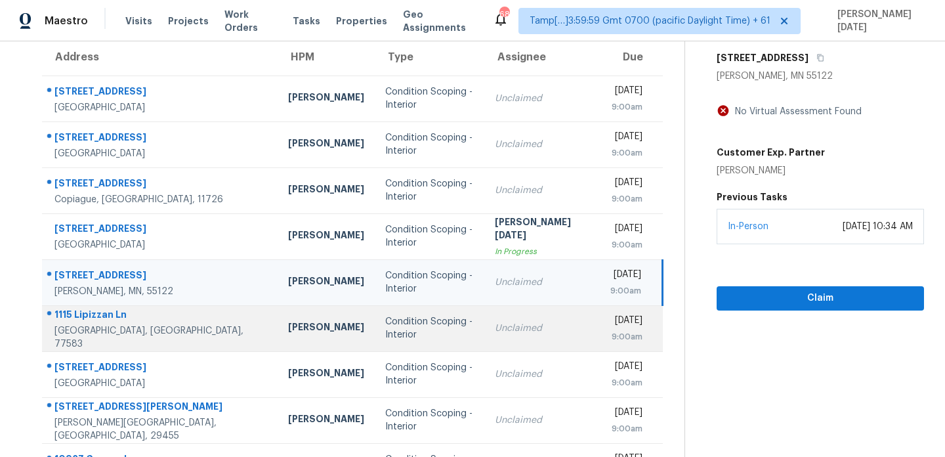
click at [385, 327] on div "Condition Scoping - Interior" at bounding box center [429, 328] width 89 height 26
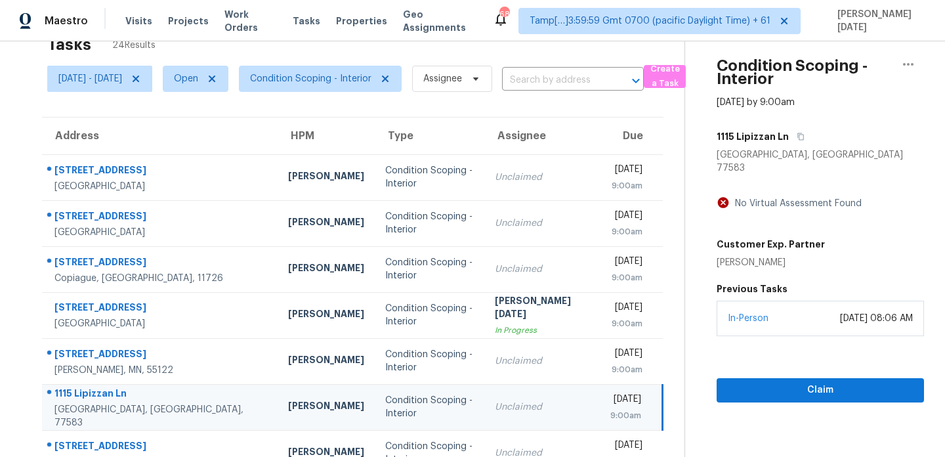
scroll to position [0, 0]
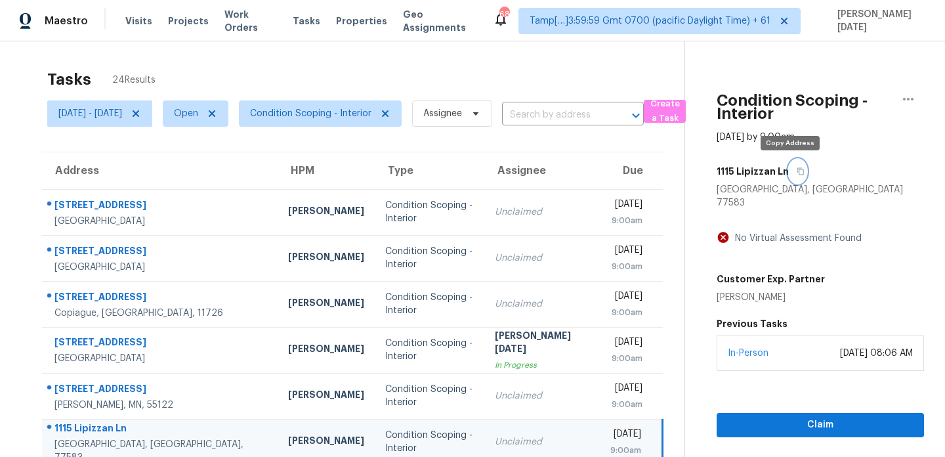
click at [797, 171] on icon "button" at bounding box center [801, 171] width 8 height 8
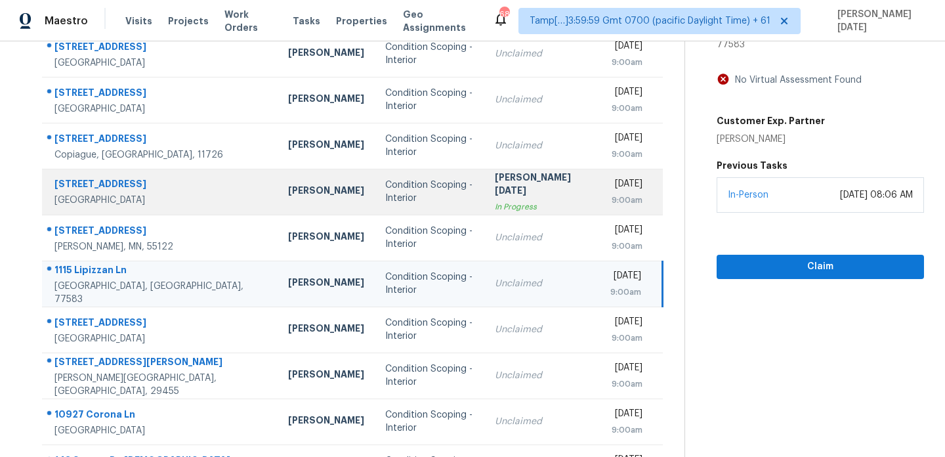
scroll to position [164, 0]
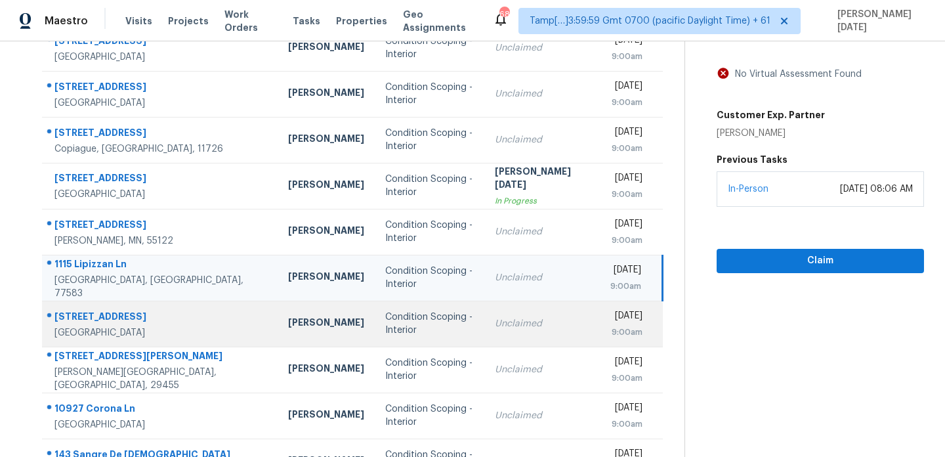
click at [391, 320] on div "Condition Scoping - Interior" at bounding box center [429, 323] width 89 height 26
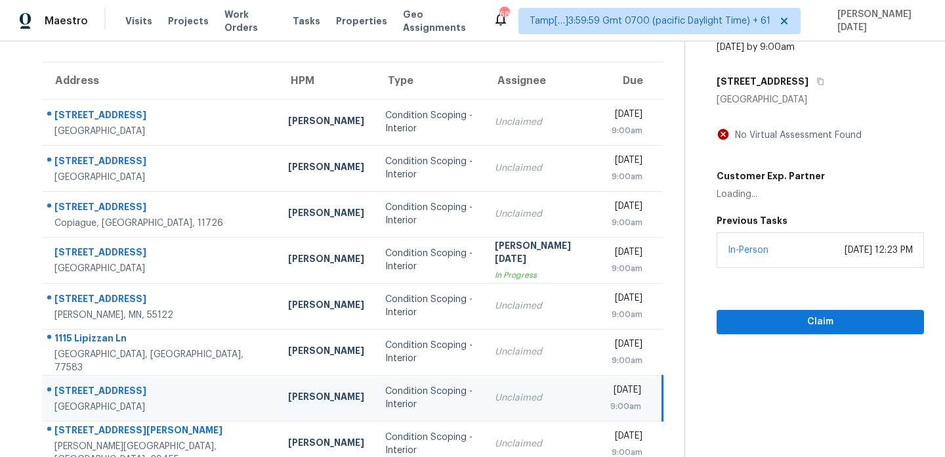
scroll to position [0, 0]
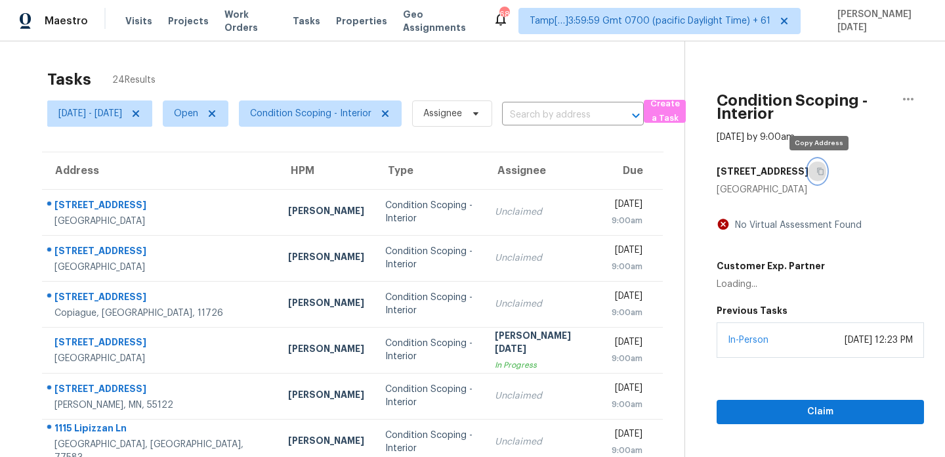
click at [822, 171] on icon "button" at bounding box center [820, 171] width 8 height 8
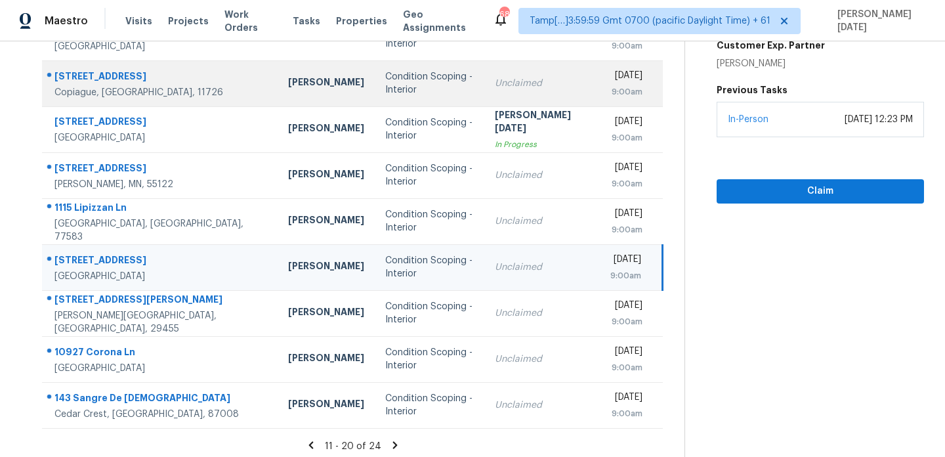
scroll to position [226, 0]
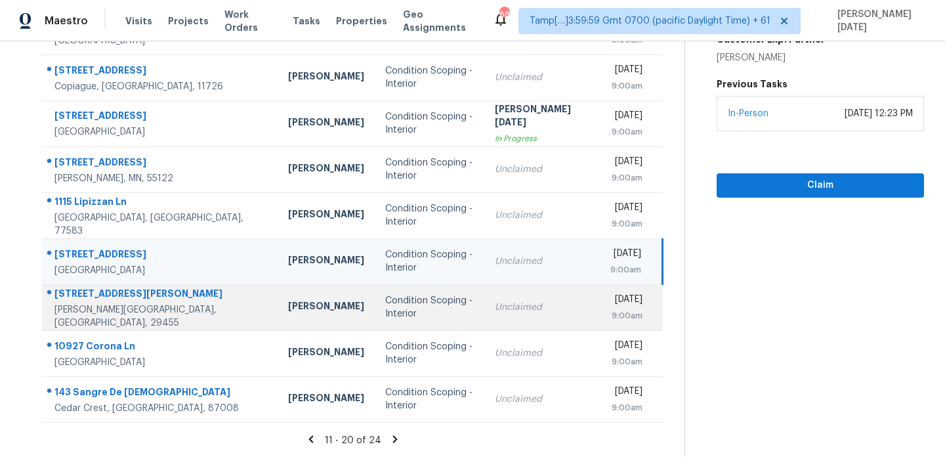
click at [375, 299] on td "Condition Scoping - Interior" at bounding box center [430, 307] width 110 height 46
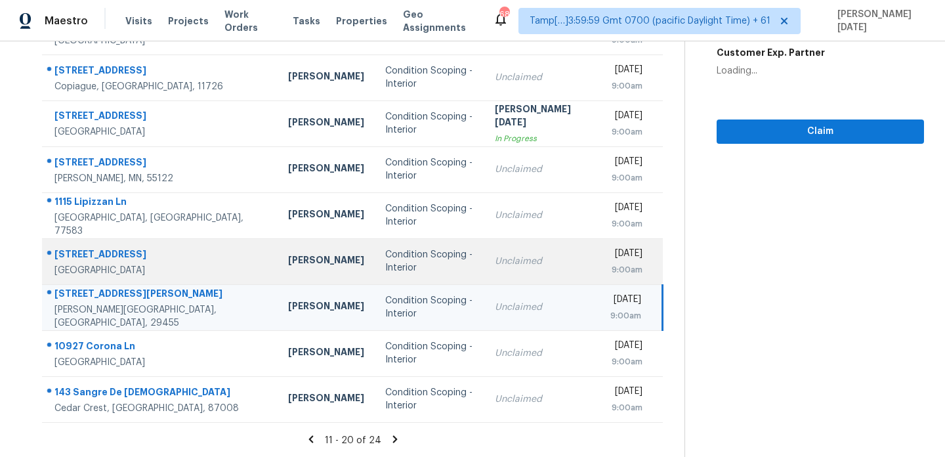
scroll to position [0, 0]
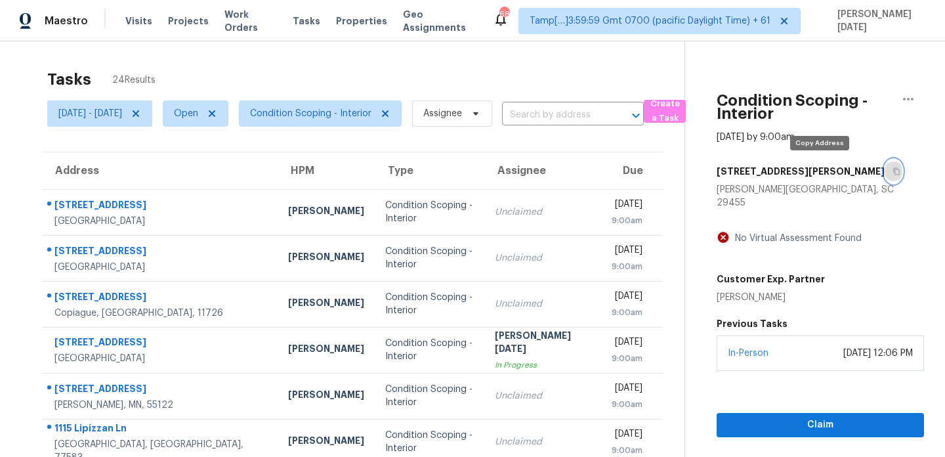
click at [893, 174] on icon "button" at bounding box center [896, 171] width 7 height 7
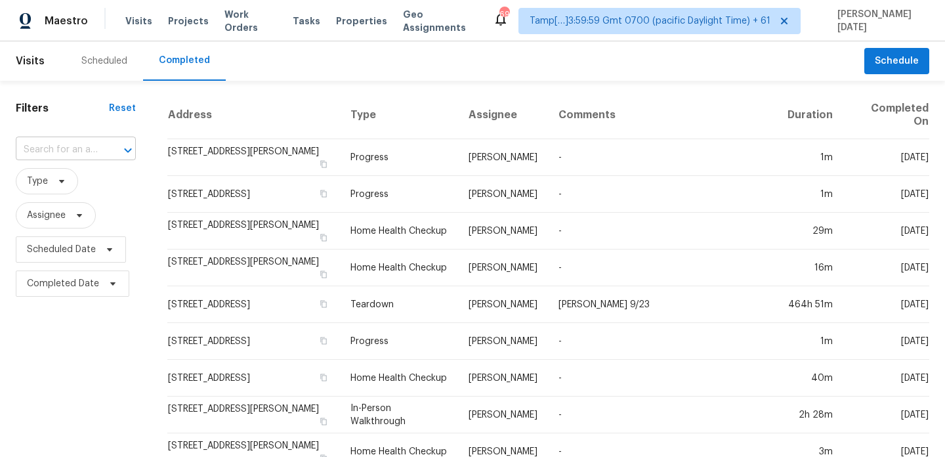
click at [56, 146] on input "text" at bounding box center [57, 150] width 83 height 20
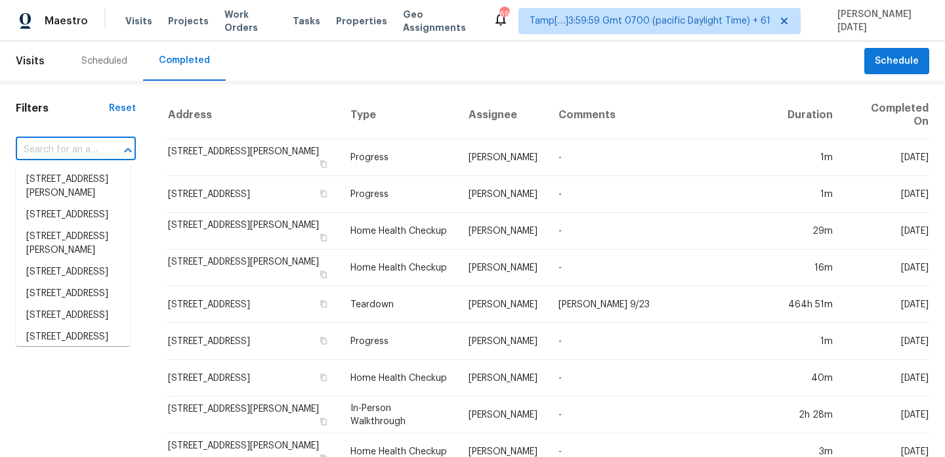
paste input "[STREET_ADDRESS]"
type input "[STREET_ADDRESS]"
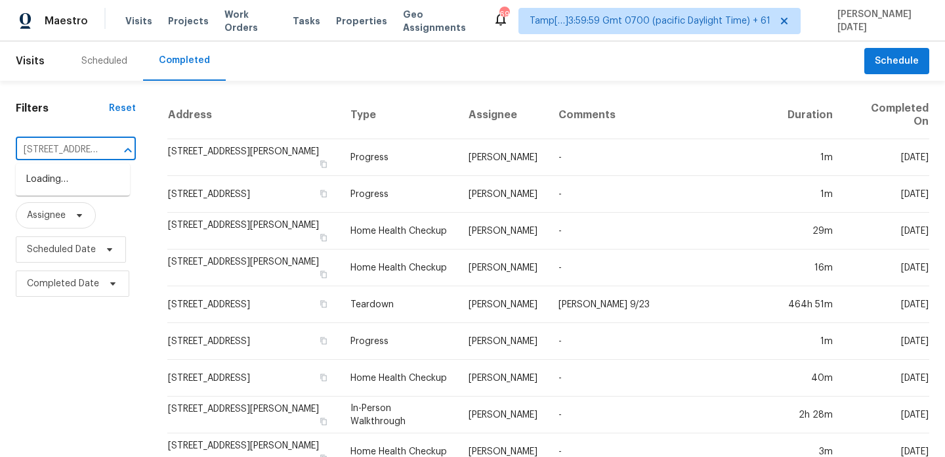
scroll to position [0, 119]
click at [71, 190] on li "[STREET_ADDRESS]" at bounding box center [73, 180] width 114 height 22
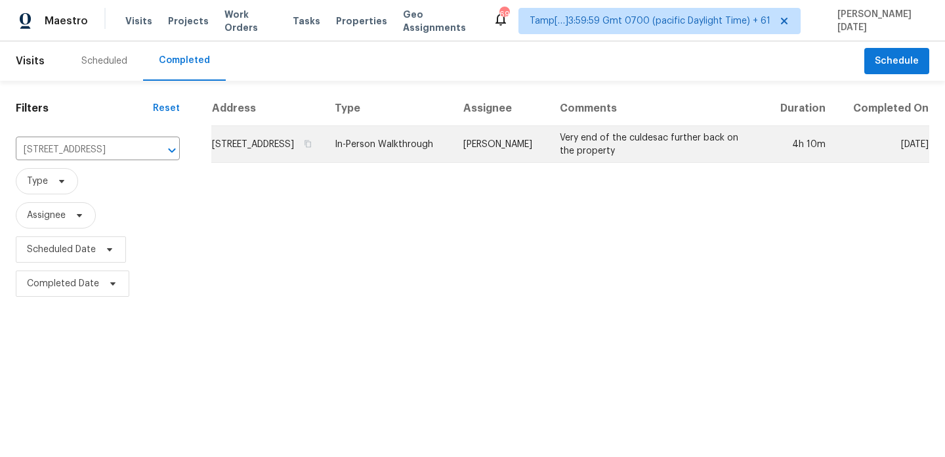
click at [409, 155] on td "In-Person Walkthrough" at bounding box center [388, 144] width 129 height 37
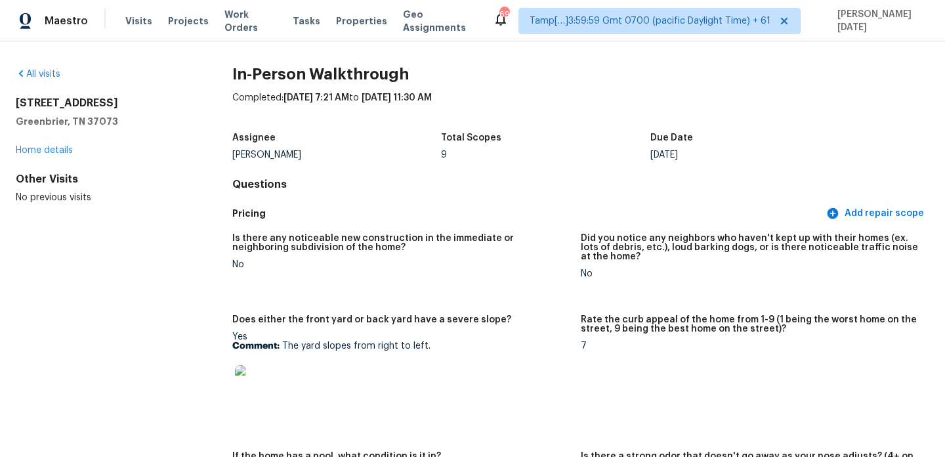
click at [47, 66] on div "All visits [STREET_ADDRESS] Home details Other Visits No previous visits In-Per…" at bounding box center [472, 248] width 945 height 415
click at [47, 74] on link "All visits" at bounding box center [38, 74] width 45 height 9
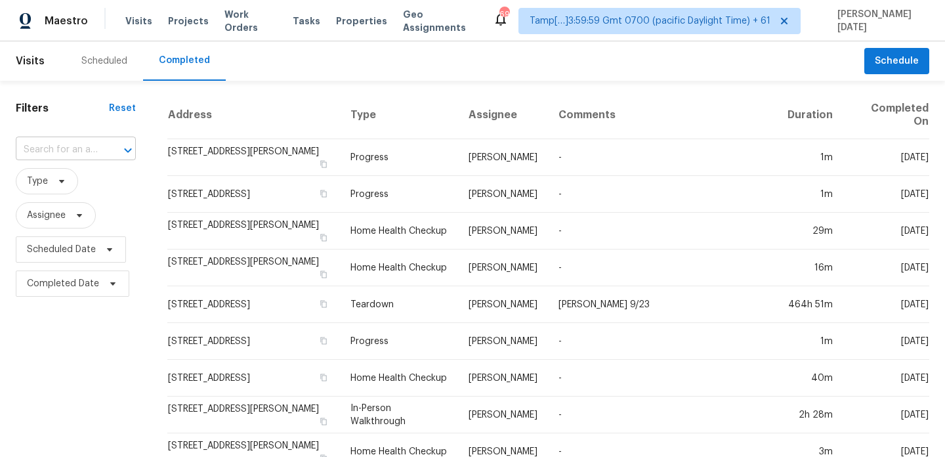
click at [78, 150] on input "text" at bounding box center [57, 150] width 83 height 20
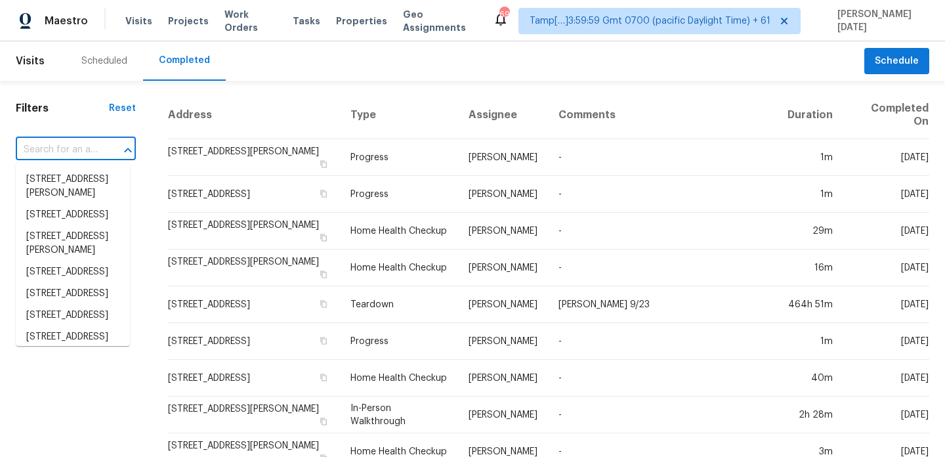
paste input "13 Keat Ave Lot 7, Greenville, SC 29601"
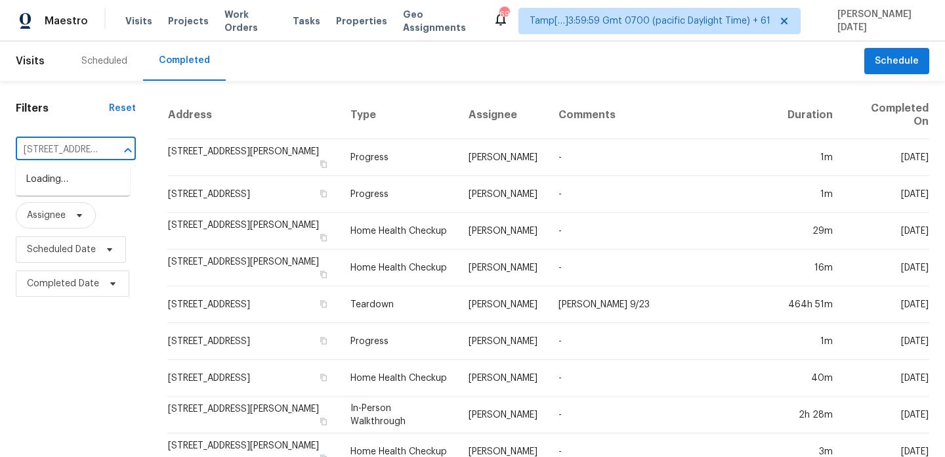
scroll to position [0, 96]
type input "13 Keat Ave Lot 7, Greenville, SC 29601"
click at [72, 150] on input "text" at bounding box center [57, 150] width 83 height 20
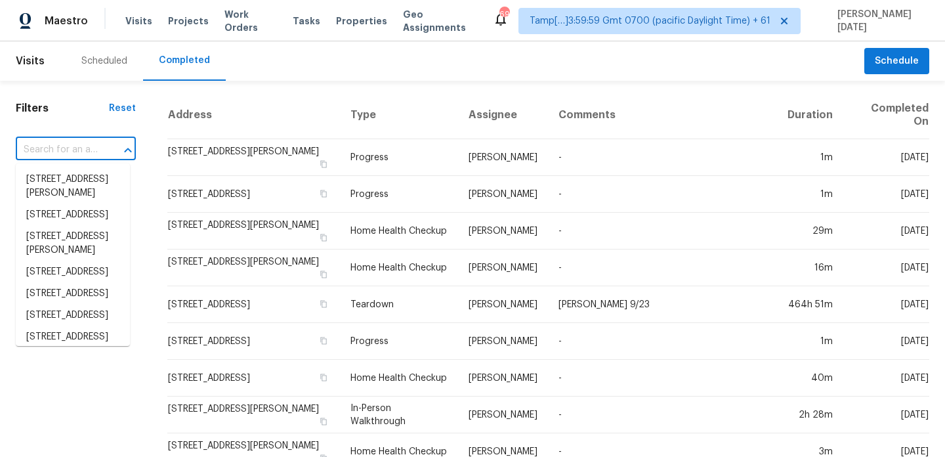
paste input "13 Keat Ave Lot 7, Greenville, SC 29601"
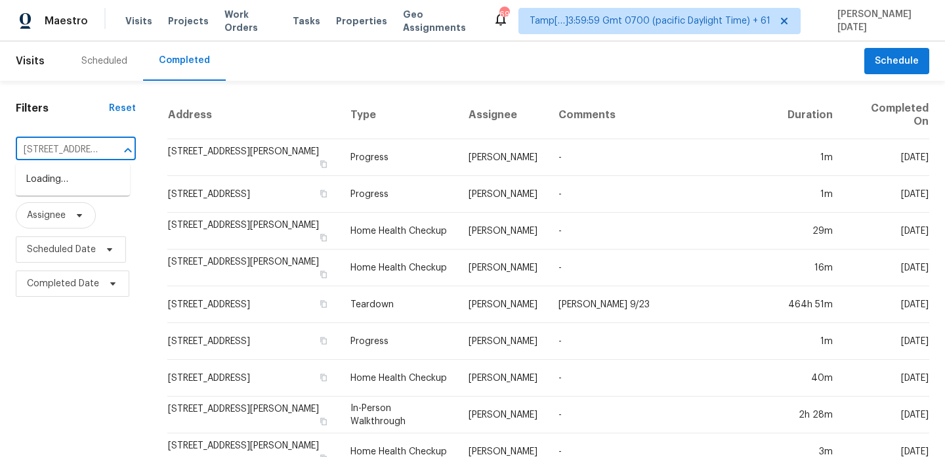
type input "13 Keat Ave"
click at [83, 186] on li "13 Keat Ave Lot 7, Greenville, SC 29601" at bounding box center [73, 180] width 114 height 22
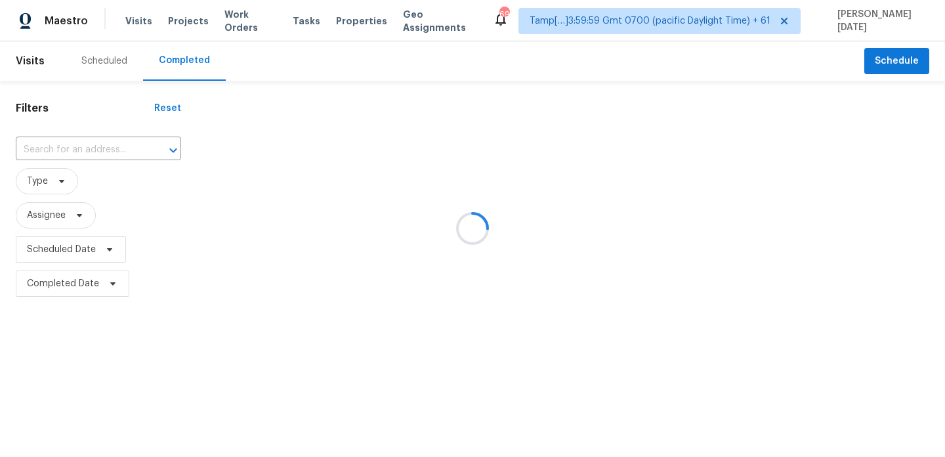
type input "13 Keat Ave Lot 7, Greenville, SC 29601"
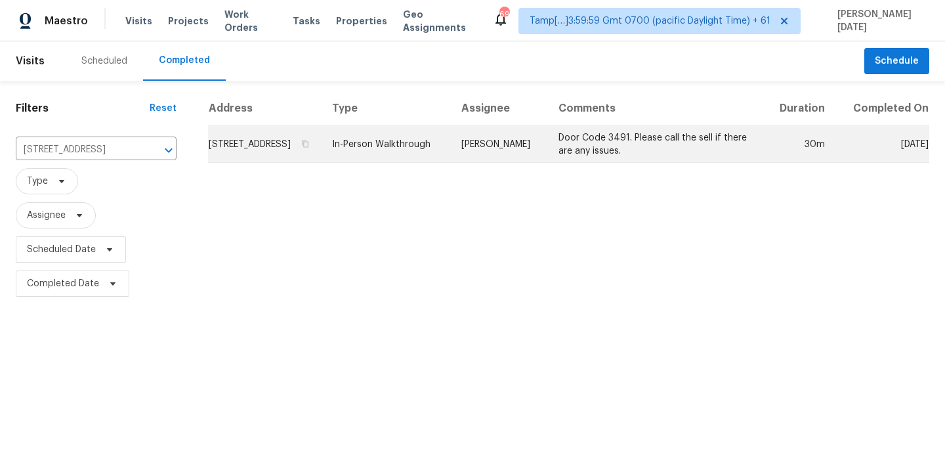
click at [417, 154] on td "In-Person Walkthrough" at bounding box center [386, 144] width 129 height 37
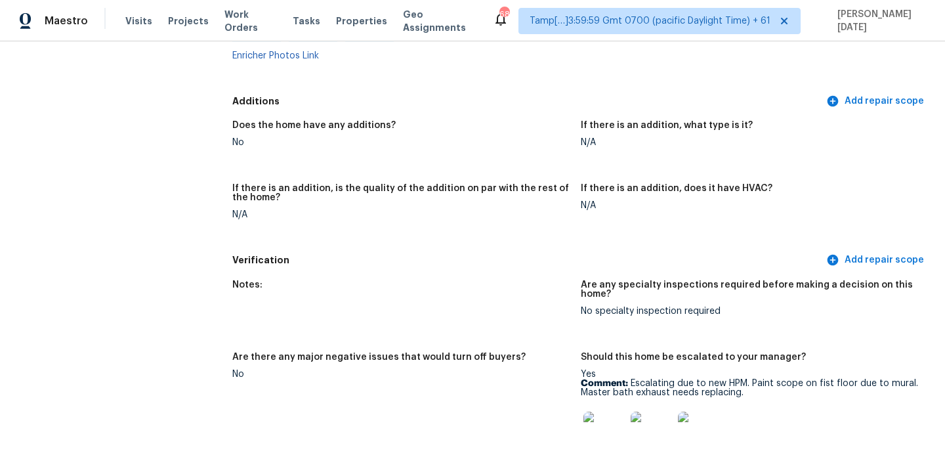
scroll to position [2639, 0]
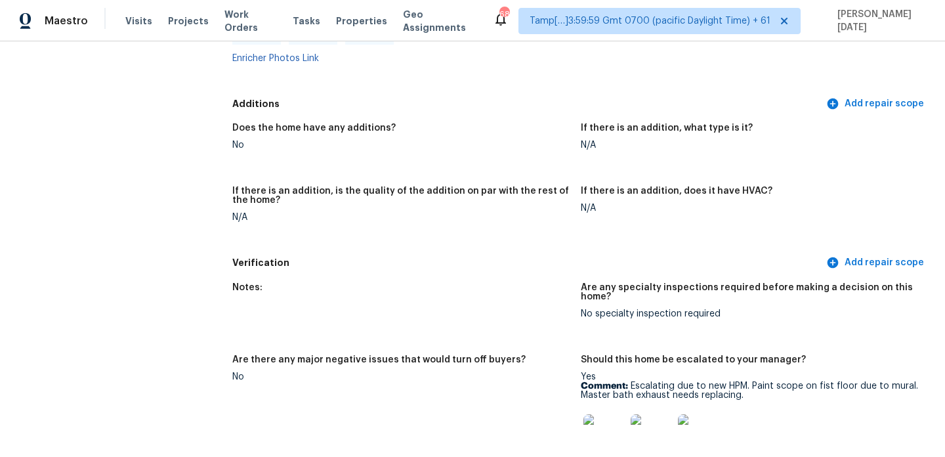
click at [604, 415] on img at bounding box center [604, 435] width 42 height 42
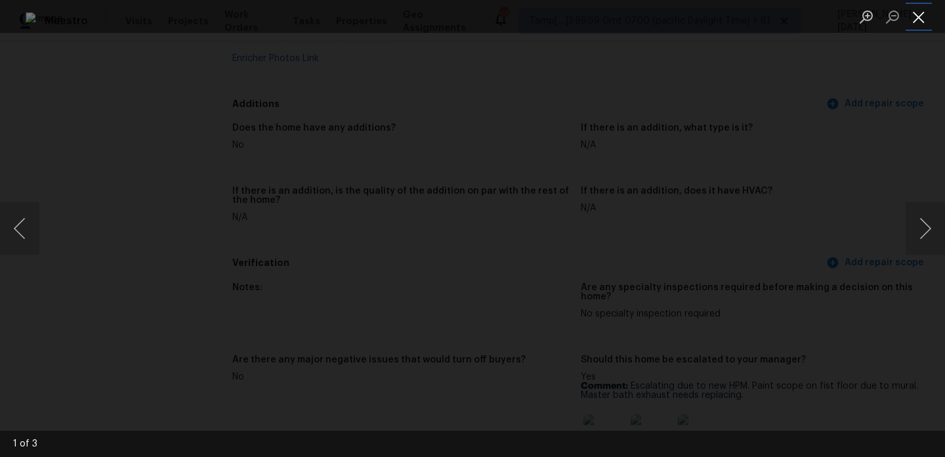
click at [923, 18] on button "Close lightbox" at bounding box center [919, 16] width 26 height 23
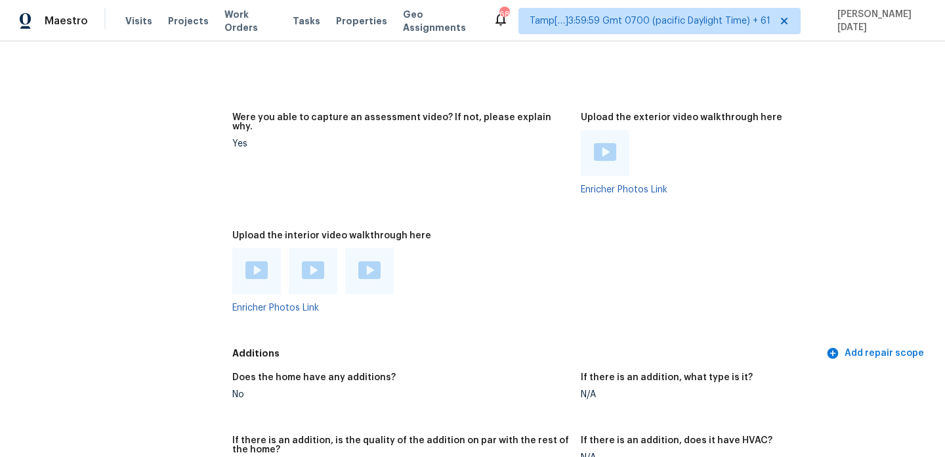
scroll to position [2389, 0]
click at [255, 263] on img at bounding box center [256, 272] width 22 height 18
click at [309, 263] on img at bounding box center [313, 272] width 22 height 18
click at [367, 263] on img at bounding box center [369, 272] width 22 height 18
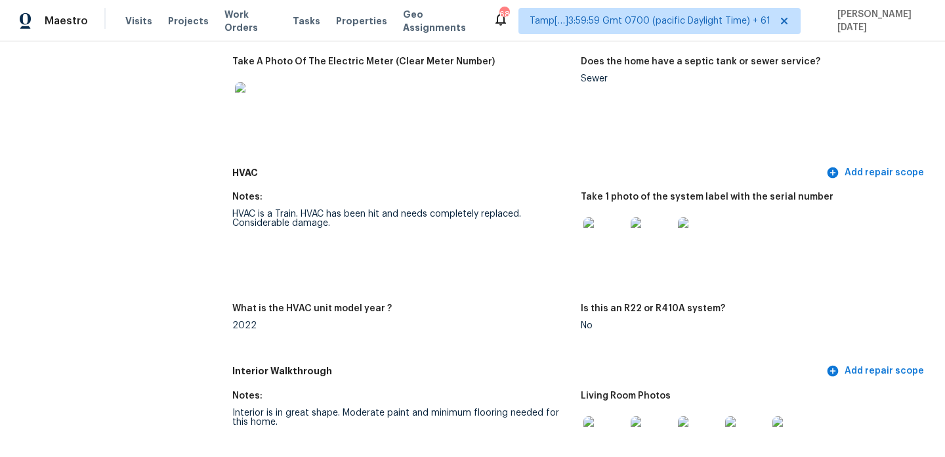
scroll to position [0, 0]
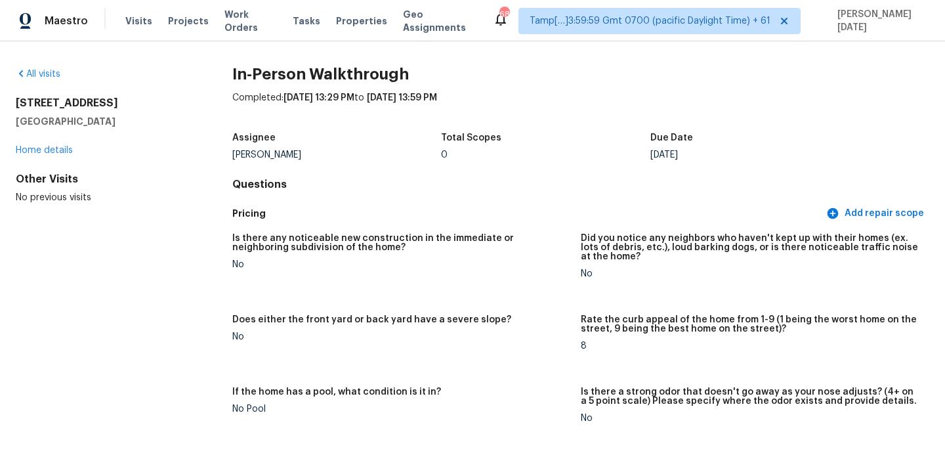
click at [37, 79] on div "All visits" at bounding box center [103, 74] width 175 height 13
click at [44, 73] on link "All visits" at bounding box center [38, 74] width 45 height 9
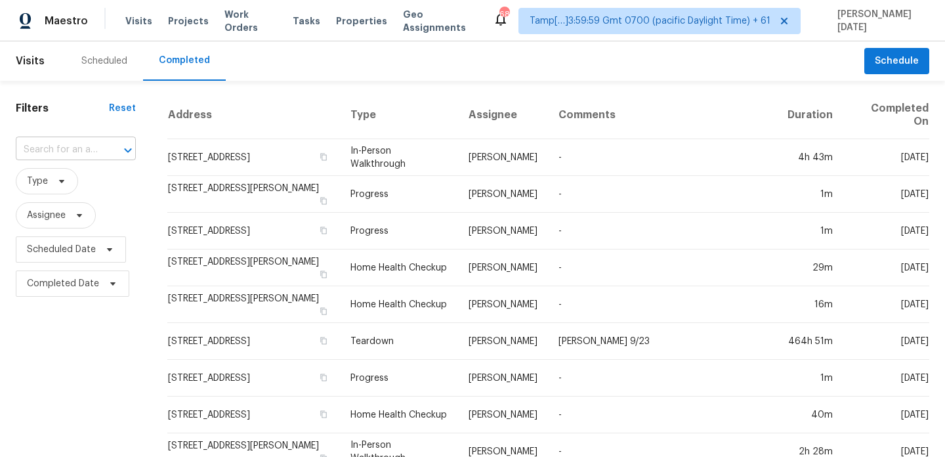
click at [60, 150] on input "text" at bounding box center [57, 150] width 83 height 20
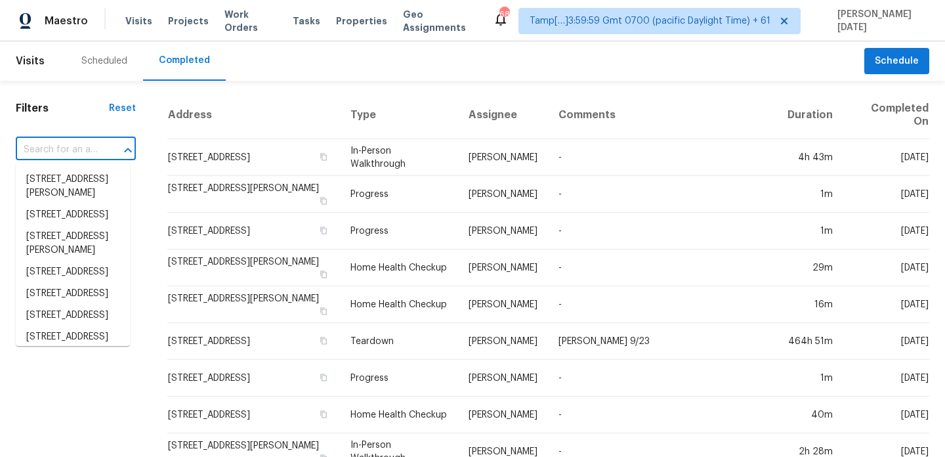
paste input "1711 Winsloe Dr, Trinity, FL 34655"
type input "1711 Winsloe Dr, Trinity, FL 34655"
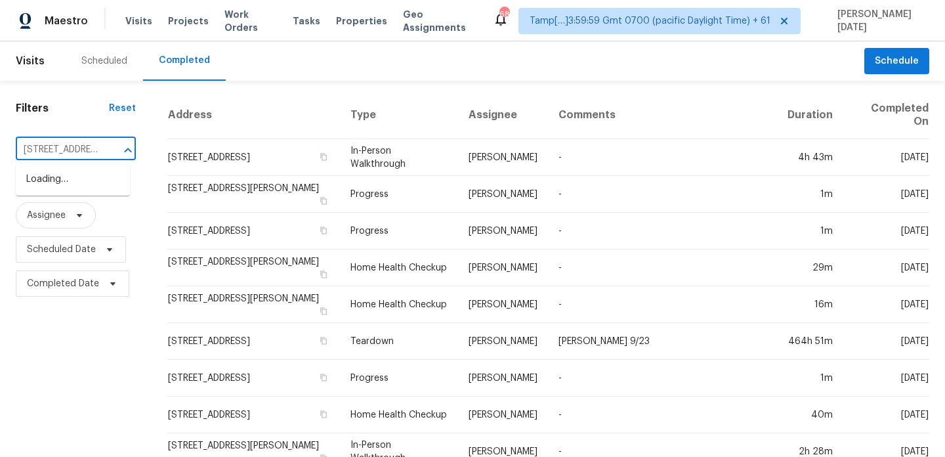
scroll to position [0, 70]
click at [63, 179] on li "1711 Winsloe Dr, Trinity, FL 34655" at bounding box center [73, 180] width 114 height 22
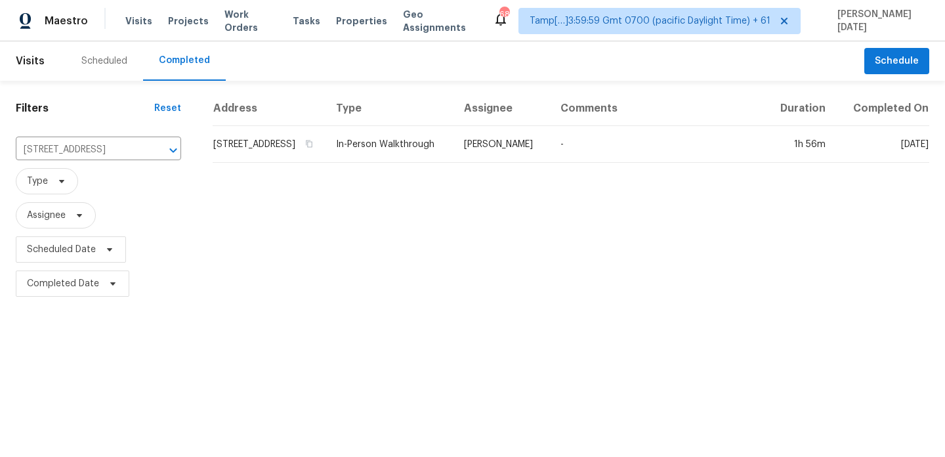
click at [291, 152] on td "1711 Winsloe Dr, Trinity, FL 34655" at bounding box center [269, 144] width 113 height 37
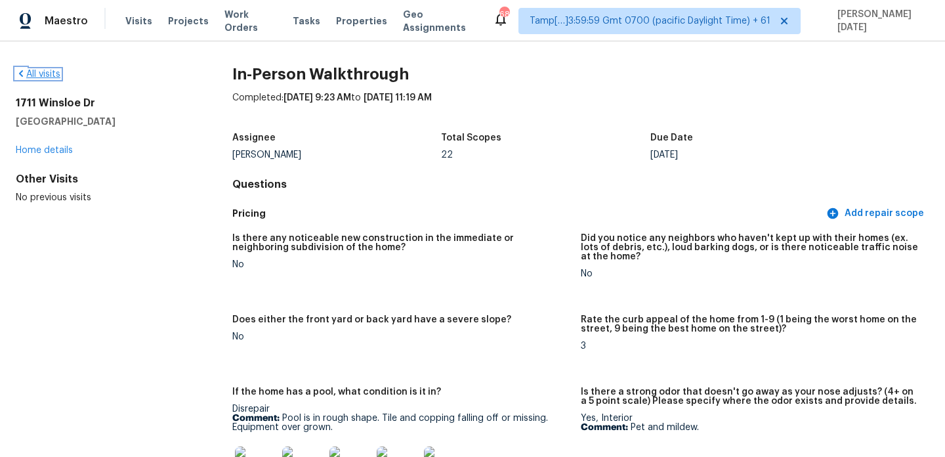
click at [49, 75] on link "All visits" at bounding box center [38, 74] width 45 height 9
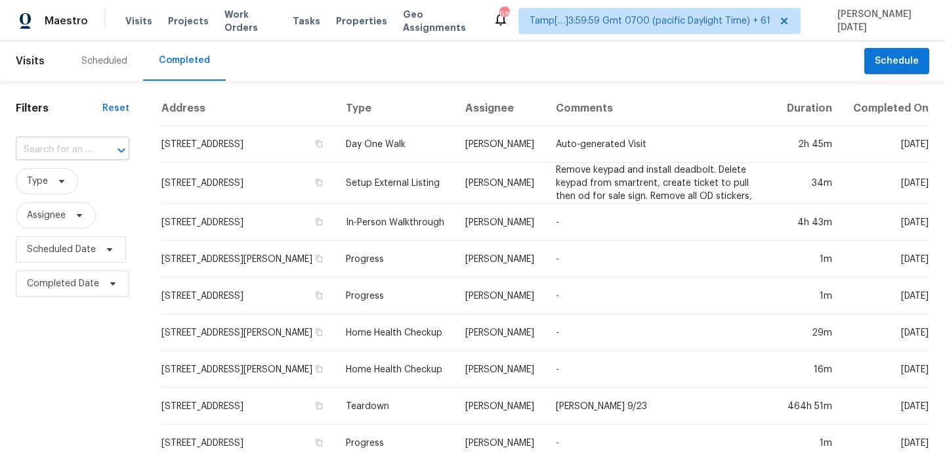
click at [101, 152] on div at bounding box center [112, 150] width 34 height 18
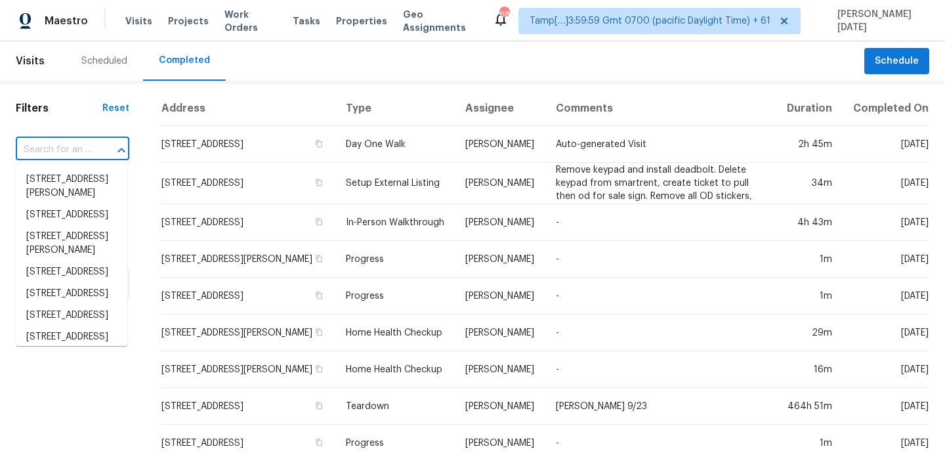
paste input "[STREET_ADDRESS]"
type input "[STREET_ADDRESS]"
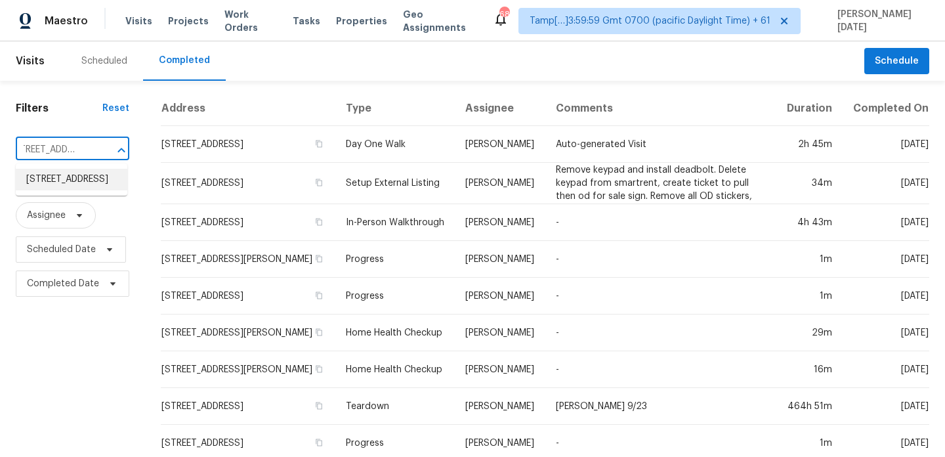
click at [82, 190] on li "[STREET_ADDRESS]" at bounding box center [72, 180] width 112 height 22
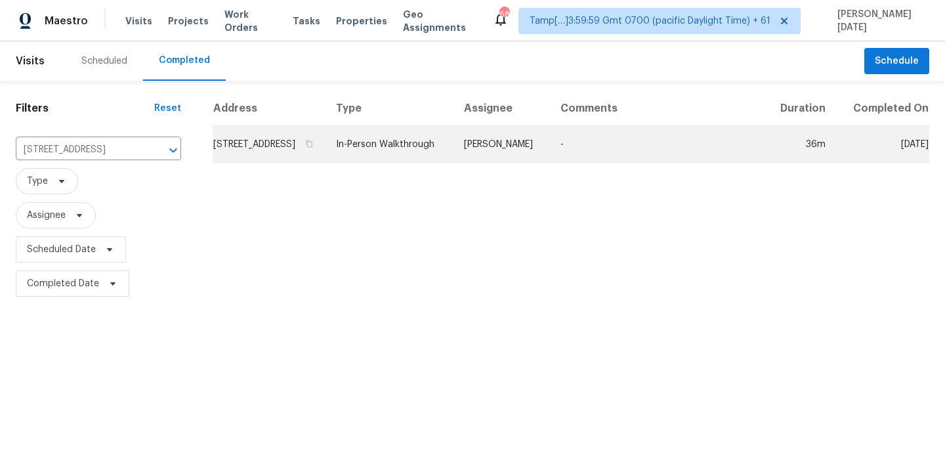
click at [324, 147] on td "[STREET_ADDRESS]" at bounding box center [269, 144] width 113 height 37
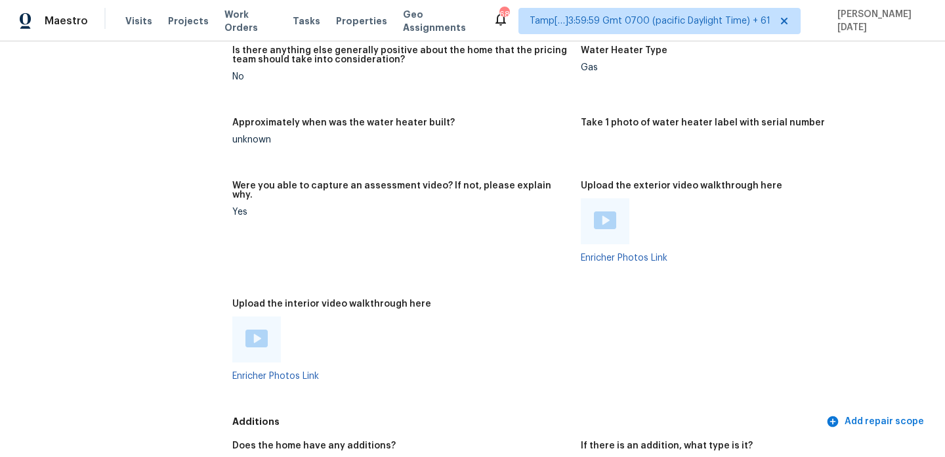
scroll to position [2821, 0]
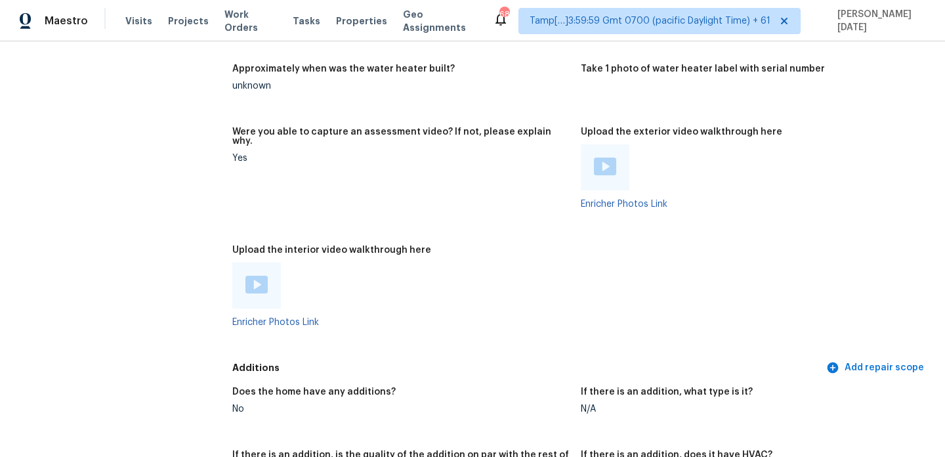
click at [263, 276] on img at bounding box center [256, 285] width 22 height 18
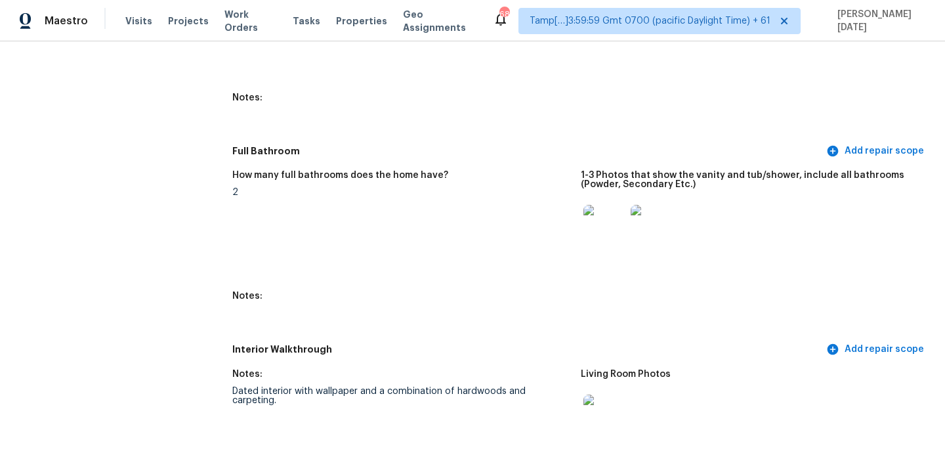
scroll to position [1699, 0]
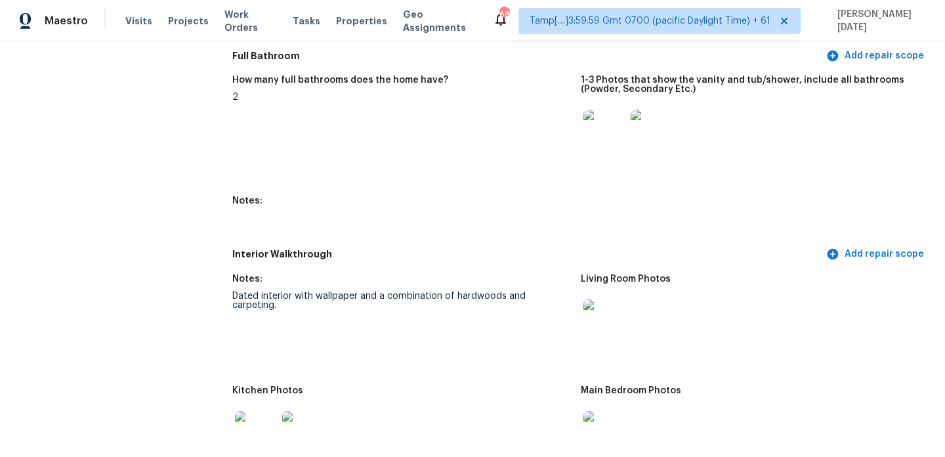
click at [494, 210] on figure "Notes:" at bounding box center [406, 215] width 348 height 38
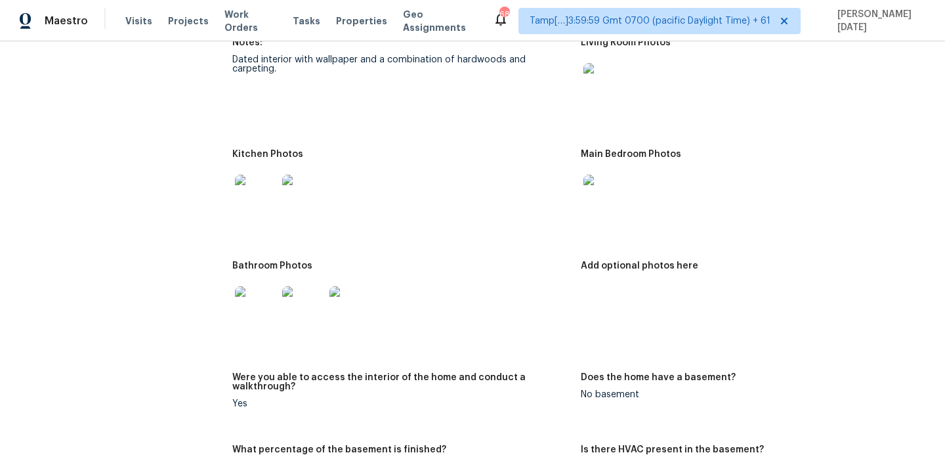
scroll to position [1934, 0]
click at [255, 287] on img at bounding box center [256, 308] width 42 height 42
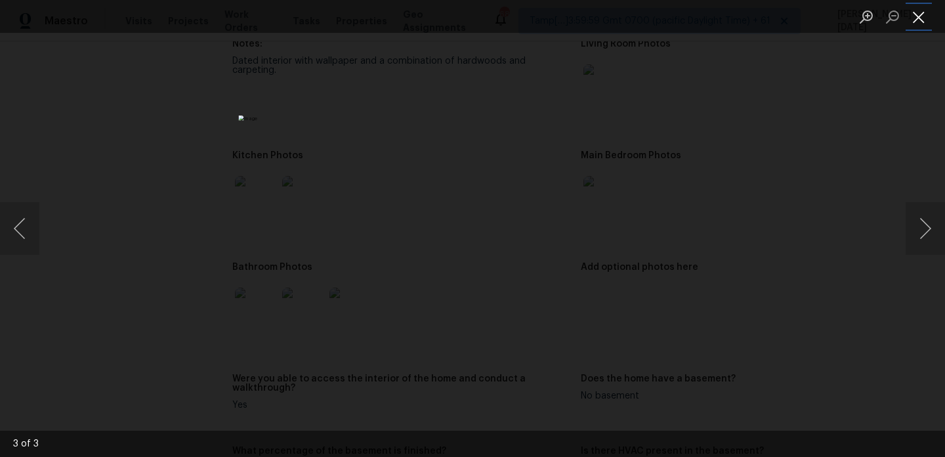
click at [918, 18] on button "Close lightbox" at bounding box center [919, 16] width 26 height 23
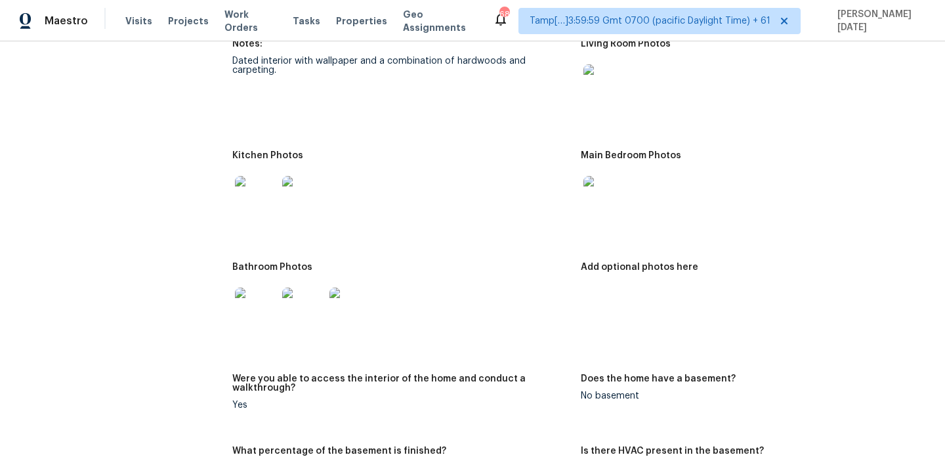
click at [607, 78] on img at bounding box center [604, 85] width 42 height 42
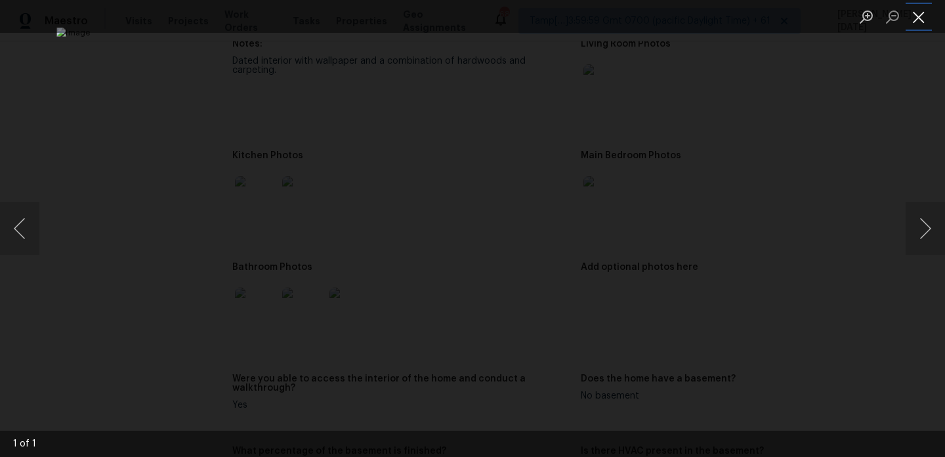
click at [917, 22] on button "Close lightbox" at bounding box center [919, 16] width 26 height 23
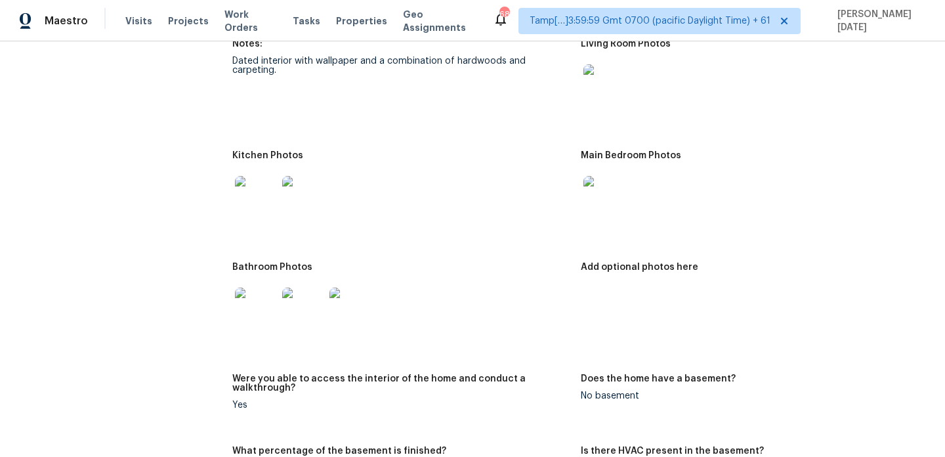
click at [614, 200] on img at bounding box center [604, 197] width 42 height 42
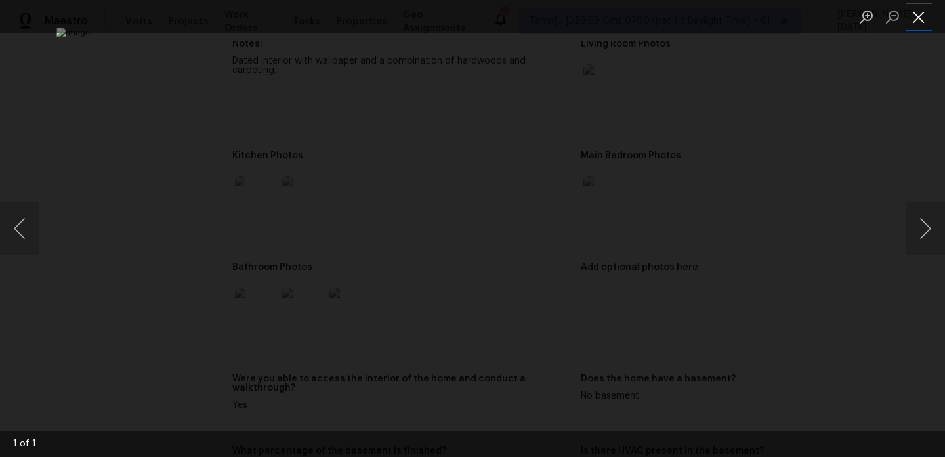
click at [923, 15] on button "Close lightbox" at bounding box center [919, 16] width 26 height 23
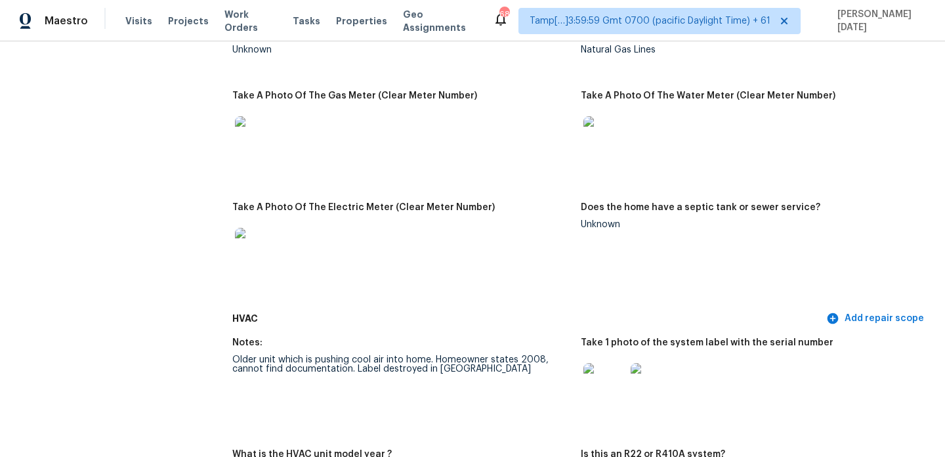
scroll to position [0, 0]
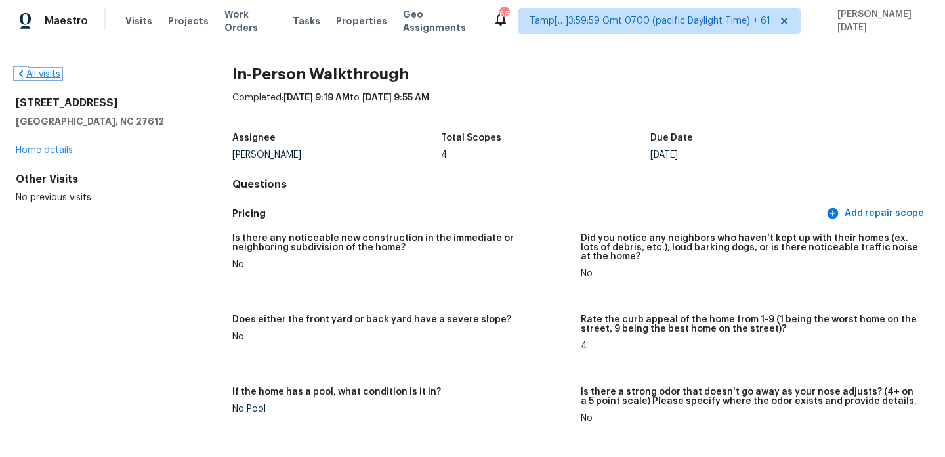
click at [45, 76] on link "All visits" at bounding box center [38, 74] width 45 height 9
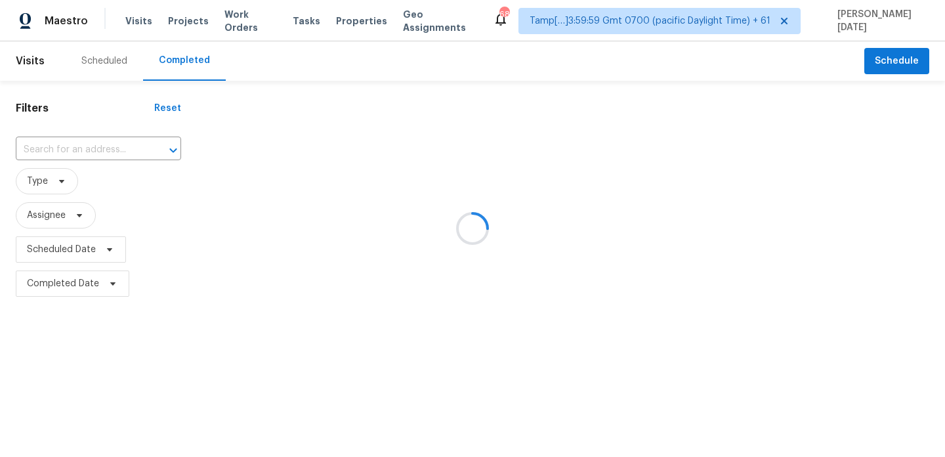
click at [52, 137] on div at bounding box center [472, 228] width 945 height 457
click at [51, 148] on div at bounding box center [472, 228] width 945 height 457
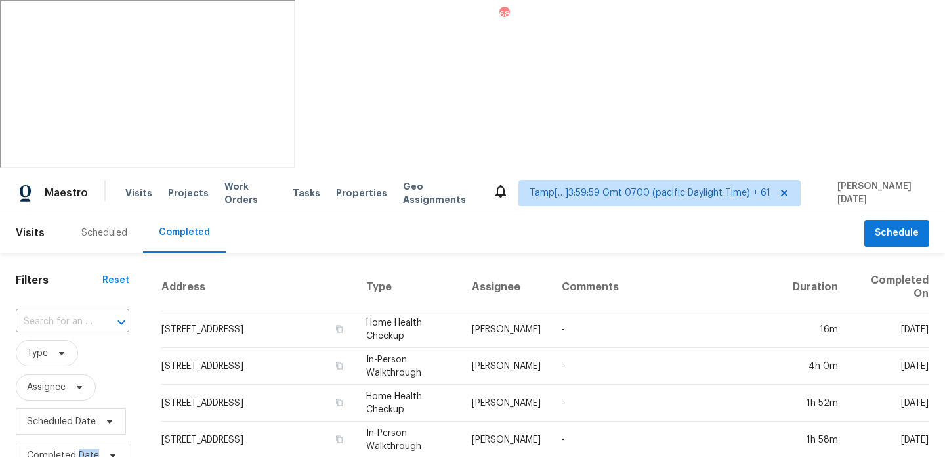
click at [51, 312] on input "text" at bounding box center [54, 322] width 77 height 20
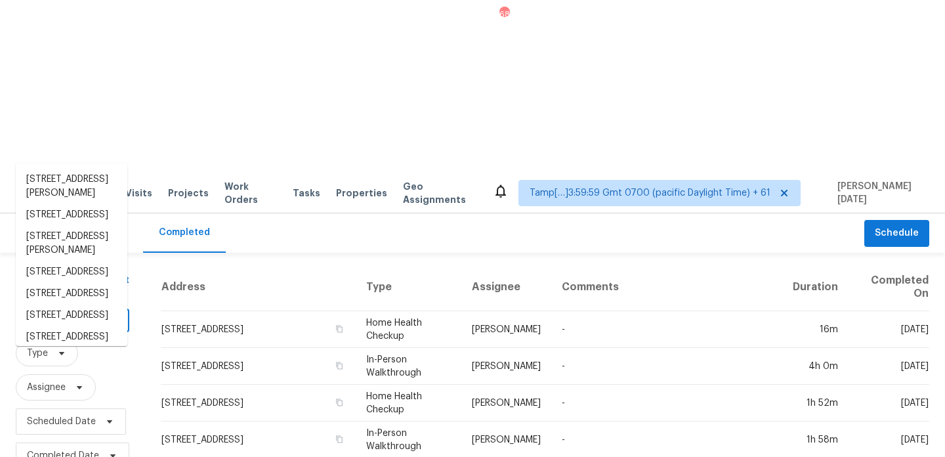
click at [51, 312] on input "text" at bounding box center [54, 322] width 77 height 20
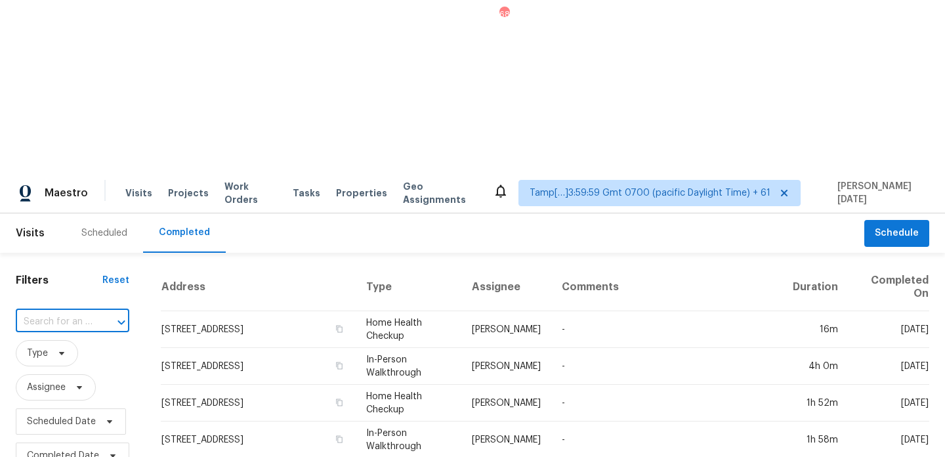
paste input "7801 Highcroft Ct, Arlington, TX 76001"
type input "7801 Highcroft Ct, Arlington, TX 76001"
click at [55, 190] on li "7801 Highcroft Ct, Arlington, TX 76001" at bounding box center [72, 180] width 112 height 22
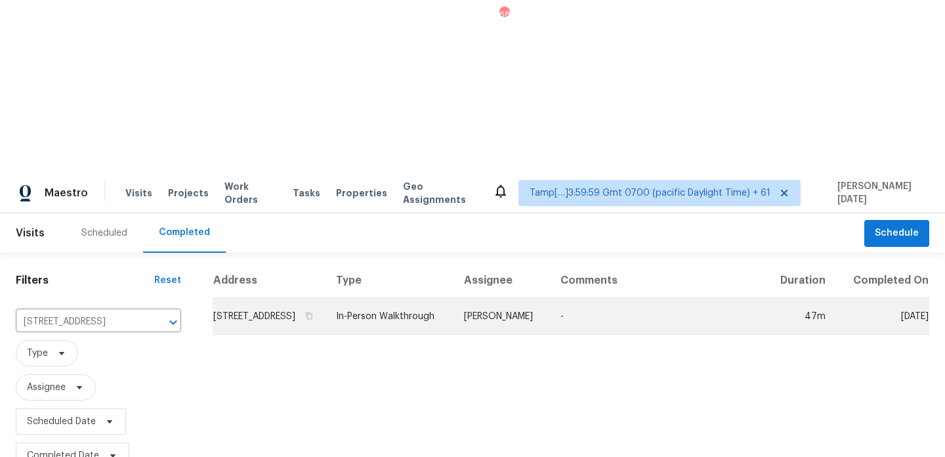
click at [453, 298] on td "In-Person Walkthrough" at bounding box center [390, 316] width 128 height 37
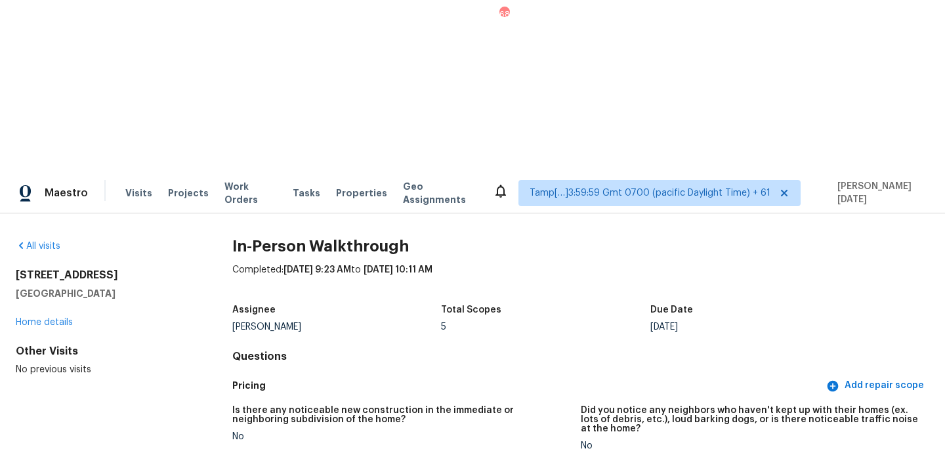
click at [41, 240] on div "All visits" at bounding box center [103, 246] width 175 height 13
click at [45, 242] on link "All visits" at bounding box center [38, 246] width 45 height 9
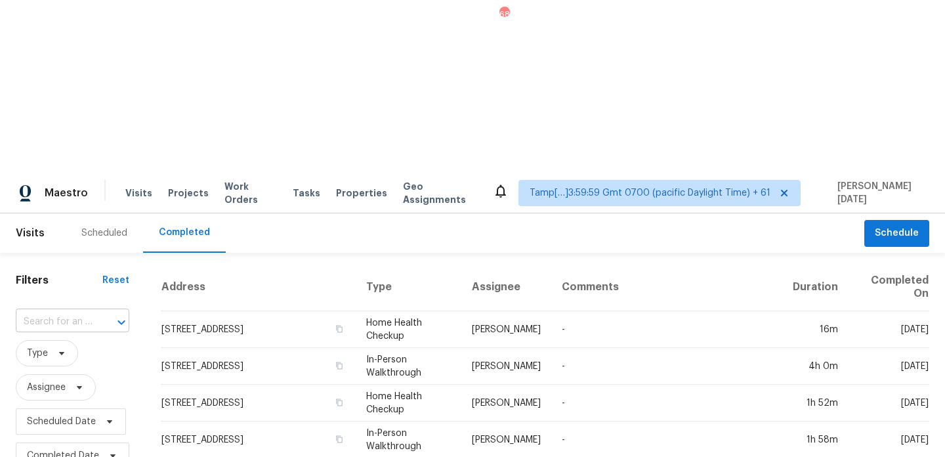
click at [77, 312] on input "text" at bounding box center [54, 322] width 77 height 20
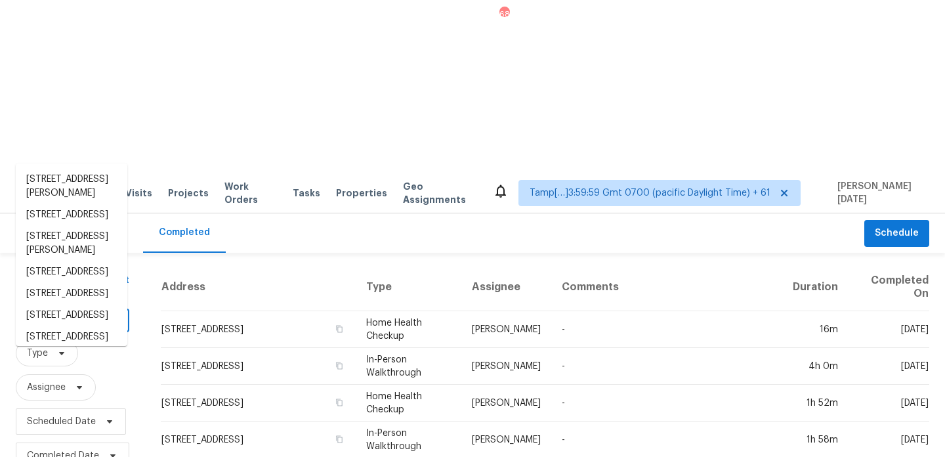
paste input "5886 Spring Sq, San Antonio, TX 78247"
type input "5886 Spring Sq, San Antonio, TX 78247"
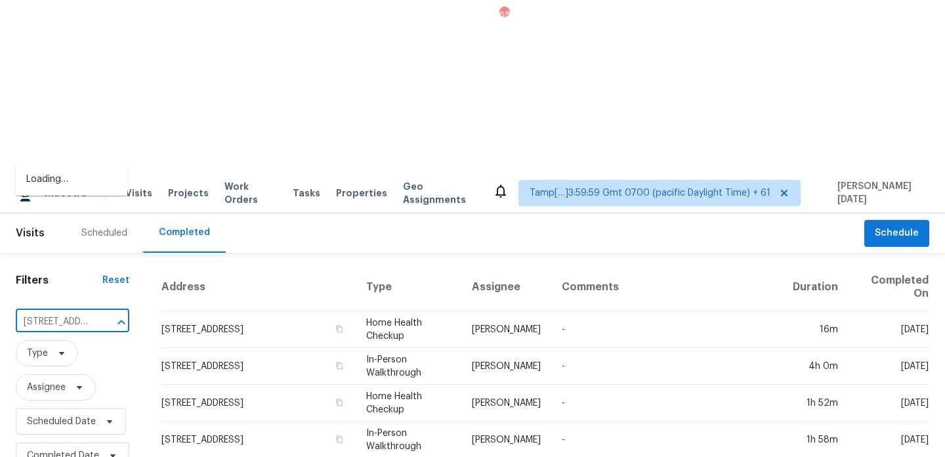
scroll to position [0, 100]
click at [81, 186] on li "5886 Spring Sq, San Antonio, TX 78247" at bounding box center [72, 180] width 112 height 22
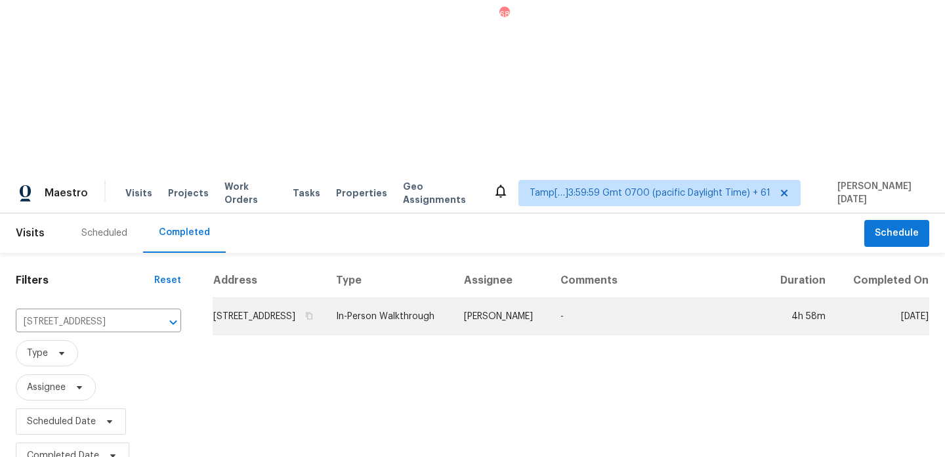
click at [326, 298] on td "5886 Spring Sq, San Antonio, TX 78247" at bounding box center [269, 316] width 113 height 37
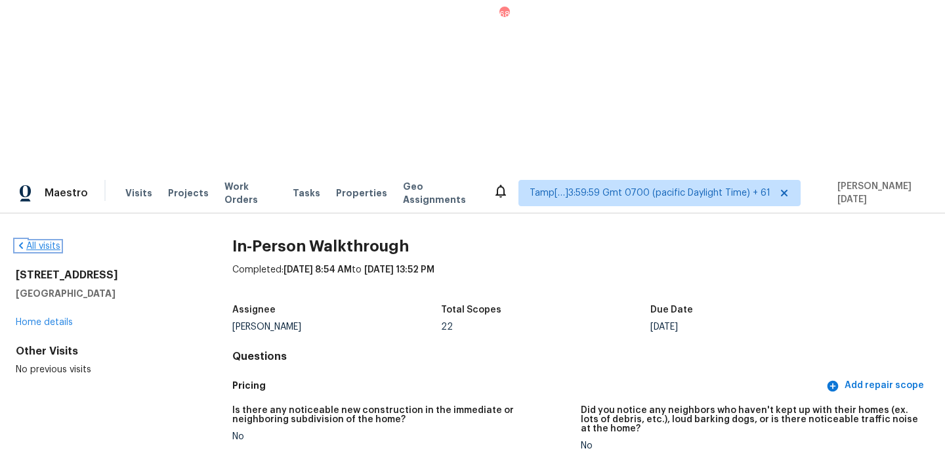
click at [47, 242] on link "All visits" at bounding box center [38, 246] width 45 height 9
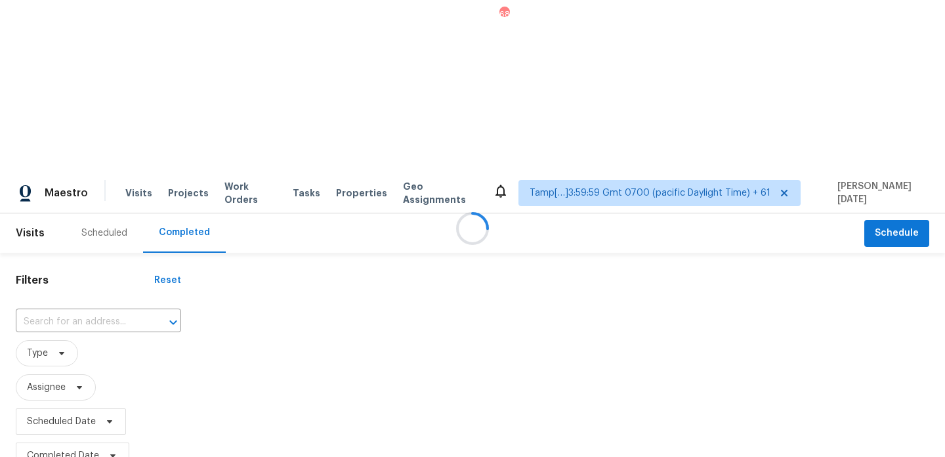
click at [63, 148] on div at bounding box center [472, 228] width 945 height 457
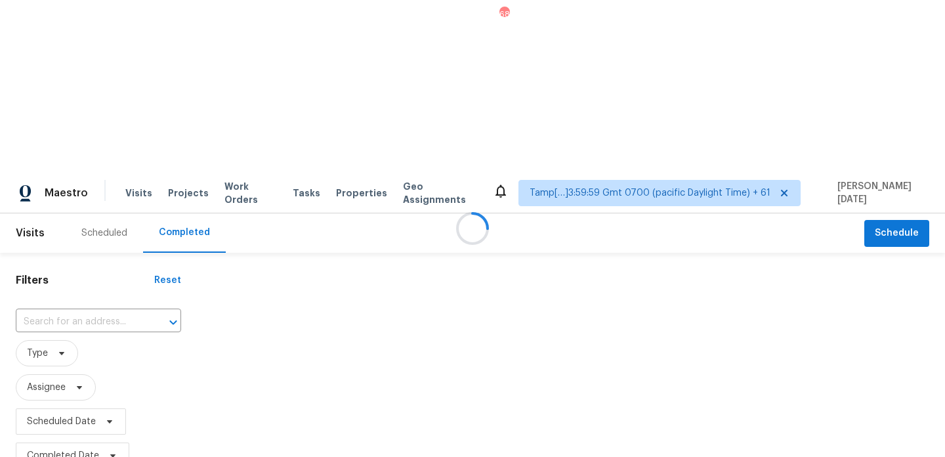
click at [63, 148] on div at bounding box center [472, 228] width 945 height 457
click at [63, 312] on input "text" at bounding box center [80, 322] width 129 height 20
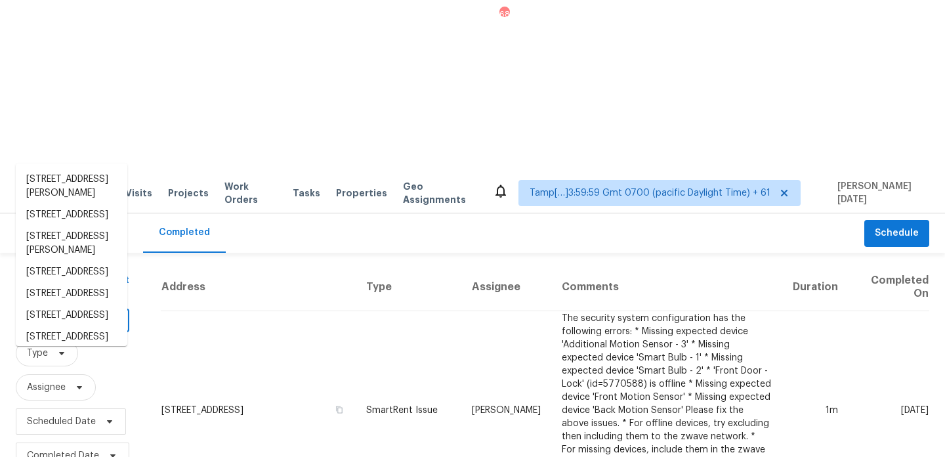
click at [63, 312] on input "text" at bounding box center [54, 322] width 77 height 20
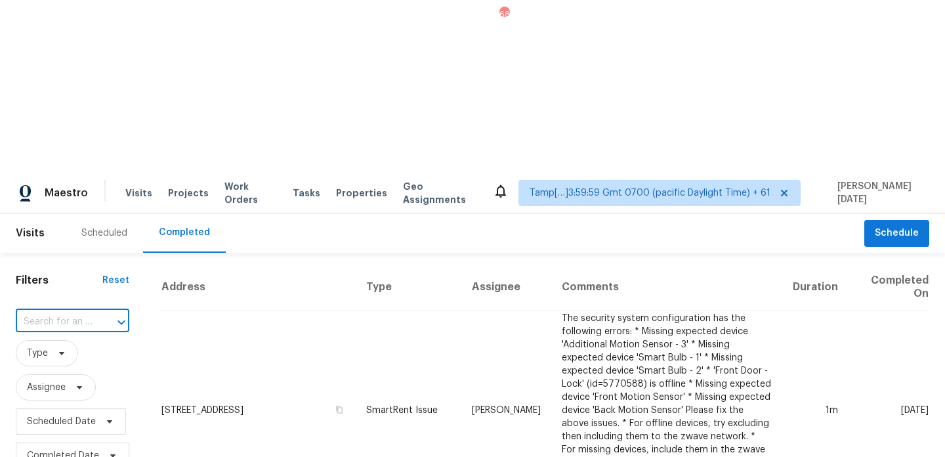
paste input "170 Beachview St, Copiague, NY 11726"
type input "170 Beachview St, Copiague, NY 11726"
click at [67, 190] on li "170 Beachview St, Copiague, NY 11726" at bounding box center [72, 180] width 112 height 22
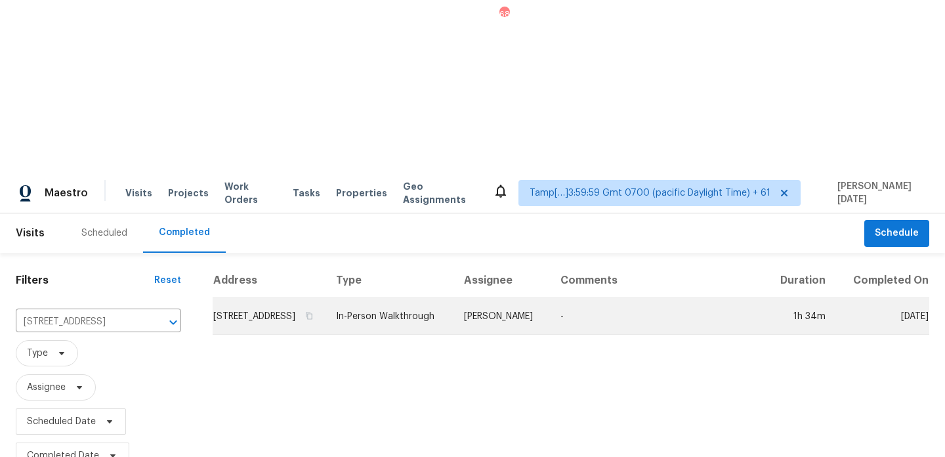
click at [432, 298] on td "In-Person Walkthrough" at bounding box center [390, 316] width 128 height 37
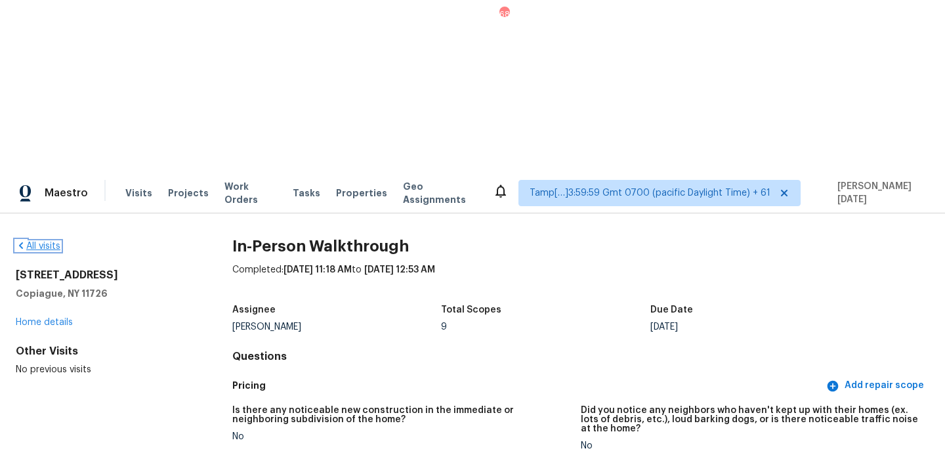
click at [56, 242] on link "All visits" at bounding box center [38, 246] width 45 height 9
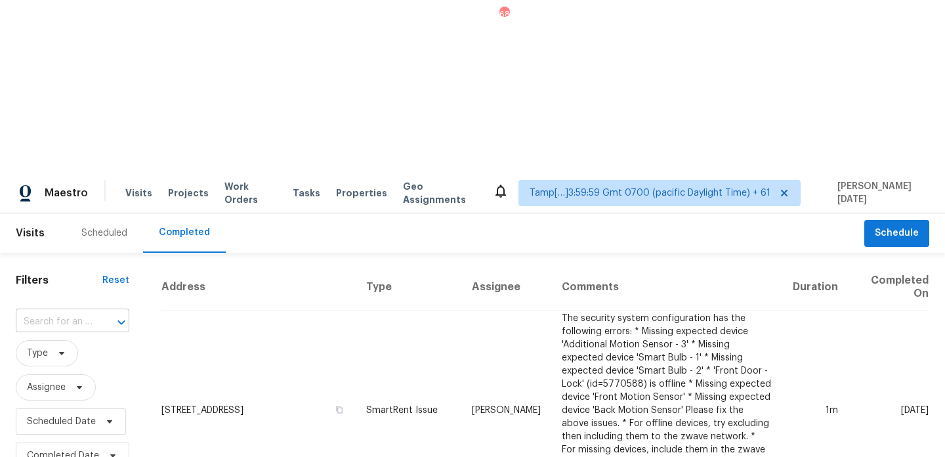
click at [75, 312] on input "text" at bounding box center [54, 322] width 77 height 20
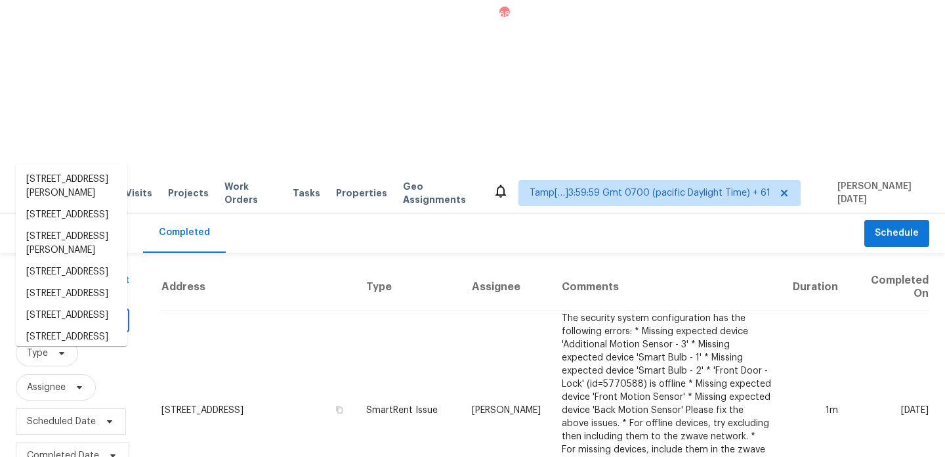
paste input "4476 S Oquirrh Vistas Ln, West Valley City, UT 84128"
type input "4476 S Oquirrh Vistas Ln, West Valley City, UT 84128"
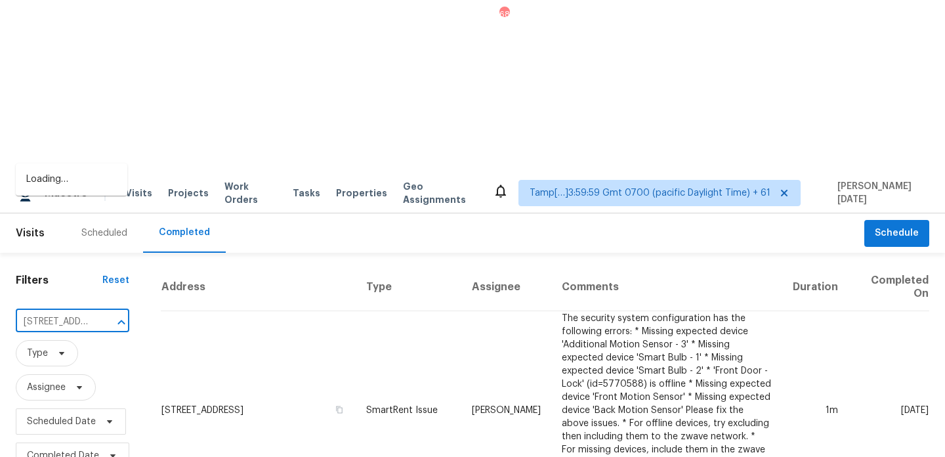
scroll to position [0, 156]
click at [79, 190] on li "4476 S Oquirrh Vistas Ln, West Valley City, UT 84128" at bounding box center [72, 180] width 112 height 22
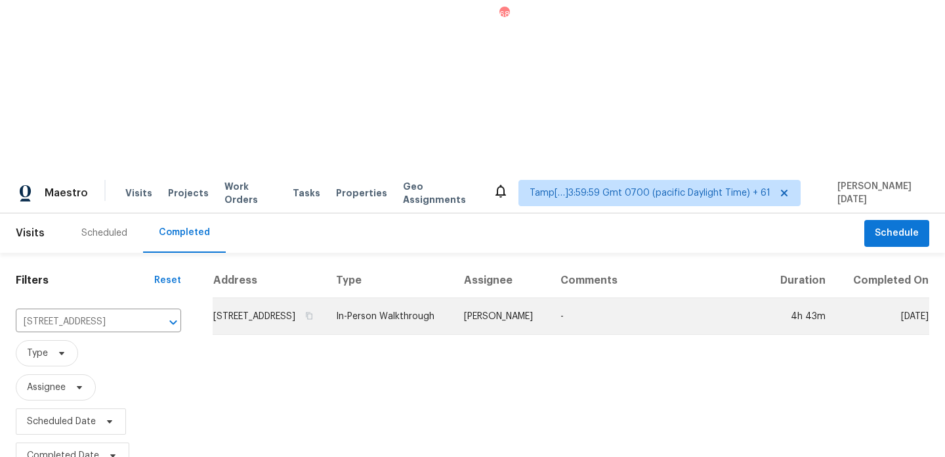
click at [453, 298] on td "In-Person Walkthrough" at bounding box center [390, 316] width 128 height 37
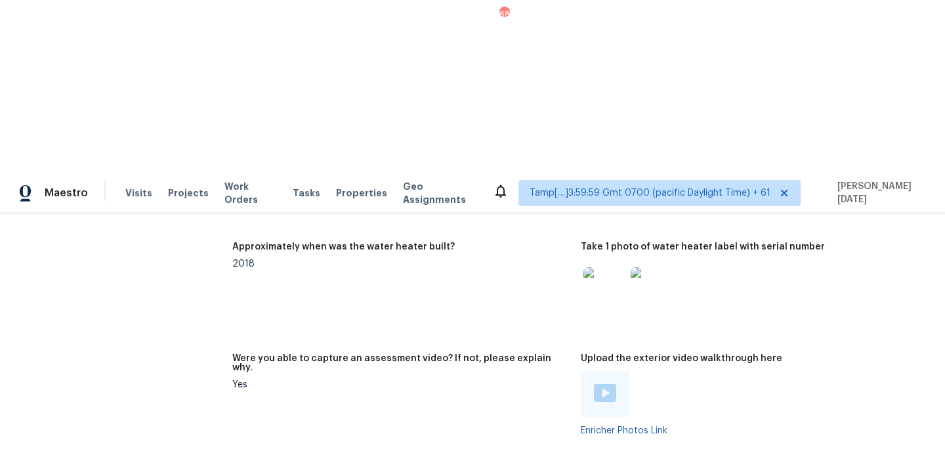
scroll to position [2981, 0]
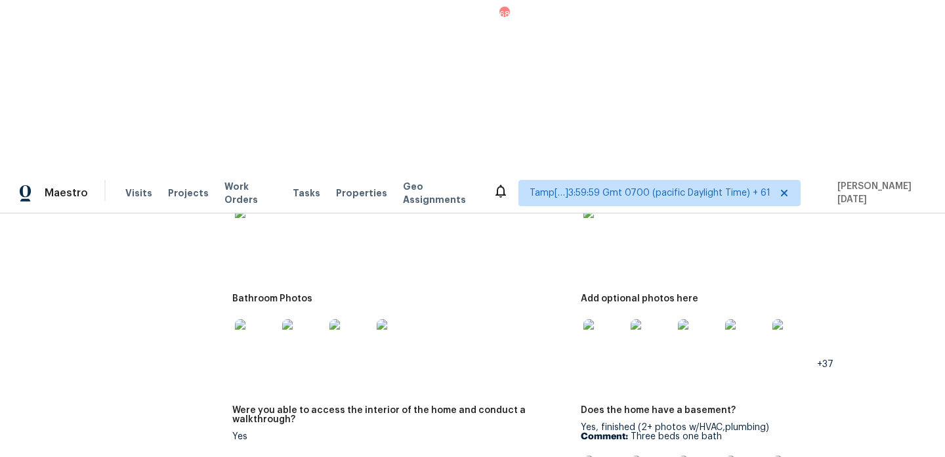
scroll to position [2013, 0]
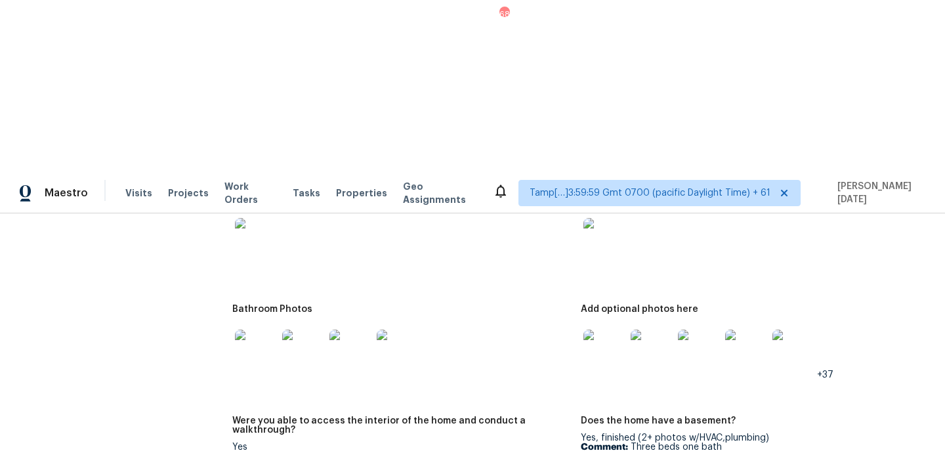
click at [260, 329] on img at bounding box center [256, 350] width 42 height 42
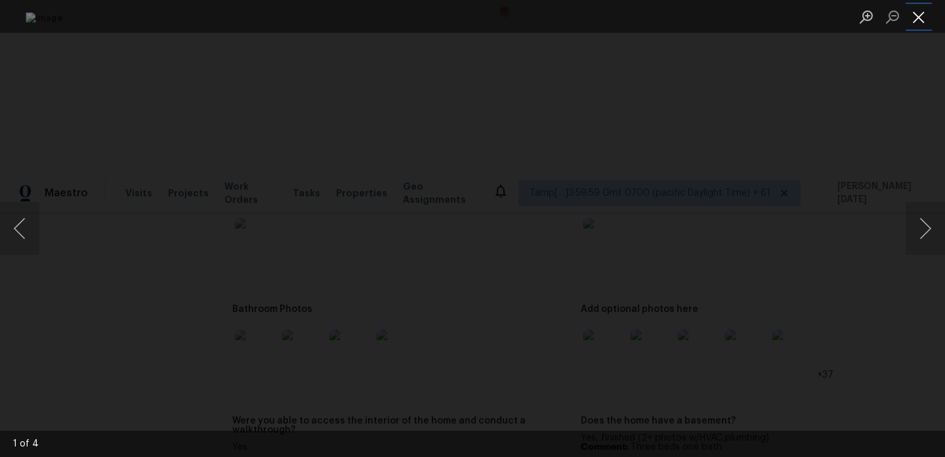
click at [913, 14] on button "Close lightbox" at bounding box center [919, 16] width 26 height 23
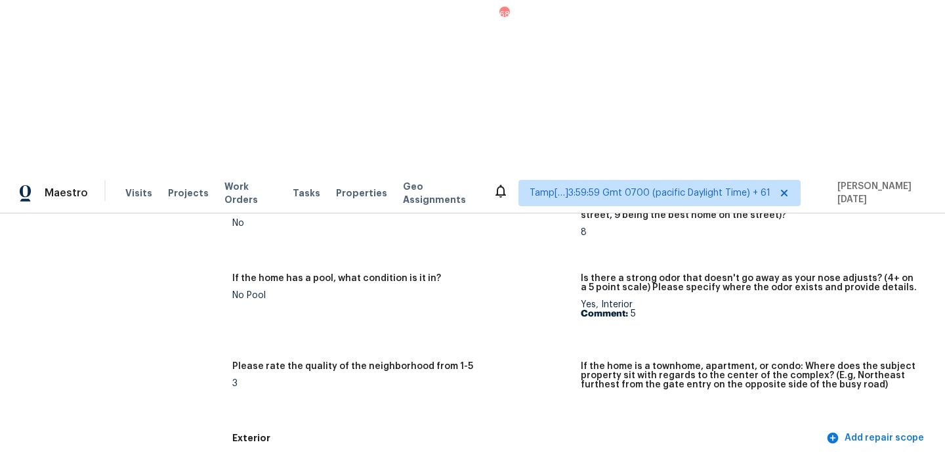
scroll to position [0, 0]
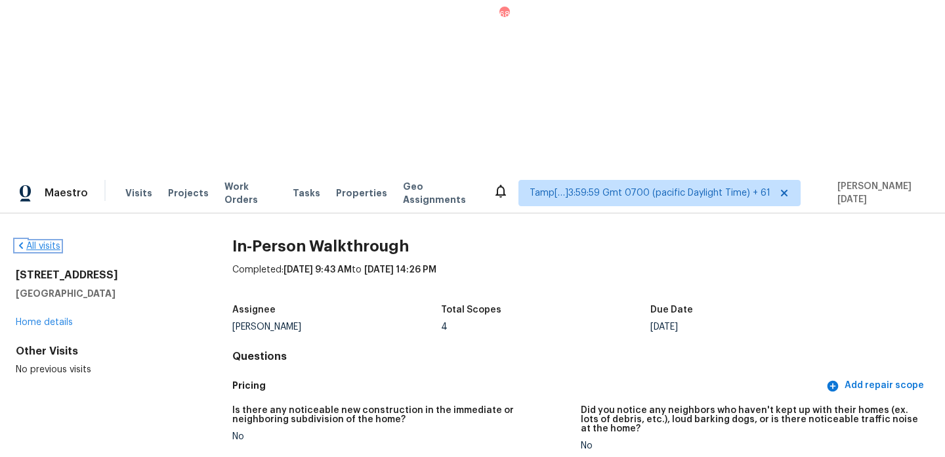
click at [45, 242] on link "All visits" at bounding box center [38, 246] width 45 height 9
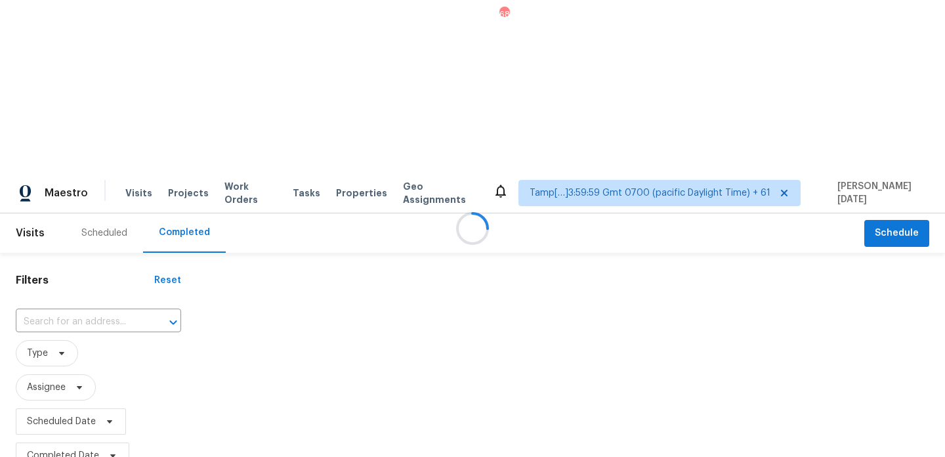
click at [54, 150] on div at bounding box center [472, 228] width 945 height 457
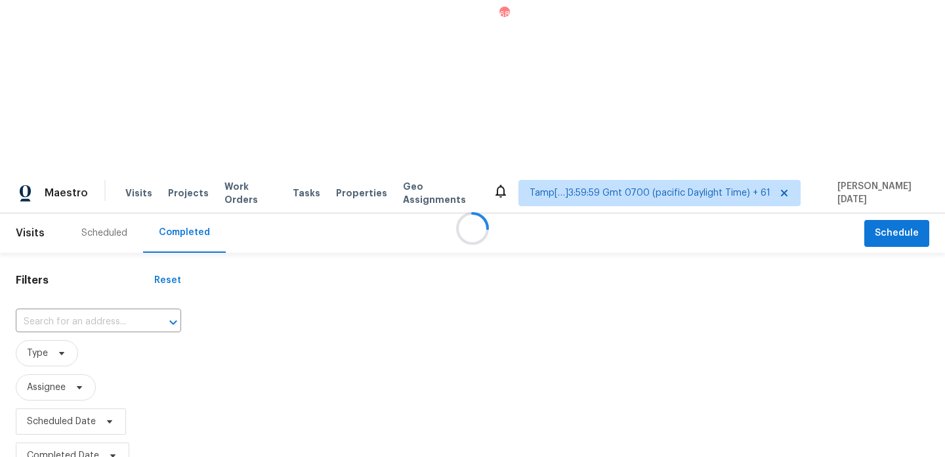
click at [54, 150] on div at bounding box center [472, 228] width 945 height 457
click at [54, 312] on input "text" at bounding box center [80, 322] width 129 height 20
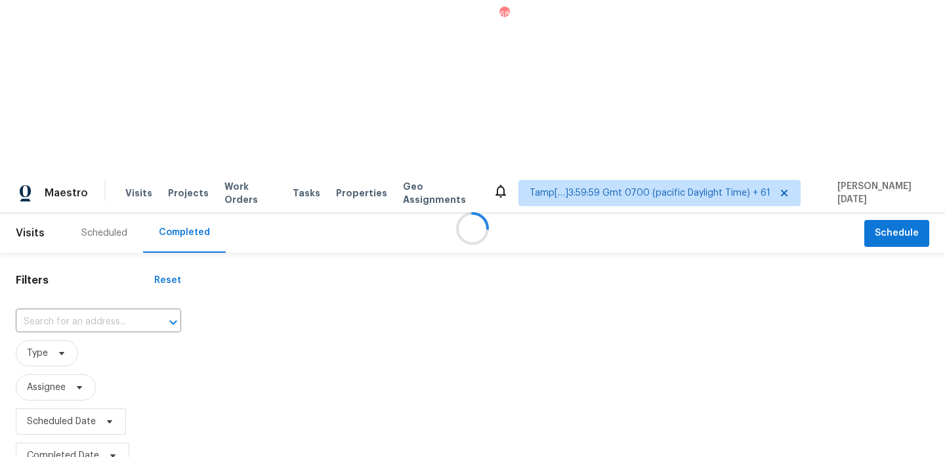
click at [54, 312] on input "text" at bounding box center [80, 322] width 129 height 20
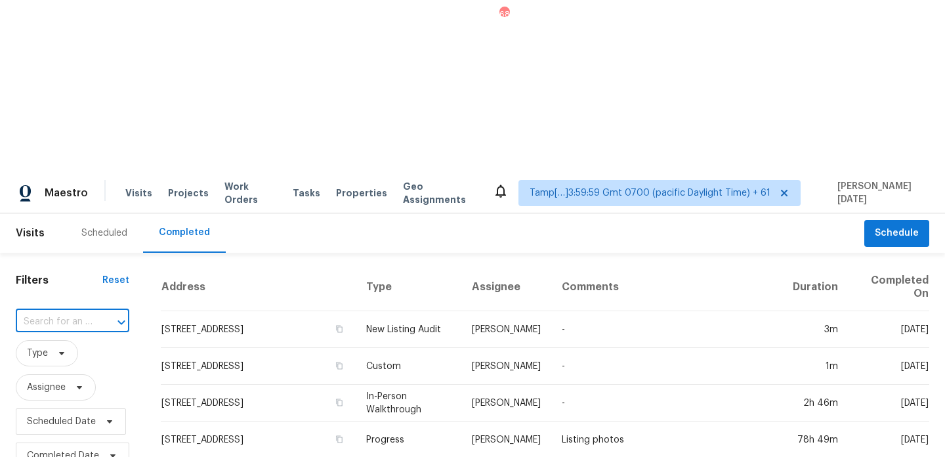
click at [54, 312] on input "text" at bounding box center [54, 322] width 77 height 20
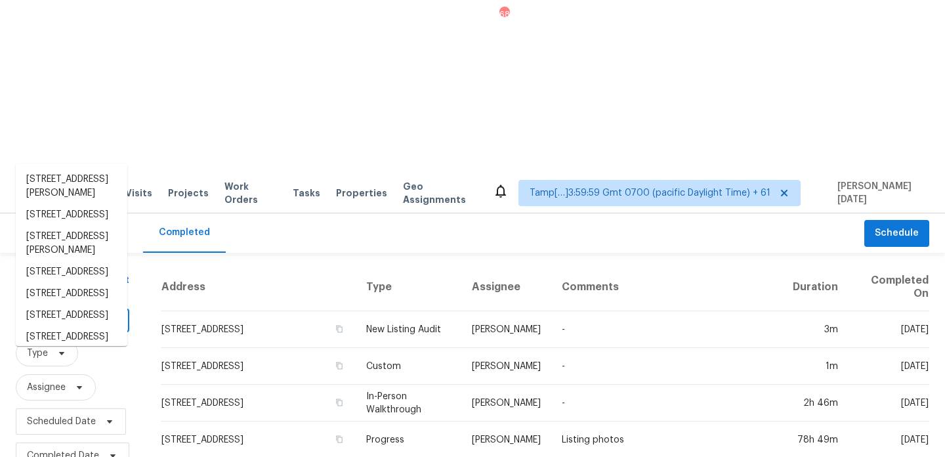
paste input "2123 Cliffhill Ln, Eagan, MN 55122"
type input "2123 Cliffhill Ln, Eagan, MN 55122"
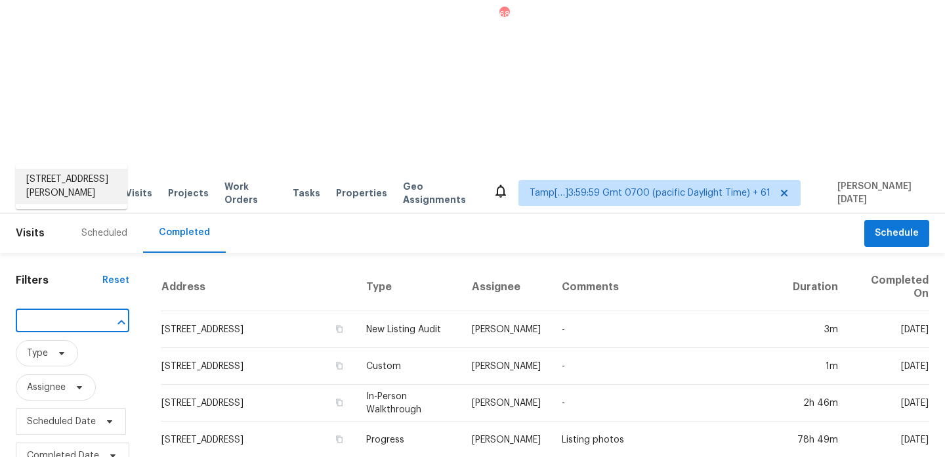
click at [62, 180] on li "2123 Cliffhill Ln, Eagan, MN 55122" at bounding box center [72, 186] width 112 height 35
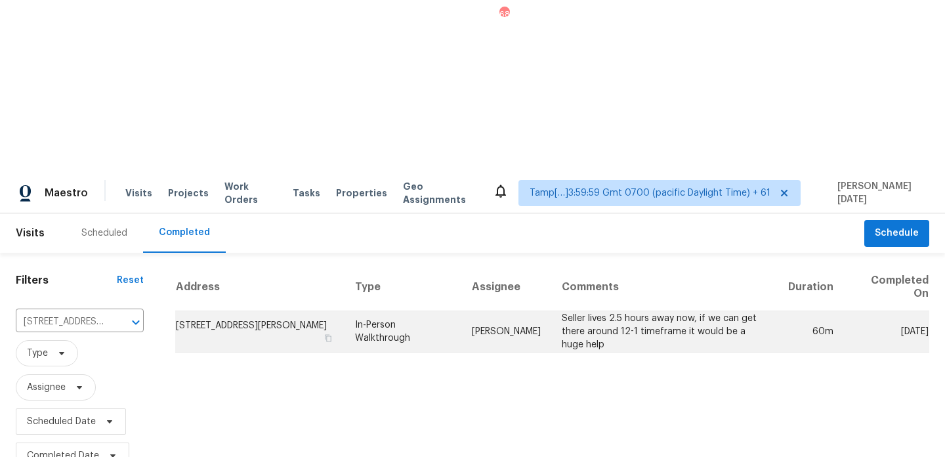
click at [394, 311] on td "In-Person Walkthrough" at bounding box center [403, 331] width 117 height 41
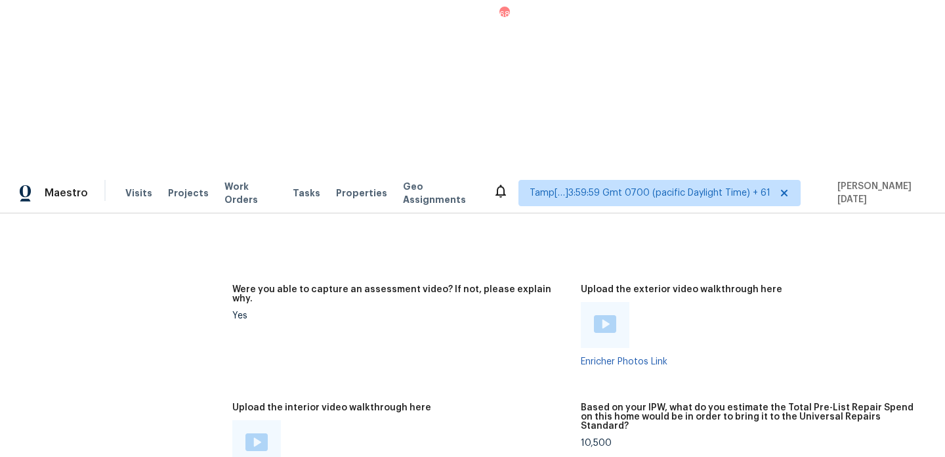
scroll to position [2399, 0]
click at [251, 434] on img at bounding box center [256, 443] width 22 height 18
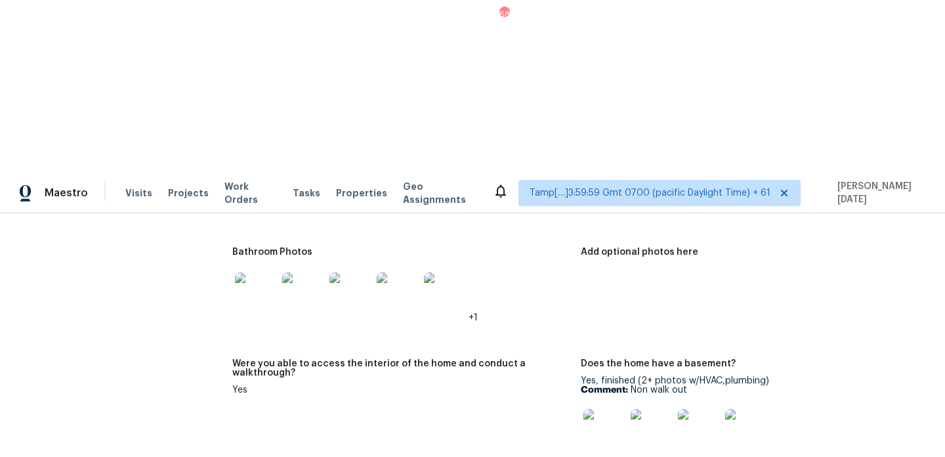
scroll to position [1440, 0]
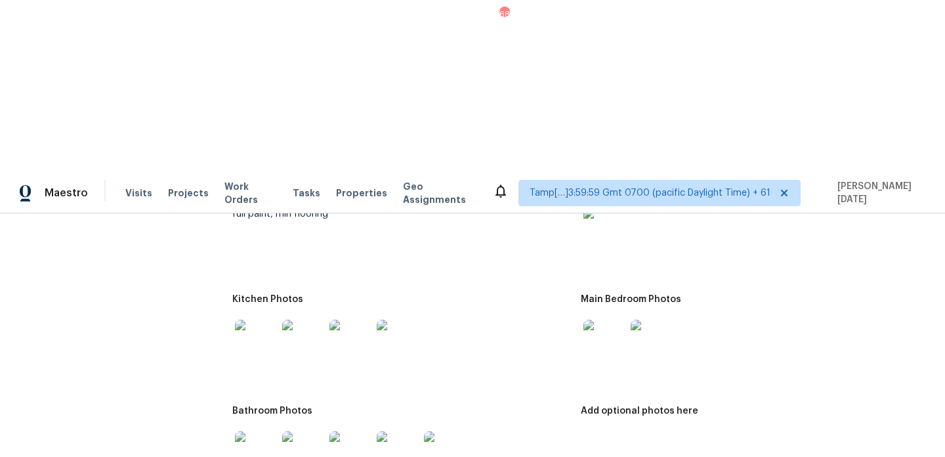
click at [308, 320] on img at bounding box center [303, 341] width 42 height 42
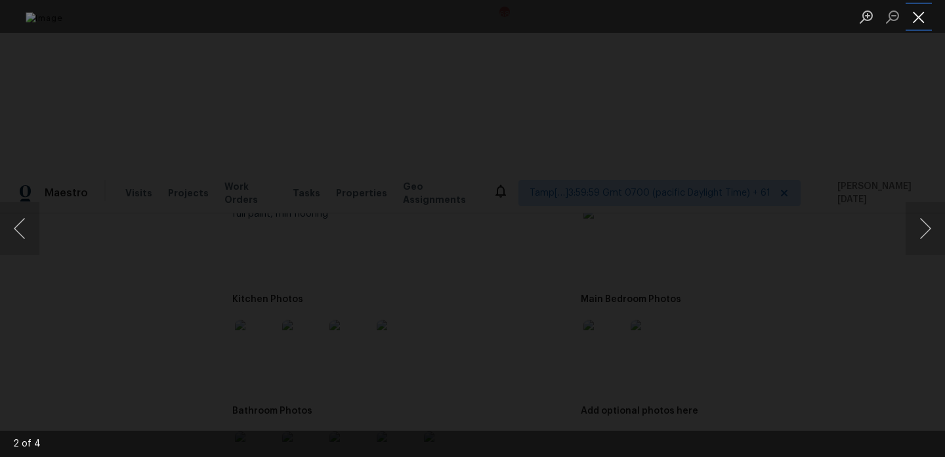
click at [919, 18] on button "Close lightbox" at bounding box center [919, 16] width 26 height 23
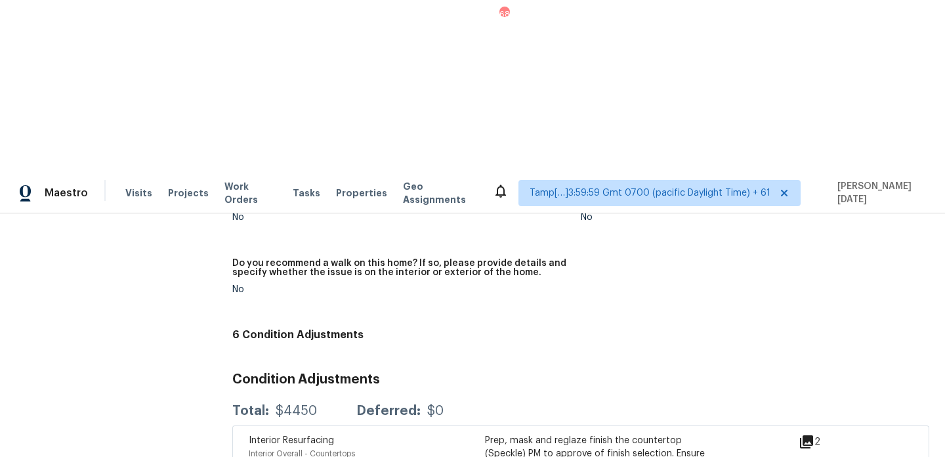
scroll to position [0, 0]
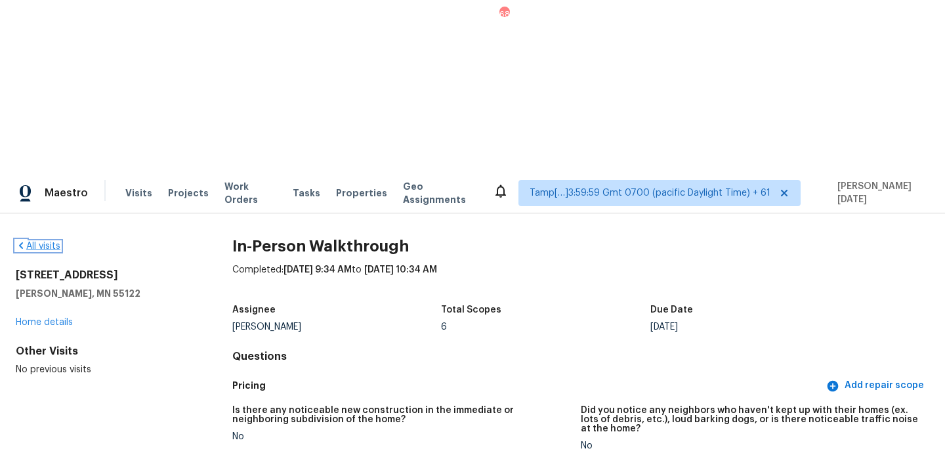
click at [52, 242] on link "All visits" at bounding box center [38, 246] width 45 height 9
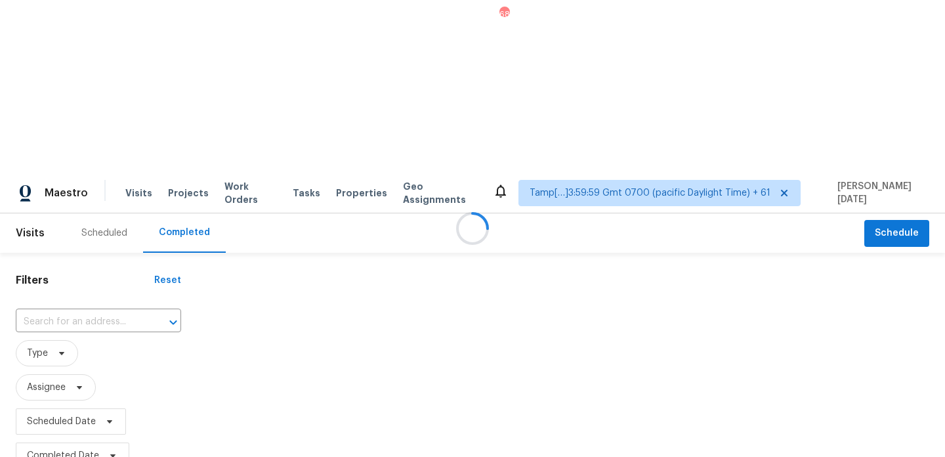
click at [63, 154] on div at bounding box center [472, 228] width 945 height 457
click at [78, 150] on div at bounding box center [472, 228] width 945 height 457
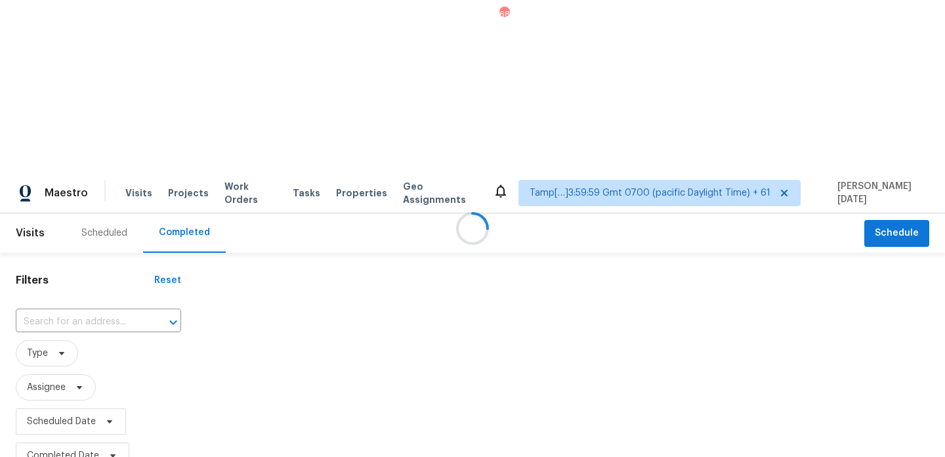
click at [78, 150] on div at bounding box center [472, 228] width 945 height 457
click at [78, 312] on input "text" at bounding box center [80, 322] width 129 height 20
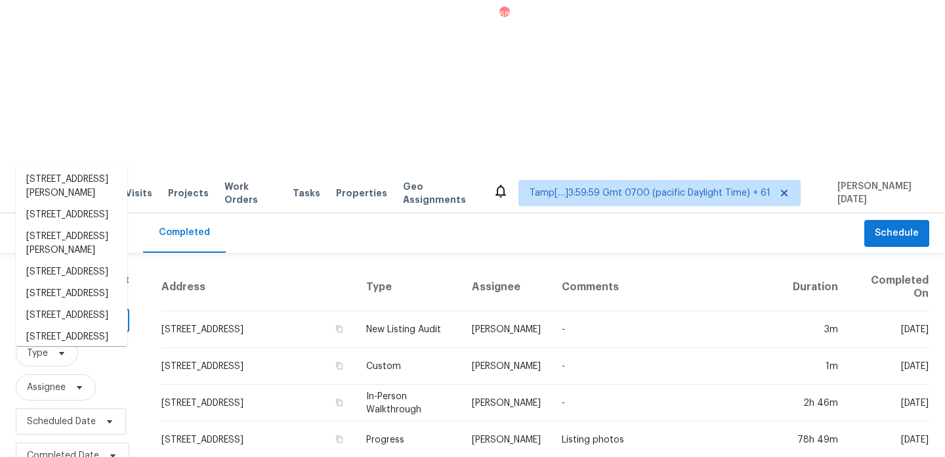
click at [78, 312] on input "text" at bounding box center [54, 322] width 77 height 20
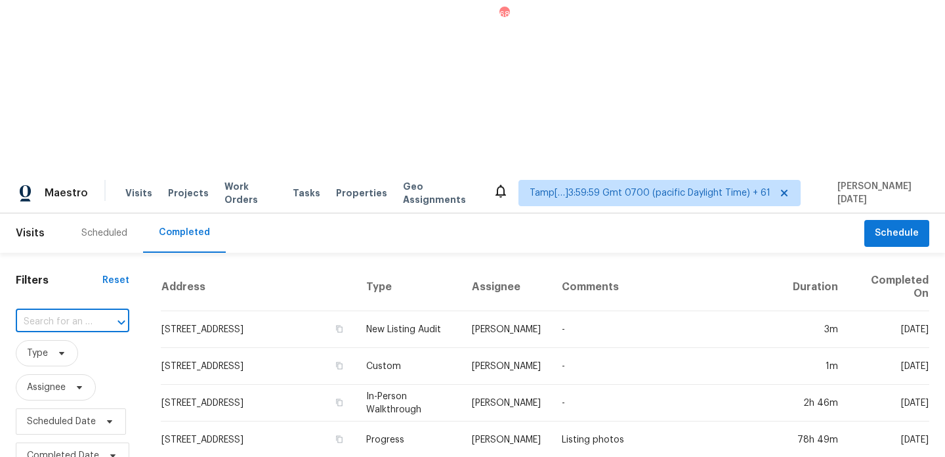
click at [78, 312] on input "text" at bounding box center [54, 322] width 77 height 20
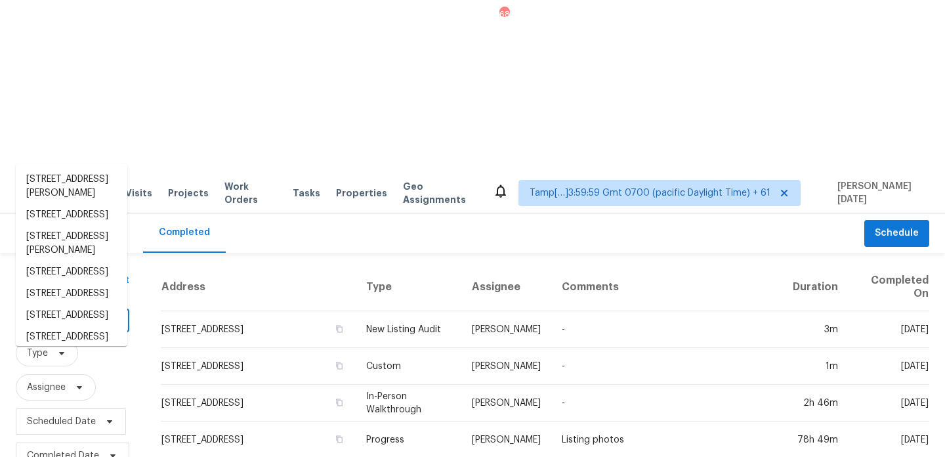
paste input "1115 Lipizzan Ln, Rosharon, TX 77583"
type input "1115 Lipizzan Ln, Rosharon, TX 77583"
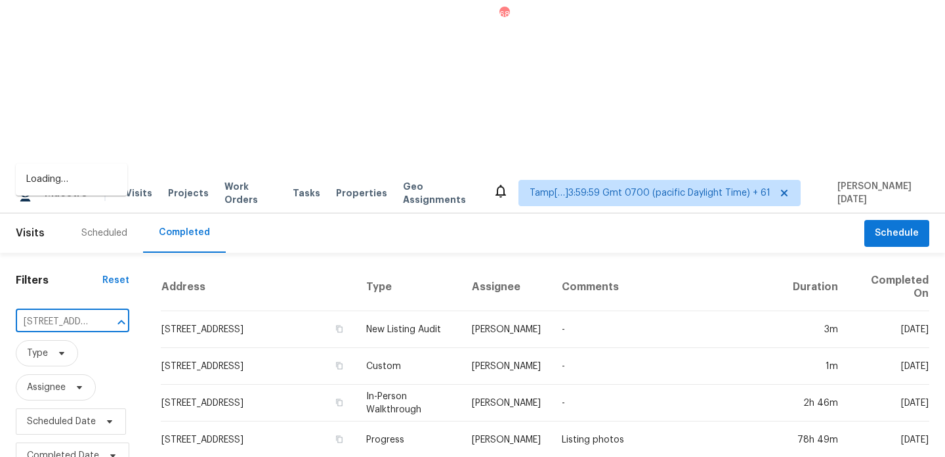
scroll to position [0, 89]
click at [74, 185] on li "1115 Lipizzan Ln, Rosharon, TX 77583" at bounding box center [72, 180] width 112 height 22
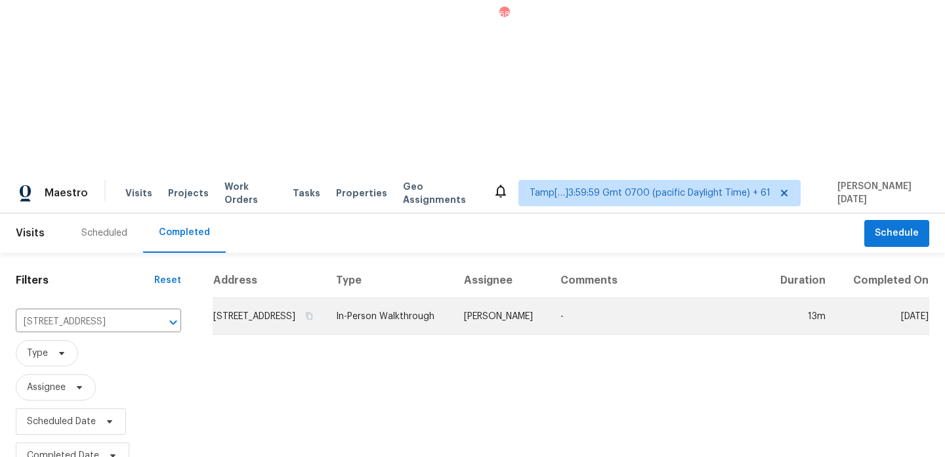
click at [429, 298] on td "In-Person Walkthrough" at bounding box center [390, 316] width 128 height 37
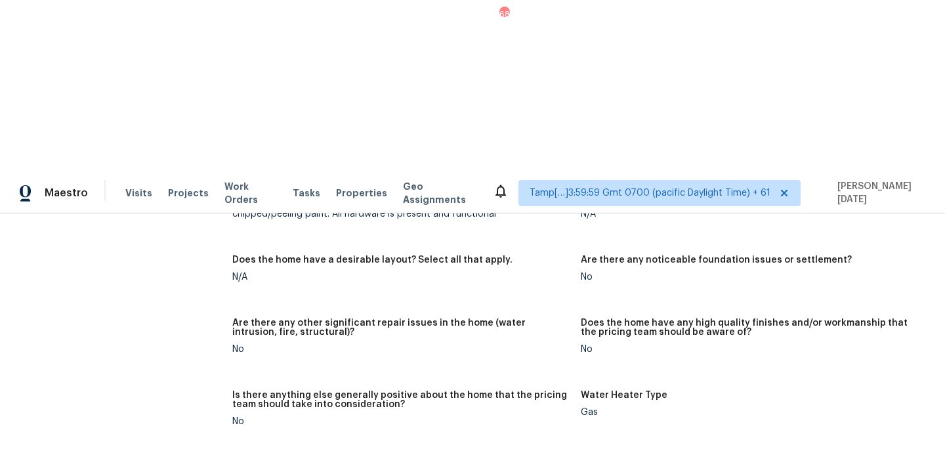
scroll to position [2130, 0]
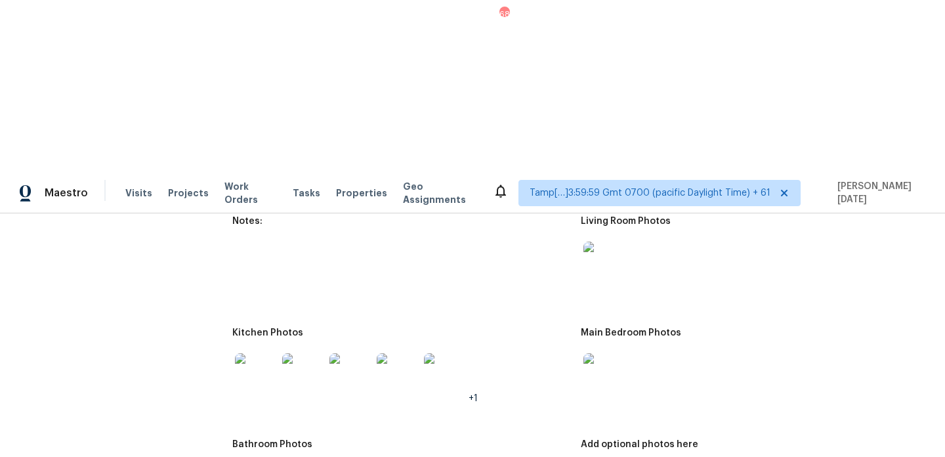
scroll to position [1316, 0]
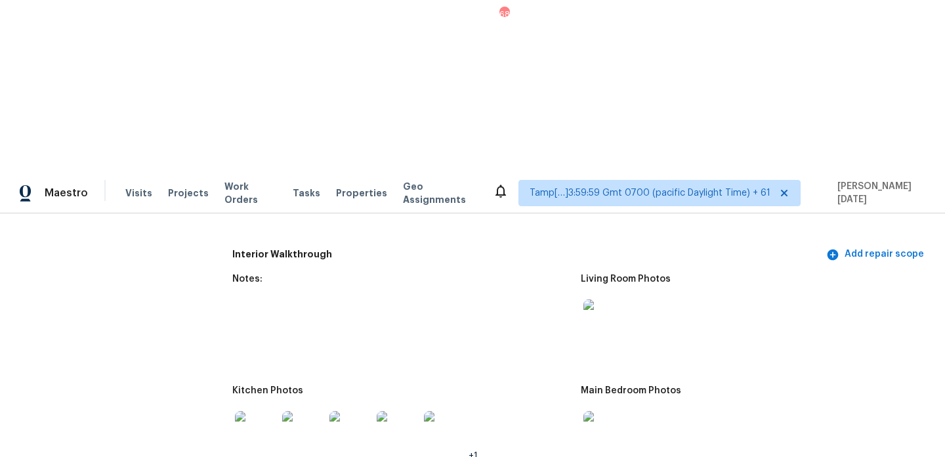
click at [604, 299] on img at bounding box center [604, 320] width 42 height 42
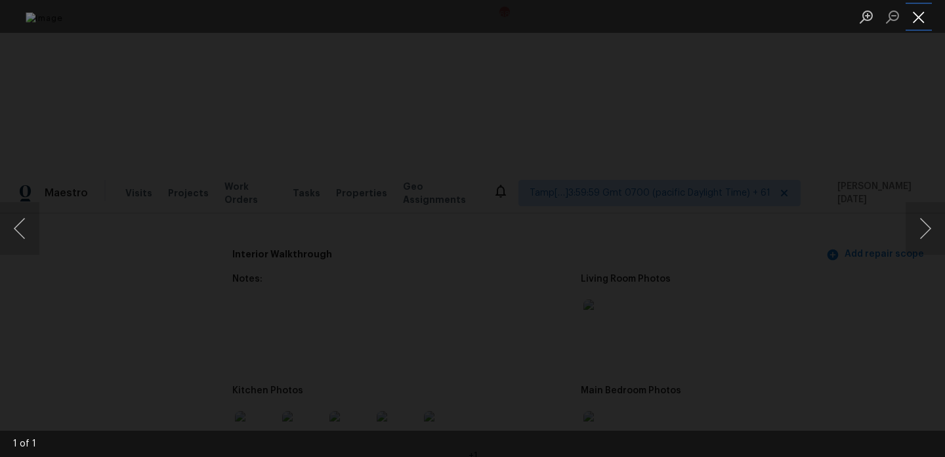
click at [925, 19] on button "Close lightbox" at bounding box center [919, 16] width 26 height 23
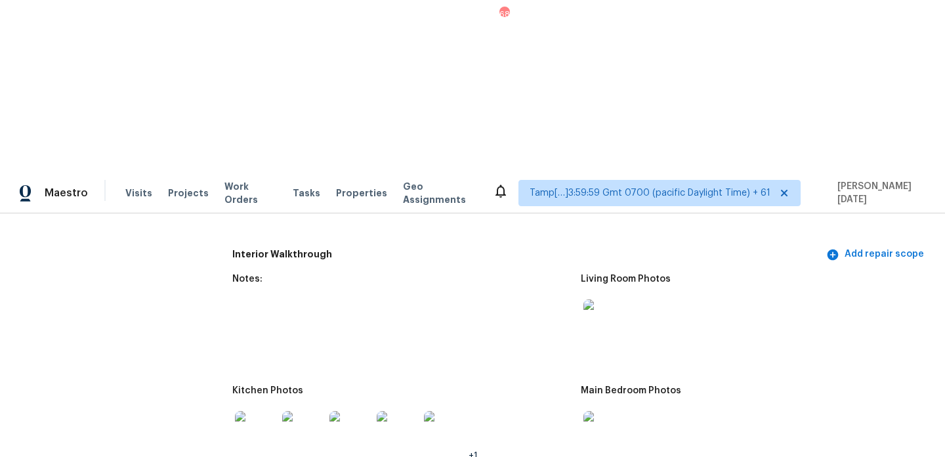
click at [606, 411] on img at bounding box center [604, 432] width 42 height 42
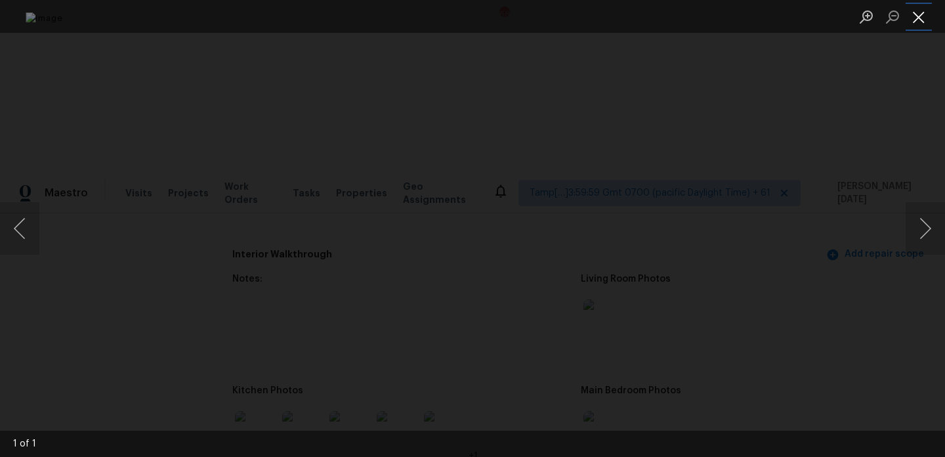
click at [914, 20] on button "Close lightbox" at bounding box center [919, 16] width 26 height 23
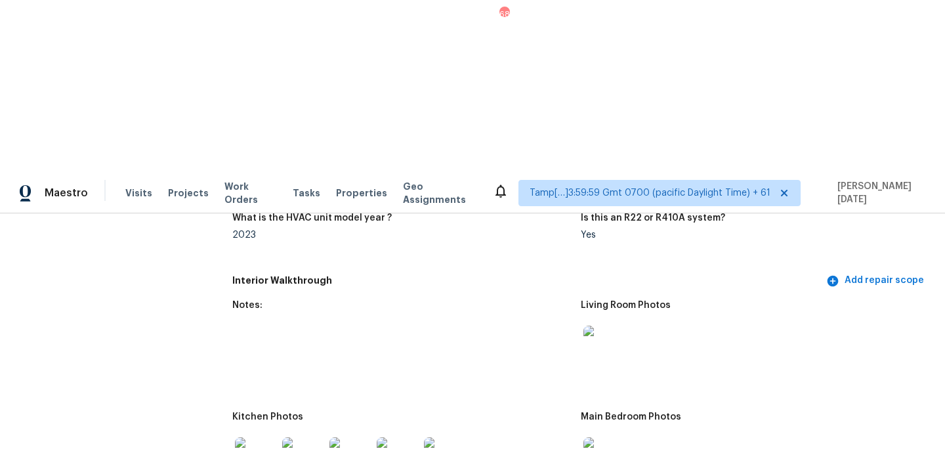
scroll to position [0, 0]
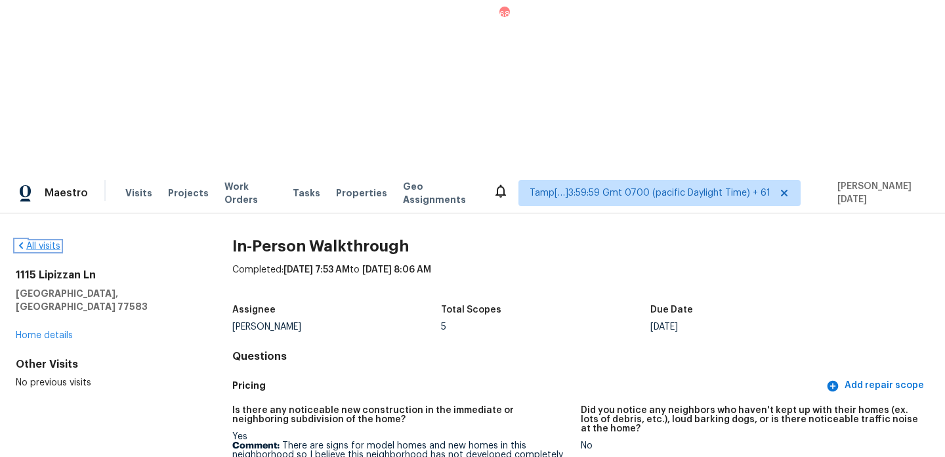
click at [38, 242] on link "All visits" at bounding box center [38, 246] width 45 height 9
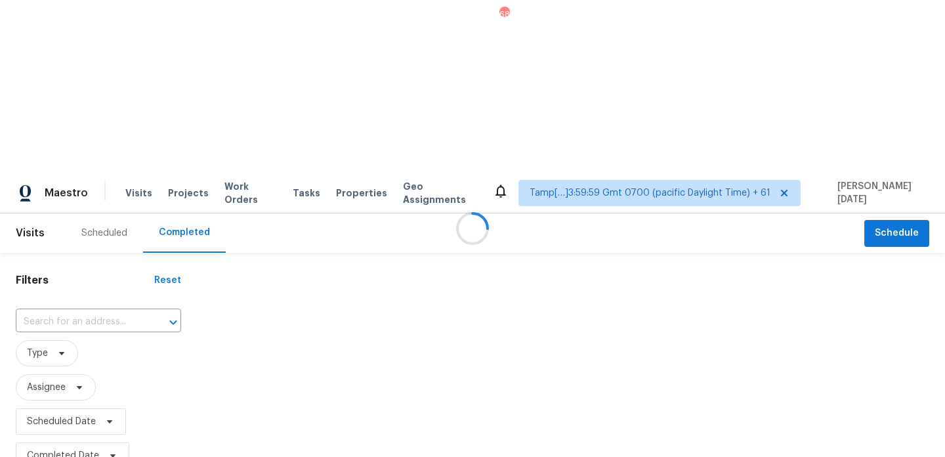
click at [60, 145] on div at bounding box center [472, 228] width 945 height 457
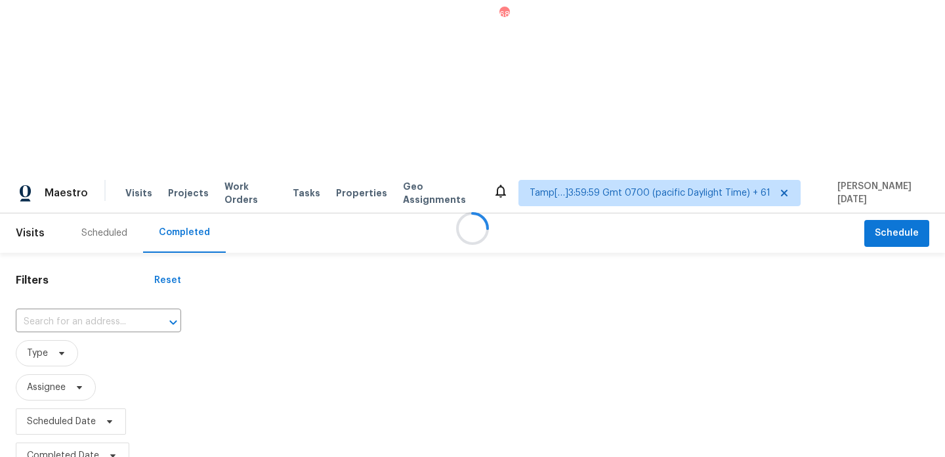
click at [60, 312] on input "text" at bounding box center [80, 322] width 129 height 20
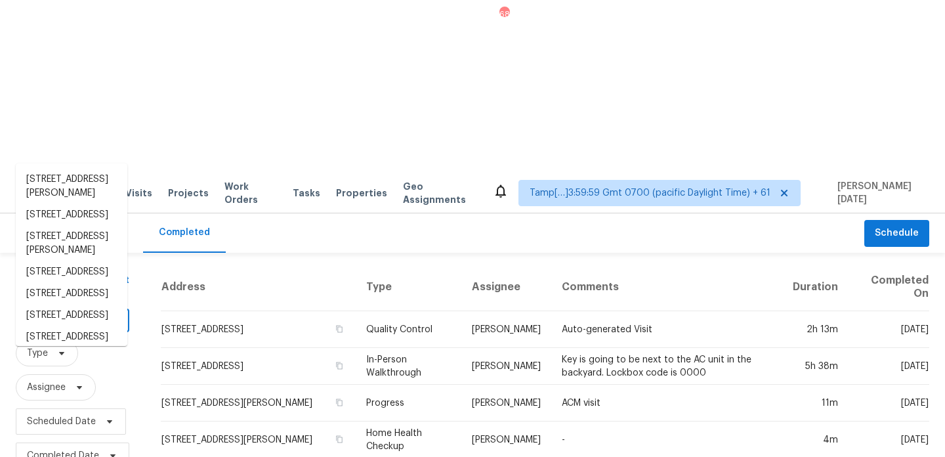
click at [60, 312] on input "text" at bounding box center [54, 322] width 77 height 20
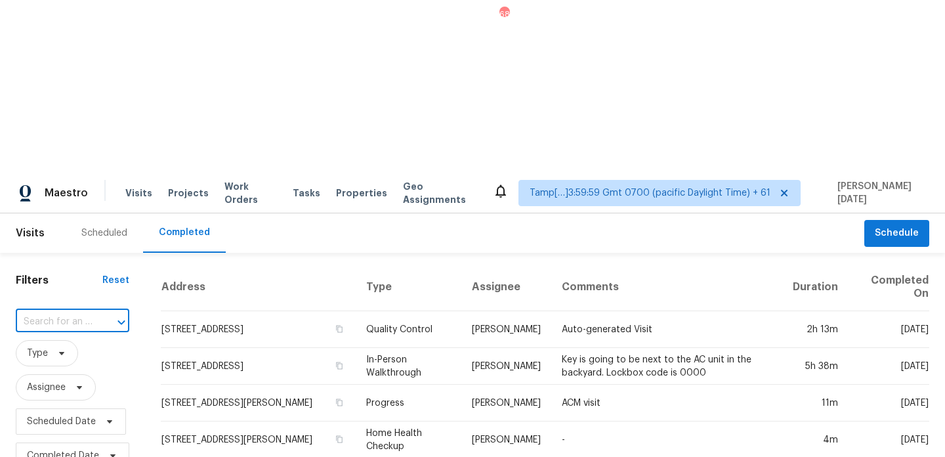
click at [60, 312] on input "text" at bounding box center [54, 322] width 77 height 20
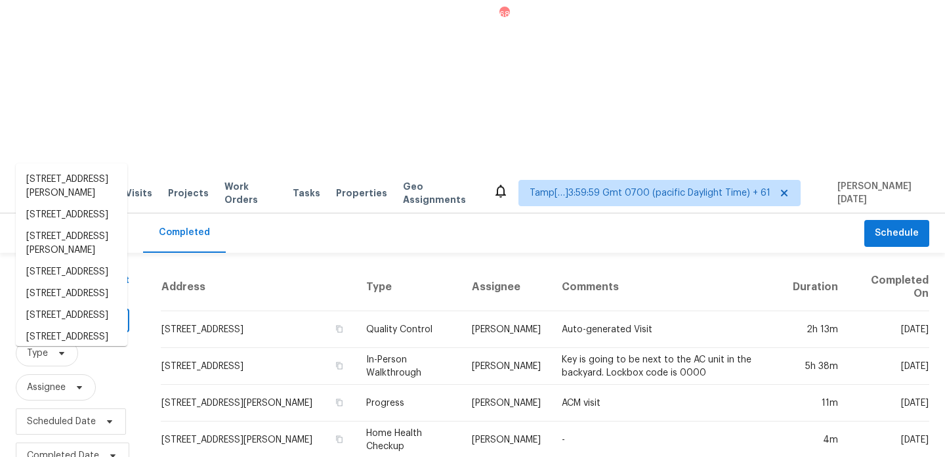
paste input "5416 Catlow Valley Rd, Fort Worth, TX 76137"
type input "5416 Catlow Valley Rd, Fort Worth, TX 76137"
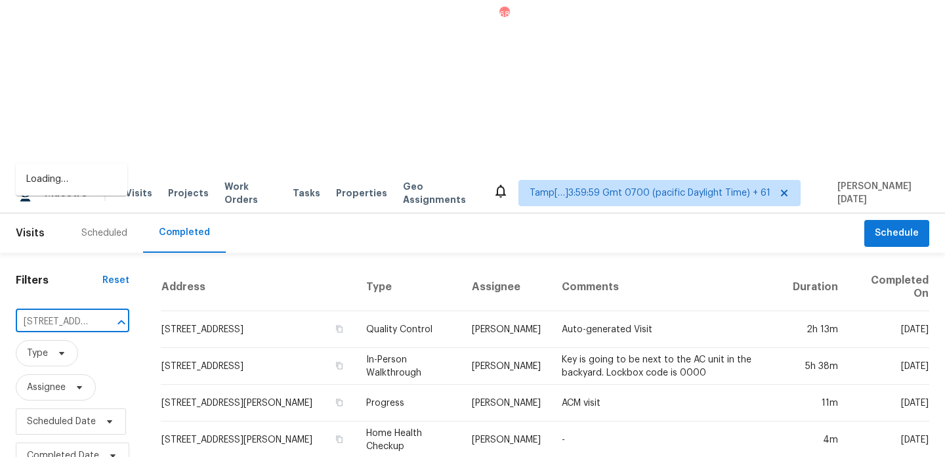
scroll to position [0, 120]
click at [67, 190] on li "5416 Catlow Valley Rd, Fort Worth, TX 76137" at bounding box center [72, 180] width 112 height 22
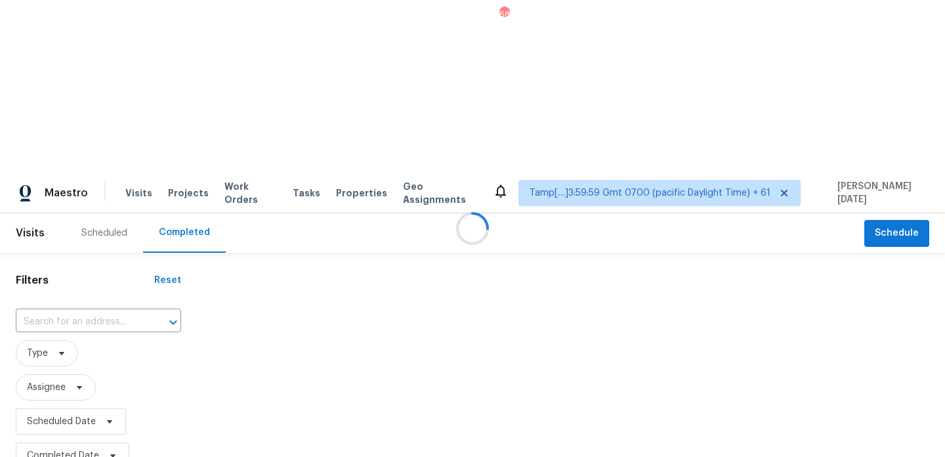
type input "5416 Catlow Valley Rd, Fort Worth, TX 76137"
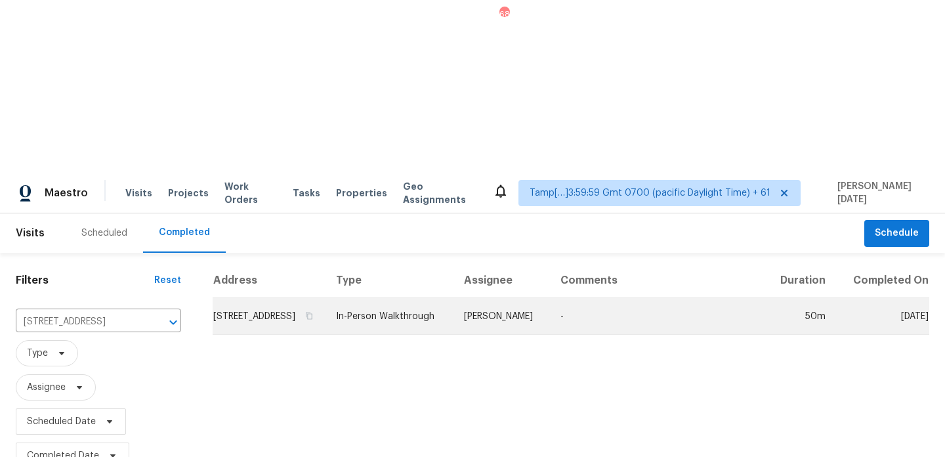
click at [326, 298] on td "5416 Catlow Valley Rd, Fort Worth, TX 76137" at bounding box center [269, 316] width 113 height 37
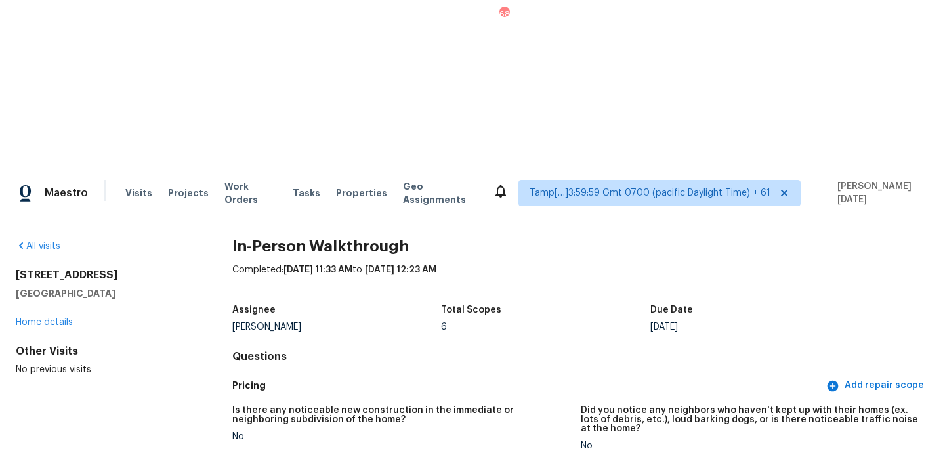
click at [50, 213] on div "All visits 5416 Catlow Valley Rd Fort Worth, TX 76137 Home details Other Visits…" at bounding box center [472, 420] width 945 height 415
click at [50, 242] on link "All visits" at bounding box center [38, 246] width 45 height 9
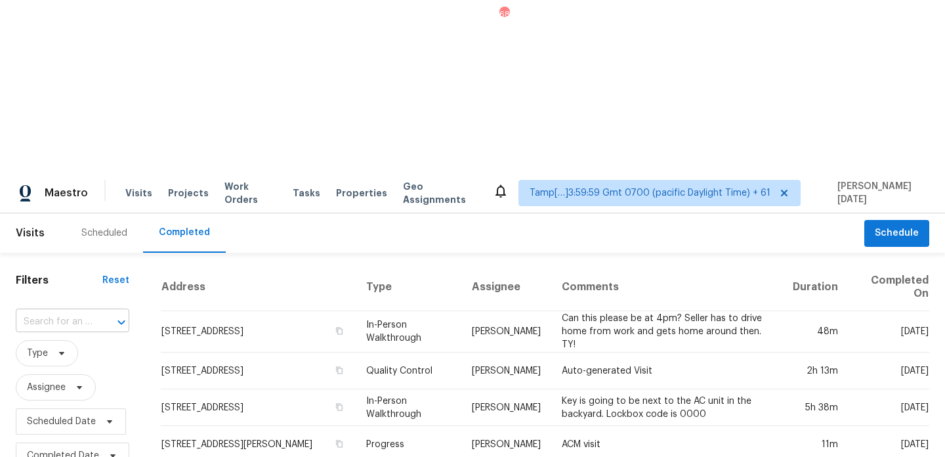
click at [46, 312] on input "text" at bounding box center [54, 322] width 77 height 20
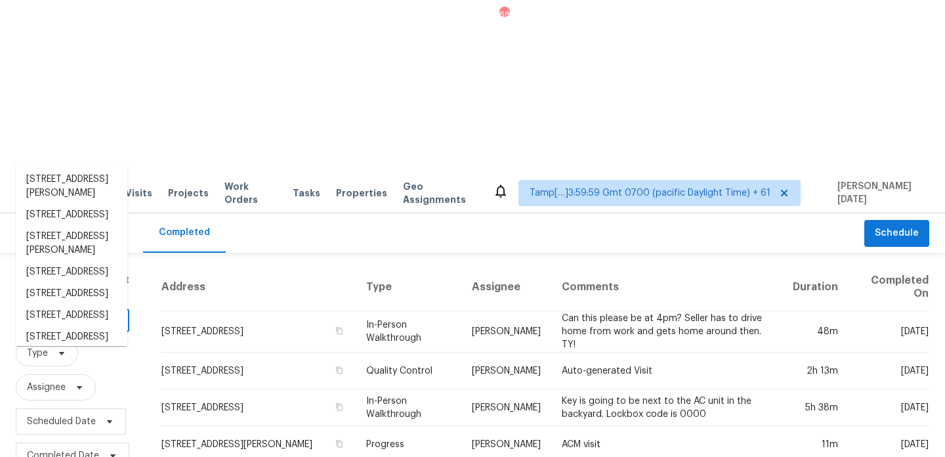
paste input "3109 Hugh Bennett Dr, Johns Island, SC 29455"
type input "3109 Hugh Bennett Dr, Johns Island, SC 29455"
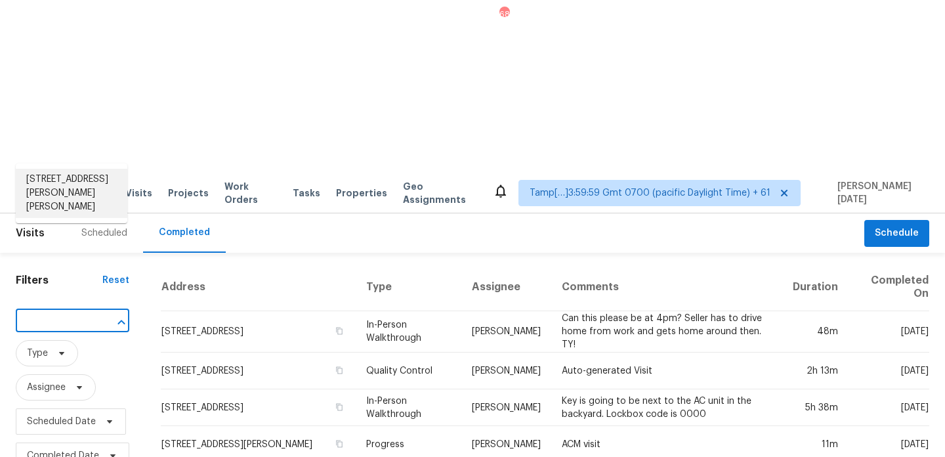
click at [65, 188] on li "3109 Hugh Bennett Dr, Johns Island, SC 29455" at bounding box center [72, 193] width 112 height 49
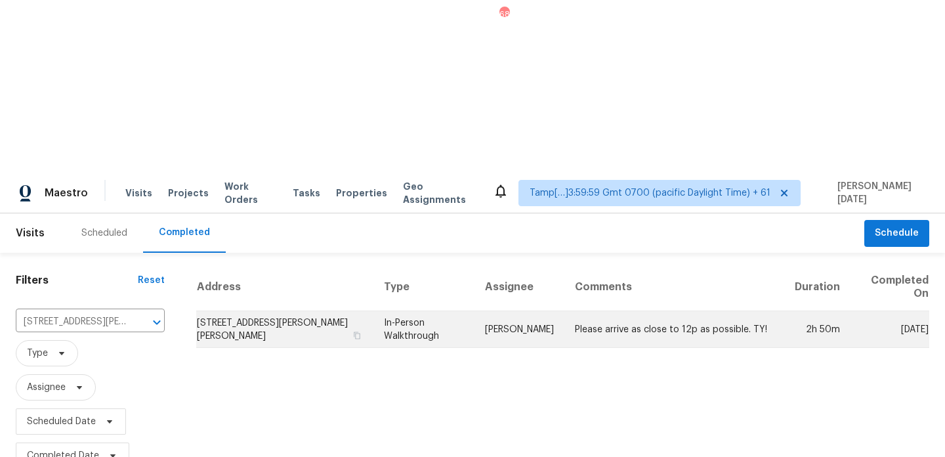
click at [394, 311] on td "In-Person Walkthrough" at bounding box center [423, 329] width 100 height 37
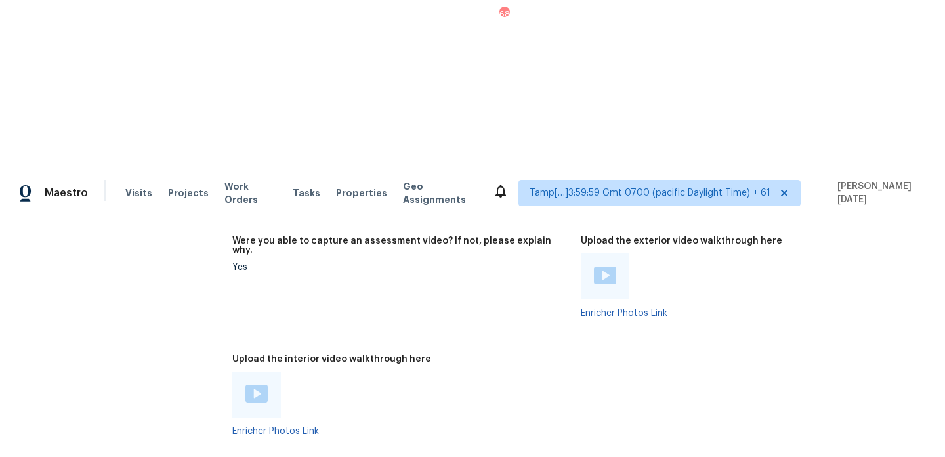
scroll to position [2465, 0]
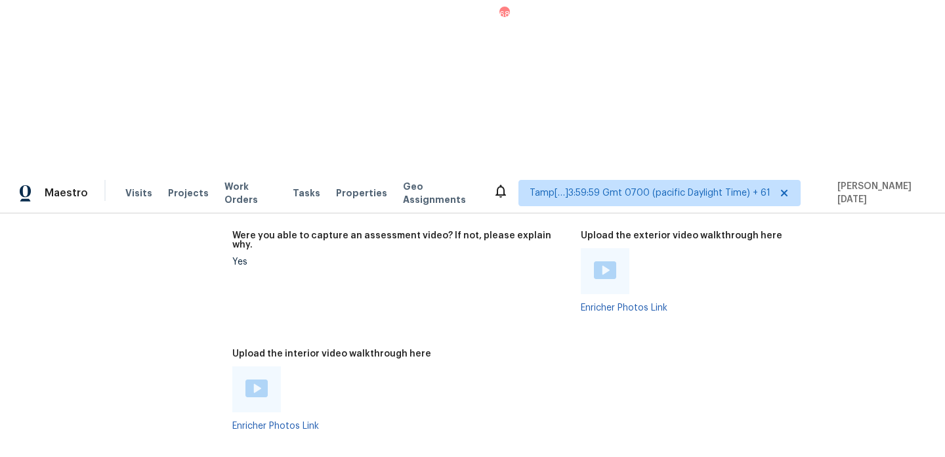
click at [253, 379] on img at bounding box center [256, 388] width 22 height 18
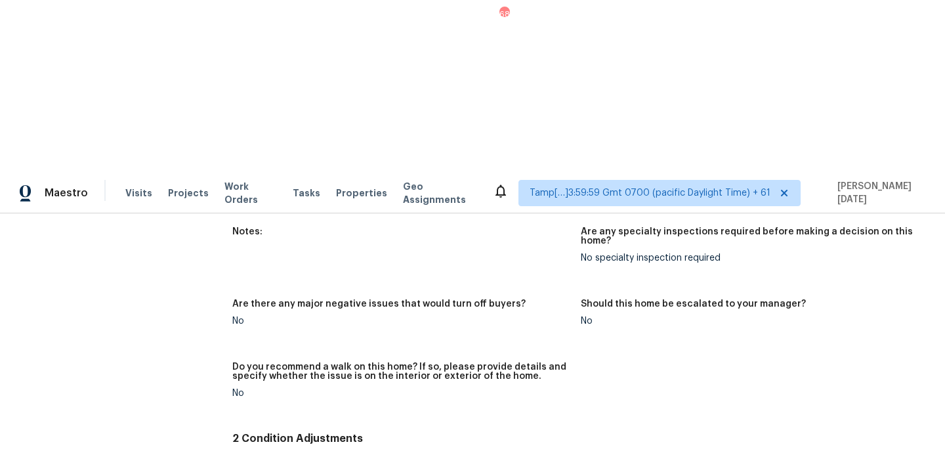
scroll to position [3002, 0]
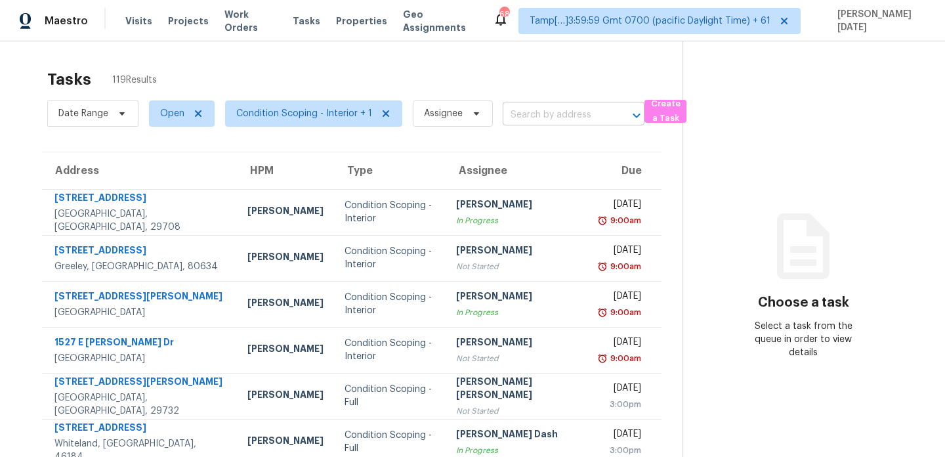
click at [525, 108] on input "text" at bounding box center [555, 115] width 105 height 20
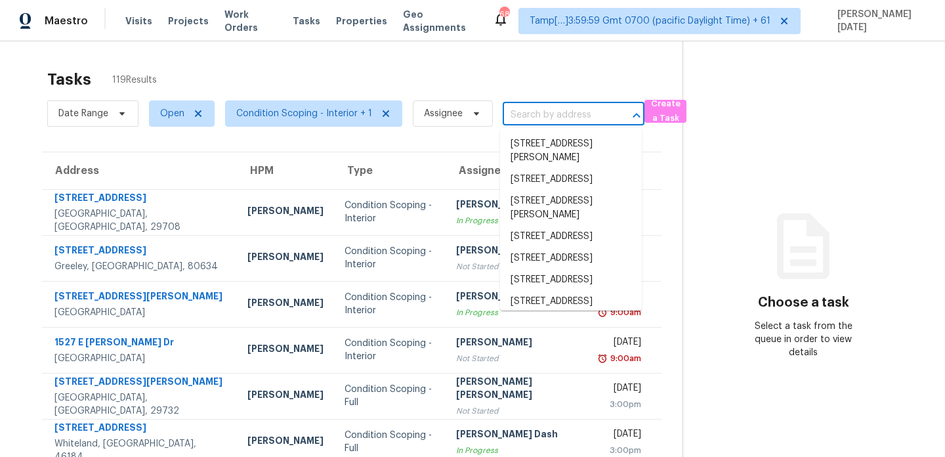
paste input "[STREET_ADDRESS]"
type input "[STREET_ADDRESS]"
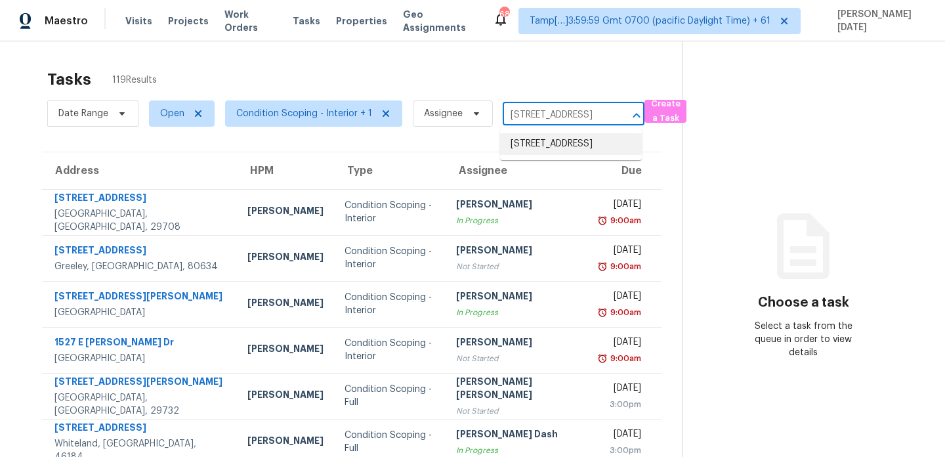
click at [547, 150] on li "[STREET_ADDRESS]" at bounding box center [571, 144] width 142 height 22
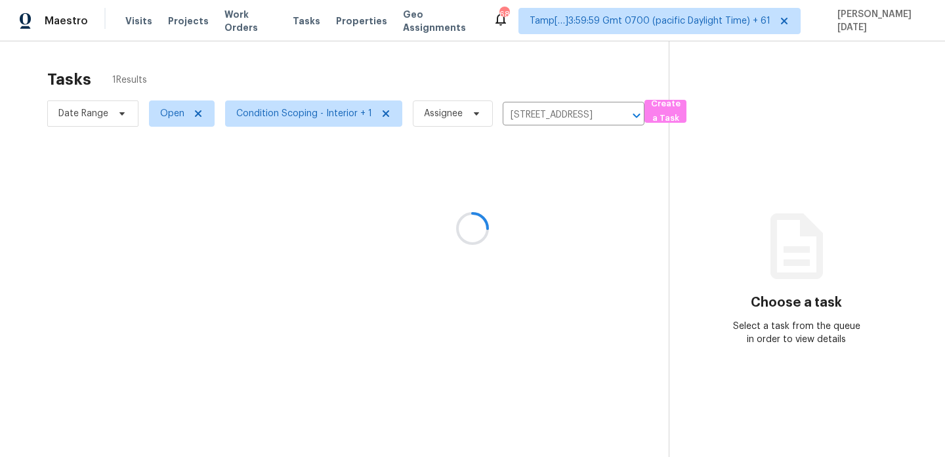
click at [526, 234] on div at bounding box center [472, 228] width 945 height 457
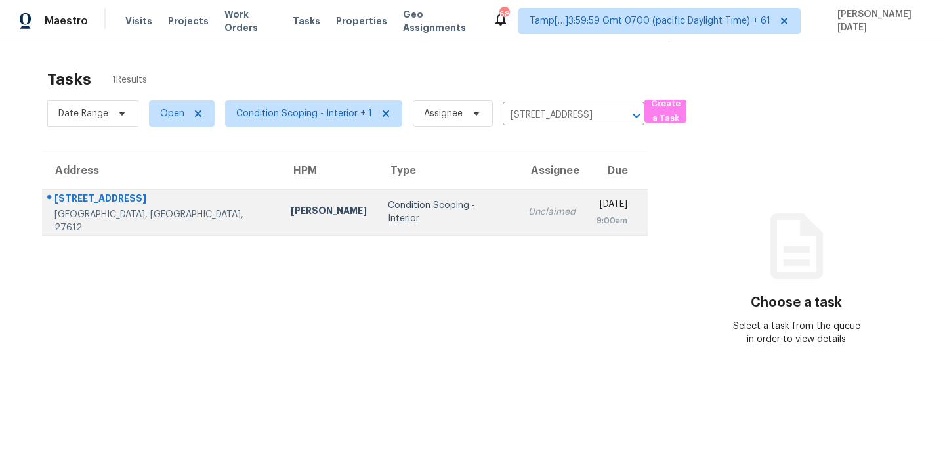
click at [597, 214] on div "9:00am" at bounding box center [612, 220] width 31 height 13
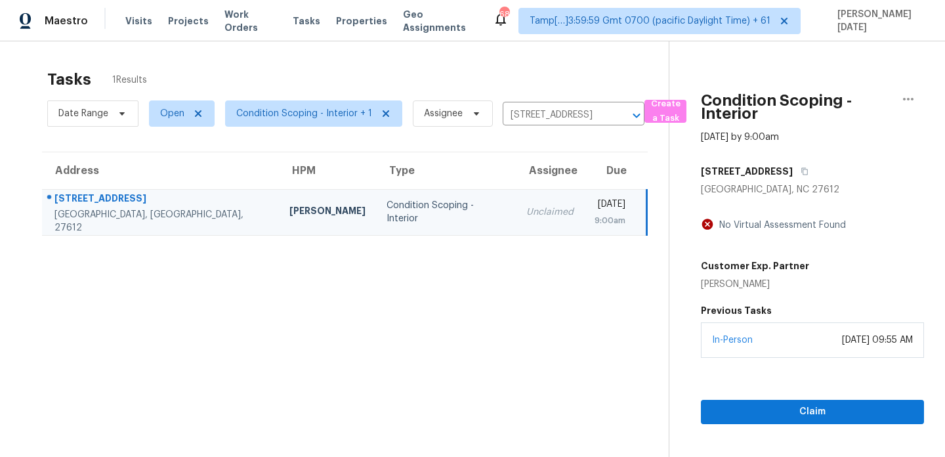
click at [742, 424] on section "Condition Scoping - Interior [DATE] by 9:00am [STREET_ADDRESS][PERSON_NAME] No …" at bounding box center [796, 269] width 255 height 457
click at [759, 415] on span "Claim" at bounding box center [812, 412] width 202 height 16
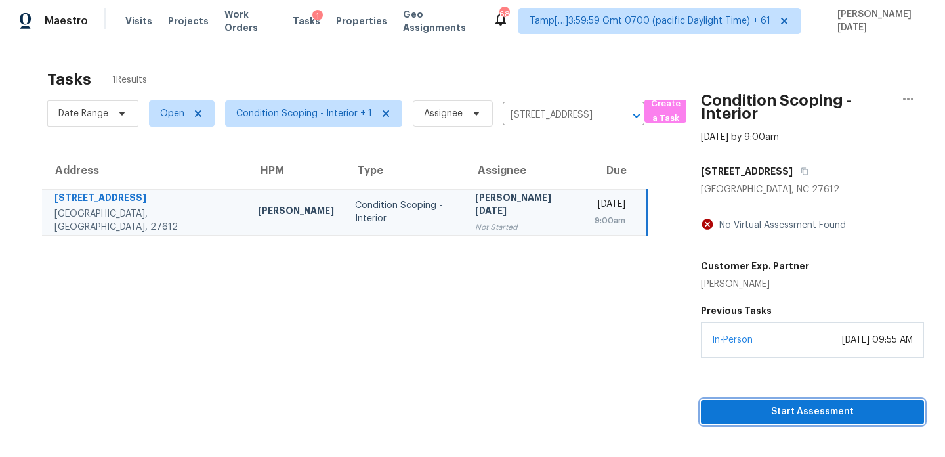
click at [727, 415] on span "Start Assessment" at bounding box center [812, 412] width 202 height 16
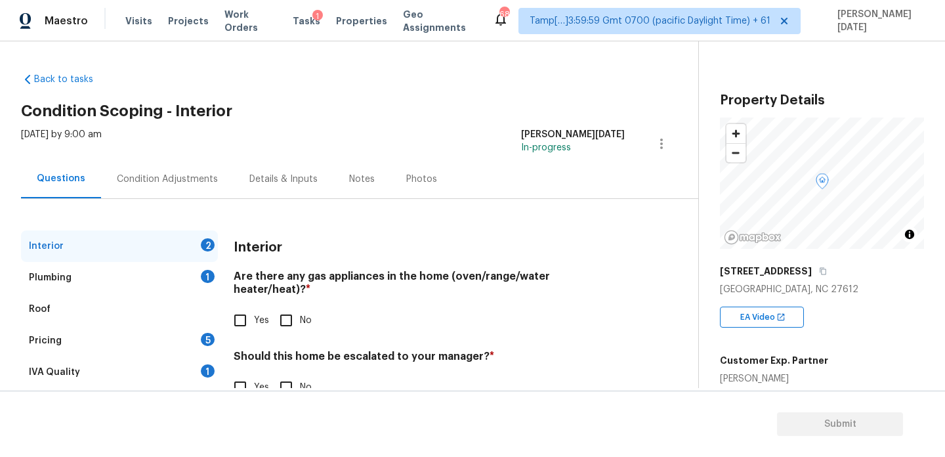
click at [196, 179] on div "Condition Adjustments" at bounding box center [167, 179] width 101 height 13
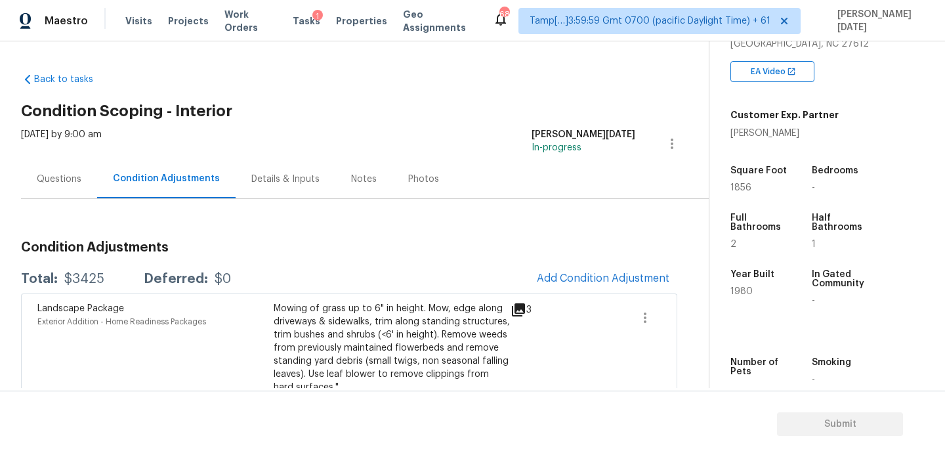
scroll to position [280, 0]
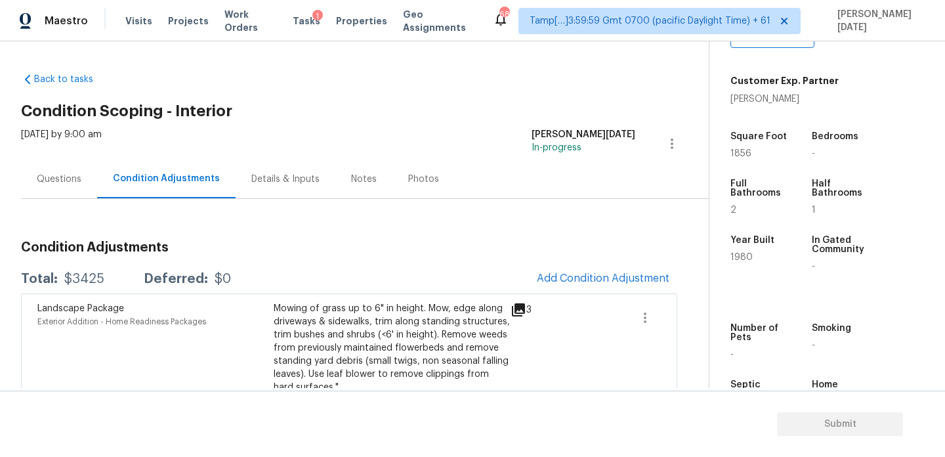
click at [347, 190] on div "Notes" at bounding box center [363, 178] width 57 height 39
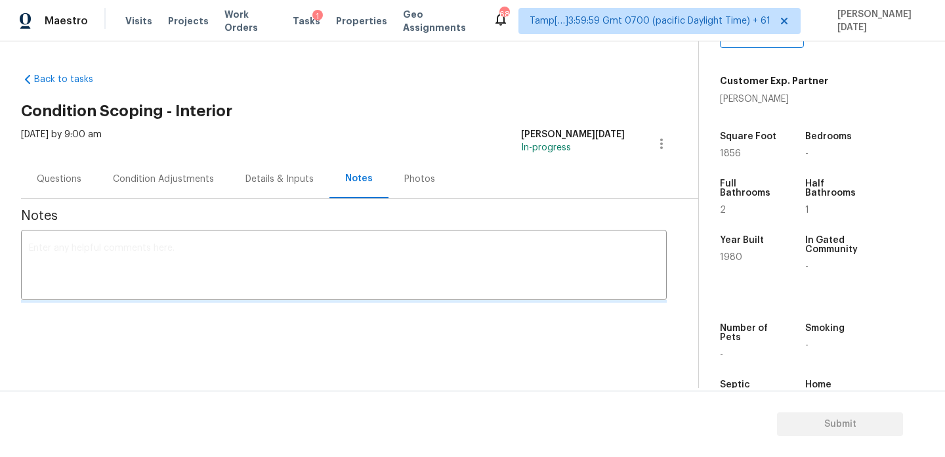
click at [236, 293] on div "x ​" at bounding box center [344, 266] width 646 height 67
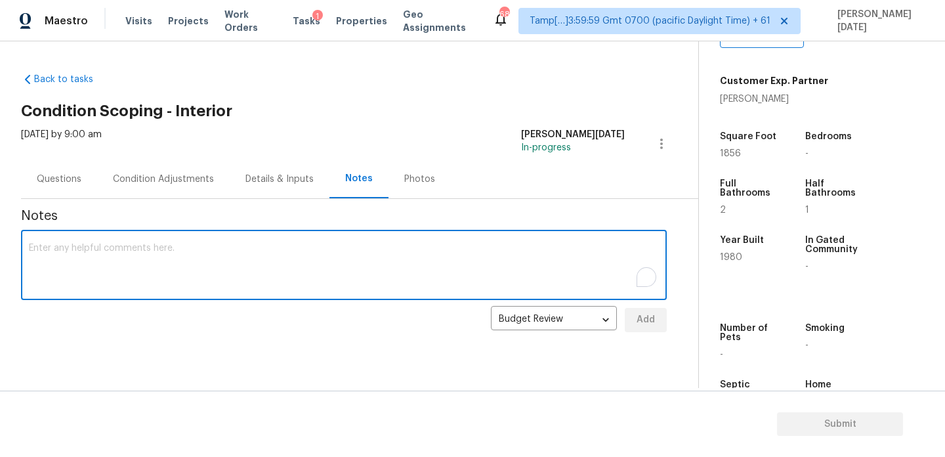
click at [258, 268] on textarea "To enrich screen reader interactions, please activate Accessibility in Grammarl…" at bounding box center [344, 266] width 630 height 46
paste textarea "IVA completed.."
type textarea "IVA completed.."
click at [646, 316] on span "Add" at bounding box center [645, 320] width 21 height 16
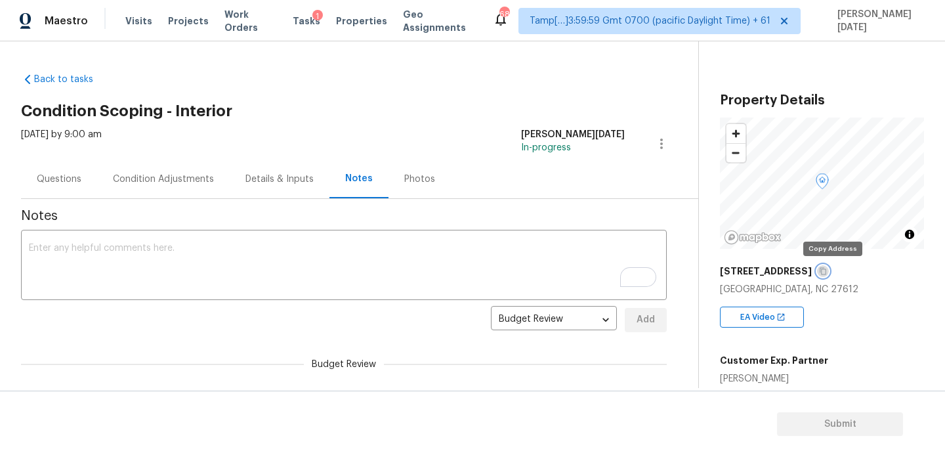
click at [827, 272] on icon "button" at bounding box center [823, 271] width 8 height 8
click at [219, 179] on div "Condition Adjustments" at bounding box center [163, 178] width 133 height 39
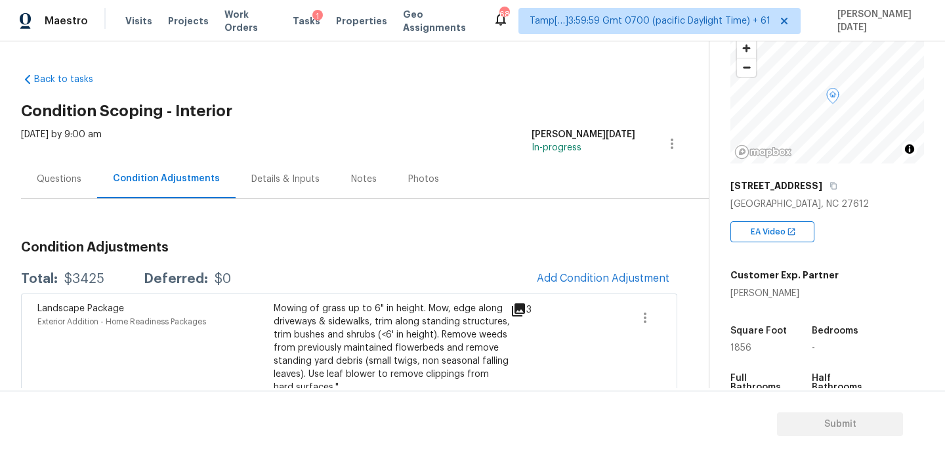
scroll to position [190, 0]
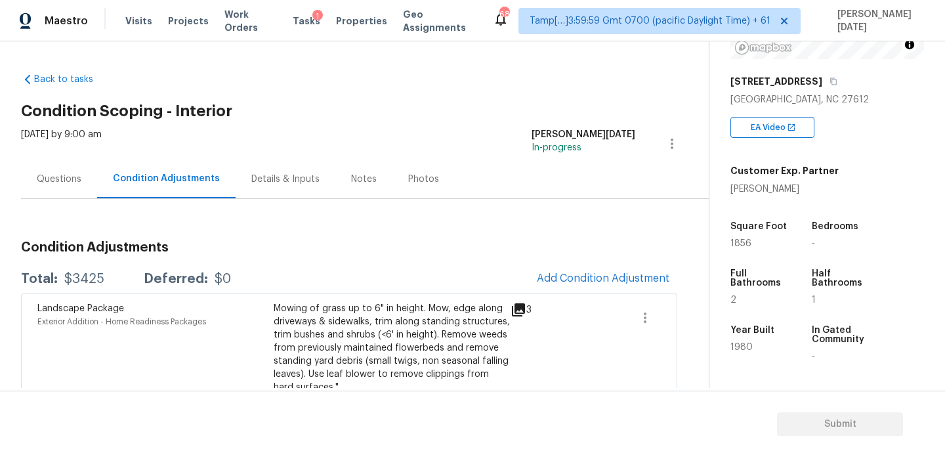
click at [739, 247] on span "1856" at bounding box center [740, 243] width 21 height 9
copy span "1856"
click at [616, 289] on button "Add Condition Adjustment" at bounding box center [603, 278] width 148 height 28
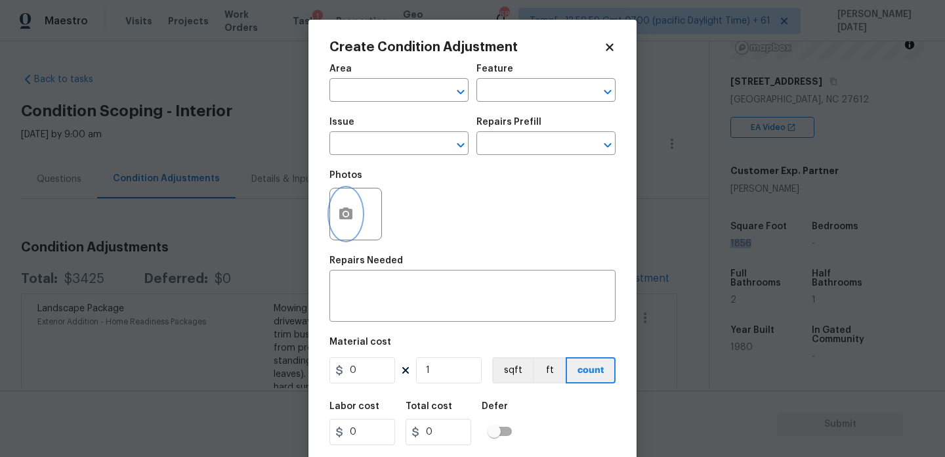
click at [346, 219] on icon "button" at bounding box center [345, 213] width 13 height 12
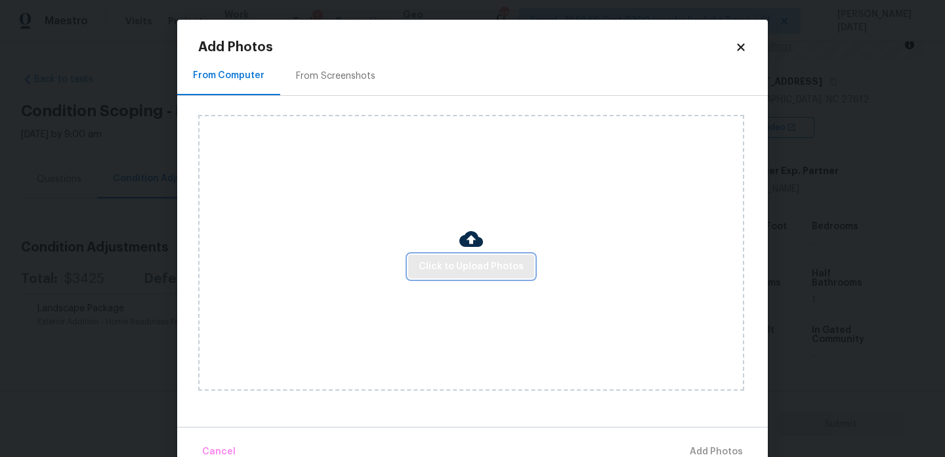
click at [431, 257] on button "Click to Upload Photos" at bounding box center [471, 267] width 126 height 24
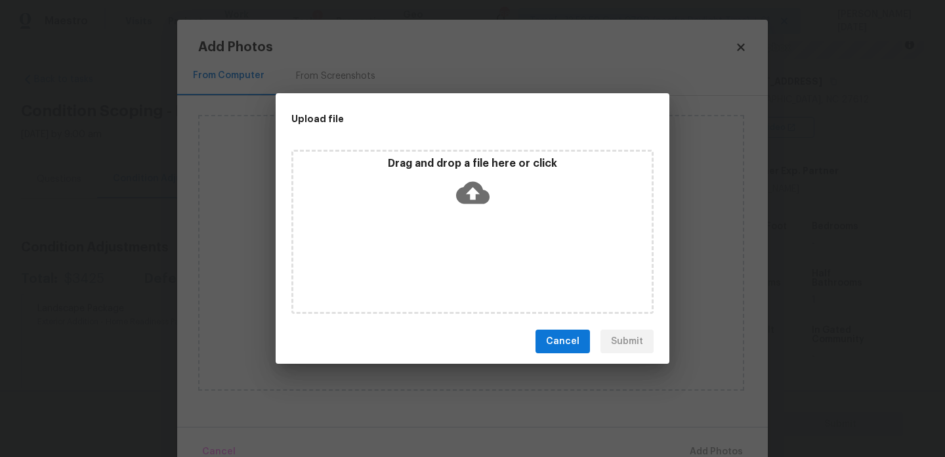
click at [431, 257] on div "Drag and drop a file here or click" at bounding box center [472, 232] width 362 height 164
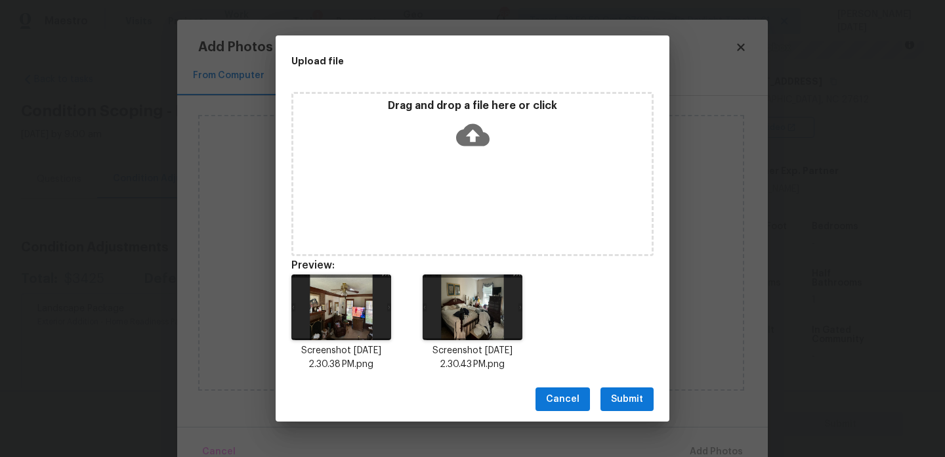
click at [634, 404] on span "Submit" at bounding box center [627, 399] width 32 height 16
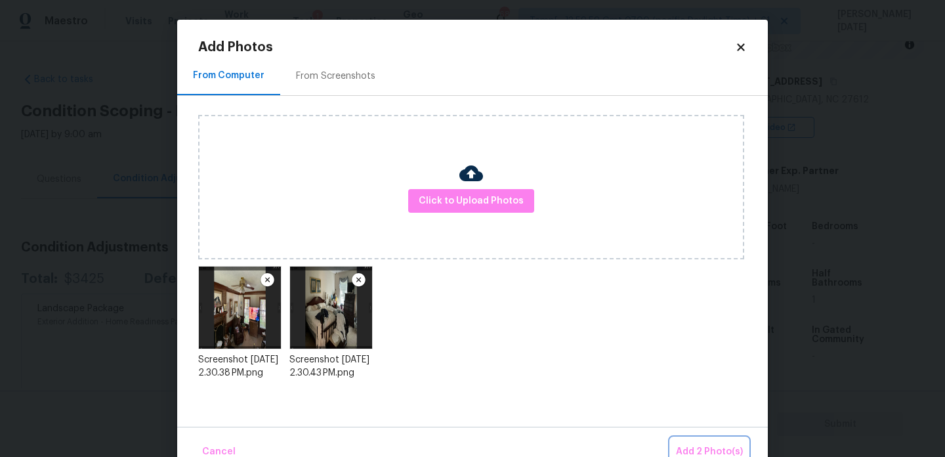
click at [700, 447] on span "Add 2 Photo(s)" at bounding box center [709, 452] width 67 height 16
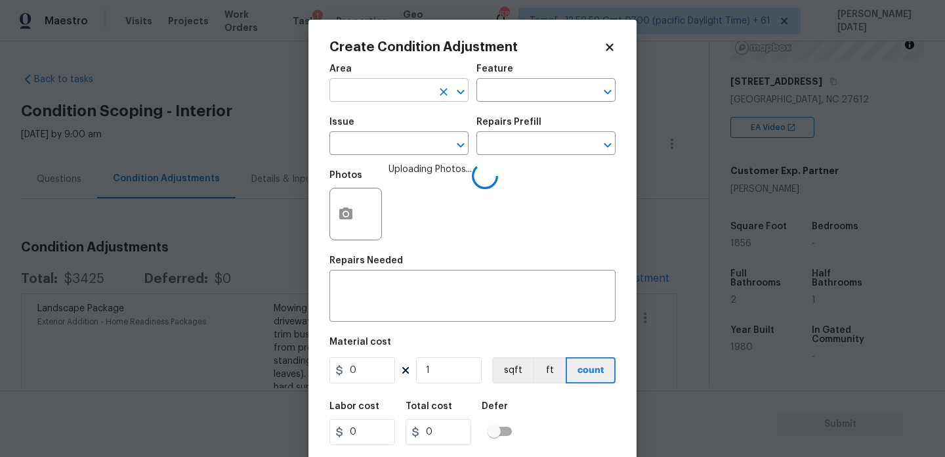
click at [360, 86] on input "text" at bounding box center [380, 91] width 102 height 20
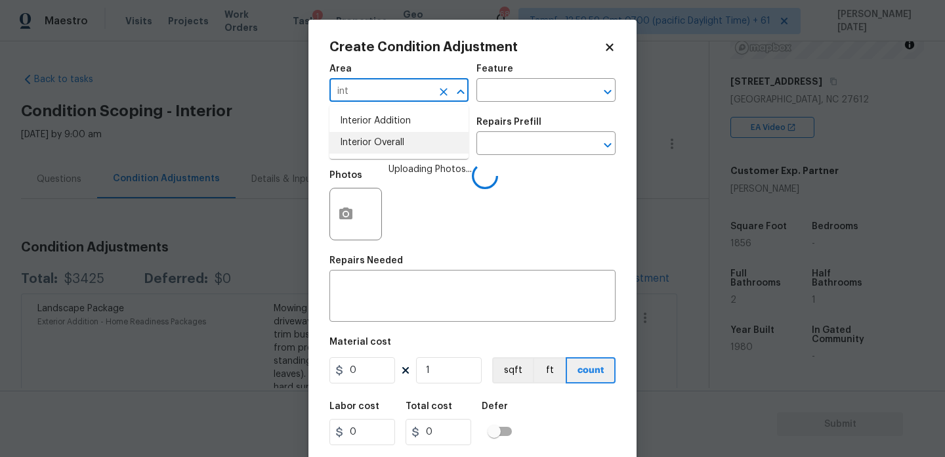
click at [364, 132] on li "Interior Overall" at bounding box center [398, 143] width 139 height 22
type input "Interior Overall"
click at [364, 131] on div "Issue" at bounding box center [398, 125] width 139 height 17
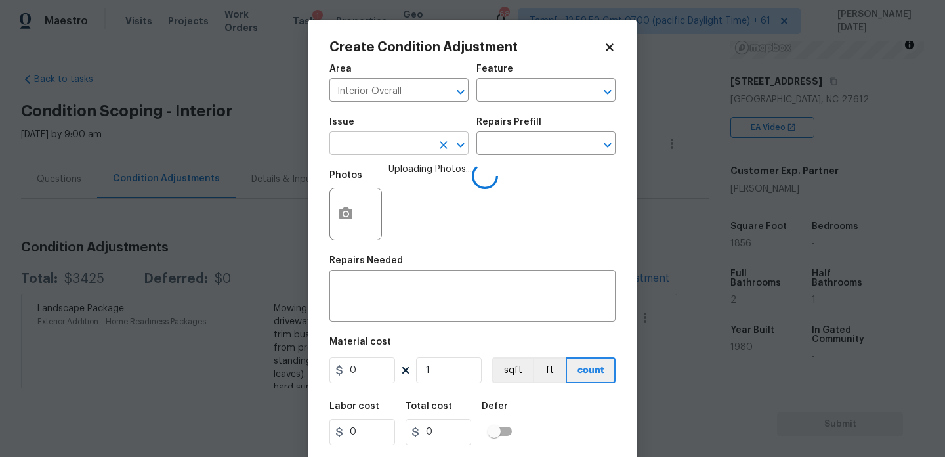
click at [364, 144] on input "text" at bounding box center [380, 145] width 102 height 20
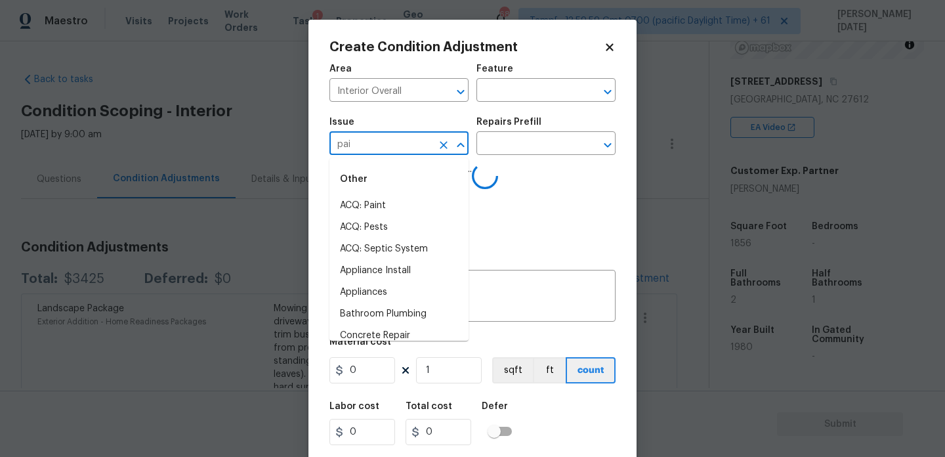
type input "pain"
type input "t"
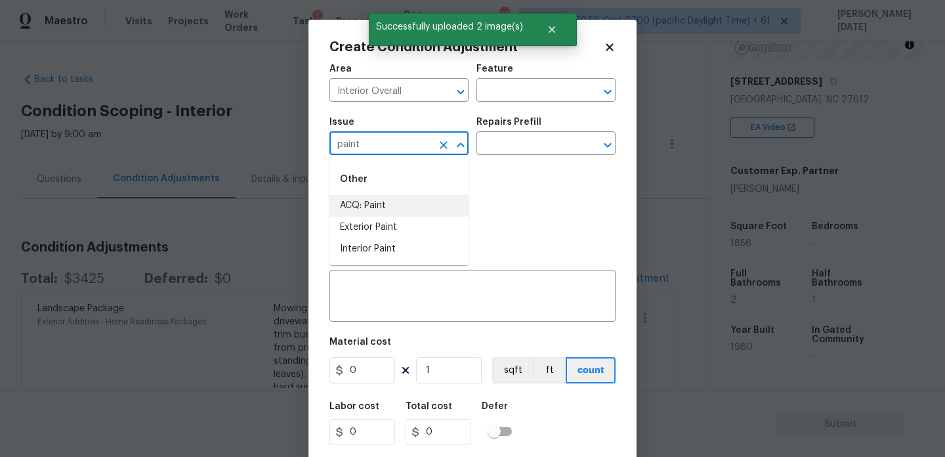
click at [366, 213] on li "ACQ: Paint" at bounding box center [398, 206] width 139 height 22
type input "ACQ: Paint"
click at [525, 140] on input "text" at bounding box center [527, 145] width 102 height 20
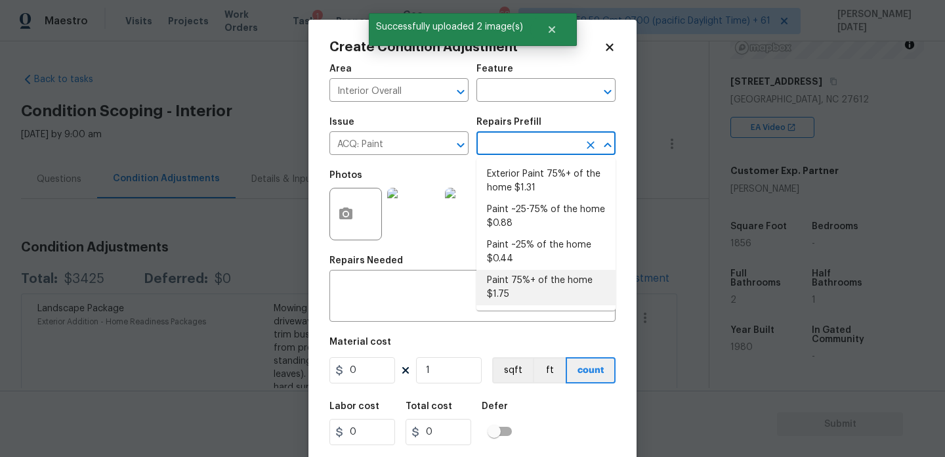
click at [529, 277] on li "Paint 75%+ of the home $1.75" at bounding box center [545, 287] width 139 height 35
type input "Acquisition"
type textarea "Acquisition Scope: 75%+ of the home will likely require interior paint"
type input "1.75"
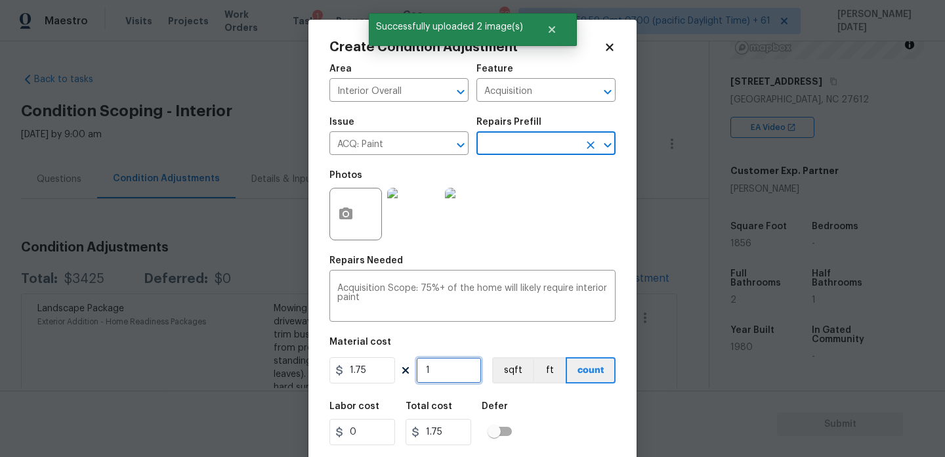
click at [459, 370] on input "1" at bounding box center [449, 370] width 66 height 26
type input "0"
paste input "1856"
type input "1856"
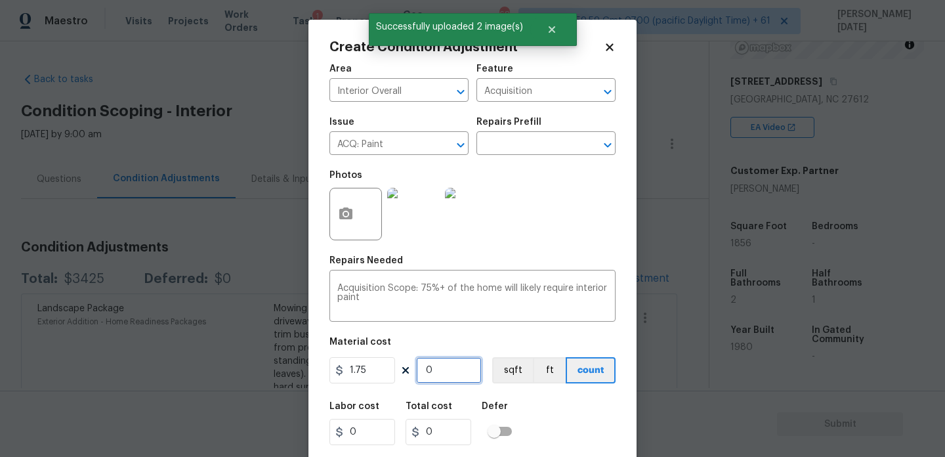
type input "3248"
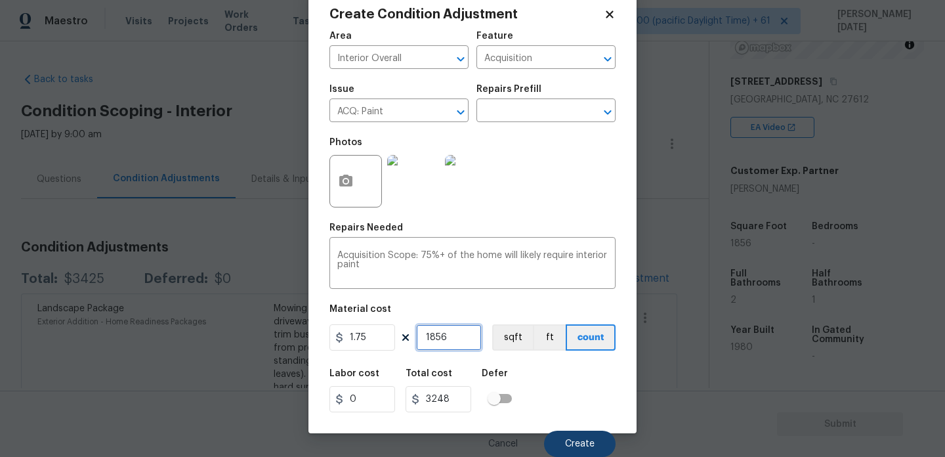
type input "1856"
click at [574, 444] on span "Create" at bounding box center [580, 444] width 30 height 10
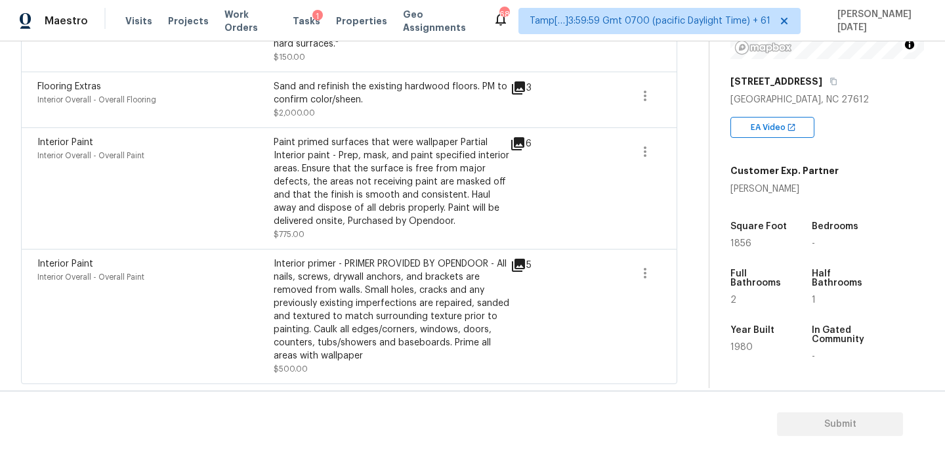
scroll to position [0, 0]
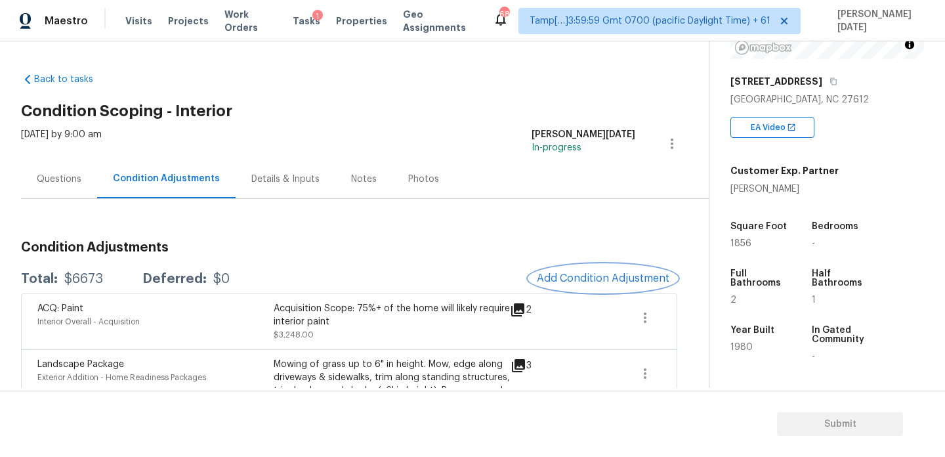
click at [624, 274] on span "Add Condition Adjustment" at bounding box center [603, 278] width 133 height 12
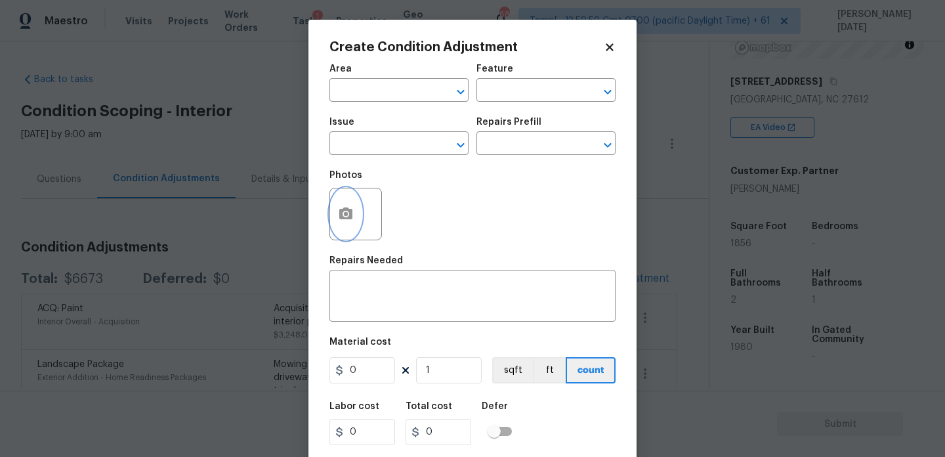
click at [350, 219] on icon "button" at bounding box center [345, 213] width 13 height 12
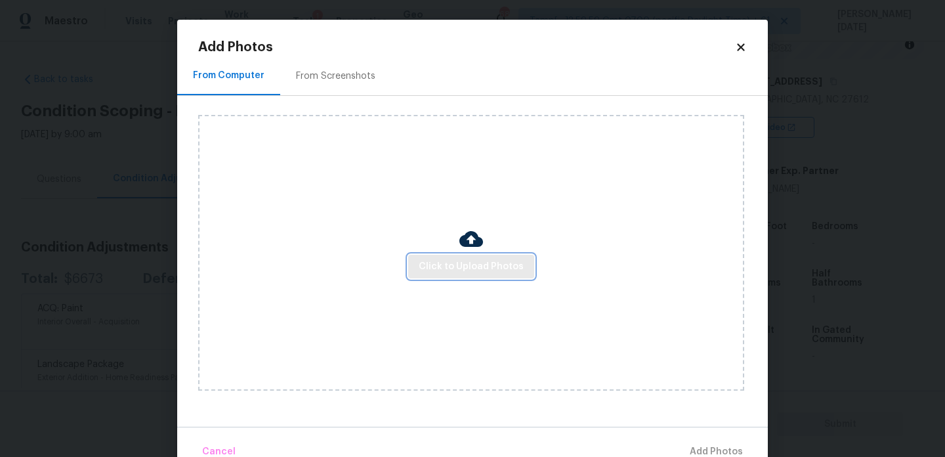
click at [488, 268] on span "Click to Upload Photos" at bounding box center [471, 267] width 105 height 16
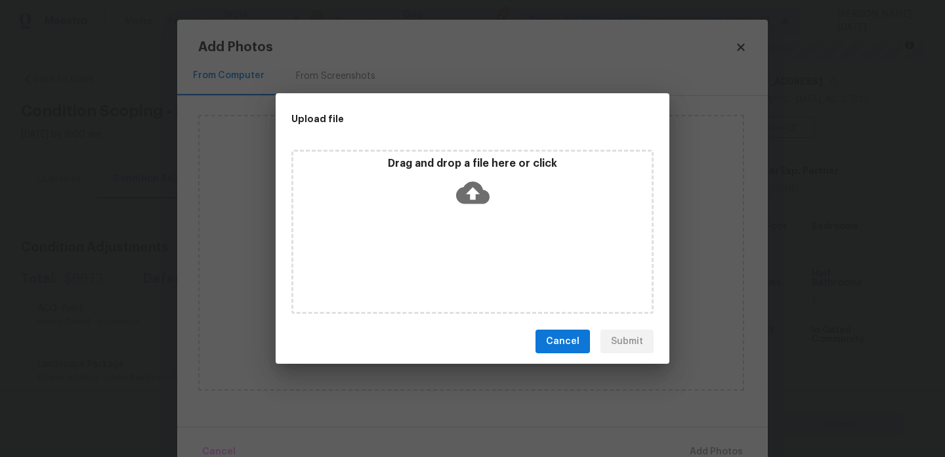
click at [488, 268] on div "Drag and drop a file here or click" at bounding box center [472, 232] width 362 height 164
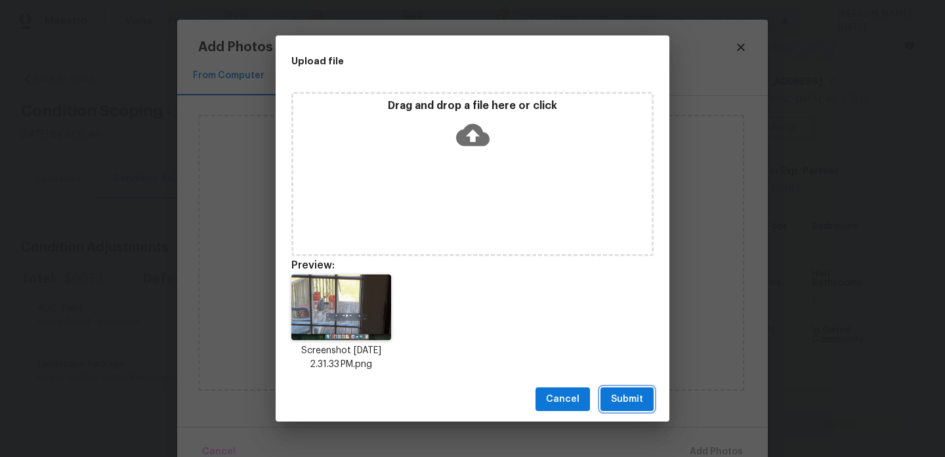
click at [616, 390] on button "Submit" at bounding box center [626, 399] width 53 height 24
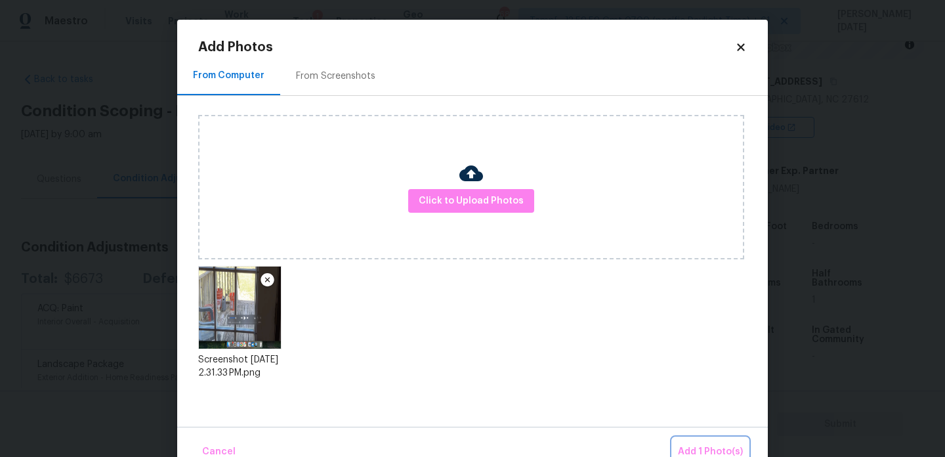
click at [709, 441] on button "Add 1 Photo(s)" at bounding box center [710, 452] width 75 height 28
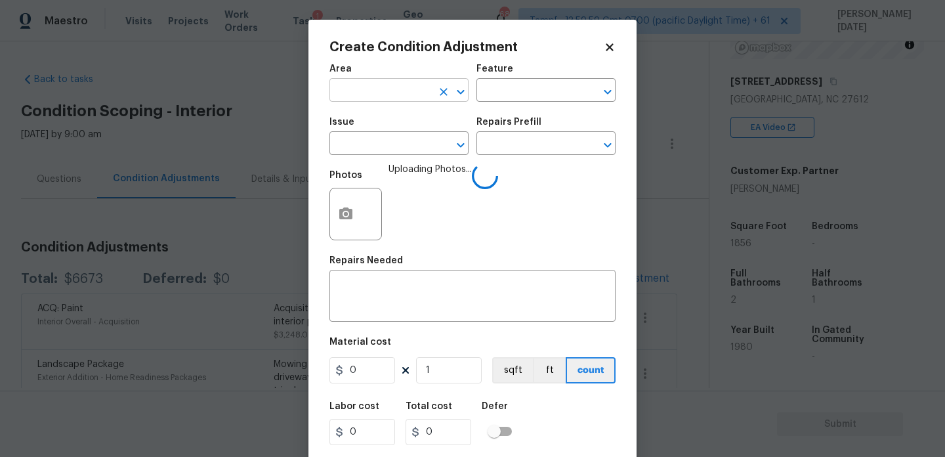
click at [371, 100] on input "text" at bounding box center [380, 91] width 102 height 20
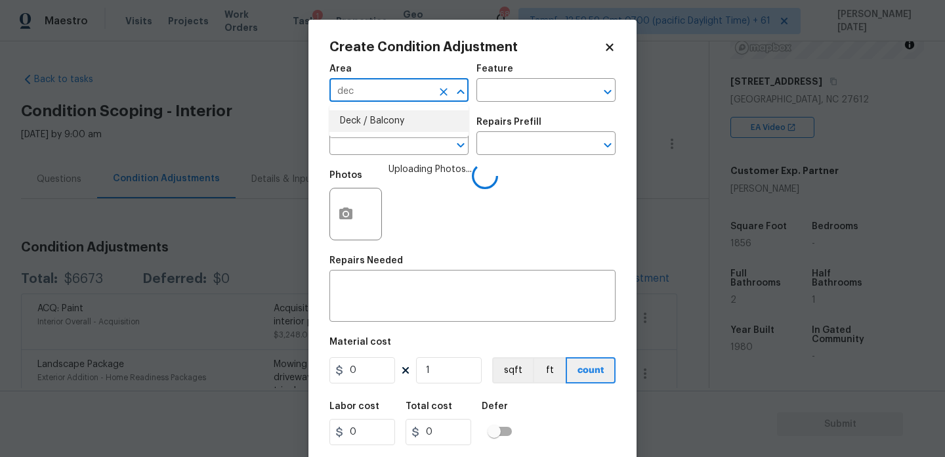
click at [376, 121] on li "Deck / Balcony" at bounding box center [398, 121] width 139 height 22
type input "Deck / Balcony"
click at [376, 136] on input "text" at bounding box center [380, 145] width 102 height 20
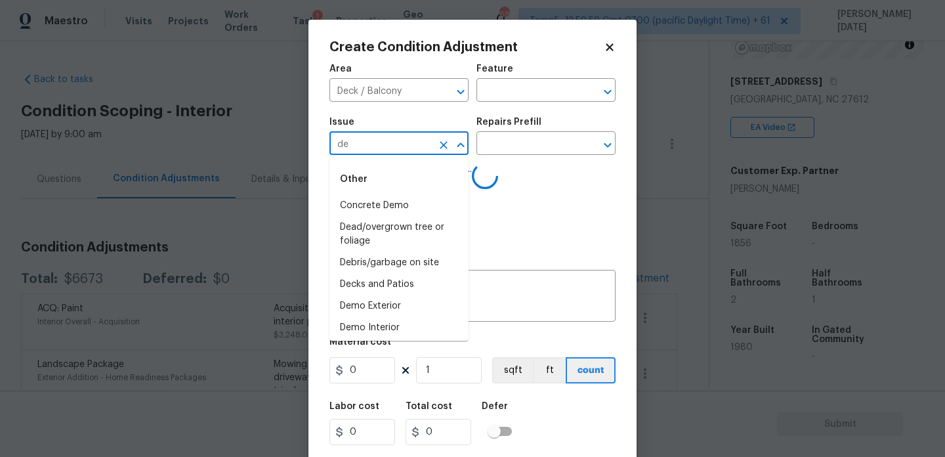
type input "dec"
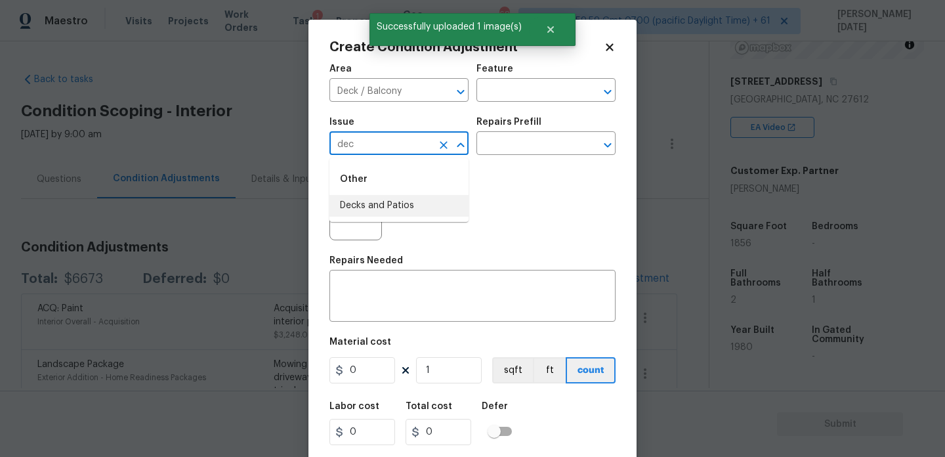
click at [392, 203] on li "Decks and Patios" at bounding box center [398, 206] width 139 height 22
type input "Decks and Patios"
click at [509, 86] on input "text" at bounding box center [527, 91] width 102 height 20
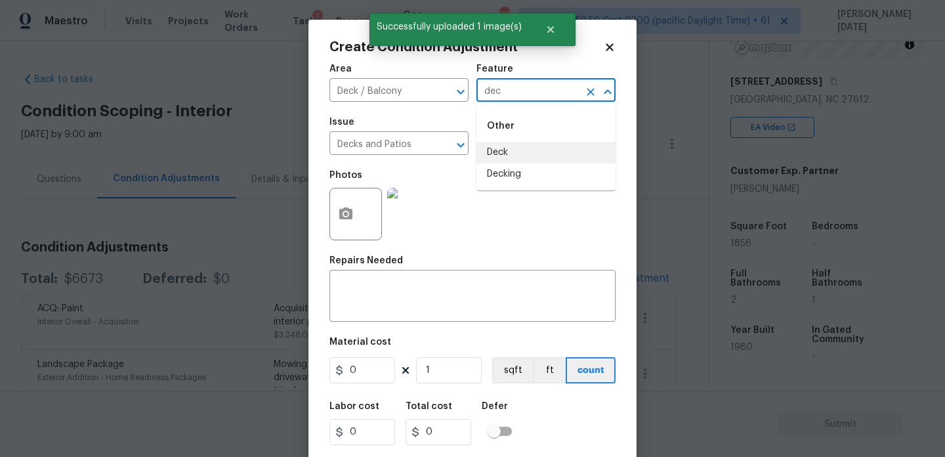
click at [511, 156] on li "Deck" at bounding box center [545, 153] width 139 height 22
type input "Deck"
click at [369, 369] on input "0" at bounding box center [362, 370] width 66 height 26
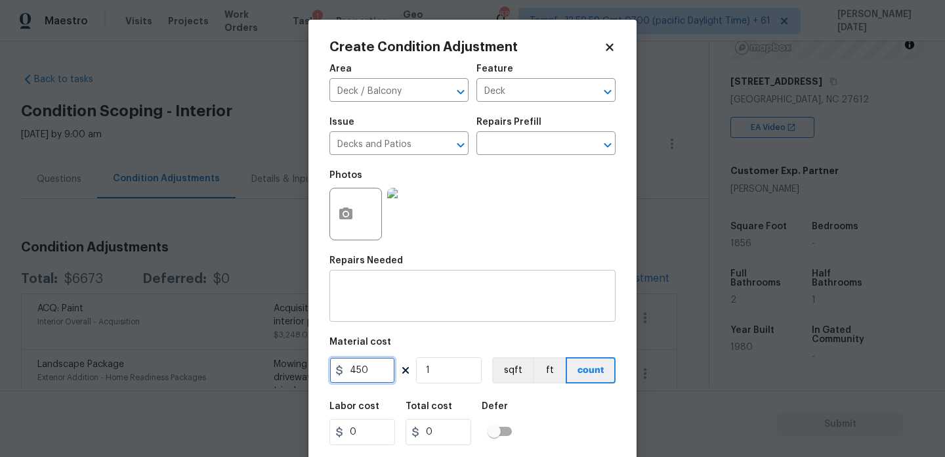
type input "450"
click at [378, 285] on textarea at bounding box center [472, 298] width 270 height 28
type input "450"
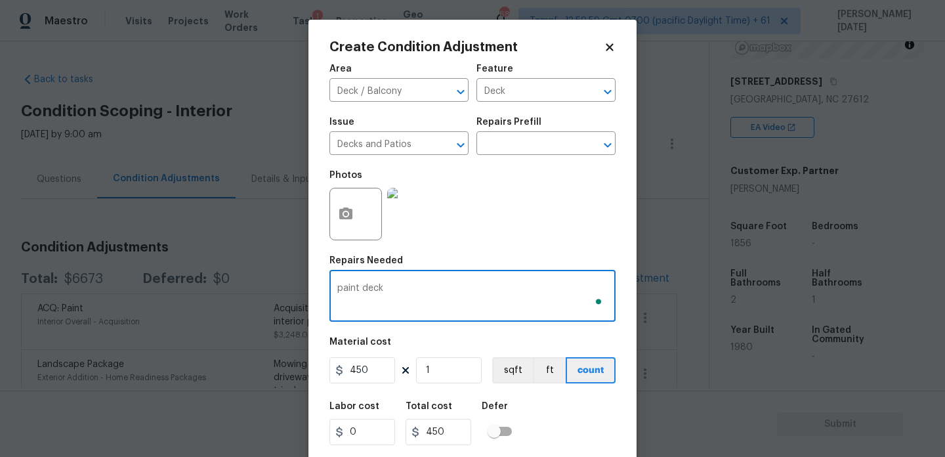
scroll to position [33, 0]
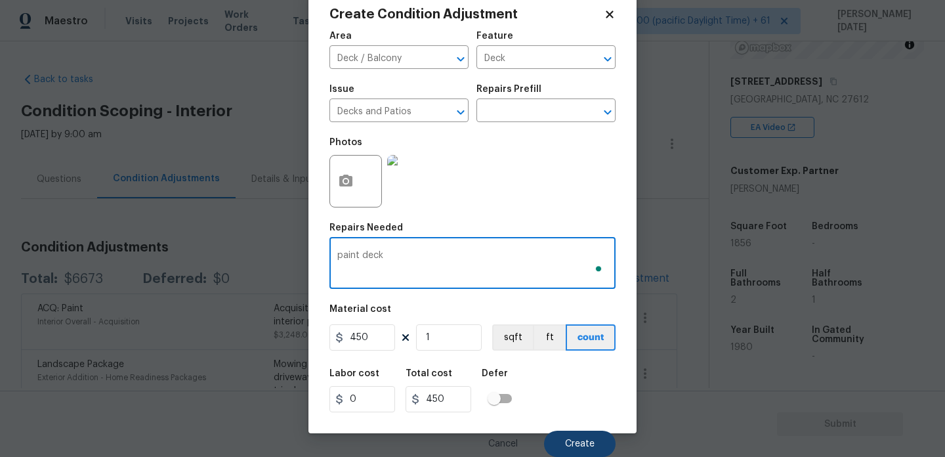
type textarea "paint deck"
click at [579, 450] on button "Create" at bounding box center [580, 444] width 72 height 26
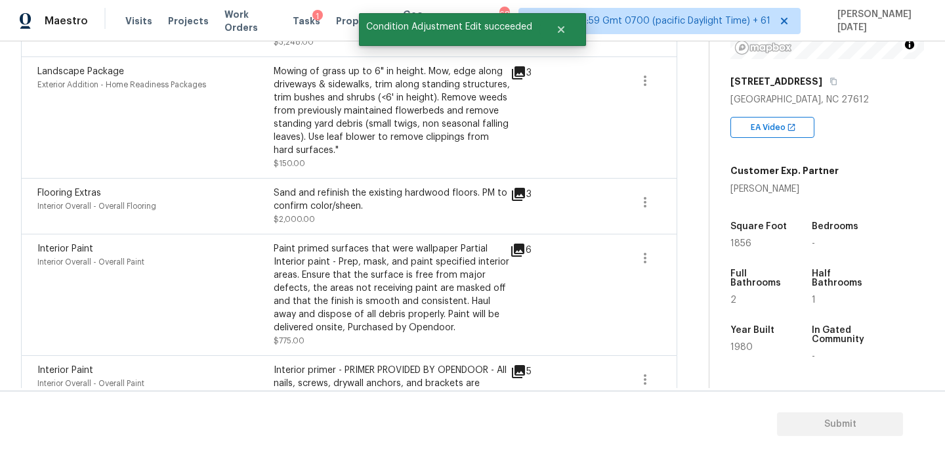
scroll to position [448, 0]
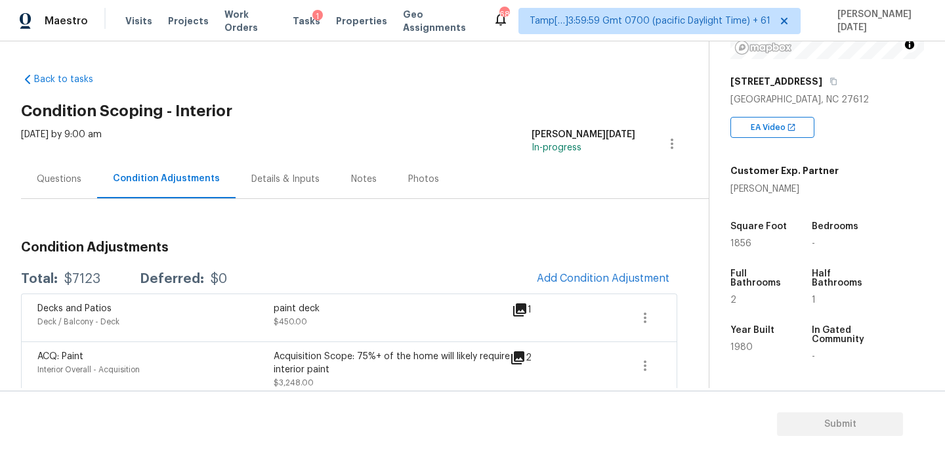
click at [87, 180] on div "Questions" at bounding box center [59, 178] width 76 height 39
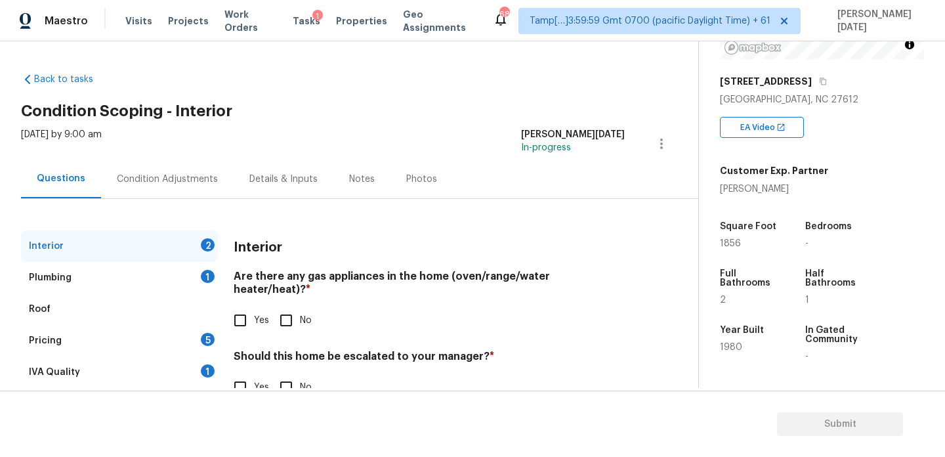
scroll to position [35, 0]
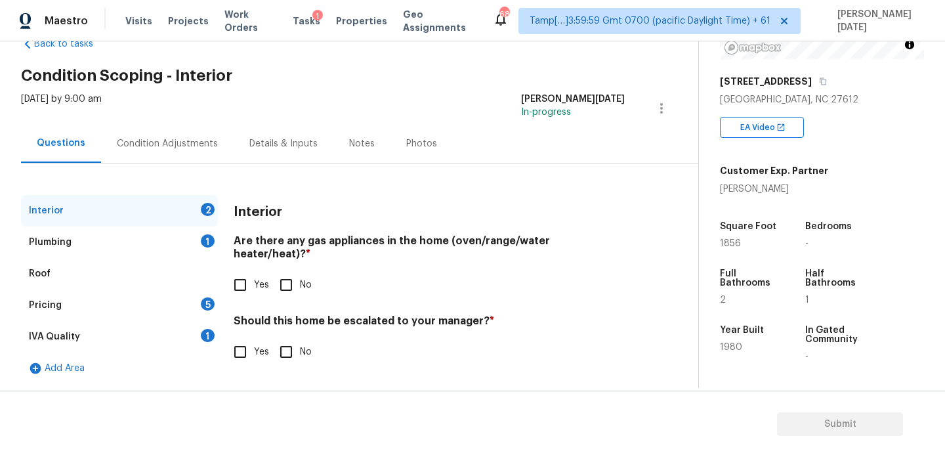
click at [245, 338] on input "Yes" at bounding box center [240, 352] width 28 height 28
checkbox input "true"
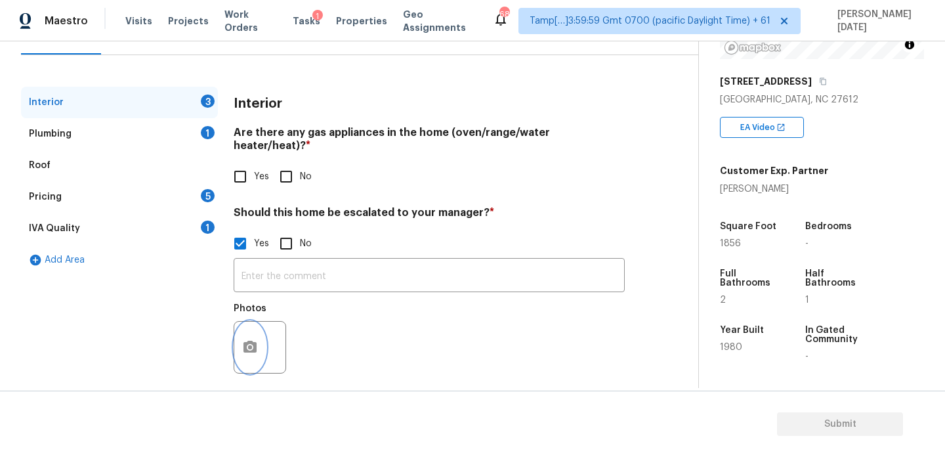
click at [252, 341] on icon "button" at bounding box center [249, 347] width 13 height 12
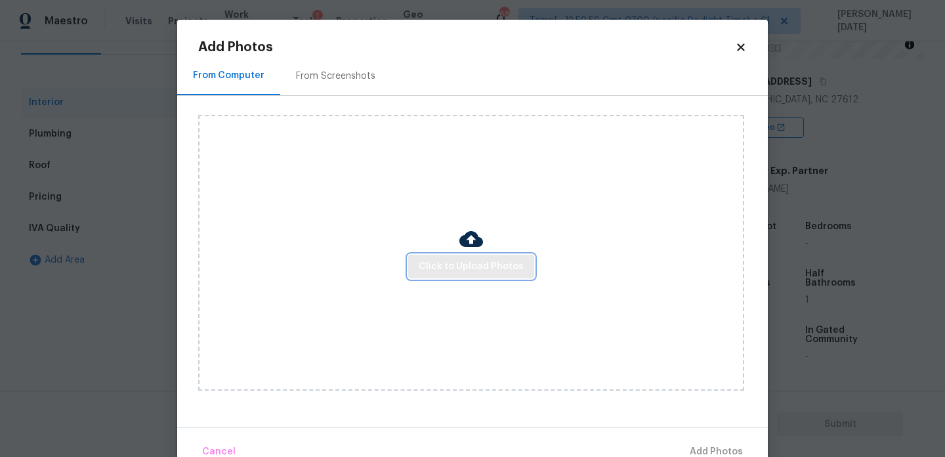
click at [484, 261] on span "Click to Upload Photos" at bounding box center [471, 267] width 105 height 16
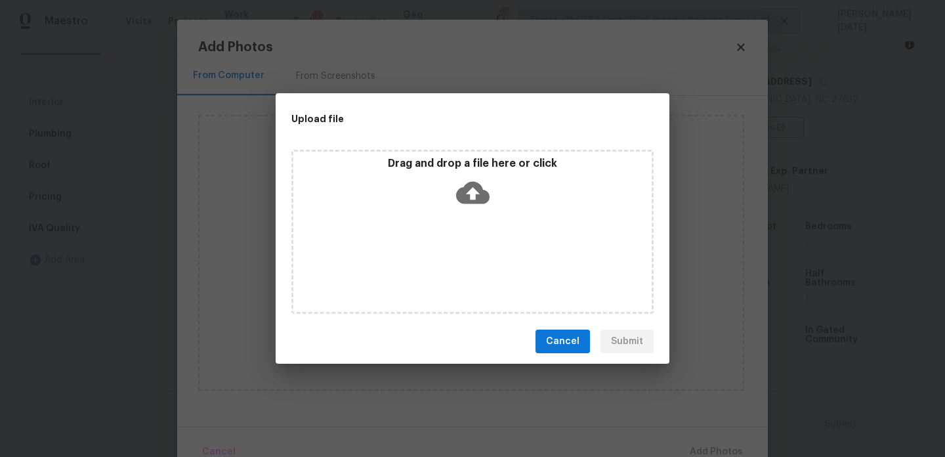
click at [484, 261] on div "Drag and drop a file here or click" at bounding box center [472, 232] width 362 height 164
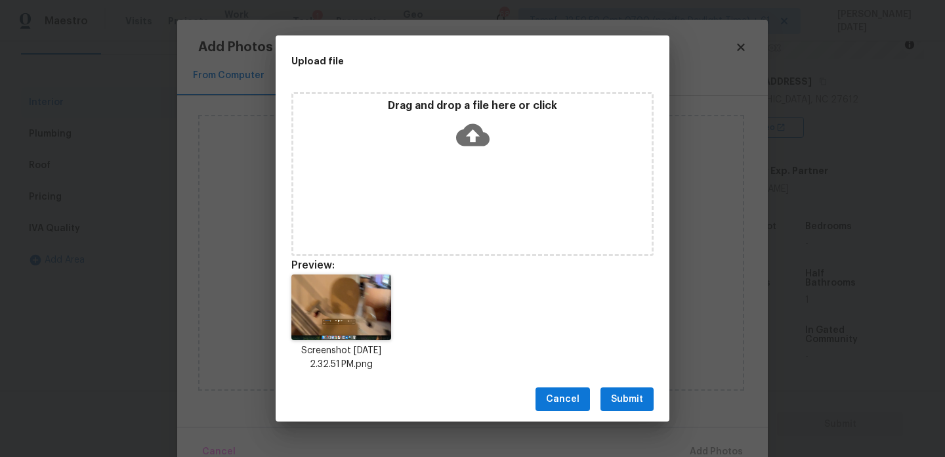
click at [622, 387] on button "Submit" at bounding box center [626, 399] width 53 height 24
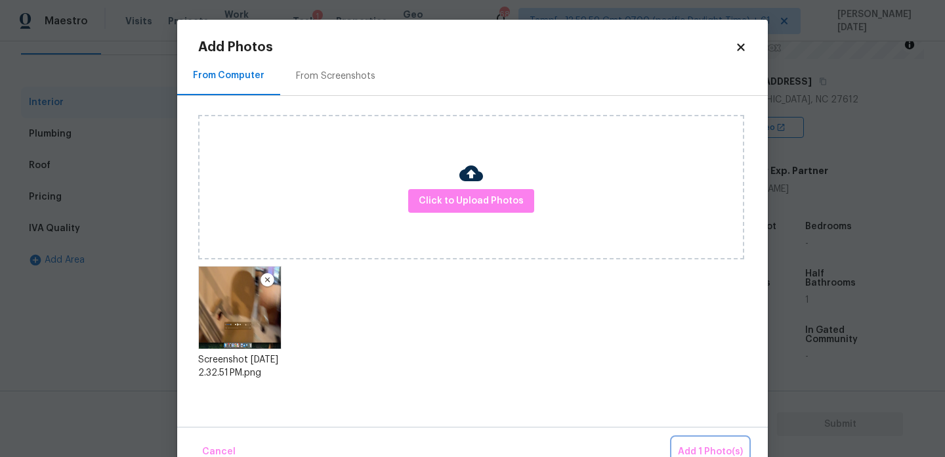
click at [694, 446] on span "Add 1 Photo(s)" at bounding box center [710, 452] width 65 height 16
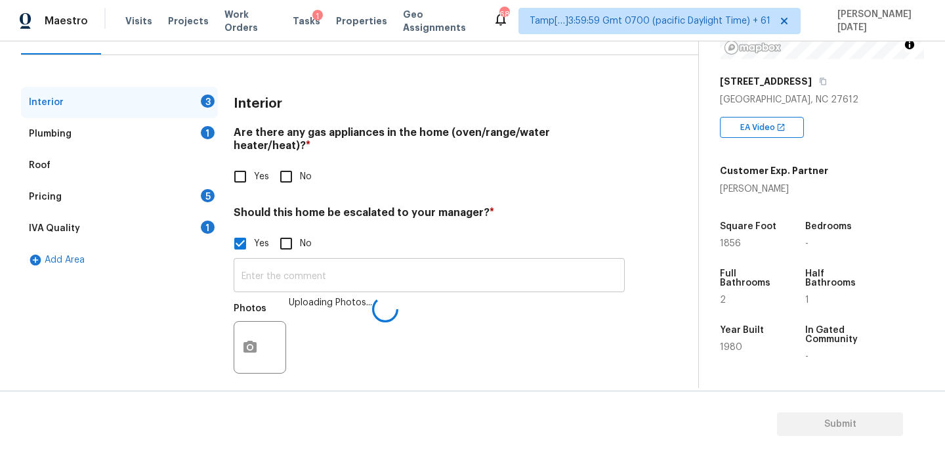
click at [299, 272] on input "text" at bounding box center [429, 276] width 391 height 31
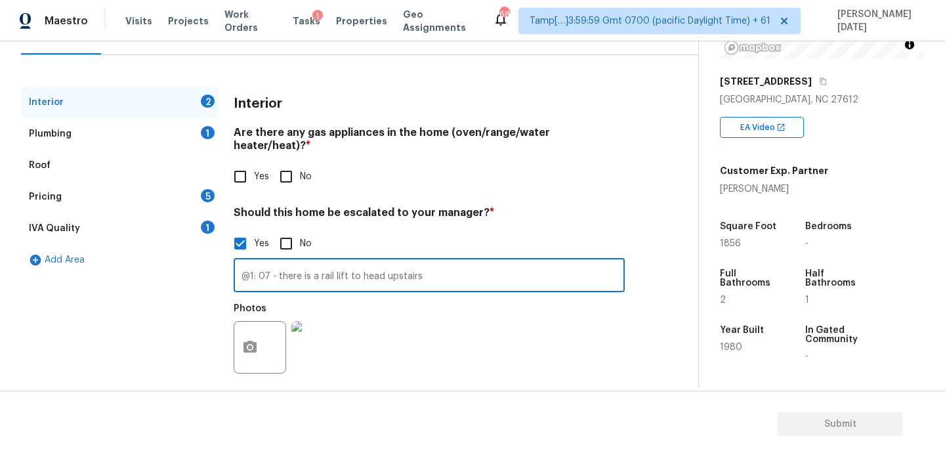
type input "@1: 07 - there is a rail lift to head upstairs"
click at [245, 163] on input "Yes" at bounding box center [240, 177] width 28 height 28
checkbox input "true"
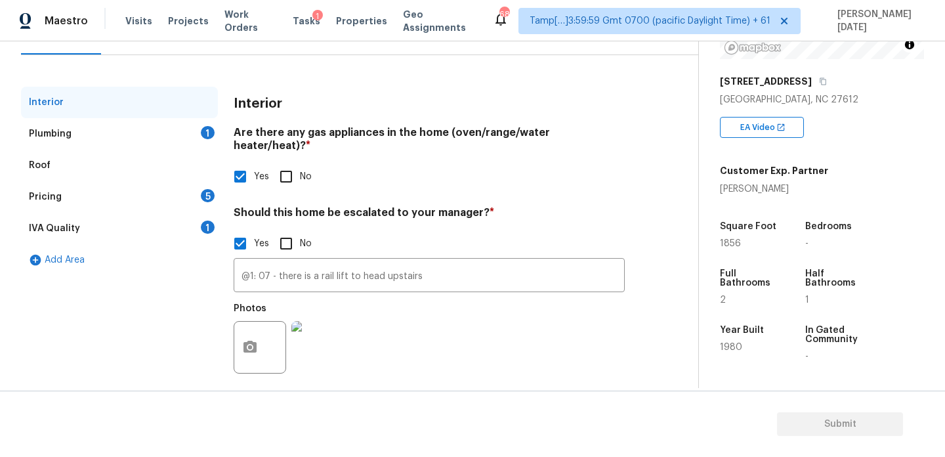
click at [200, 125] on div "Plumbing 1" at bounding box center [119, 134] width 197 height 32
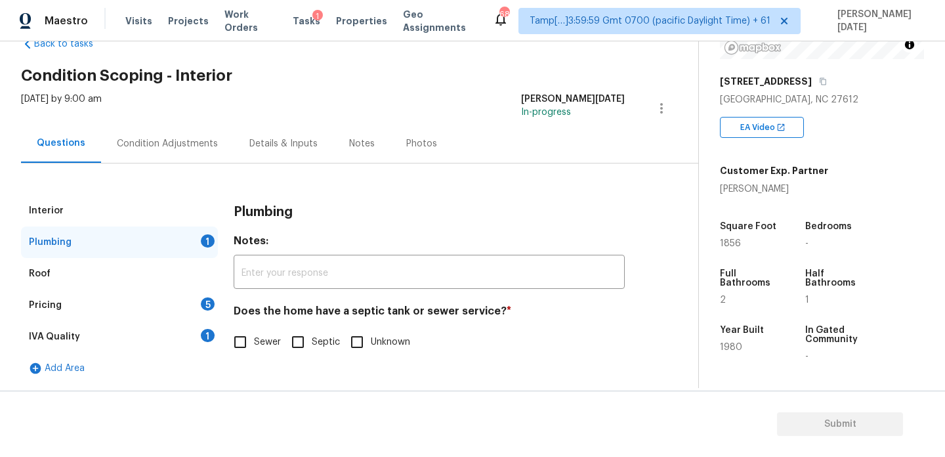
scroll to position [35, 0]
click at [247, 344] on input "Sewer" at bounding box center [240, 342] width 28 height 28
checkbox input "true"
click at [179, 285] on div "Roof" at bounding box center [119, 274] width 197 height 32
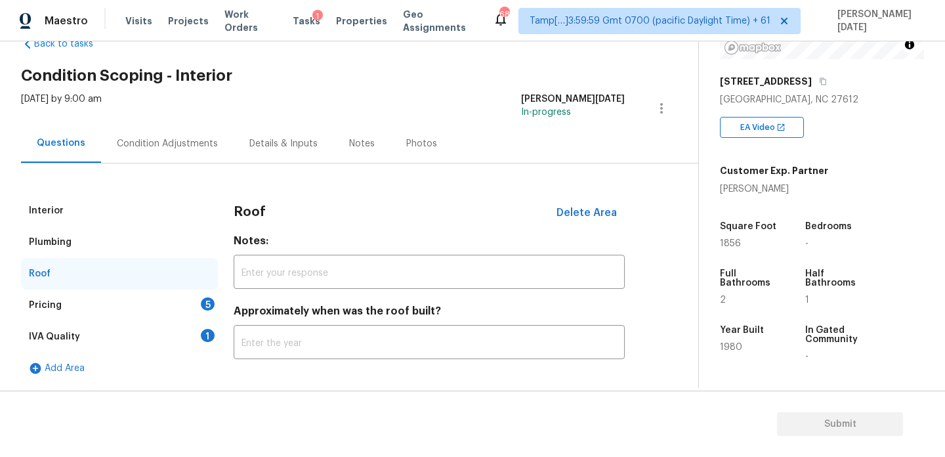
click at [216, 305] on div "Pricing 5" at bounding box center [119, 305] width 197 height 32
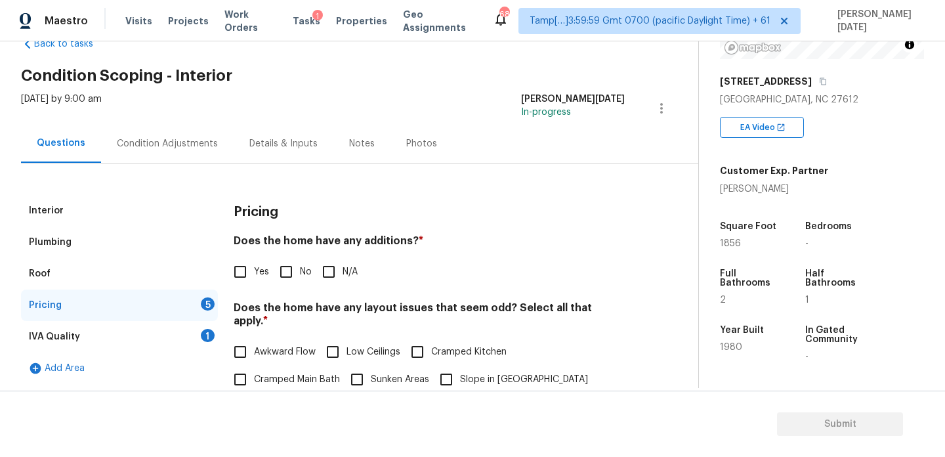
click at [297, 277] on input "No" at bounding box center [286, 272] width 28 height 28
checkbox input "true"
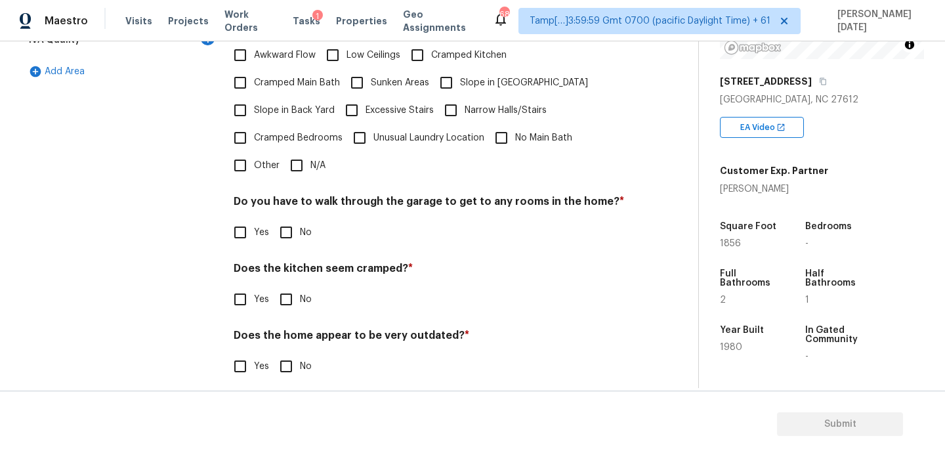
scroll to position [331, 0]
click at [289, 220] on input "No" at bounding box center [286, 234] width 28 height 28
checkbox input "true"
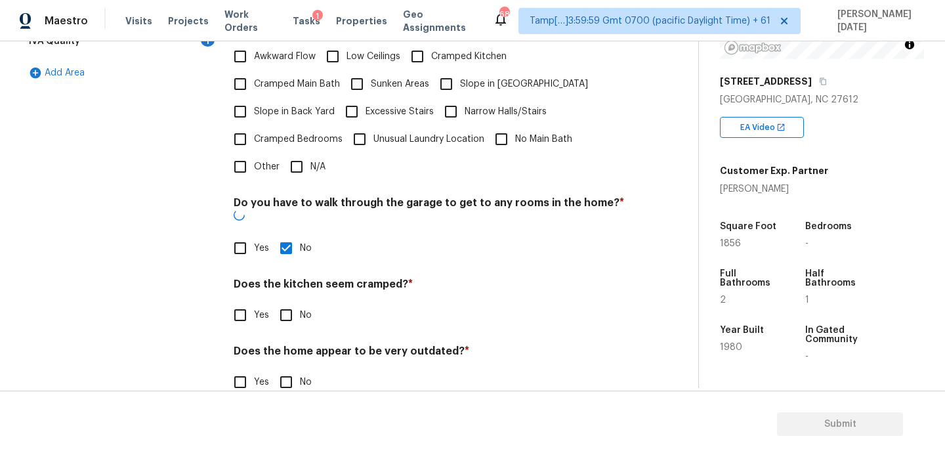
click at [300, 153] on input "N/A" at bounding box center [297, 167] width 28 height 28
checkbox input "true"
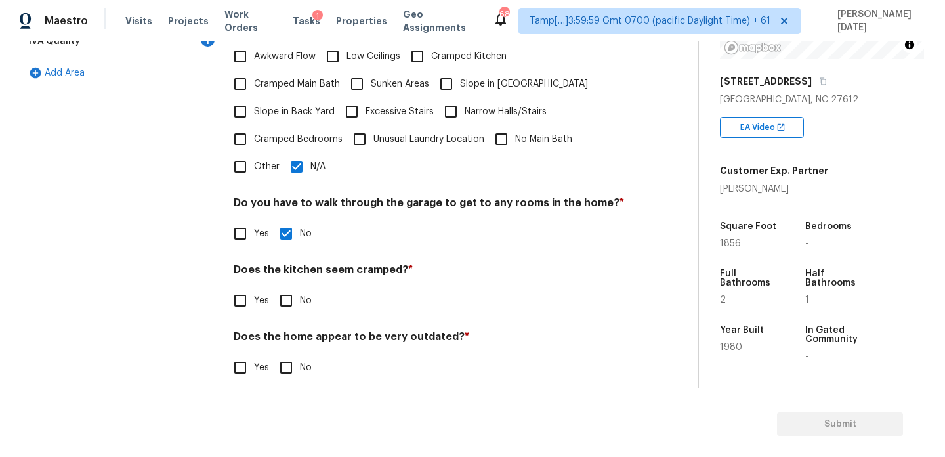
click at [300, 305] on div "Pricing Does the home have any additions? * Yes No N/A Does the home have any l…" at bounding box center [429, 148] width 391 height 497
click at [295, 354] on input "No" at bounding box center [286, 368] width 28 height 28
checkbox input "true"
click at [295, 304] on div "Pricing Does the home have any additions? * Yes No N/A Does the home have any l…" at bounding box center [429, 149] width 391 height 499
click at [291, 287] on input "No" at bounding box center [286, 301] width 28 height 28
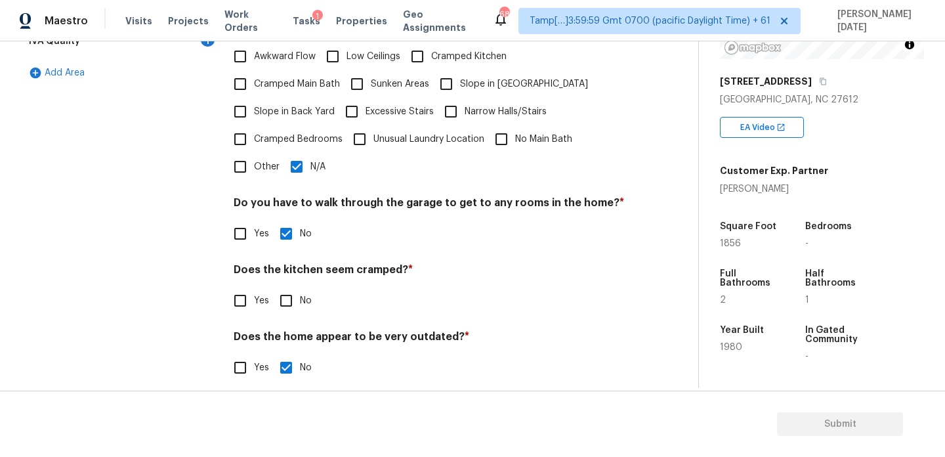
checkbox input "true"
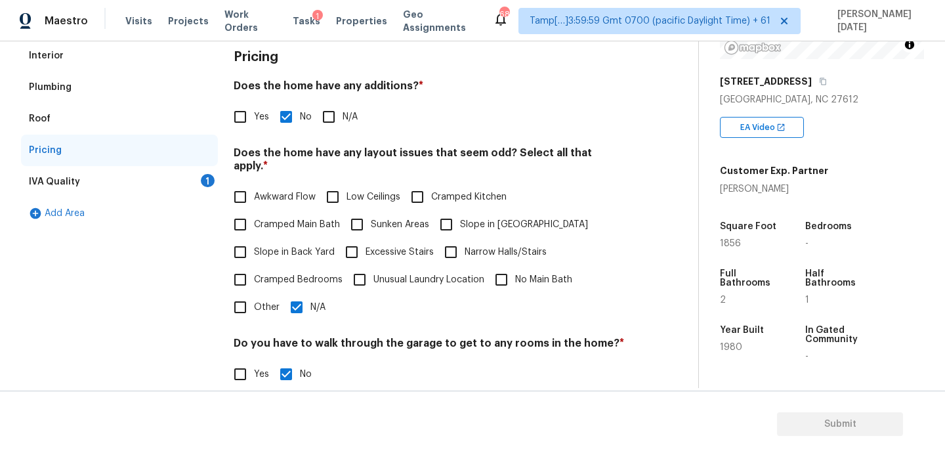
click at [197, 188] on div "IVA Quality 1" at bounding box center [119, 182] width 197 height 32
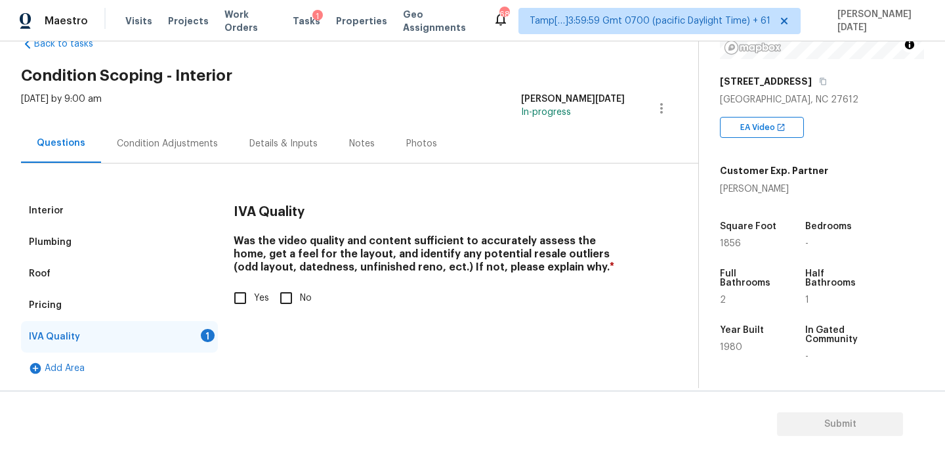
click at [232, 291] on input "Yes" at bounding box center [240, 298] width 28 height 28
checkbox input "true"
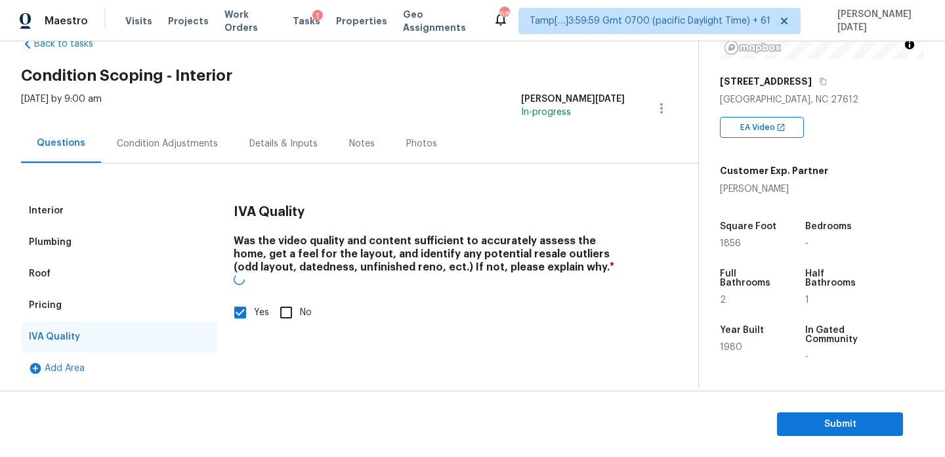
click at [183, 163] on div "Interior Plumbing Roof Pricing IVA Quality Add Area IVA Quality Was the video q…" at bounding box center [344, 273] width 646 height 221
click at [179, 144] on div "Condition Adjustments" at bounding box center [167, 143] width 101 height 13
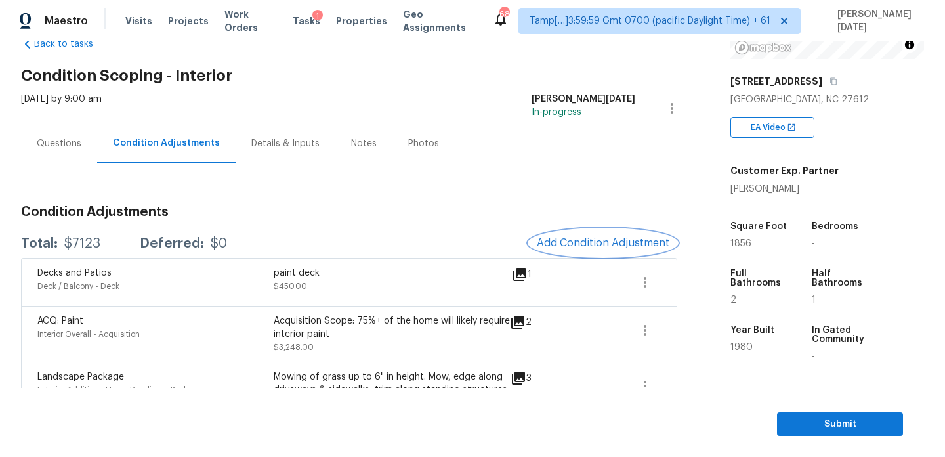
click at [562, 250] on button "Add Condition Adjustment" at bounding box center [603, 243] width 148 height 28
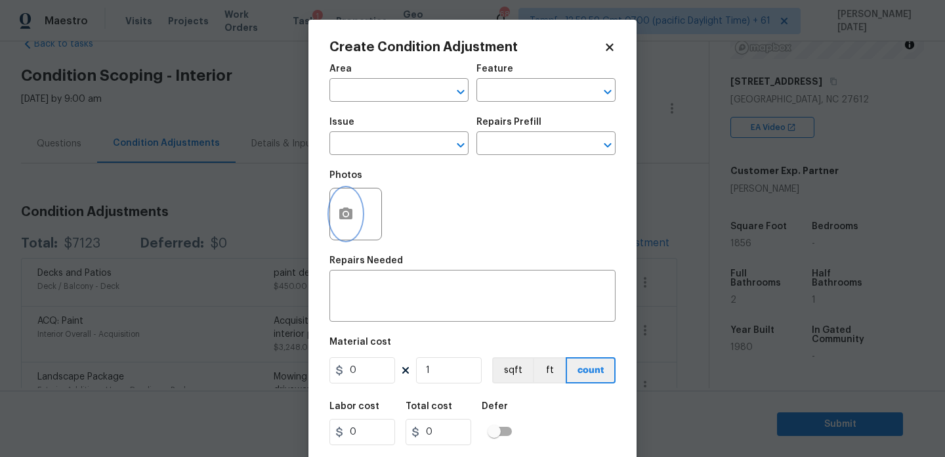
click at [352, 232] on button "button" at bounding box center [346, 213] width 32 height 51
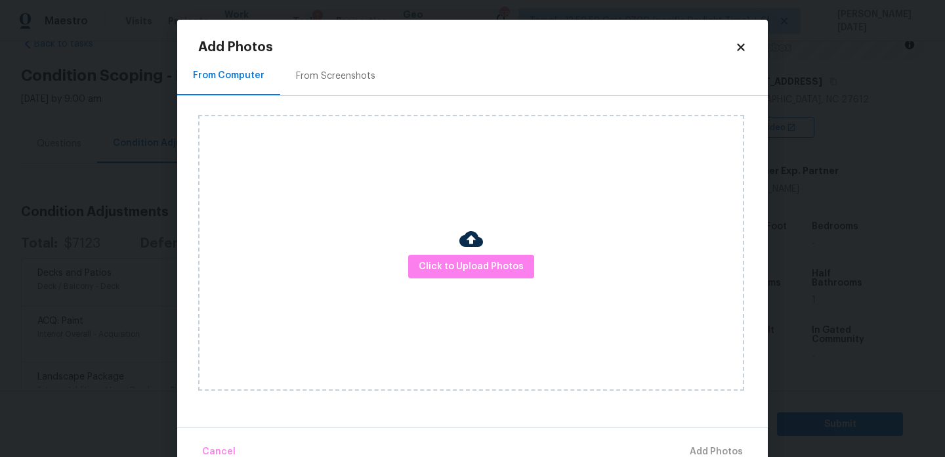
click at [482, 252] on div at bounding box center [471, 241] width 24 height 28
click at [486, 270] on span "Click to Upload Photos" at bounding box center [471, 267] width 105 height 16
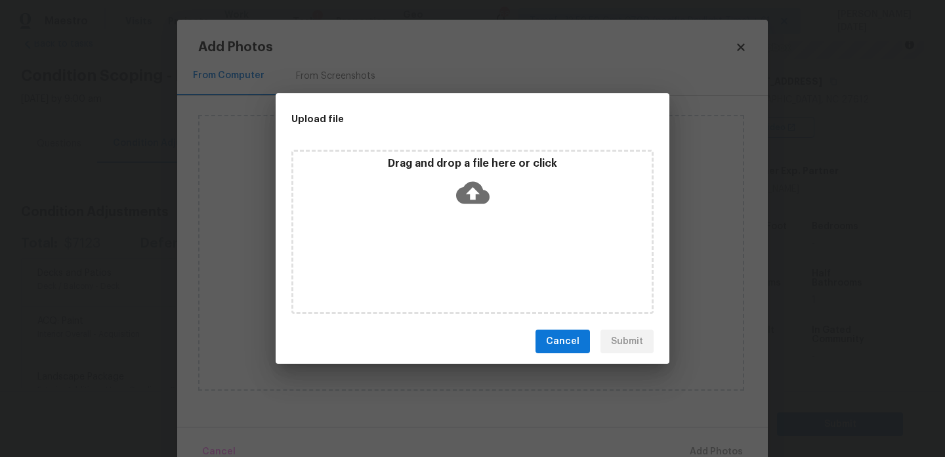
click at [486, 270] on div "Drag and drop a file here or click" at bounding box center [472, 232] width 362 height 164
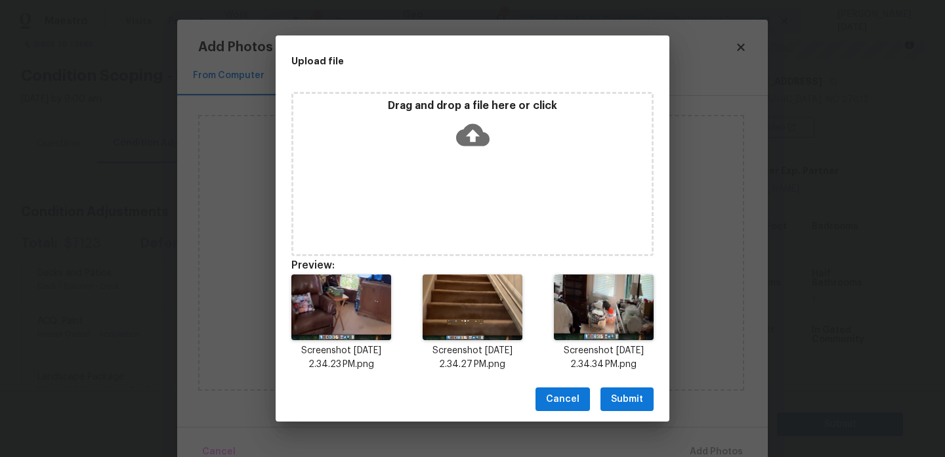
click at [624, 394] on span "Submit" at bounding box center [627, 399] width 32 height 16
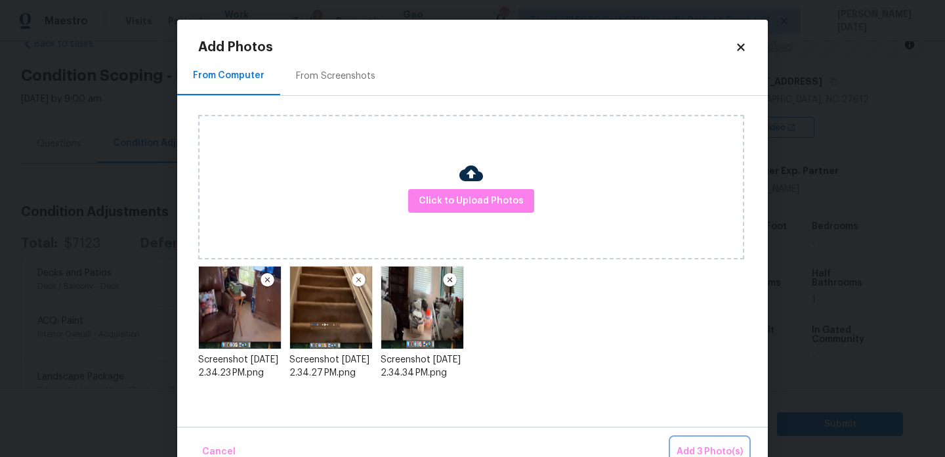
click at [696, 442] on button "Add 3 Photo(s)" at bounding box center [709, 452] width 77 height 28
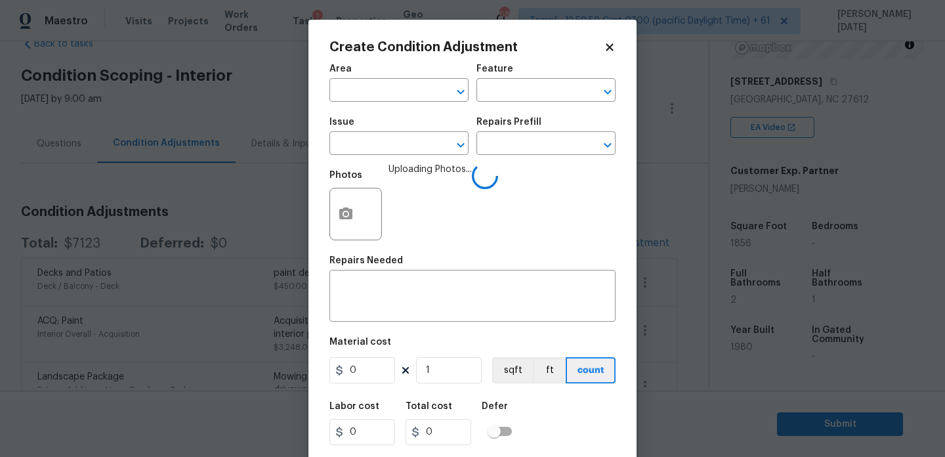
click at [352, 102] on span "Area ​" at bounding box center [398, 82] width 139 height 53
click at [377, 90] on input "text" at bounding box center [380, 91] width 102 height 20
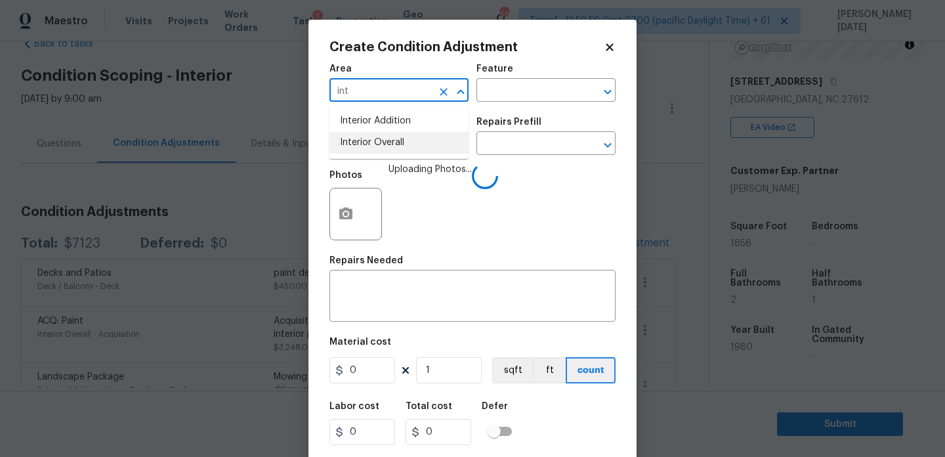
click at [406, 148] on li "Interior Overall" at bounding box center [398, 143] width 139 height 22
type input "Interior Overall"
click at [406, 148] on input "text" at bounding box center [380, 145] width 102 height 20
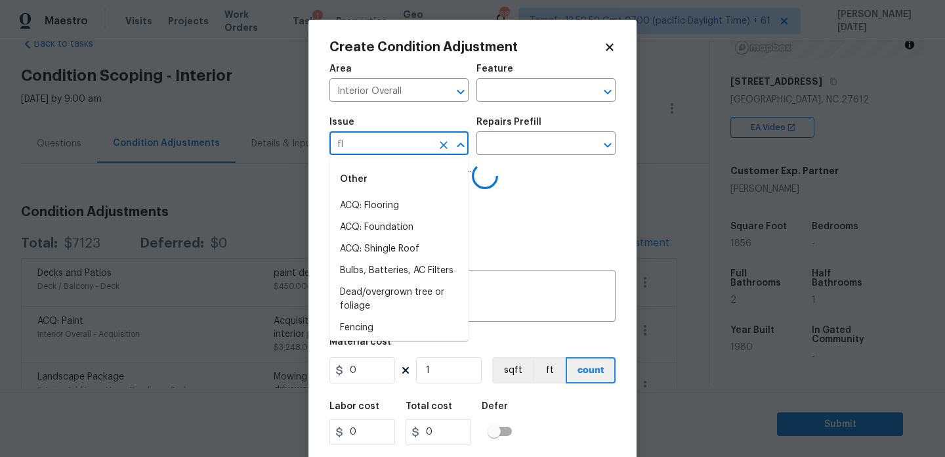
type input "flo"
click at [417, 242] on li "Flooring General" at bounding box center [398, 249] width 139 height 22
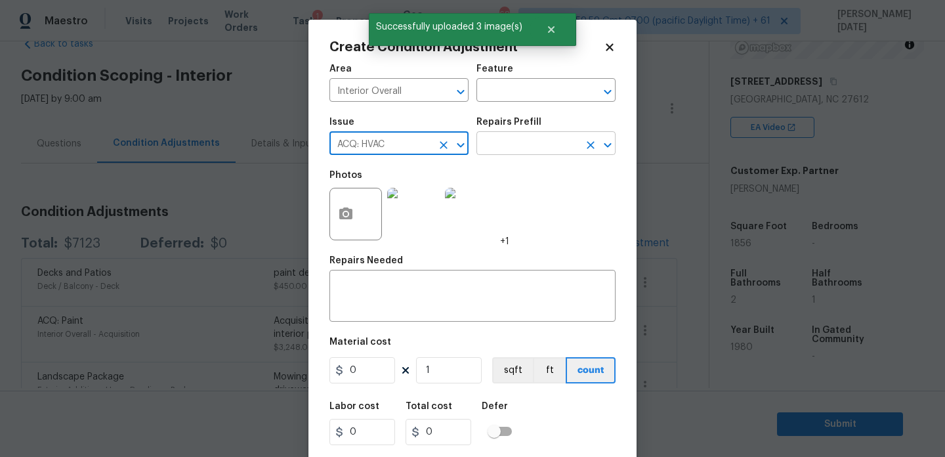
type input "ACQ: HVAC"
click at [541, 148] on input "text" at bounding box center [527, 145] width 102 height 20
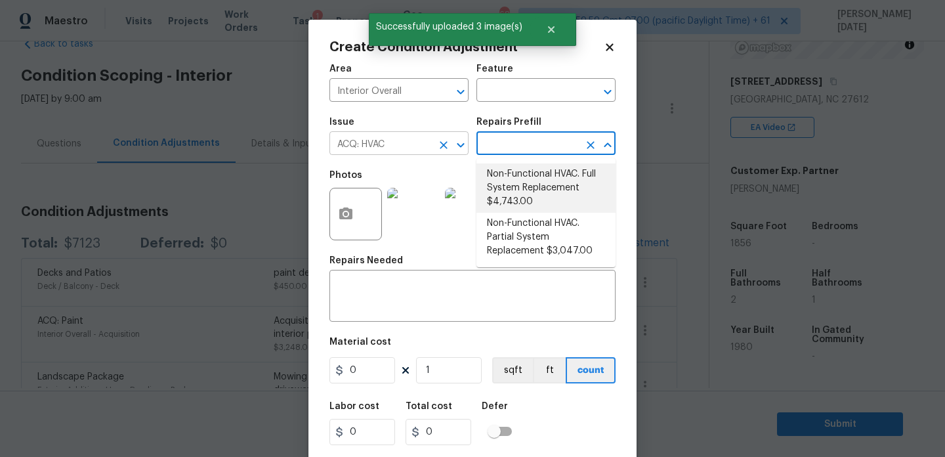
click at [436, 140] on button "Clear" at bounding box center [443, 145] width 18 height 18
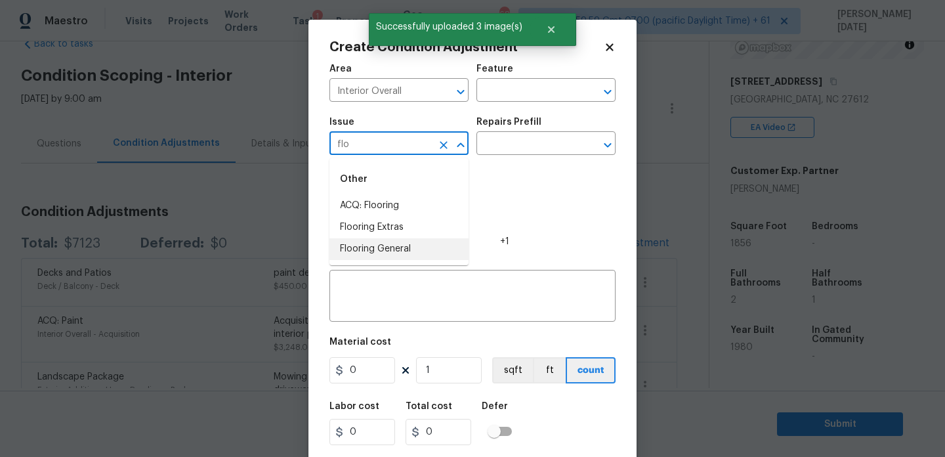
click at [417, 242] on li "Flooring General" at bounding box center [398, 249] width 139 height 22
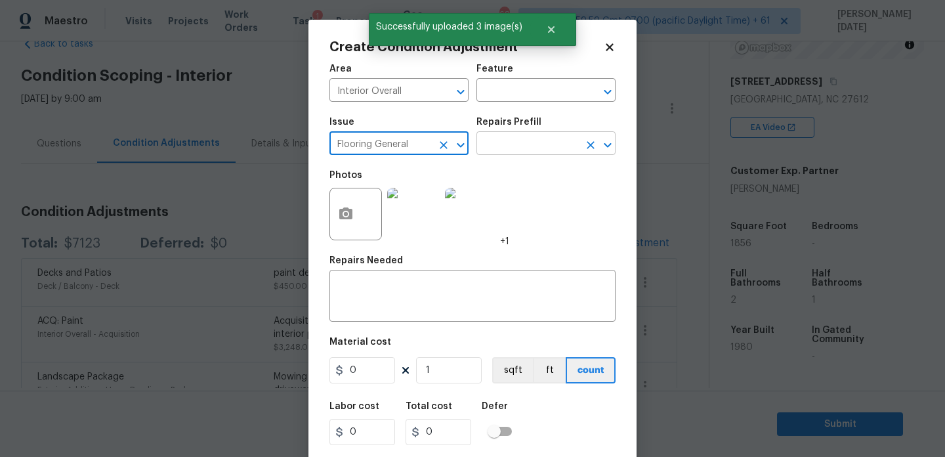
type input "Flooring General"
click at [508, 148] on input "text" at bounding box center [527, 145] width 102 height 20
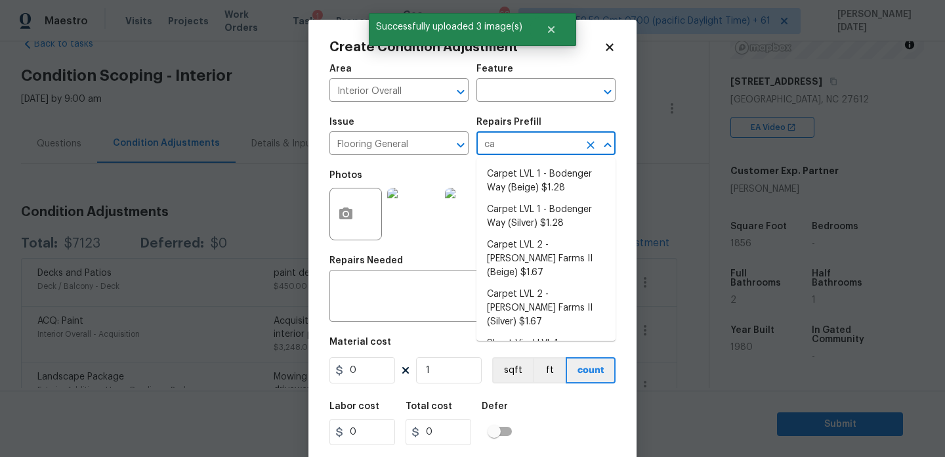
type input "car"
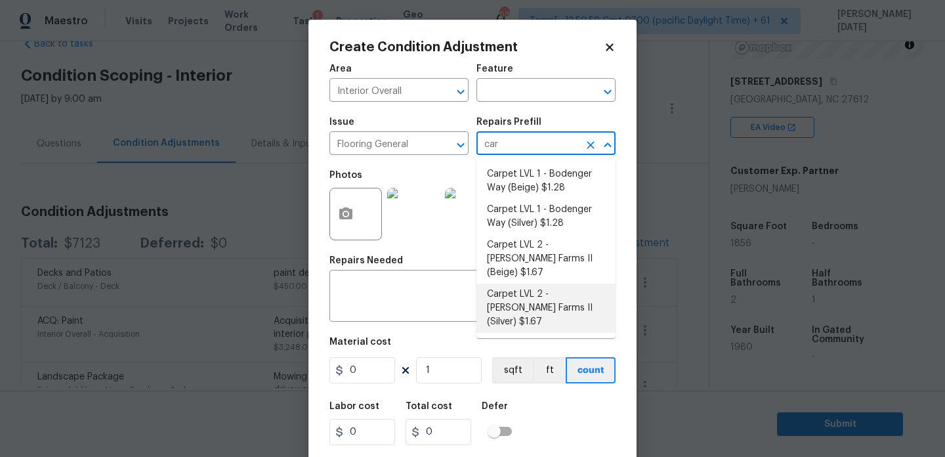
click at [556, 289] on li "Carpet LVL 2 - Abshire Farms II (Silver) $1.67" at bounding box center [545, 308] width 139 height 49
type input "Overall Flooring"
type textarea "Install new carpet ([PERSON_NAME] Farms II - 929 Thin Ice) at all previously ca…"
type input "1.67"
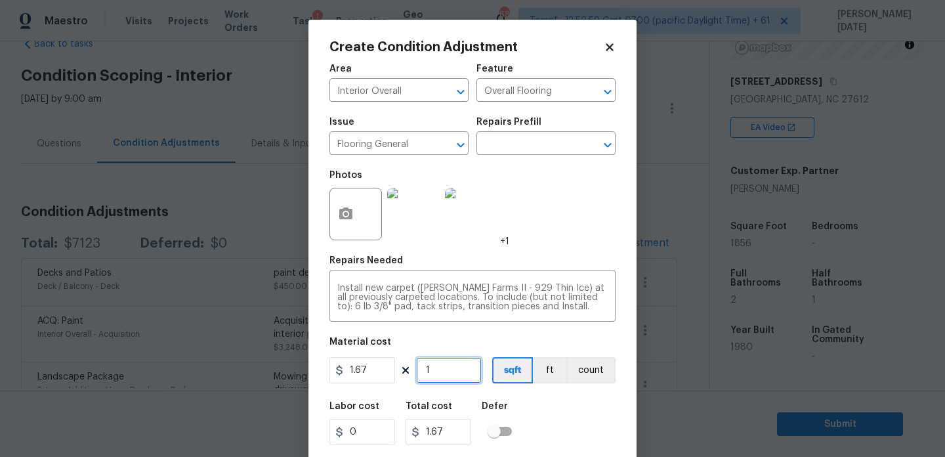
click at [451, 378] on input "1" at bounding box center [449, 370] width 66 height 26
type input "10"
type input "16.7"
type input "100"
type input "167"
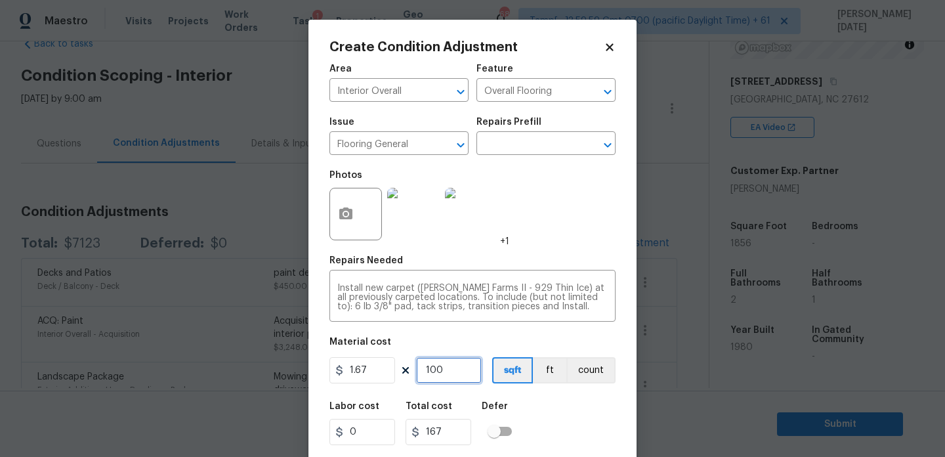
type input "1000"
type input "1670"
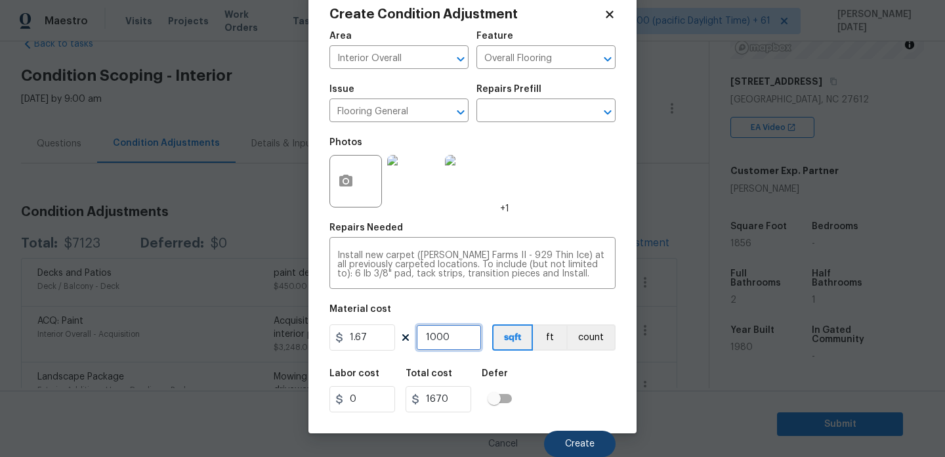
type input "1000"
click at [568, 446] on span "Create" at bounding box center [580, 444] width 30 height 10
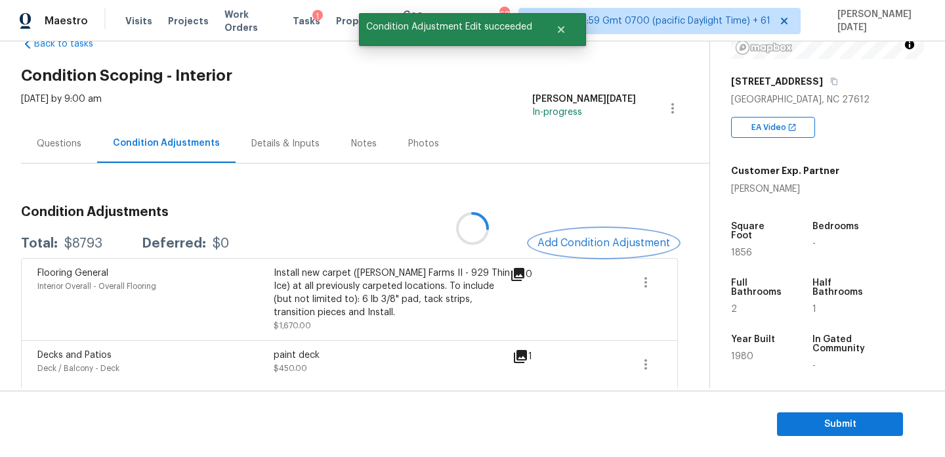
scroll to position [0, 0]
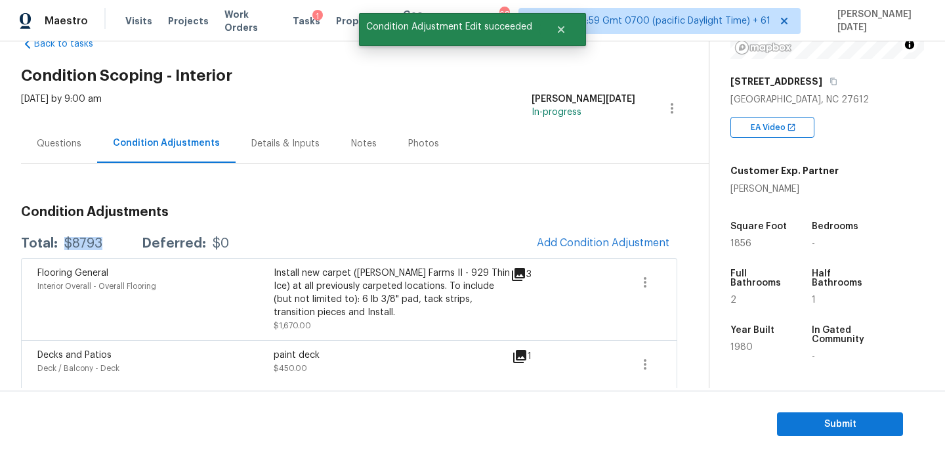
drag, startPoint x: 66, startPoint y: 243, endPoint x: 107, endPoint y: 243, distance: 41.3
click at [107, 243] on div "Total: $8793 Deferred: $0" at bounding box center [125, 243] width 208 height 13
copy div "$8793"
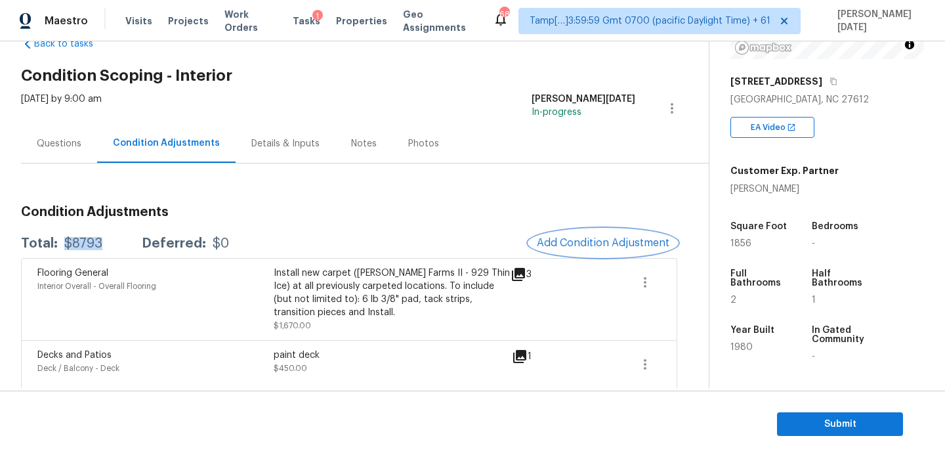
click at [552, 246] on span "Add Condition Adjustment" at bounding box center [603, 243] width 133 height 12
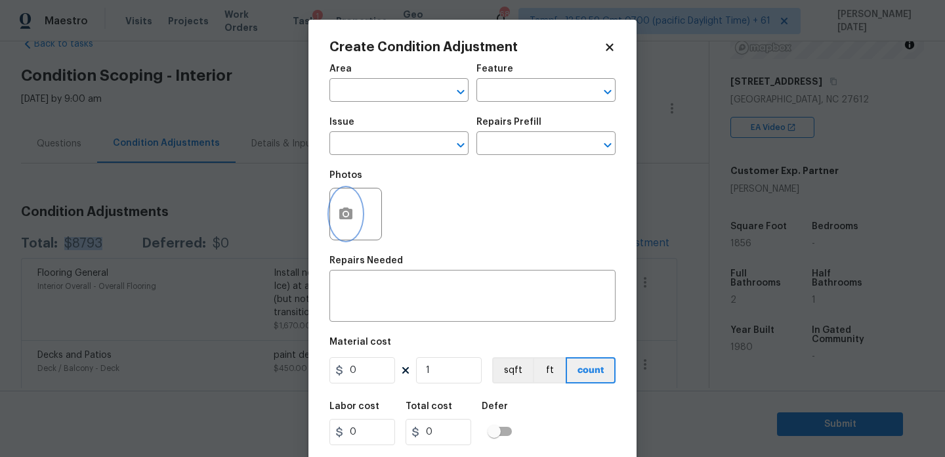
click at [348, 214] on icon "button" at bounding box center [346, 214] width 16 height 16
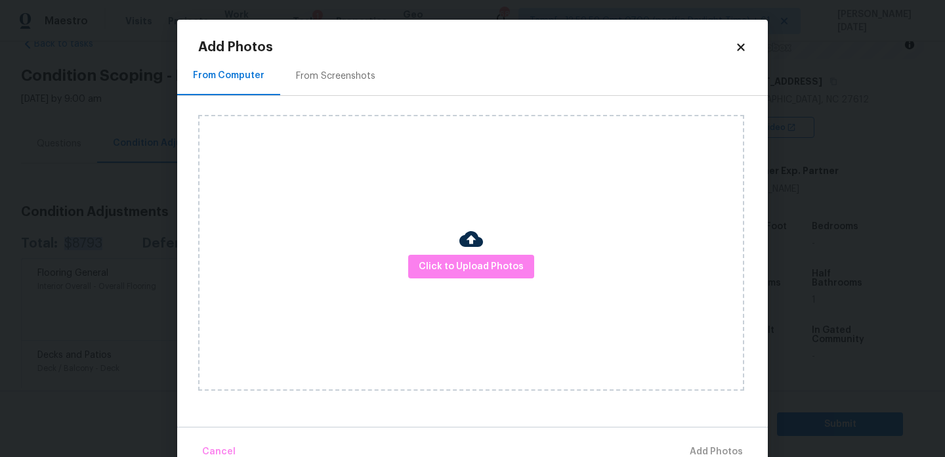
click at [476, 280] on div "Click to Upload Photos" at bounding box center [471, 253] width 546 height 276
click at [486, 264] on span "Click to Upload Photos" at bounding box center [471, 267] width 105 height 16
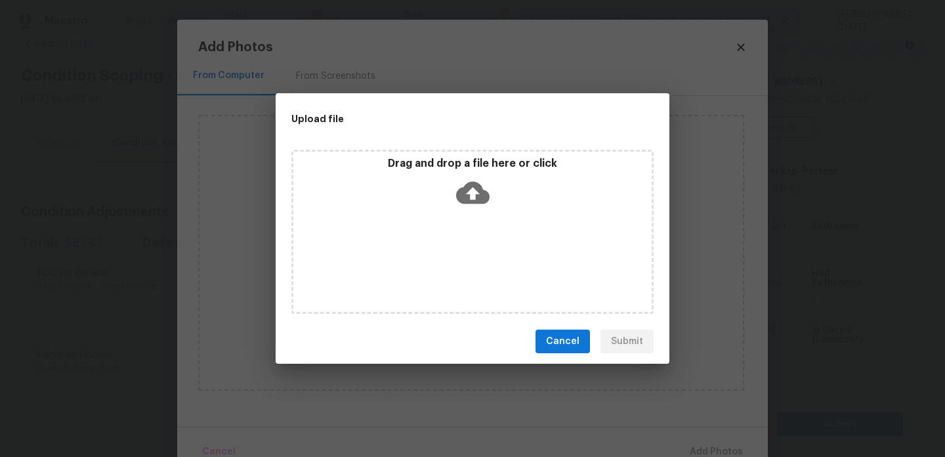
click at [486, 264] on div "Drag and drop a file here or click" at bounding box center [472, 232] width 362 height 164
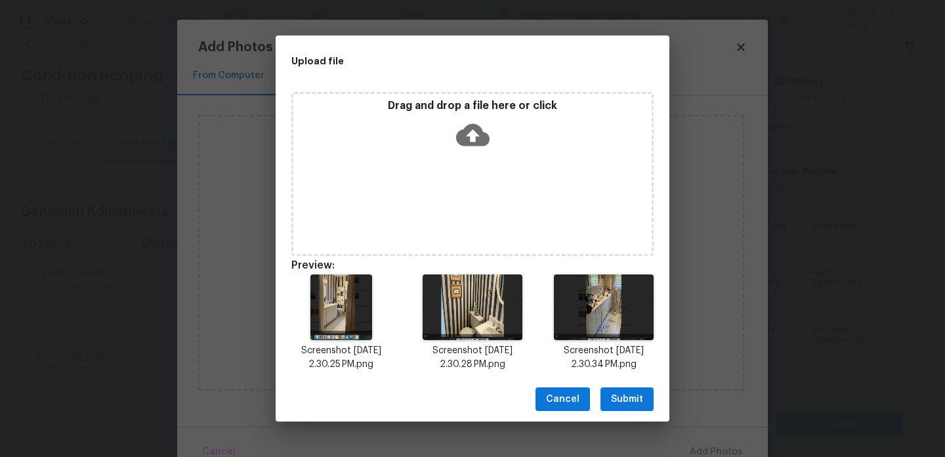
click at [627, 396] on span "Submit" at bounding box center [627, 399] width 32 height 16
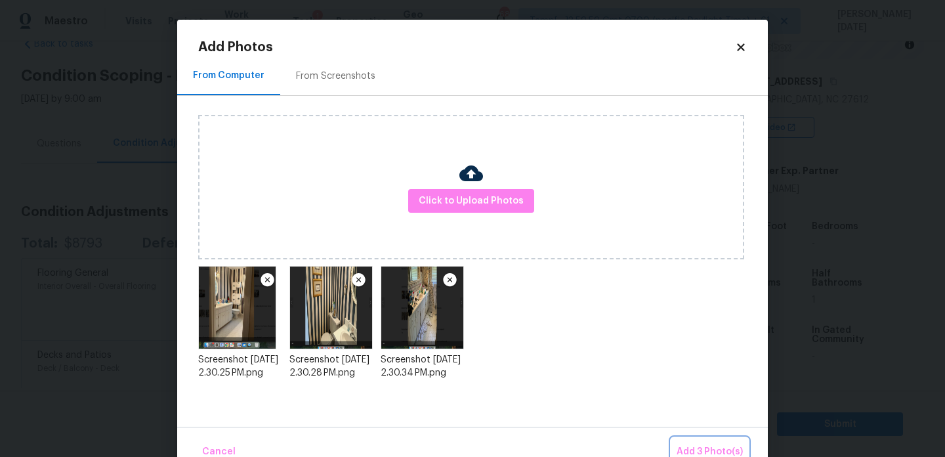
click at [688, 440] on button "Add 3 Photo(s)" at bounding box center [709, 452] width 77 height 28
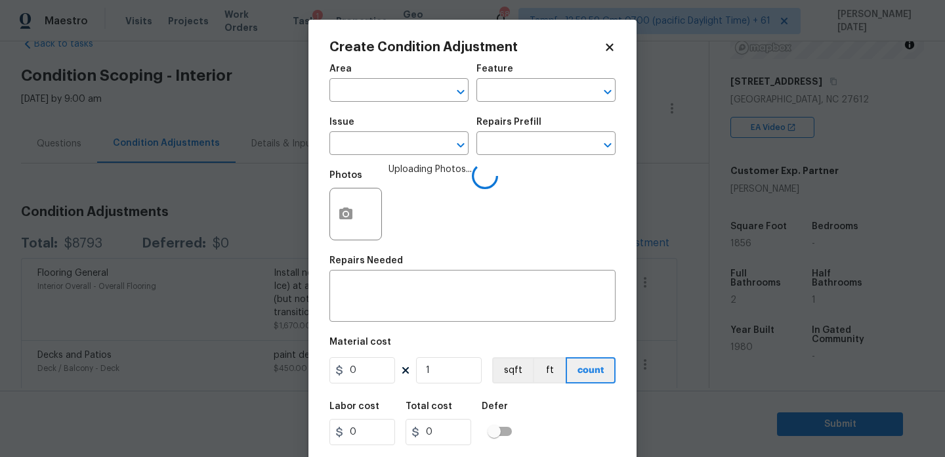
click at [287, 184] on body "Maestro Visits Projects Work Orders Tasks 1 Properties Geo Assignments 686 Tamp…" at bounding box center [472, 228] width 945 height 457
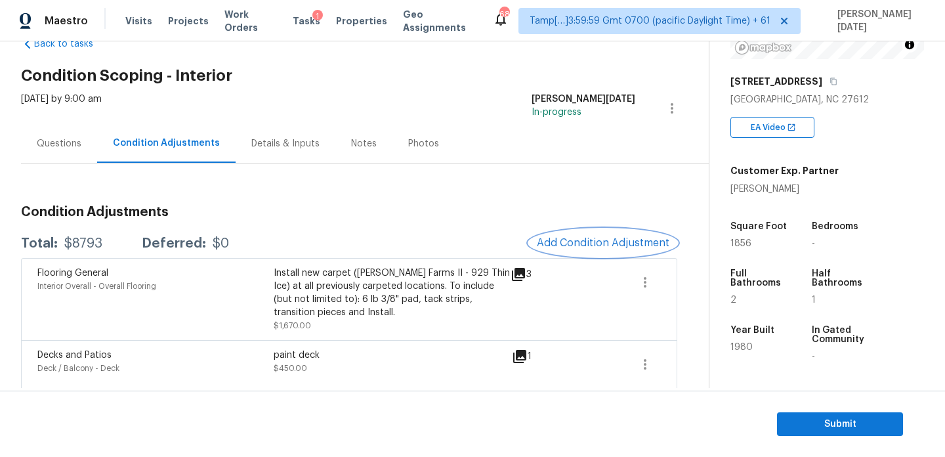
scroll to position [531, 0]
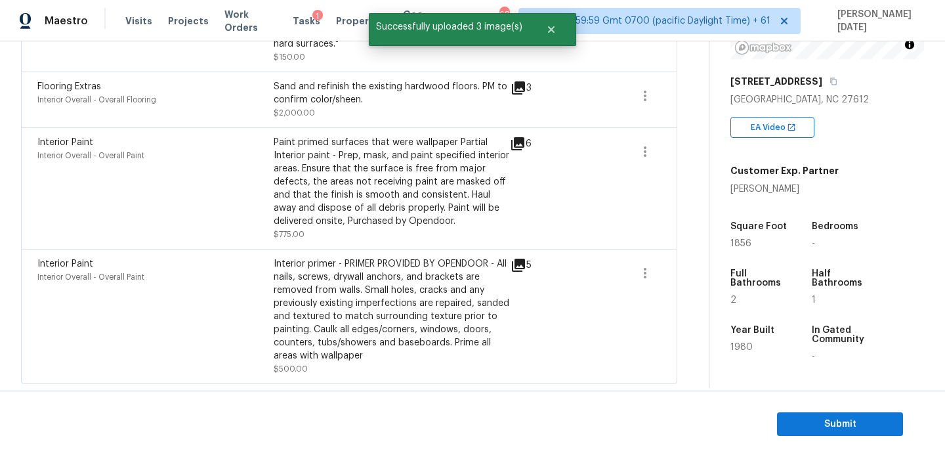
click at [516, 142] on icon at bounding box center [517, 143] width 13 height 13
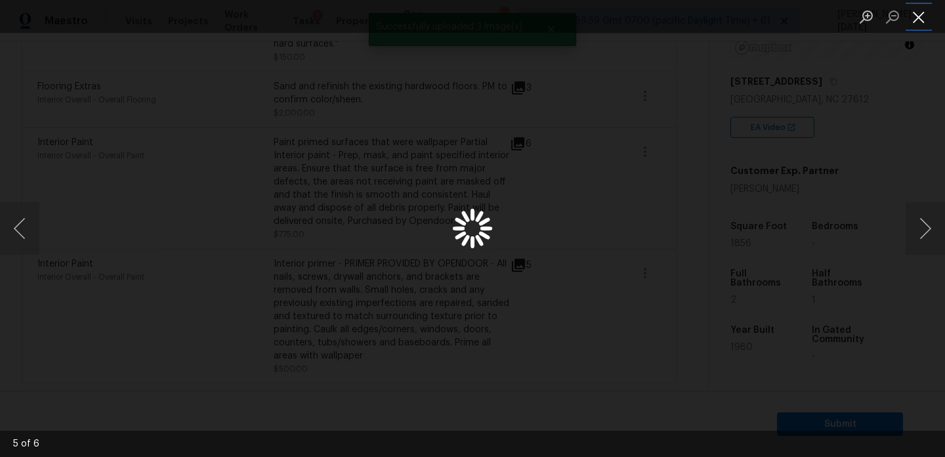
click at [922, 25] on button "Close lightbox" at bounding box center [919, 16] width 26 height 23
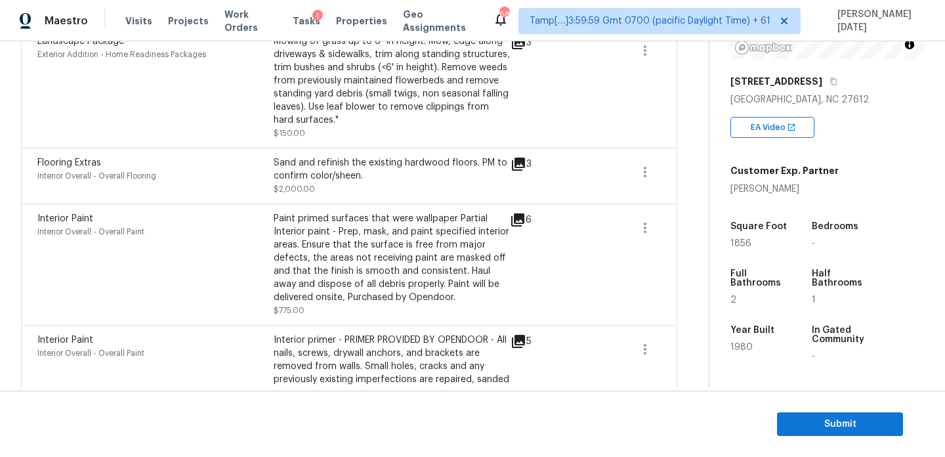
scroll to position [494, 0]
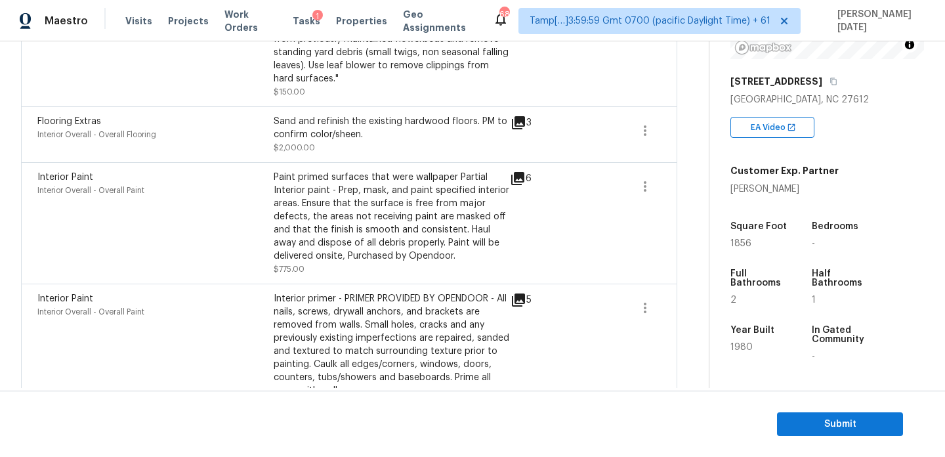
click at [608, 298] on span at bounding box center [599, 351] width 51 height 118
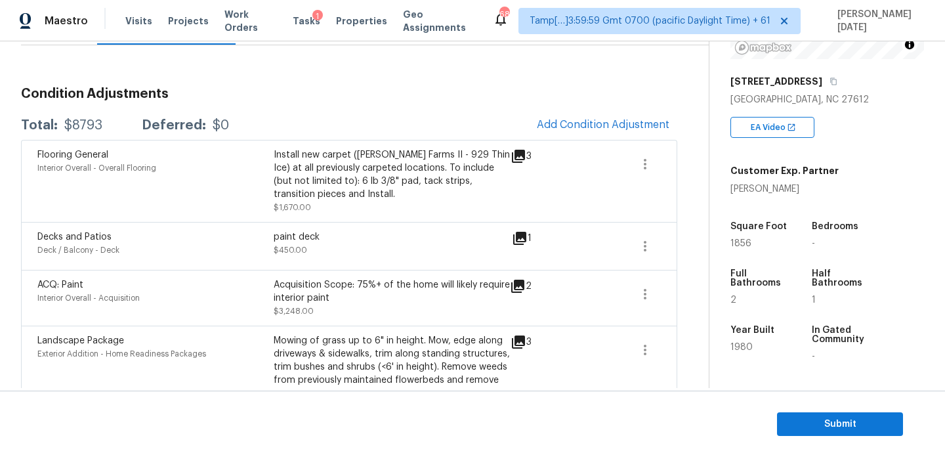
scroll to position [151, 0]
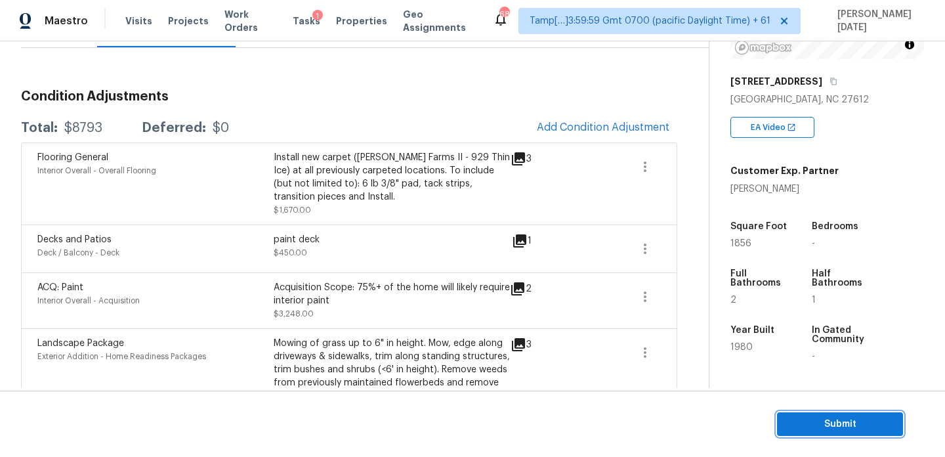
click at [801, 414] on button "Submit" at bounding box center [840, 424] width 126 height 24
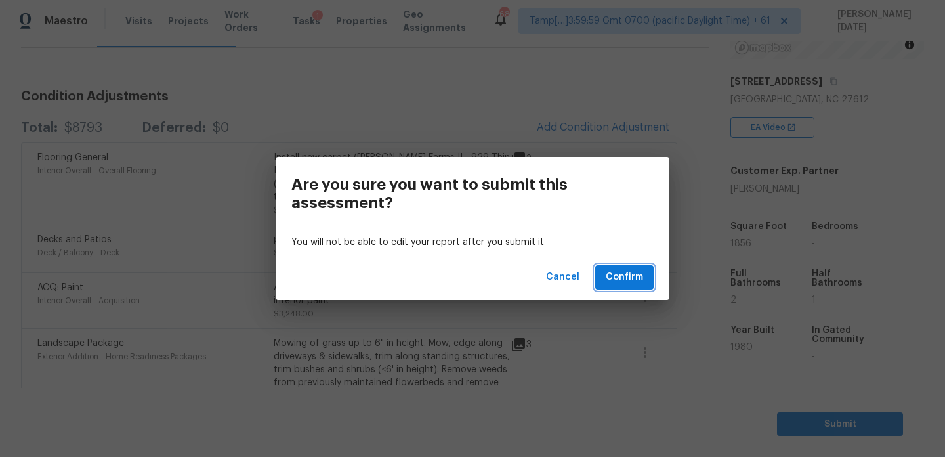
click at [631, 276] on span "Confirm" at bounding box center [624, 277] width 37 height 16
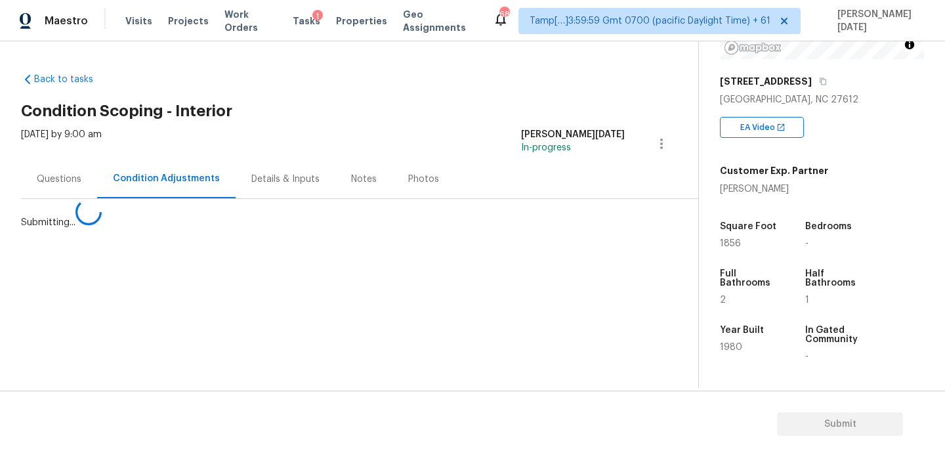
scroll to position [0, 0]
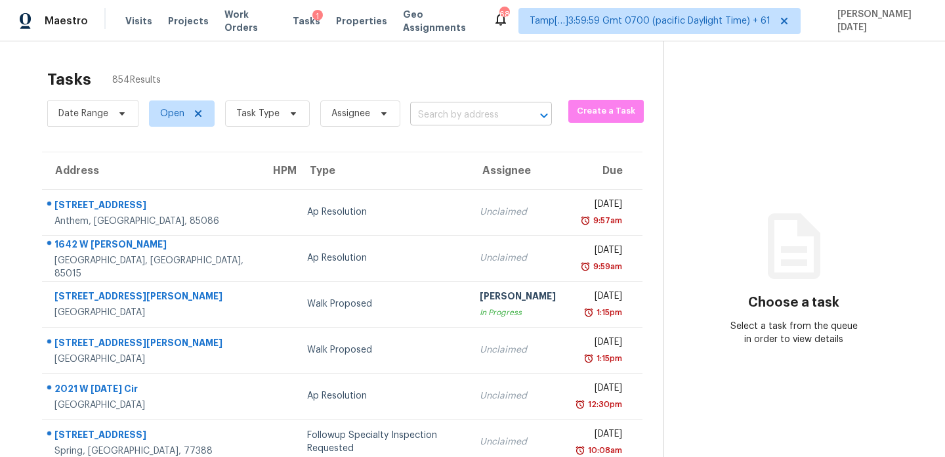
click at [453, 108] on input "text" at bounding box center [462, 115] width 105 height 20
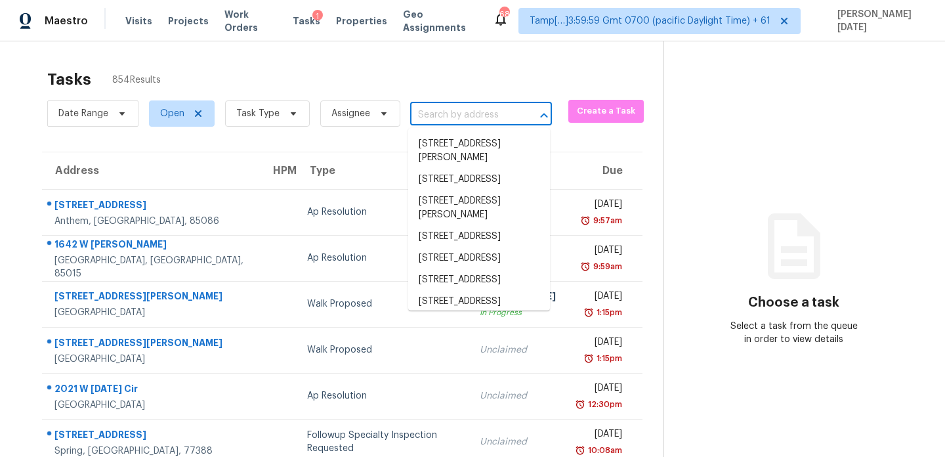
paste input "[STREET_ADDRESS]"
type input "[STREET_ADDRESS]"
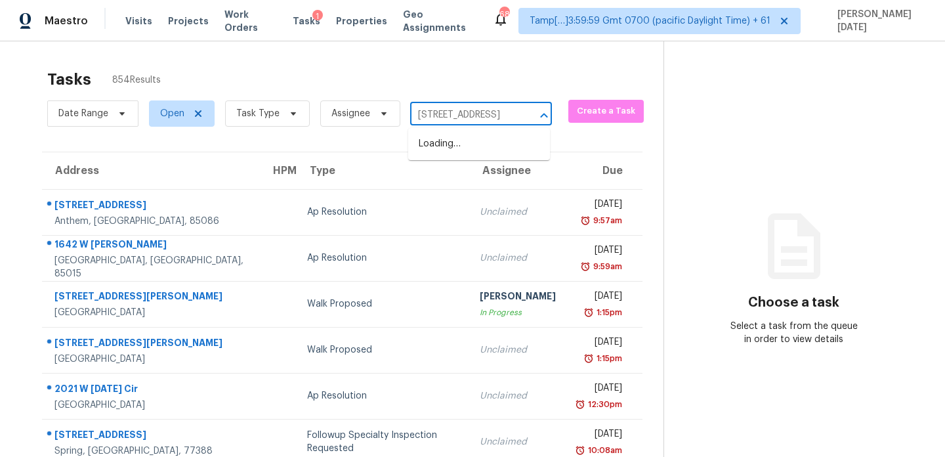
scroll to position [0, 126]
click at [470, 151] on li "[STREET_ADDRESS]" at bounding box center [479, 144] width 142 height 22
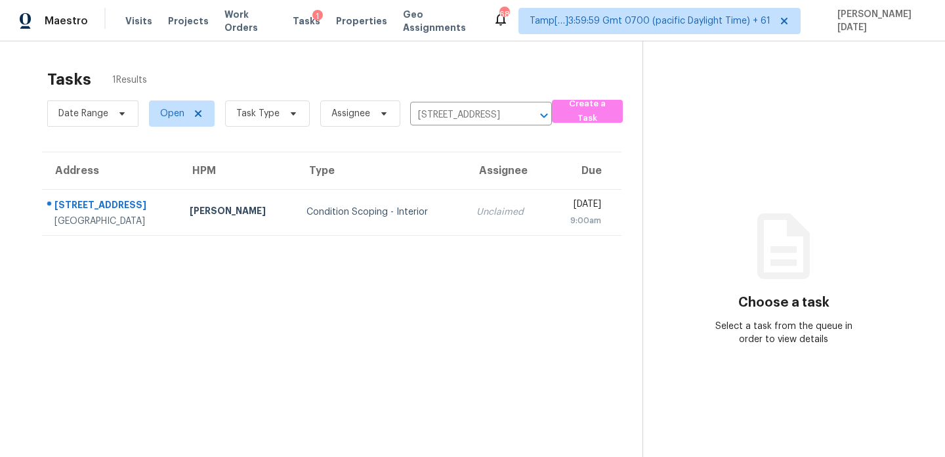
click at [558, 208] on div "[DATE]" at bounding box center [579, 206] width 43 height 16
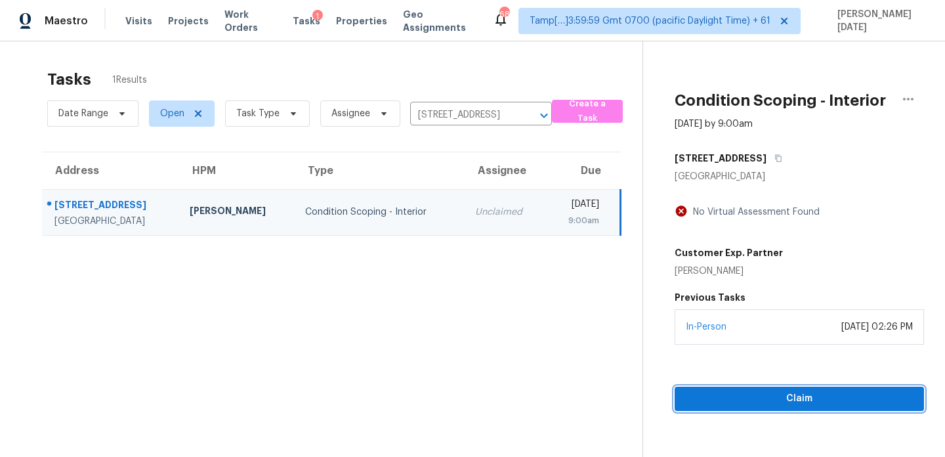
click at [769, 399] on span "Claim" at bounding box center [799, 398] width 228 height 16
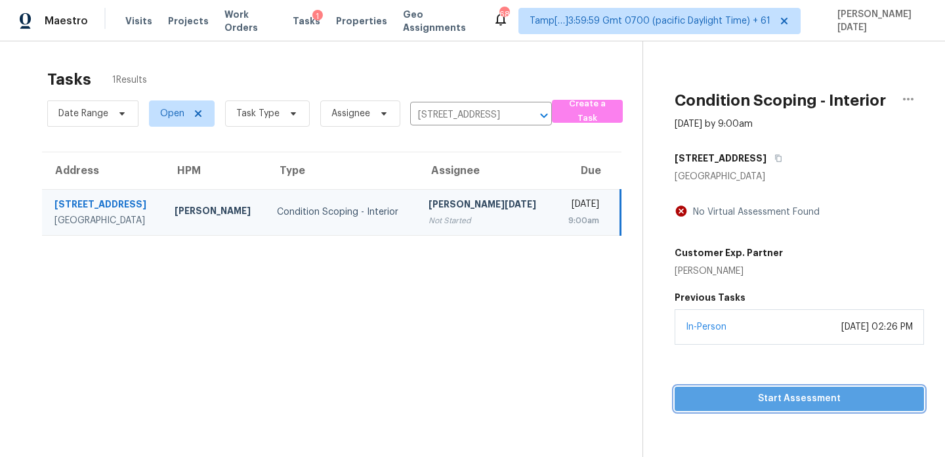
click at [729, 396] on span "Start Assessment" at bounding box center [799, 398] width 228 height 16
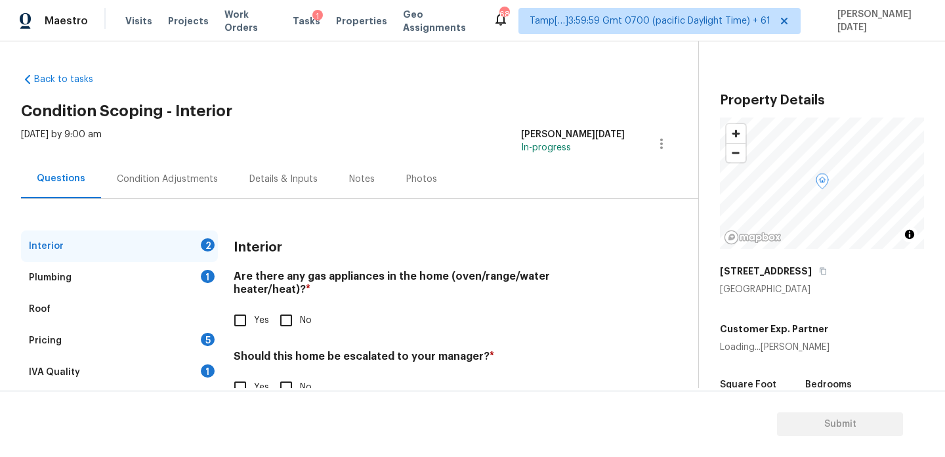
click at [200, 190] on div "Condition Adjustments" at bounding box center [167, 178] width 133 height 39
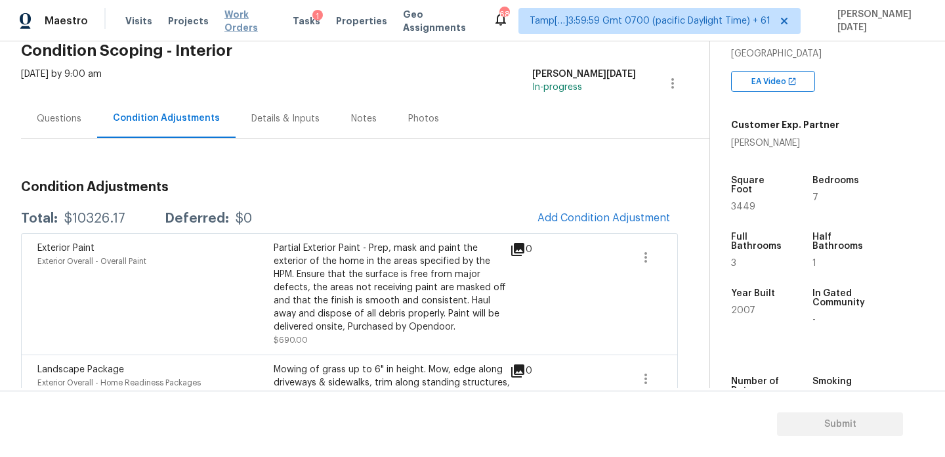
scroll to position [45, 0]
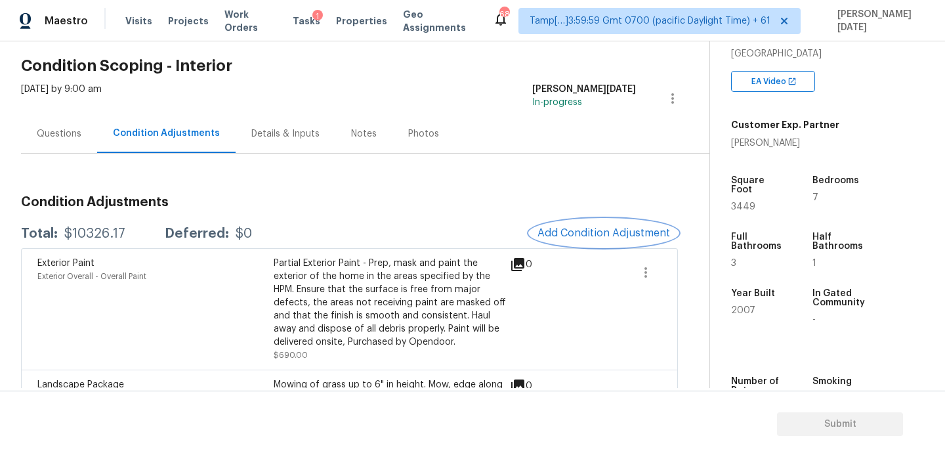
click at [579, 240] on button "Add Condition Adjustment" at bounding box center [604, 233] width 148 height 28
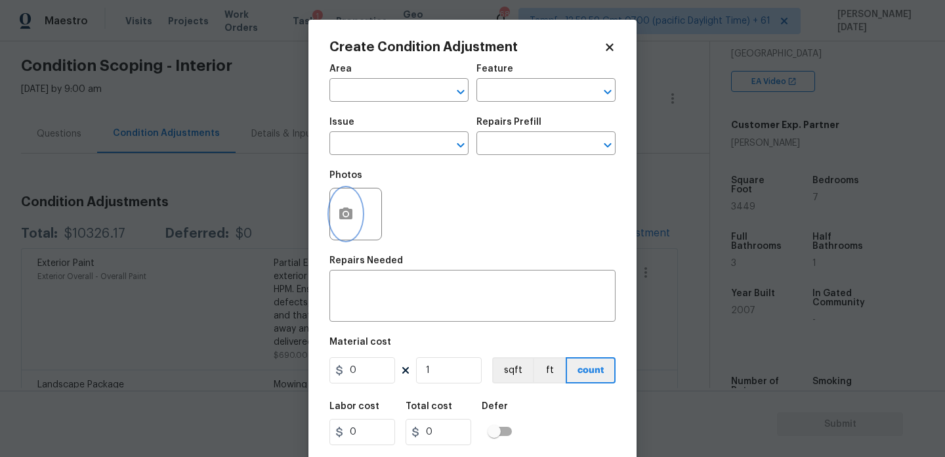
click at [349, 211] on icon "button" at bounding box center [345, 213] width 13 height 12
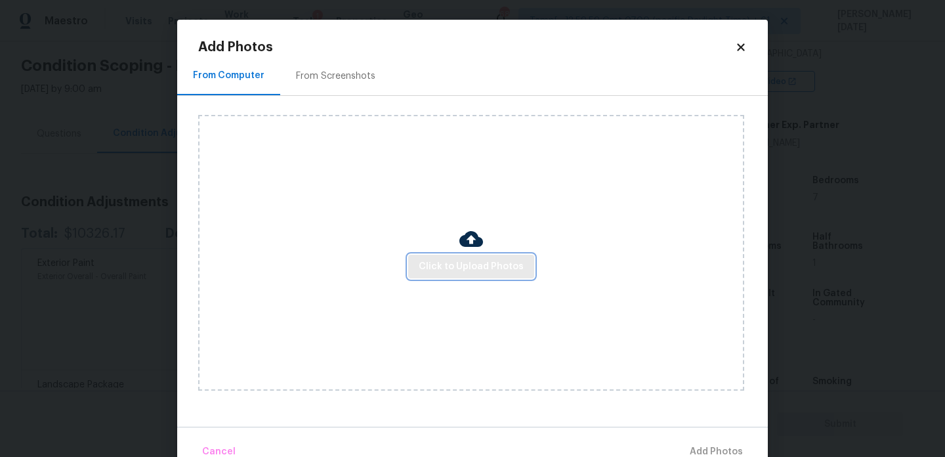
click at [457, 265] on span "Click to Upload Photos" at bounding box center [471, 267] width 105 height 16
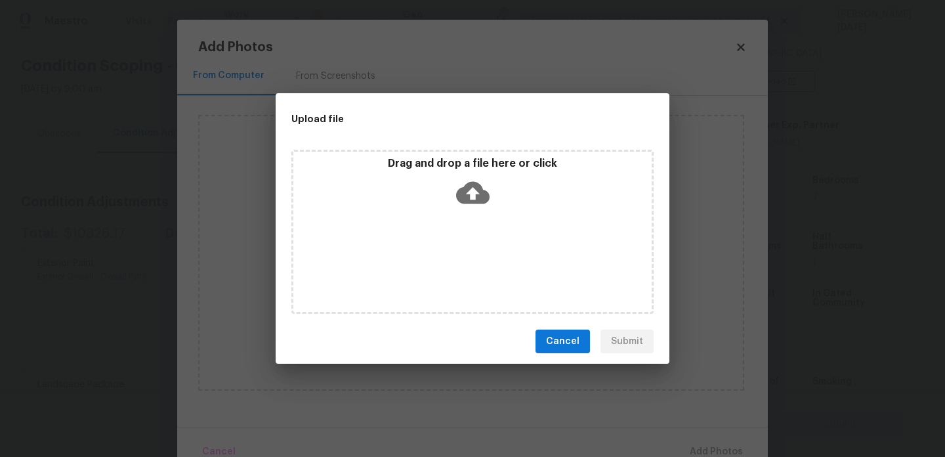
click at [457, 265] on div "Drag and drop a file here or click" at bounding box center [472, 232] width 362 height 164
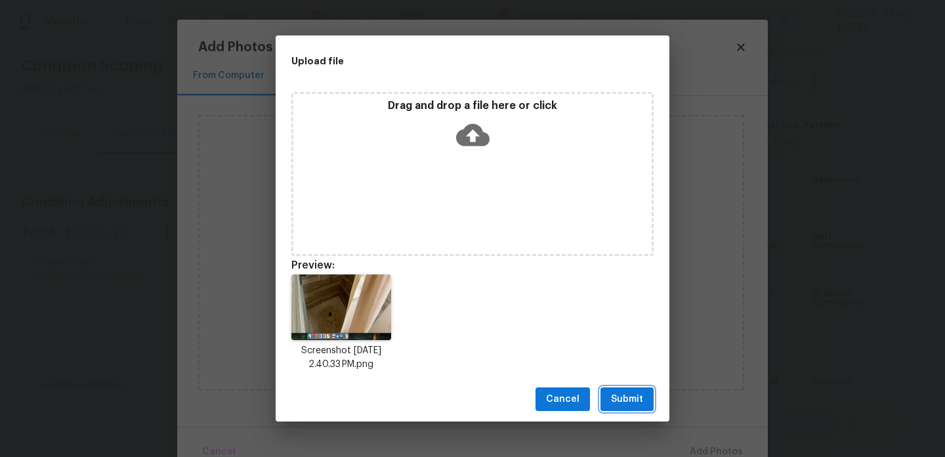
click at [612, 391] on span "Submit" at bounding box center [627, 399] width 32 height 16
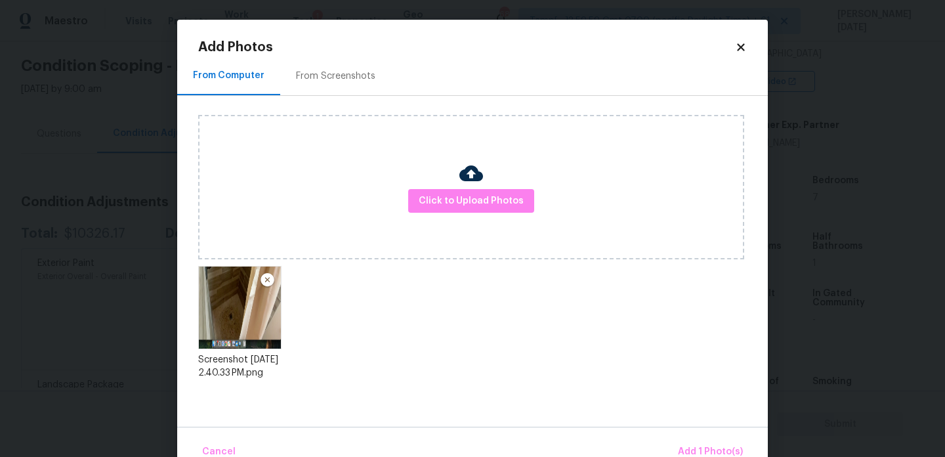
click at [612, 391] on div "Upload file Drag and drop a file here or click Cancel Submit" at bounding box center [472, 228] width 945 height 457
click at [684, 447] on span "Add 1 Photo(s)" at bounding box center [710, 452] width 65 height 16
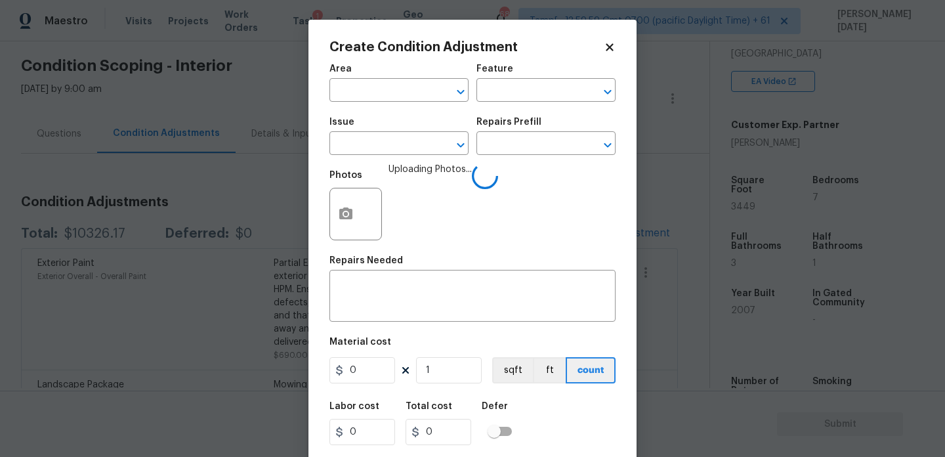
click at [385, 80] on div "Area" at bounding box center [398, 72] width 139 height 17
click at [382, 93] on input "text" at bounding box center [380, 91] width 102 height 20
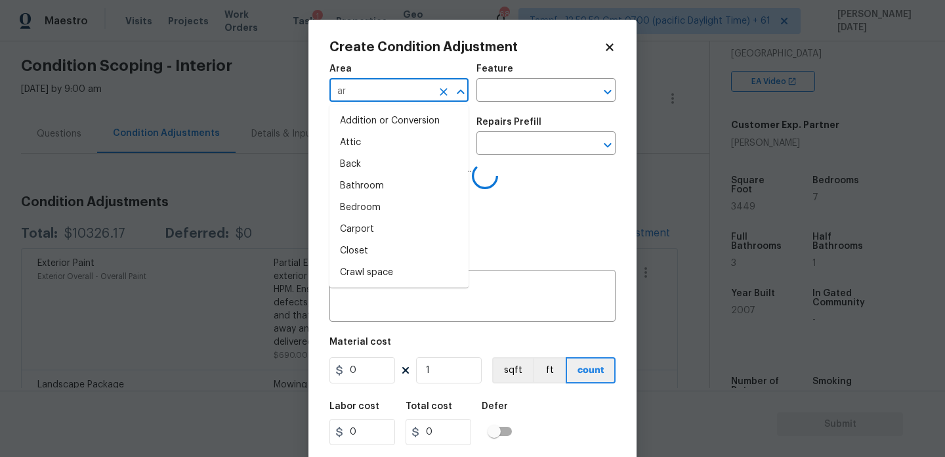
type input "art"
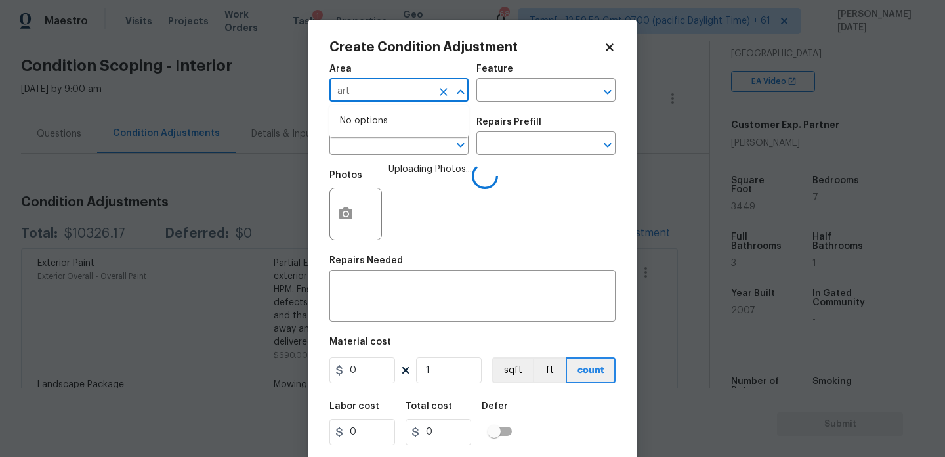
click at [440, 85] on icon "Clear" at bounding box center [443, 91] width 13 height 13
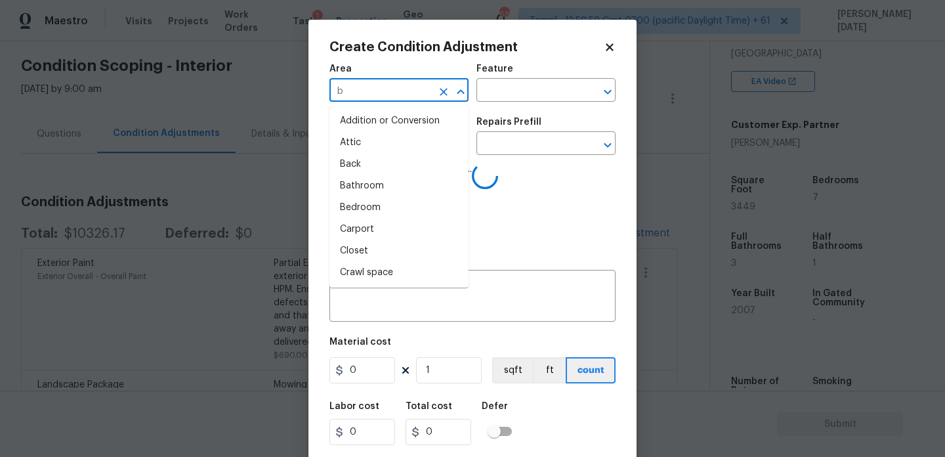
click at [379, 93] on input "b" at bounding box center [380, 91] width 102 height 20
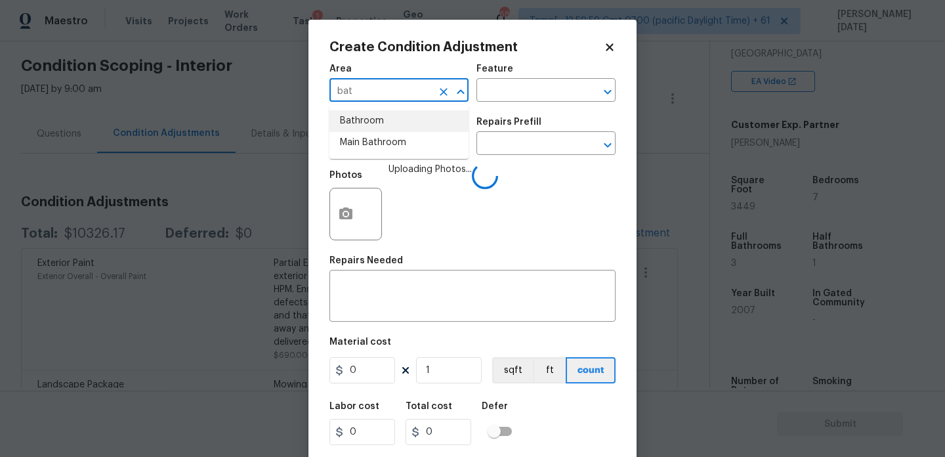
click at [376, 127] on li "Bathroom" at bounding box center [398, 121] width 139 height 22
type input "Bathroom"
click at [373, 141] on input "text" at bounding box center [380, 145] width 102 height 20
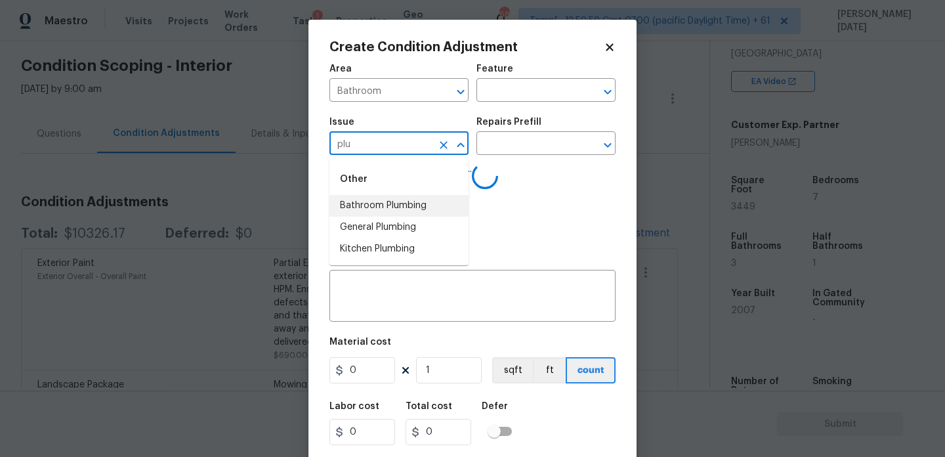
click at [389, 205] on li "Bathroom Plumbing" at bounding box center [398, 206] width 139 height 22
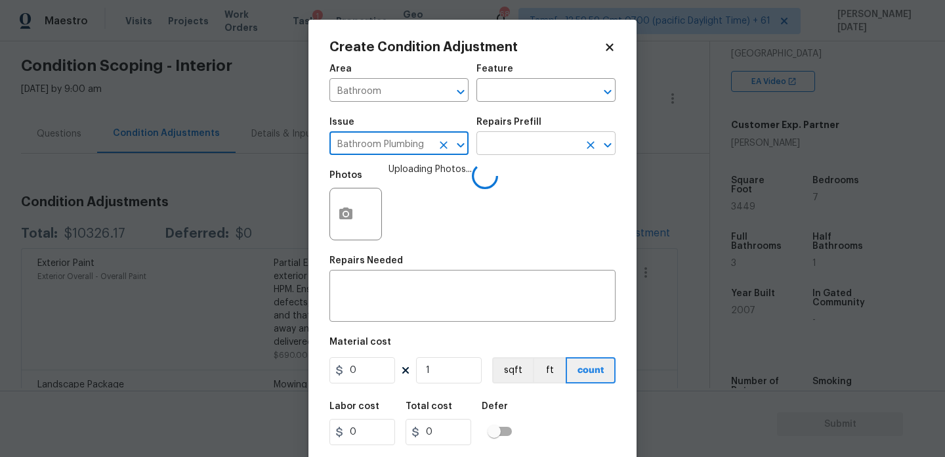
type input "Bathroom Plumbing"
click at [505, 145] on input "text" at bounding box center [527, 145] width 102 height 20
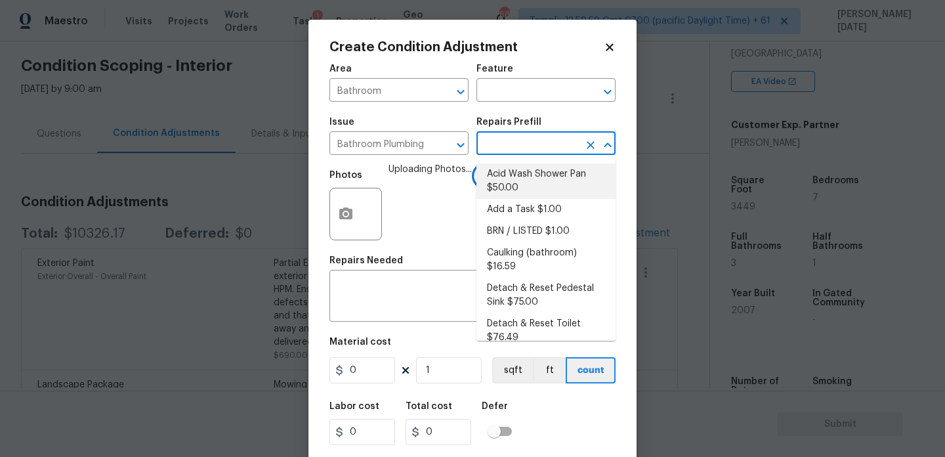
click at [513, 172] on li "Acid Wash Shower Pan $50.00" at bounding box center [545, 180] width 139 height 35
type input "Plumbing"
type textarea "Prep and acid wash/deep clean the shower pan."
type input "50"
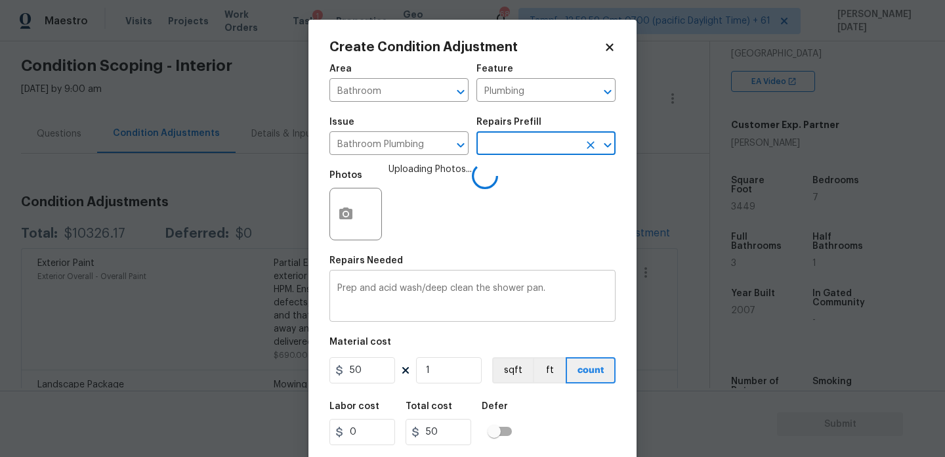
scroll to position [33, 0]
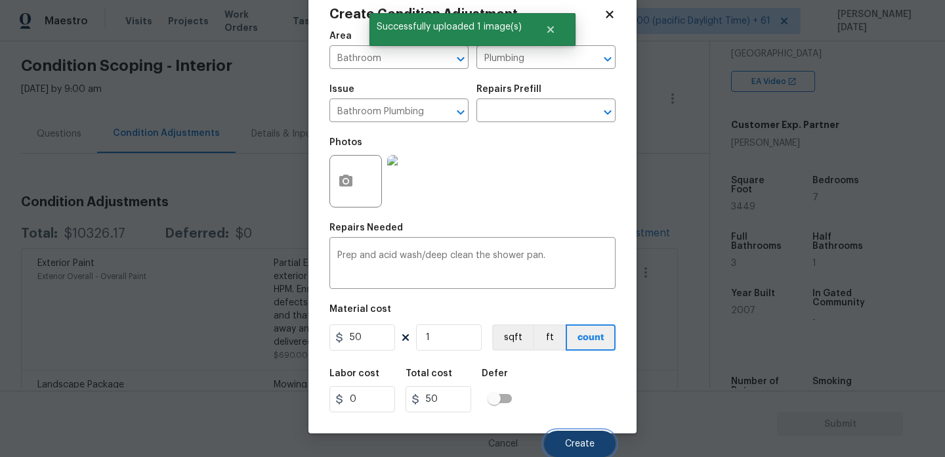
click at [573, 452] on button "Create" at bounding box center [580, 444] width 72 height 26
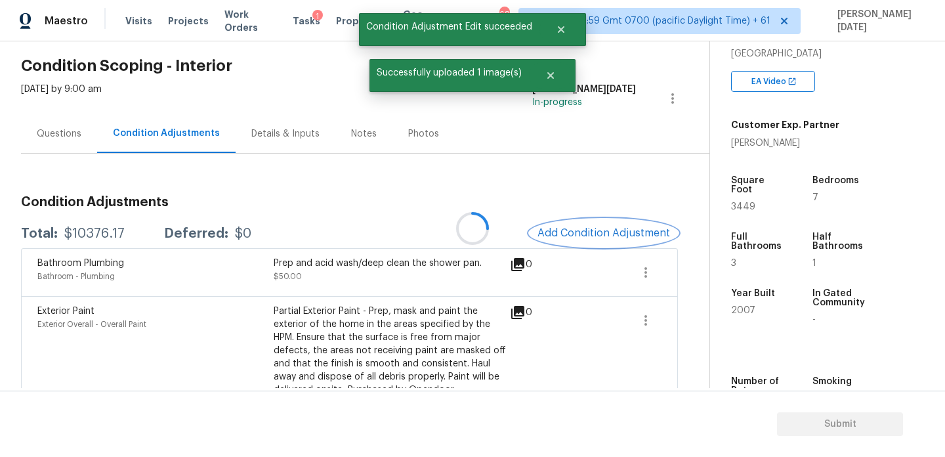
scroll to position [0, 0]
click at [589, 232] on span "Add Condition Adjustment" at bounding box center [603, 233] width 133 height 12
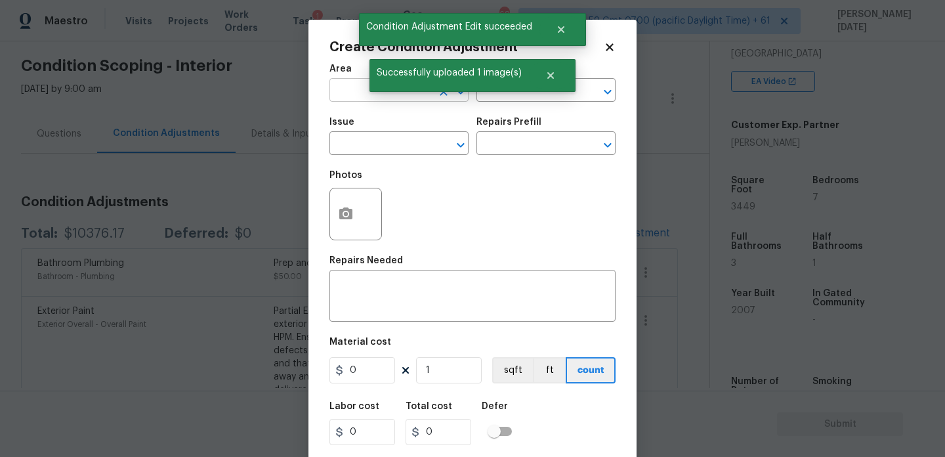
click at [360, 85] on input "text" at bounding box center [380, 91] width 102 height 20
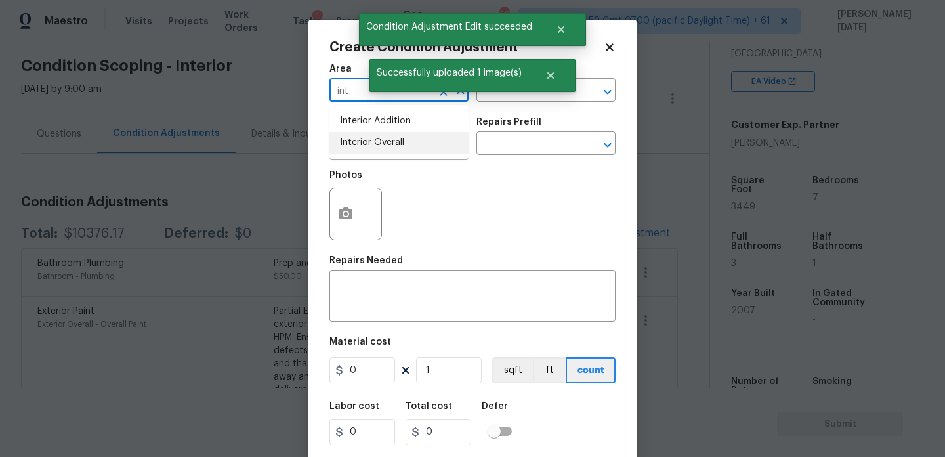
click at [366, 148] on li "Interior Overall" at bounding box center [398, 143] width 139 height 22
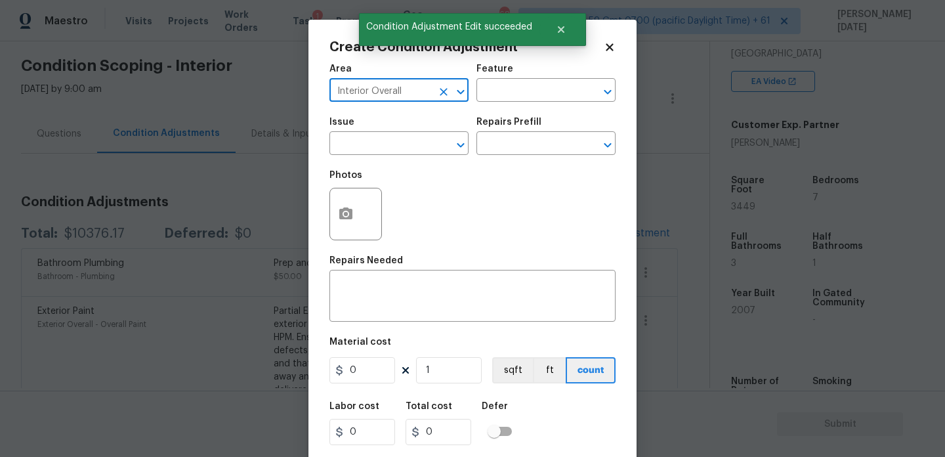
type input "Interior Overall"
click at [366, 148] on input "text" at bounding box center [380, 145] width 102 height 20
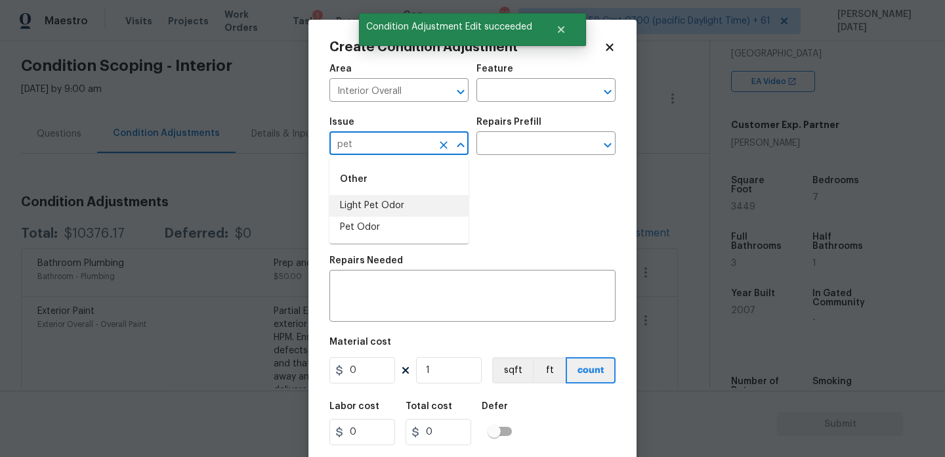
click at [378, 231] on li "Pet Odor" at bounding box center [398, 228] width 139 height 22
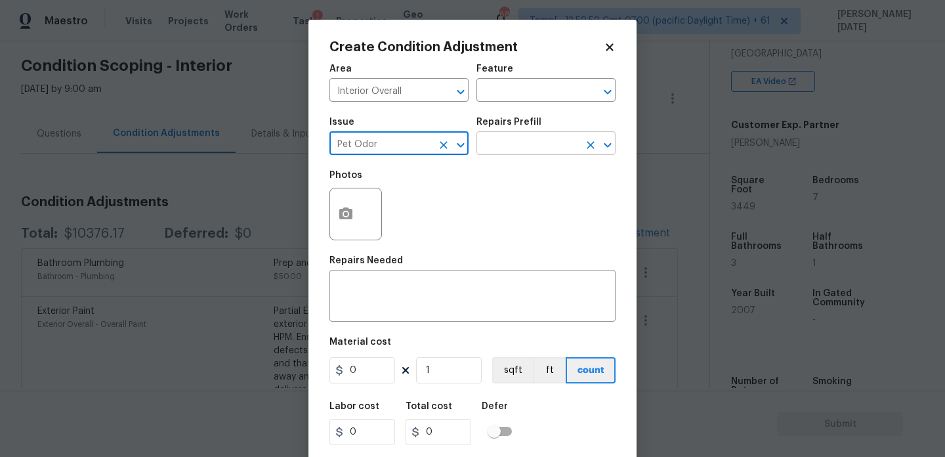
type input "Pet Odor"
click at [526, 141] on input "text" at bounding box center [527, 145] width 102 height 20
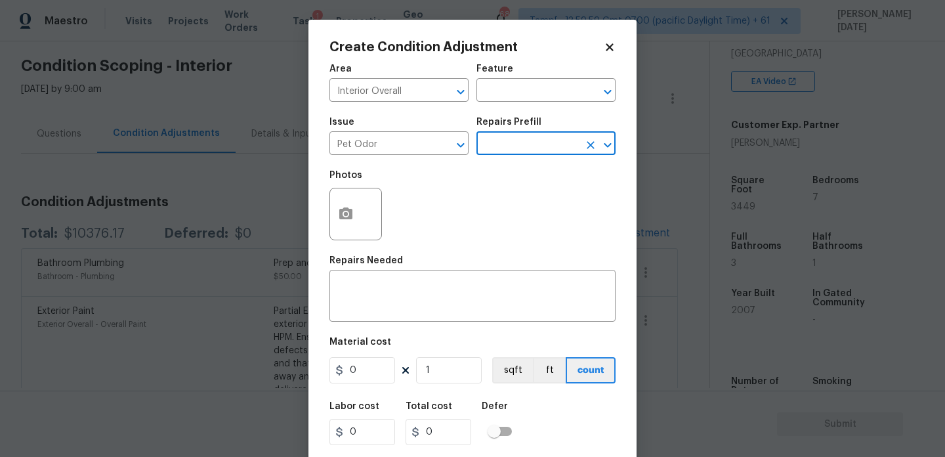
click at [526, 144] on input "text" at bounding box center [527, 145] width 102 height 20
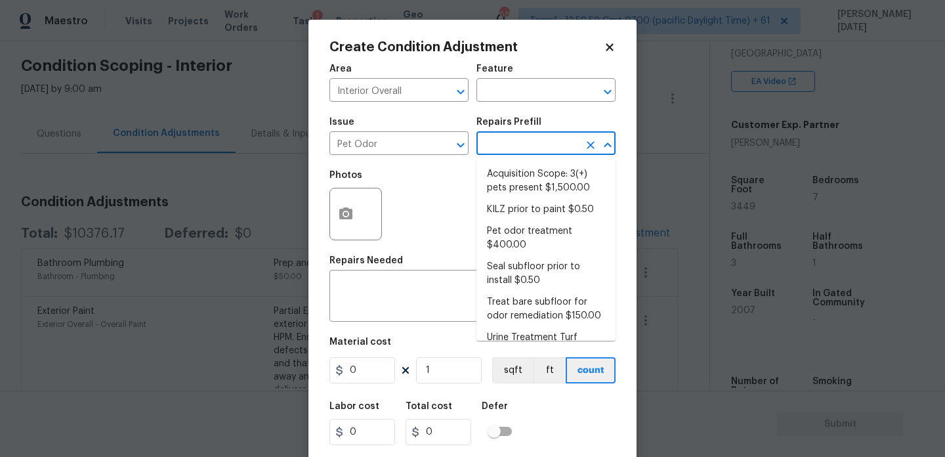
click at [527, 180] on li "Acquisition Scope: 3(+) pets present $1,500.00" at bounding box center [545, 180] width 139 height 35
type textarea "Acquisition Scope: 3(+) pets present"
type input "1500"
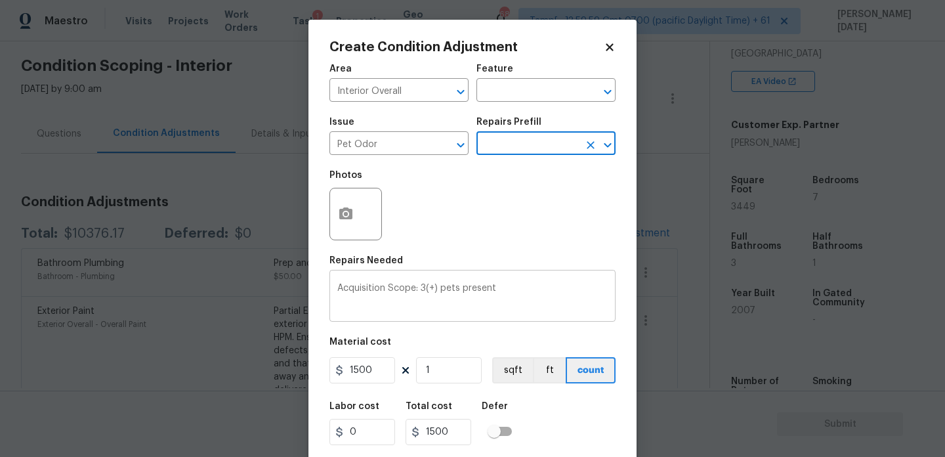
scroll to position [33, 0]
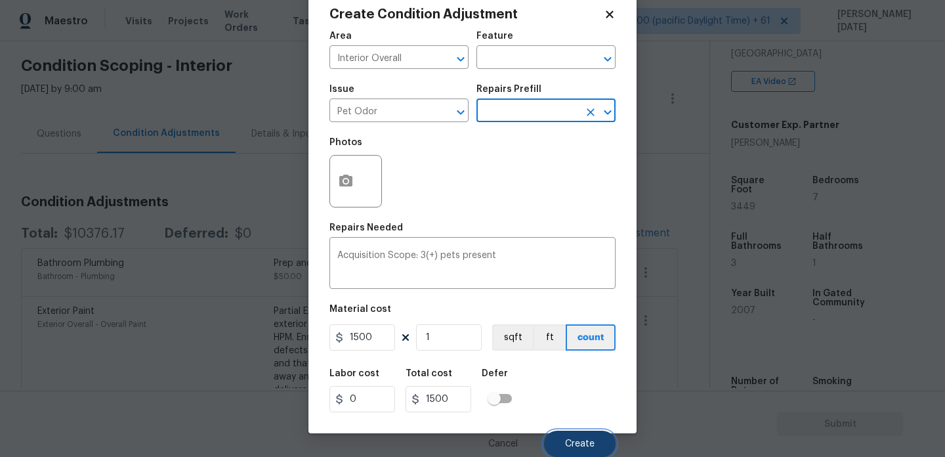
click at [566, 451] on button "Create" at bounding box center [580, 444] width 72 height 26
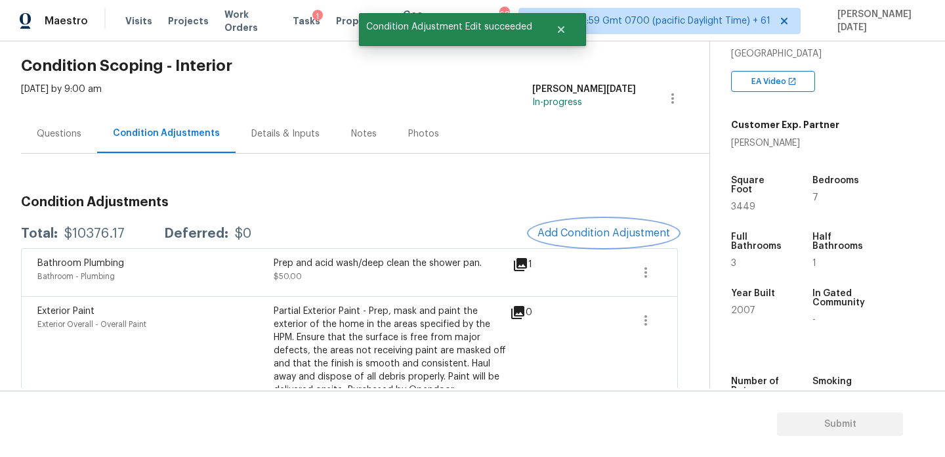
scroll to position [0, 0]
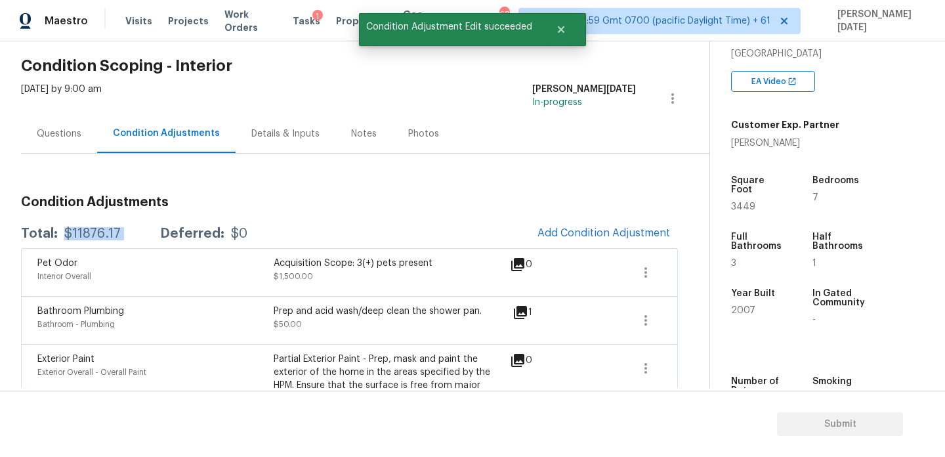
drag, startPoint x: 63, startPoint y: 231, endPoint x: 142, endPoint y: 231, distance: 79.4
click at [142, 231] on div "Total: $11876.17 Deferred: $0" at bounding box center [134, 233] width 226 height 13
copy div "$11876.17"
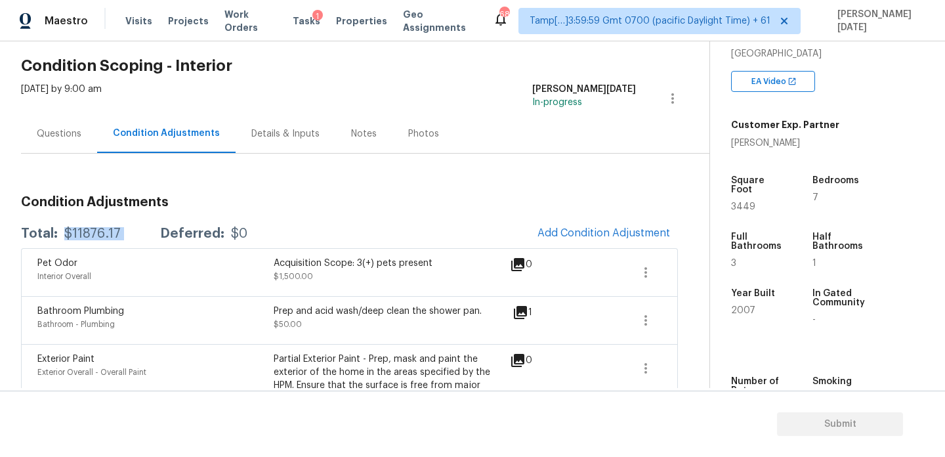
click at [342, 137] on div "Notes" at bounding box center [363, 133] width 57 height 39
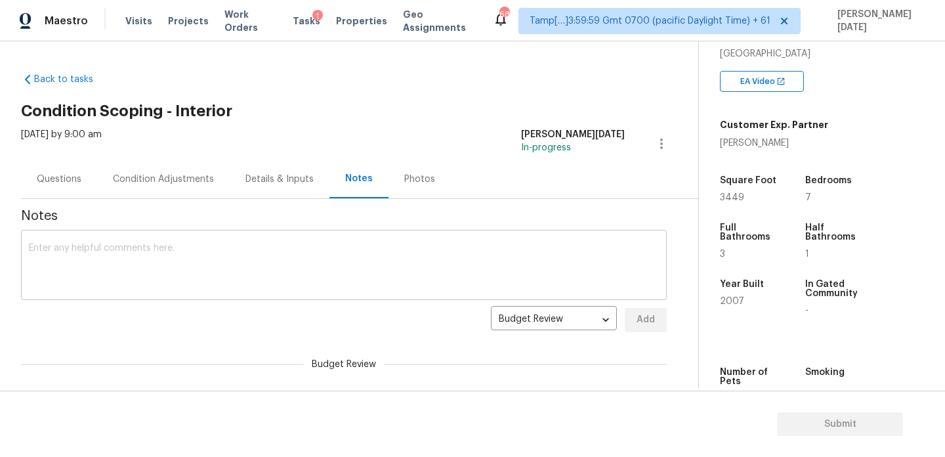
click at [287, 257] on textarea at bounding box center [344, 266] width 630 height 46
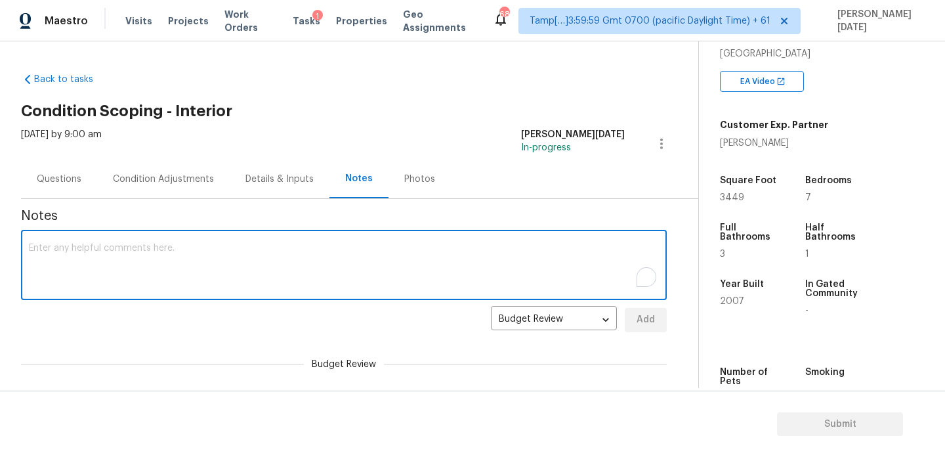
paste textarea "IVA completed.."
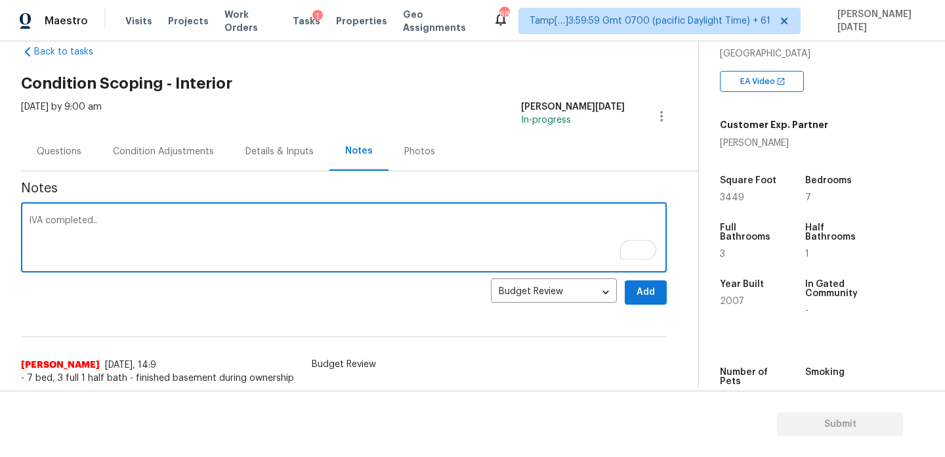
type textarea "IVA completed.."
click at [642, 296] on span "Add" at bounding box center [645, 292] width 21 height 16
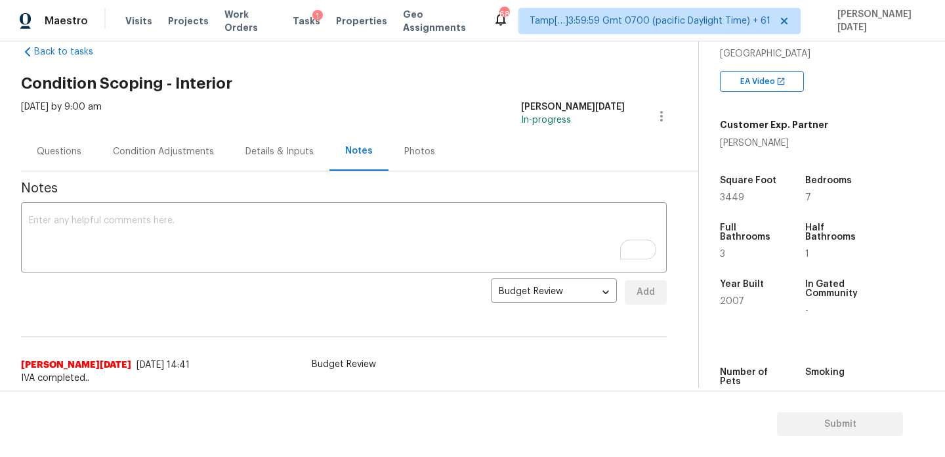
click at [104, 150] on div "Condition Adjustments" at bounding box center [163, 151] width 133 height 39
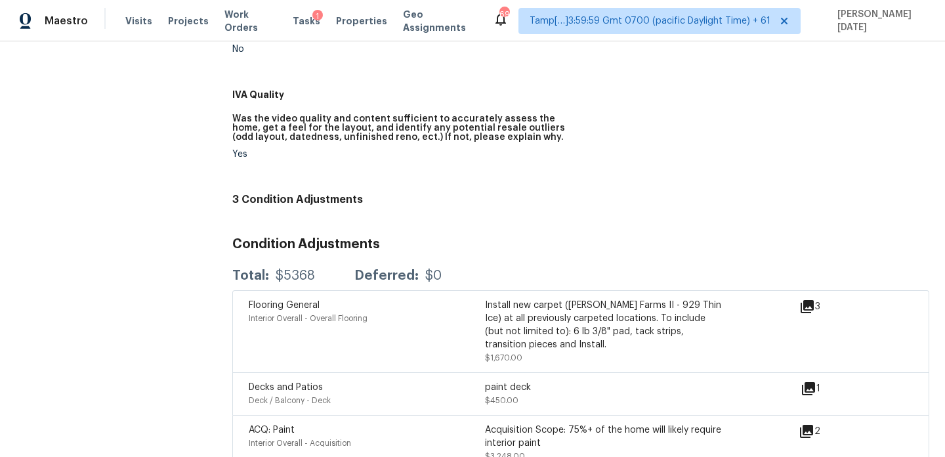
scroll to position [684, 0]
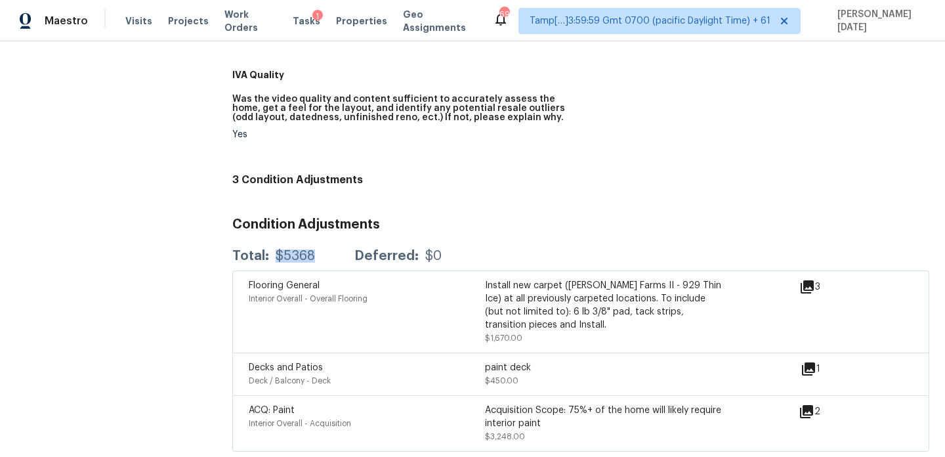
drag, startPoint x: 276, startPoint y: 248, endPoint x: 324, endPoint y: 248, distance: 48.6
click at [324, 249] on div "Total: $5368 Deferred: $0" at bounding box center [336, 255] width 209 height 13
copy div "$5368"
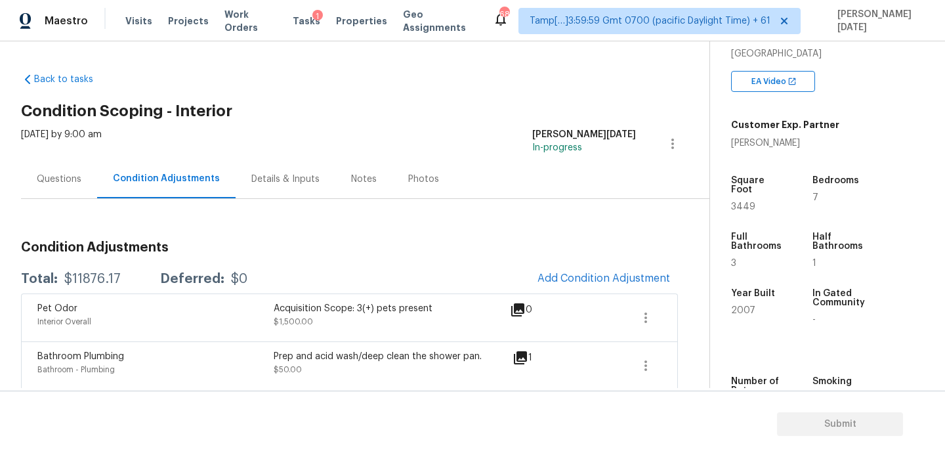
click at [60, 190] on div "Questions" at bounding box center [59, 178] width 76 height 39
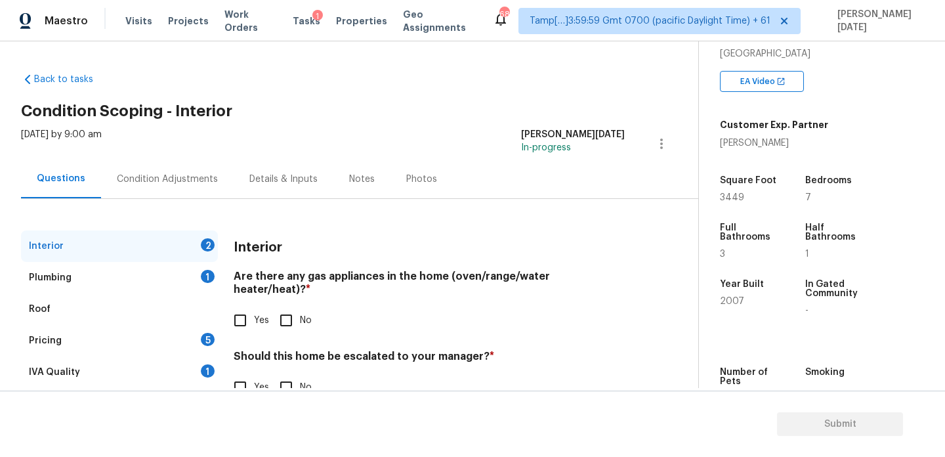
click at [253, 306] on input "Yes" at bounding box center [240, 320] width 28 height 28
checkbox input "true"
click at [278, 375] on input "No" at bounding box center [286, 389] width 28 height 28
checkbox input "true"
click at [202, 280] on div "1" at bounding box center [208, 276] width 14 height 13
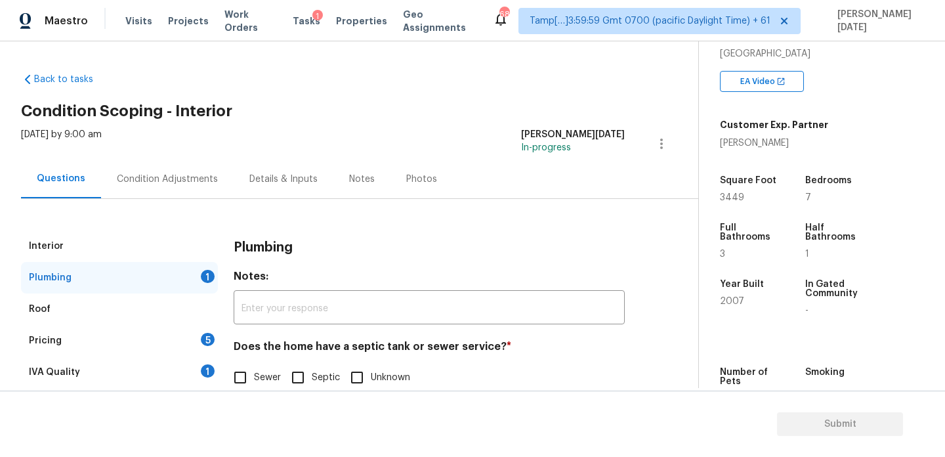
scroll to position [35, 0]
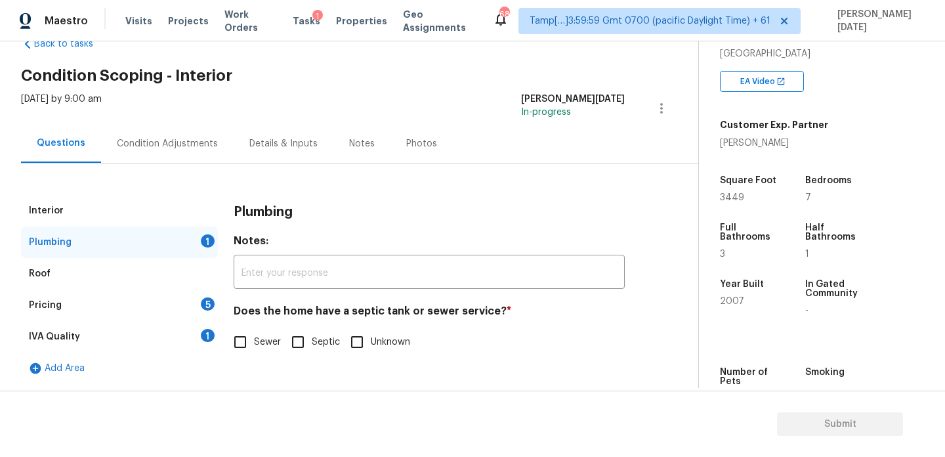
click at [243, 336] on input "Sewer" at bounding box center [240, 342] width 28 height 28
checkbox input "true"
click at [192, 293] on div "Pricing 5" at bounding box center [119, 305] width 197 height 32
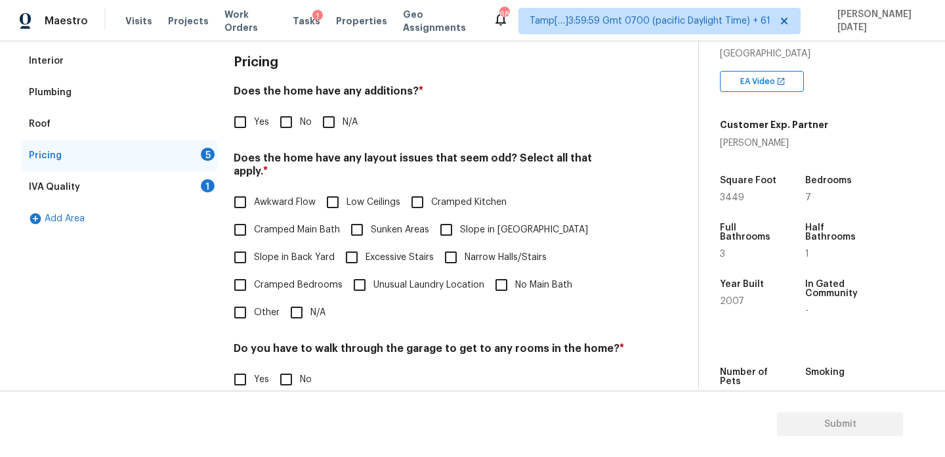
scroll to position [211, 0]
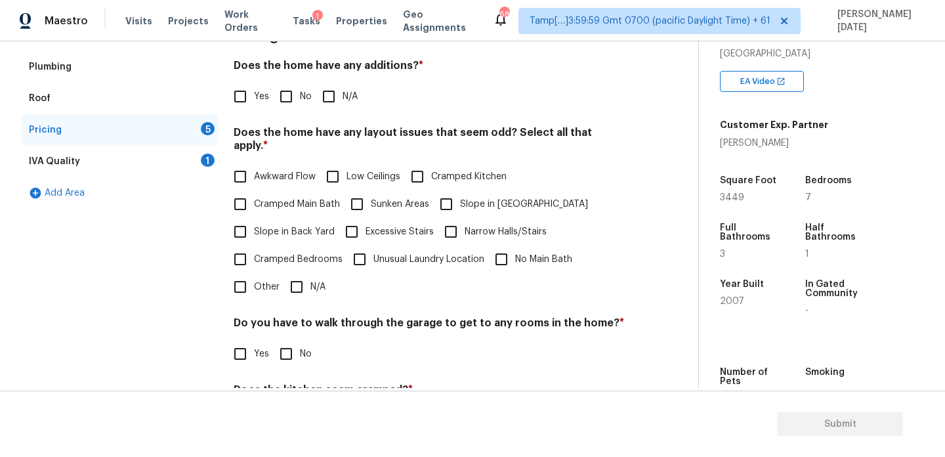
click at [288, 99] on input "No" at bounding box center [286, 97] width 28 height 28
checkbox input "true"
click at [248, 273] on input "Other" at bounding box center [240, 287] width 28 height 28
checkbox input "true"
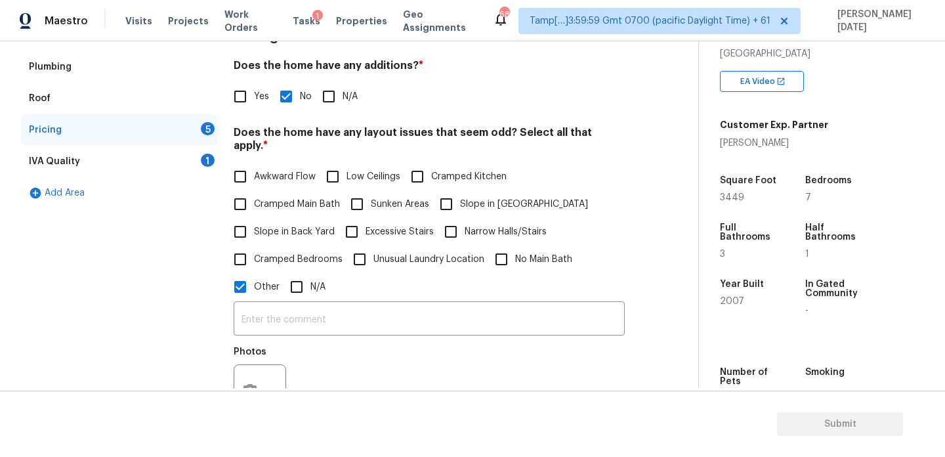
click at [255, 405] on section "Submit" at bounding box center [472, 423] width 945 height 67
click at [258, 383] on button "button" at bounding box center [250, 390] width 32 height 51
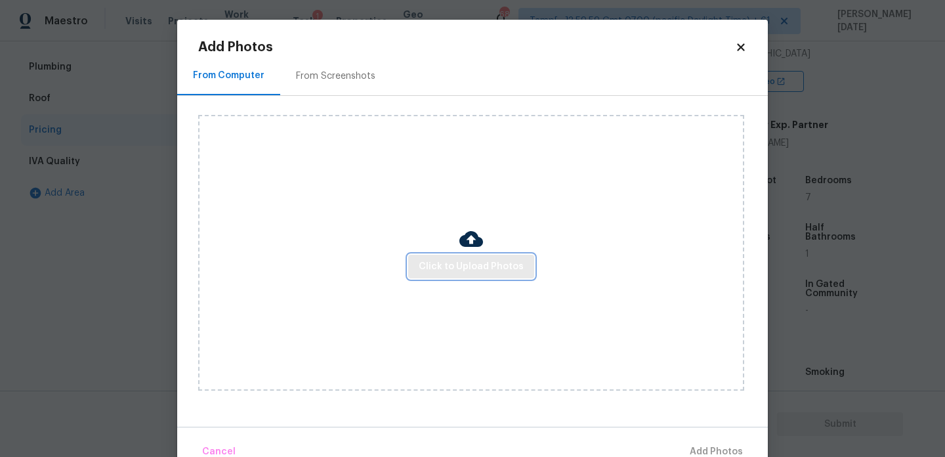
click at [467, 272] on span "Click to Upload Photos" at bounding box center [471, 267] width 105 height 16
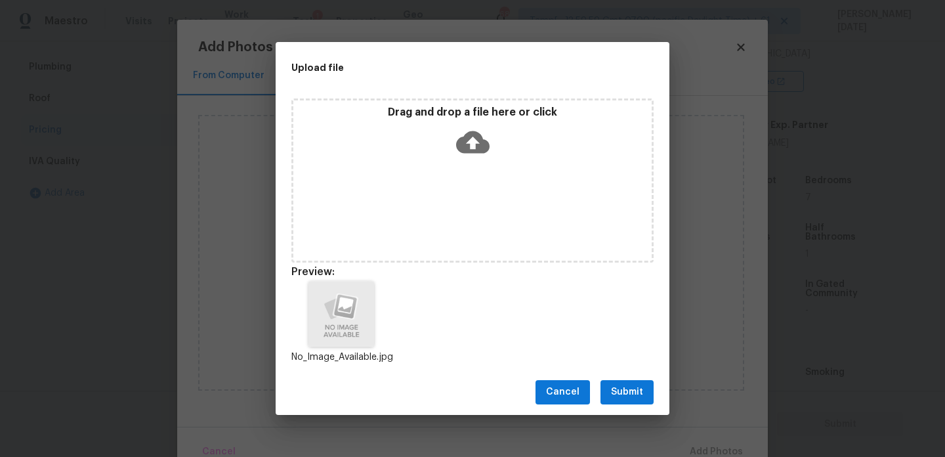
click at [616, 388] on span "Submit" at bounding box center [627, 392] width 32 height 16
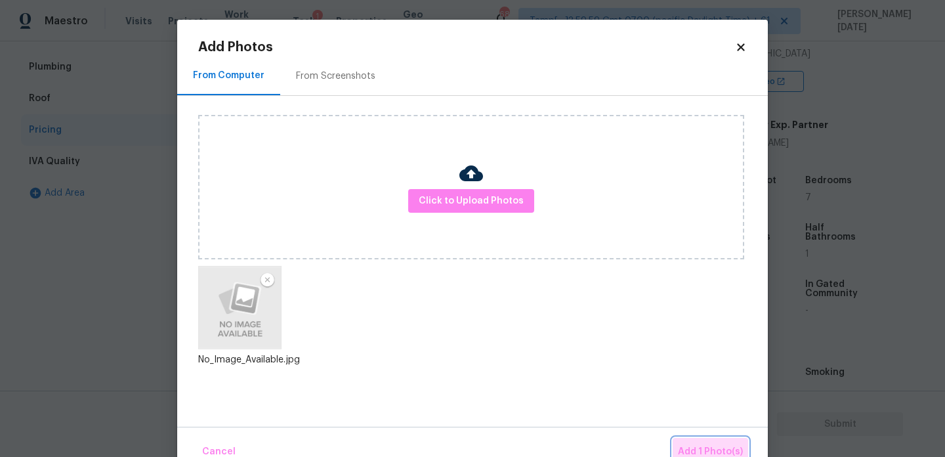
click at [712, 446] on span "Add 1 Photo(s)" at bounding box center [710, 452] width 65 height 16
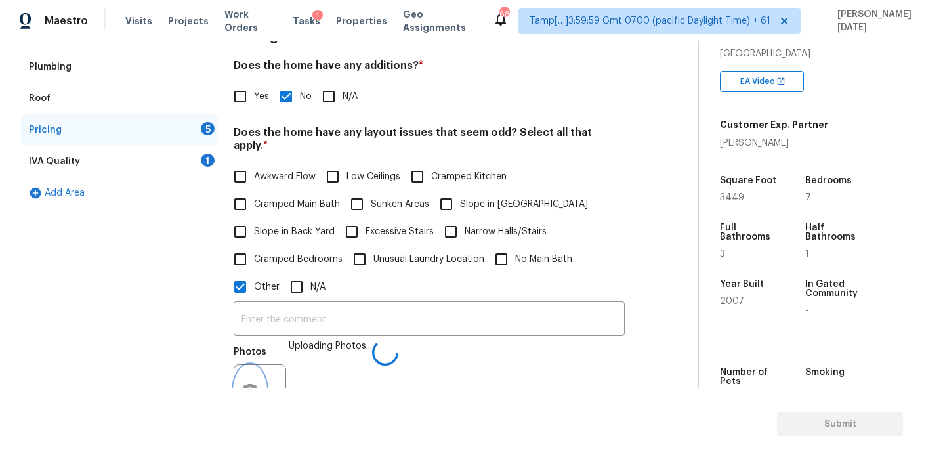
scroll to position [226, 0]
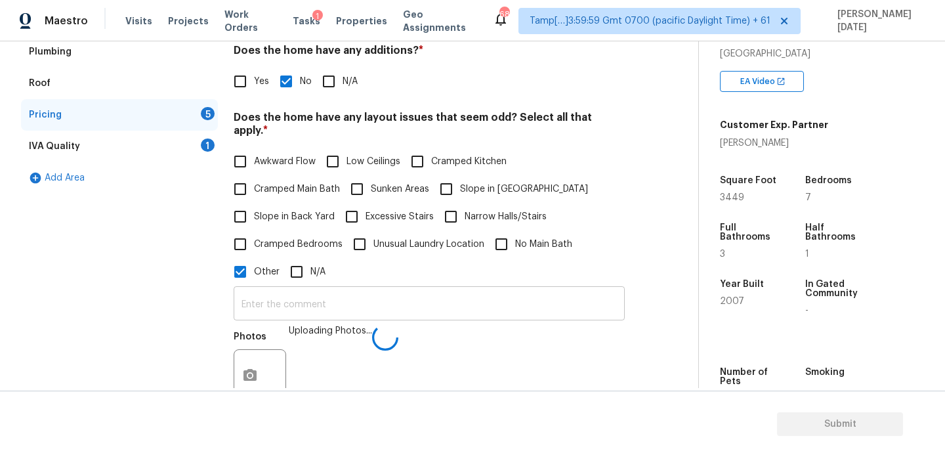
click at [387, 295] on input "text" at bounding box center [429, 304] width 391 height 31
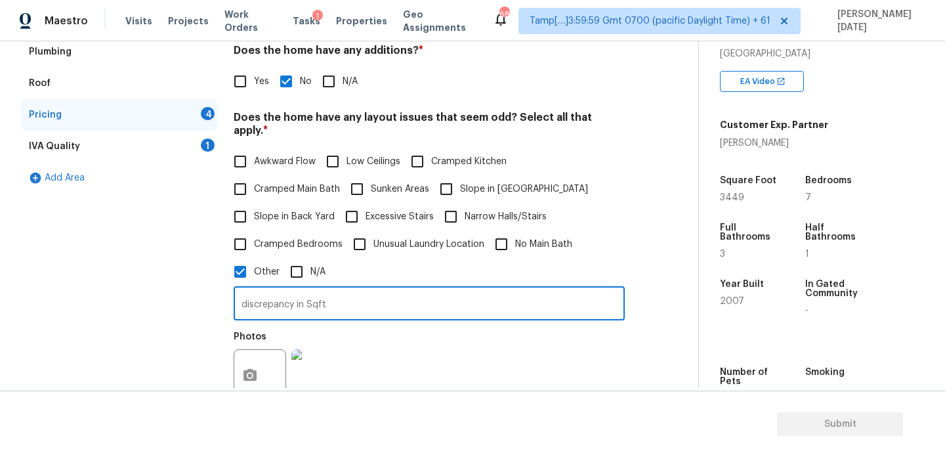
scroll to position [455, 0]
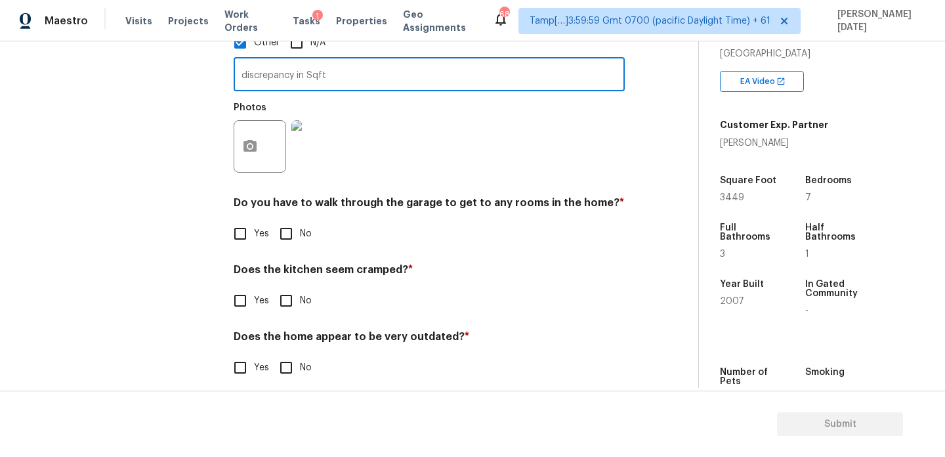
type input "discrepancy in Sqft"
click at [288, 206] on div "Do you have to walk through the garage to get to any rooms in the home? * Yes No" at bounding box center [429, 221] width 391 height 51
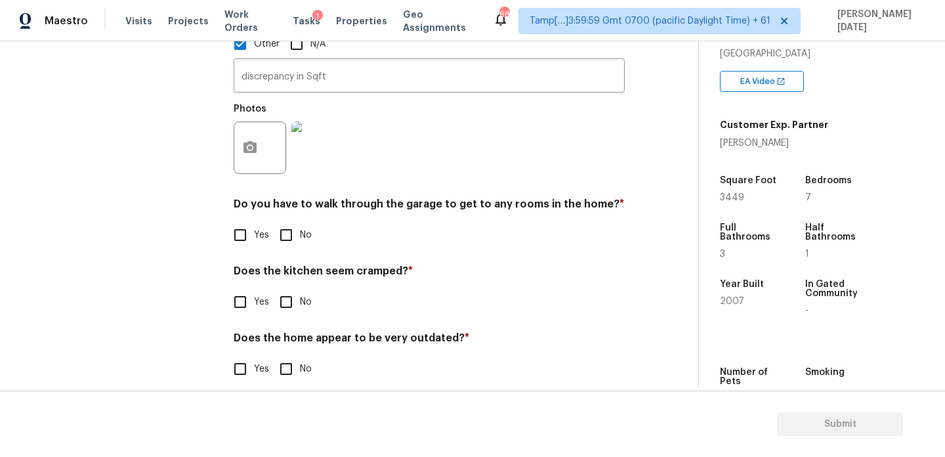
click at [295, 288] on input "No" at bounding box center [286, 302] width 28 height 28
checkbox input "false"
click at [296, 234] on div "Pricing Does the home have any additions? * Yes No N/A Does the home have any l…" at bounding box center [429, 86] width 391 height 621
click at [289, 220] on input "No" at bounding box center [286, 234] width 28 height 28
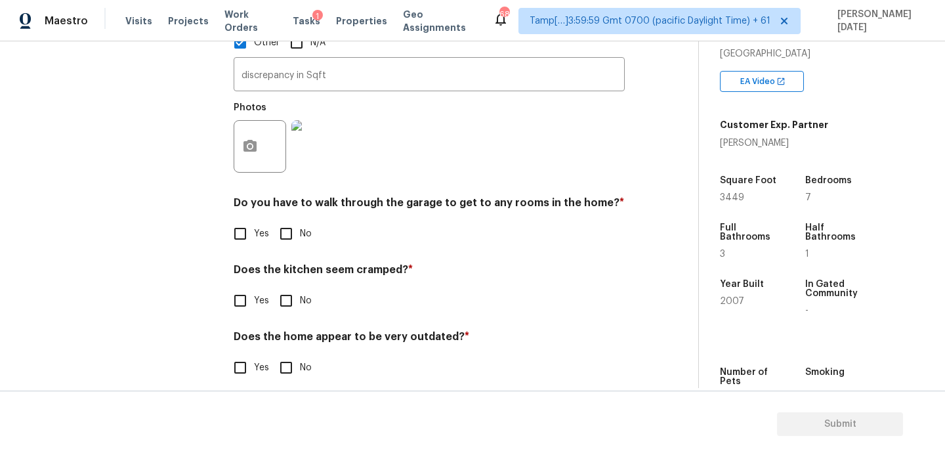
checkbox input "true"
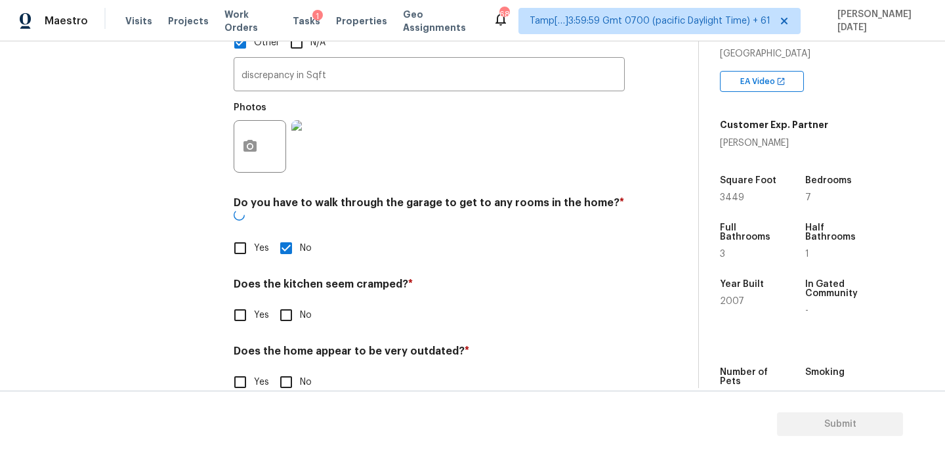
click at [293, 301] on input "No" at bounding box center [286, 315] width 28 height 28
checkbox input "true"
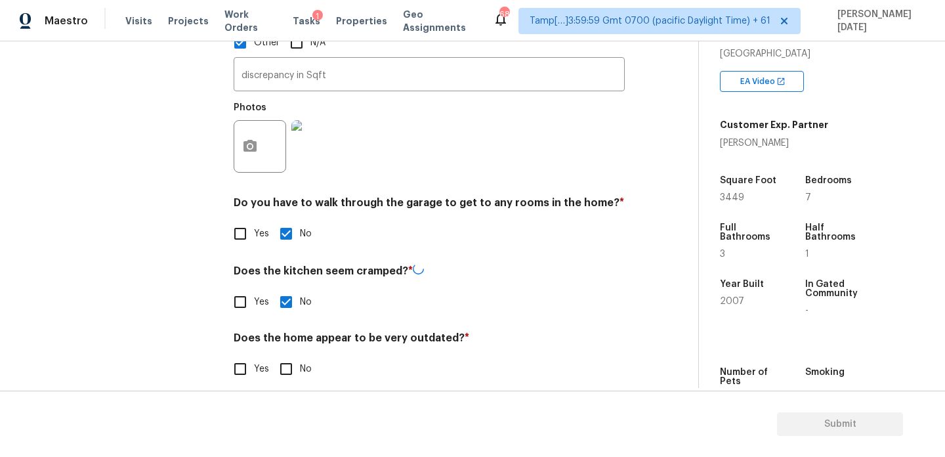
click at [293, 356] on input "No" at bounding box center [286, 369] width 28 height 28
checkbox input "true"
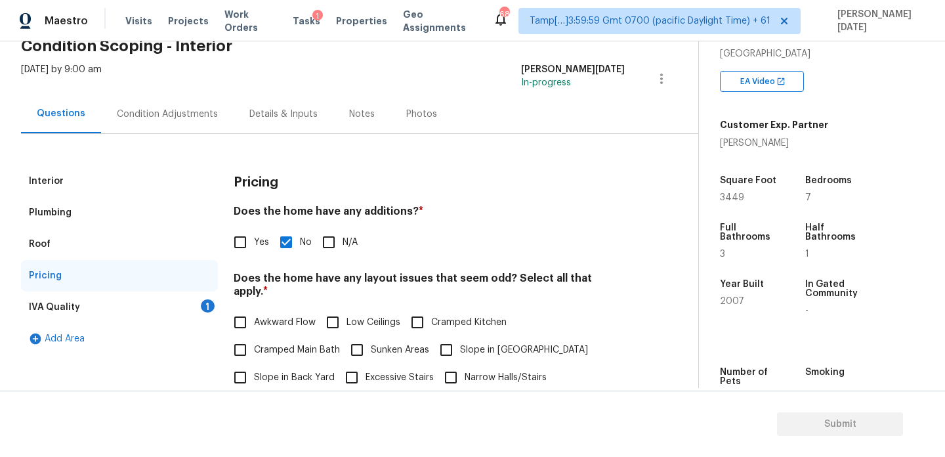
click at [209, 288] on div "Pricing" at bounding box center [119, 276] width 197 height 32
click at [208, 306] on div "1" at bounding box center [208, 305] width 14 height 13
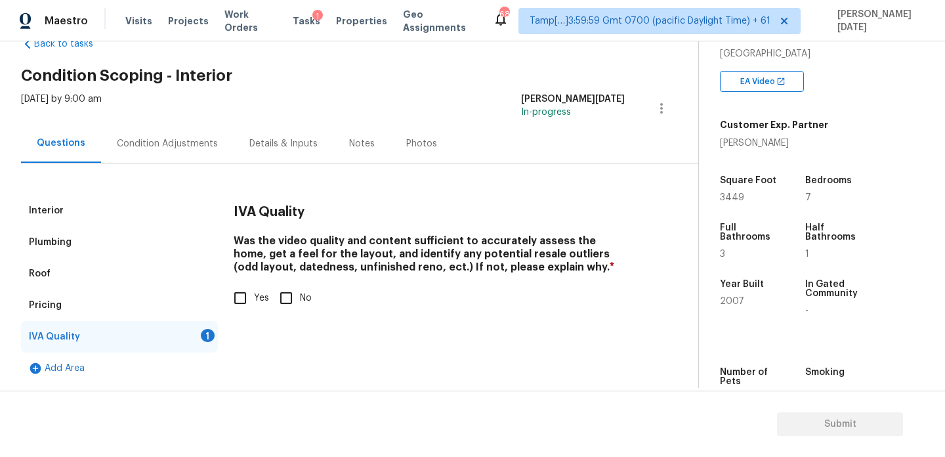
scroll to position [35, 0]
click at [241, 297] on input "Yes" at bounding box center [240, 298] width 28 height 28
checkbox input "true"
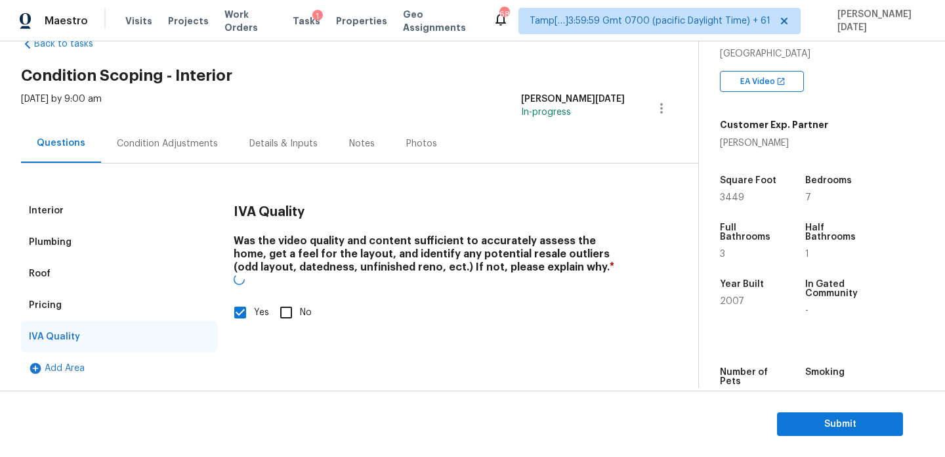
click at [173, 149] on div "Condition Adjustments" at bounding box center [167, 143] width 101 height 13
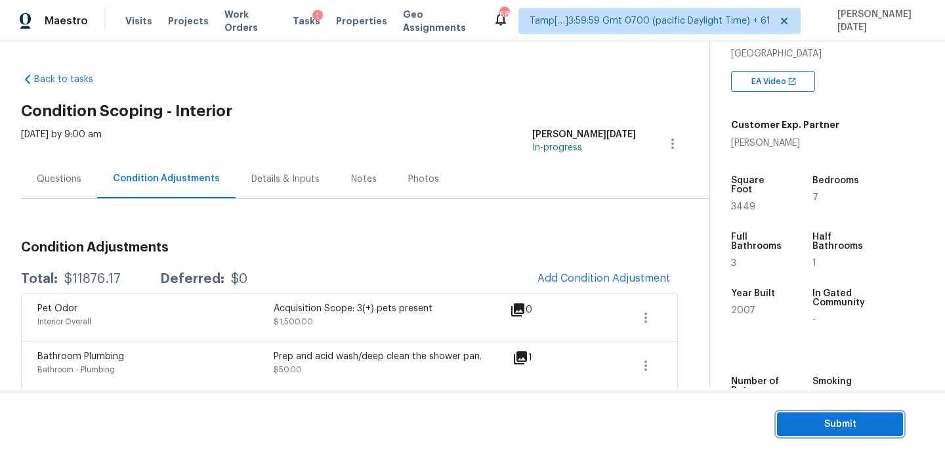
click at [799, 419] on span "Submit" at bounding box center [840, 424] width 105 height 16
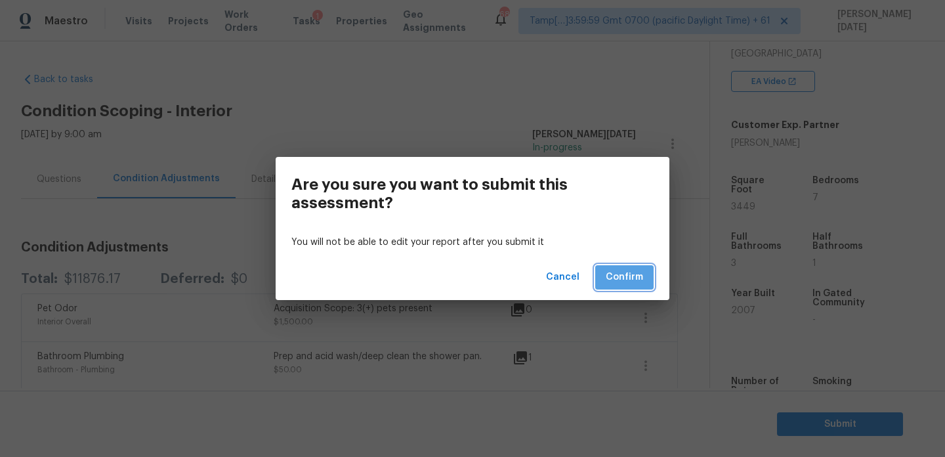
click at [627, 276] on span "Confirm" at bounding box center [624, 277] width 37 height 16
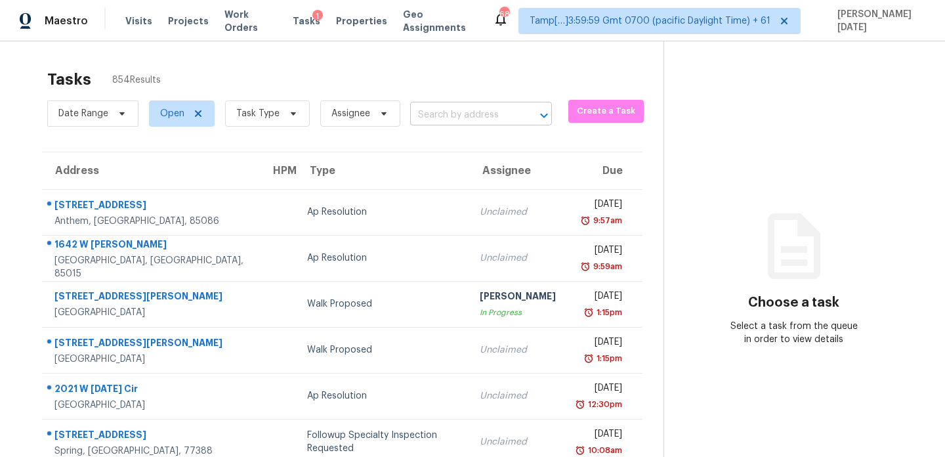
click at [466, 118] on input "text" at bounding box center [462, 115] width 105 height 20
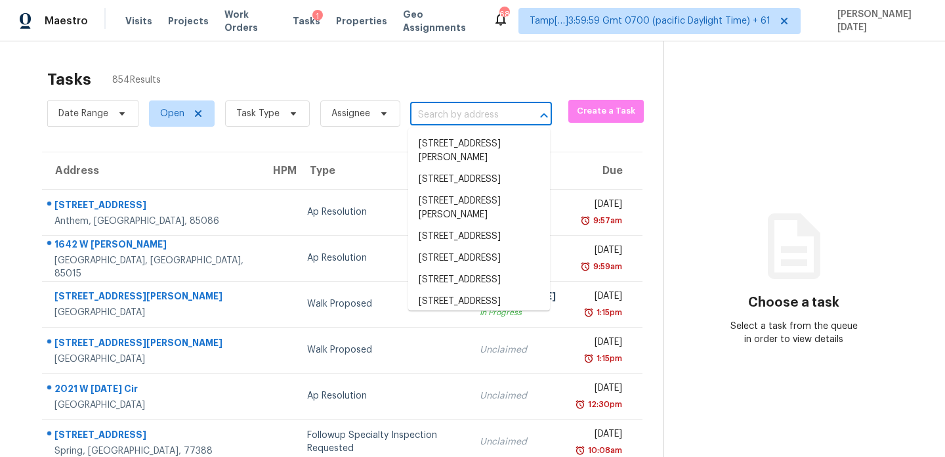
paste input "[STREET_ADDRESS][PERSON_NAME]"
type input "[STREET_ADDRESS][PERSON_NAME]"
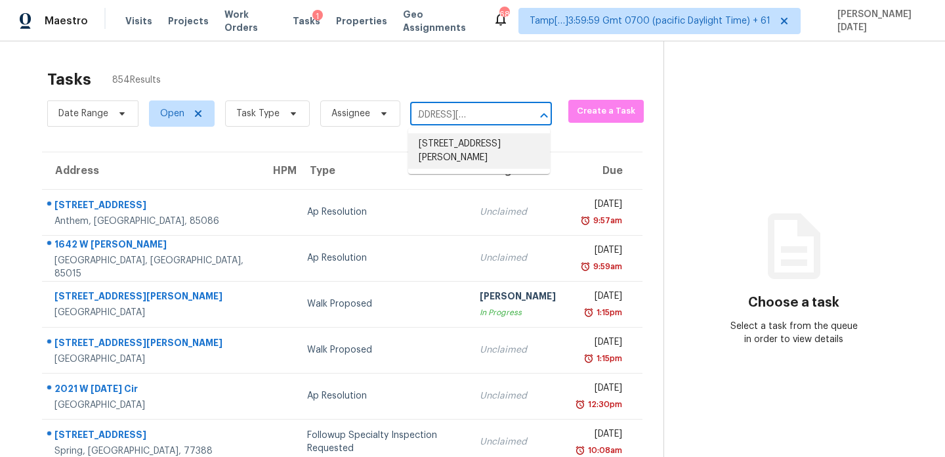
click at [476, 153] on li "[STREET_ADDRESS][PERSON_NAME]" at bounding box center [479, 150] width 142 height 35
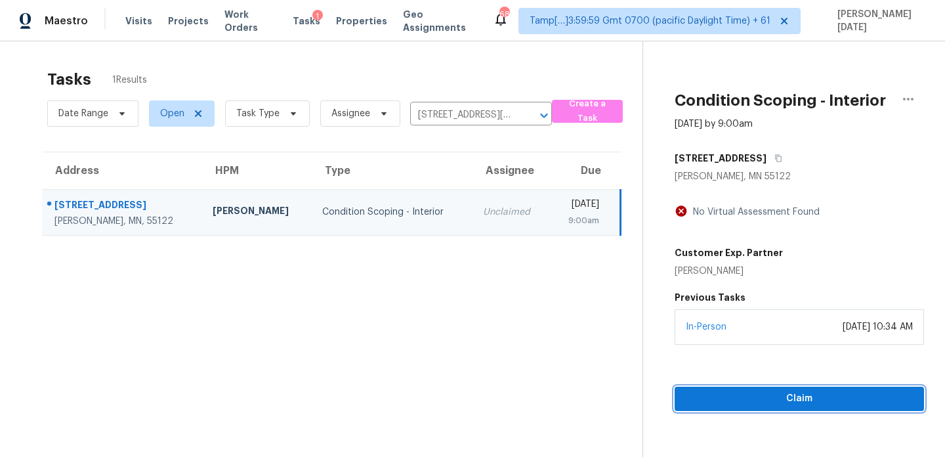
click at [718, 404] on span "Claim" at bounding box center [799, 398] width 228 height 16
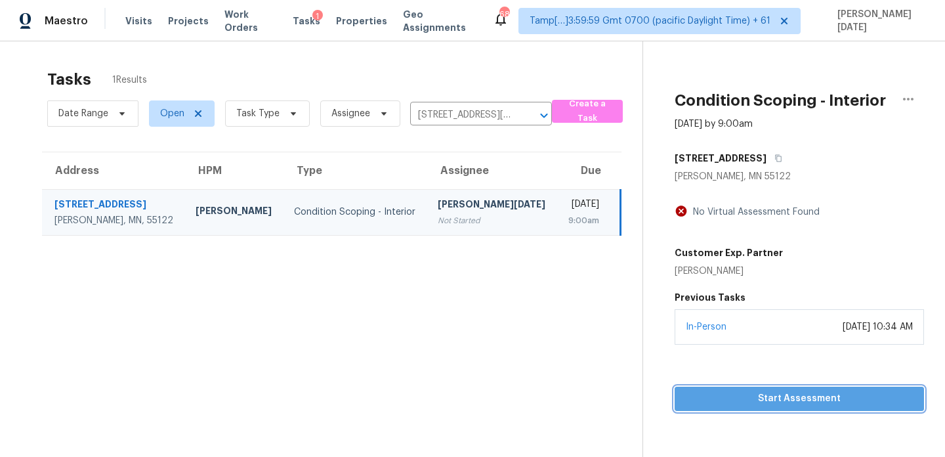
click at [746, 399] on span "Start Assessment" at bounding box center [799, 398] width 228 height 16
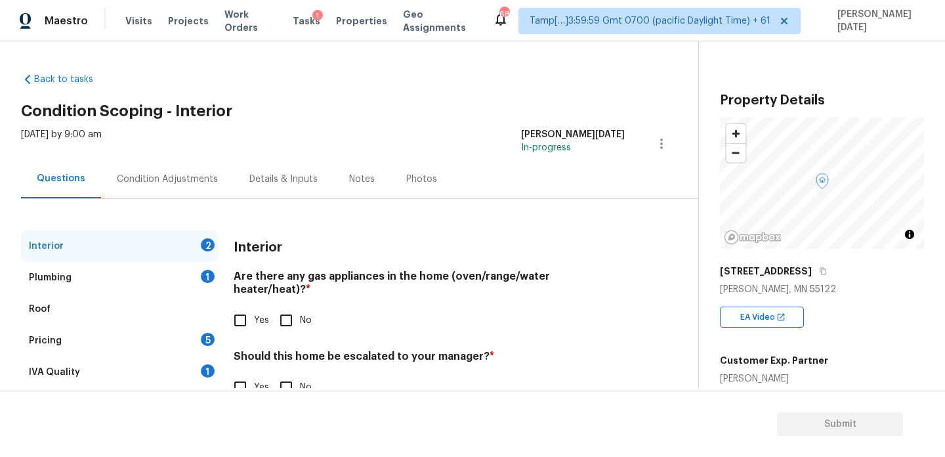
scroll to position [123, 0]
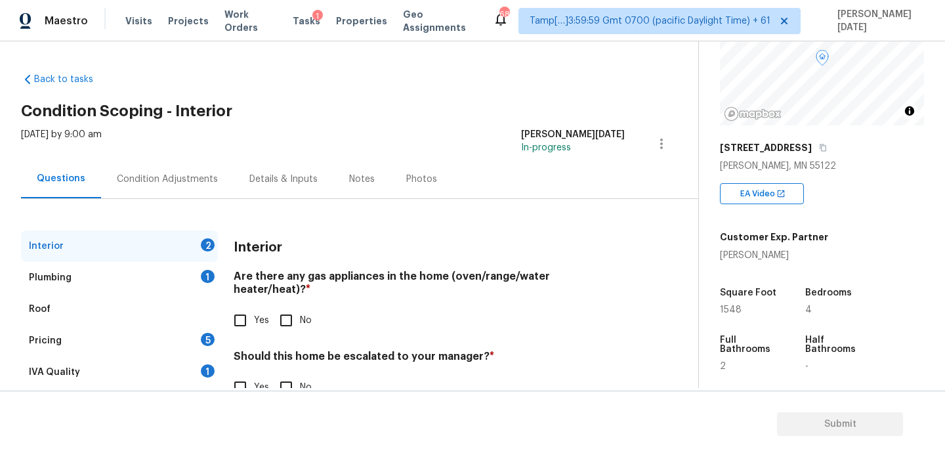
click at [730, 314] on span "1548" at bounding box center [731, 309] width 22 height 9
copy span "1548"
click at [171, 183] on div "Condition Adjustments" at bounding box center [167, 179] width 101 height 13
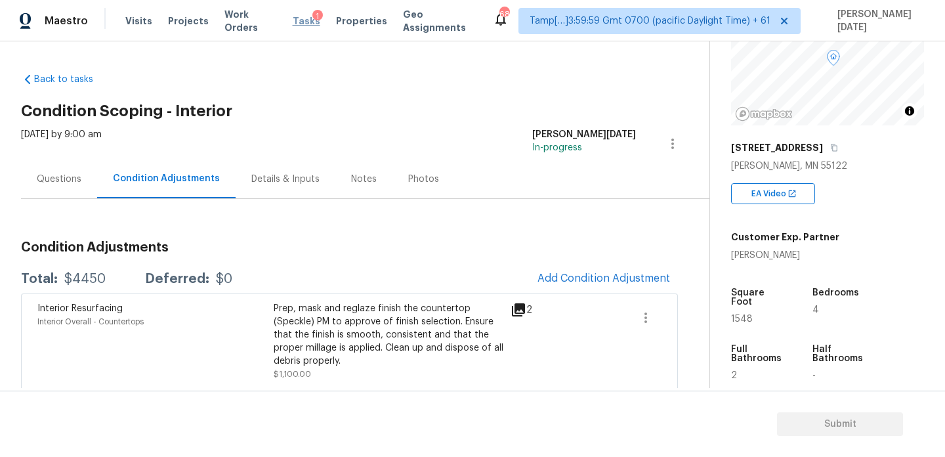
click at [299, 18] on span "Tasks" at bounding box center [307, 20] width 28 height 9
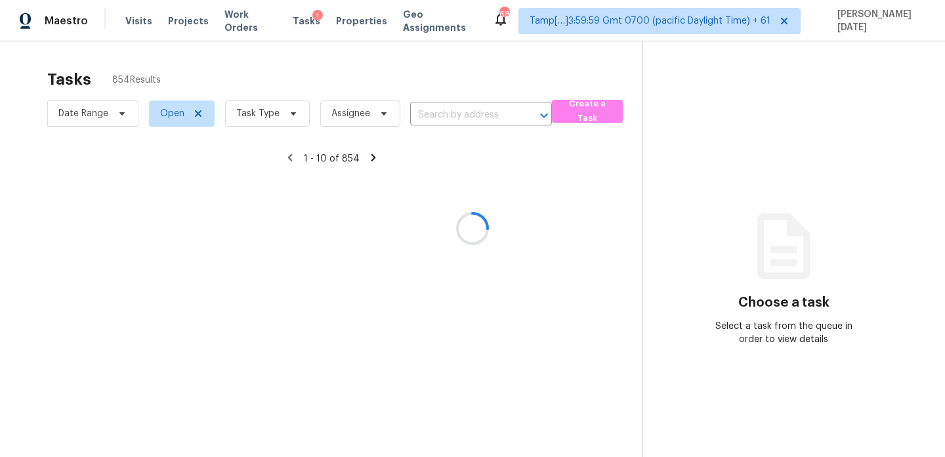
click at [341, 110] on div at bounding box center [472, 228] width 945 height 457
click at [440, 117] on div at bounding box center [472, 228] width 945 height 457
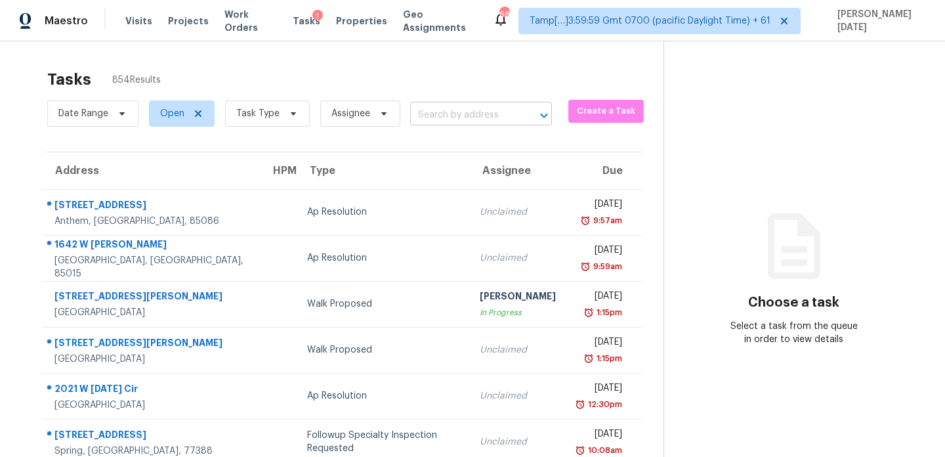
click at [457, 123] on input "text" at bounding box center [462, 115] width 105 height 20
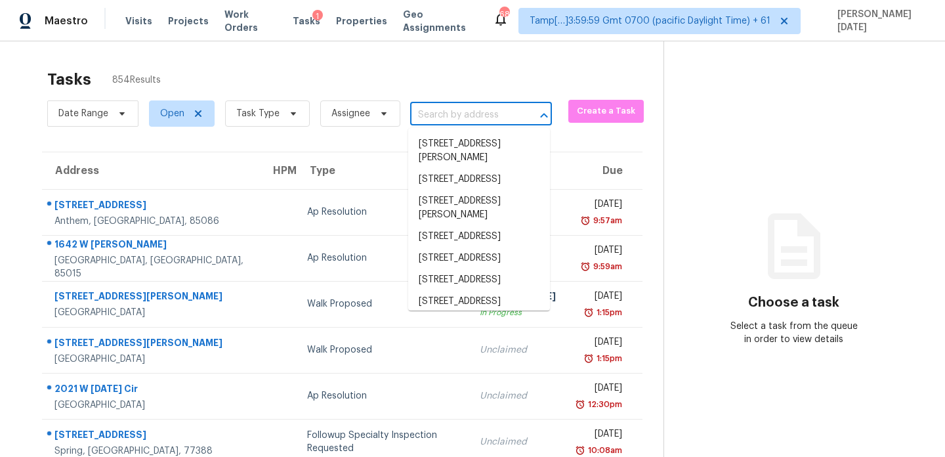
paste input "[STREET_ADDRESS]"
type input "[STREET_ADDRESS]"
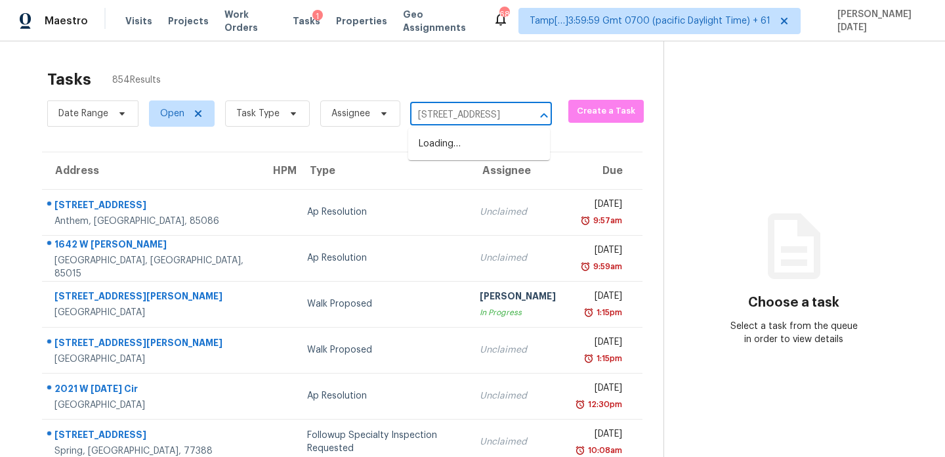
scroll to position [0, 59]
click at [468, 152] on li "[STREET_ADDRESS]" at bounding box center [479, 144] width 142 height 22
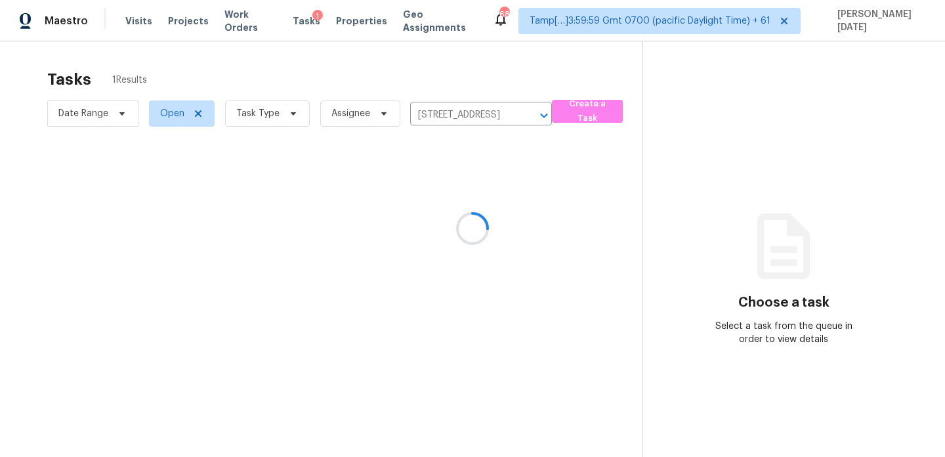
click at [497, 208] on div at bounding box center [472, 228] width 945 height 457
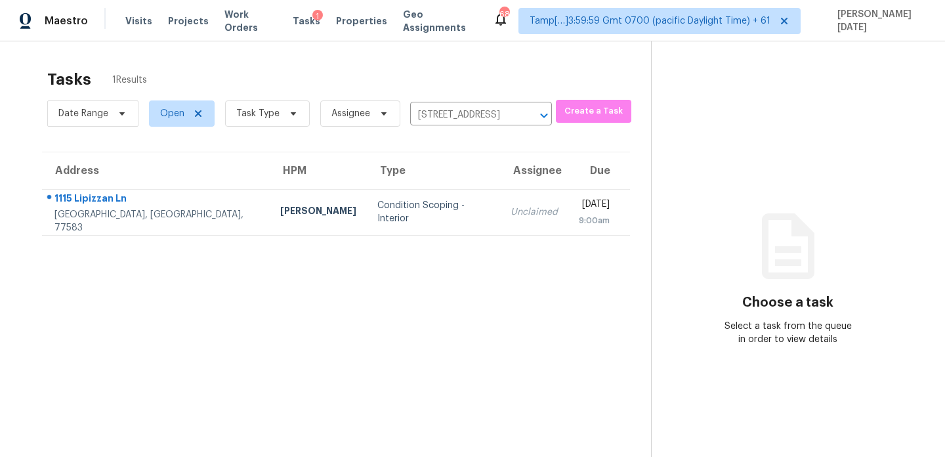
click at [568, 208] on td "[DATE] 9:00am" at bounding box center [599, 212] width 62 height 46
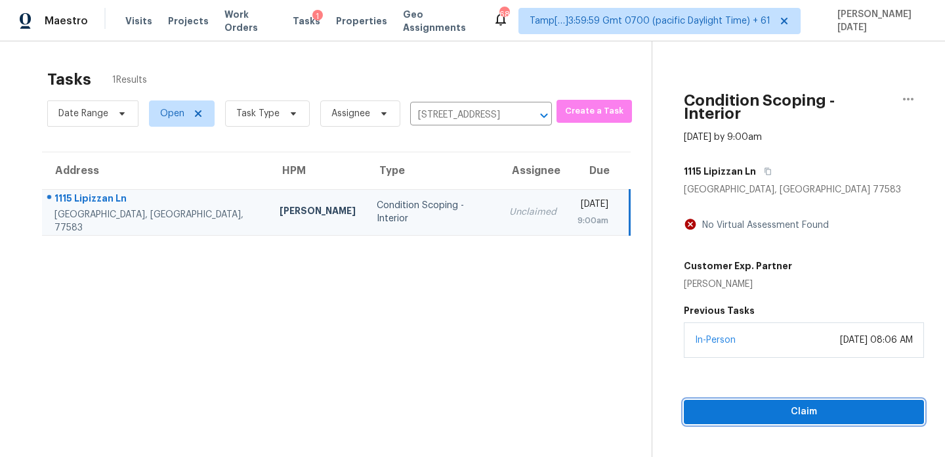
click at [737, 404] on span "Claim" at bounding box center [803, 412] width 219 height 16
click at [765, 168] on icon "button" at bounding box center [768, 171] width 7 height 7
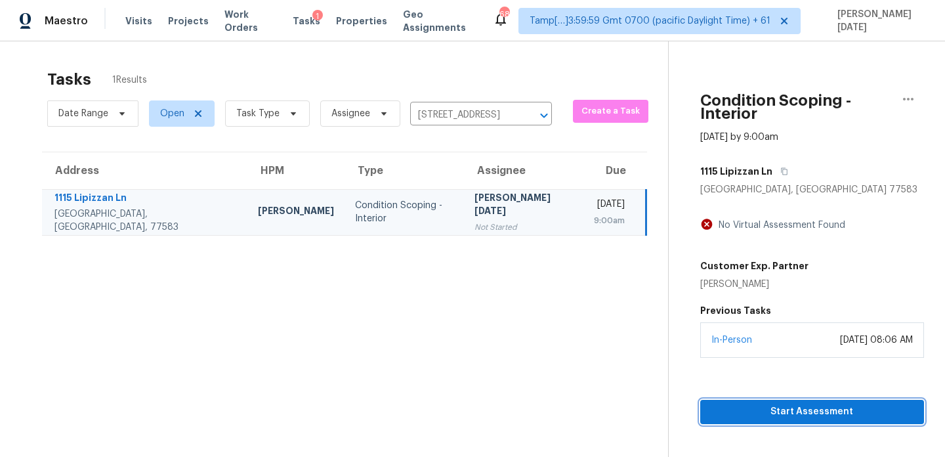
click at [721, 404] on span "Start Assessment" at bounding box center [812, 412] width 203 height 16
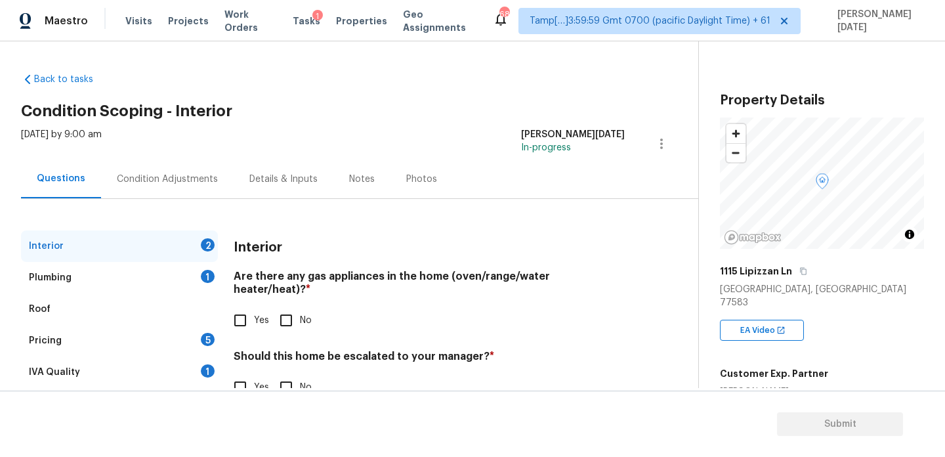
click at [180, 195] on div "Condition Adjustments" at bounding box center [167, 178] width 133 height 39
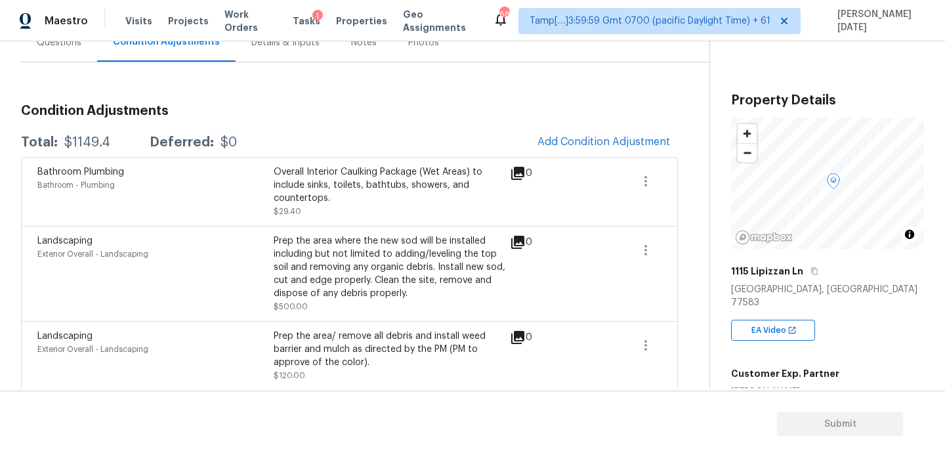
scroll to position [130, 0]
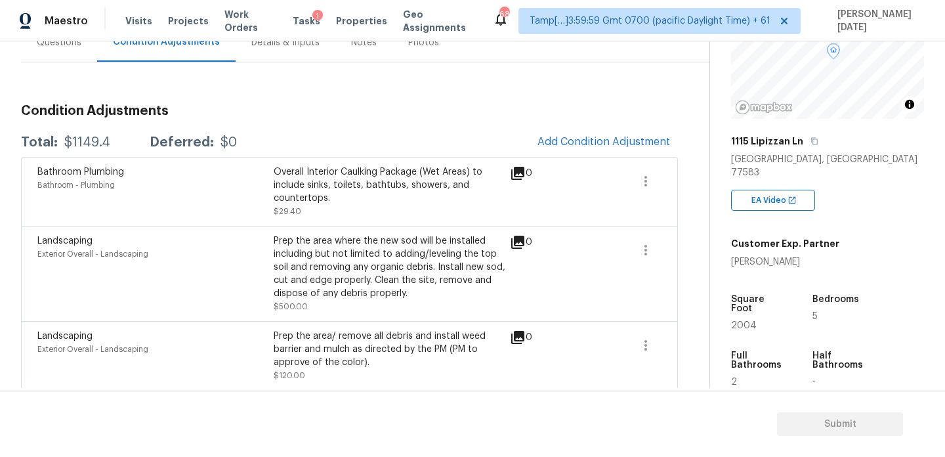
click at [740, 321] on span "2004" at bounding box center [744, 325] width 26 height 9
copy span "2004"
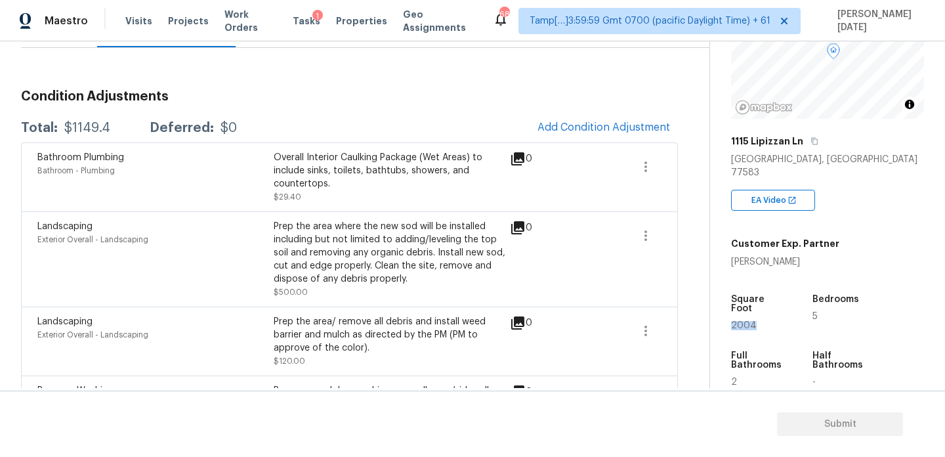
scroll to position [87, 0]
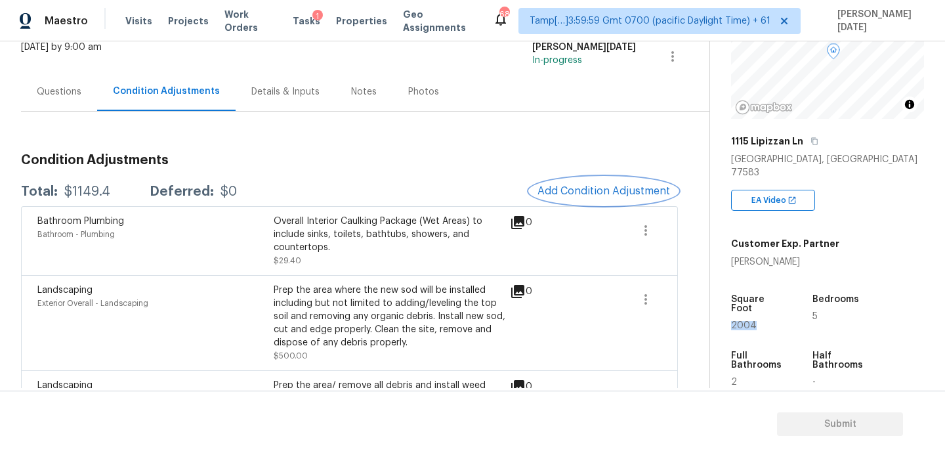
click at [581, 190] on span "Add Condition Adjustment" at bounding box center [603, 191] width 133 height 12
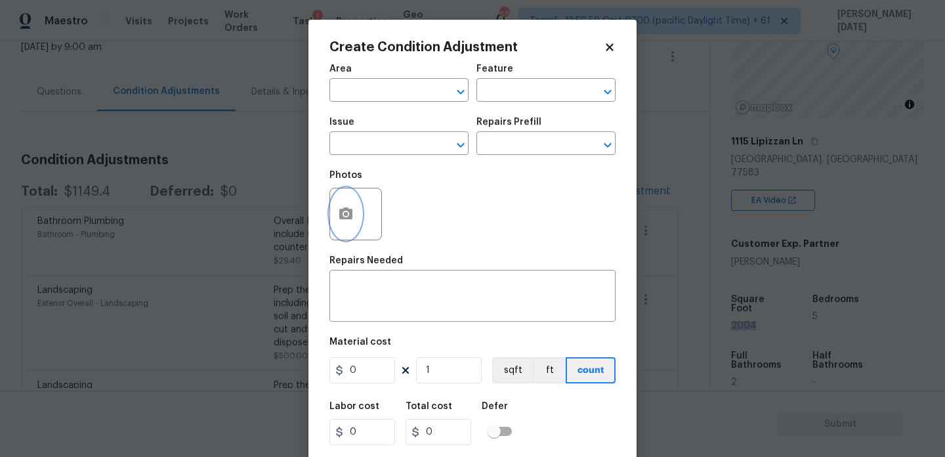
click at [333, 215] on button "button" at bounding box center [346, 213] width 32 height 51
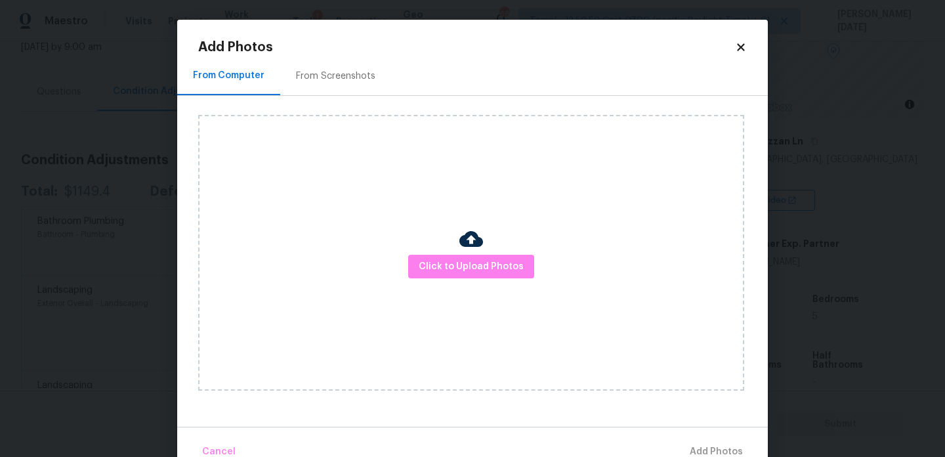
click at [412, 253] on div "Click to Upload Photos" at bounding box center [471, 253] width 546 height 276
click at [433, 261] on span "Click to Upload Photos" at bounding box center [471, 267] width 105 height 16
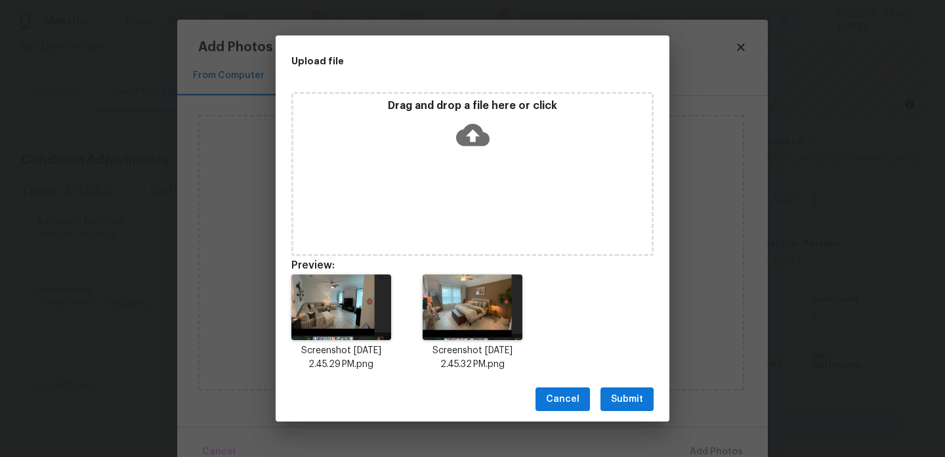
click at [620, 398] on span "Submit" at bounding box center [627, 399] width 32 height 16
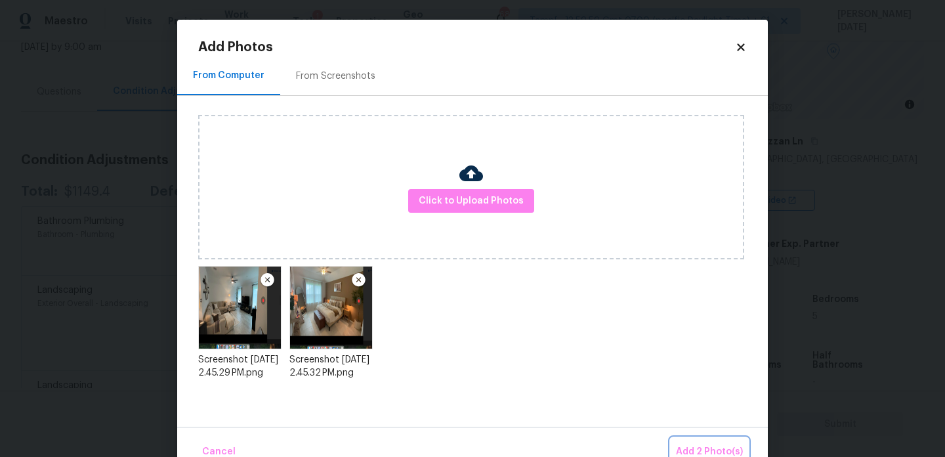
click at [696, 444] on span "Add 2 Photo(s)" at bounding box center [709, 452] width 67 height 16
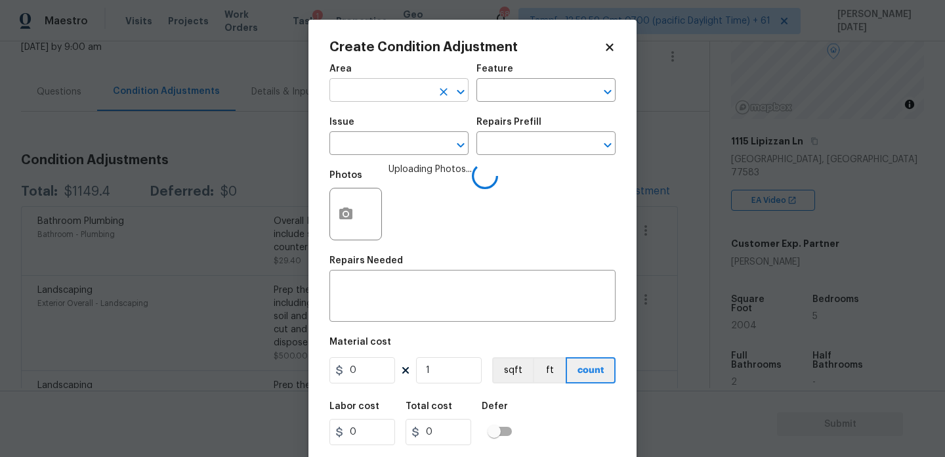
click at [358, 94] on input "text" at bounding box center [380, 91] width 102 height 20
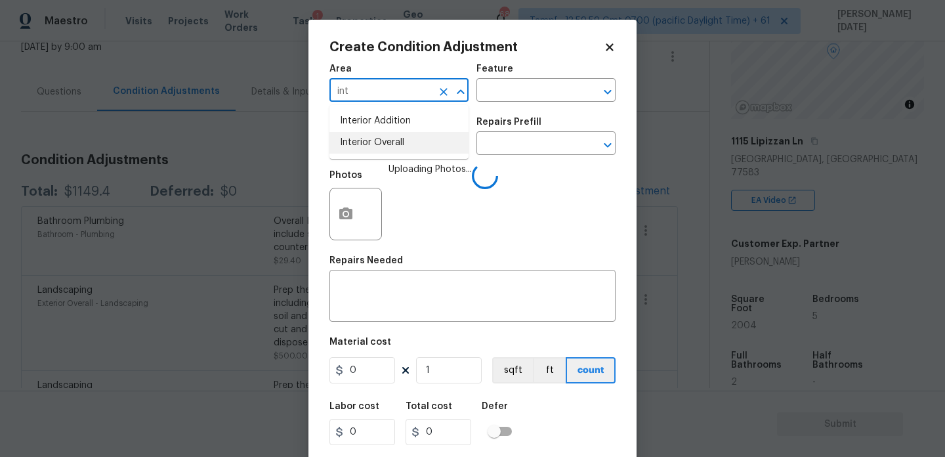
click at [371, 137] on li "Interior Overall" at bounding box center [398, 143] width 139 height 22
type input "Interior Overall"
click at [371, 137] on input "text" at bounding box center [380, 145] width 102 height 20
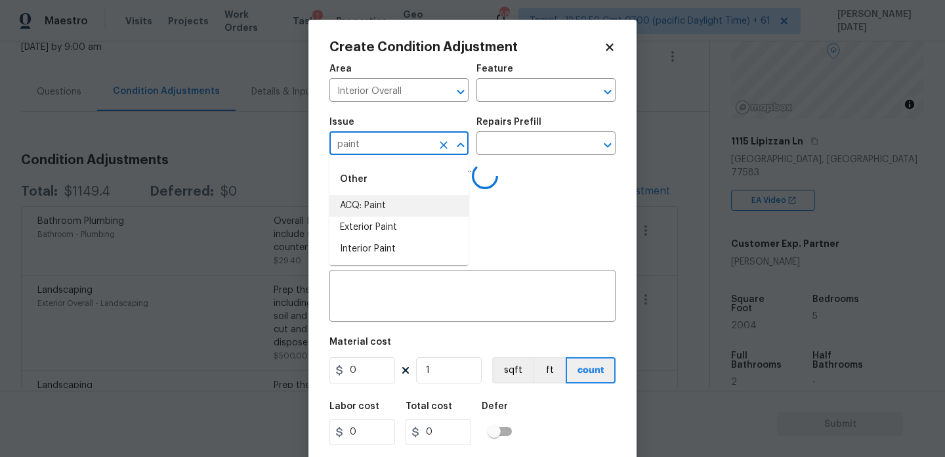
click at [380, 209] on li "ACQ: Paint" at bounding box center [398, 206] width 139 height 22
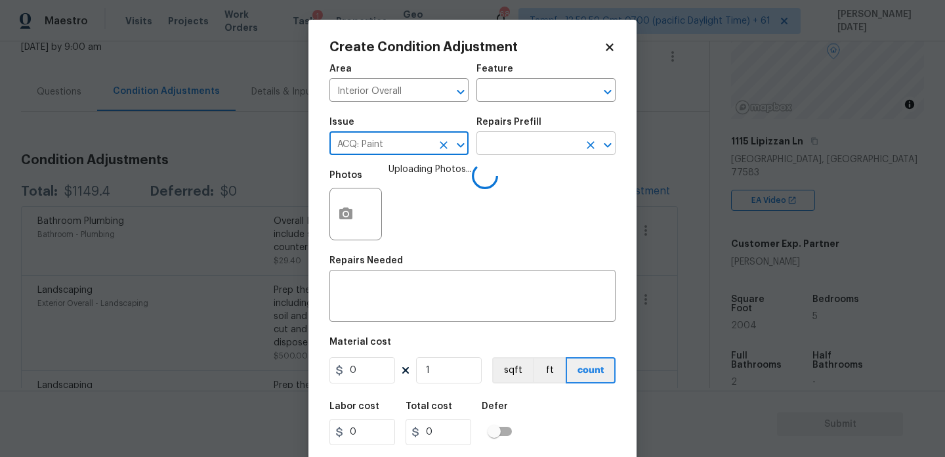
type input "ACQ: Paint"
click at [533, 153] on input "text" at bounding box center [527, 145] width 102 height 20
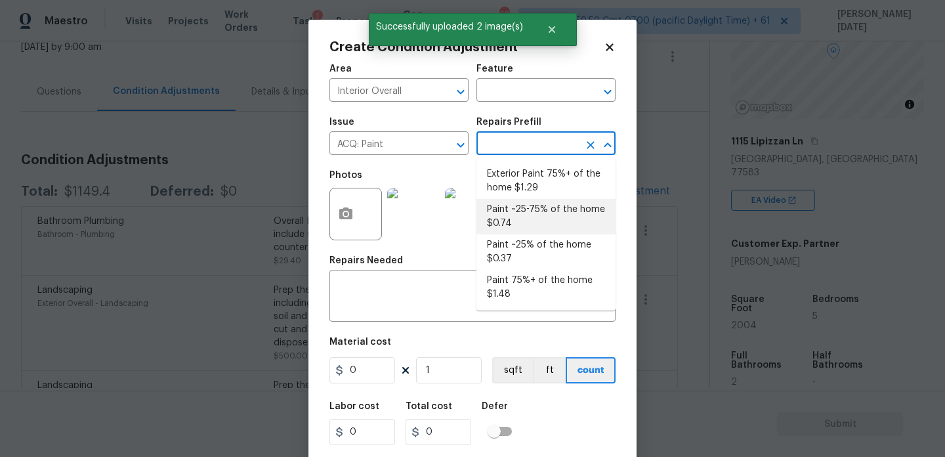
click at [545, 220] on li "Paint ~25-75% of the home $0.74" at bounding box center [545, 216] width 139 height 35
type input "Acquisition"
type textarea "Acquisition Scope: ~25 - 75% of the home needs interior paint"
type input "0.74"
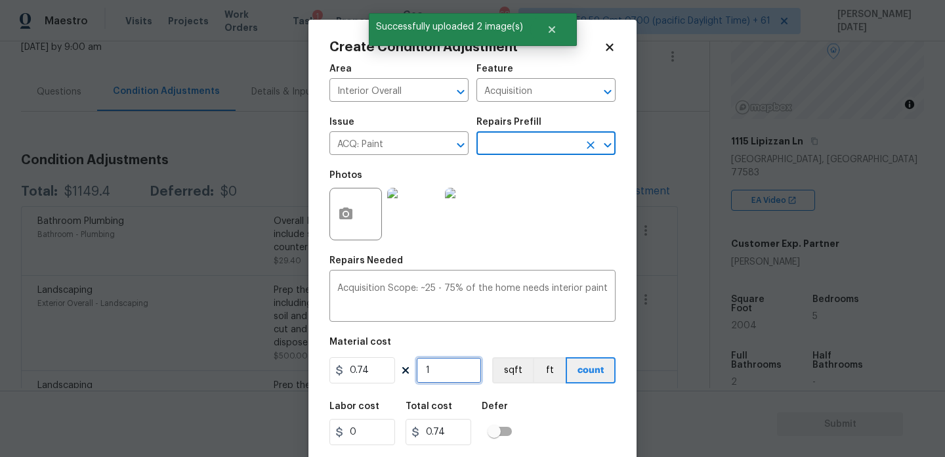
click at [463, 374] on input "1" at bounding box center [449, 370] width 66 height 26
type input "0"
paste input "2004"
type input "2004"
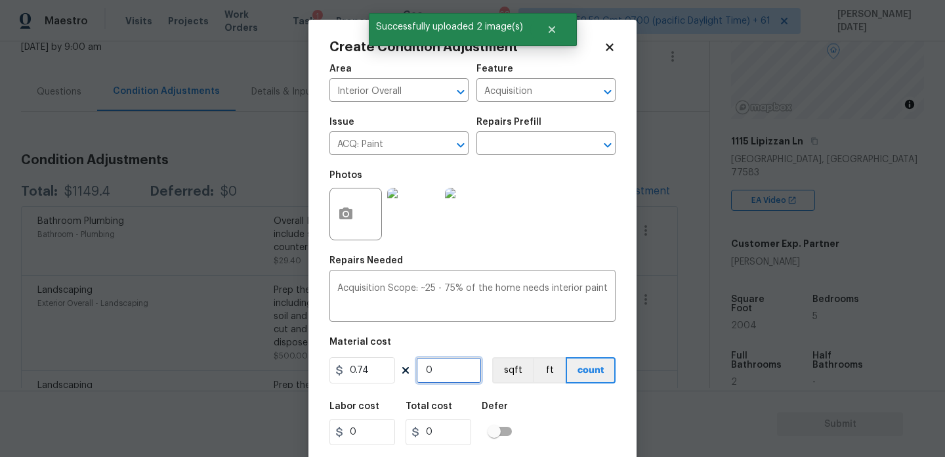
type input "1482.96"
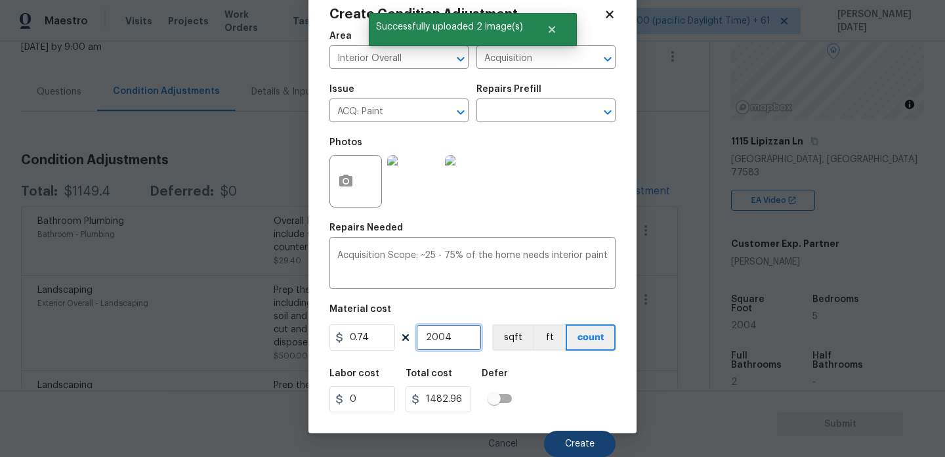
type input "2004"
click at [583, 444] on span "Create" at bounding box center [580, 444] width 30 height 10
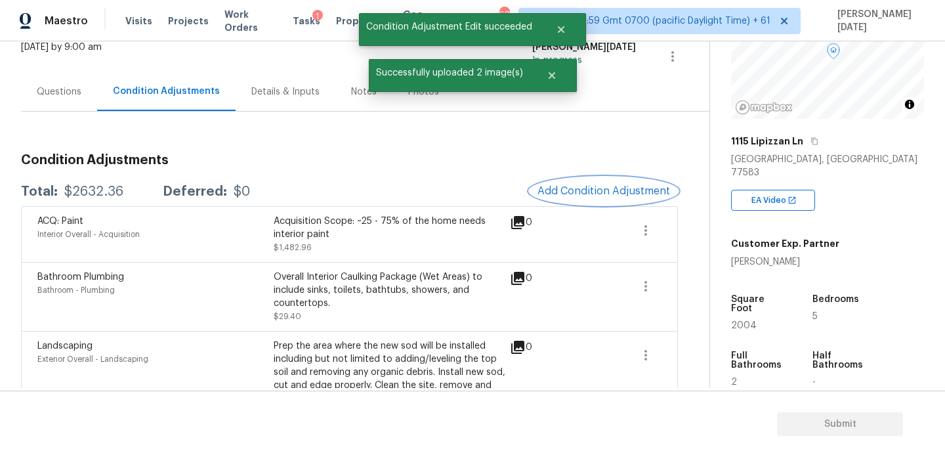
scroll to position [0, 0]
click at [572, 208] on div "ACQ: Paint Interior Overall - Acquisition Acquisition Scope: ~25 - 75% of the h…" at bounding box center [349, 234] width 657 height 56
click at [590, 198] on button "Add Condition Adjustment" at bounding box center [604, 191] width 148 height 28
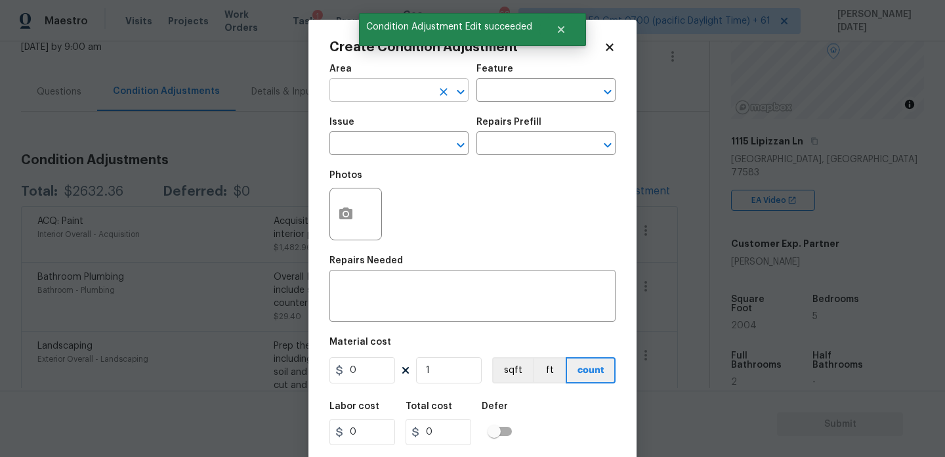
click at [334, 95] on input "text" at bounding box center [380, 91] width 102 height 20
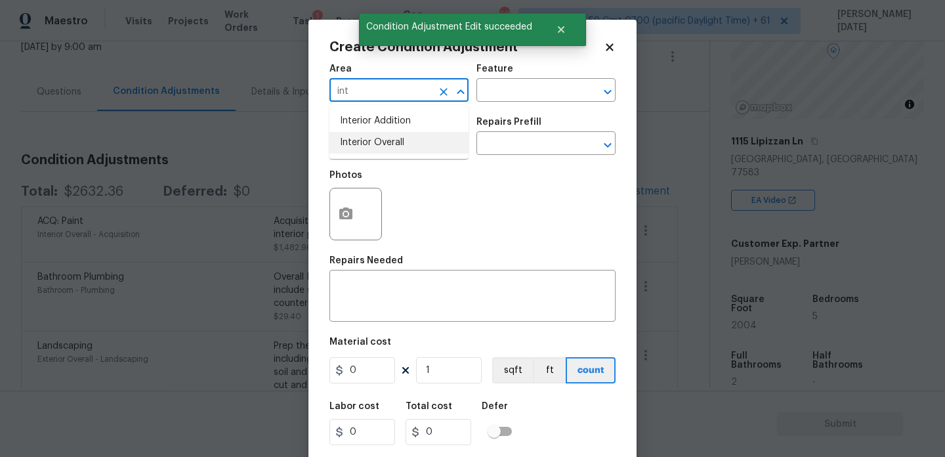
click at [356, 145] on li "Interior Overall" at bounding box center [398, 143] width 139 height 22
type input "Interior Overall"
click at [356, 145] on input "text" at bounding box center [380, 145] width 102 height 20
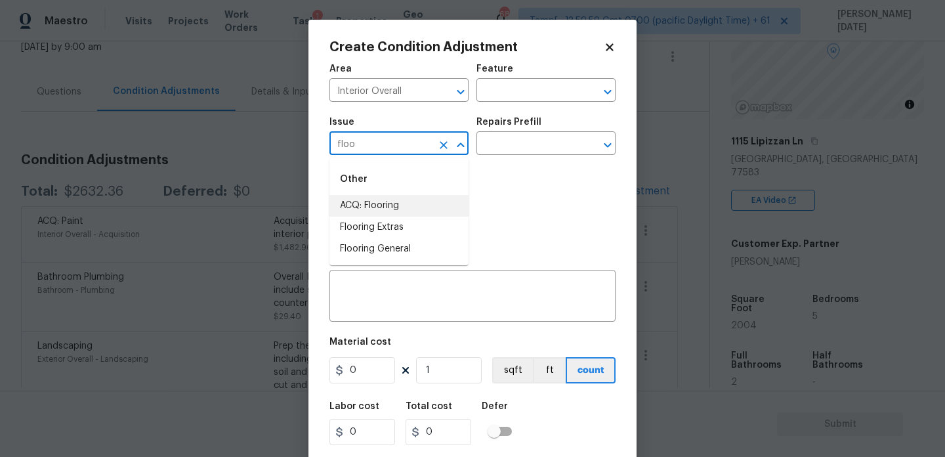
click at [369, 207] on li "ACQ: Flooring" at bounding box center [398, 206] width 139 height 22
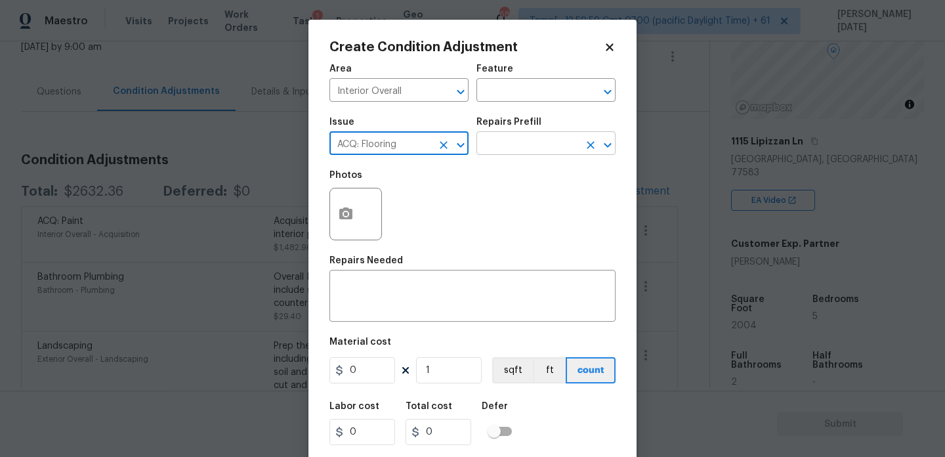
type input "ACQ: Flooring"
click at [518, 144] on input "text" at bounding box center [527, 145] width 102 height 20
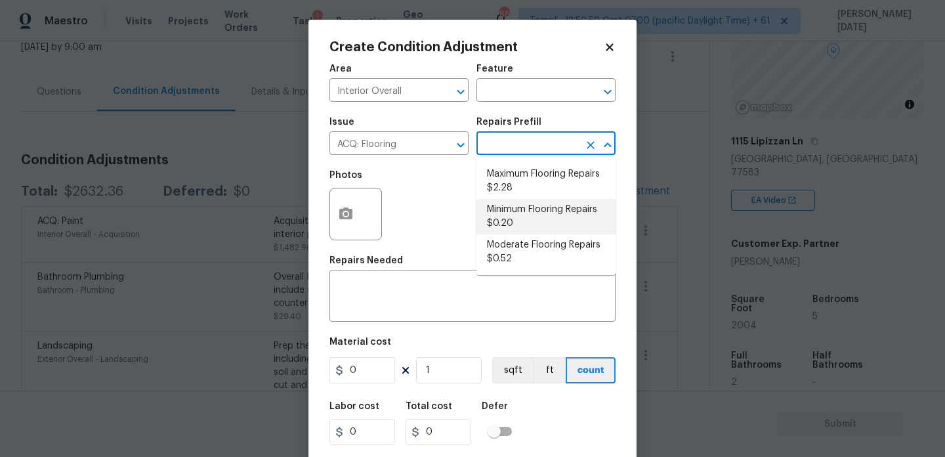
click at [526, 216] on li "Minimum Flooring Repairs $0.20" at bounding box center [545, 216] width 139 height 35
type input "Acquisition"
type textarea "Acquisition Scope: Minimum flooring repairs"
type input "0.2"
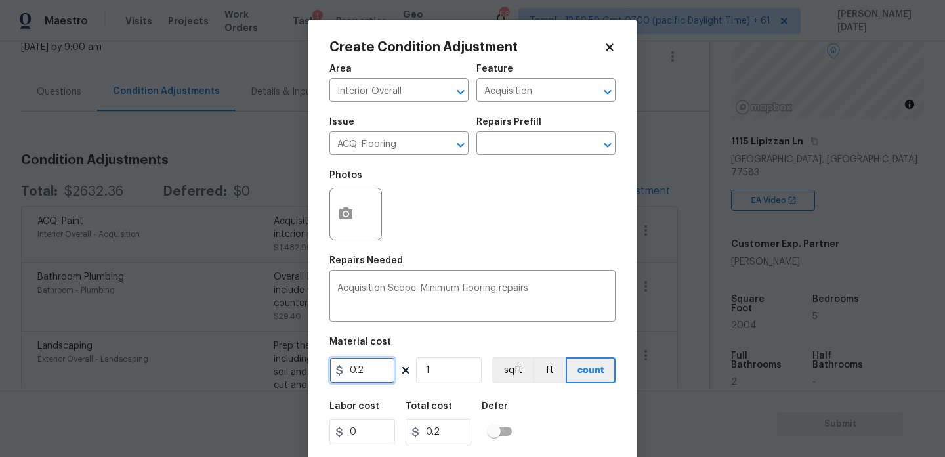
drag, startPoint x: 378, startPoint y: 373, endPoint x: 348, endPoint y: 367, distance: 30.3
click at [361, 373] on input "0.2" at bounding box center [362, 370] width 66 height 26
type input "400"
click at [499, 282] on div "Acquisition Scope: Minimum flooring repairs x ​" at bounding box center [472, 297] width 286 height 49
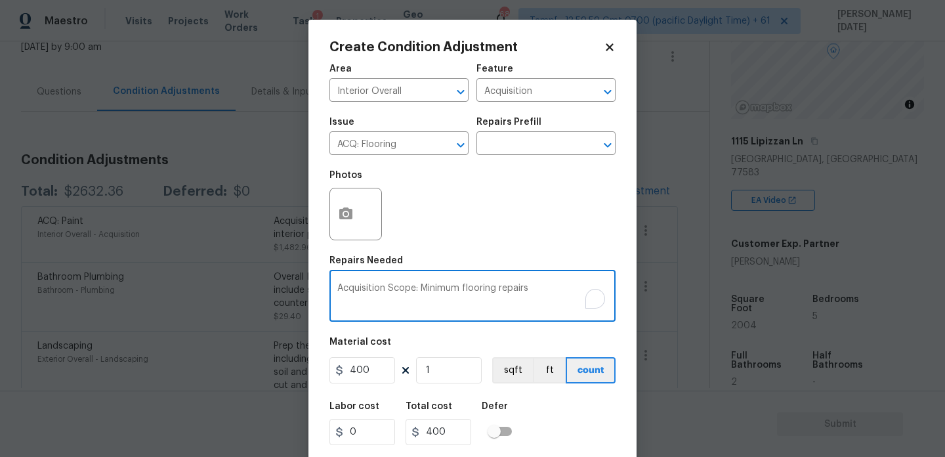
click at [523, 237] on div "Photos" at bounding box center [472, 205] width 286 height 85
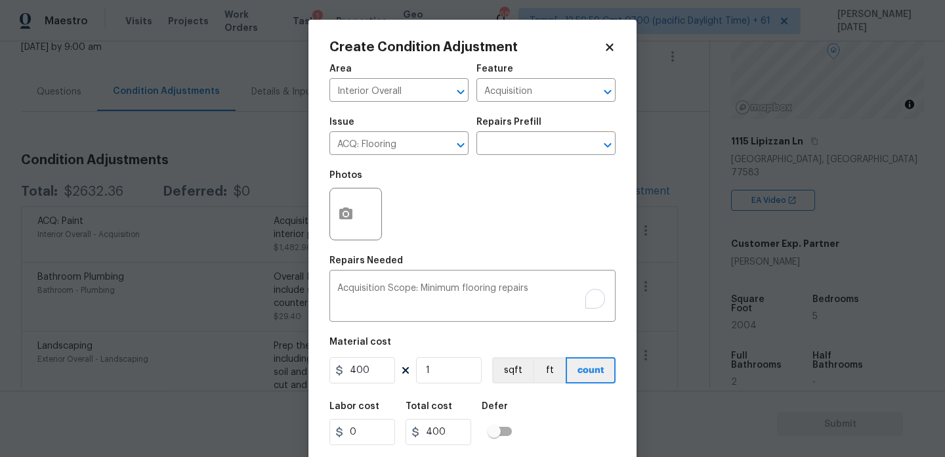
scroll to position [33, 0]
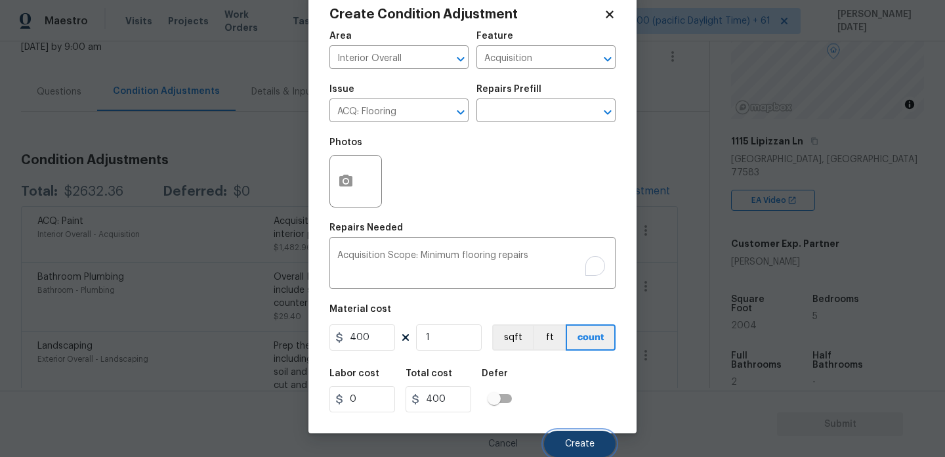
click at [578, 444] on span "Create" at bounding box center [580, 444] width 30 height 10
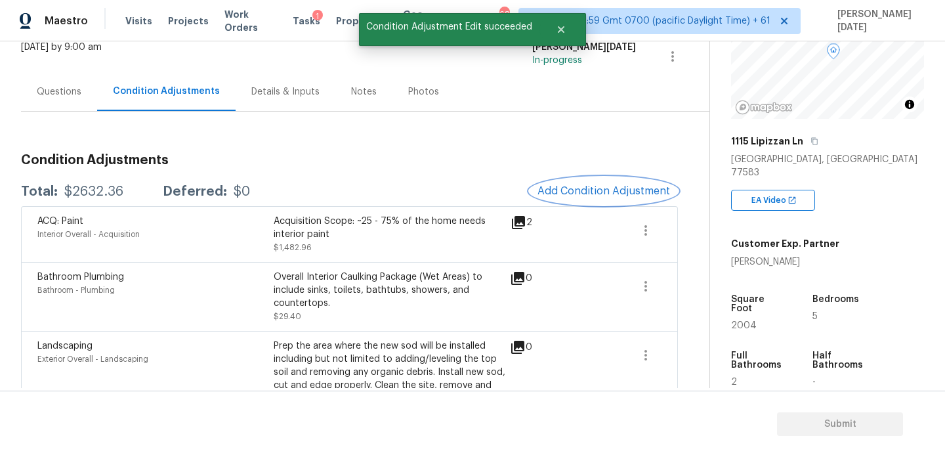
scroll to position [0, 0]
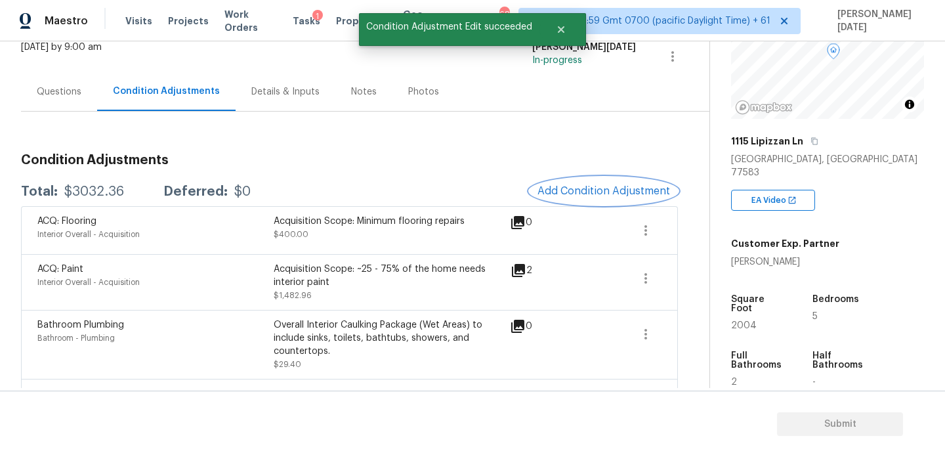
click at [606, 193] on span "Add Condition Adjustment" at bounding box center [603, 191] width 133 height 12
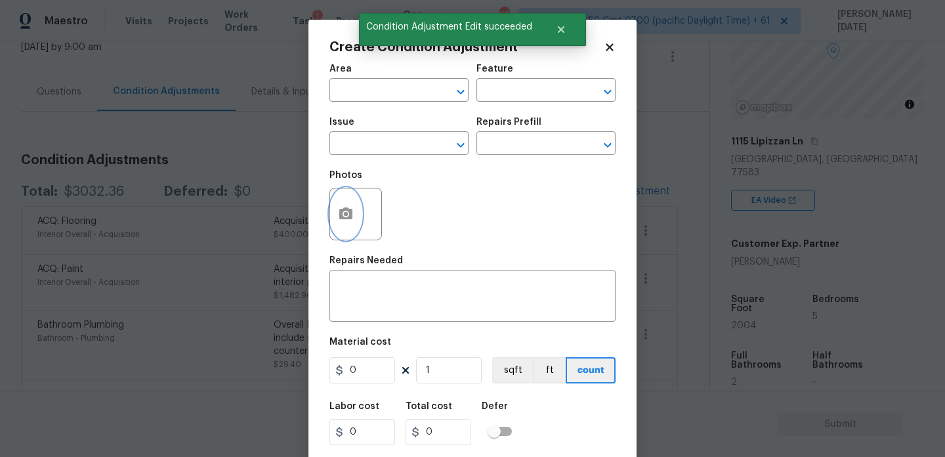
click at [357, 219] on button "button" at bounding box center [346, 213] width 32 height 51
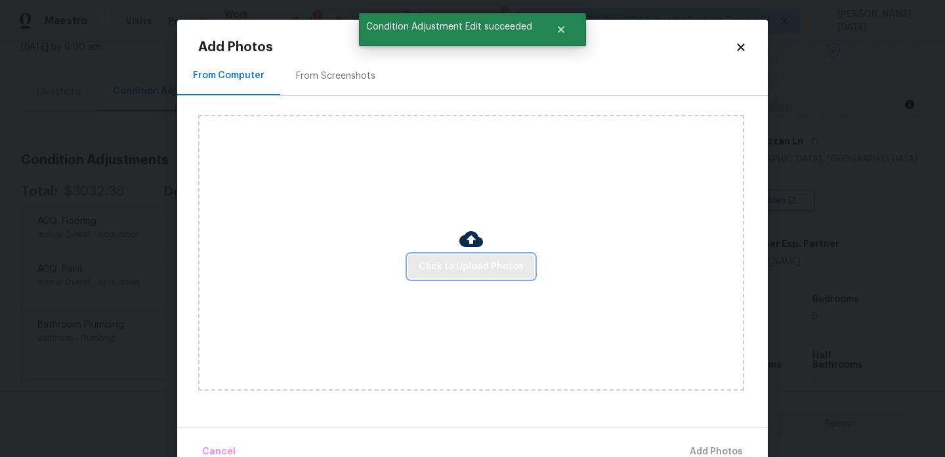
click at [460, 268] on span "Click to Upload Photos" at bounding box center [471, 267] width 105 height 16
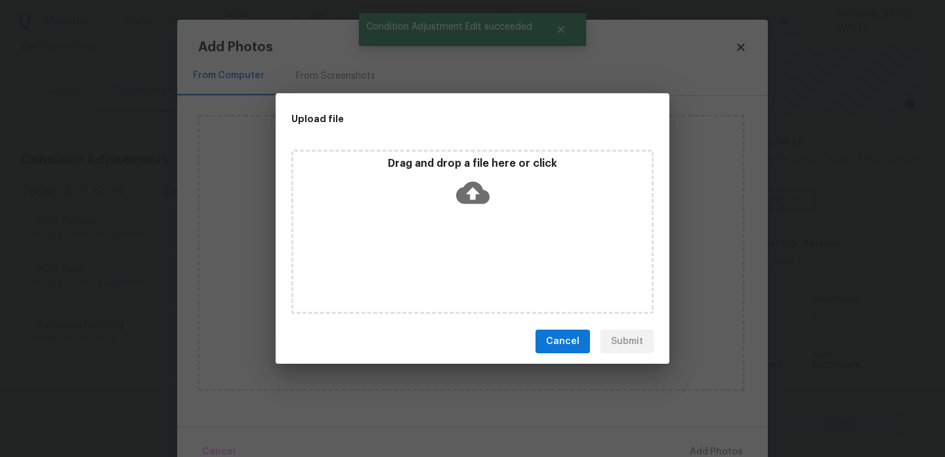
click at [460, 268] on div "Drag and drop a file here or click" at bounding box center [472, 232] width 362 height 164
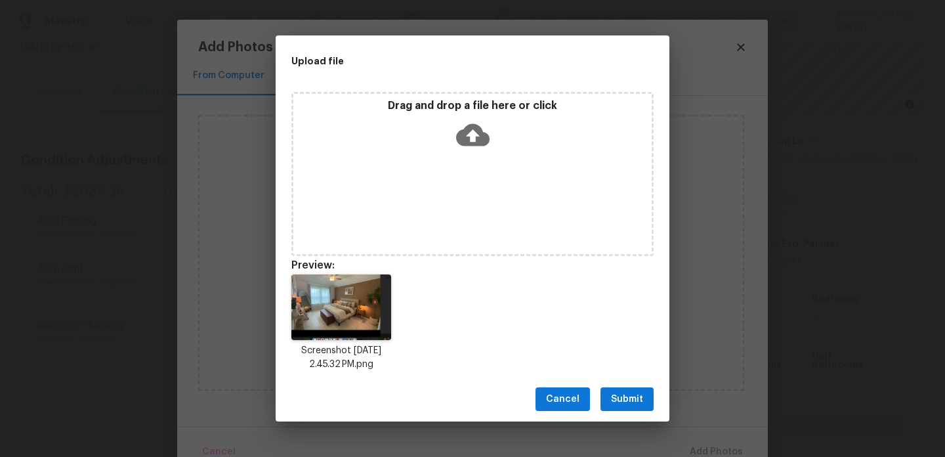
click at [620, 389] on button "Submit" at bounding box center [626, 399] width 53 height 24
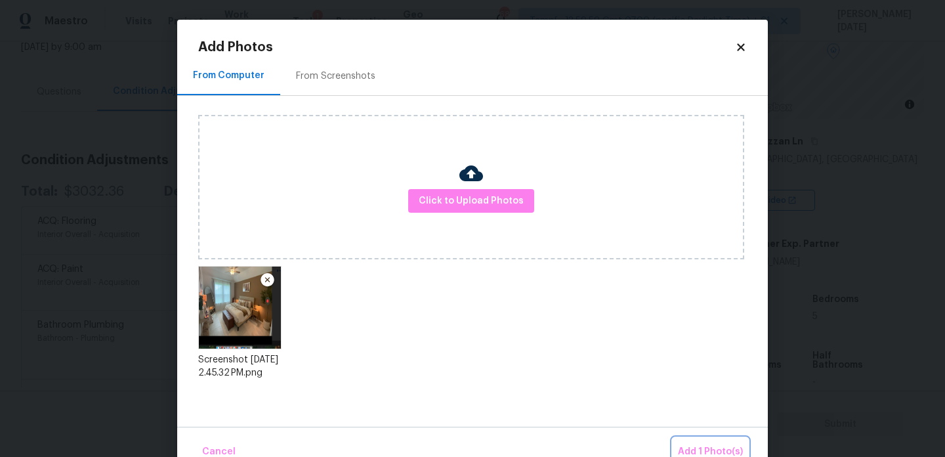
click at [700, 440] on button "Add 1 Photo(s)" at bounding box center [710, 452] width 75 height 28
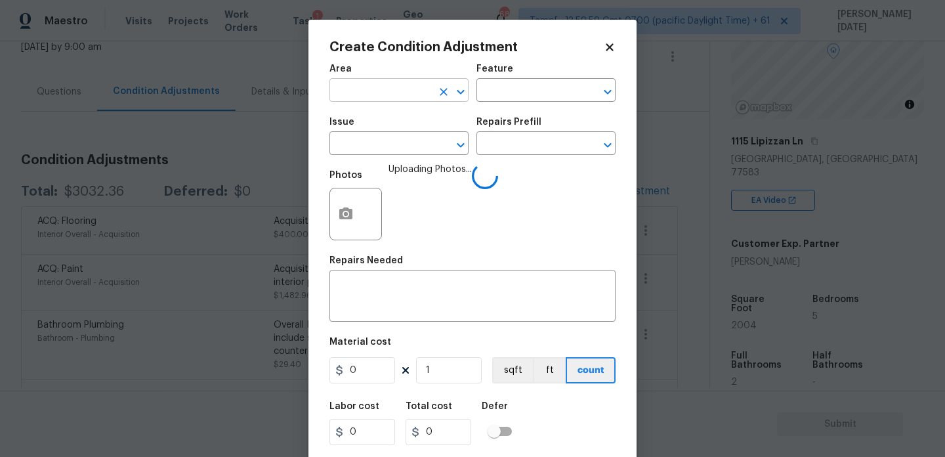
click at [355, 90] on input "text" at bounding box center [380, 91] width 102 height 20
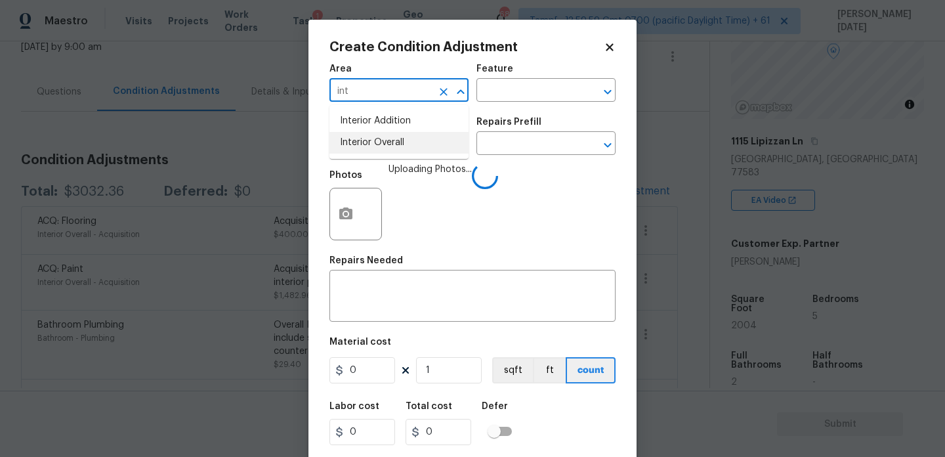
click at [381, 158] on ul "Interior Addition Interior Overall" at bounding box center [398, 132] width 139 height 54
click at [400, 141] on li "Interior Overall" at bounding box center [398, 143] width 139 height 22
type input "Interior Overall"
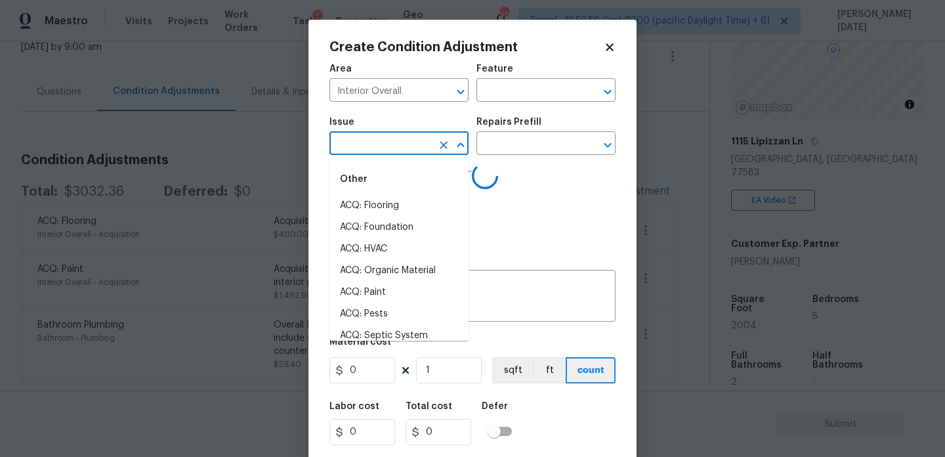
click at [400, 141] on input "text" at bounding box center [380, 145] width 102 height 20
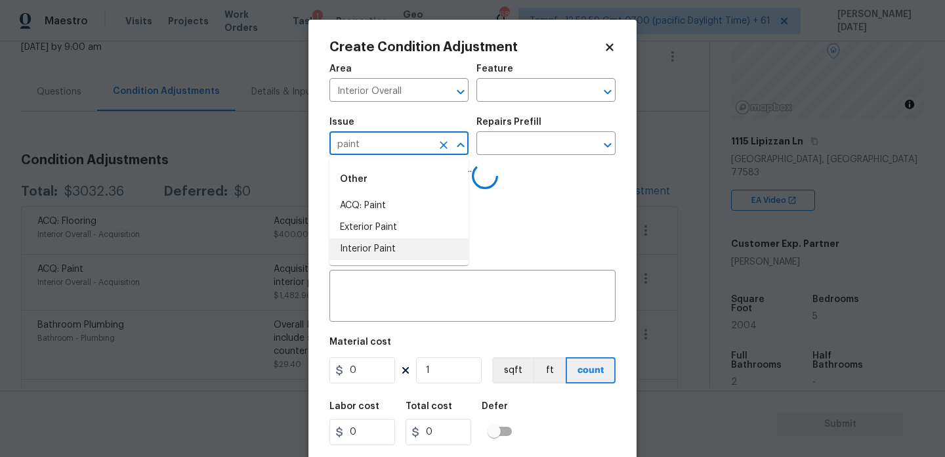
click at [399, 244] on li "Interior Paint" at bounding box center [398, 249] width 139 height 22
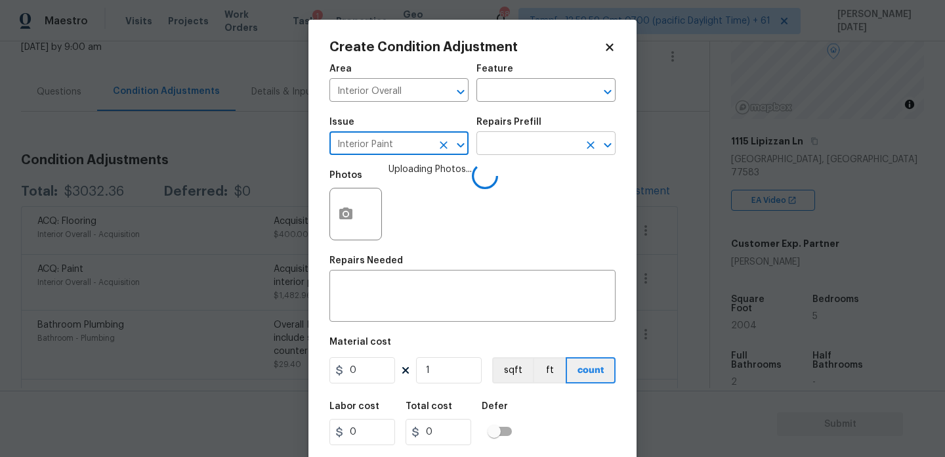
type input "Interior Paint"
click at [503, 150] on input "text" at bounding box center [527, 145] width 102 height 20
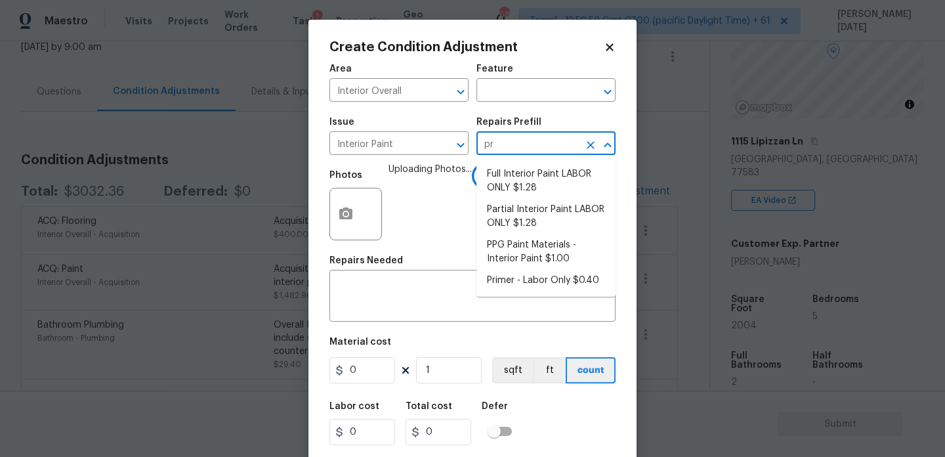
type input "pri"
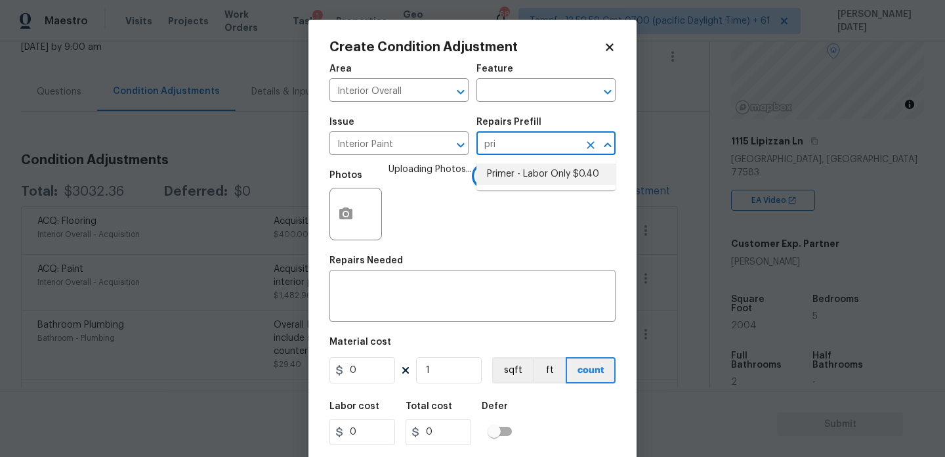
click at [517, 178] on li "Primer - Labor Only $0.40" at bounding box center [545, 174] width 139 height 22
type input "Overall Paint"
type textarea "Interior primer - PRIMER PROVIDED BY OPENDOOR - All nails, screws, drywall anch…"
type input "0.4"
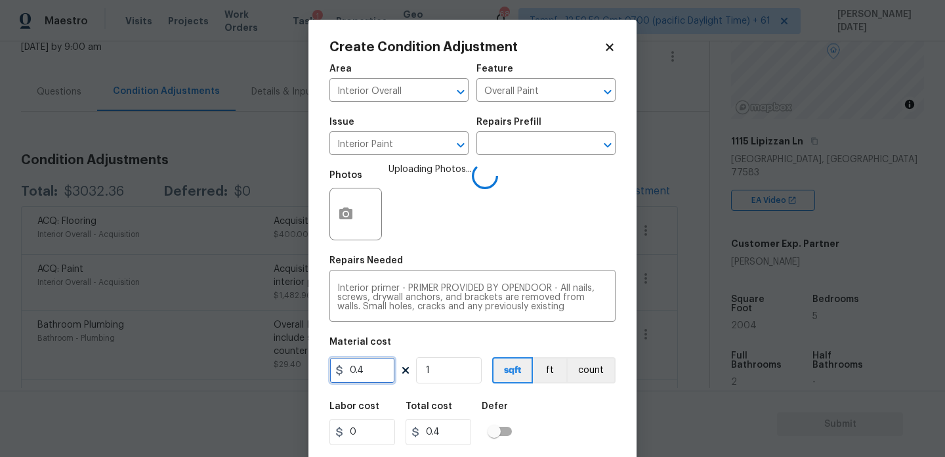
drag, startPoint x: 379, startPoint y: 377, endPoint x: 238, endPoint y: 376, distance: 141.1
click at [238, 376] on div "Create Condition Adjustment Area Interior Overall ​ Feature Overall Paint ​ Iss…" at bounding box center [472, 228] width 945 height 457
type input "100"
click at [486, 218] on div "Photos Uploading Photos..." at bounding box center [472, 205] width 286 height 85
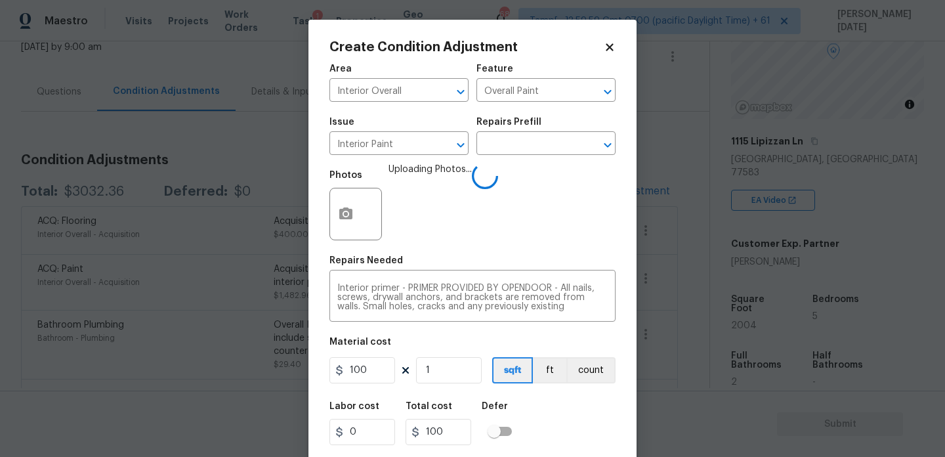
scroll to position [33, 0]
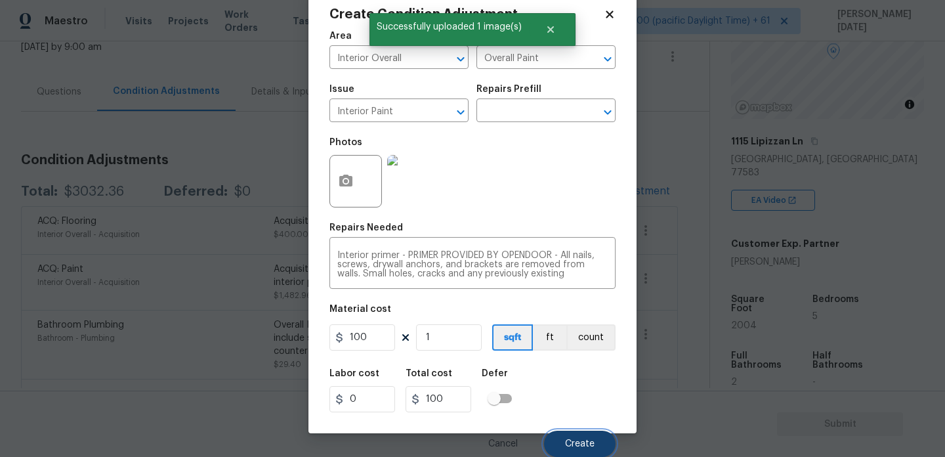
click at [585, 432] on button "Create" at bounding box center [580, 444] width 72 height 26
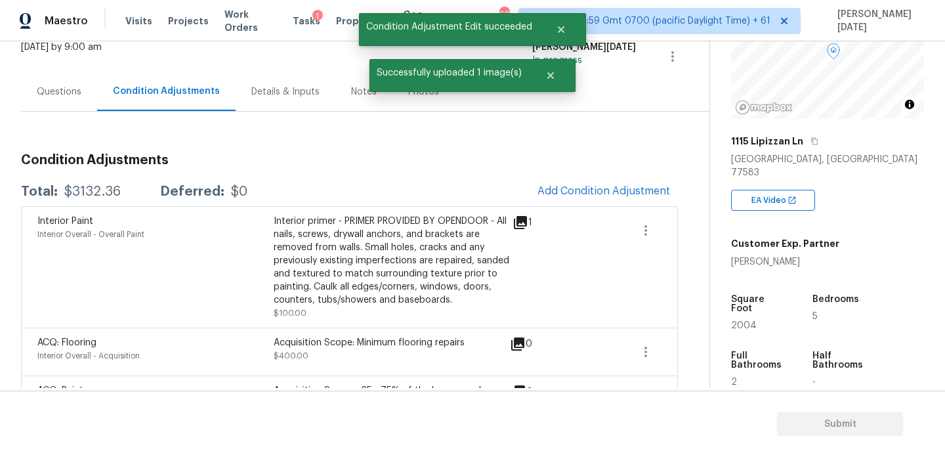
scroll to position [0, 0]
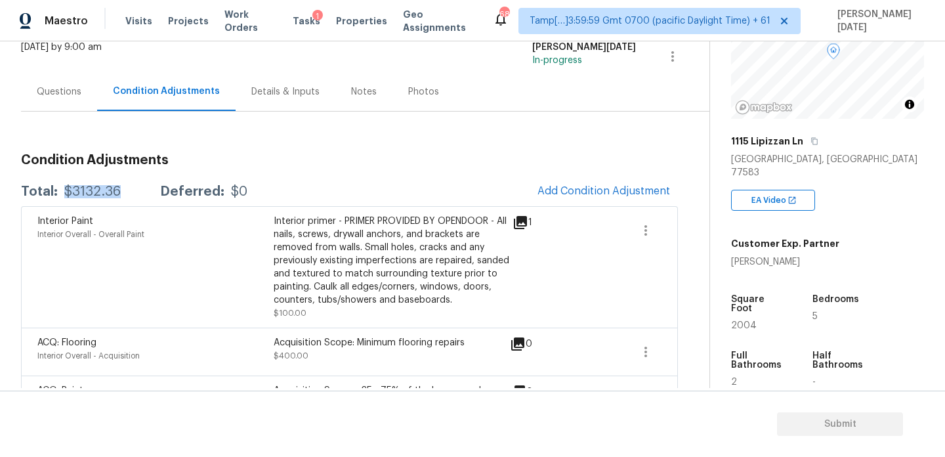
drag, startPoint x: 64, startPoint y: 190, endPoint x: 129, endPoint y: 190, distance: 65.0
click at [129, 190] on div "Total: $3132.36 Deferred: $0" at bounding box center [134, 191] width 226 height 13
copy div "$3132.36"
click at [82, 93] on div "Questions" at bounding box center [59, 91] width 76 height 39
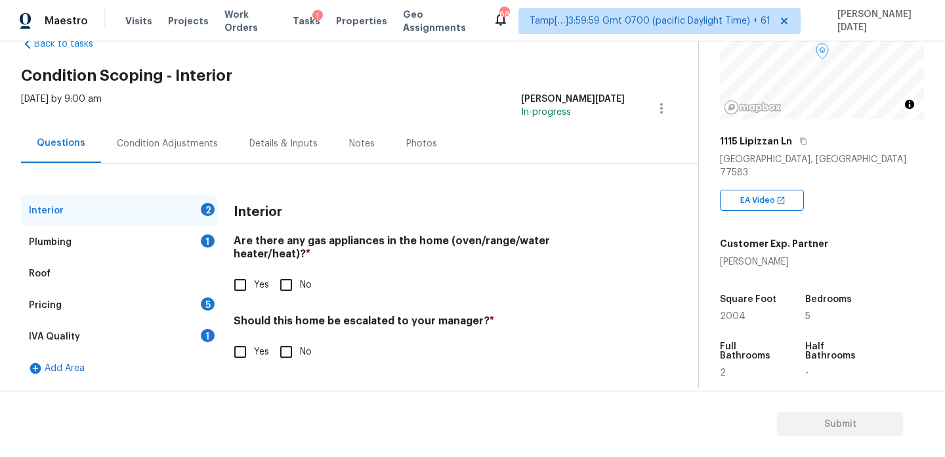
click at [220, 261] on div "Interior 2 Plumbing 1 Roof Pricing 5 IVA Quality 1 Add Area Interior Are there …" at bounding box center [344, 289] width 646 height 189
click at [242, 280] on input "Yes" at bounding box center [240, 285] width 28 height 28
checkbox input "true"
click at [289, 343] on input "No" at bounding box center [286, 352] width 28 height 28
checkbox input "true"
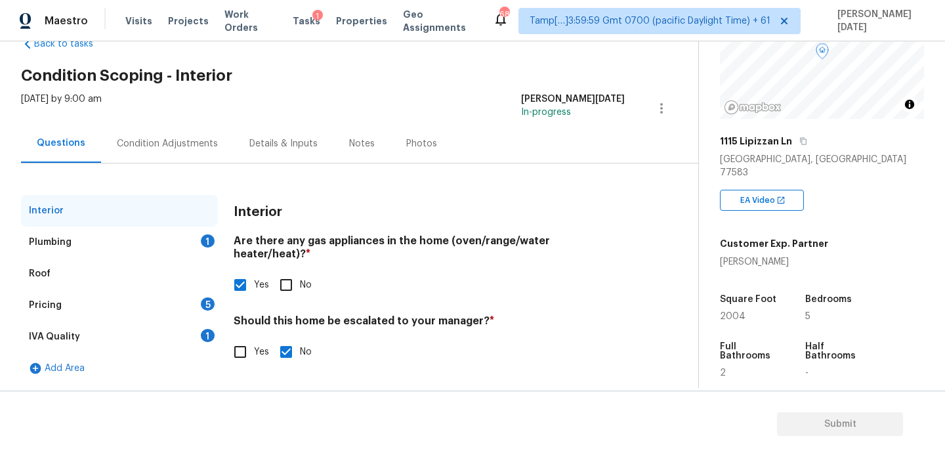
click at [210, 242] on div "1" at bounding box center [208, 240] width 14 height 13
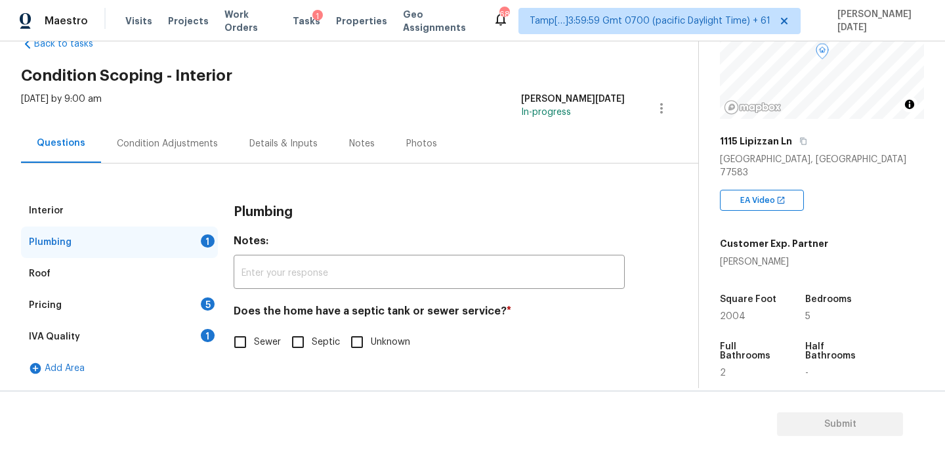
click at [253, 347] on input "Sewer" at bounding box center [240, 342] width 28 height 28
checkbox input "true"
click at [196, 304] on div "Pricing 5" at bounding box center [119, 305] width 197 height 32
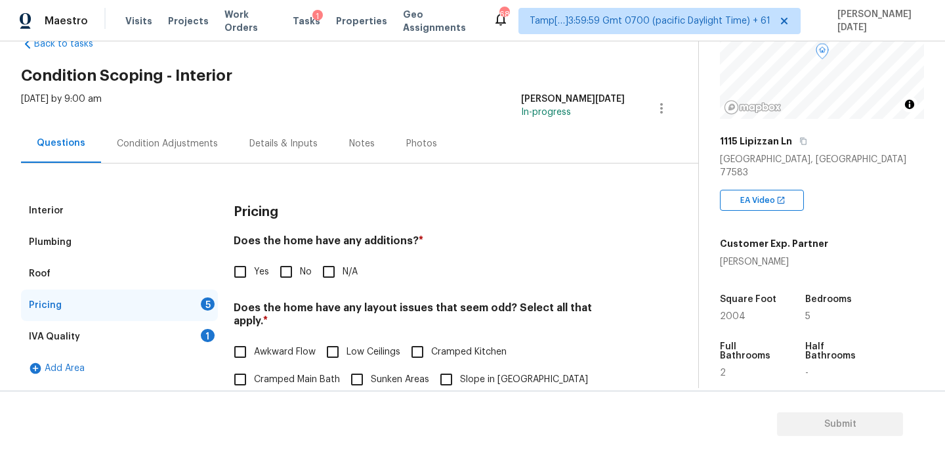
click at [283, 279] on input "No" at bounding box center [286, 272] width 28 height 28
checkbox input "true"
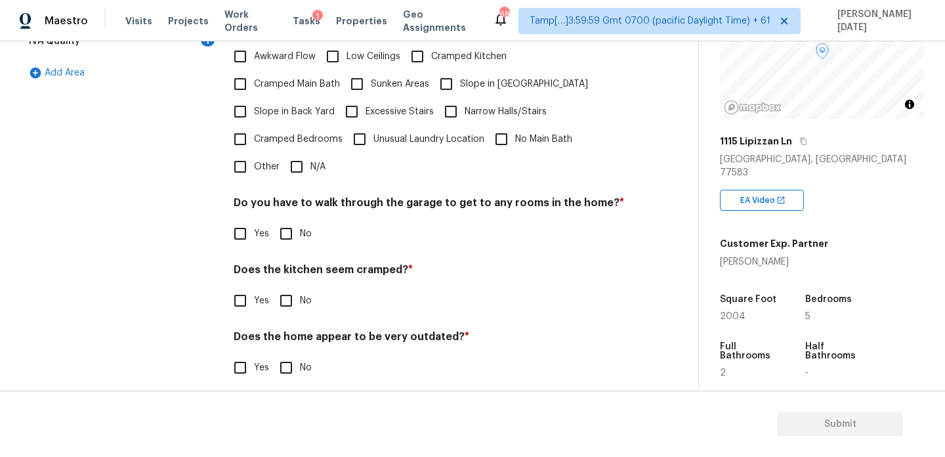
click at [303, 164] on input "N/A" at bounding box center [297, 167] width 28 height 28
checkbox input "true"
click at [291, 242] on div "Pricing Does the home have any additions? * Yes No N/A Does the home have any l…" at bounding box center [429, 148] width 391 height 497
click at [291, 236] on div "Pricing Does the home have any additions? * Yes No N/A Does the home have any l…" at bounding box center [429, 148] width 391 height 497
click at [294, 220] on input "No" at bounding box center [286, 234] width 28 height 28
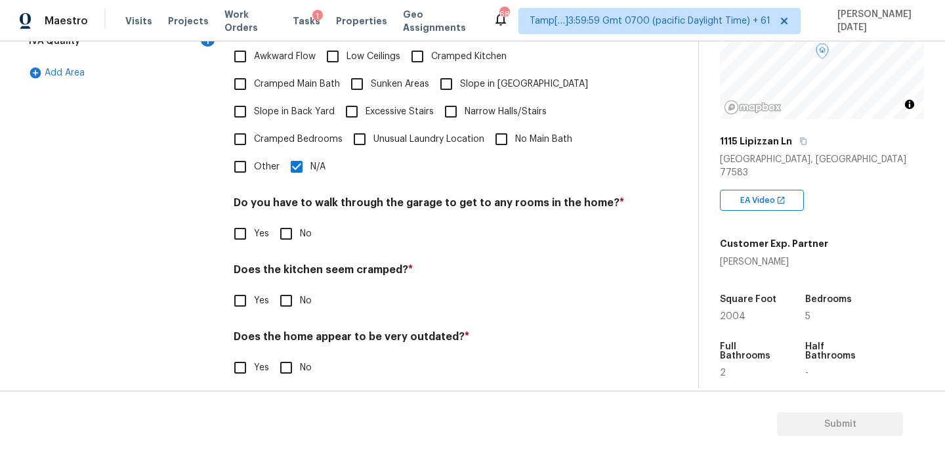
checkbox input "true"
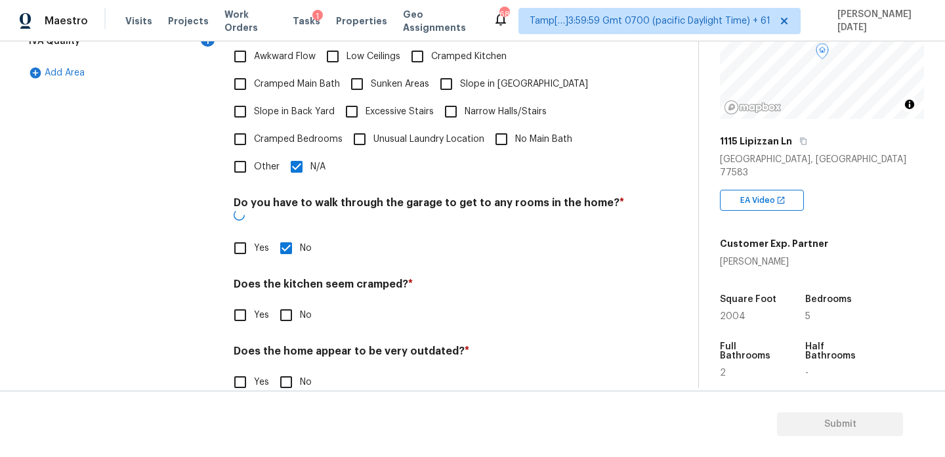
click at [289, 301] on input "No" at bounding box center [286, 315] width 28 height 28
checkbox input "true"
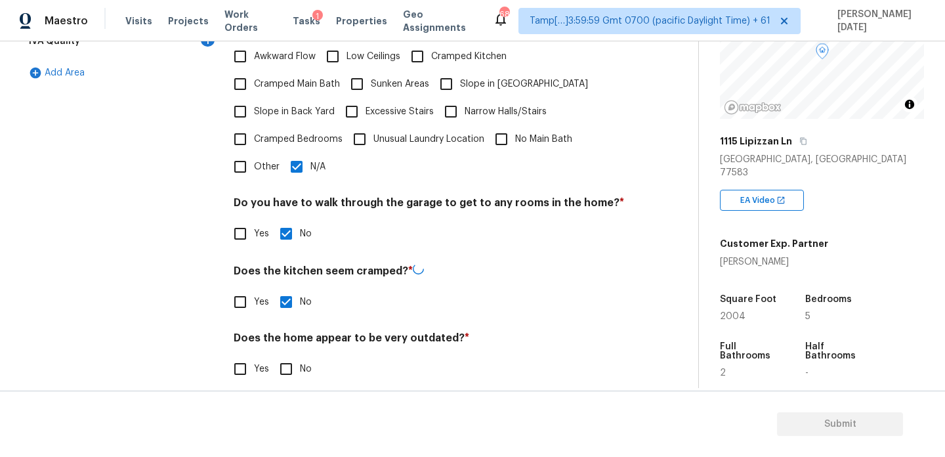
click at [289, 355] on input "No" at bounding box center [286, 369] width 28 height 28
checkbox input "true"
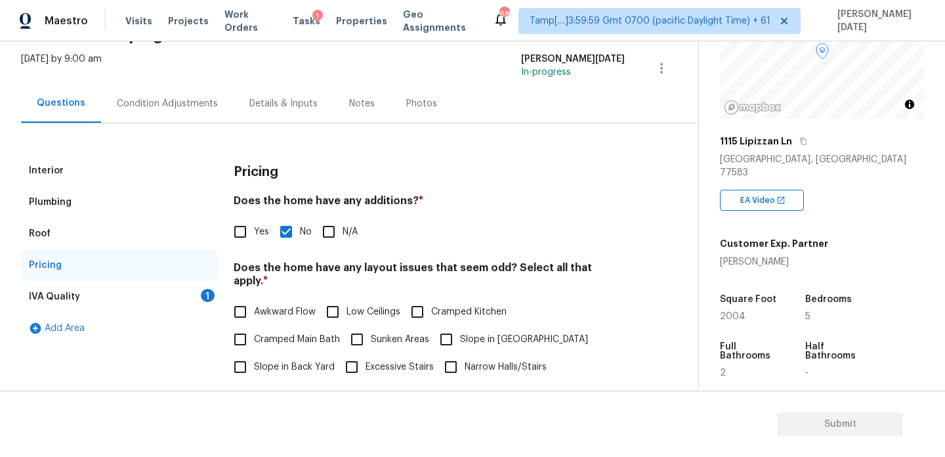
click at [212, 290] on div "1" at bounding box center [208, 295] width 14 height 13
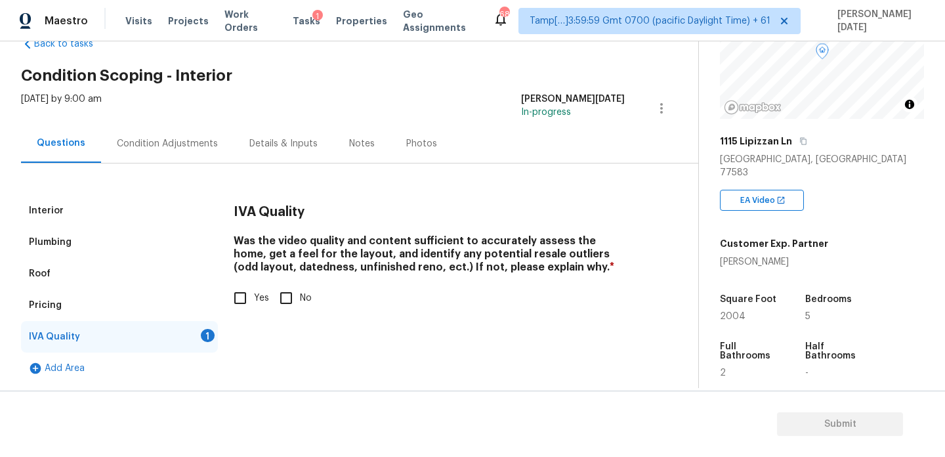
scroll to position [35, 0]
click at [249, 293] on input "Yes" at bounding box center [240, 298] width 28 height 28
checkbox input "true"
click at [189, 134] on div "Condition Adjustments" at bounding box center [167, 143] width 133 height 39
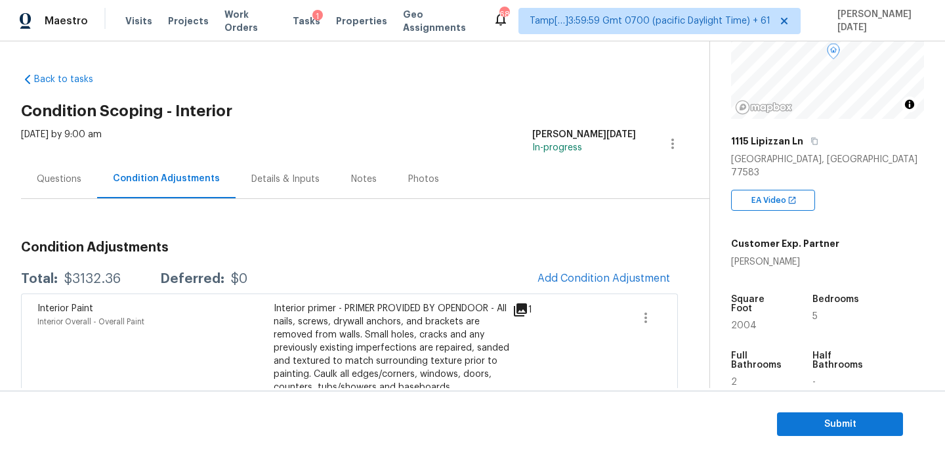
click at [65, 186] on div "Questions" at bounding box center [59, 178] width 76 height 39
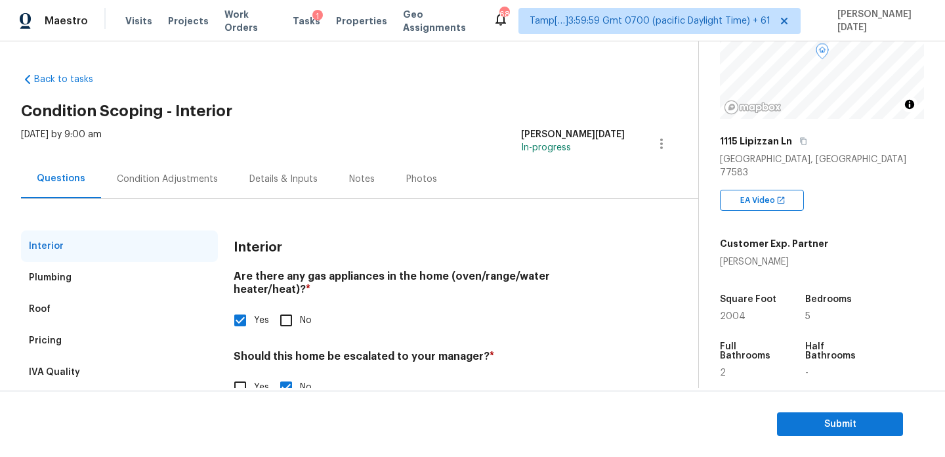
scroll to position [35, 0]
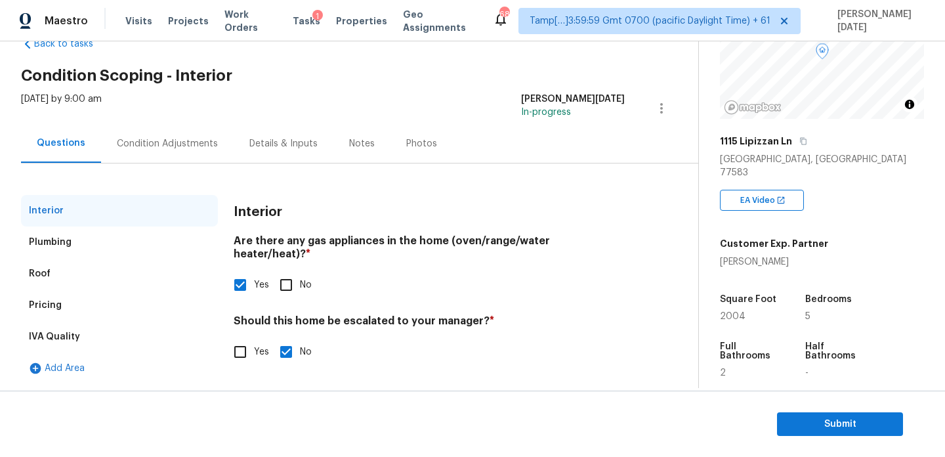
click at [95, 345] on div "IVA Quality" at bounding box center [119, 337] width 197 height 32
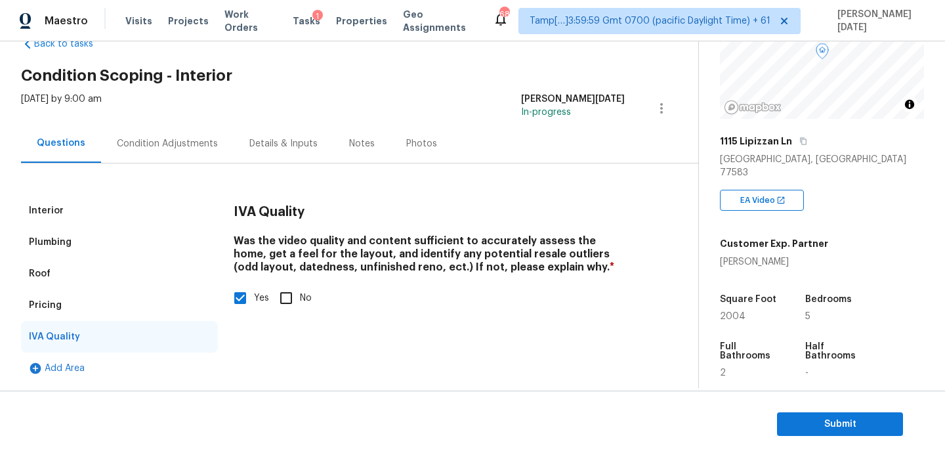
click at [99, 304] on div "Pricing" at bounding box center [119, 305] width 197 height 32
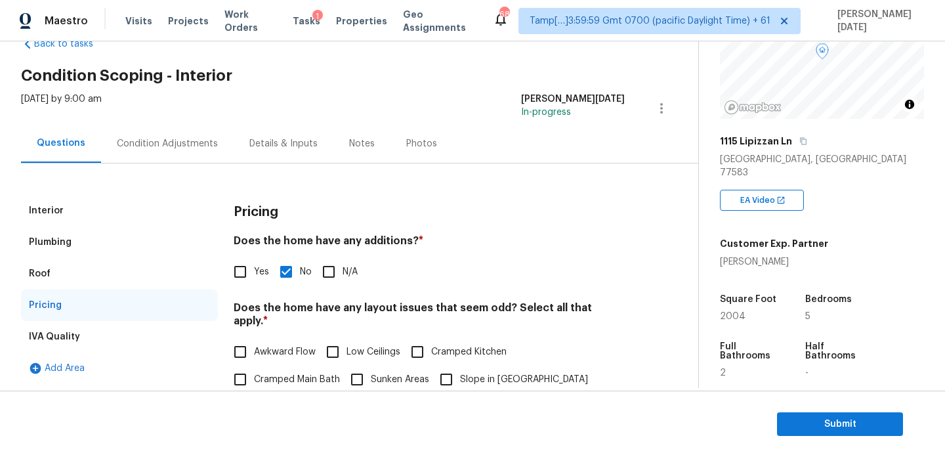
scroll to position [331, 0]
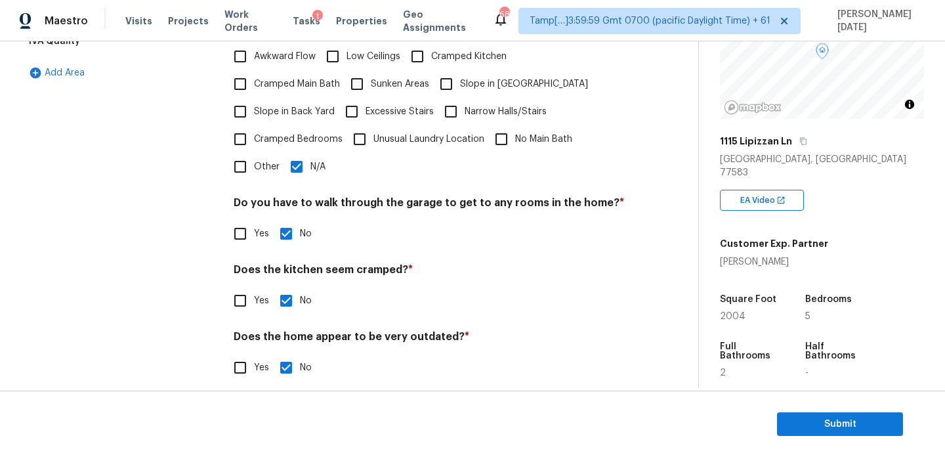
click at [244, 174] on div "Pricing Does the home have any additions? * Yes No N/A Does the home have any l…" at bounding box center [429, 148] width 391 height 497
click at [245, 165] on input "Other" at bounding box center [240, 167] width 28 height 28
checkbox input "true"
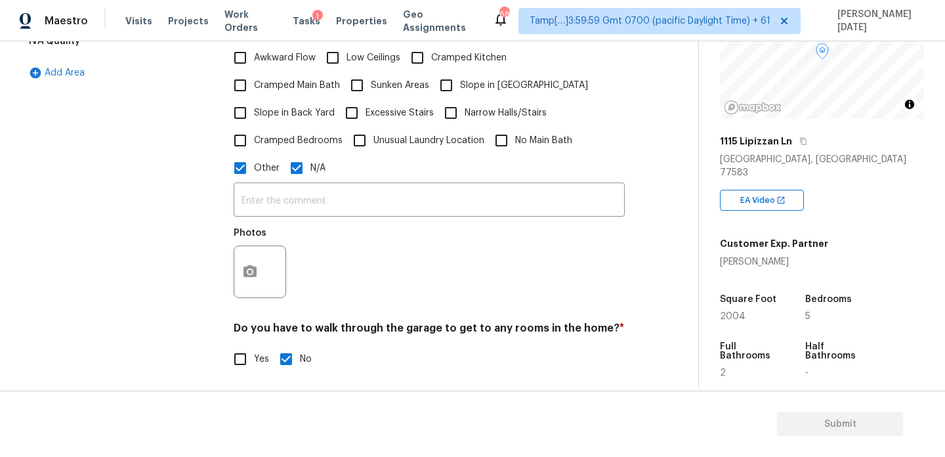
click at [323, 164] on label "N/A" at bounding box center [304, 168] width 43 height 28
click at [310, 164] on input "N/A" at bounding box center [297, 168] width 28 height 28
checkbox input "false"
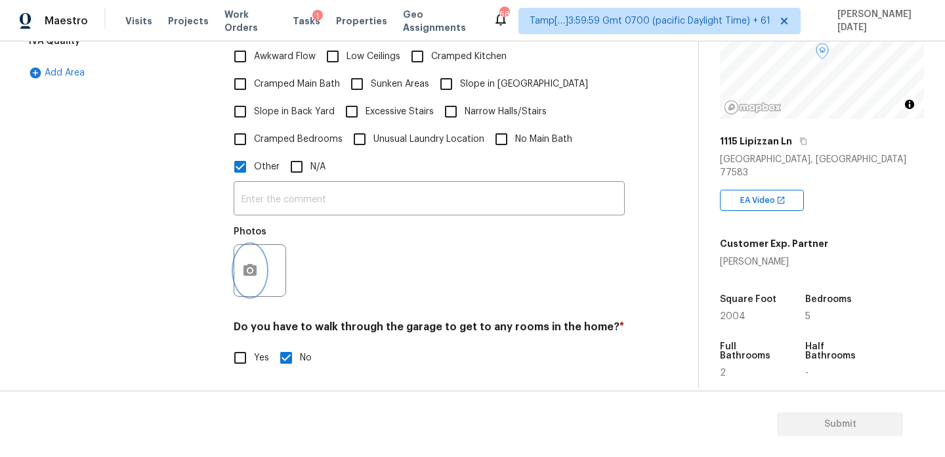
click at [245, 271] on button "button" at bounding box center [250, 270] width 32 height 51
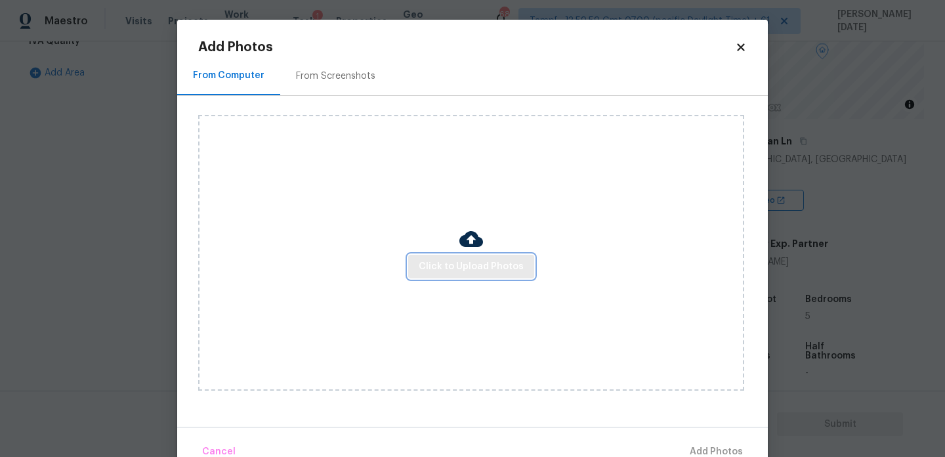
click at [448, 266] on span "Click to Upload Photos" at bounding box center [471, 267] width 105 height 16
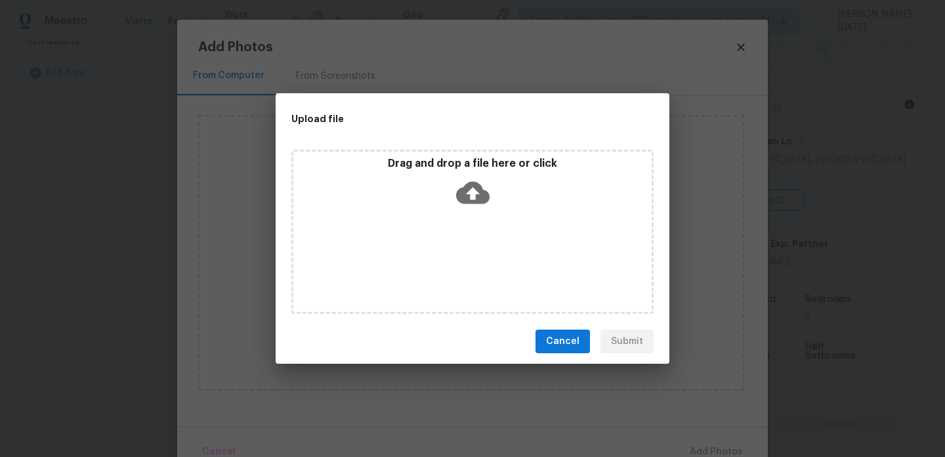
click at [448, 266] on div "Drag and drop a file here or click" at bounding box center [472, 232] width 362 height 164
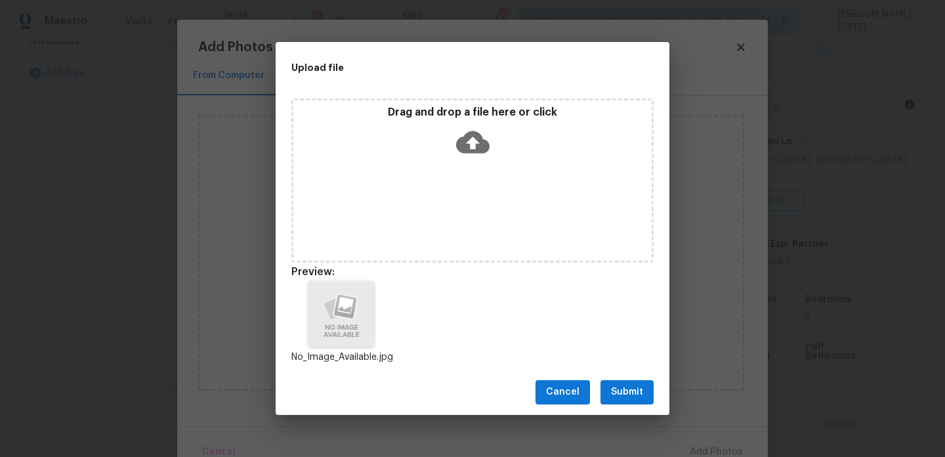
scroll to position [11, 0]
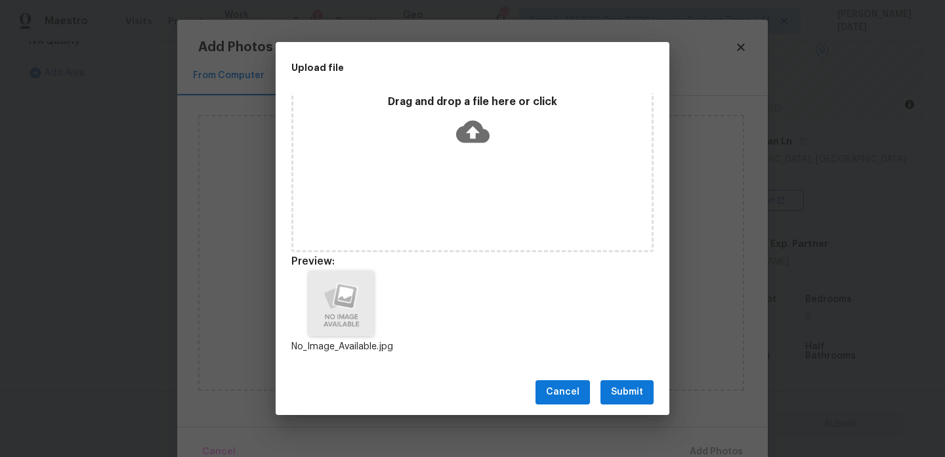
click at [623, 398] on span "Submit" at bounding box center [627, 392] width 32 height 16
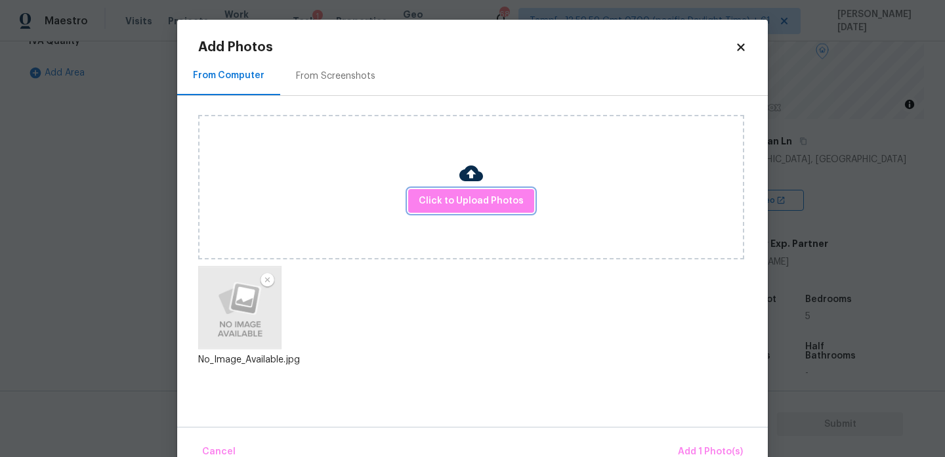
scroll to position [29, 0]
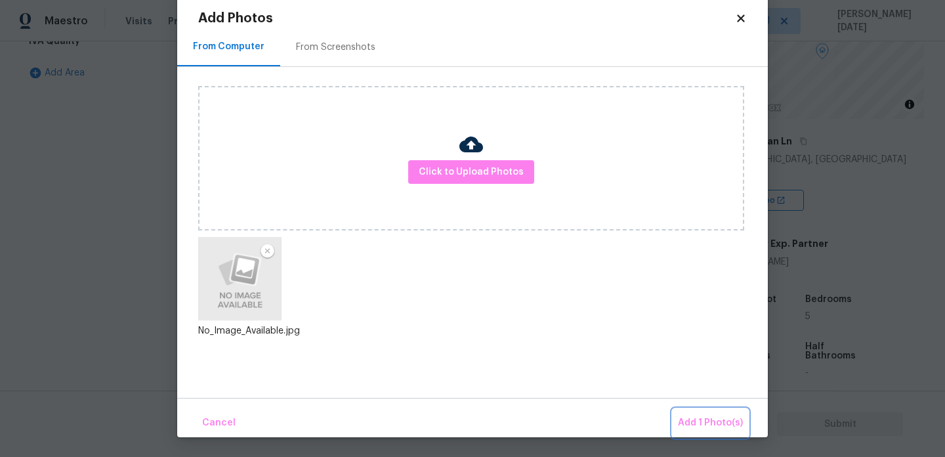
click at [689, 413] on button "Add 1 Photo(s)" at bounding box center [710, 423] width 75 height 28
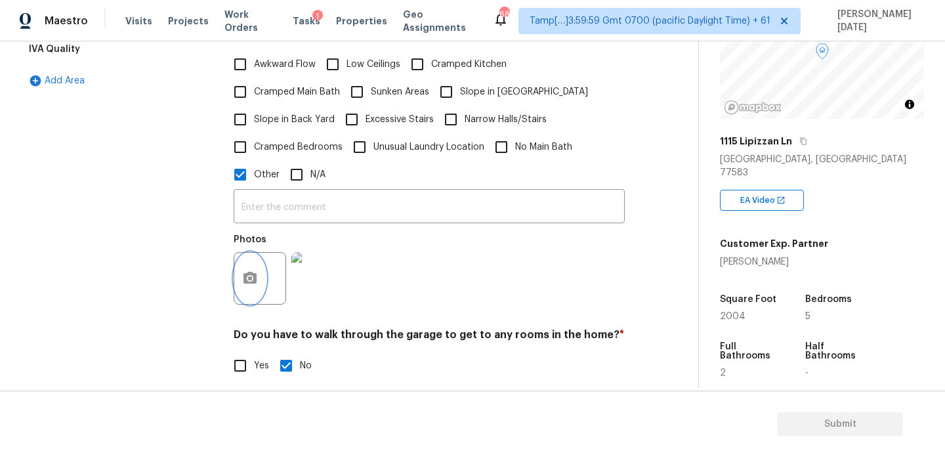
scroll to position [322, 0]
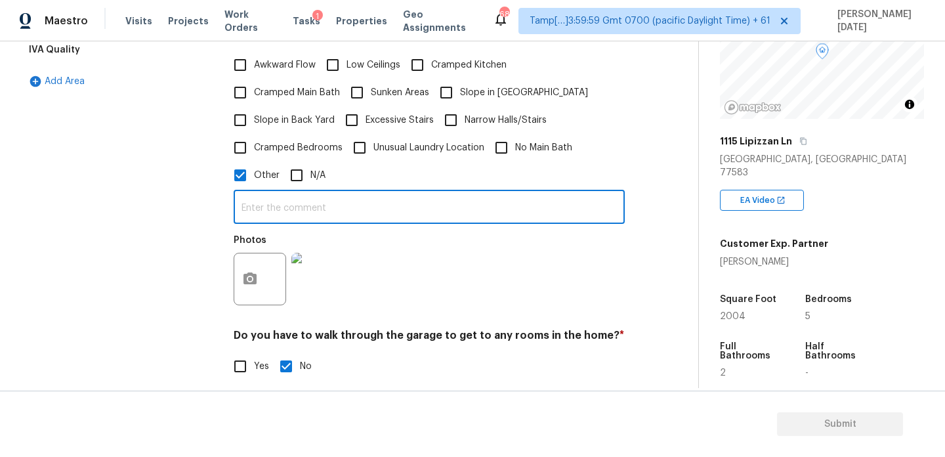
click at [310, 198] on input "text" at bounding box center [429, 208] width 391 height 31
type input "discrepancy in sqft"
click at [475, 257] on div "Photos" at bounding box center [429, 270] width 391 height 85
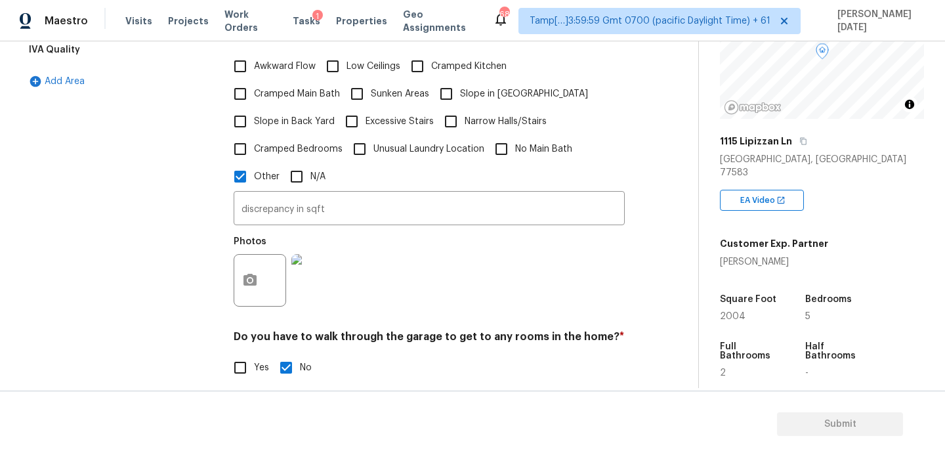
scroll to position [0, 0]
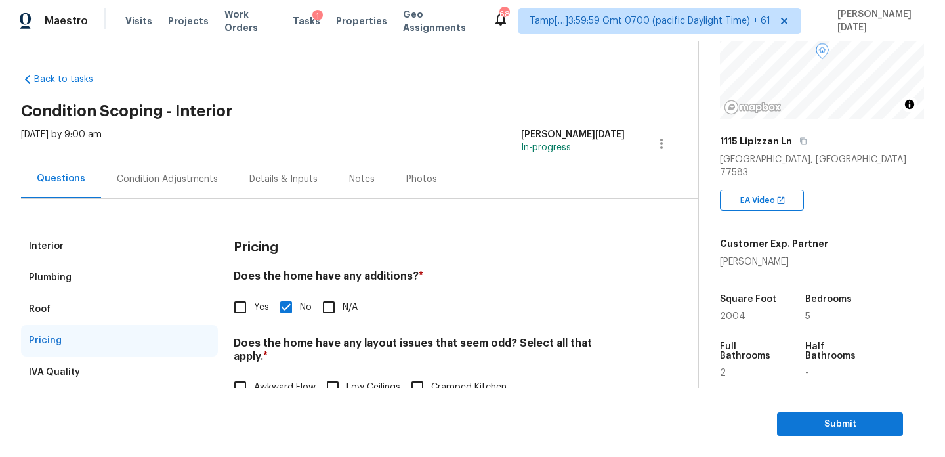
click at [154, 182] on div "Condition Adjustments" at bounding box center [167, 179] width 101 height 13
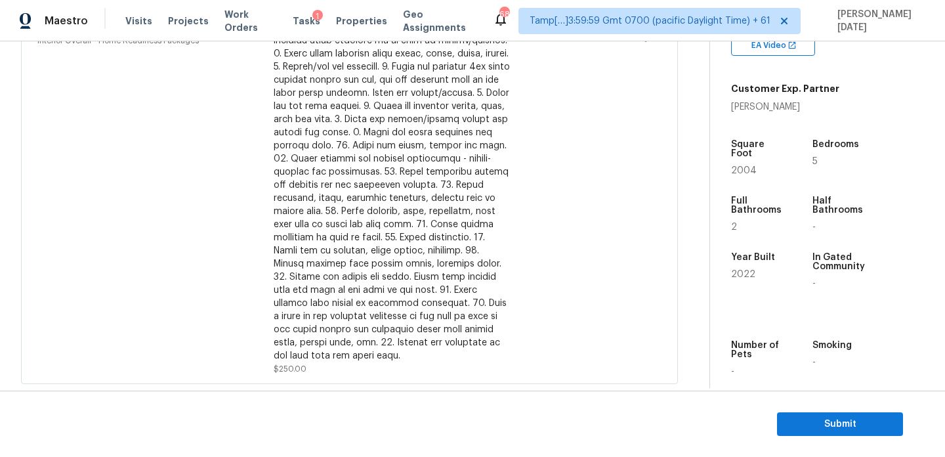
scroll to position [321, 0]
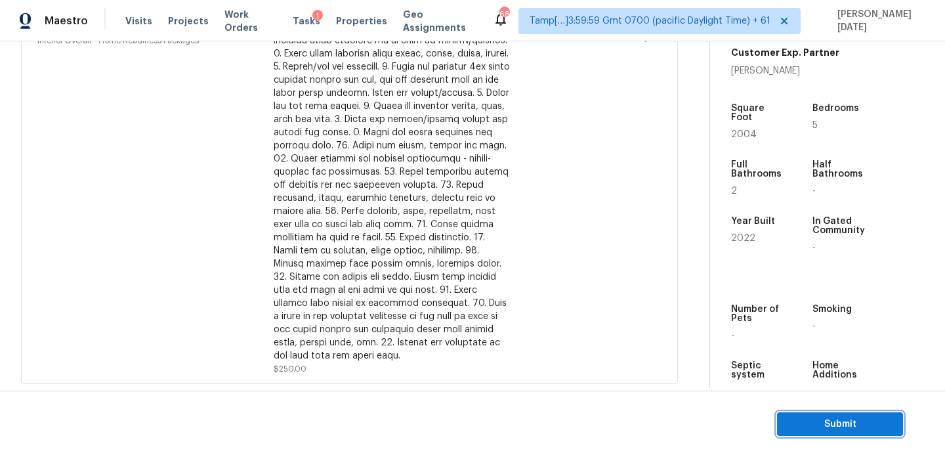
click at [816, 419] on span "Submit" at bounding box center [840, 424] width 105 height 16
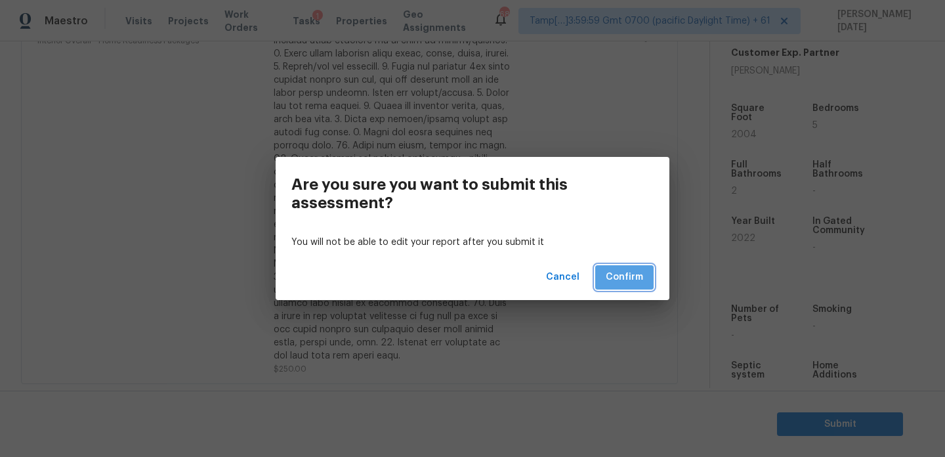
click at [627, 276] on span "Confirm" at bounding box center [624, 277] width 37 height 16
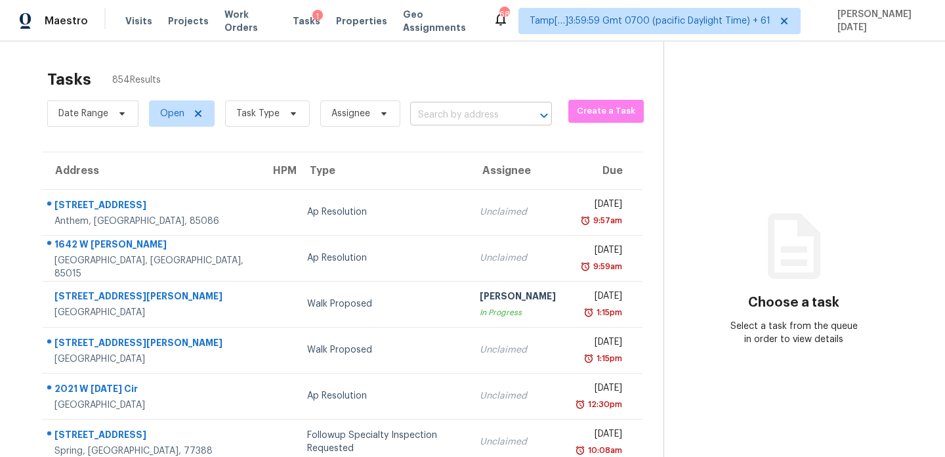
click at [454, 116] on input "text" at bounding box center [462, 115] width 105 height 20
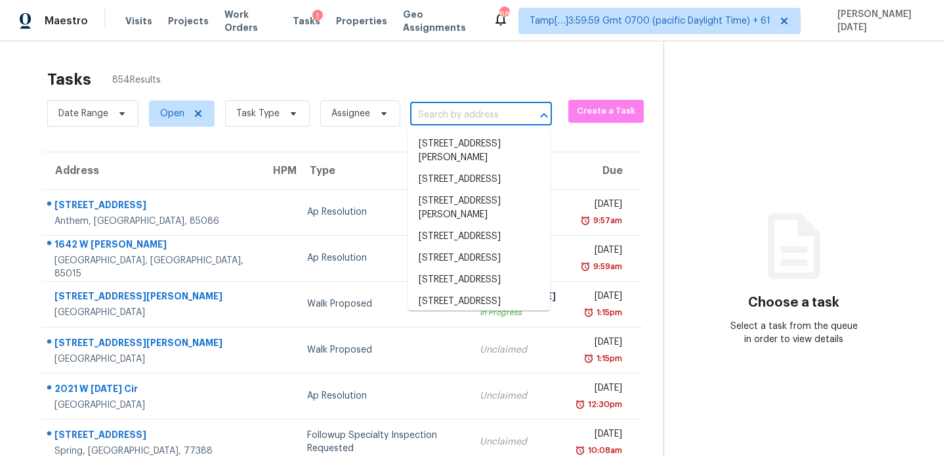
paste input "[STREET_ADDRESS][PERSON_NAME][PERSON_NAME]"
type input "[STREET_ADDRESS][PERSON_NAME][PERSON_NAME]"
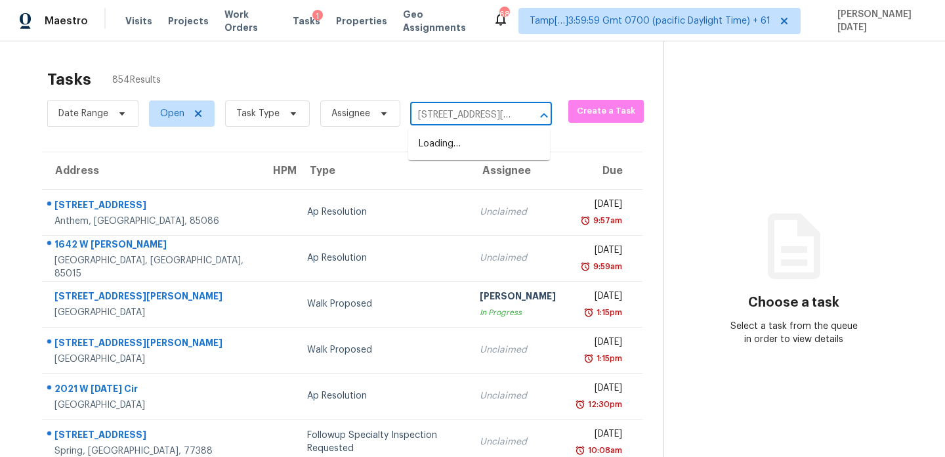
scroll to position [0, 102]
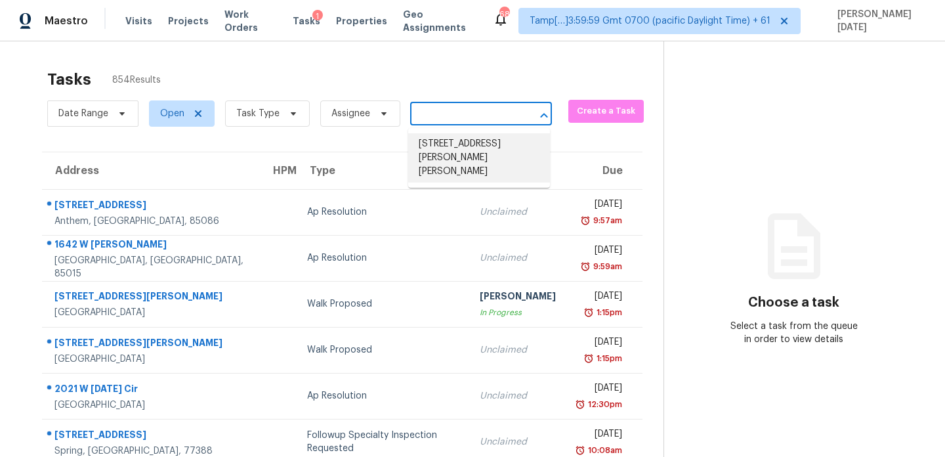
click at [461, 162] on li "[STREET_ADDRESS][PERSON_NAME][PERSON_NAME]" at bounding box center [479, 157] width 142 height 49
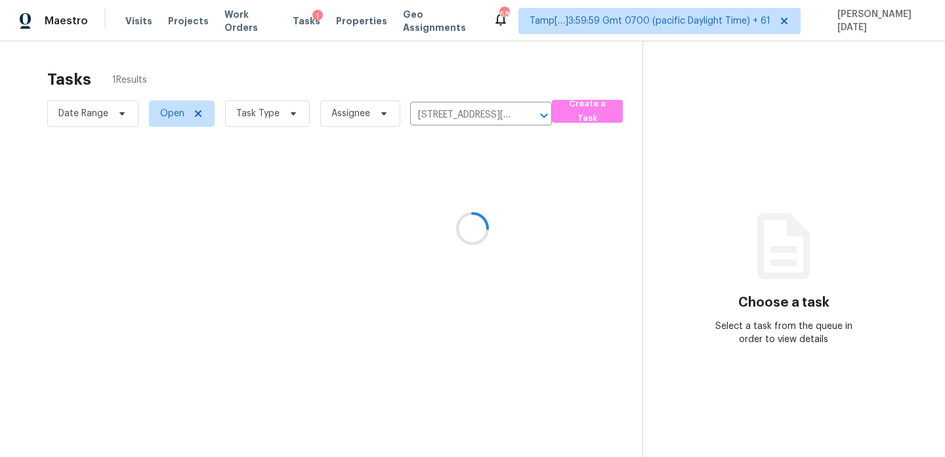
click at [476, 200] on div at bounding box center [472, 228] width 945 height 457
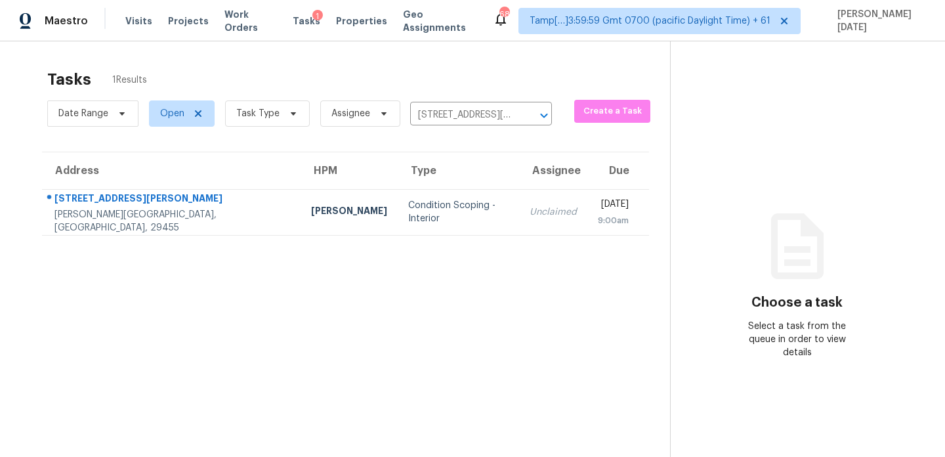
click at [530, 209] on div "Unclaimed" at bounding box center [553, 211] width 47 height 13
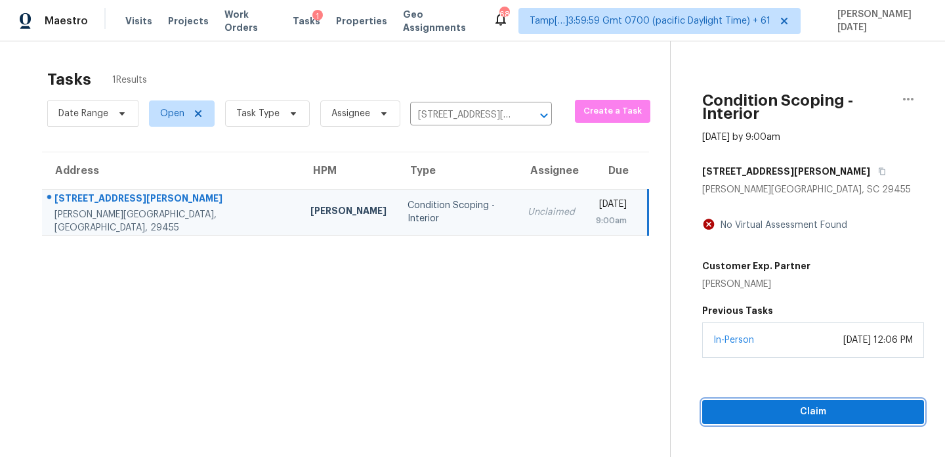
click at [741, 400] on button "Claim" at bounding box center [813, 412] width 222 height 24
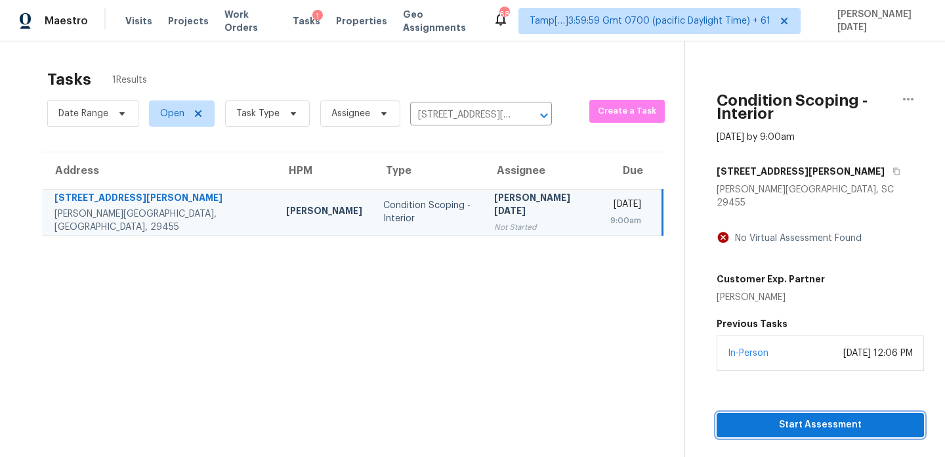
click at [729, 417] on span "Start Assessment" at bounding box center [820, 425] width 186 height 16
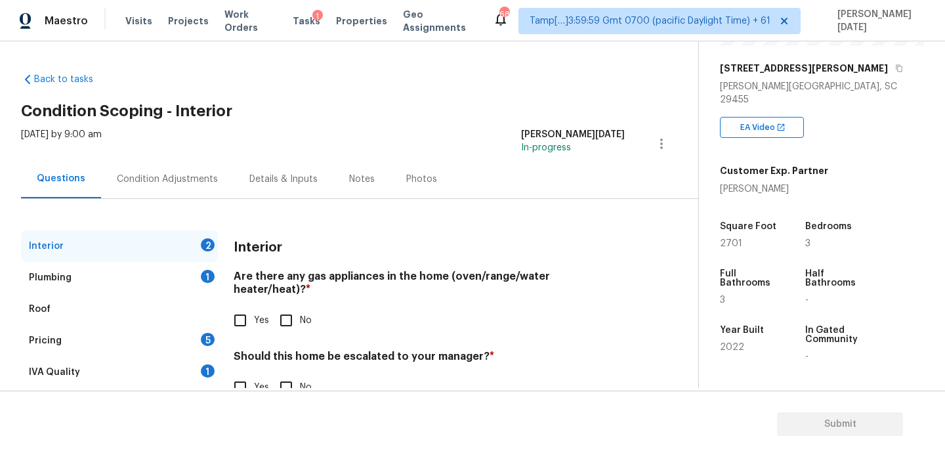
scroll to position [226, 0]
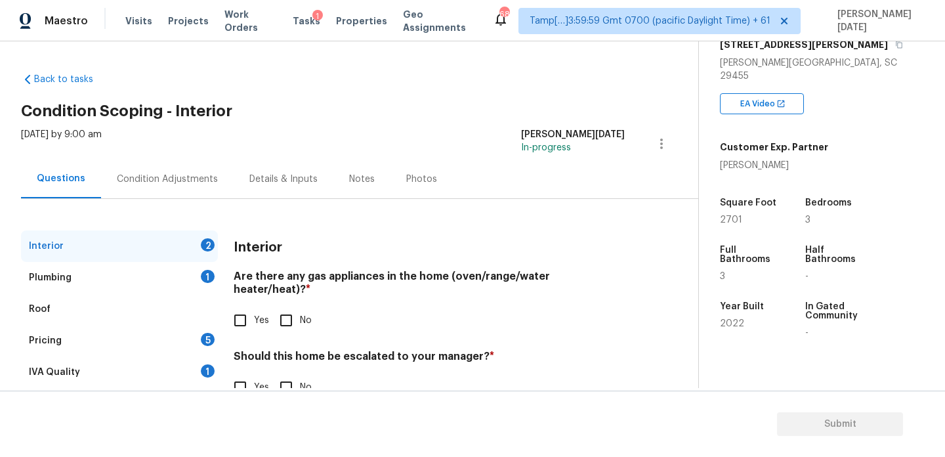
click at [172, 180] on div "Condition Adjustments" at bounding box center [167, 179] width 101 height 13
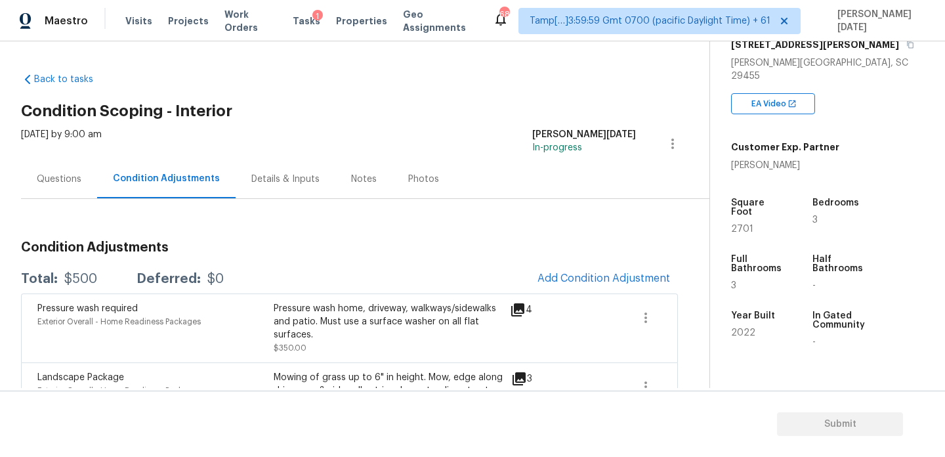
click at [738, 224] on span "2701" at bounding box center [742, 228] width 22 height 9
copy span "2701"
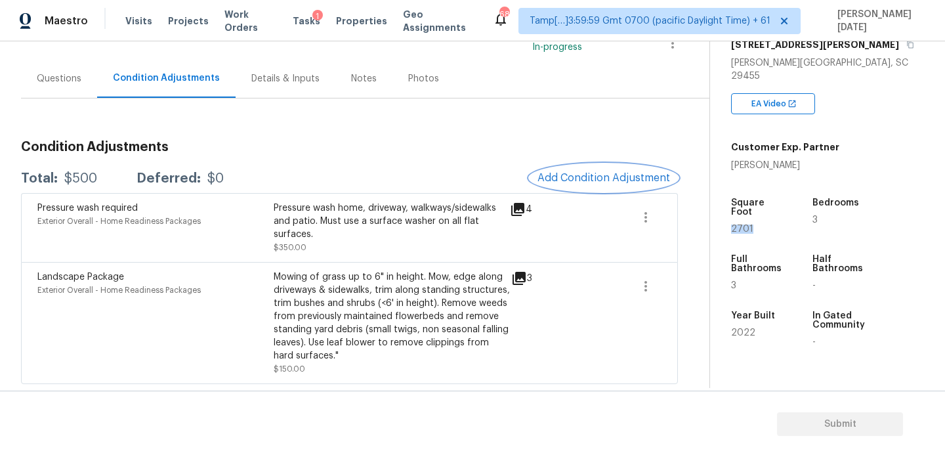
click at [573, 185] on button "Add Condition Adjustment" at bounding box center [604, 178] width 148 height 28
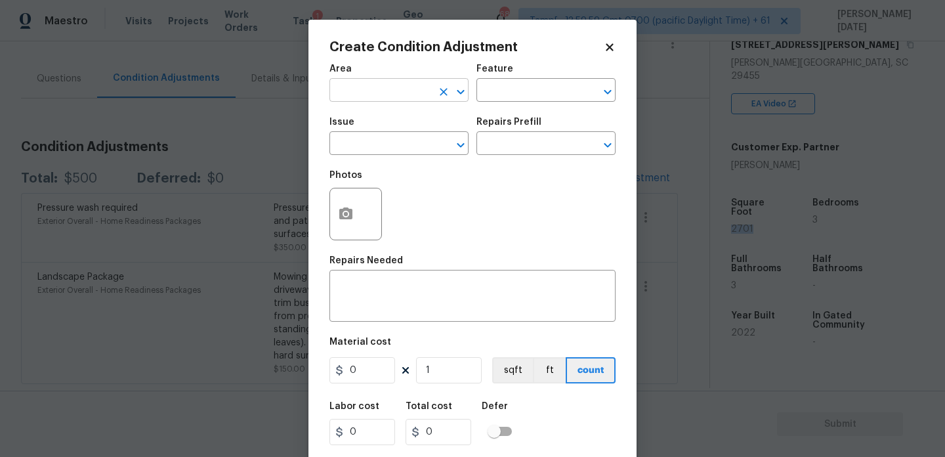
click at [371, 87] on input "text" at bounding box center [380, 91] width 102 height 20
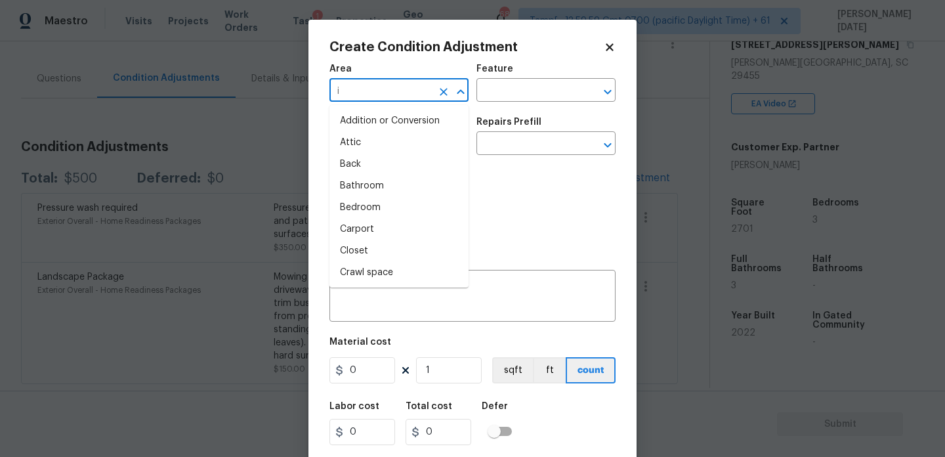
type input "in"
type input "t"
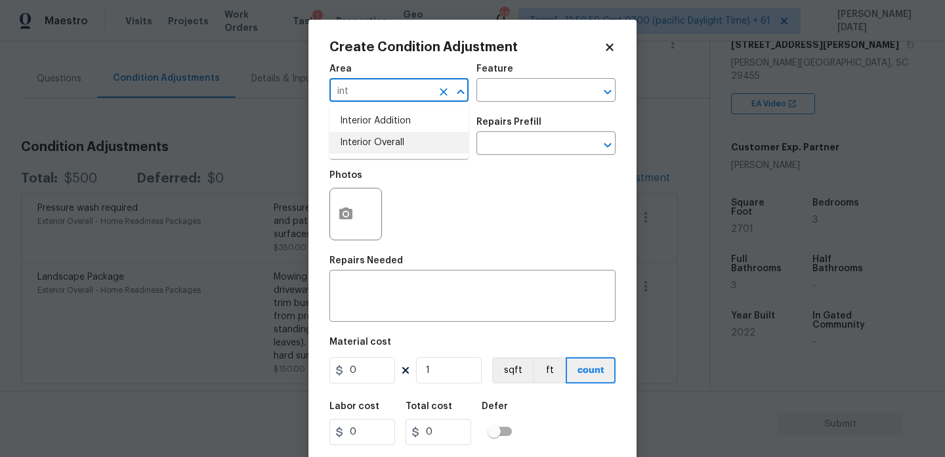
click at [358, 146] on li "Interior Overall" at bounding box center [398, 143] width 139 height 22
type input "Interior Overall"
click at [358, 146] on input "text" at bounding box center [380, 145] width 102 height 20
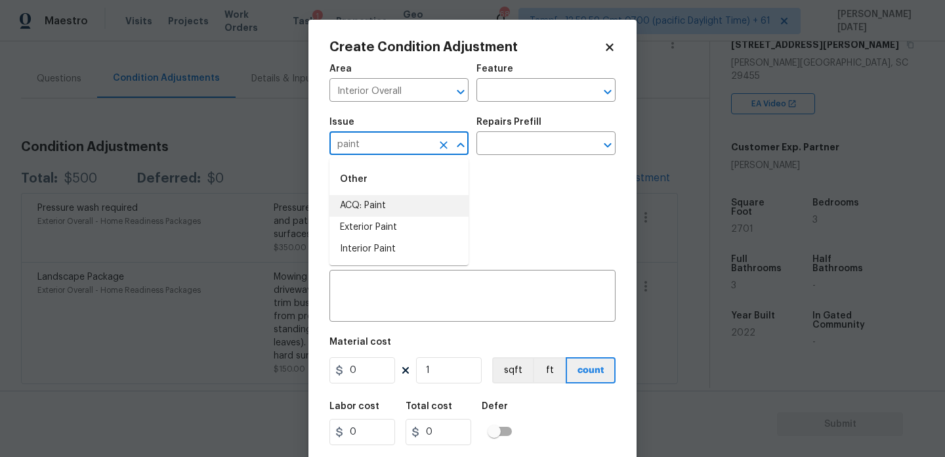
click at [362, 199] on li "ACQ: Paint" at bounding box center [398, 206] width 139 height 22
type input "ACQ: Paint"
click at [528, 140] on input "text" at bounding box center [527, 145] width 102 height 20
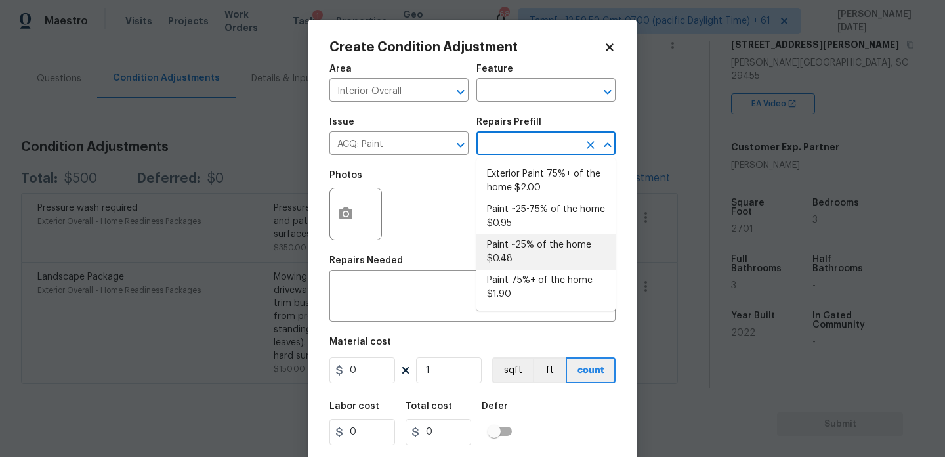
click at [532, 240] on li "Paint ~25% of the home $0.48" at bounding box center [545, 251] width 139 height 35
type input "Acquisition"
type textarea "Acquisition Scope: ~25% of the home needs interior paint"
type input "0.48"
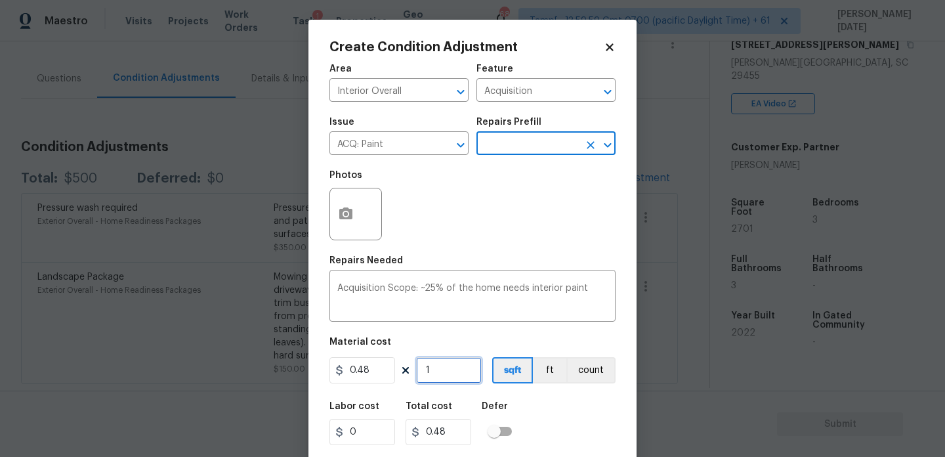
click at [453, 372] on input "1" at bounding box center [449, 370] width 66 height 26
type input "0"
paste input "2701"
type input "2701"
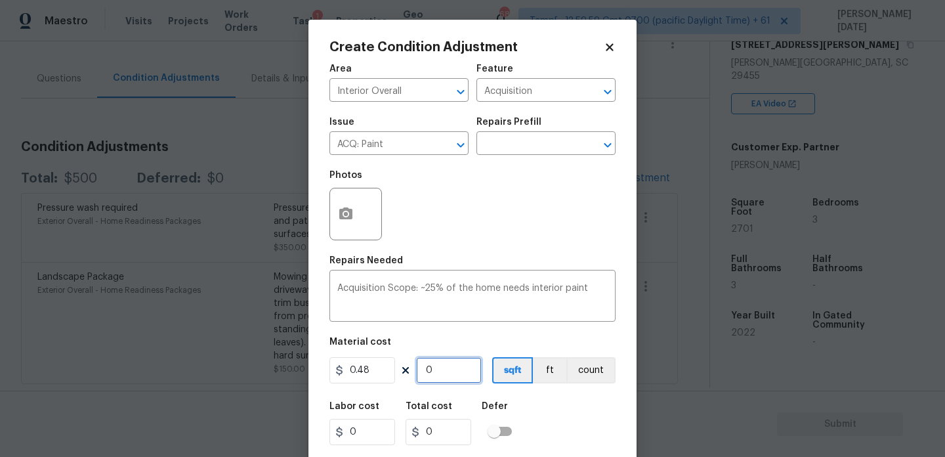
type input "1296.48"
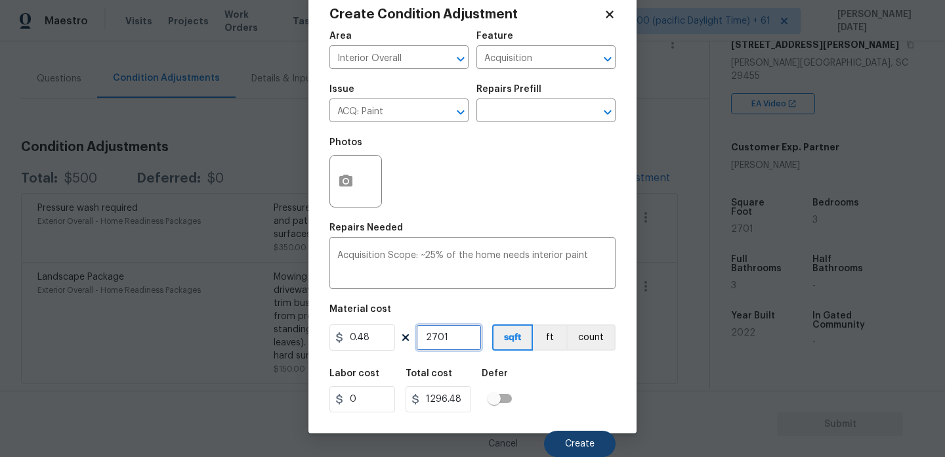
type input "2701"
click at [561, 440] on button "Create" at bounding box center [580, 444] width 72 height 26
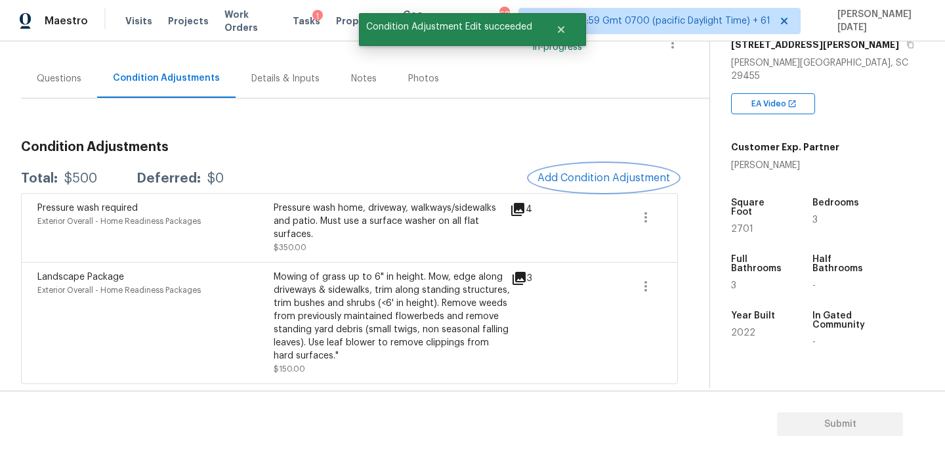
scroll to position [0, 0]
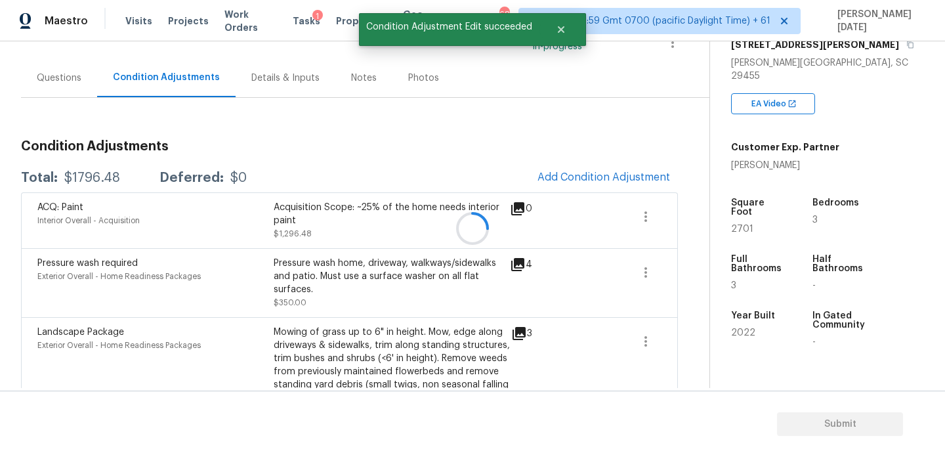
click at [585, 168] on div at bounding box center [472, 228] width 945 height 457
click at [585, 168] on button "Add Condition Adjustment" at bounding box center [604, 177] width 148 height 28
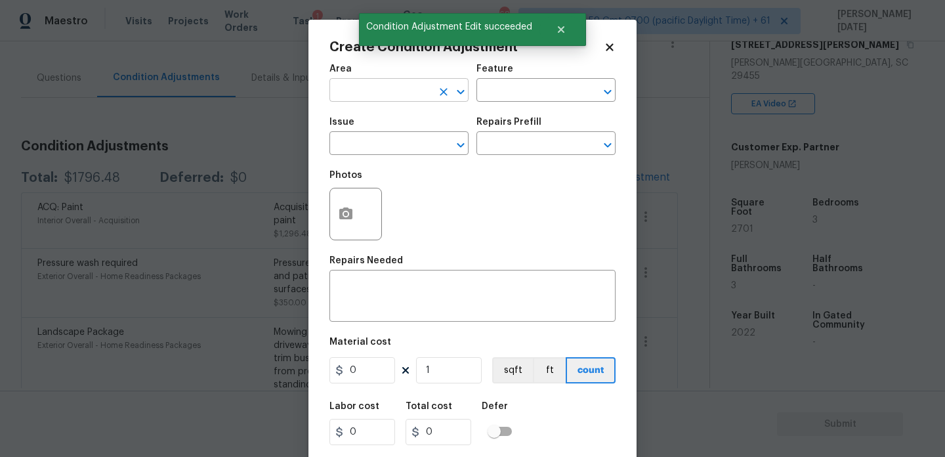
click at [355, 91] on input "text" at bounding box center [380, 91] width 102 height 20
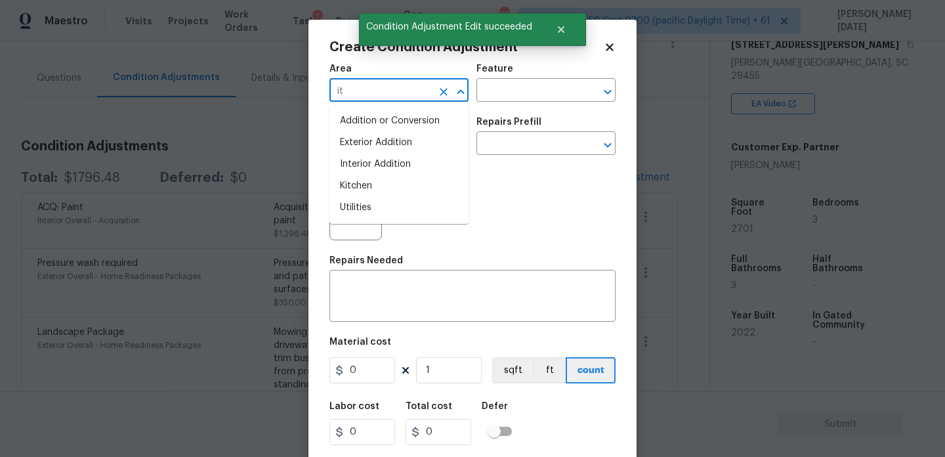
click at [355, 91] on input "it" at bounding box center [380, 91] width 102 height 20
type input "i"
type input "u"
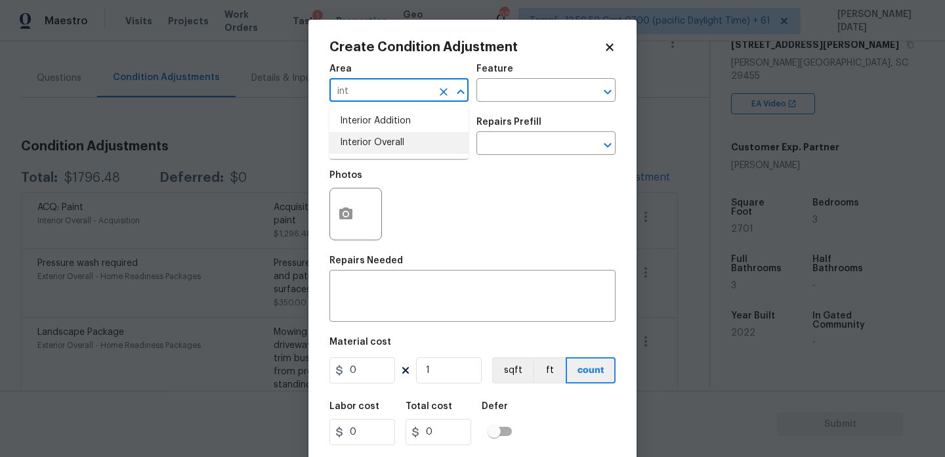
click at [367, 150] on li "Interior Overall" at bounding box center [398, 143] width 139 height 22
type input "Interior Overall"
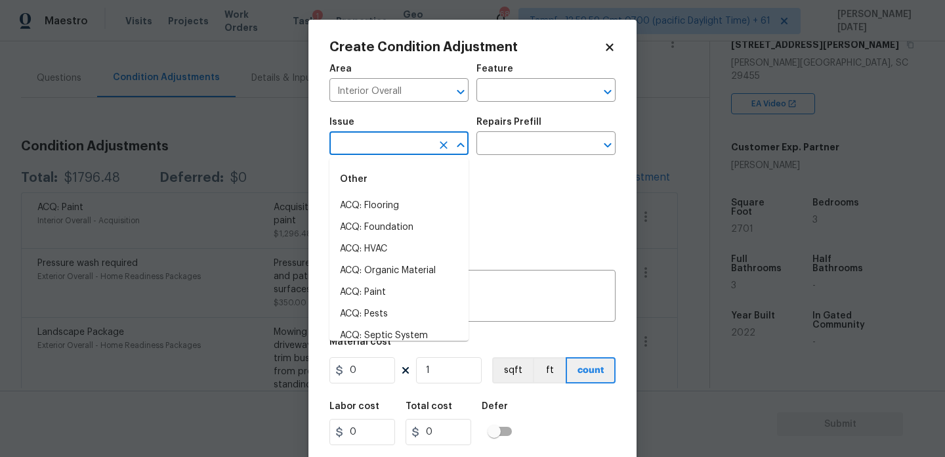
click at [367, 150] on input "text" at bounding box center [380, 145] width 102 height 20
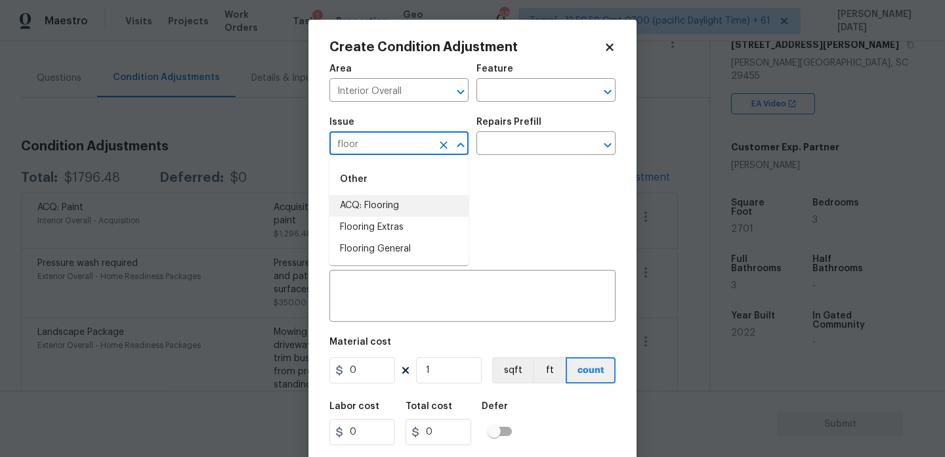
click at [375, 206] on li "ACQ: Flooring" at bounding box center [398, 206] width 139 height 22
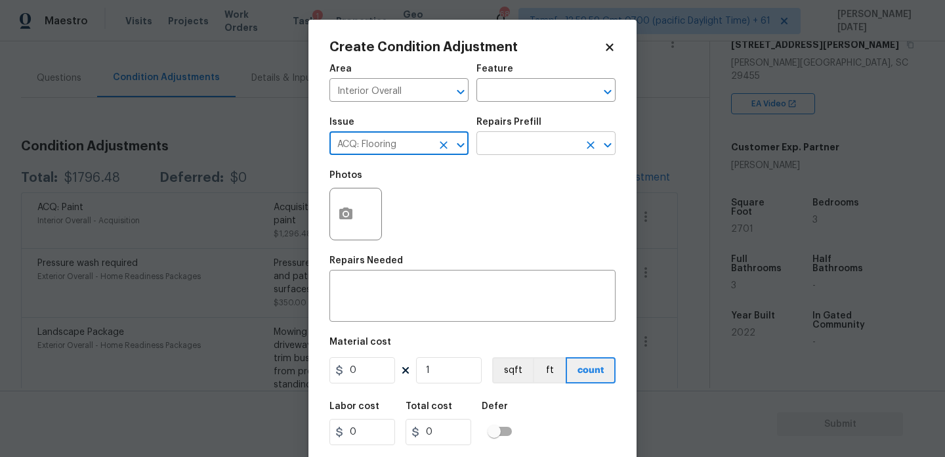
type input "ACQ: Flooring"
click at [530, 148] on input "text" at bounding box center [527, 145] width 102 height 20
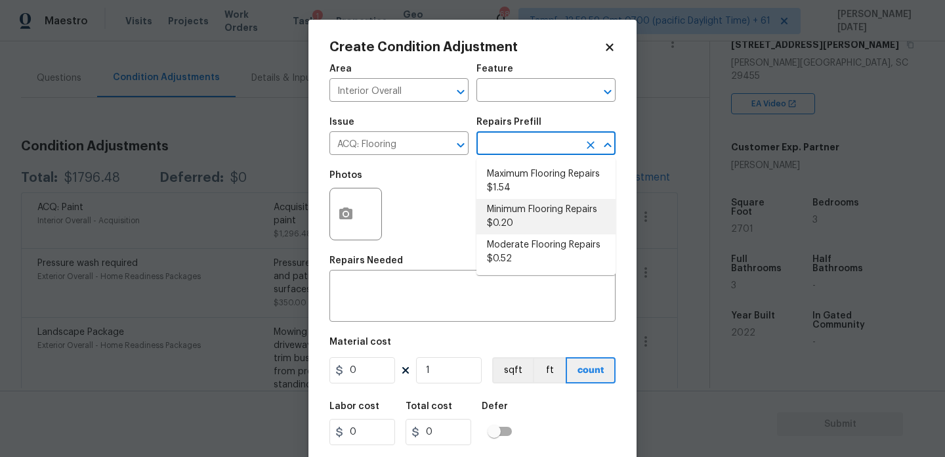
click at [524, 219] on li "Minimum Flooring Repairs $0.20" at bounding box center [545, 216] width 139 height 35
type input "Acquisition"
type textarea "Acquisition Scope: Minimum flooring repairs"
type input "0.2"
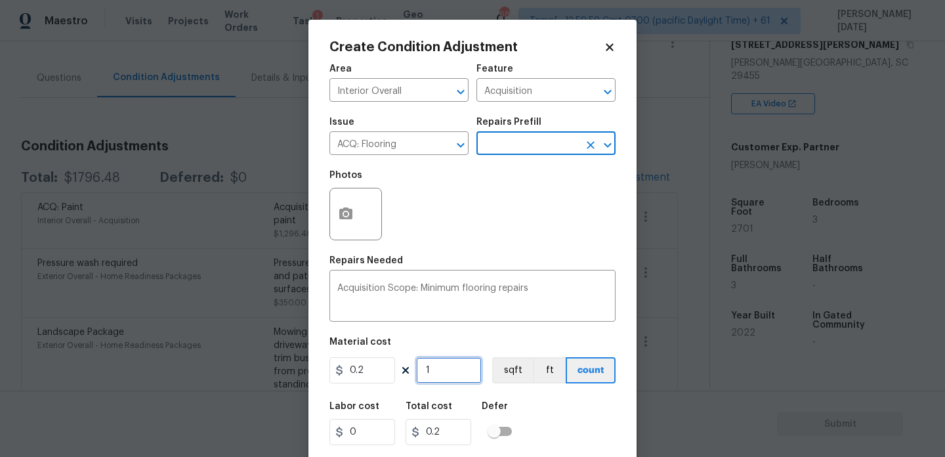
click at [436, 378] on input "1" at bounding box center [449, 370] width 66 height 26
type input "0"
paste input "2701"
type input "2701"
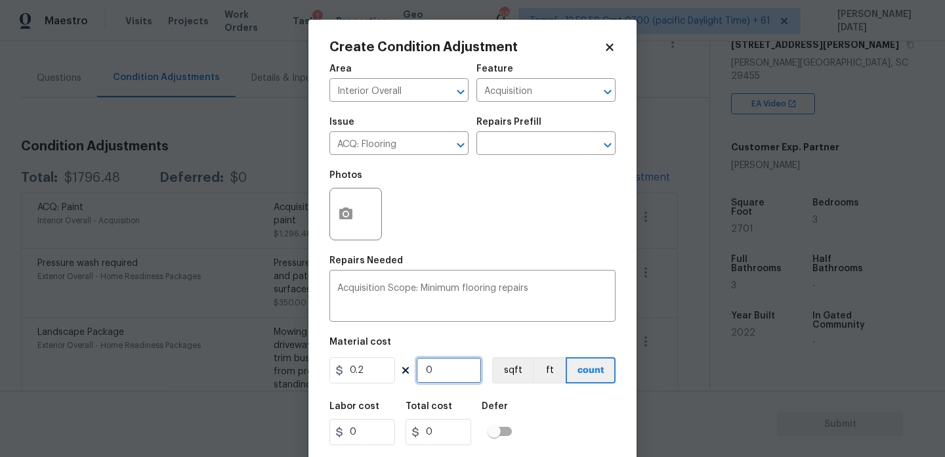
type input "540.2"
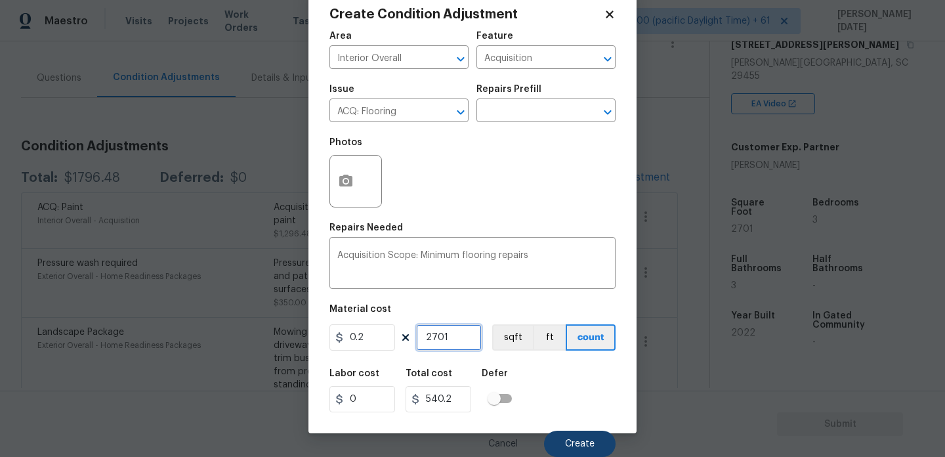
type input "2701"
click at [568, 442] on span "Create" at bounding box center [580, 444] width 30 height 10
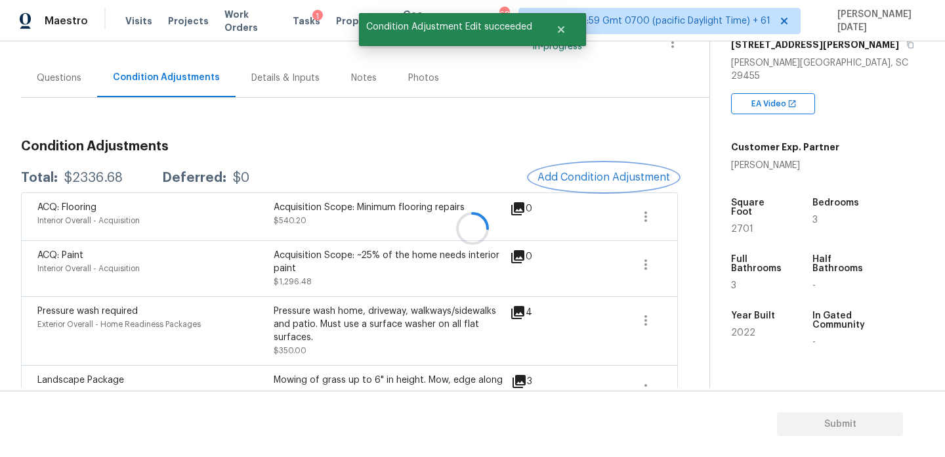
scroll to position [0, 0]
click at [648, 219] on icon "button" at bounding box center [646, 217] width 16 height 16
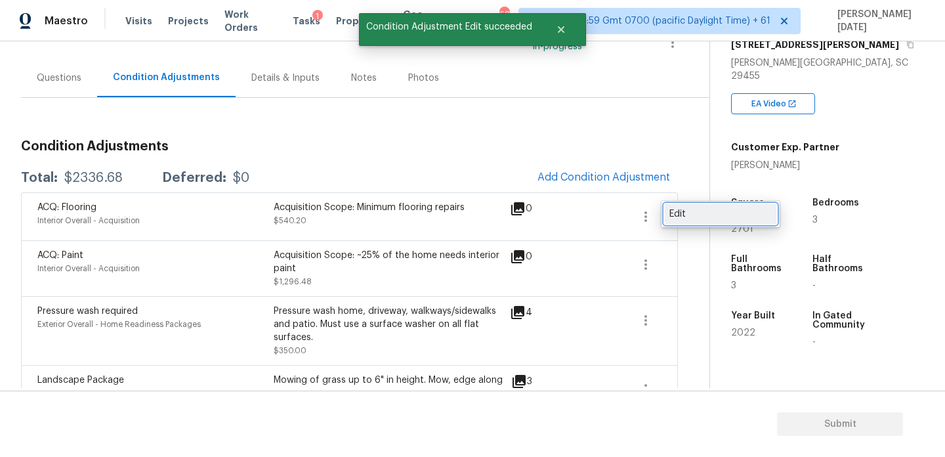
click at [694, 218] on div "Edit" at bounding box center [720, 213] width 102 height 13
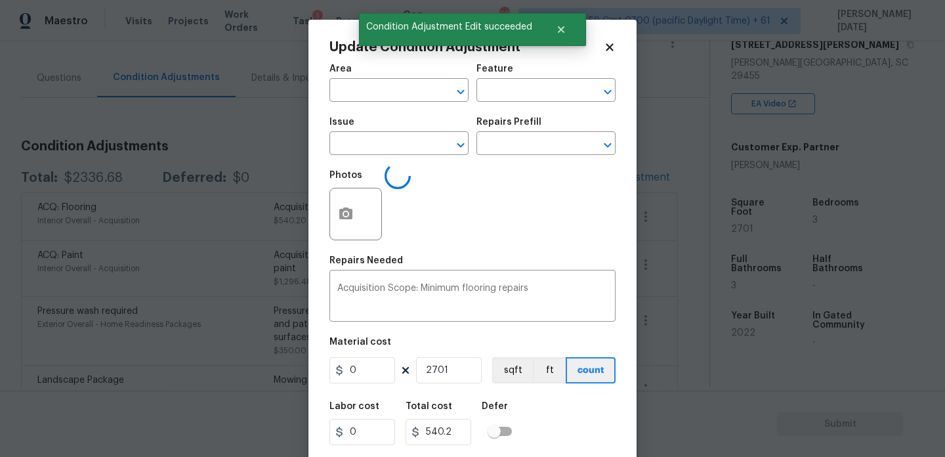
type input "Interior Overall"
type input "Acquisition"
type input "ACQ: Flooring"
type input "0.2"
drag, startPoint x: 446, startPoint y: 371, endPoint x: 342, endPoint y: 371, distance: 104.3
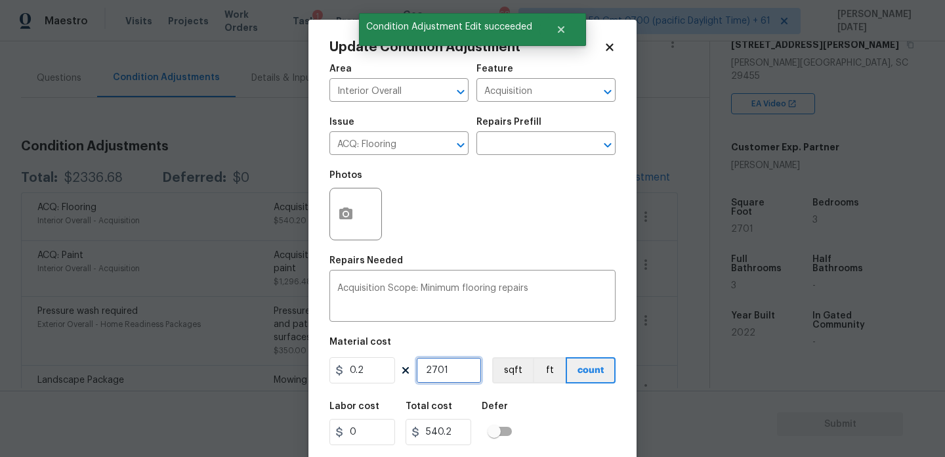
click at [344, 371] on div "0.2 2701 sqft ft count" at bounding box center [472, 370] width 286 height 26
type input "1"
type input "0.2"
type input "1"
drag, startPoint x: 366, startPoint y: 373, endPoint x: 330, endPoint y: 371, distance: 35.5
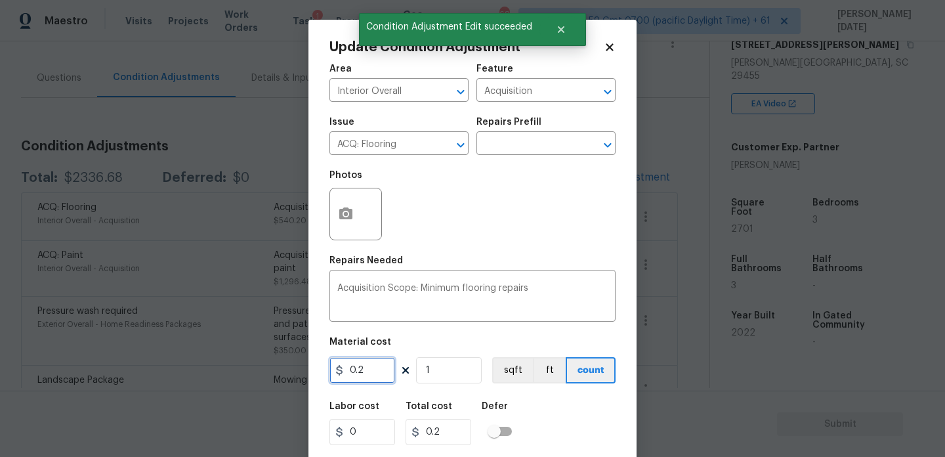
click at [335, 373] on div "0.2" at bounding box center [362, 370] width 66 height 26
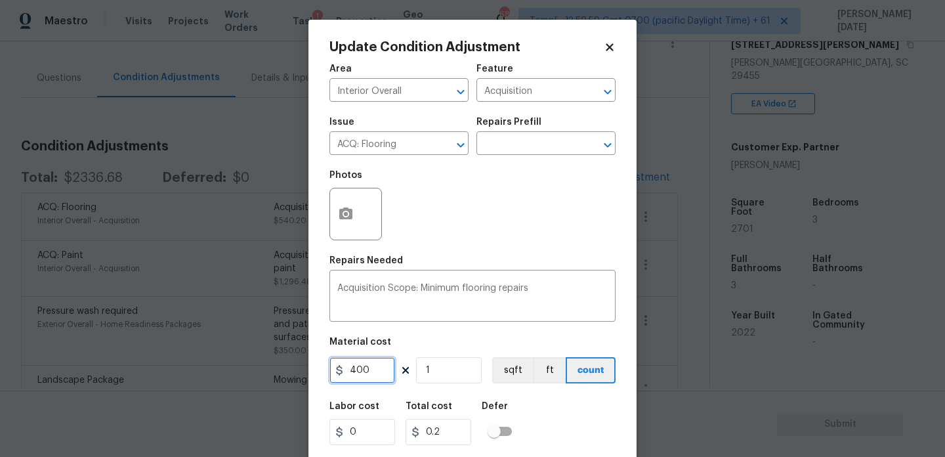
type input "400"
click at [529, 228] on div "Photos" at bounding box center [472, 205] width 286 height 85
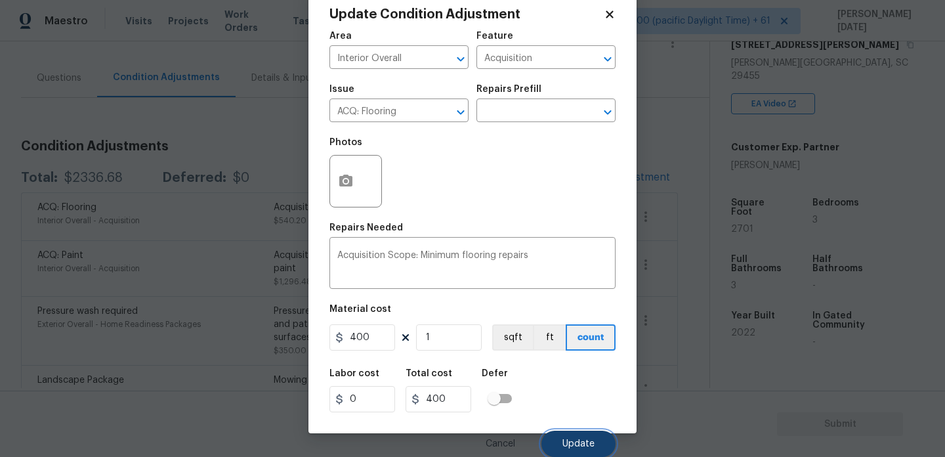
click at [567, 434] on button "Update" at bounding box center [578, 444] width 74 height 26
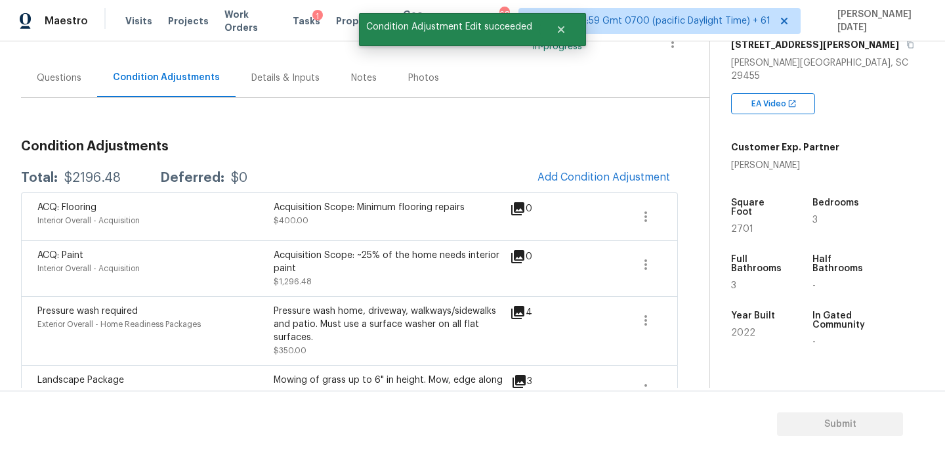
scroll to position [0, 0]
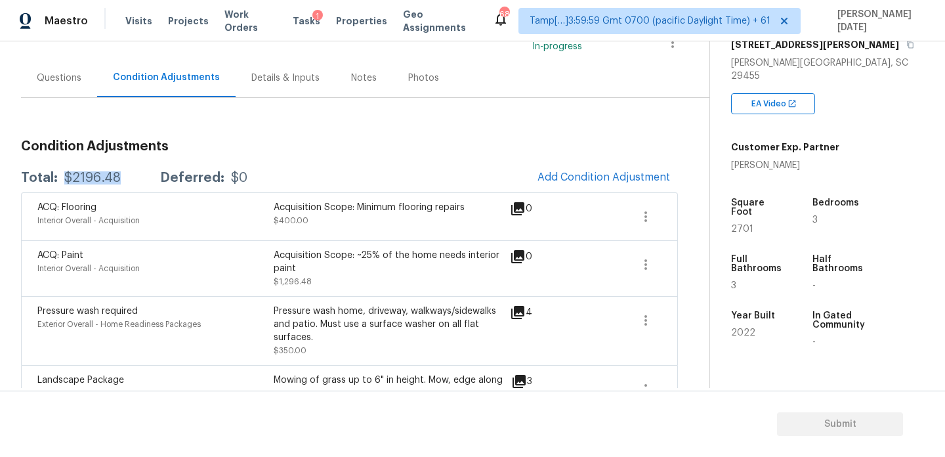
drag, startPoint x: 63, startPoint y: 179, endPoint x: 130, endPoint y: 179, distance: 66.9
click at [130, 179] on div "Total: $2196.48 Deferred: $0" at bounding box center [134, 177] width 226 height 13
copy div "$2196.48"
click at [349, 89] on div "Notes" at bounding box center [363, 77] width 57 height 39
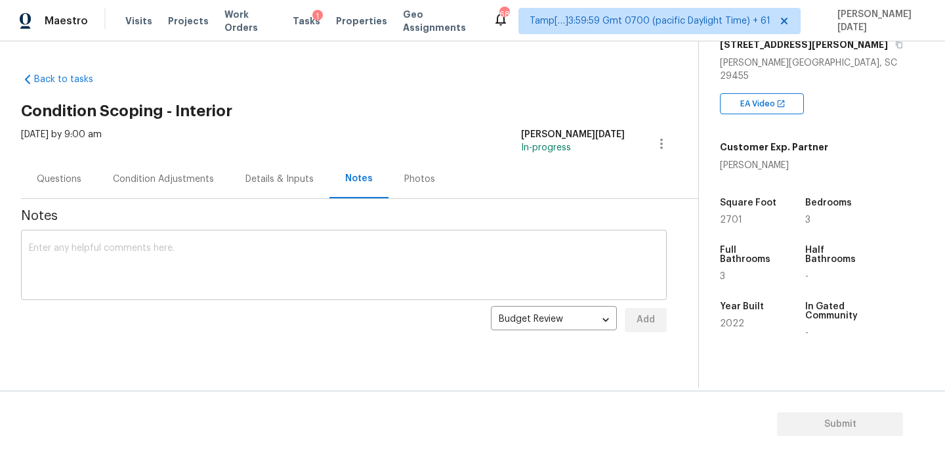
click at [301, 260] on textarea at bounding box center [344, 266] width 630 height 46
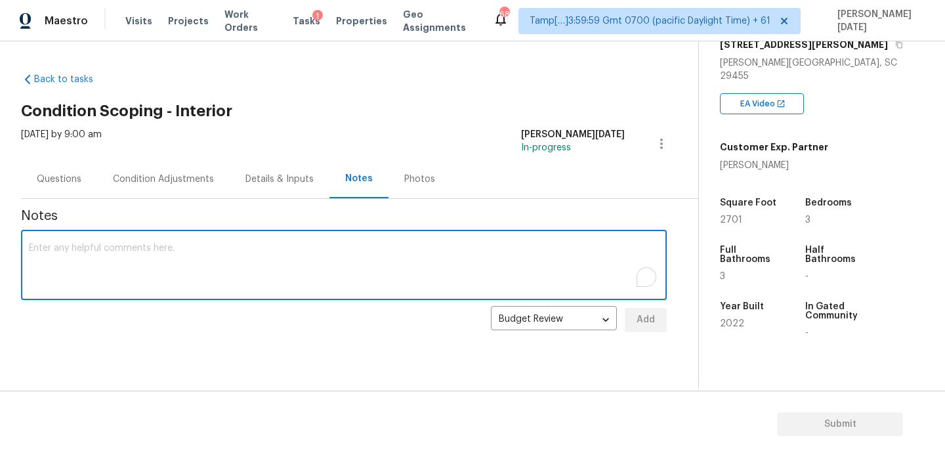
paste textarea "IVA completed.."
type textarea "IVA completed.."
click at [644, 321] on span "Add" at bounding box center [645, 320] width 21 height 16
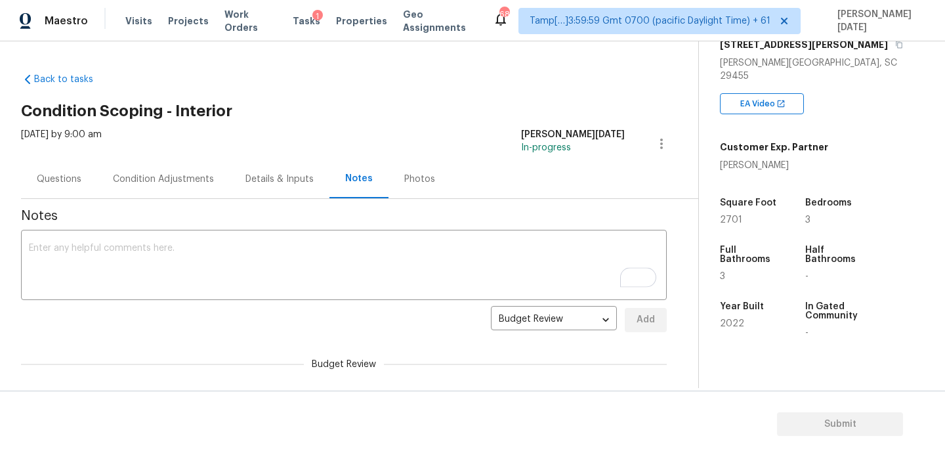
click at [184, 187] on div "Condition Adjustments" at bounding box center [163, 178] width 133 height 39
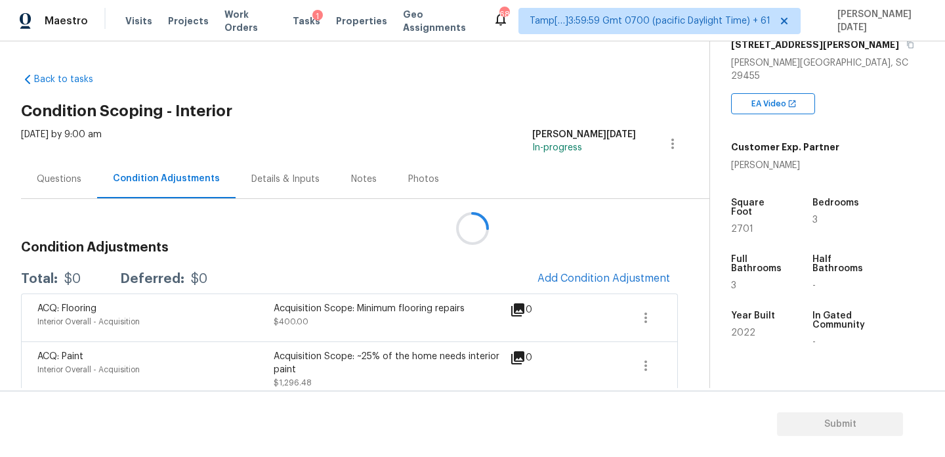
click at [46, 176] on div "Questions" at bounding box center [59, 179] width 45 height 13
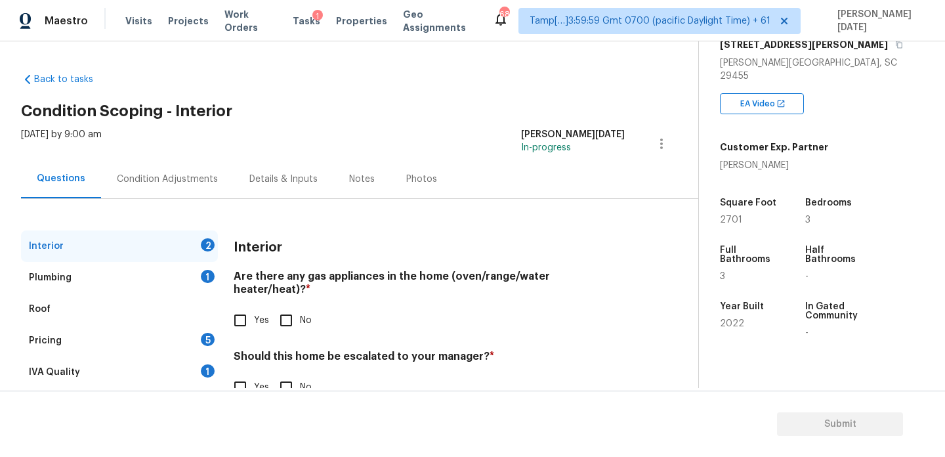
scroll to position [35, 0]
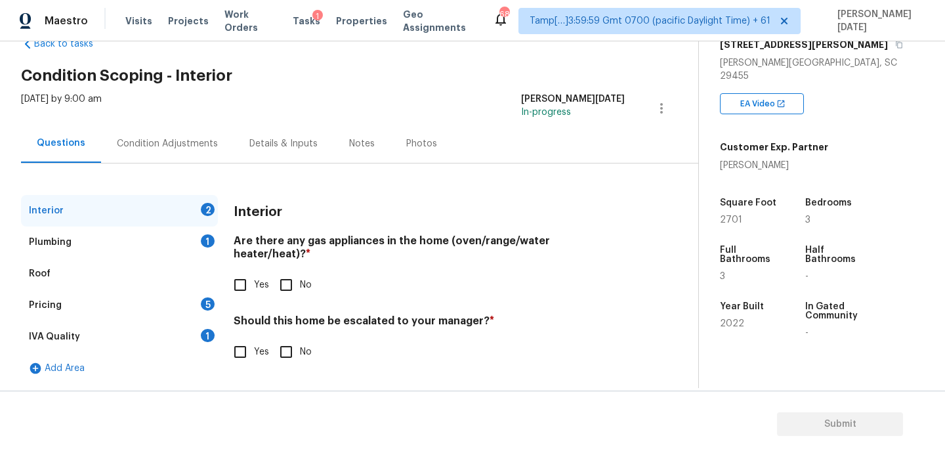
click at [236, 291] on div "Interior Are there any gas appliances in the home (oven/range/water heater/heat…" at bounding box center [429, 288] width 391 height 186
click at [250, 272] on input "Yes" at bounding box center [240, 285] width 28 height 28
checkbox input "true"
click at [293, 333] on h4 "Should this home be escalated to your manager? *" at bounding box center [429, 325] width 391 height 18
click at [293, 347] on input "No" at bounding box center [286, 352] width 28 height 28
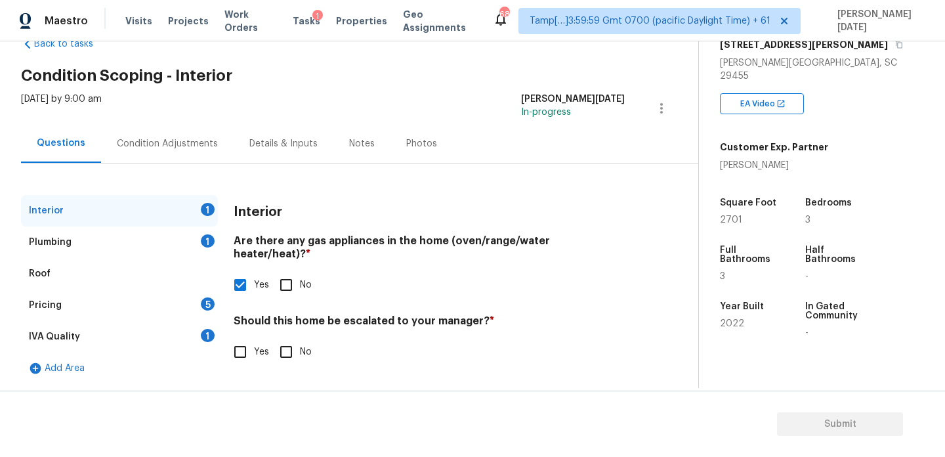
checkbox input "true"
click at [201, 237] on div "1" at bounding box center [208, 240] width 14 height 13
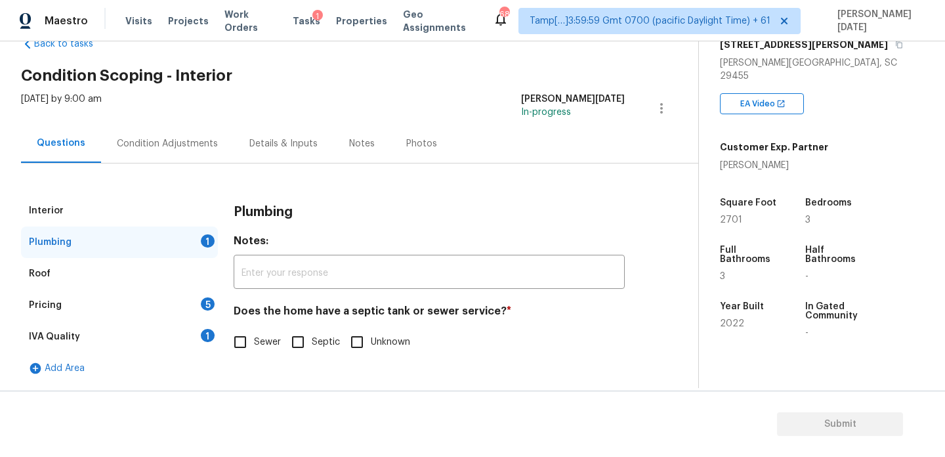
click at [271, 354] on label "Sewer" at bounding box center [253, 342] width 54 height 28
click at [254, 354] on input "Sewer" at bounding box center [240, 342] width 28 height 28
checkbox input "true"
click at [194, 306] on div "Pricing 5" at bounding box center [119, 305] width 197 height 32
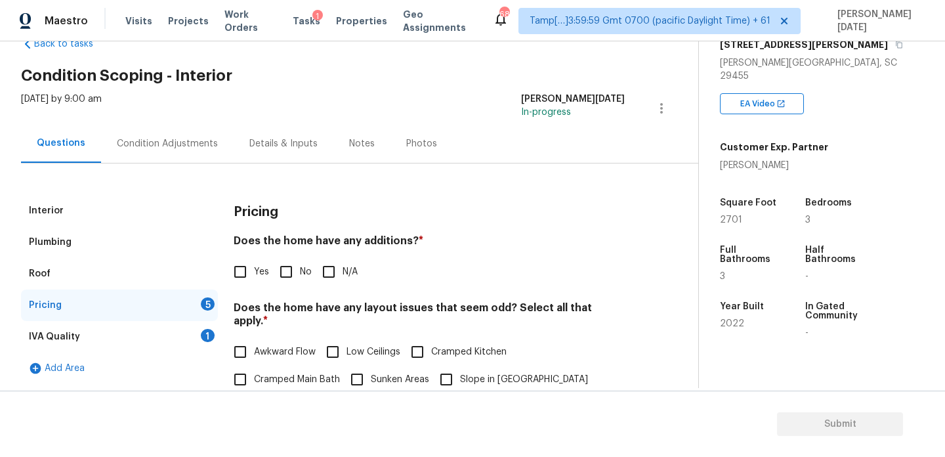
click at [291, 274] on input "No" at bounding box center [286, 272] width 28 height 28
checkbox input "true"
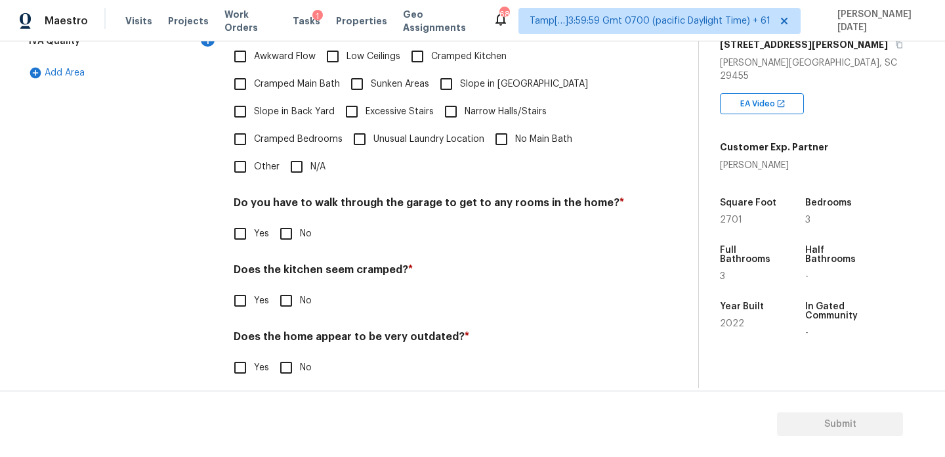
click at [306, 167] on div "Pricing Does the home have any additions? * Yes No N/A Does the home have any l…" at bounding box center [429, 148] width 391 height 497
click at [305, 163] on input "N/A" at bounding box center [297, 167] width 28 height 28
click at [305, 163] on input "N/A" at bounding box center [297, 168] width 28 height 28
checkbox input "false"
click at [290, 232] on input "No" at bounding box center [286, 234] width 28 height 28
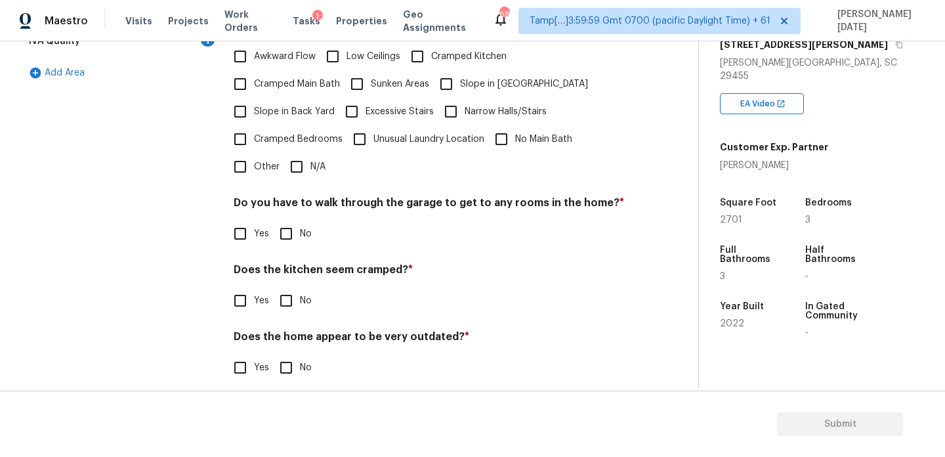
checkbox input "true"
click at [306, 153] on input "N/A" at bounding box center [297, 167] width 28 height 28
checkbox input "true"
click at [281, 288] on input "No" at bounding box center [286, 301] width 28 height 28
checkbox input "true"
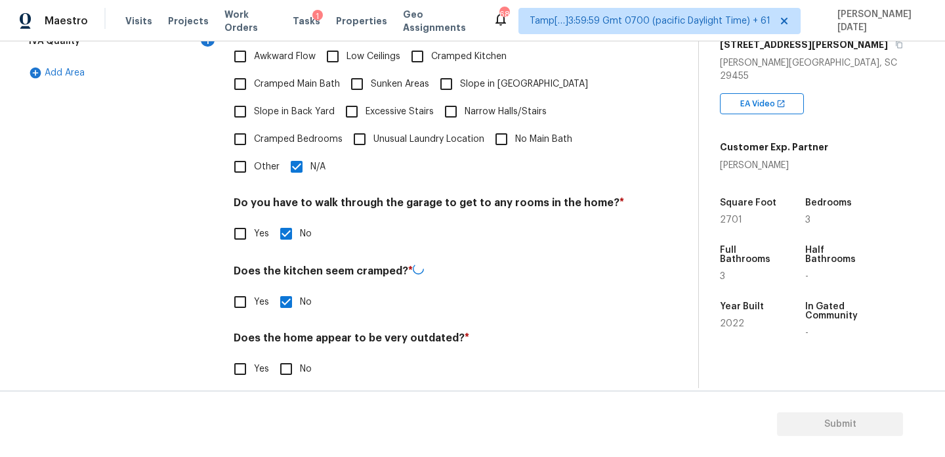
click at [286, 355] on input "No" at bounding box center [286, 369] width 28 height 28
checkbox input "true"
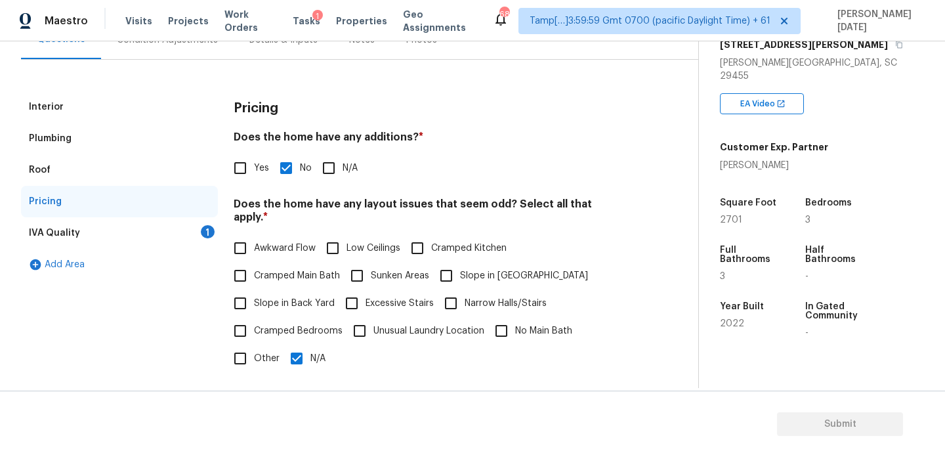
click at [211, 234] on div "1" at bounding box center [208, 231] width 14 height 13
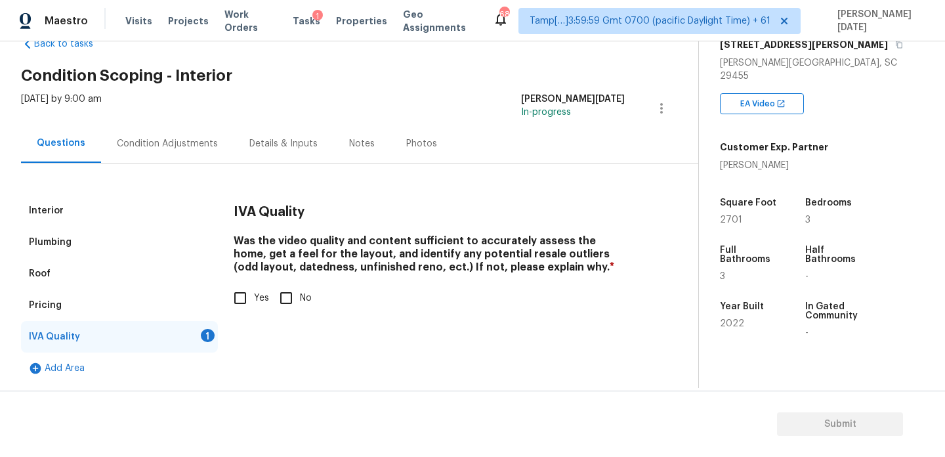
click at [247, 301] on input "Yes" at bounding box center [240, 298] width 28 height 28
checkbox input "true"
click at [194, 142] on div "Condition Adjustments" at bounding box center [167, 143] width 101 height 13
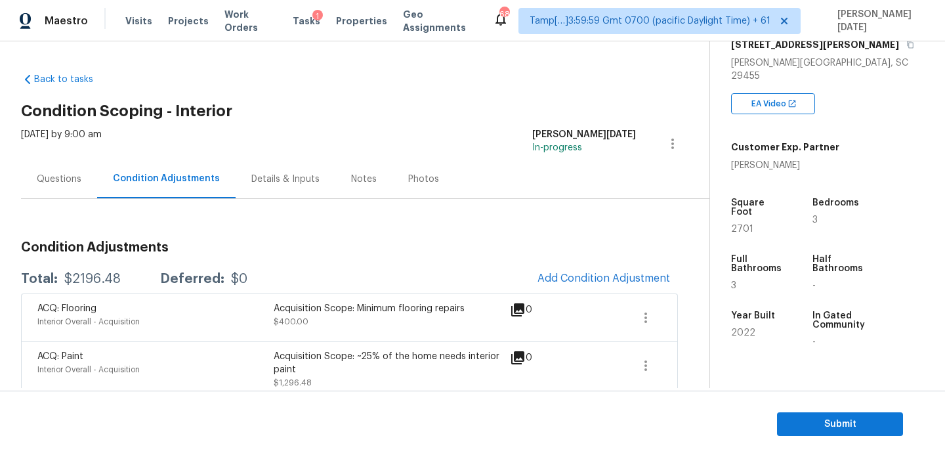
click at [60, 175] on div "Questions" at bounding box center [59, 179] width 45 height 13
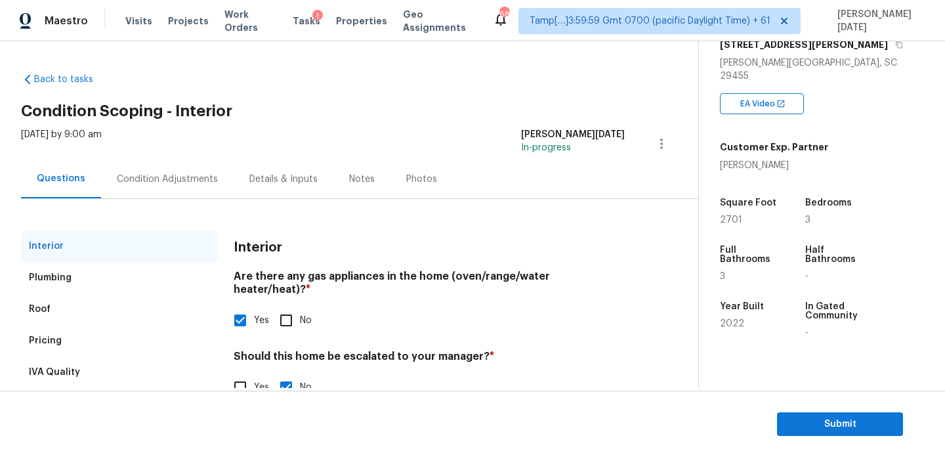
scroll to position [35, 0]
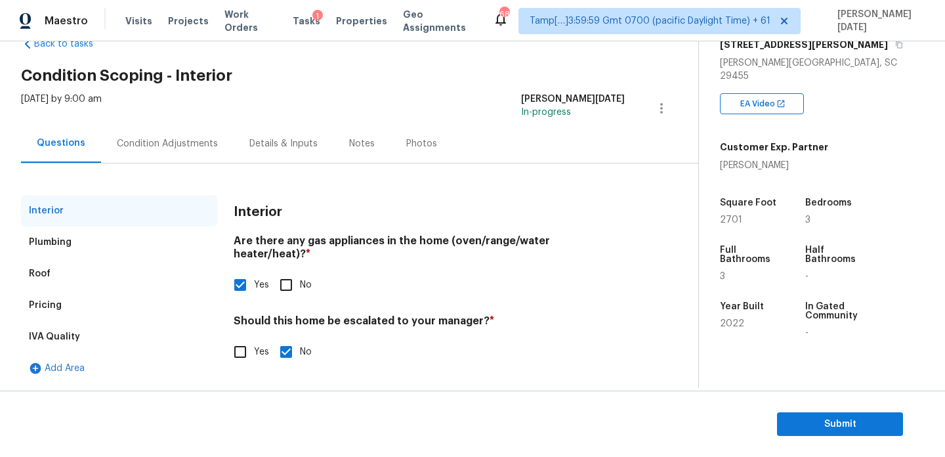
click at [87, 331] on div "IVA Quality" at bounding box center [119, 337] width 197 height 32
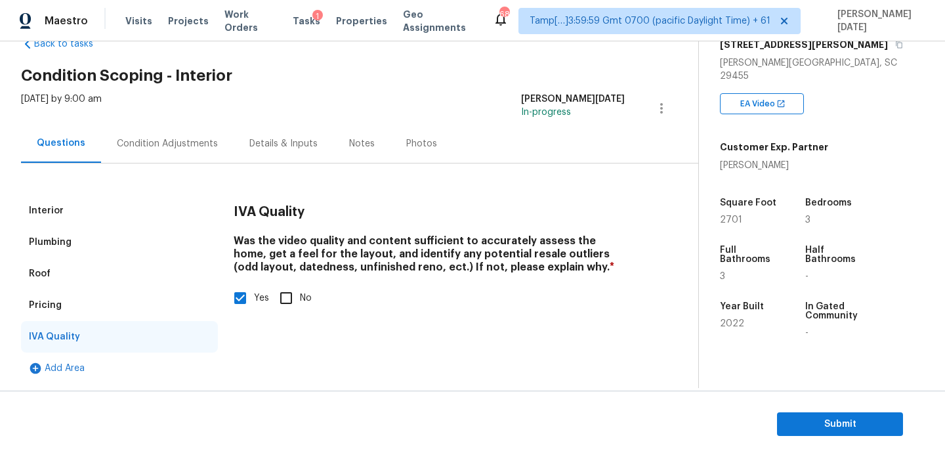
click at [74, 315] on div "Pricing" at bounding box center [119, 305] width 197 height 32
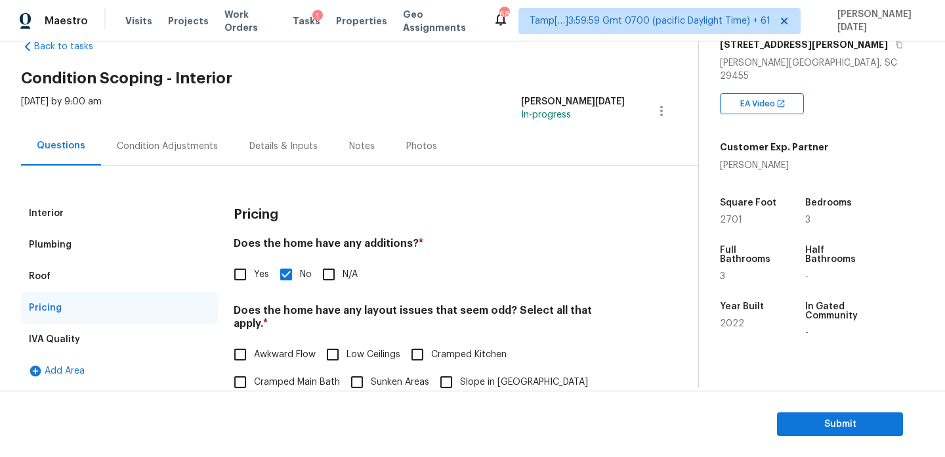
scroll to position [0, 0]
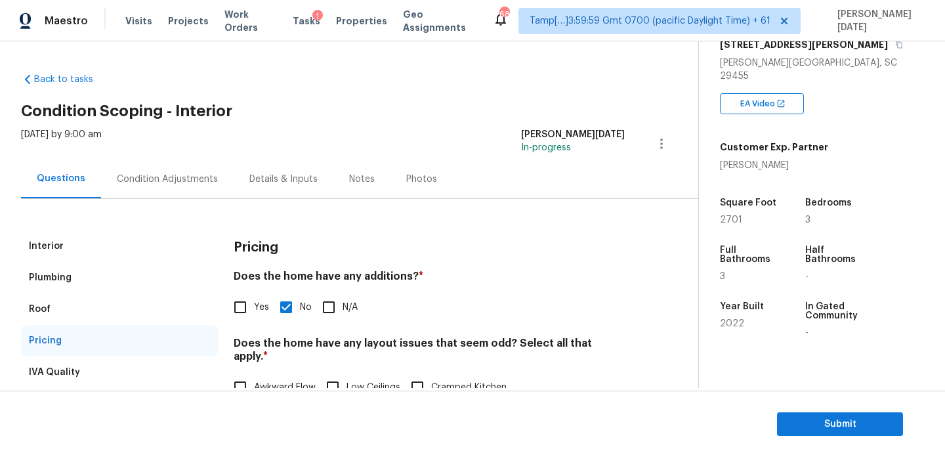
click at [178, 169] on div "Condition Adjustments" at bounding box center [167, 178] width 133 height 39
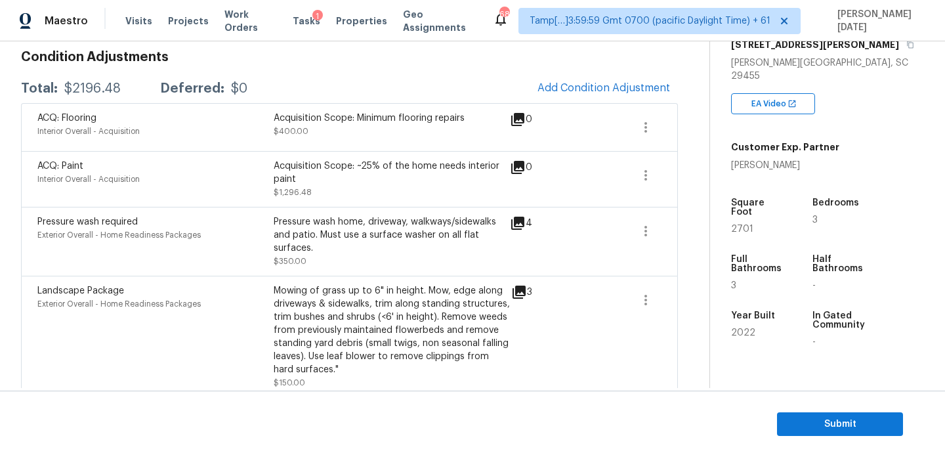
scroll to position [205, 0]
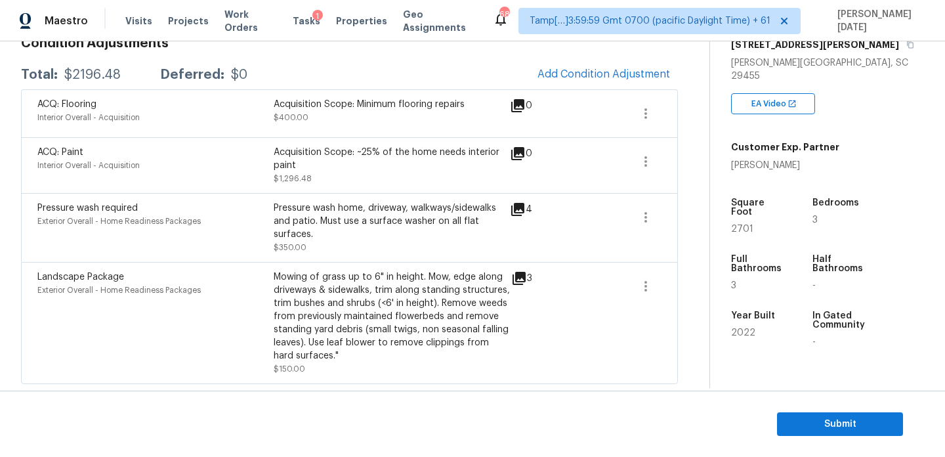
click at [805, 408] on section "Submit" at bounding box center [472, 423] width 945 height 67
click at [824, 419] on span "Submit" at bounding box center [840, 424] width 105 height 16
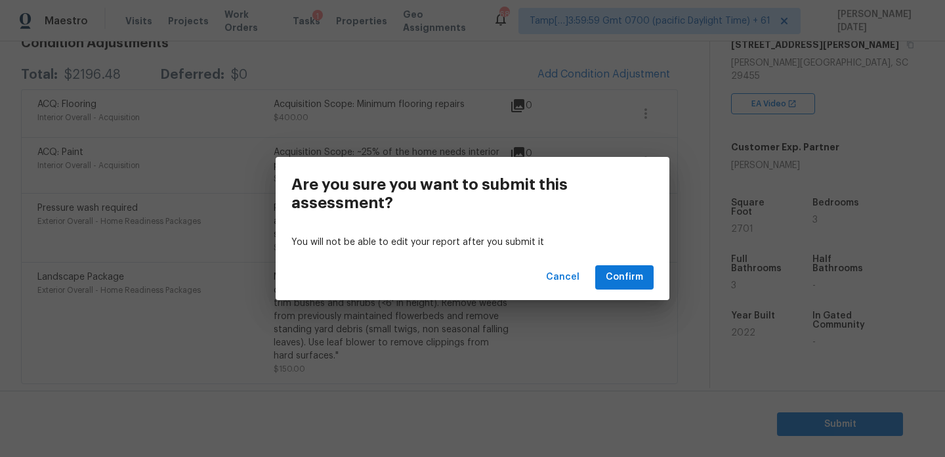
click at [635, 263] on div "Cancel Confirm" at bounding box center [473, 277] width 394 height 45
click at [631, 274] on span "Confirm" at bounding box center [624, 277] width 37 height 16
